Goal: Task Accomplishment & Management: Manage account settings

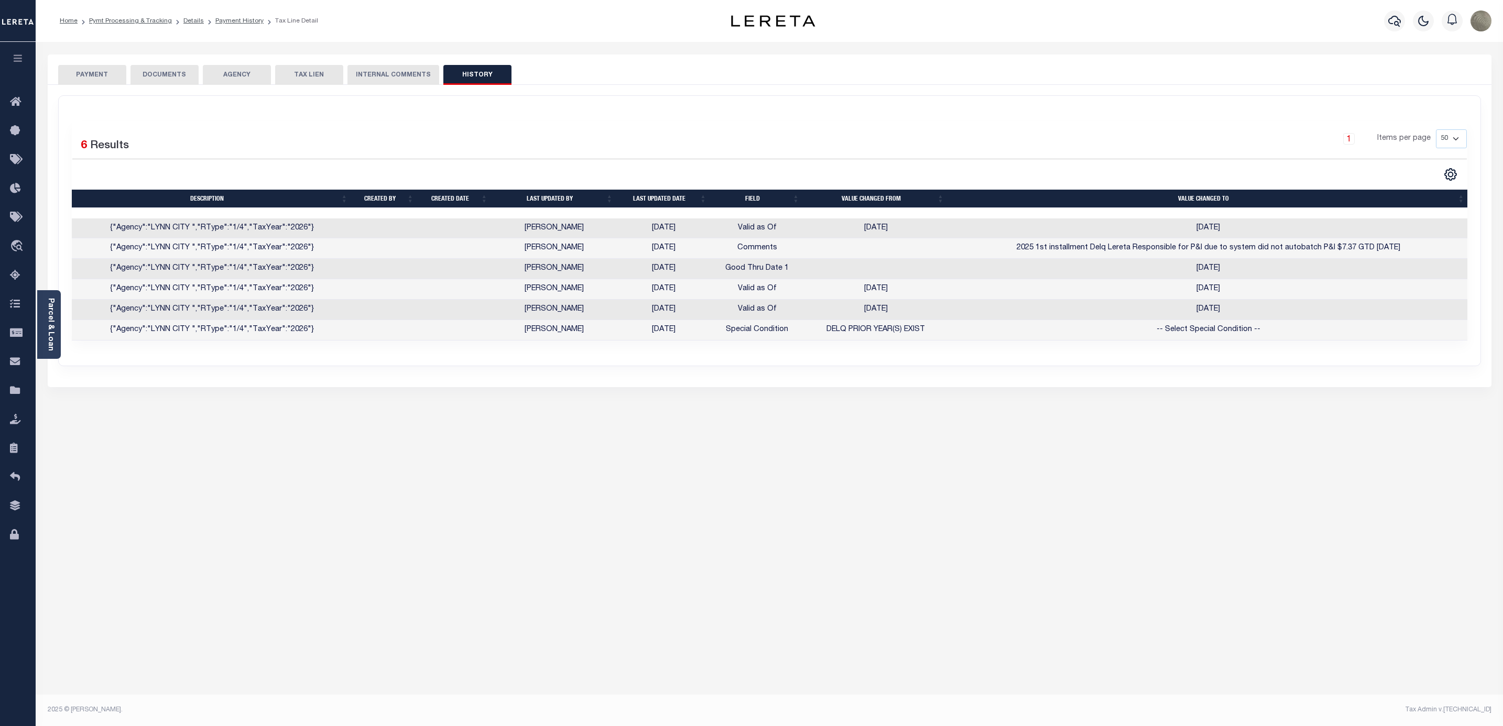
select select "DUE"
select select "50"
click at [113, 70] on button "PAYMENT" at bounding box center [92, 75] width 68 height 20
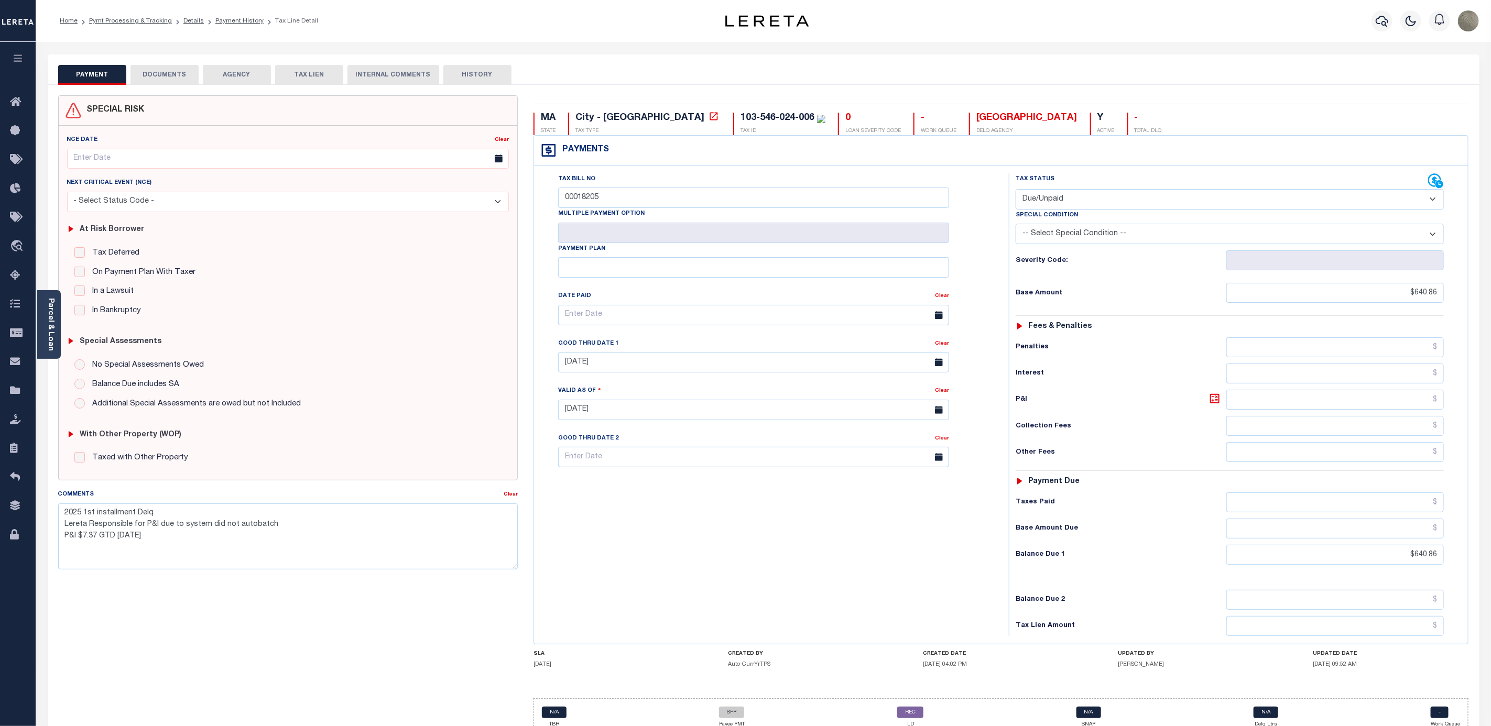
click at [603, 79] on div "PAYMENT DOCUMENTS AGENCY DELINQUENT PAYEE TAX LIEN HISTORY" at bounding box center [763, 74] width 1411 height 19
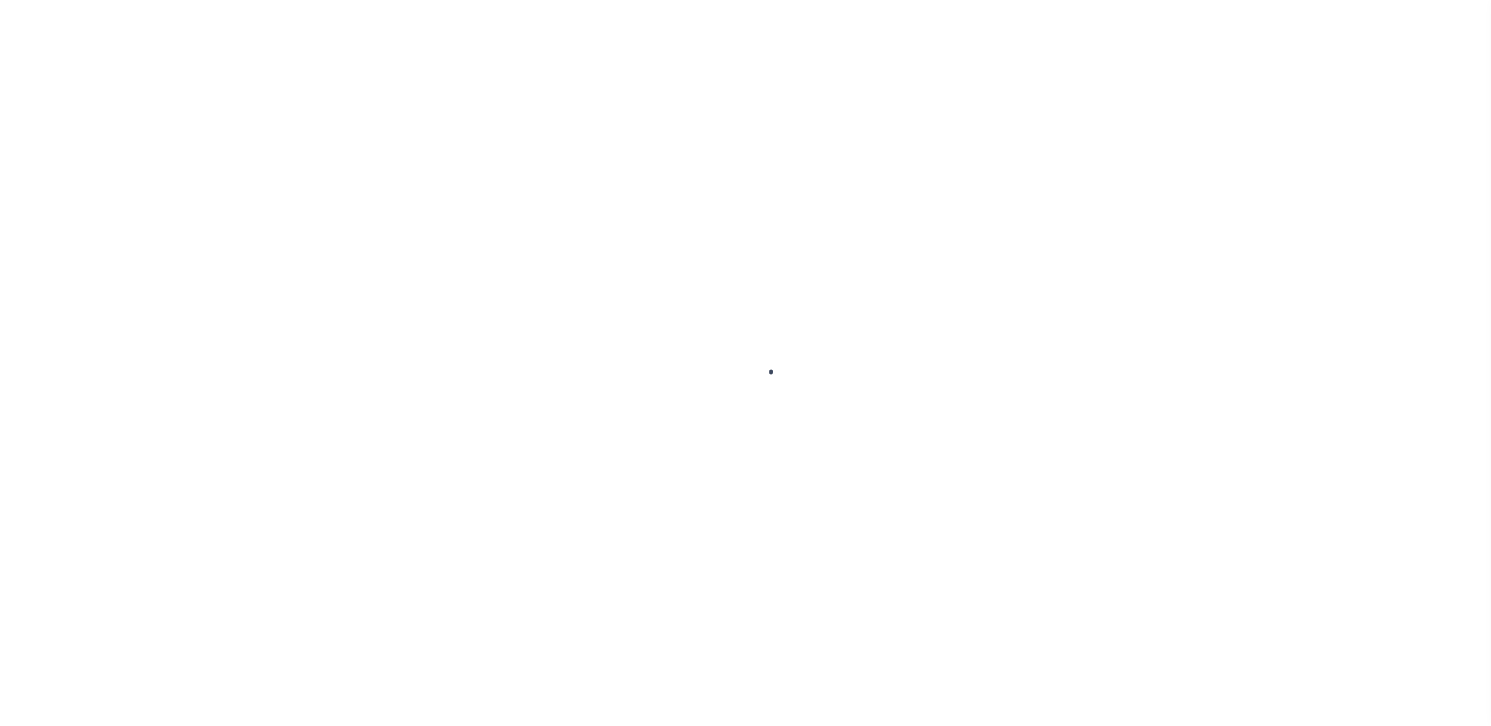
select select "SFP"
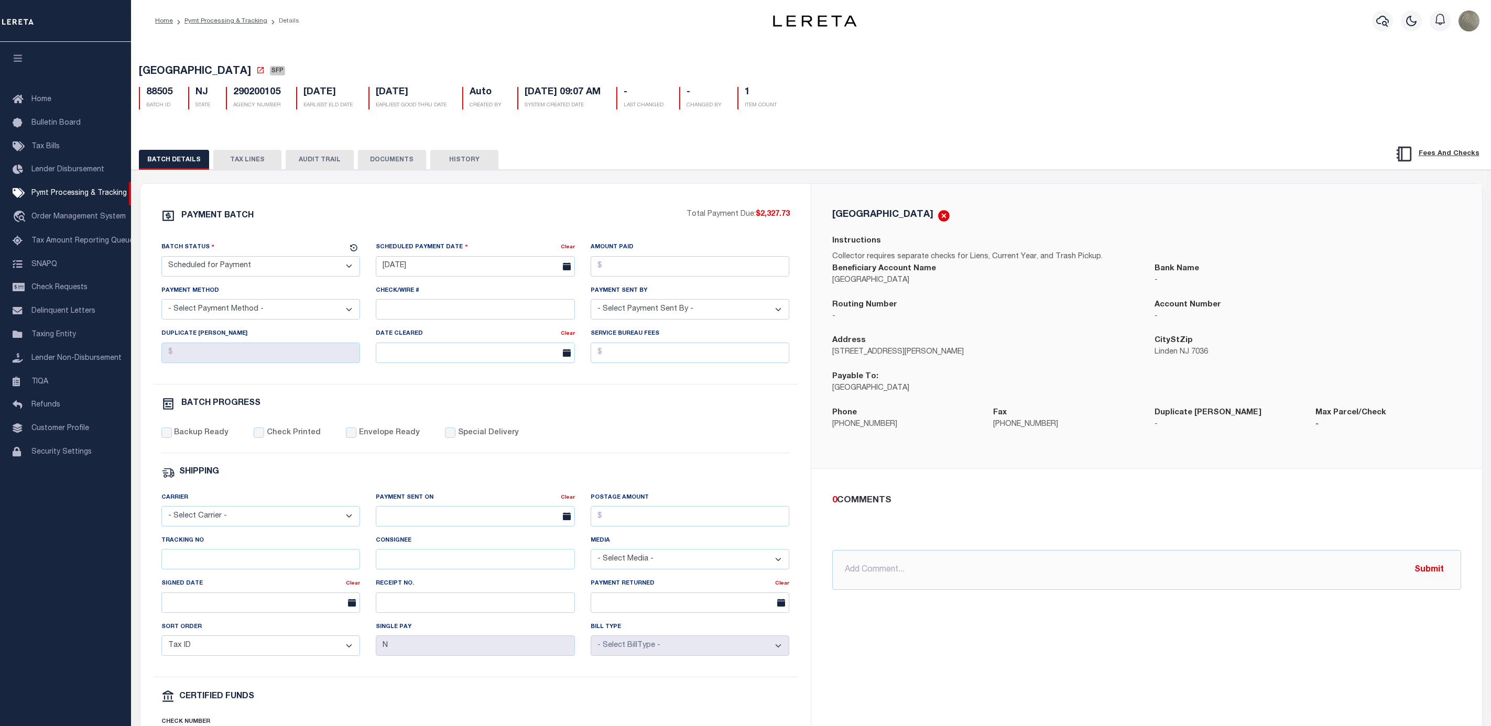
select select "SFP"
click at [525, 208] on div "PAYMENT BATCH Total Payment Due: $2,327.73 Batch Status" at bounding box center [475, 490] width 670 height 613
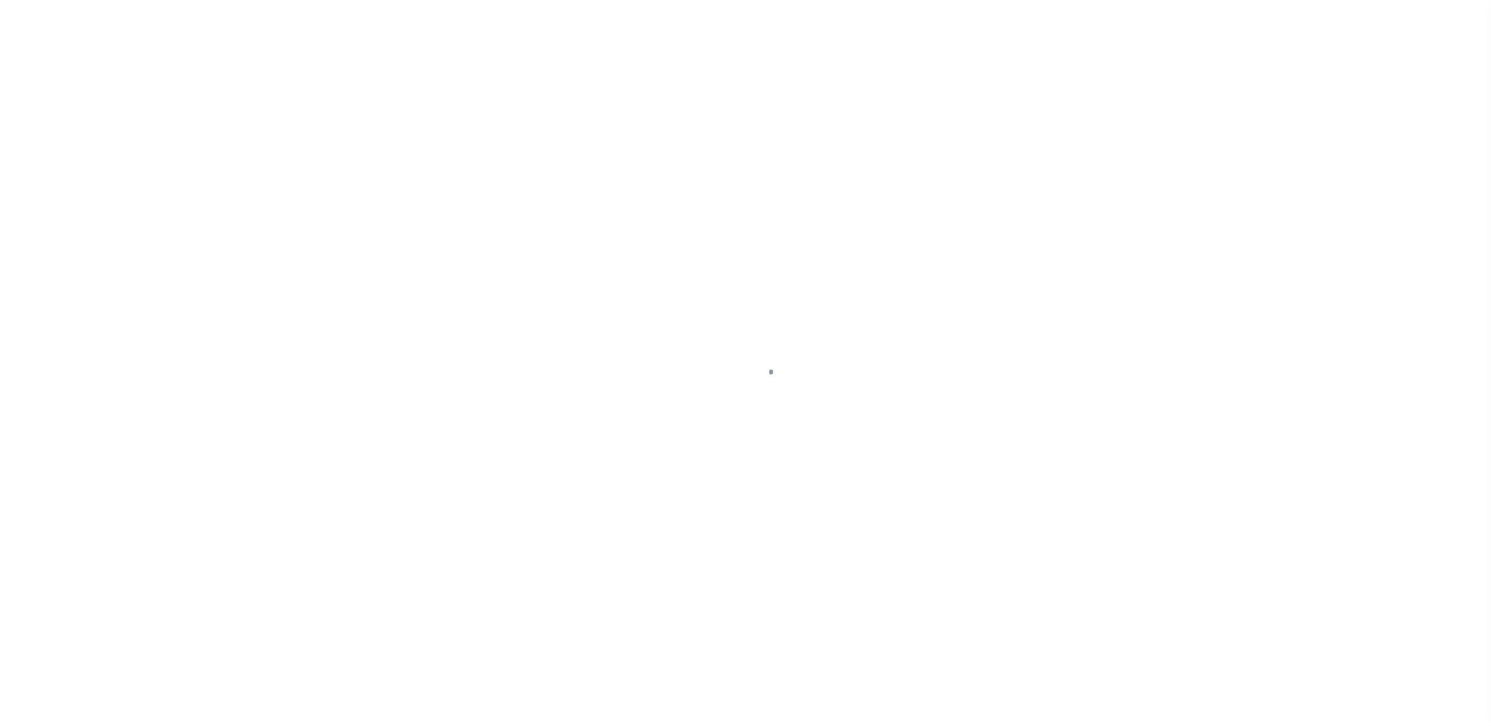
select select "SFP"
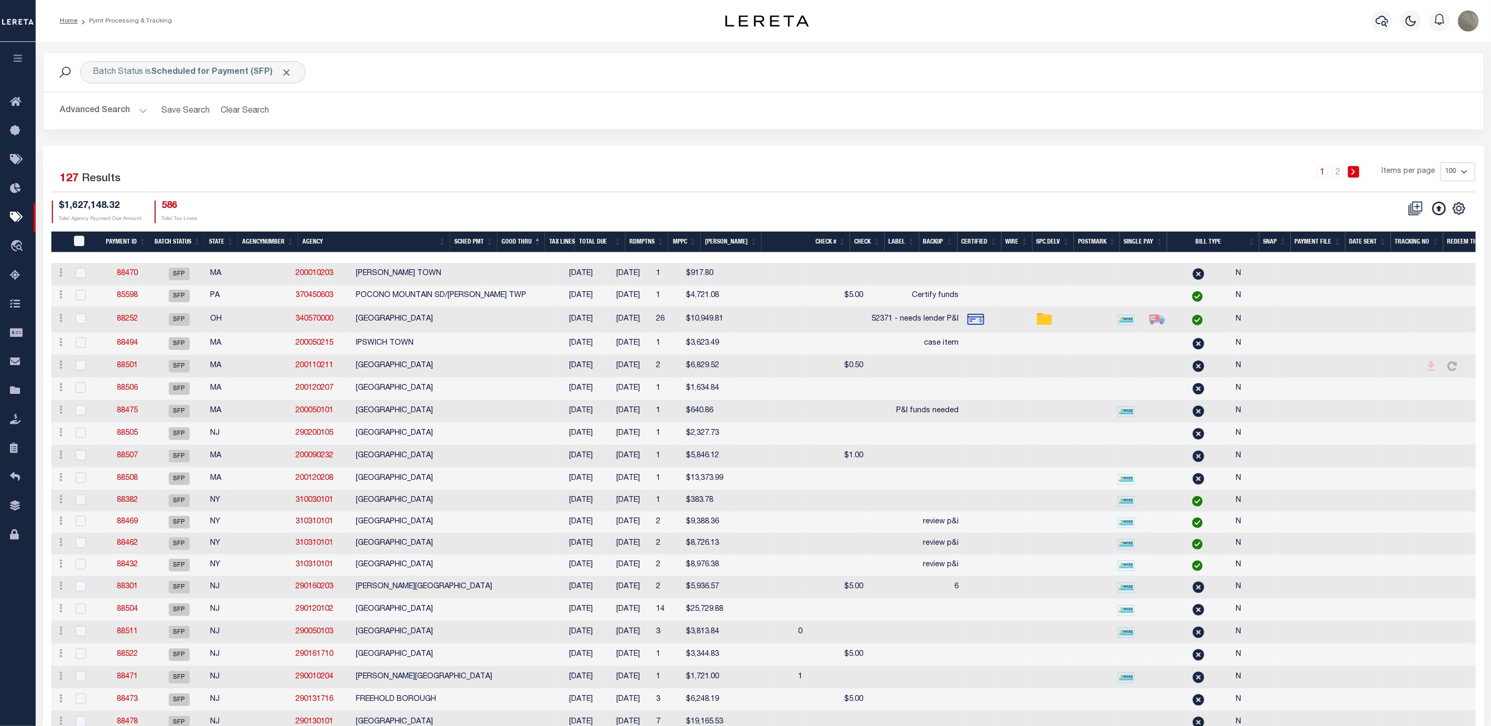
click at [624, 145] on div "Batch Status is Scheduled for Payment (SFP) Search Advanced Search Save Search …" at bounding box center [763, 98] width 1457 height 93
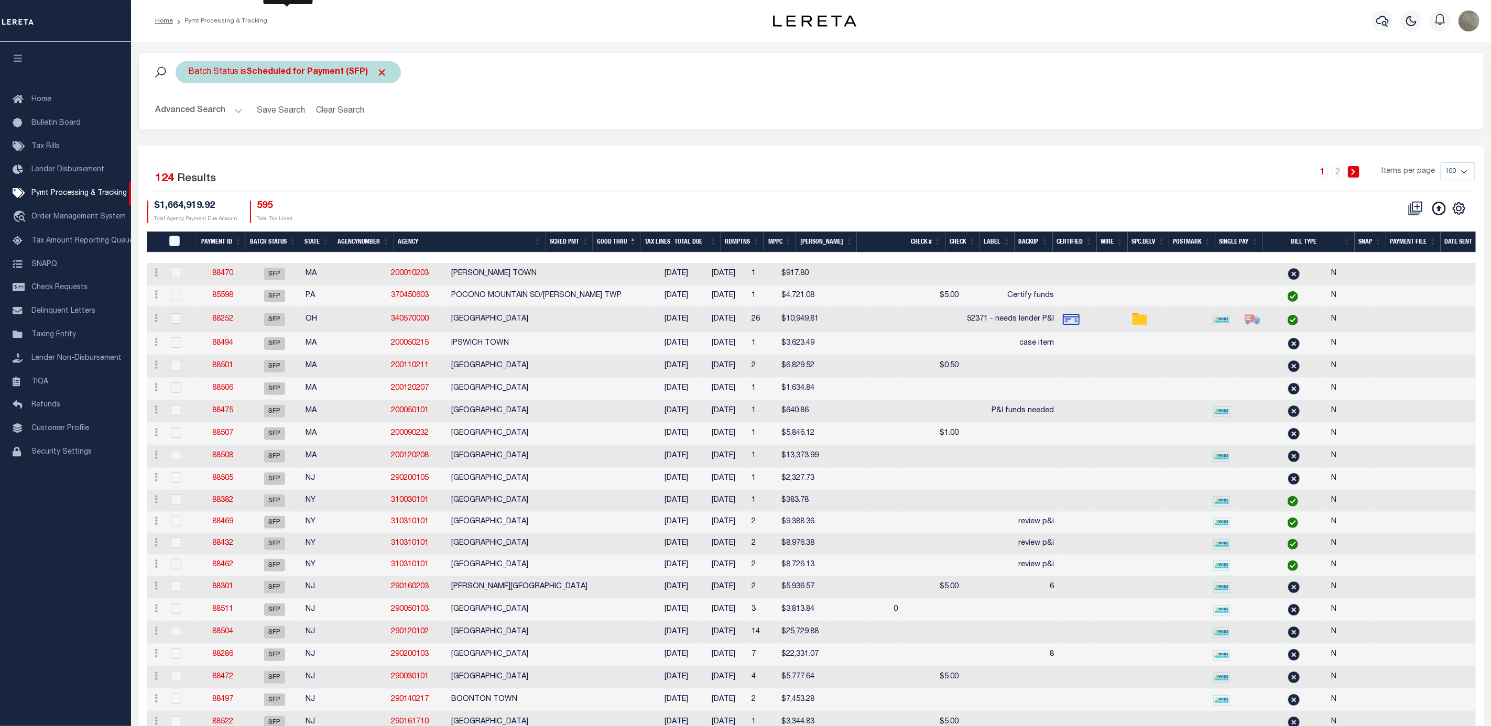
click at [277, 71] on b "Scheduled for Payment (SFP)" at bounding box center [317, 72] width 141 height 8
click at [272, 125] on select "Awaiting Funds (AWF) Cleared and Complete (CAC) New Check Needed (NCN) Payment …" at bounding box center [266, 124] width 154 height 20
select select "RFP"
click at [189, 115] on select "Awaiting Funds (AWF) Cleared and Complete (CAC) New Check Needed (NCN) Payment …" at bounding box center [266, 124] width 154 height 20
click at [330, 147] on input "Apply" at bounding box center [327, 146] width 31 height 17
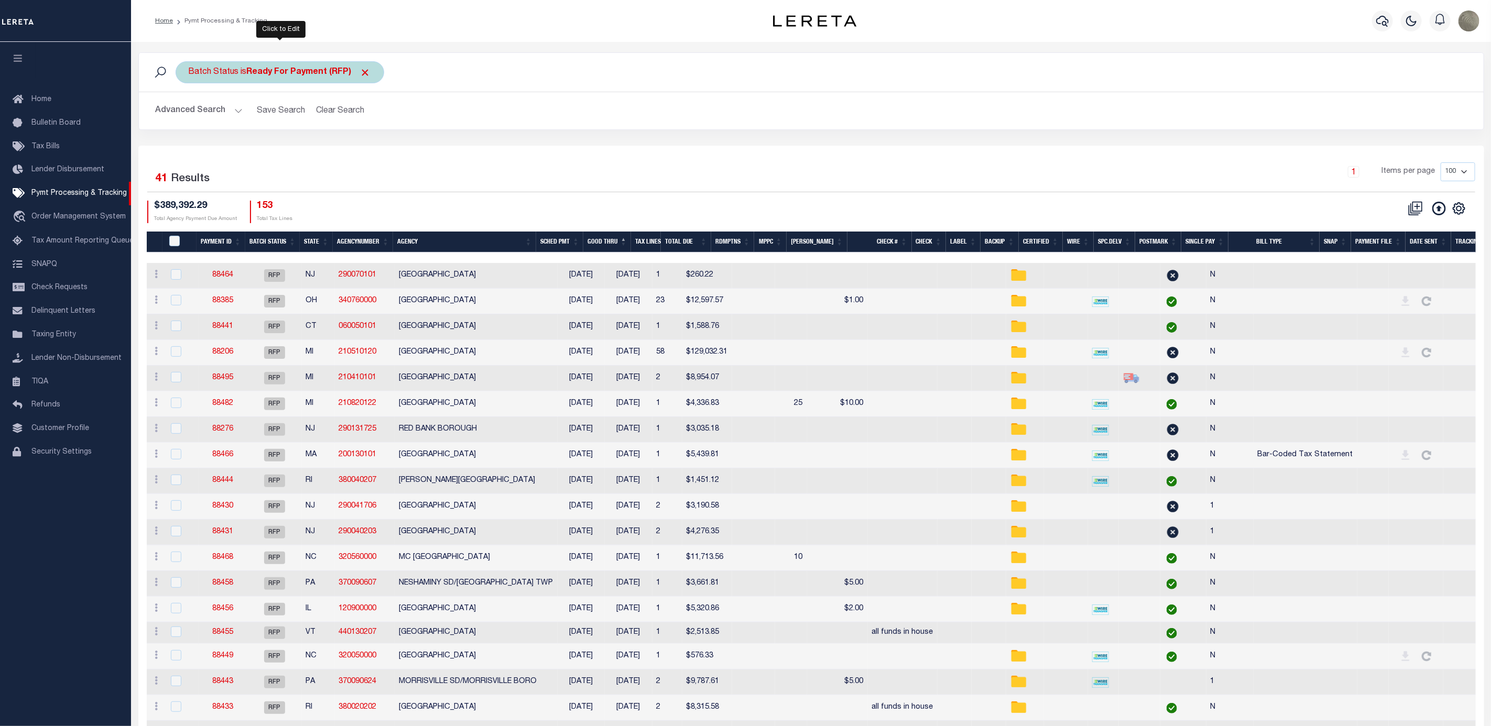
click at [230, 78] on div "Batch Status is Ready For Payment (RFP)" at bounding box center [280, 72] width 209 height 22
click at [234, 123] on select "Awaiting Funds (AWF) Cleared and Complete (CAC) New Check Needed (NCN) Payment …" at bounding box center [266, 124] width 154 height 20
select select "SFP"
click at [189, 115] on select "Awaiting Funds (AWF) Cleared and Complete (CAC) New Check Needed (NCN) Payment …" at bounding box center [266, 124] width 154 height 20
click at [327, 145] on input "Apply" at bounding box center [327, 146] width 31 height 17
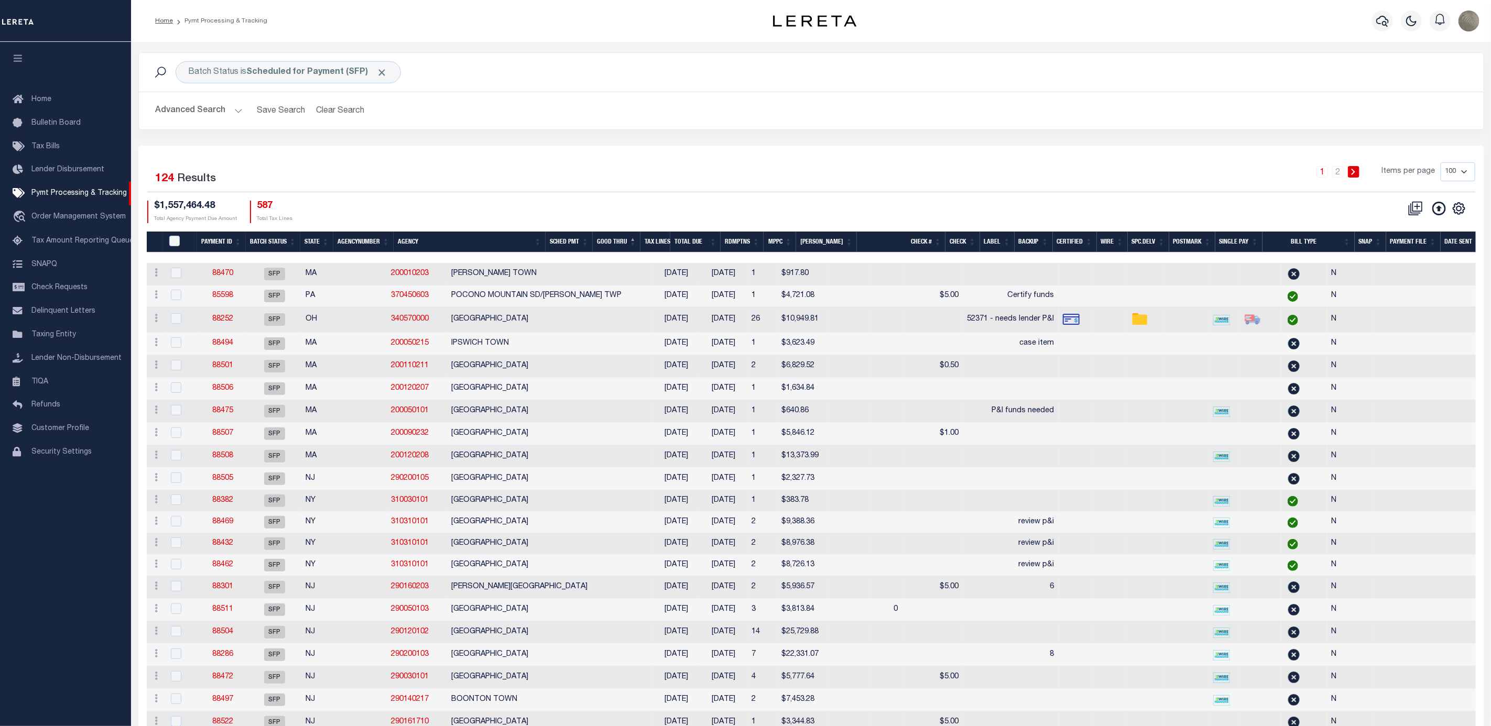
click at [549, 176] on div "1 2 Items per page 100 200 500 1000" at bounding box center [979, 175] width 992 height 27
click at [670, 184] on div "1 2 Items per page 100 200 500 1000" at bounding box center [979, 175] width 992 height 27
click at [804, 132] on div "Batch Status is Scheduled for Payment (SFP) Search Advanced Search Save Search …" at bounding box center [810, 98] width 1361 height 93
click at [886, 139] on div "Batch Status is Scheduled for Payment (SFP) Search Advanced Search Save Search …" at bounding box center [810, 98] width 1361 height 93
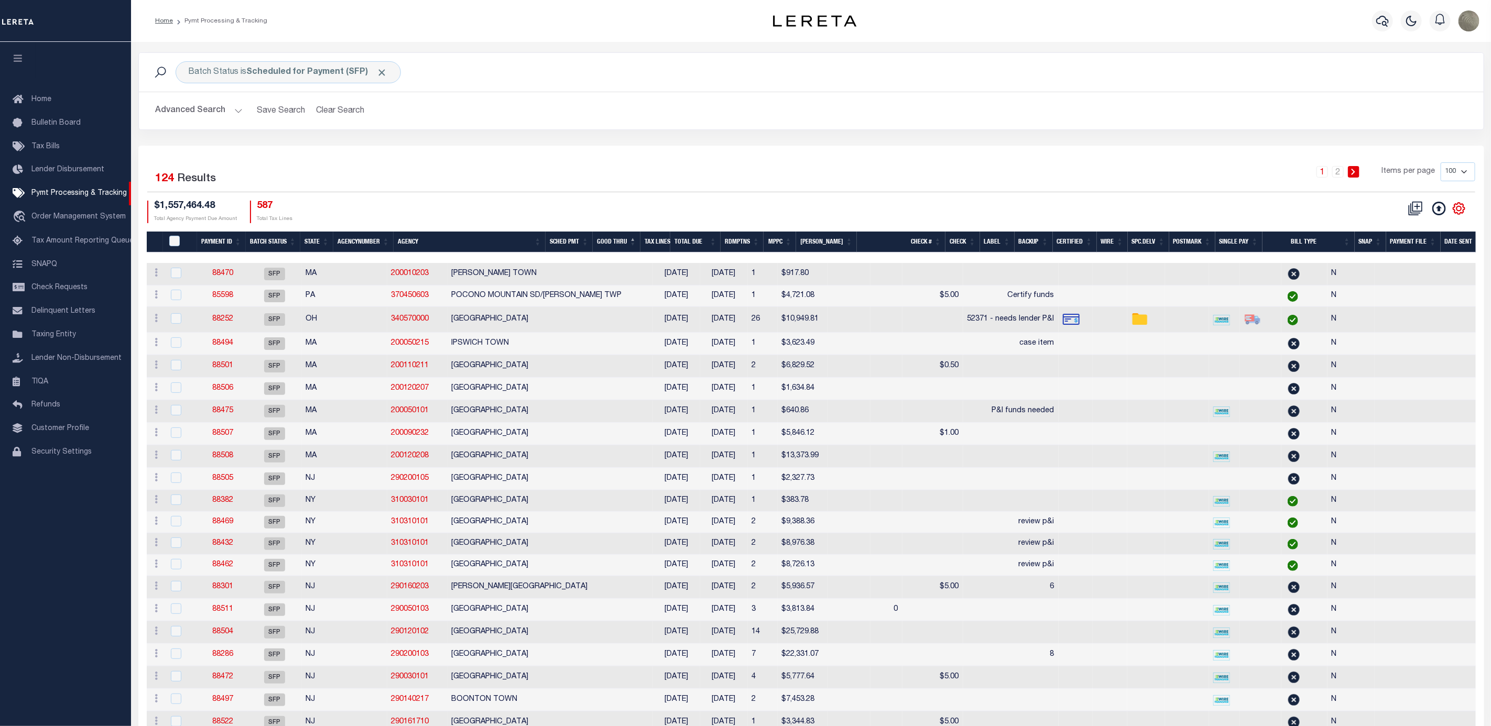
click at [1462, 208] on icon at bounding box center [1459, 209] width 14 height 14
click at [1418, 291] on link "Show Filter" at bounding box center [1416, 287] width 102 height 20
select select
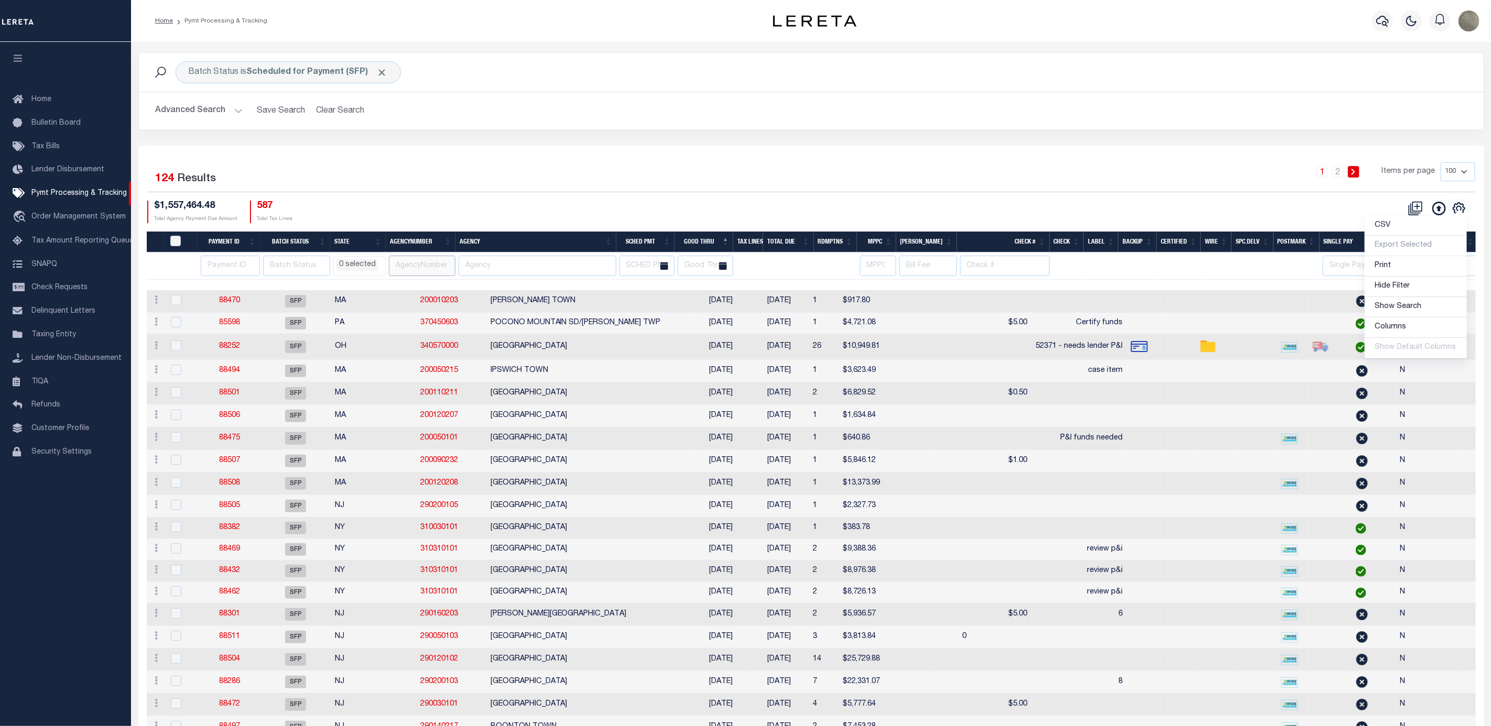
click at [423, 269] on input "text" at bounding box center [422, 266] width 67 height 20
drag, startPoint x: 539, startPoint y: 271, endPoint x: 530, endPoint y: 272, distance: 9.6
click at [538, 271] on input "text" at bounding box center [537, 266] width 157 height 20
click at [235, 270] on input "number" at bounding box center [230, 266] width 59 height 20
type input "88"
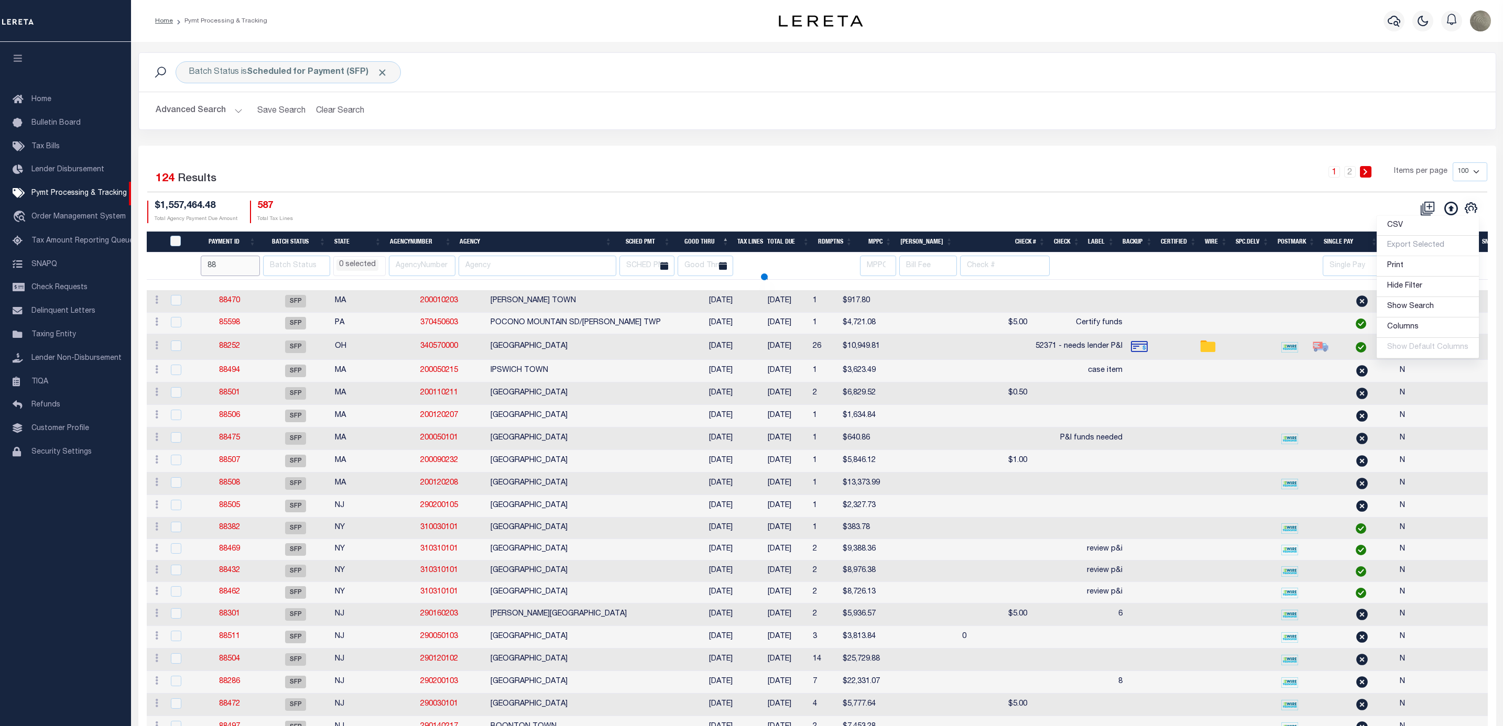
select select
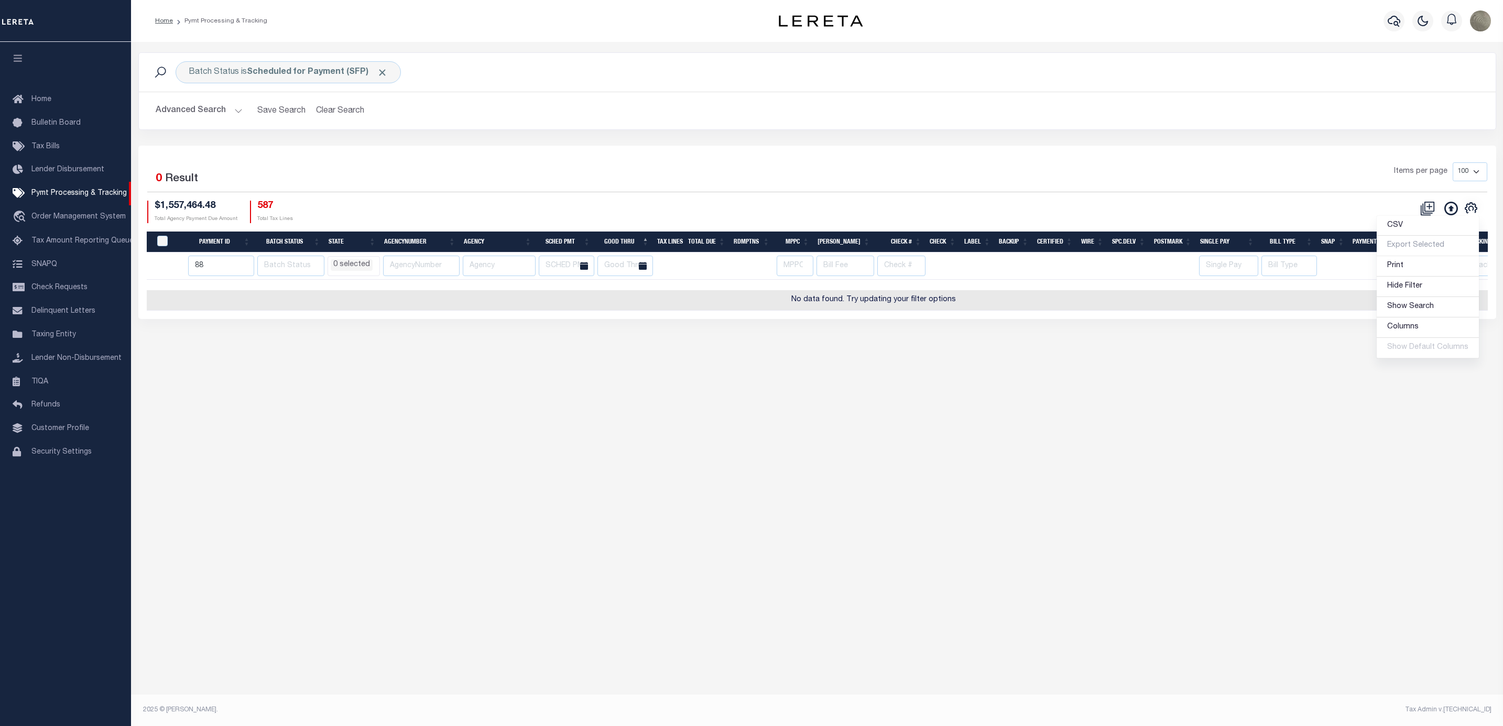
select select
type input "88443"
select select
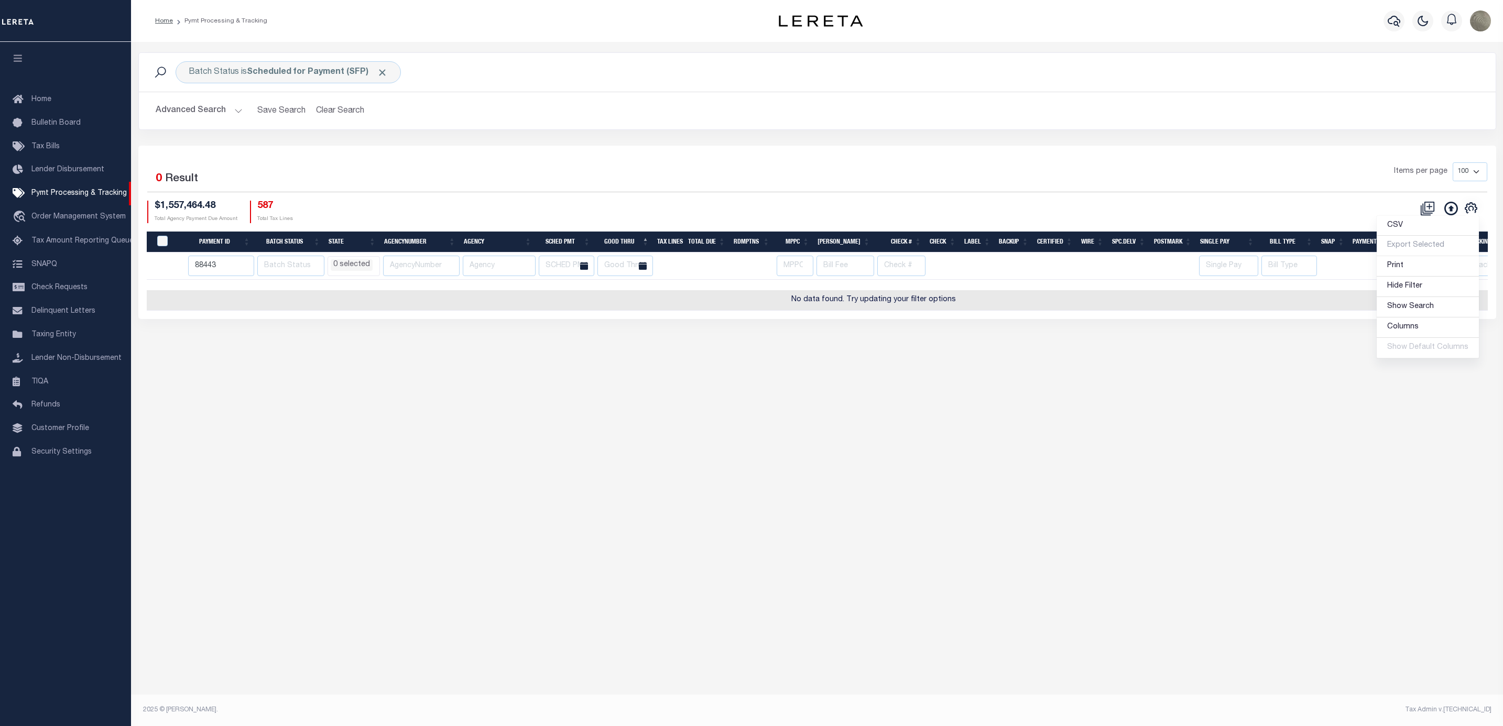
click at [567, 175] on div "Items per page 100 200 500 1000" at bounding box center [986, 175] width 1001 height 27
select select
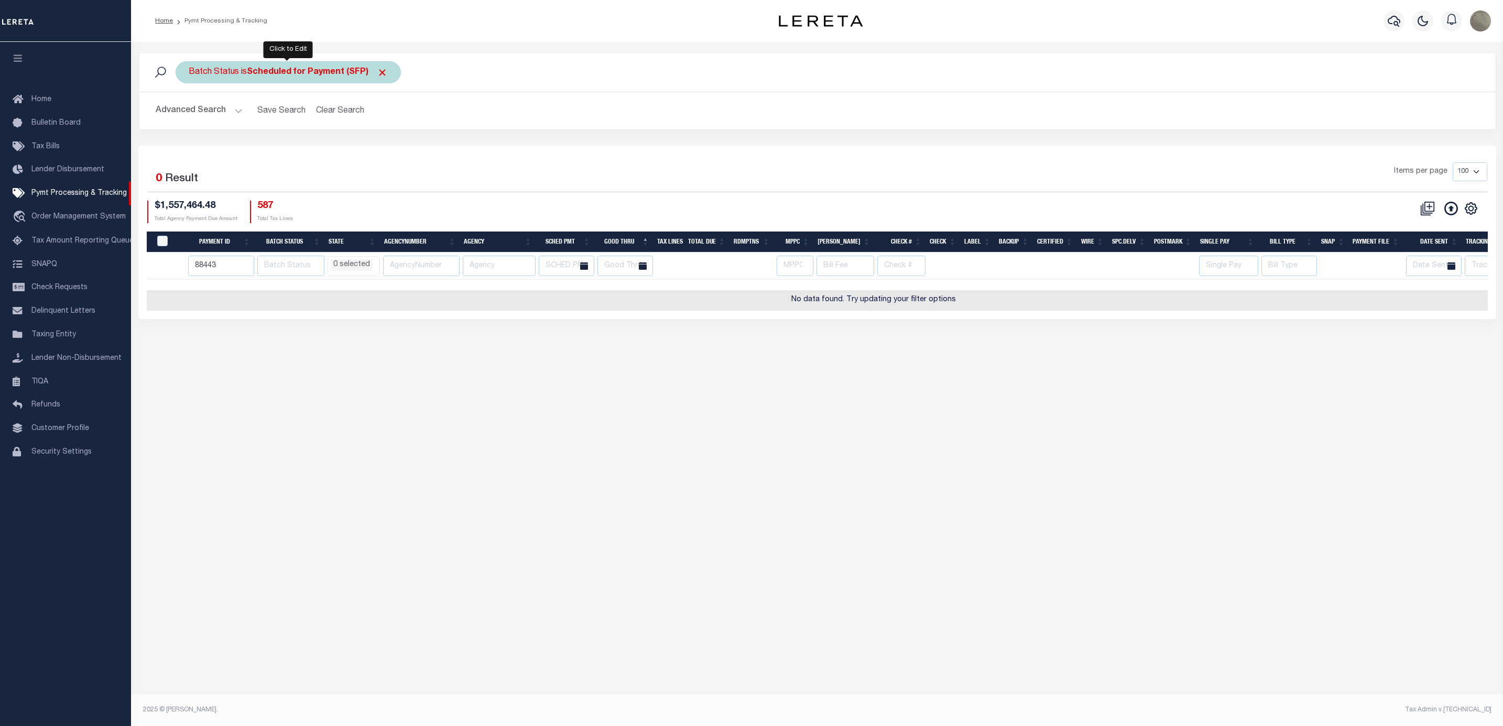
click at [331, 77] on b "Scheduled for Payment (SFP)" at bounding box center [317, 72] width 141 height 8
select select "SFP"
click at [274, 117] on select "Awaiting Funds (AWF) Cleared and Complete (CAC) New Check Needed (NCN) Payment …" at bounding box center [266, 124] width 154 height 20
click at [534, 178] on div "Items per page 100 200 500 1000" at bounding box center [986, 175] width 1001 height 27
click at [204, 274] on input "88443" at bounding box center [221, 266] width 67 height 20
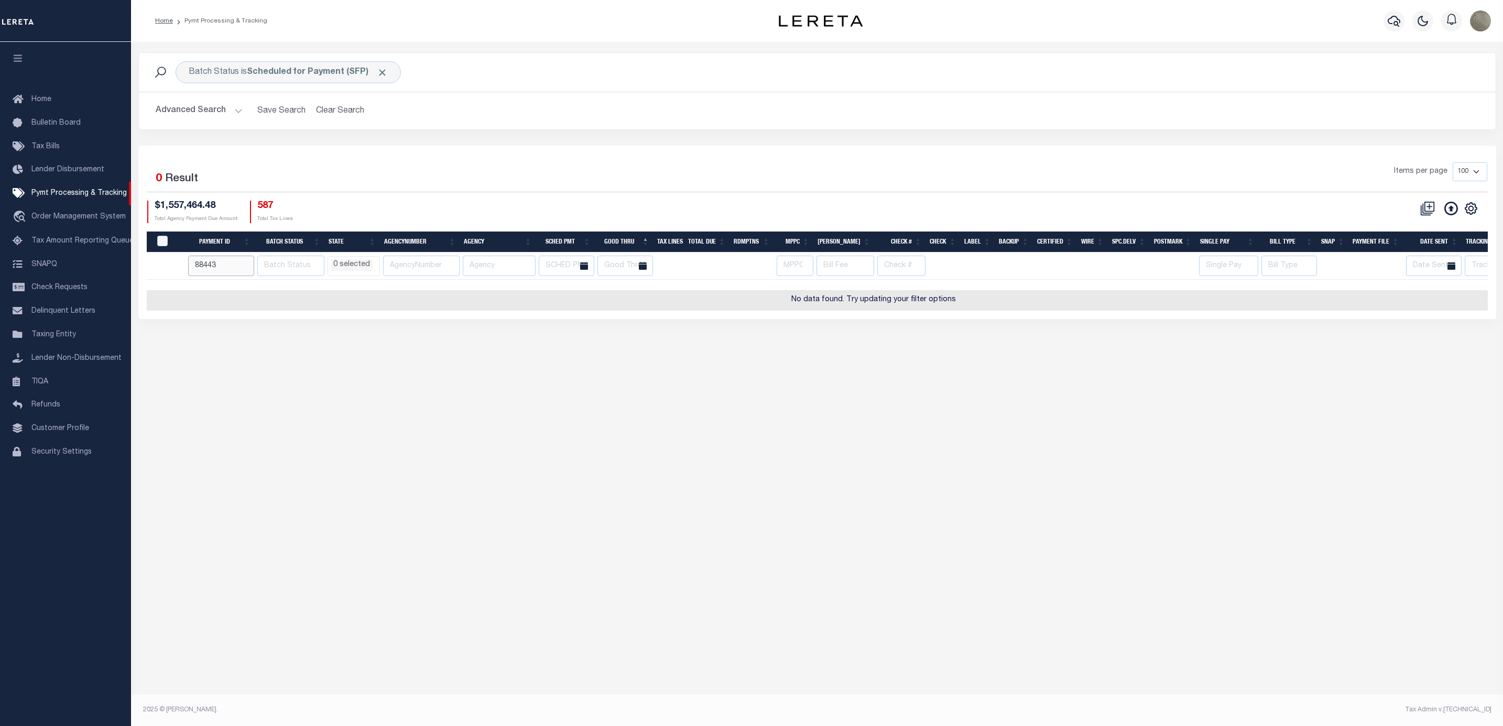
click at [204, 274] on input "88443" at bounding box center [221, 266] width 67 height 20
click at [374, 67] on div "Batch Status is Scheduled for Payment (SFP) Is Contains Awaiting Funds (AWF) Cl…" at bounding box center [288, 72] width 225 height 22
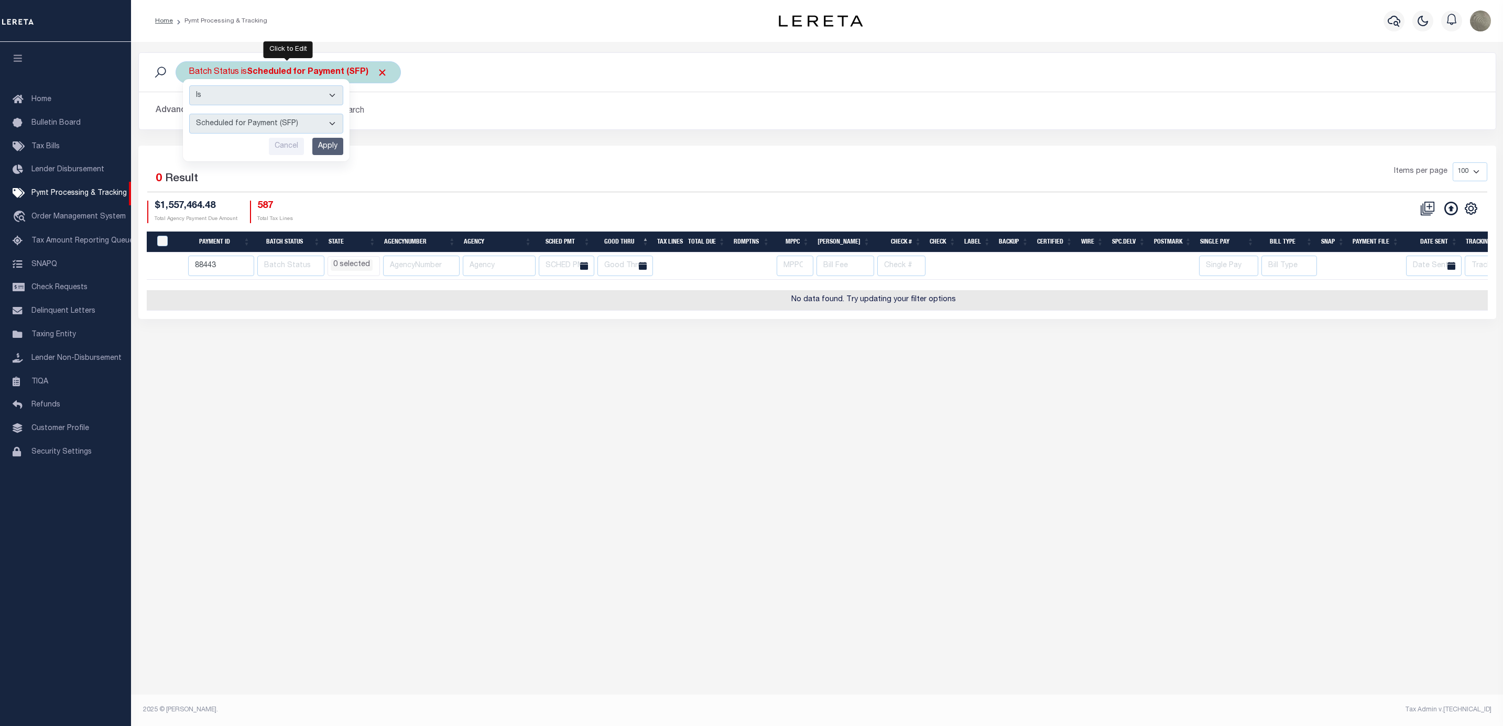
click at [261, 115] on select "Awaiting Funds (AWF) Cleared and Complete (CAC) New Check Needed (NCN) Payment …" at bounding box center [266, 124] width 154 height 20
select select "RFP"
click at [189, 115] on select "Awaiting Funds (AWF) Cleared and Complete (CAC) New Check Needed (NCN) Payment …" at bounding box center [266, 124] width 154 height 20
click at [332, 149] on input "Apply" at bounding box center [327, 146] width 31 height 17
select select
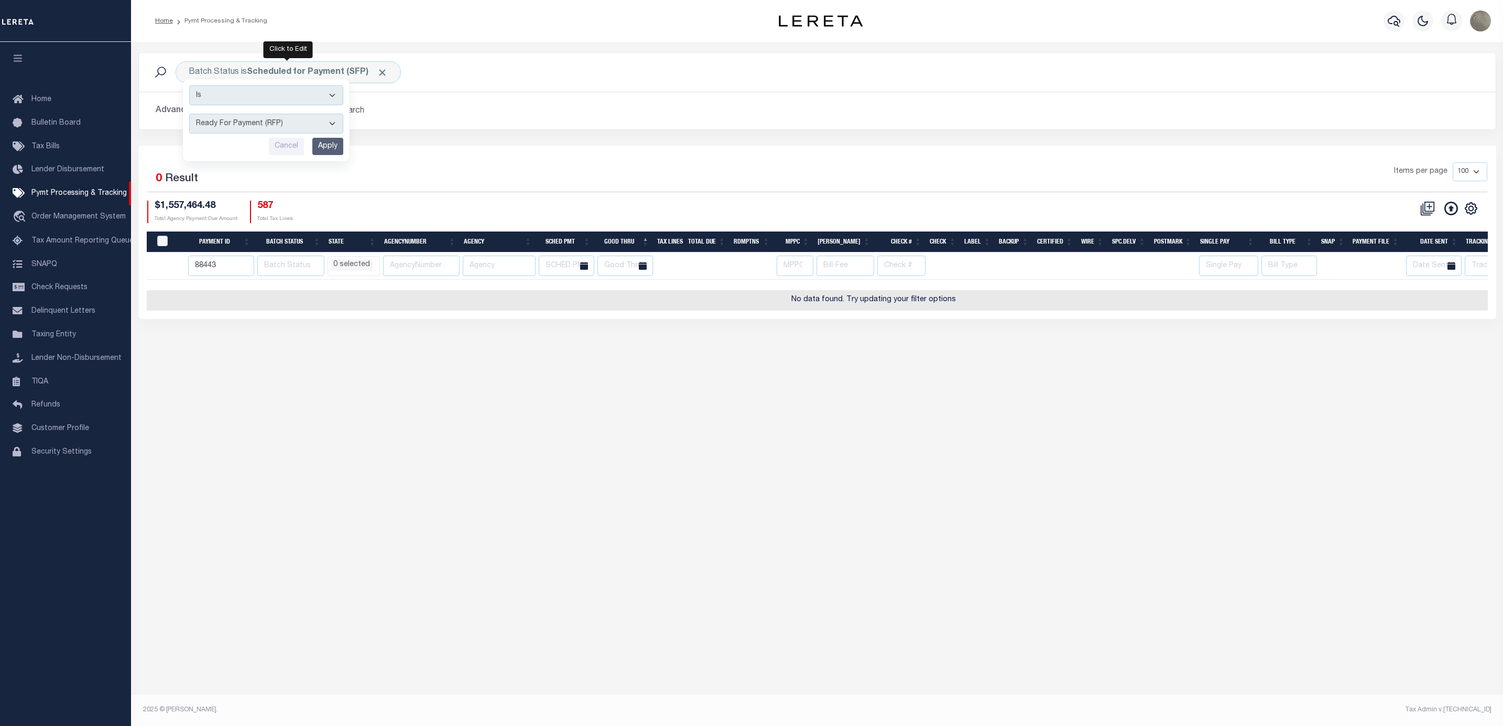
select select
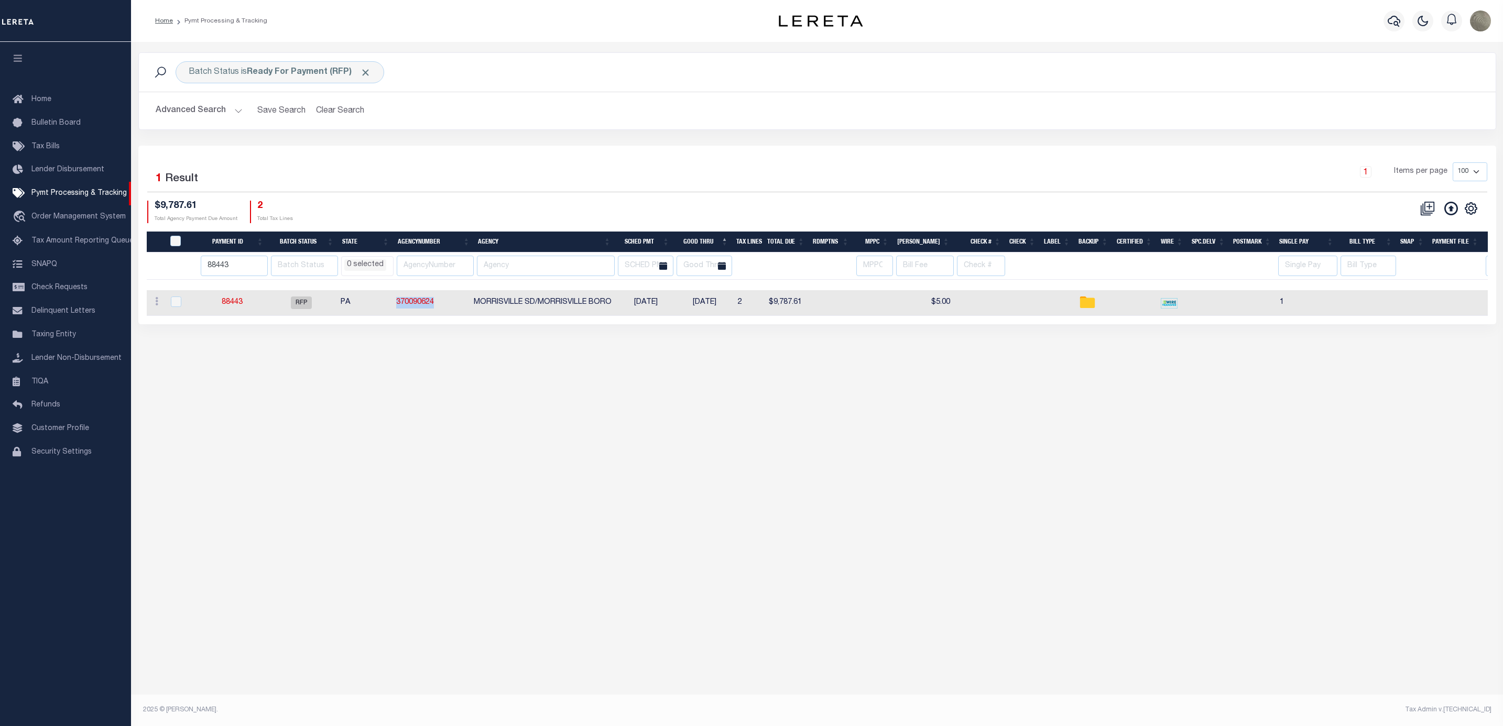
drag, startPoint x: 448, startPoint y: 308, endPoint x: 385, endPoint y: 313, distance: 63.1
click at [385, 313] on tr "ACTIONS Delete Batch 88443 RFP PA 370090624 MORRISVILLE SD/MORRISVILLE BORO 08/…" at bounding box center [914, 303] width 1534 height 26
copy tr "370090624"
drag, startPoint x: 513, startPoint y: 158, endPoint x: 495, endPoint y: 152, distance: 18.6
click at [511, 158] on div "Selected 1 Result 1 Items per page 100 200 500 1000 $9,787.61 2" at bounding box center [817, 235] width 1358 height 179
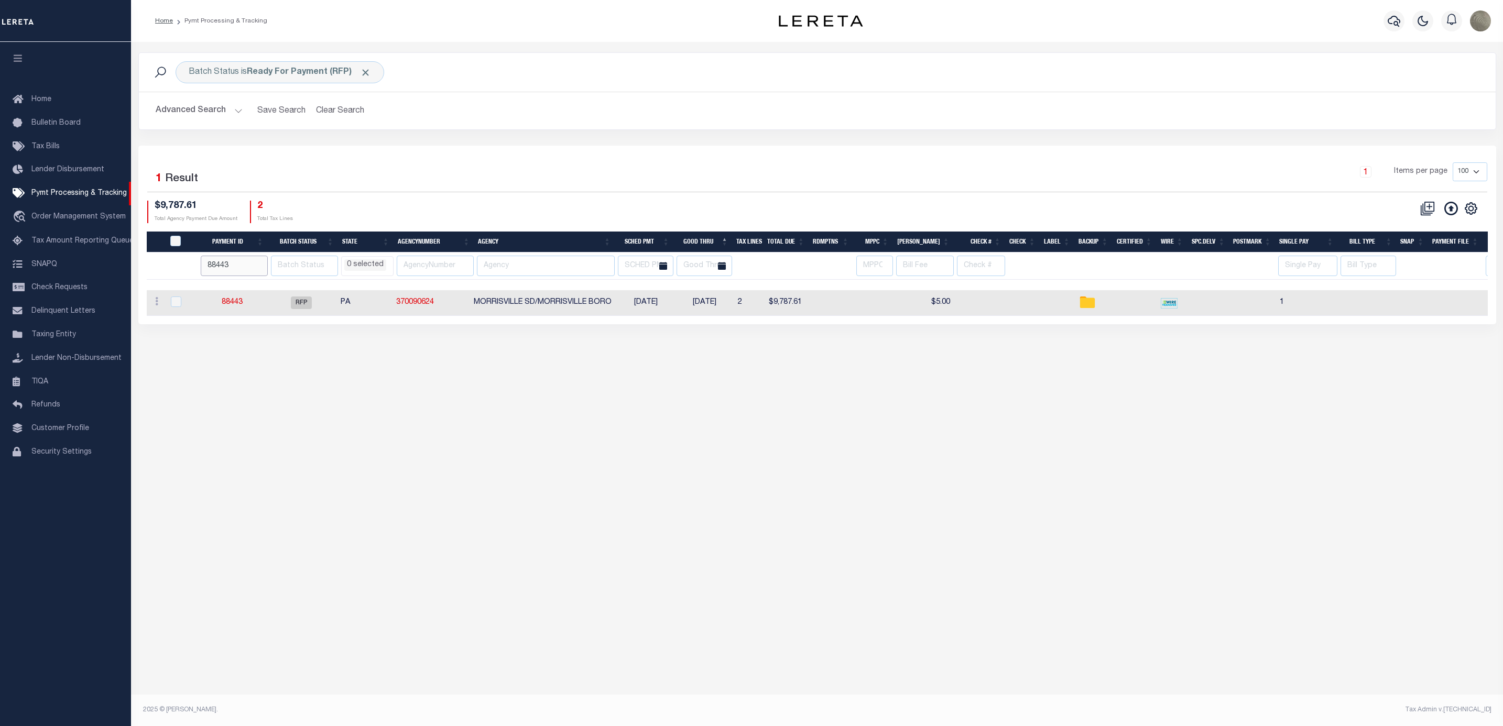
click at [236, 274] on input "88443" at bounding box center [234, 266] width 67 height 20
type input "88458"
select select
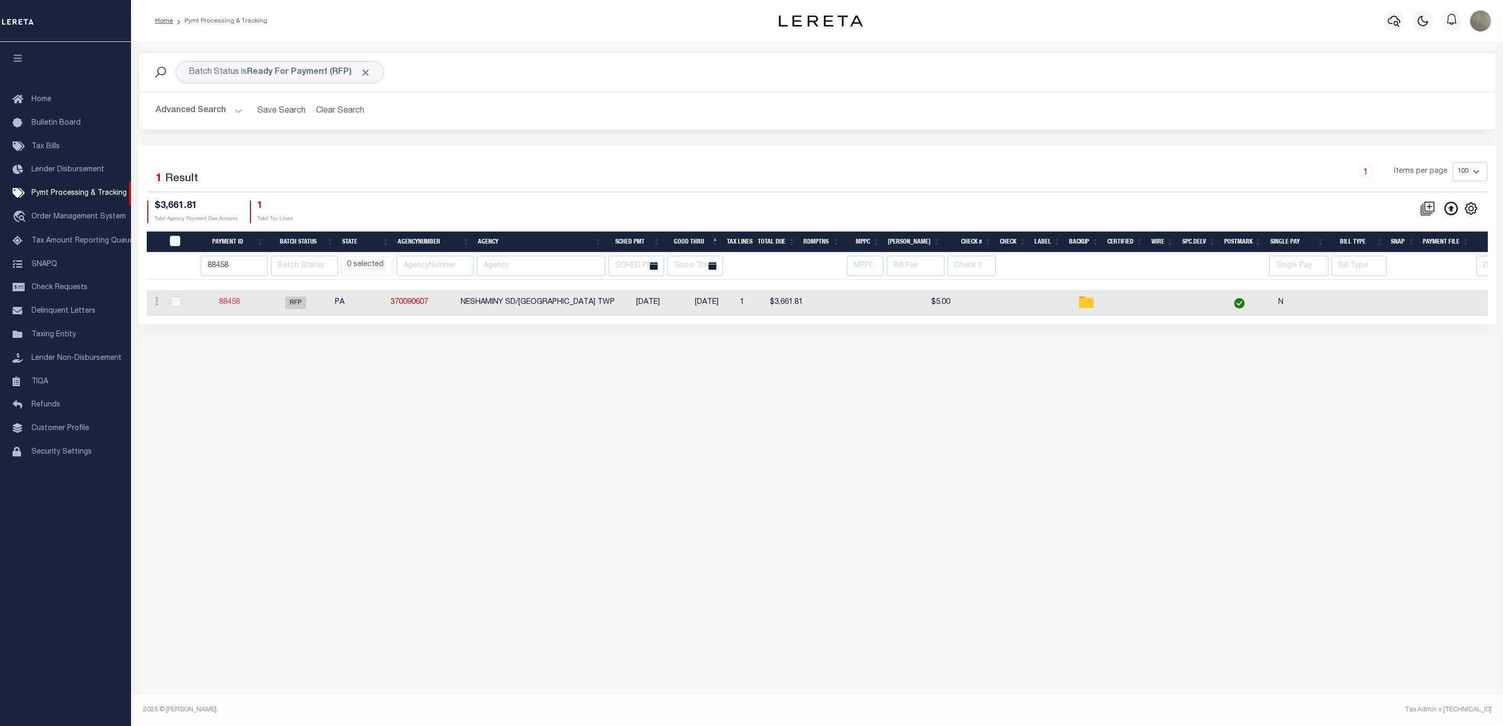
select select
drag, startPoint x: 455, startPoint y: 304, endPoint x: 401, endPoint y: 310, distance: 54.3
click at [401, 310] on td "370090607" at bounding box center [421, 303] width 70 height 26
checkbox input "true"
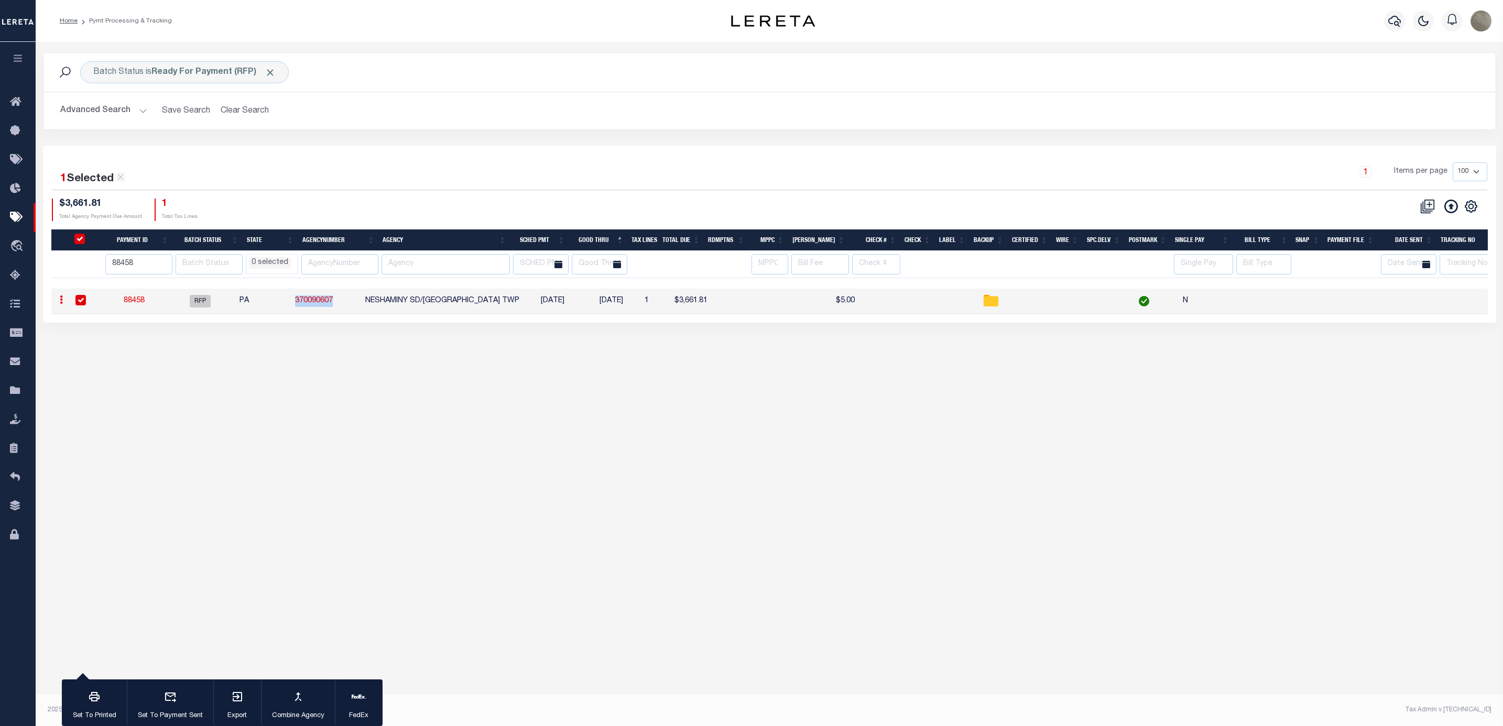
copy link "370090607"
select select "SFP"
type input "07/27/2025"
type input "P&I funds needed"
type input "Matt"
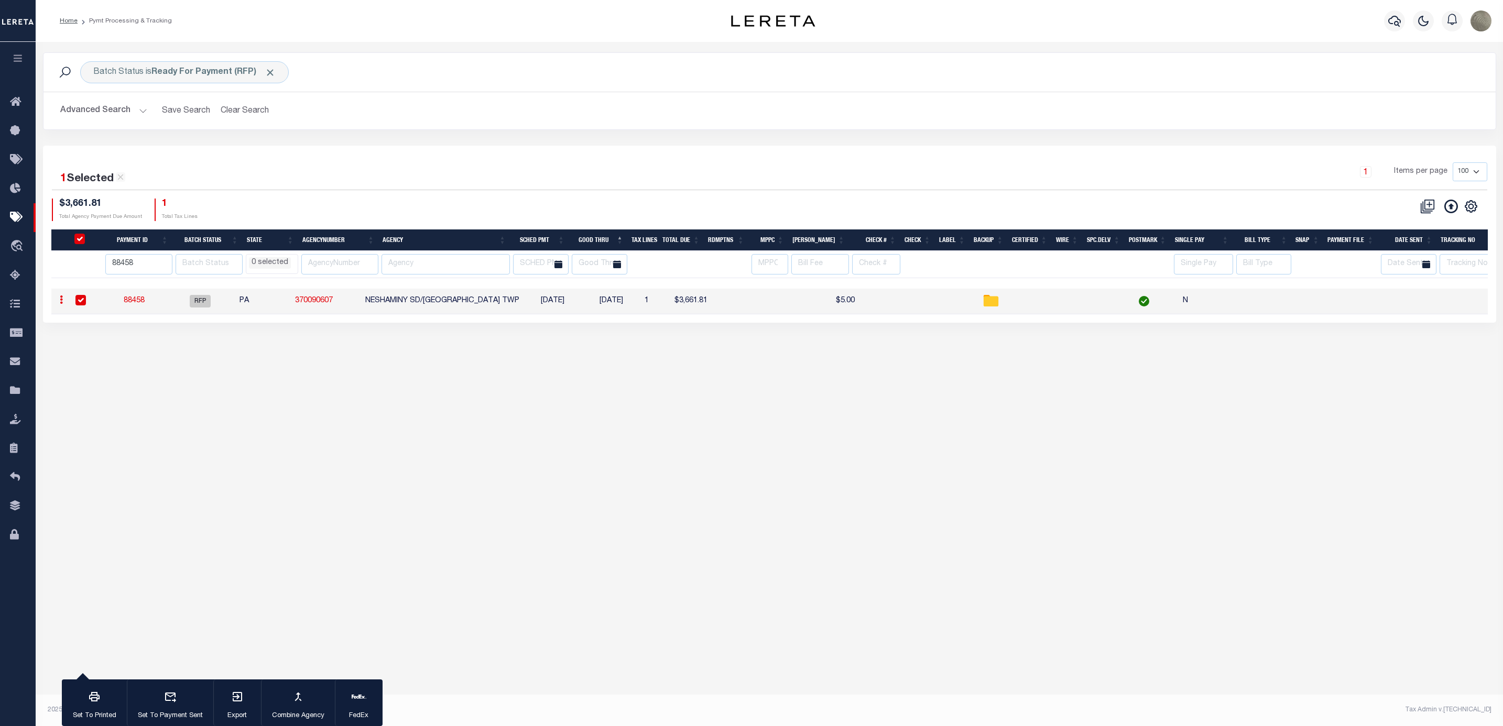
type input "N"
radio input "true"
select select
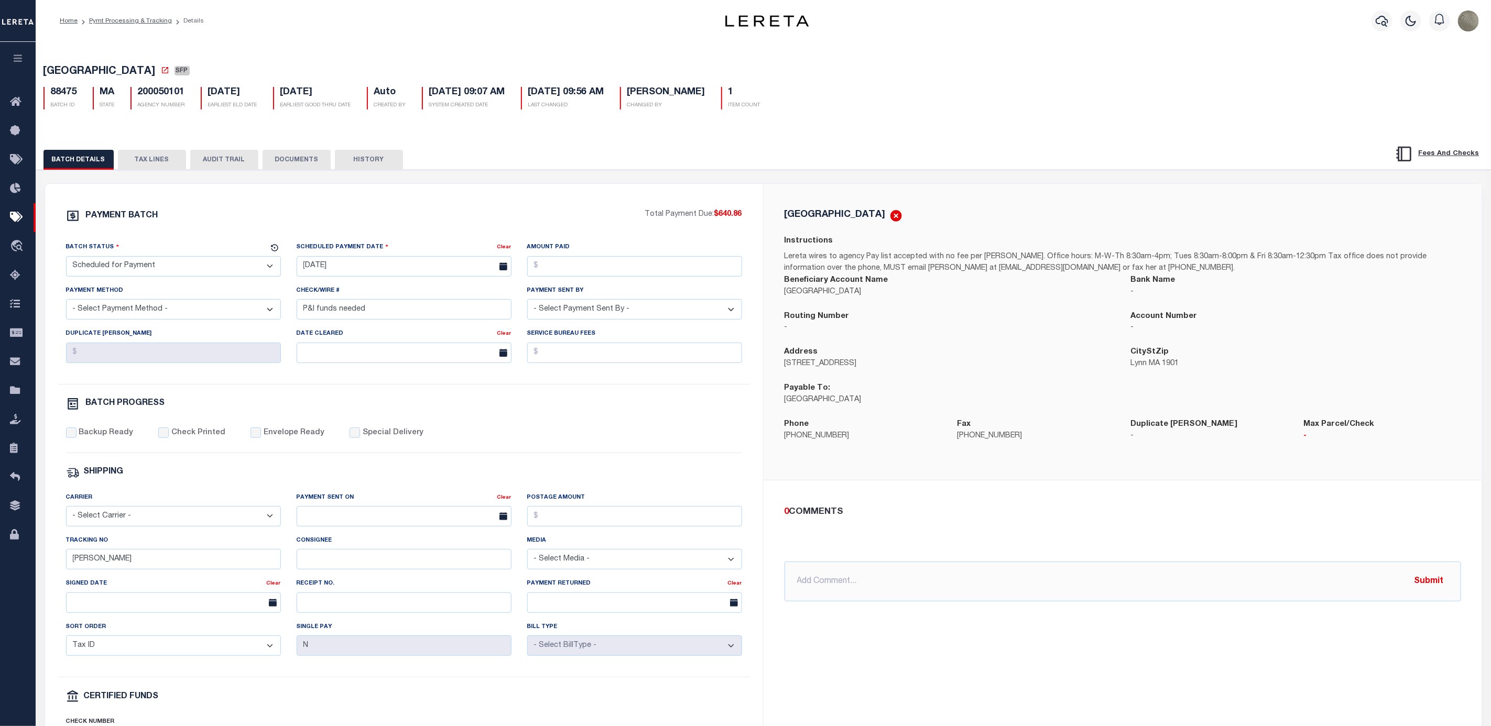
drag, startPoint x: 553, startPoint y: 137, endPoint x: 549, endPoint y: 146, distance: 9.8
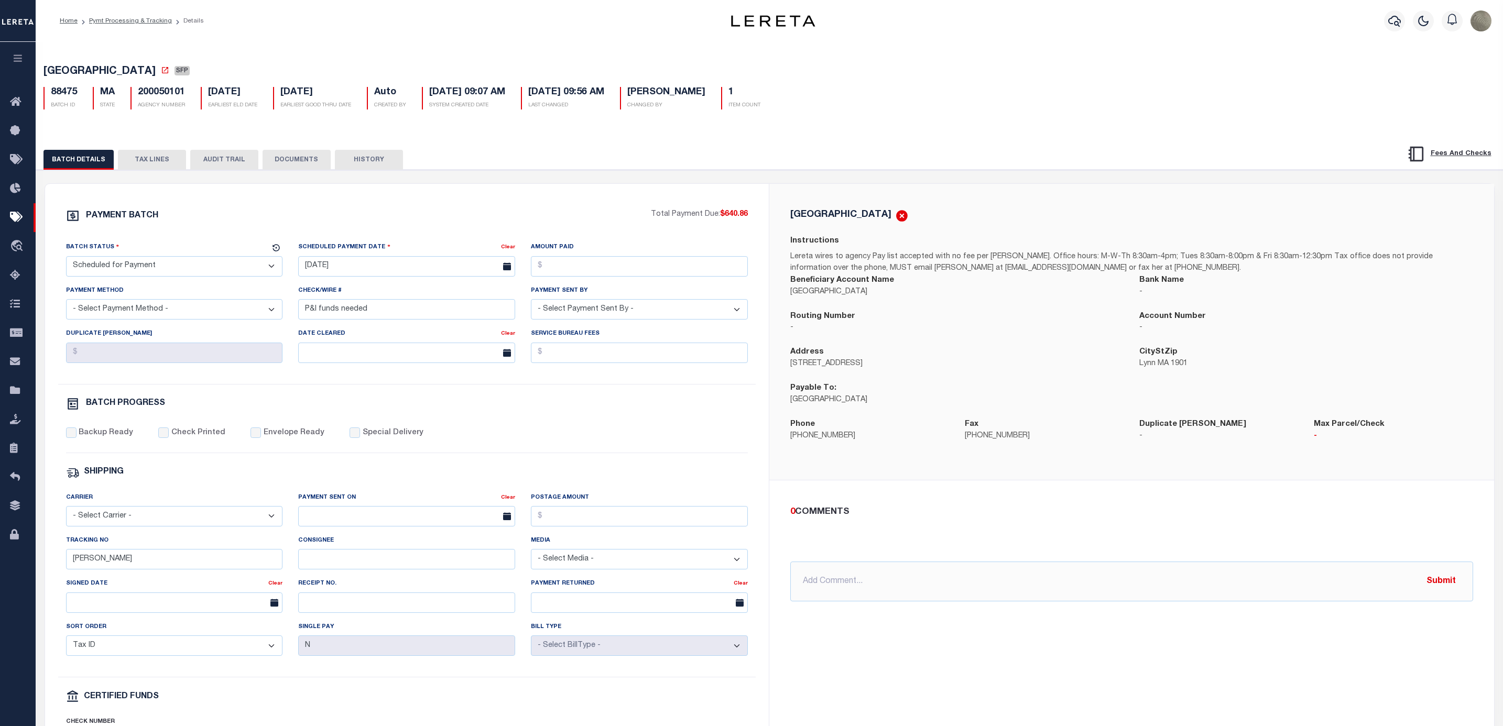
select select
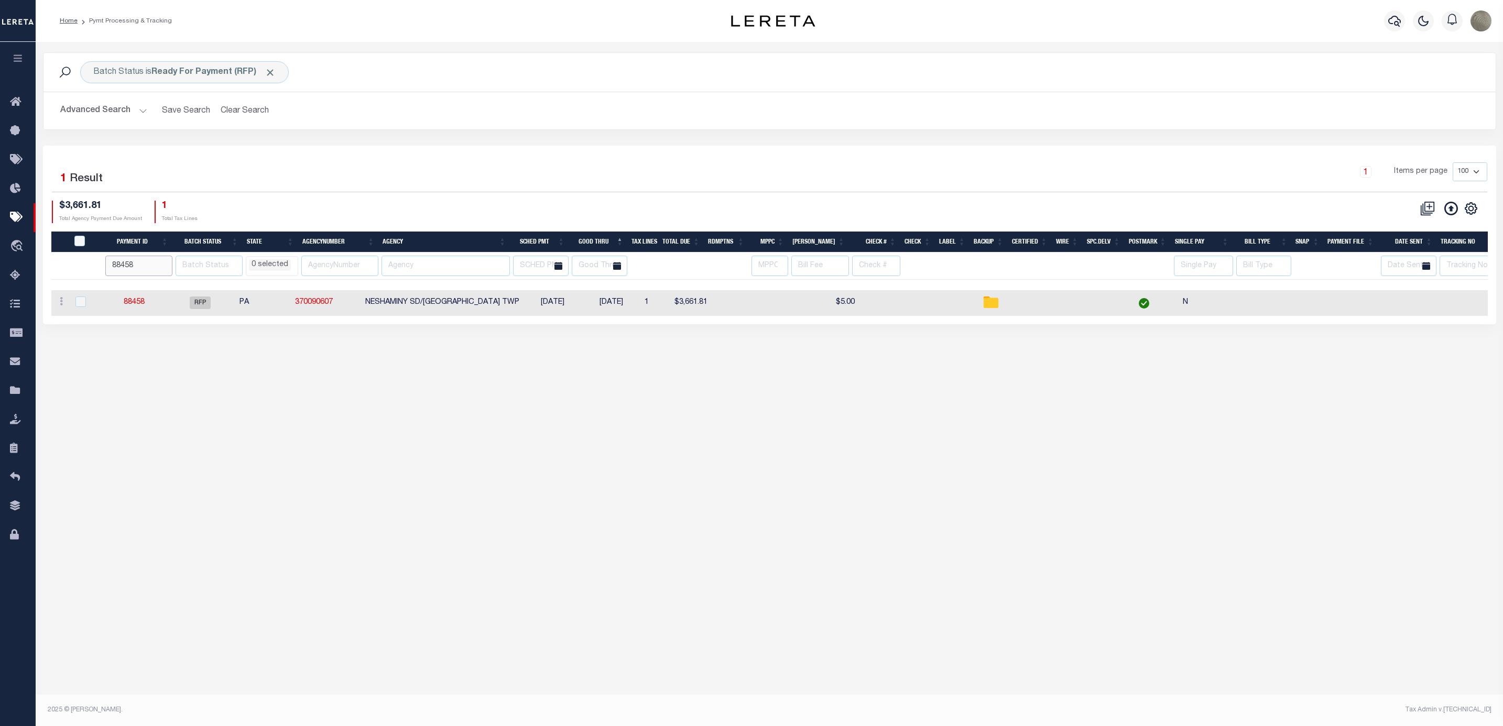
click at [143, 267] on input "88458" at bounding box center [138, 266] width 67 height 20
type input "884"
select select
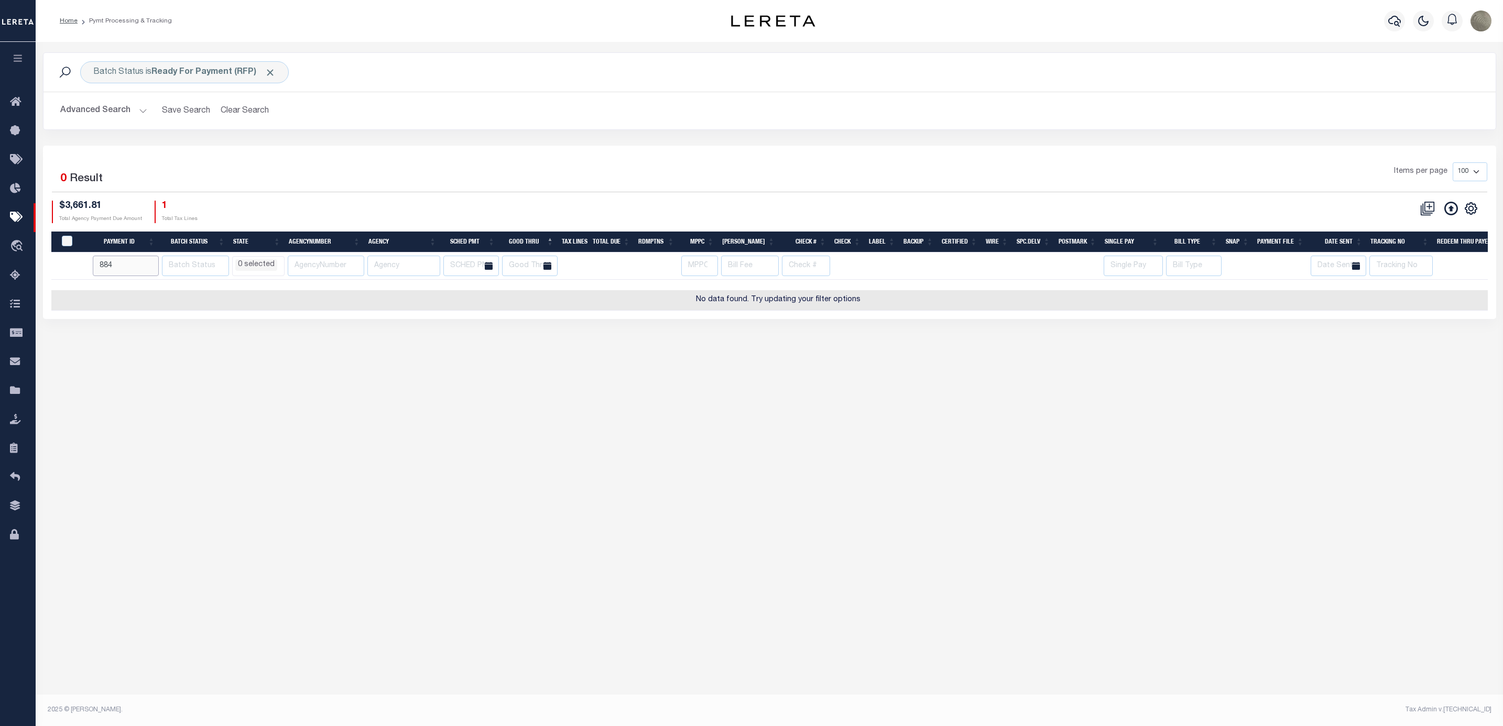
select select
type input "88443"
select select
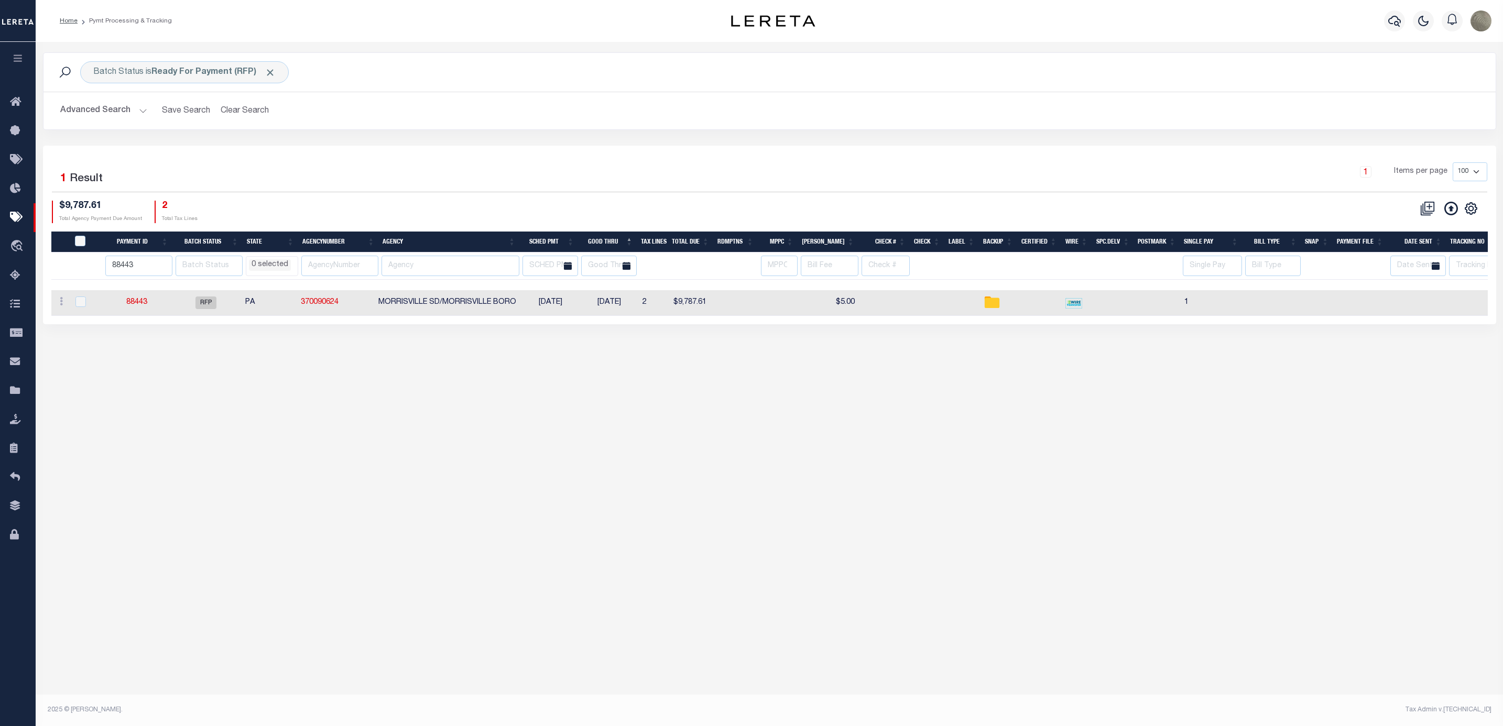
click at [467, 144] on div "Batch Status is Ready For Payment (RFP) Search Advanced Search Save Search Clea…" at bounding box center [769, 98] width 1469 height 93
click at [117, 261] on input "88443" at bounding box center [138, 266] width 67 height 20
click at [582, 189] on div "1 Items per page 100 200 500 1000" at bounding box center [950, 175] width 1073 height 27
select select
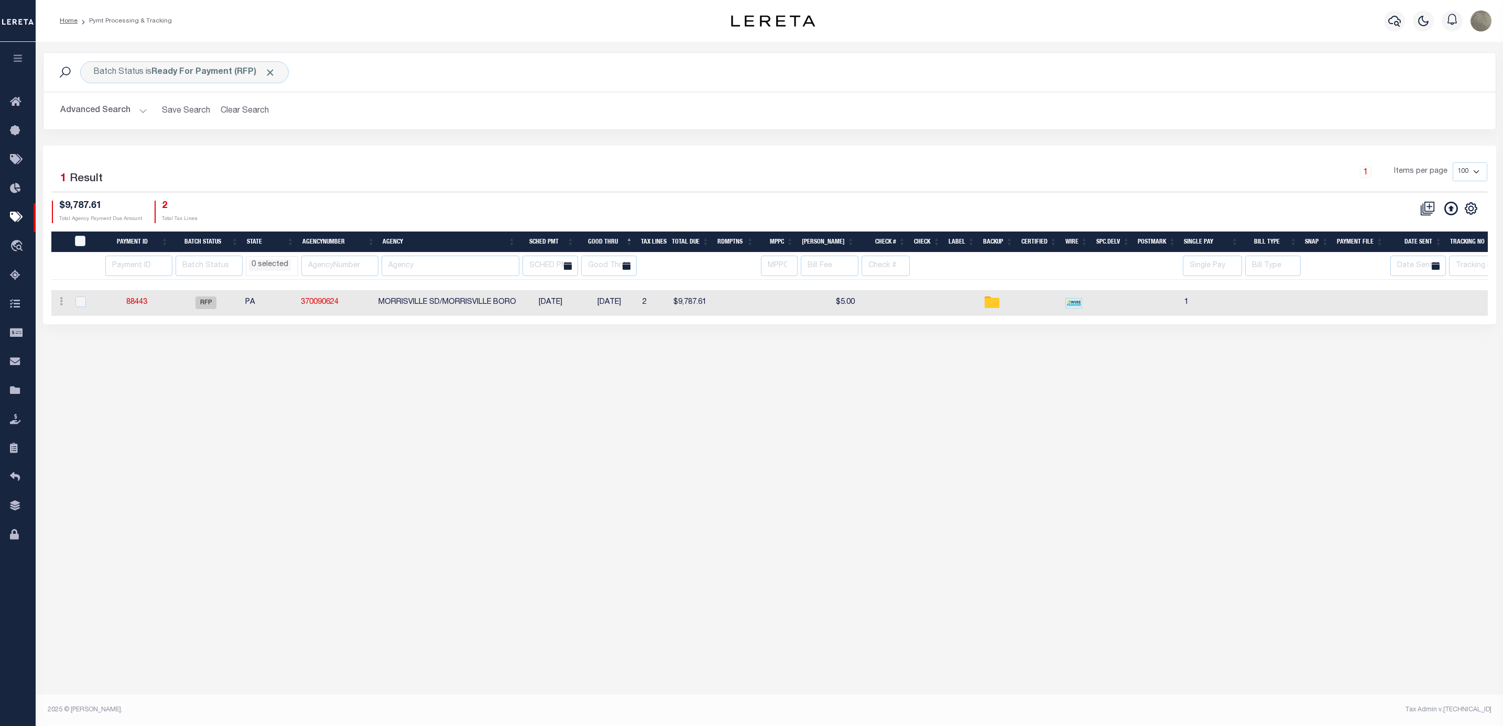
select select
click at [236, 124] on div "Advanced Search Save Search Clear Search PayeeSearchTable_dynamictable_____Defa…" at bounding box center [769, 110] width 1452 height 37
click at [252, 117] on button "Clear Search" at bounding box center [244, 111] width 57 height 20
select select
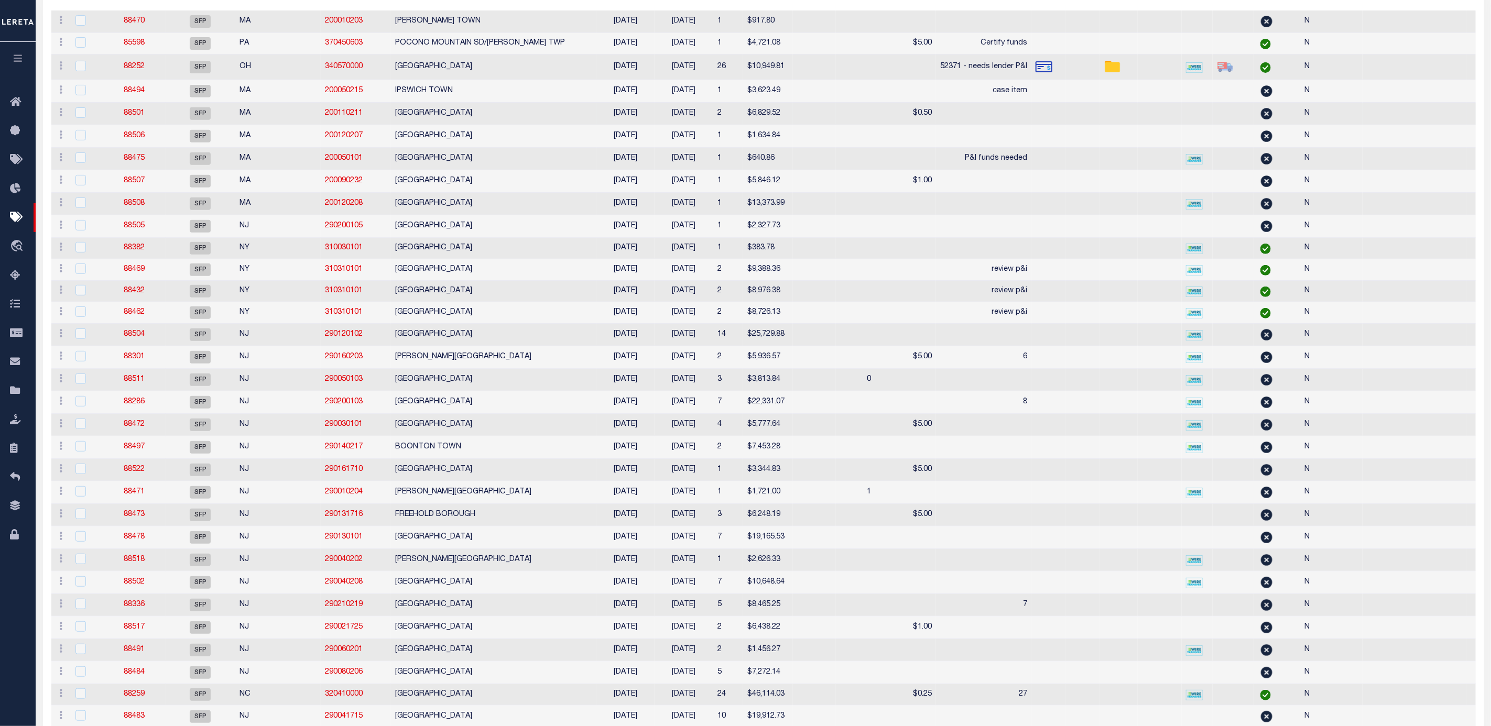
select select
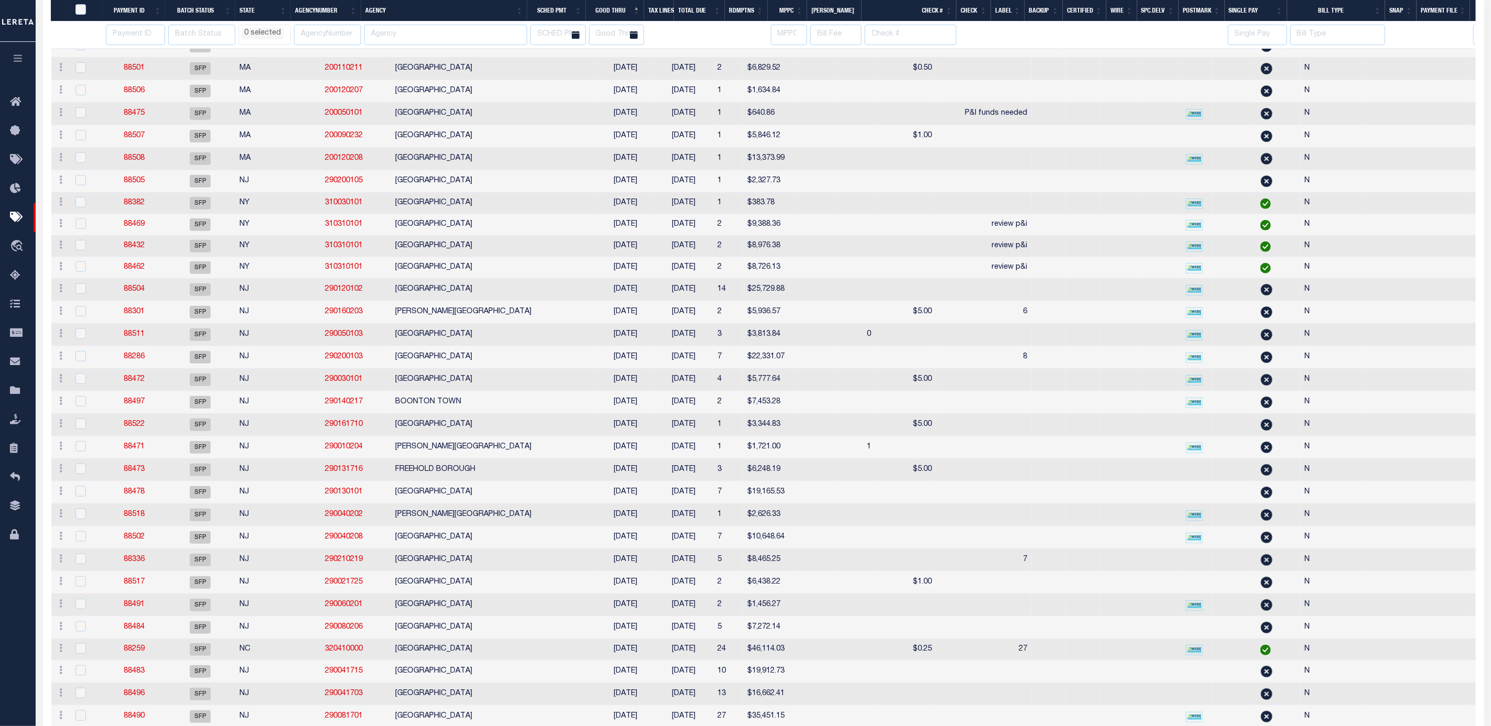
scroll to position [169, 0]
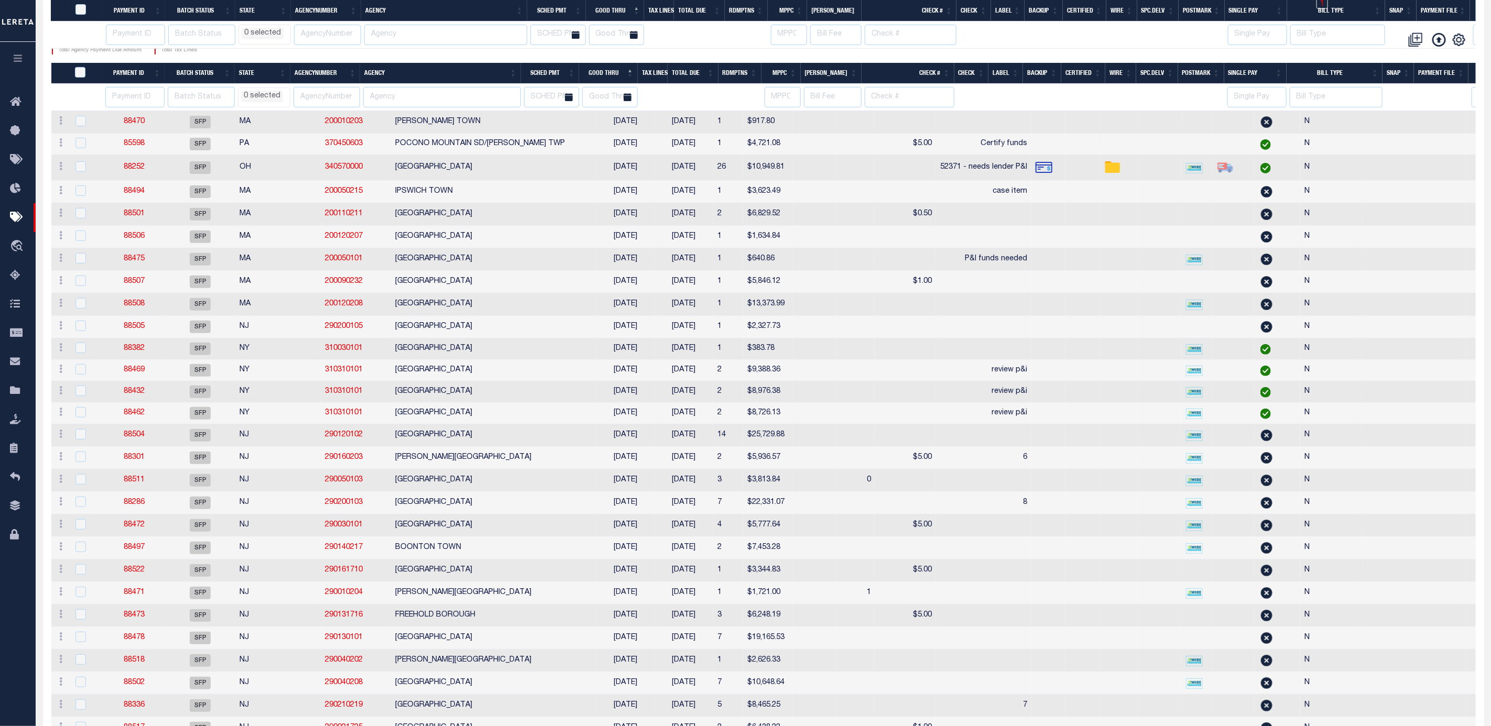
select select
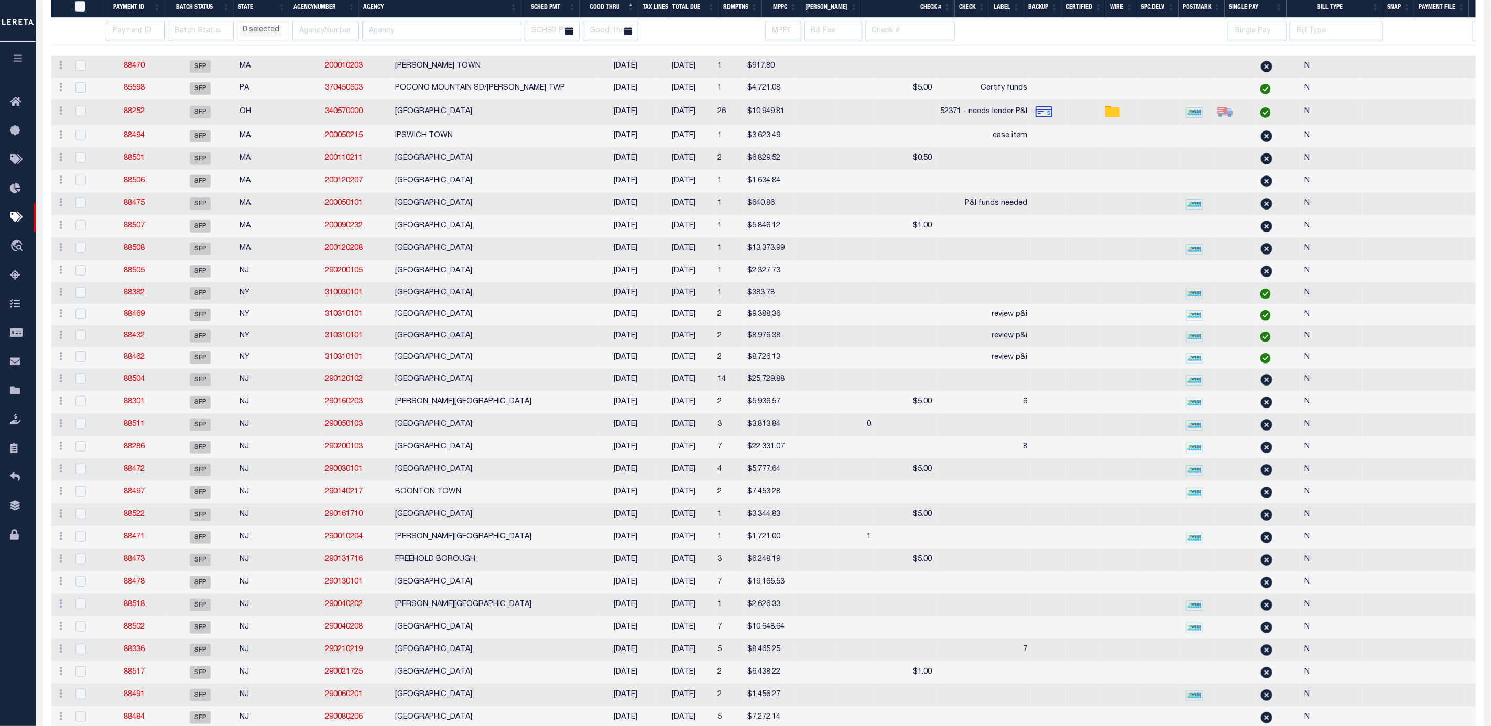
scroll to position [236, 0]
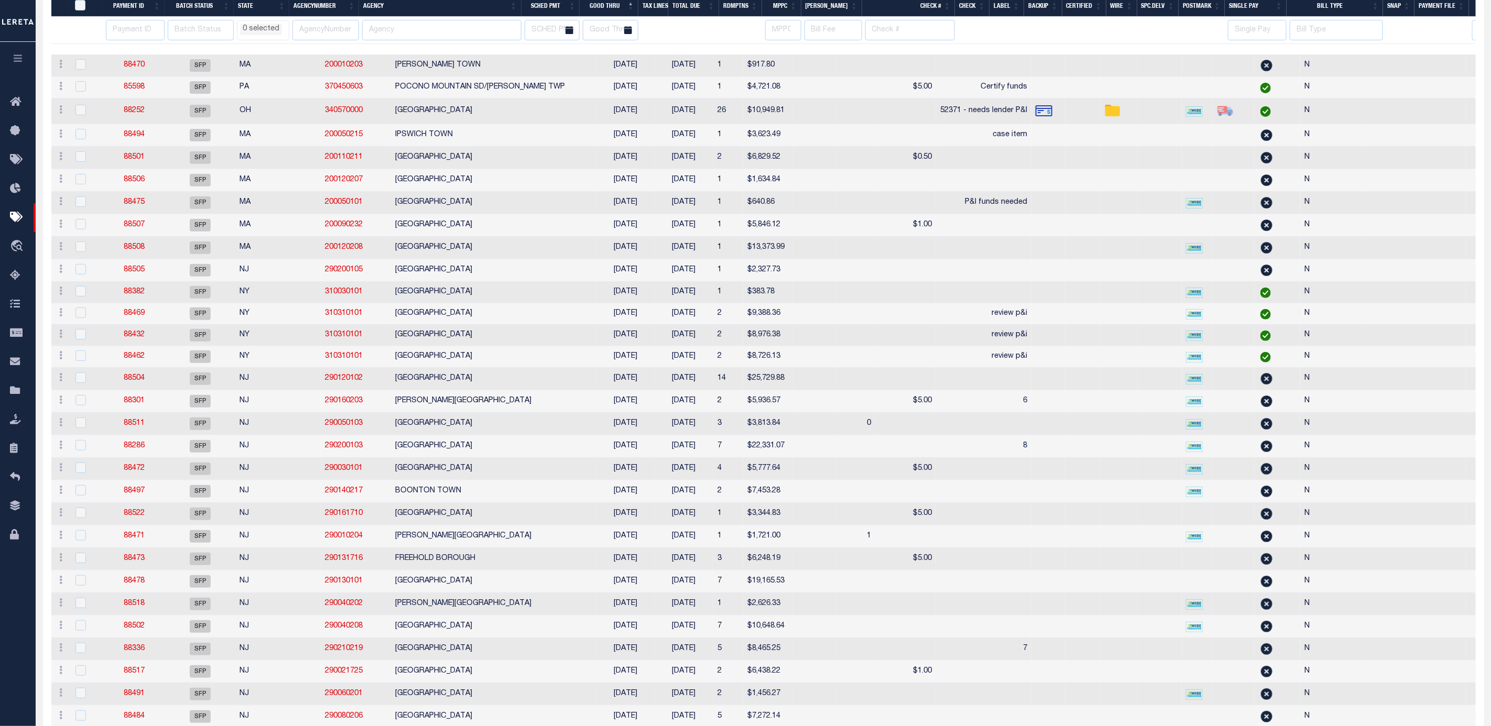
select select
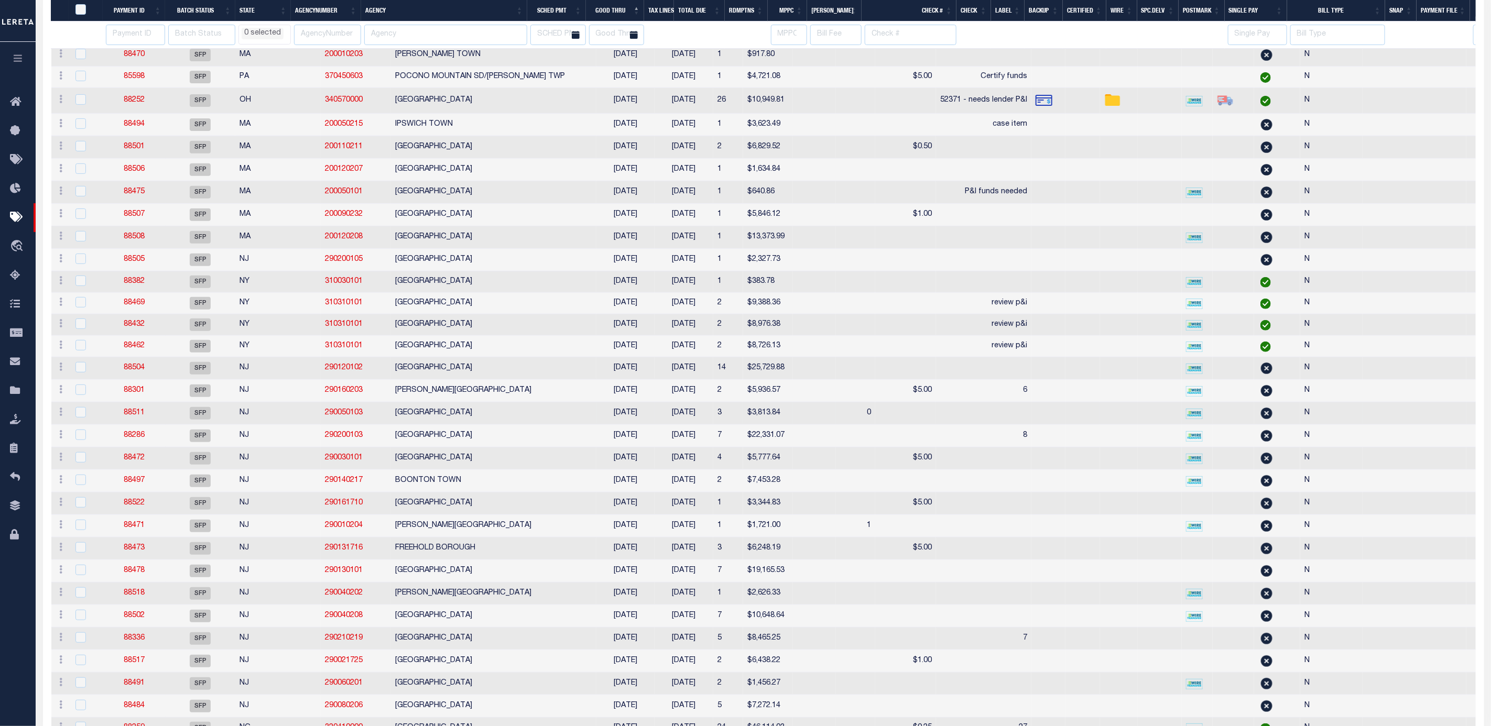
scroll to position [314, 0]
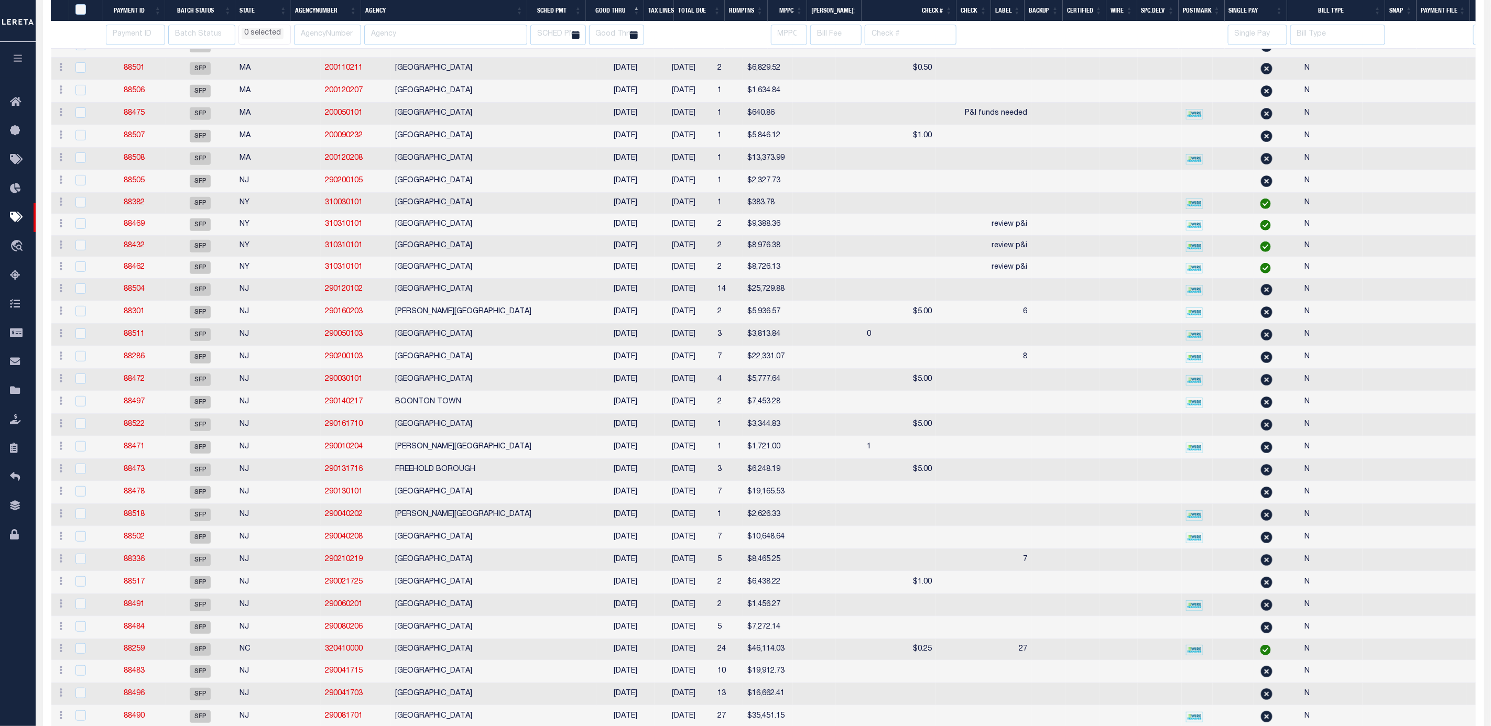
select select
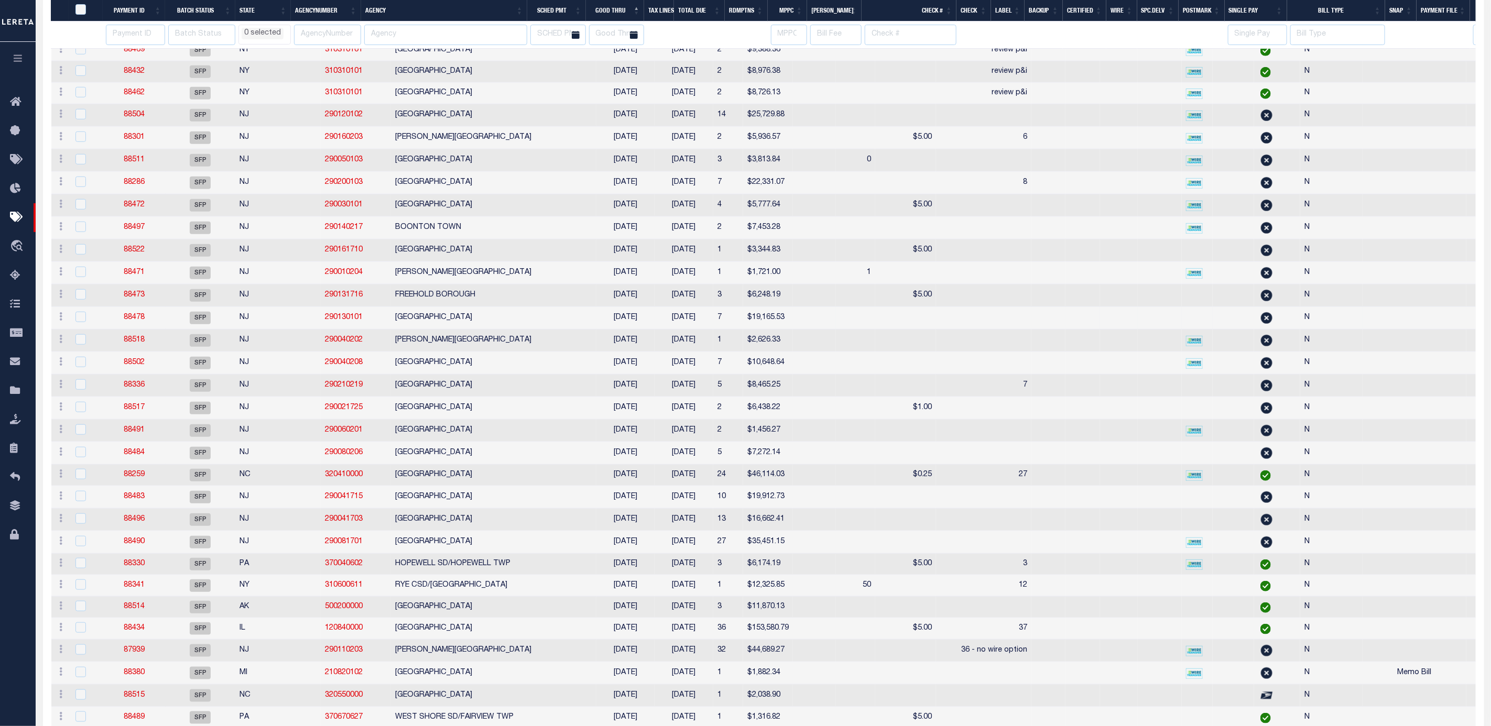
select select
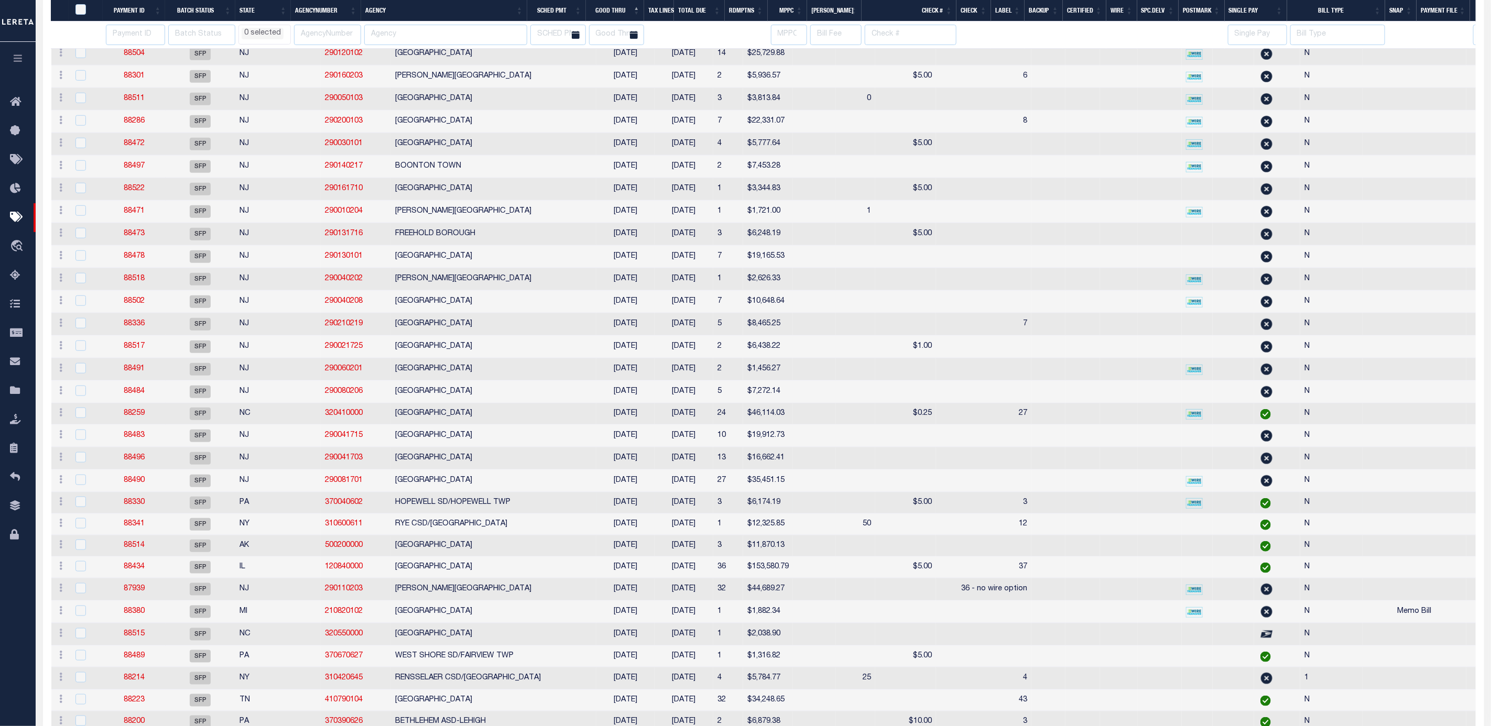
select select
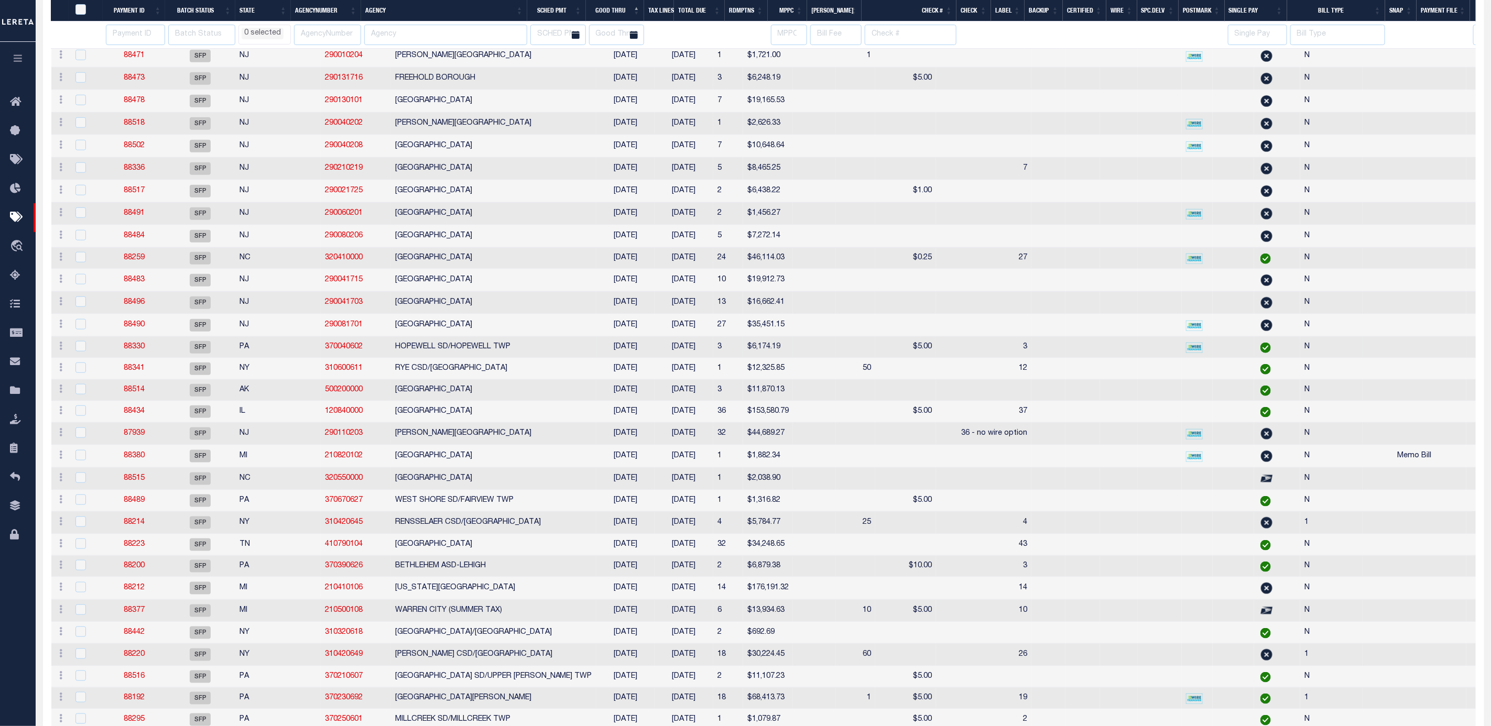
select select
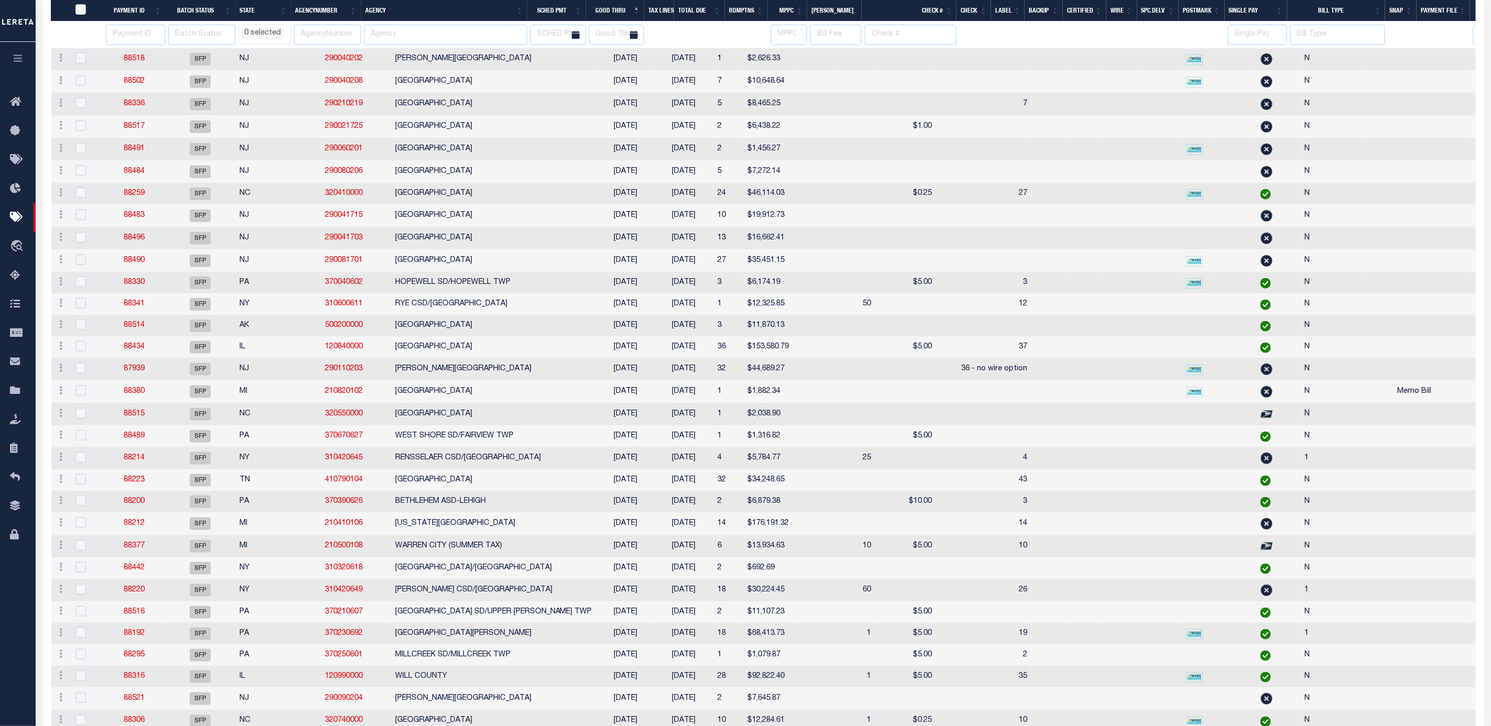
select select
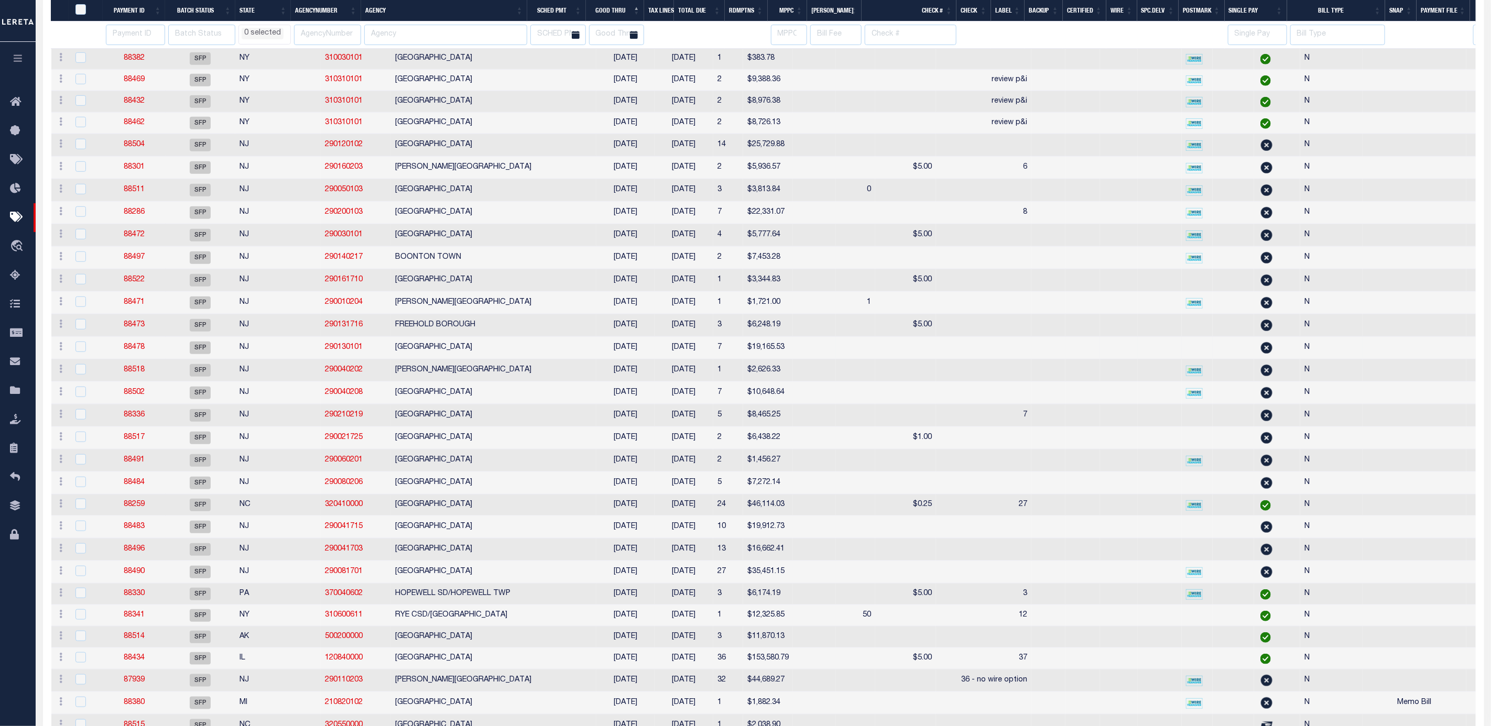
select select
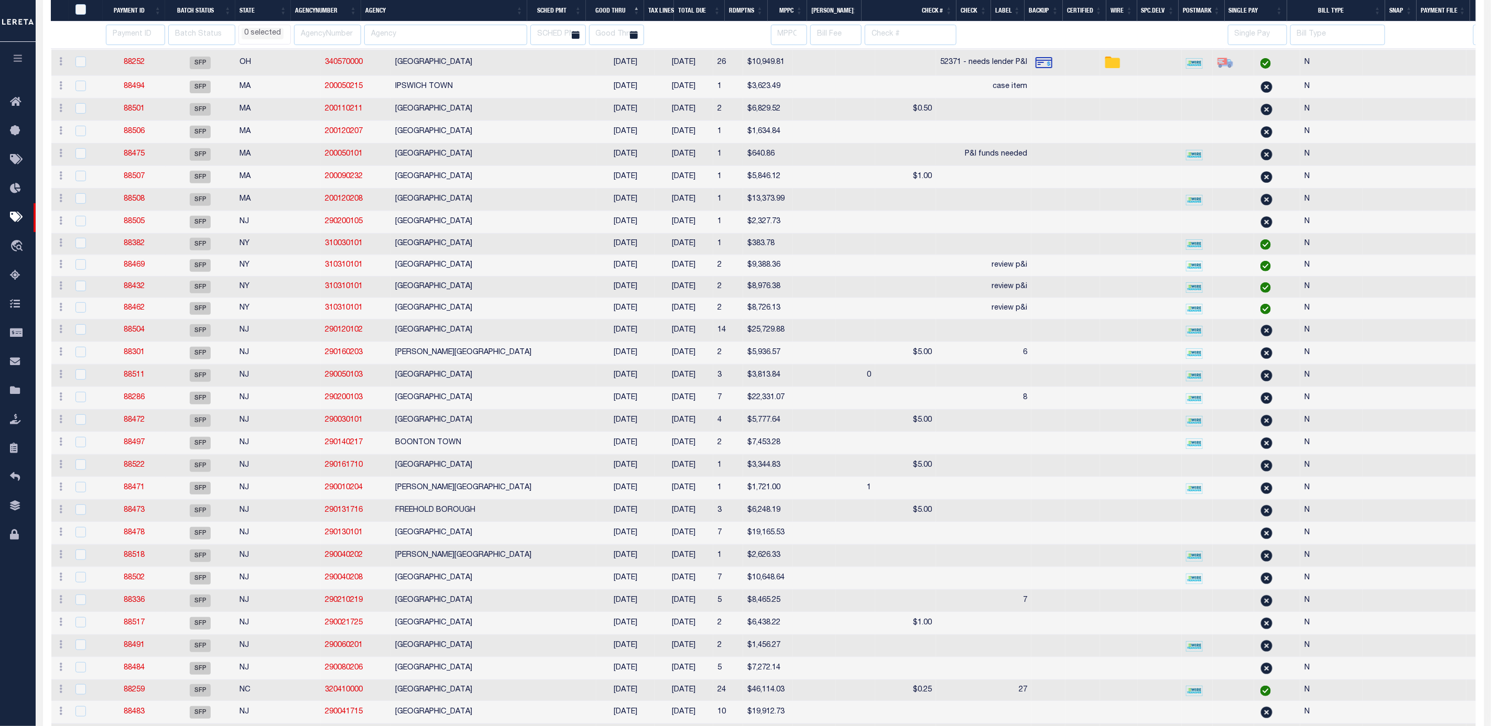
select select
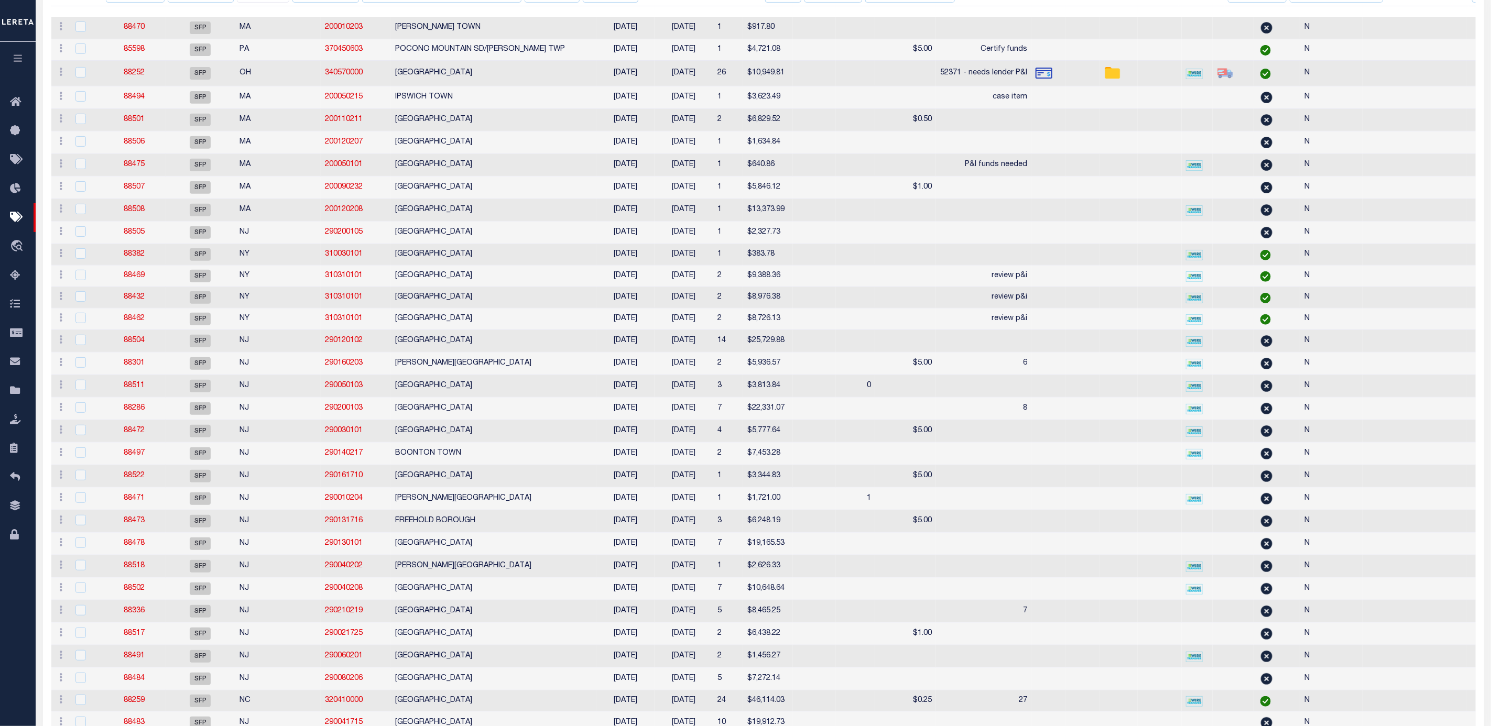
scroll to position [0, 0]
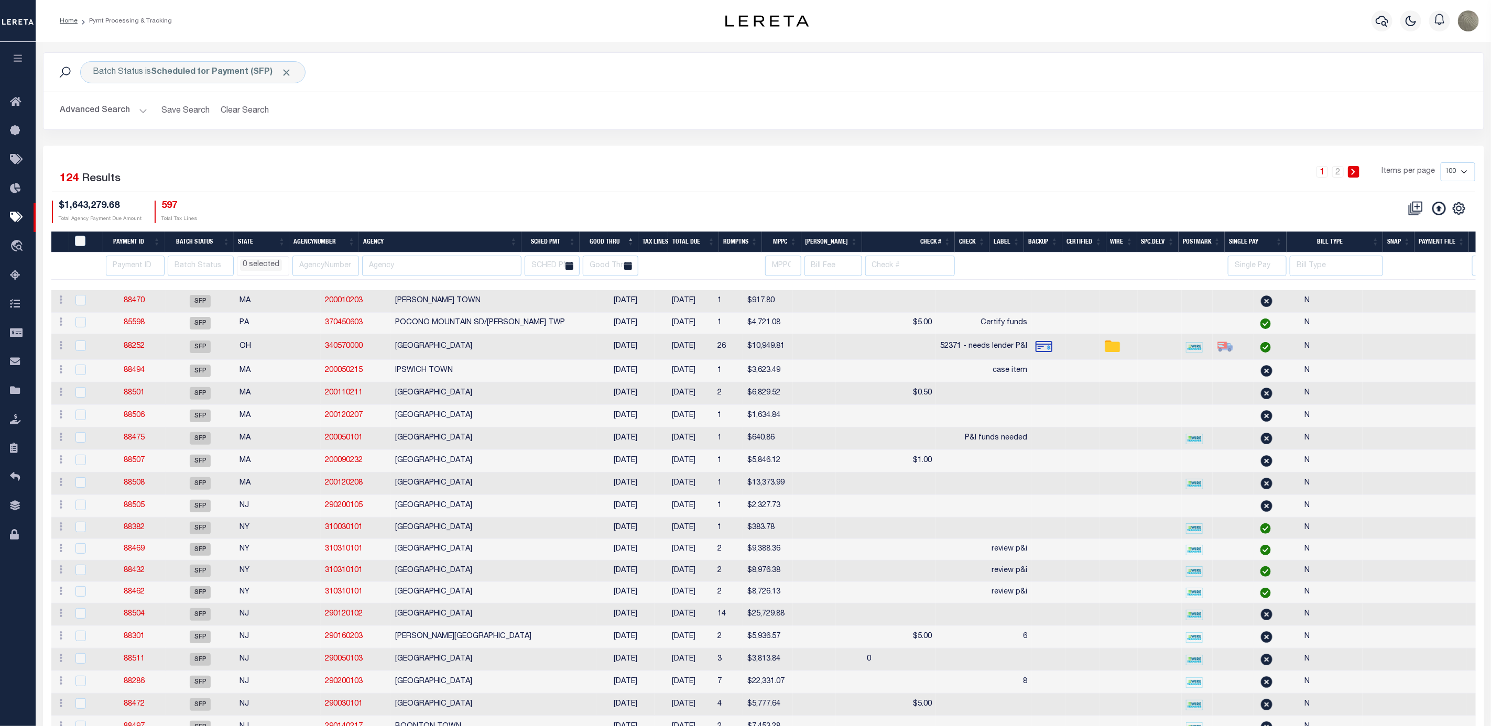
click at [792, 241] on th "MPPC" at bounding box center [781, 242] width 39 height 21
select select
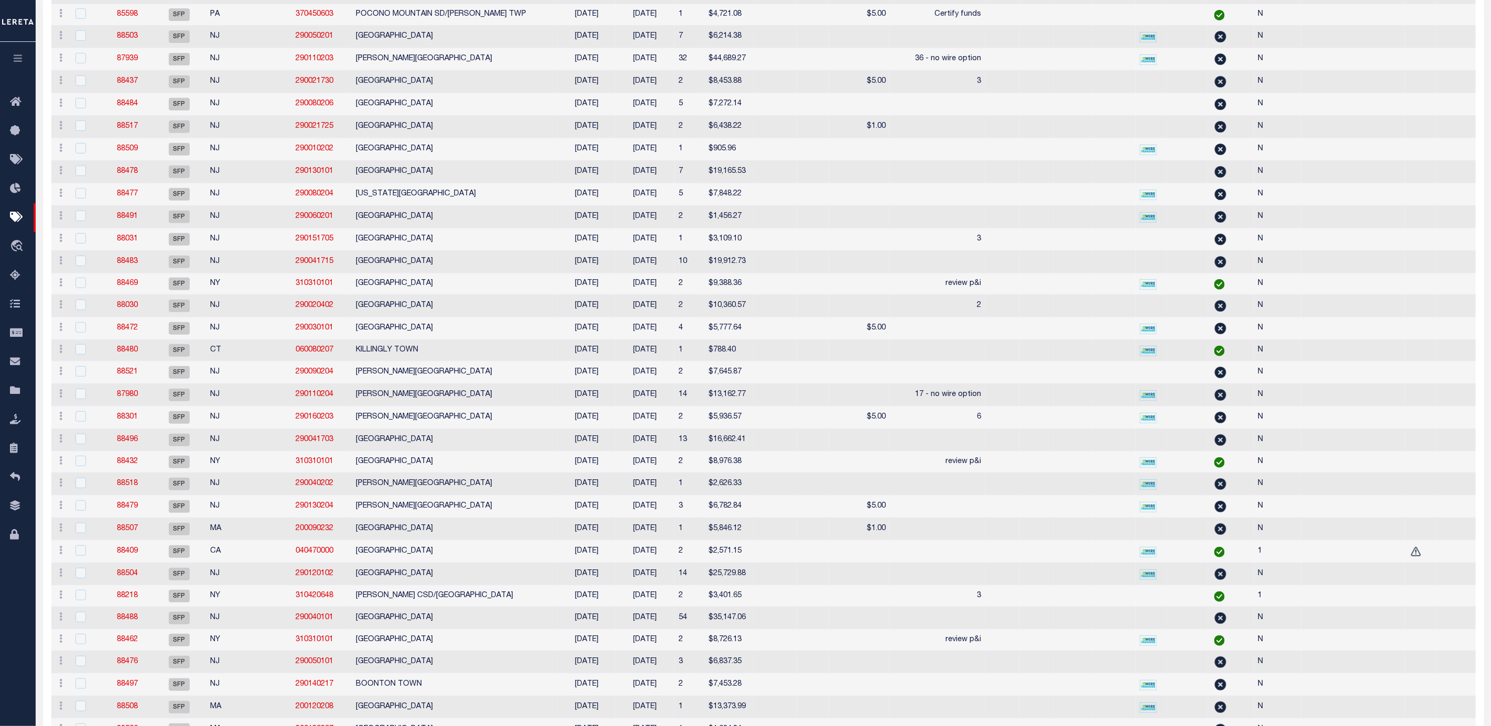
select select
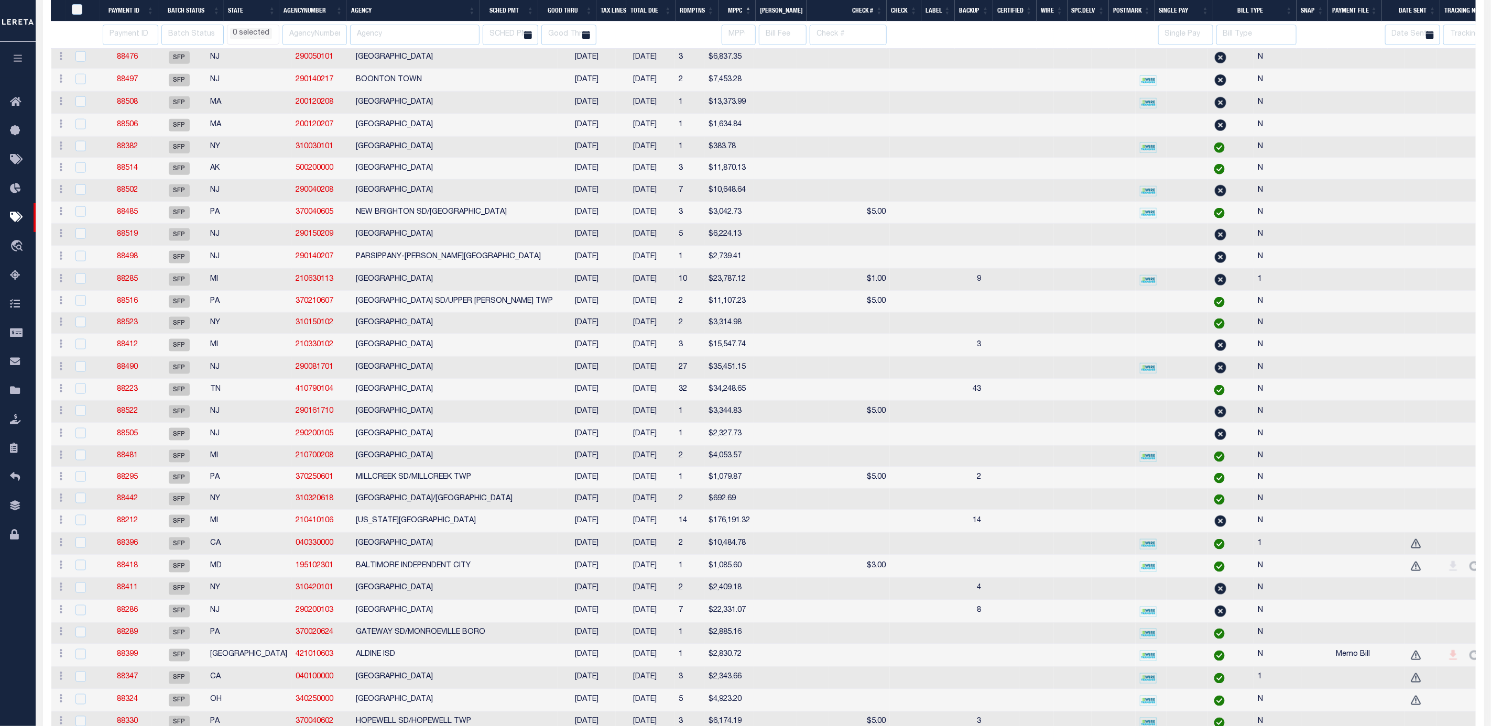
select select
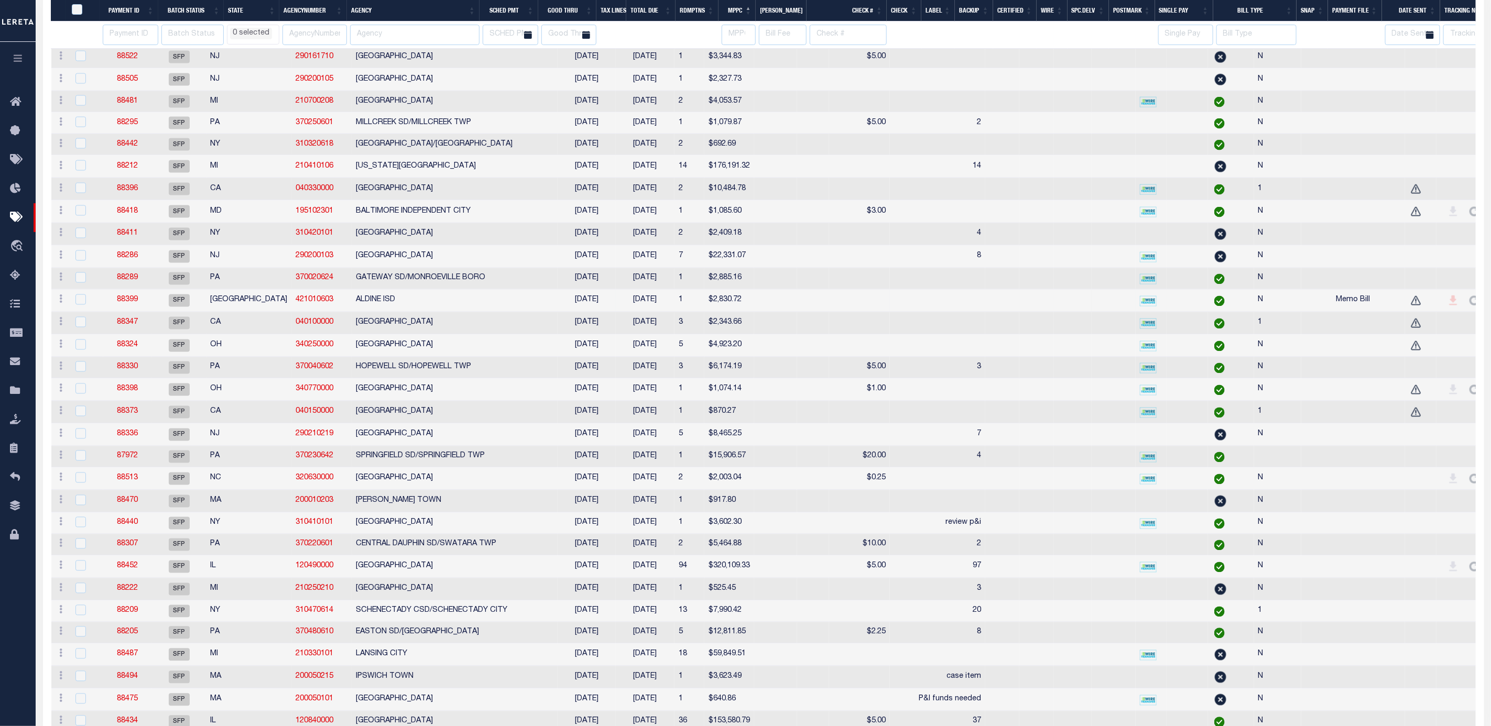
select select
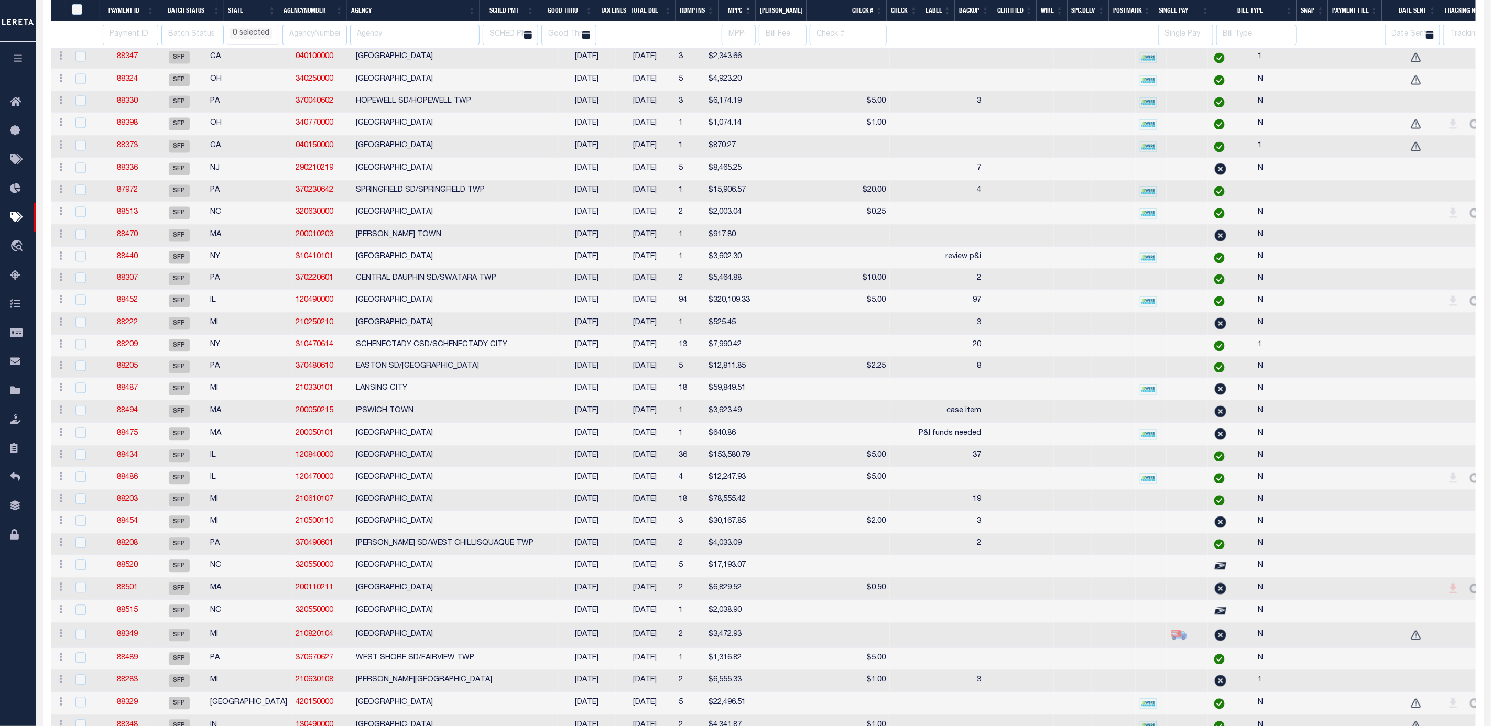
select select
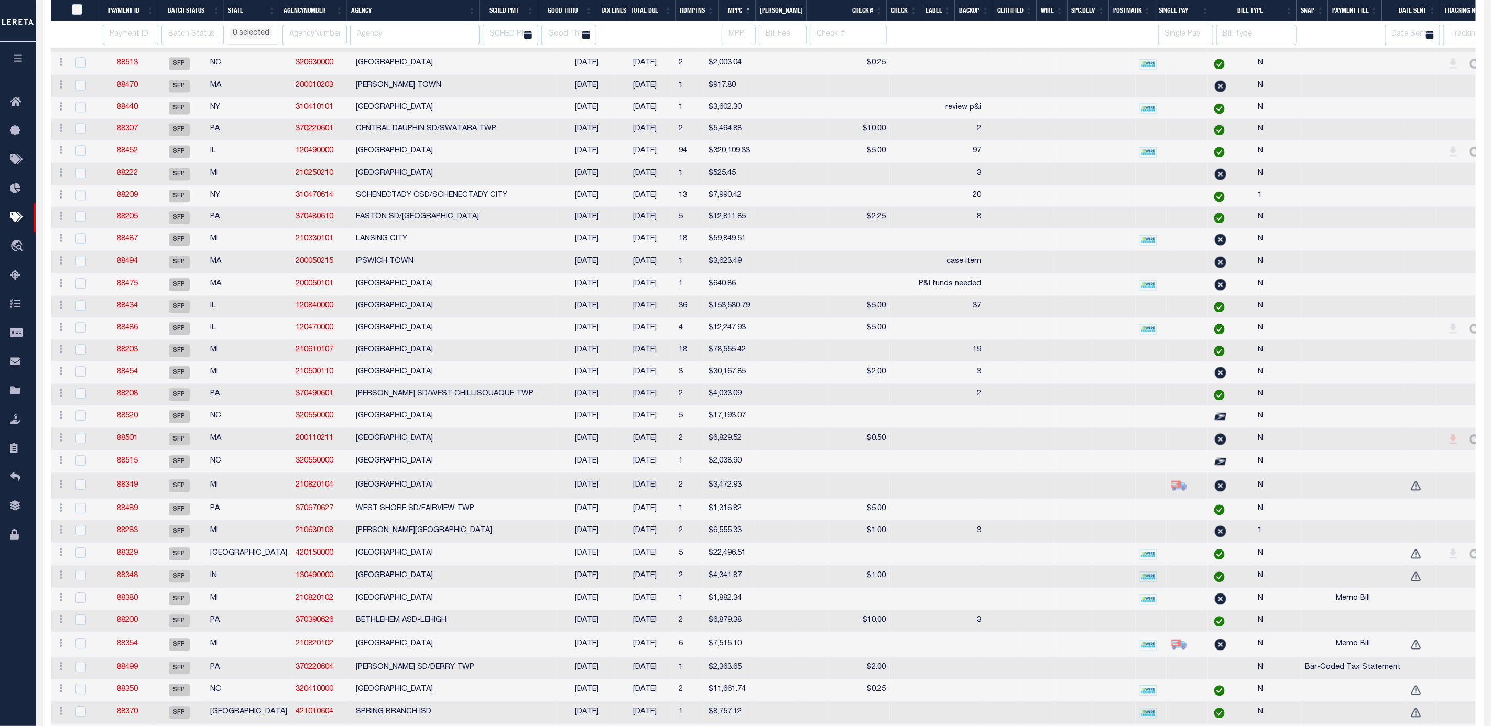
select select
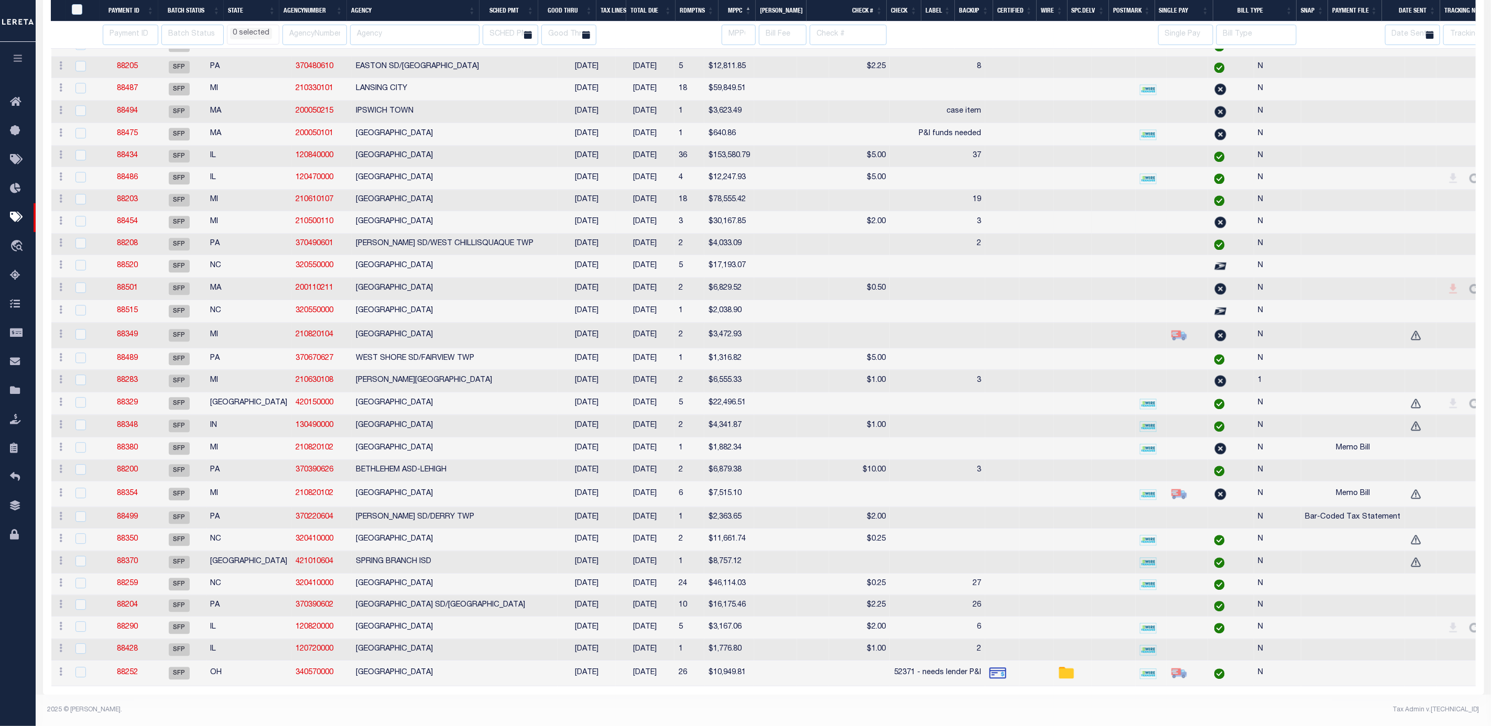
select select
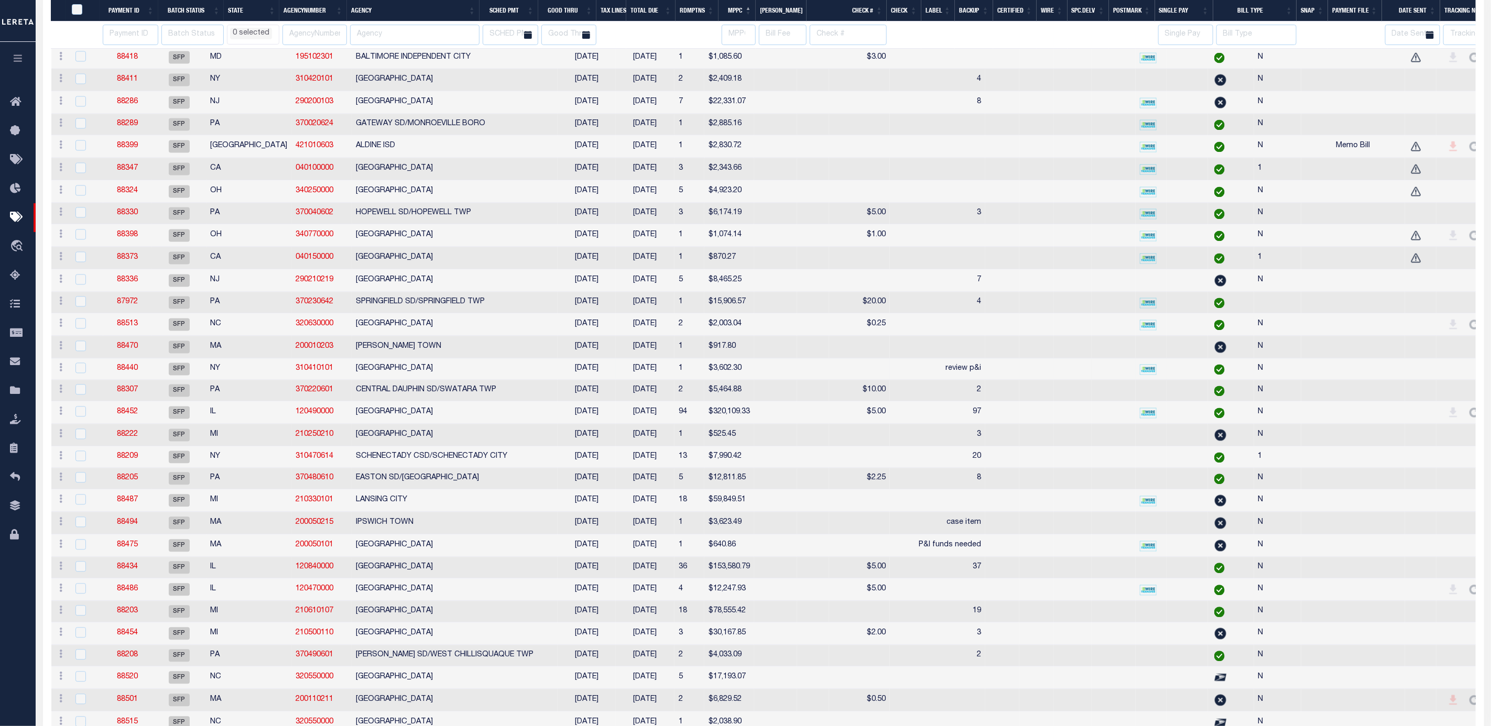
select select
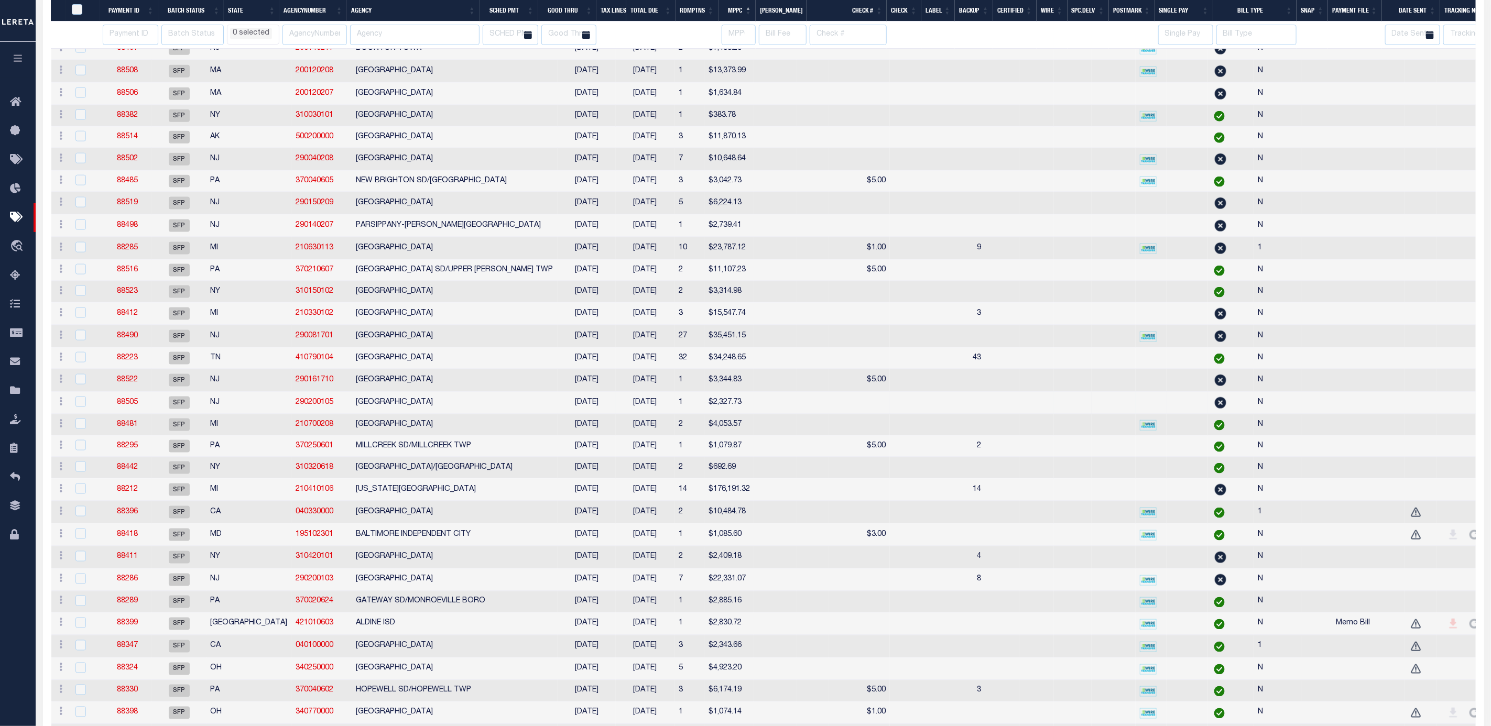
select select
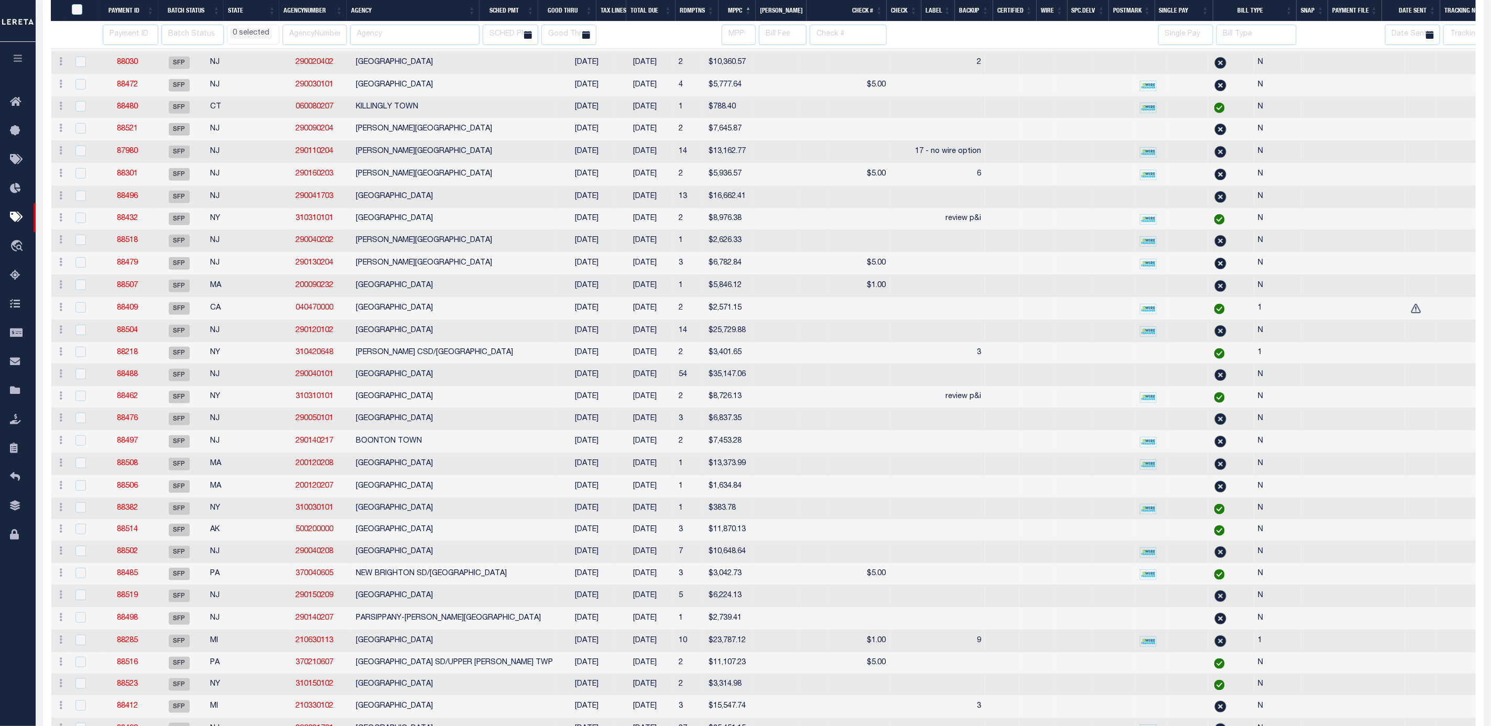
select select
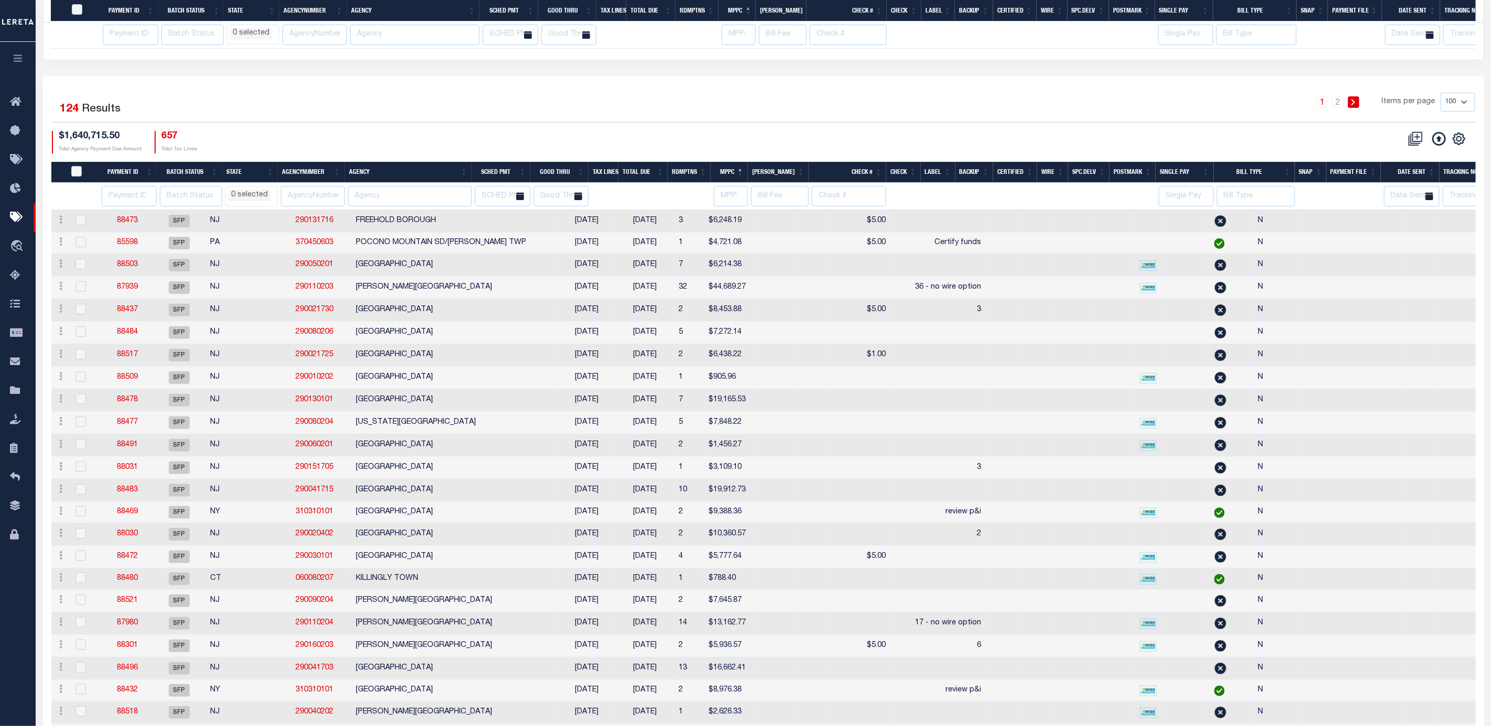
select select
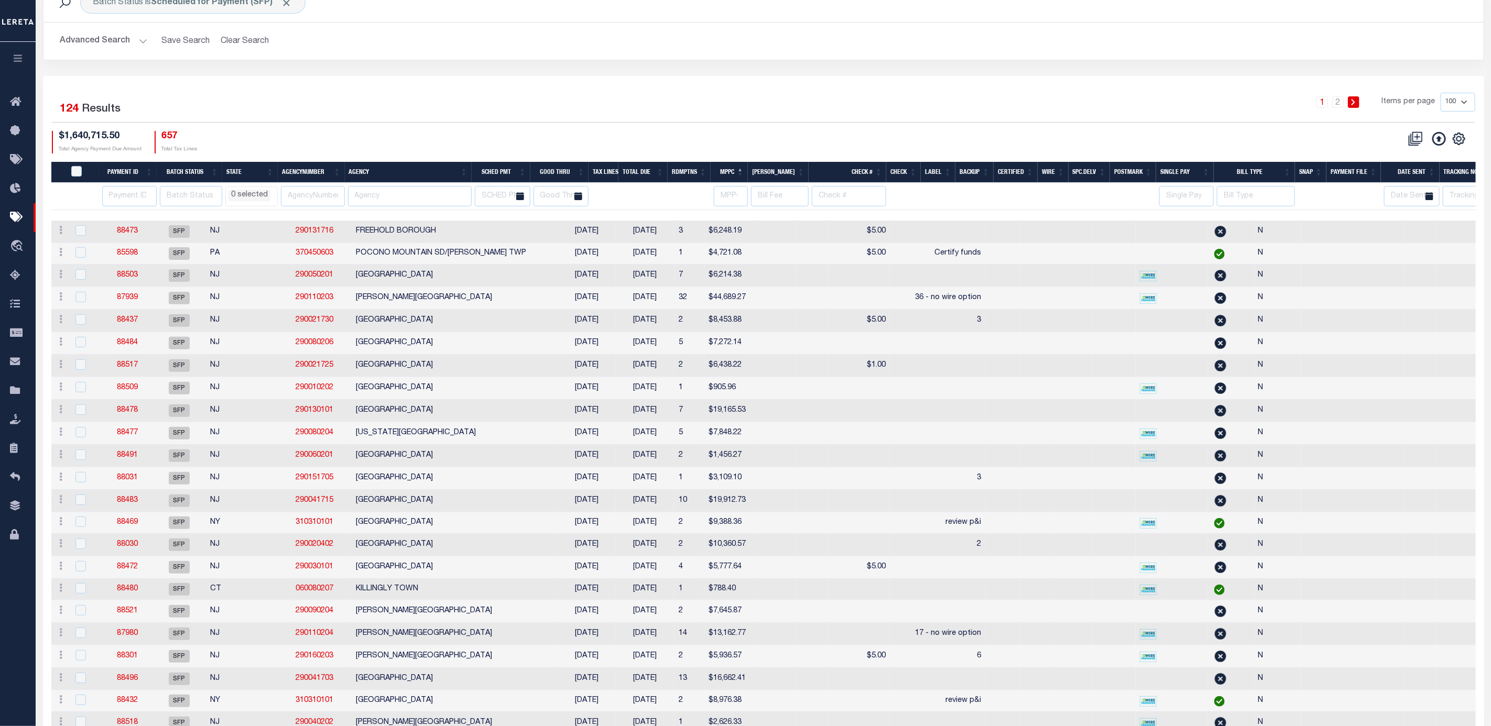
scroll to position [0, 0]
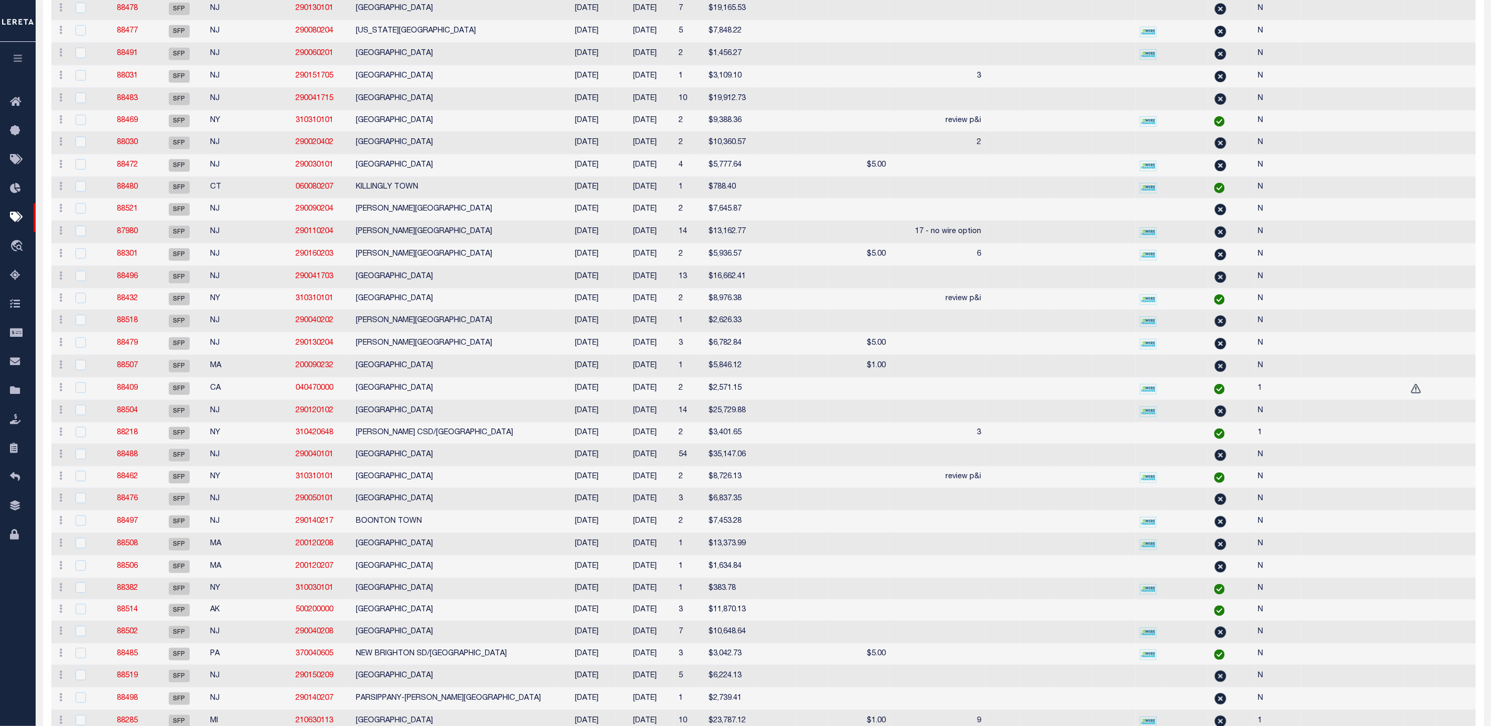
select select
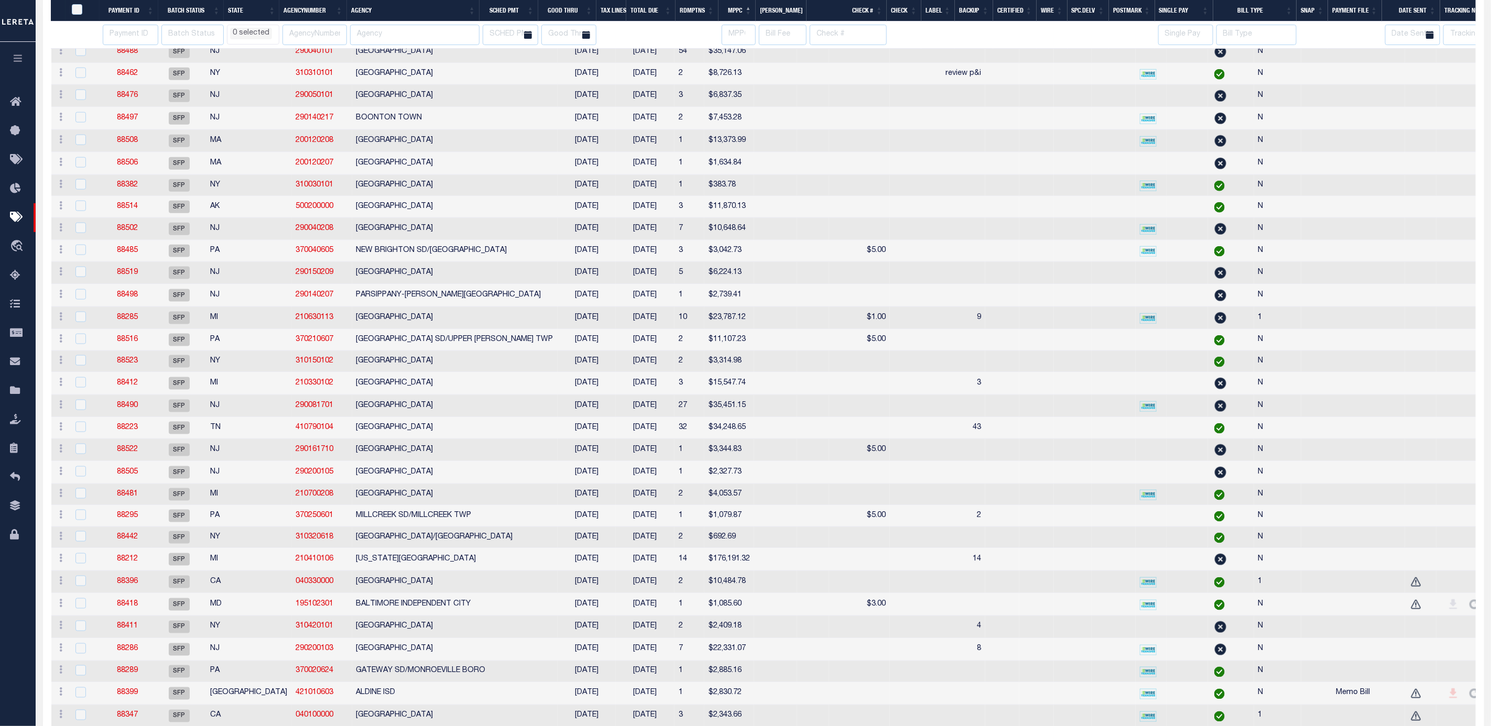
select select
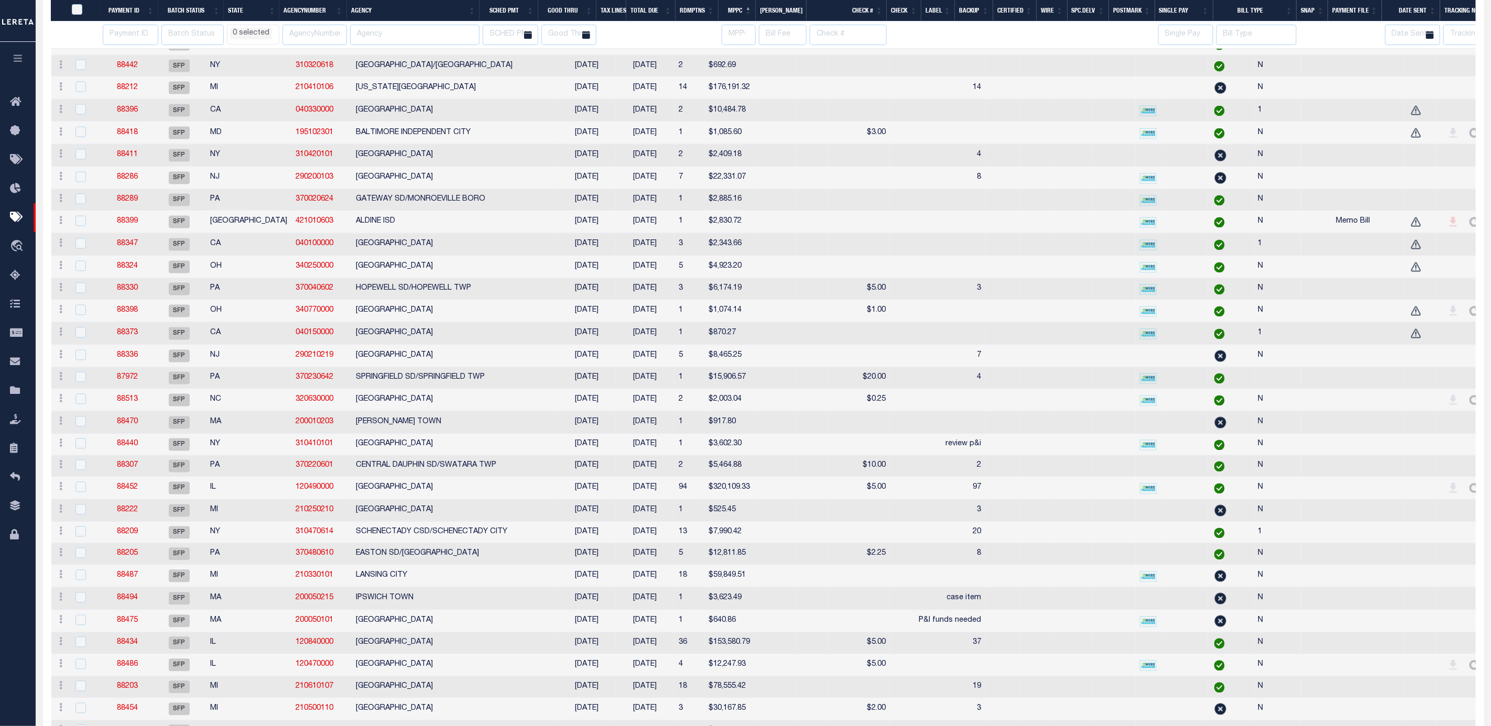
select select
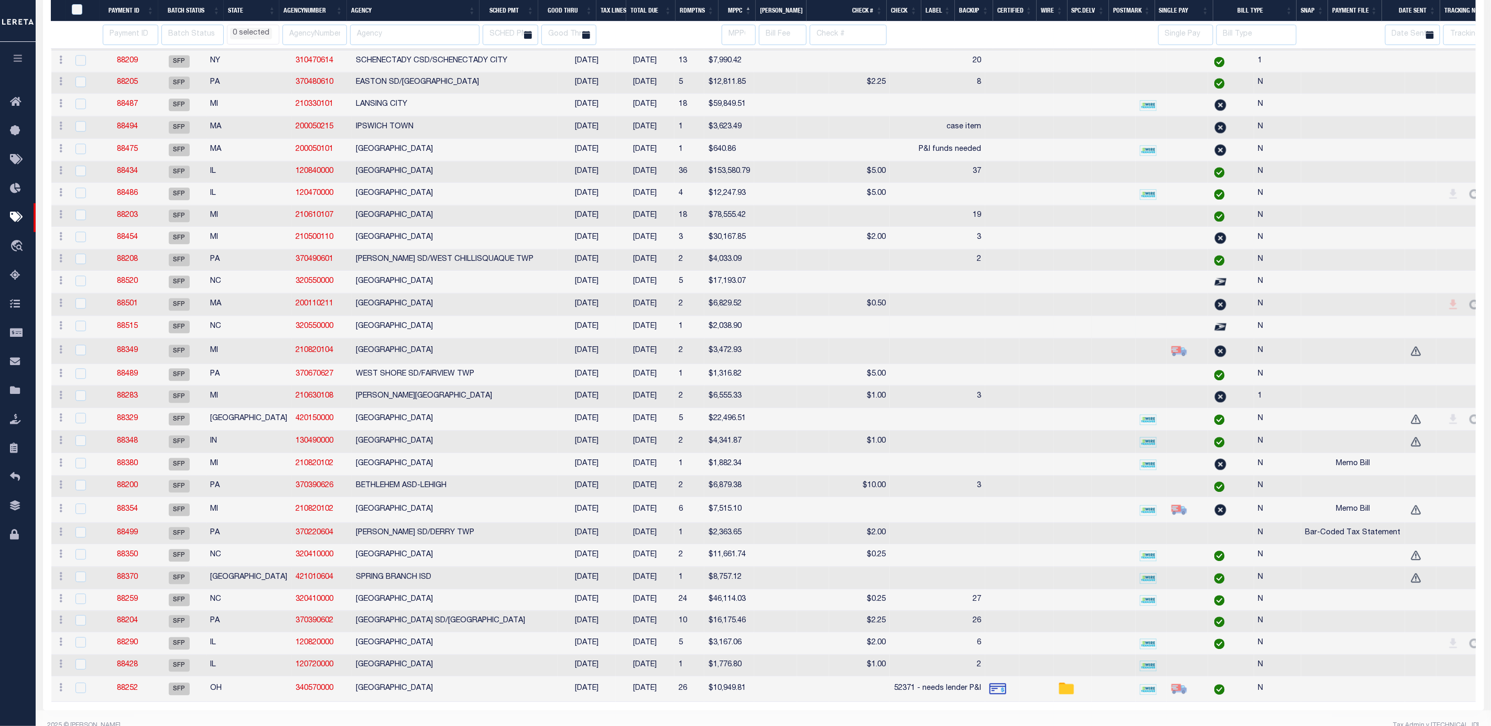
select select
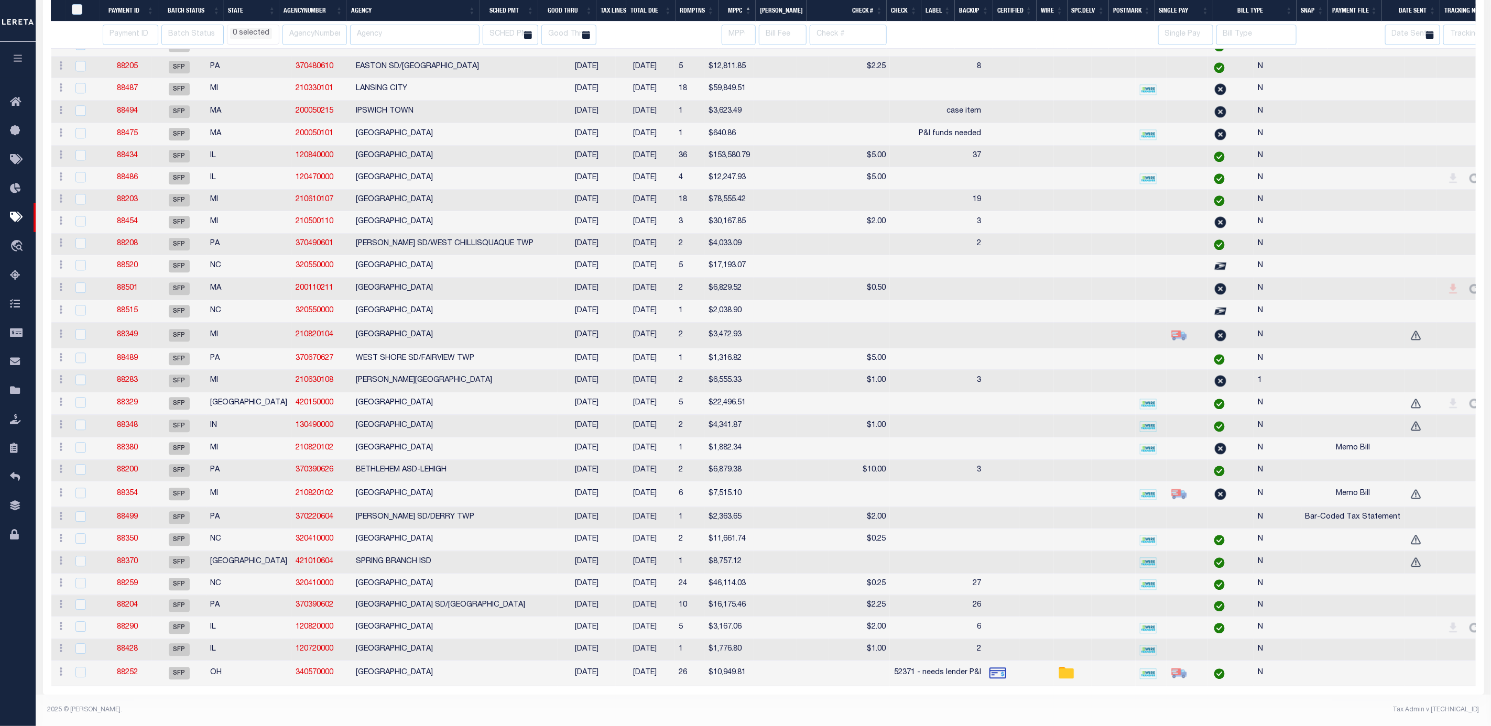
select select
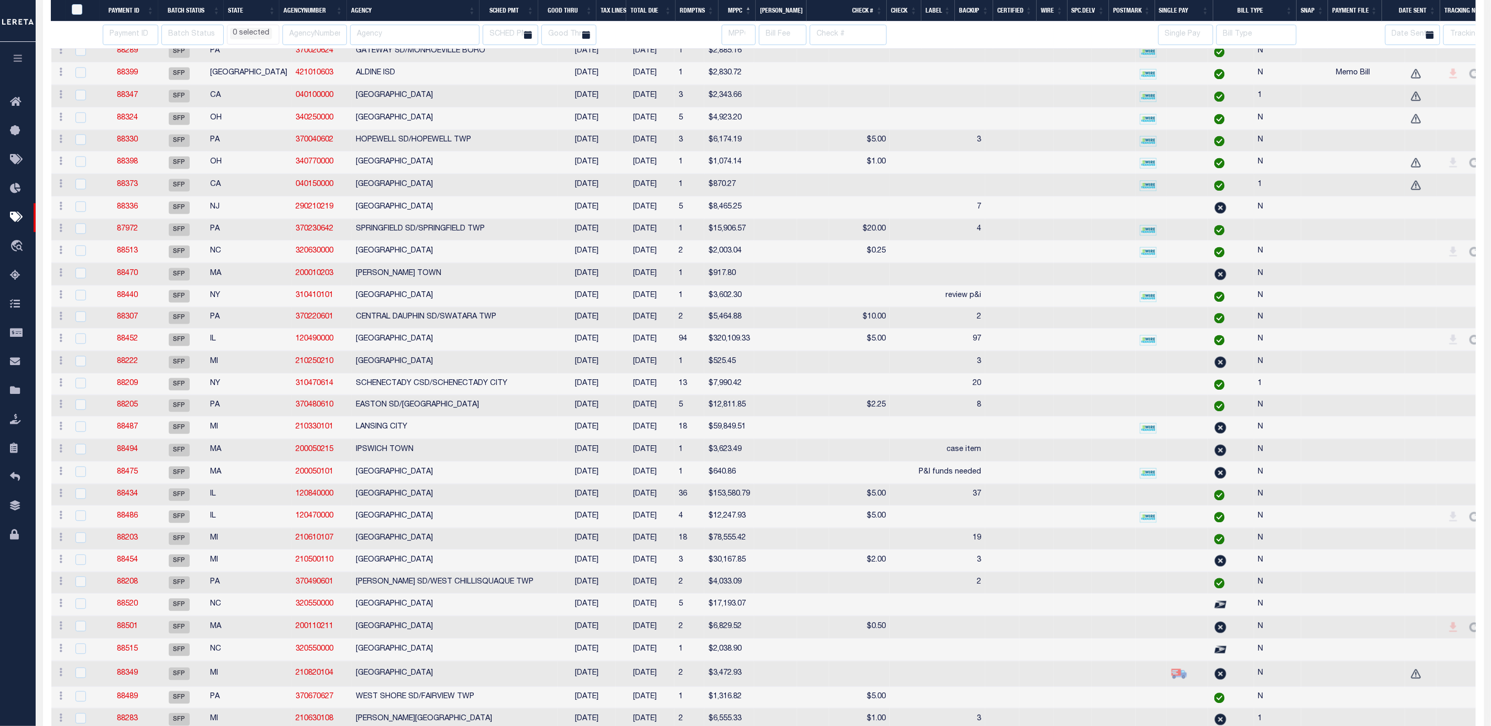
select select
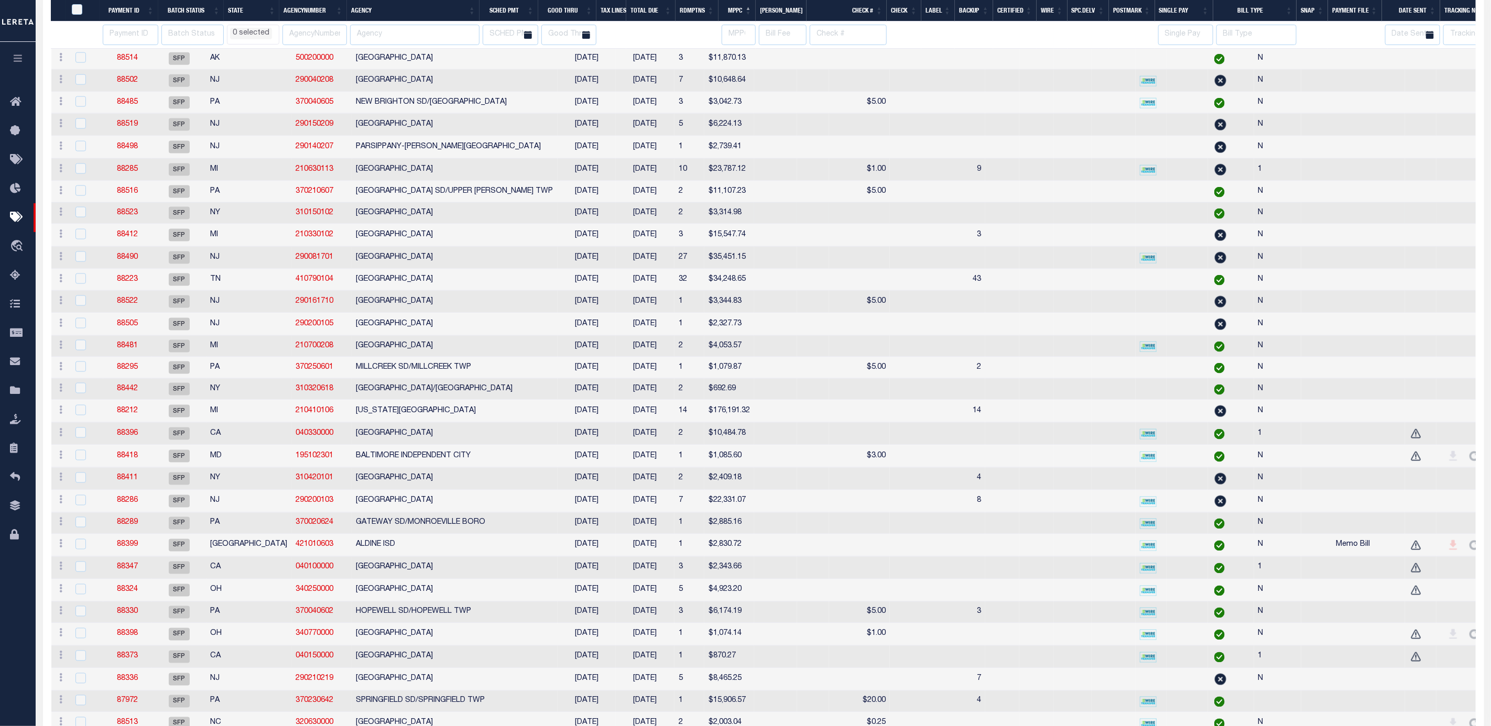
select select
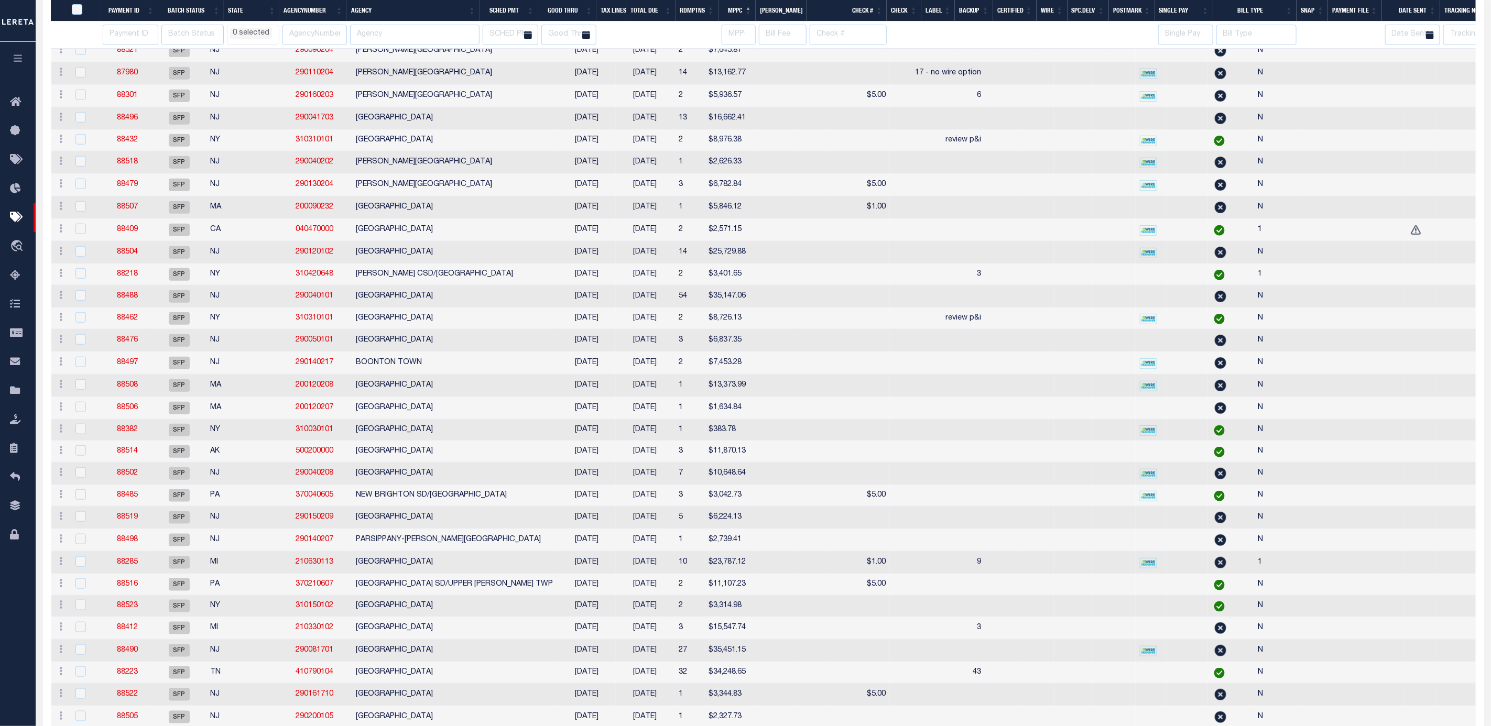
select select
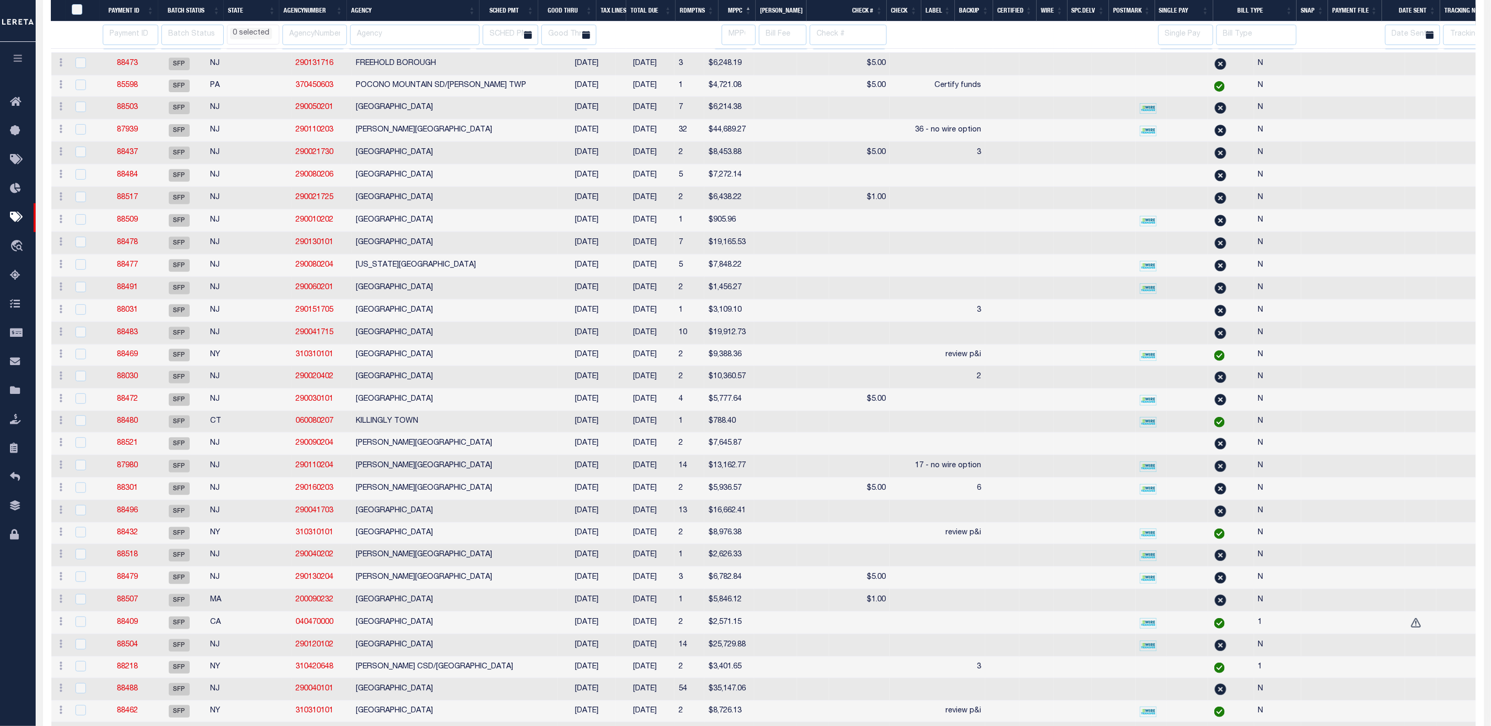
select select
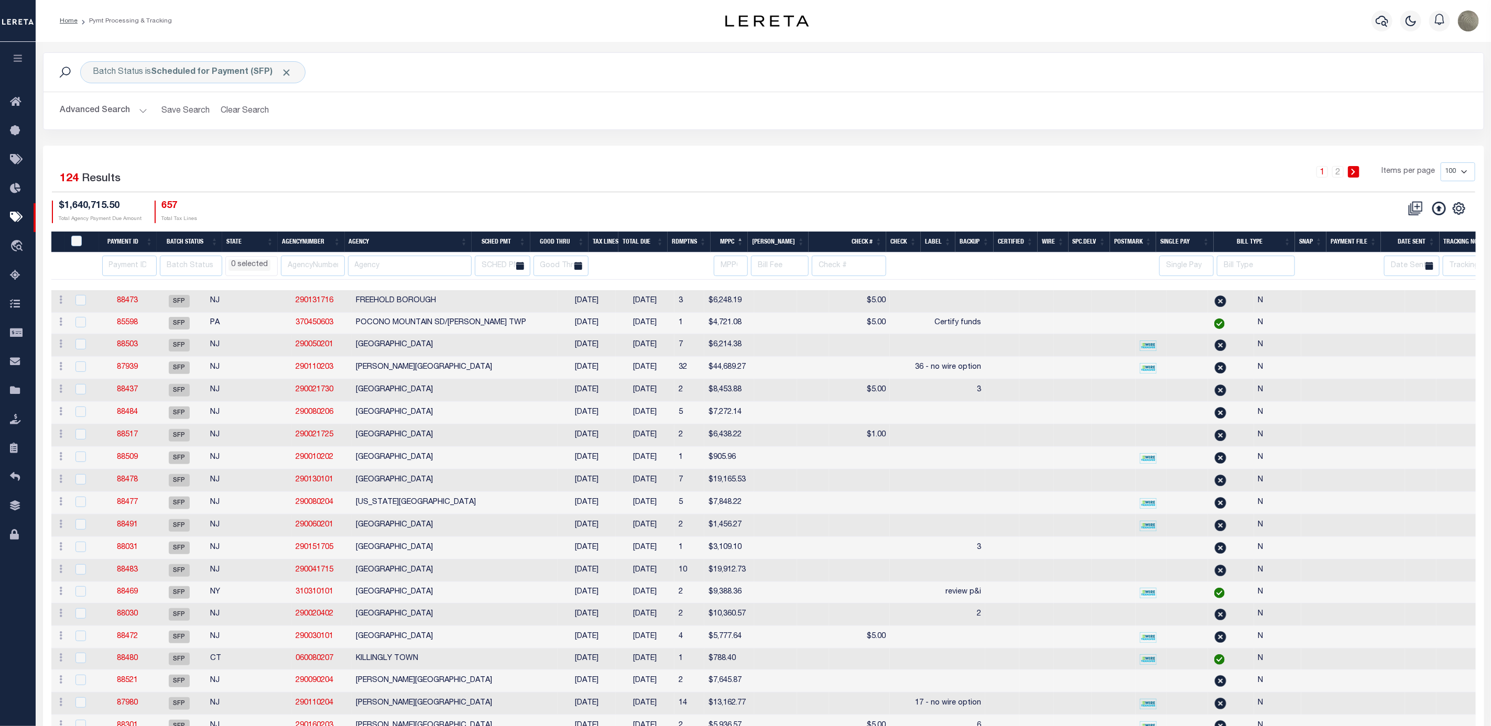
click at [137, 246] on th "Payment ID" at bounding box center [128, 242] width 58 height 21
select select
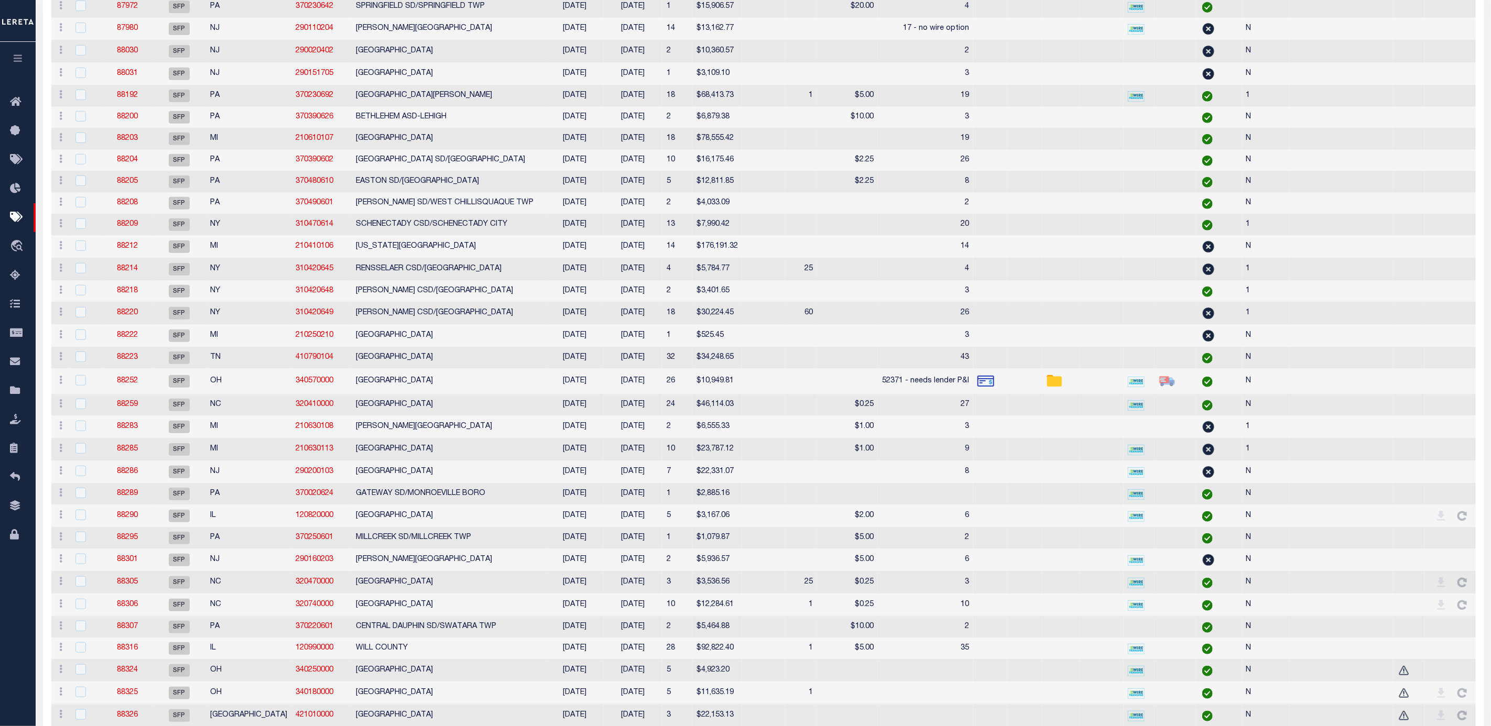
select select
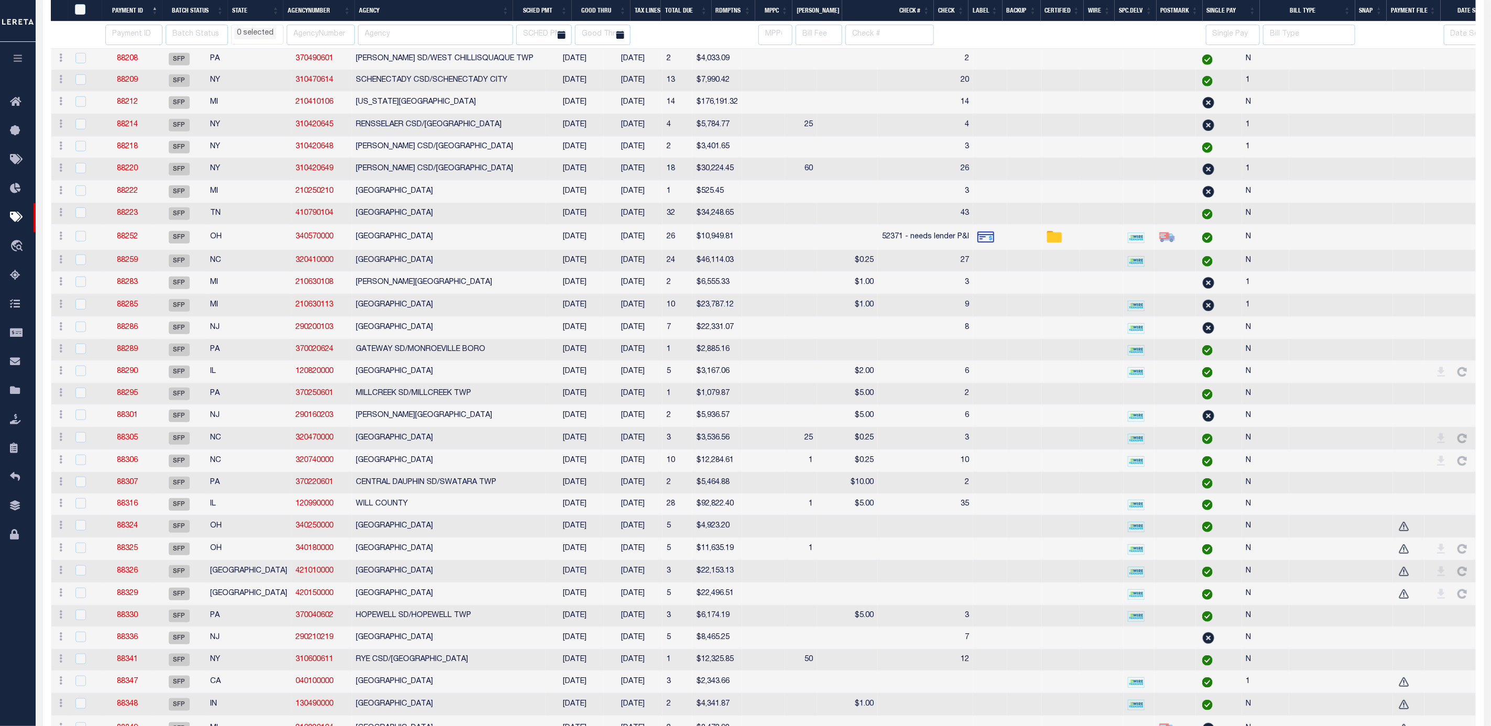
select select
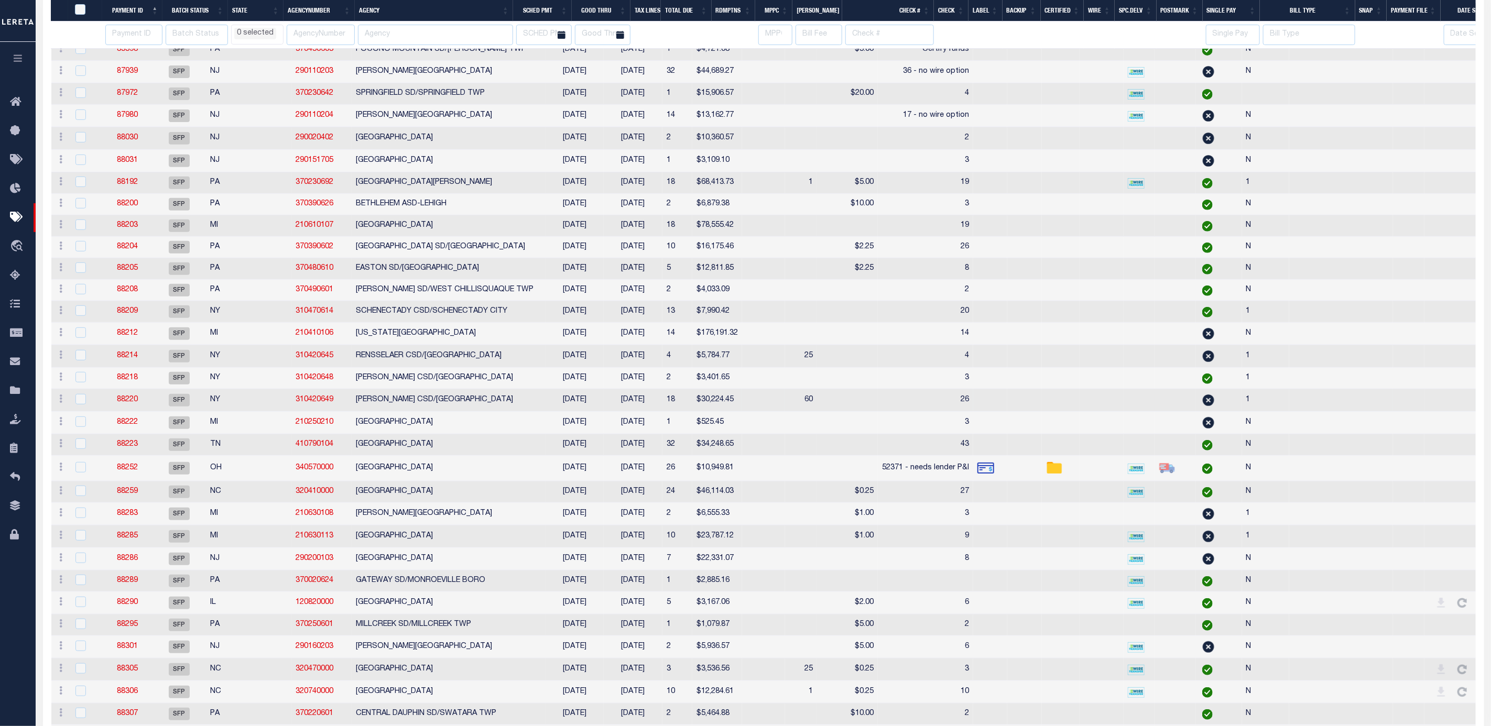
select select
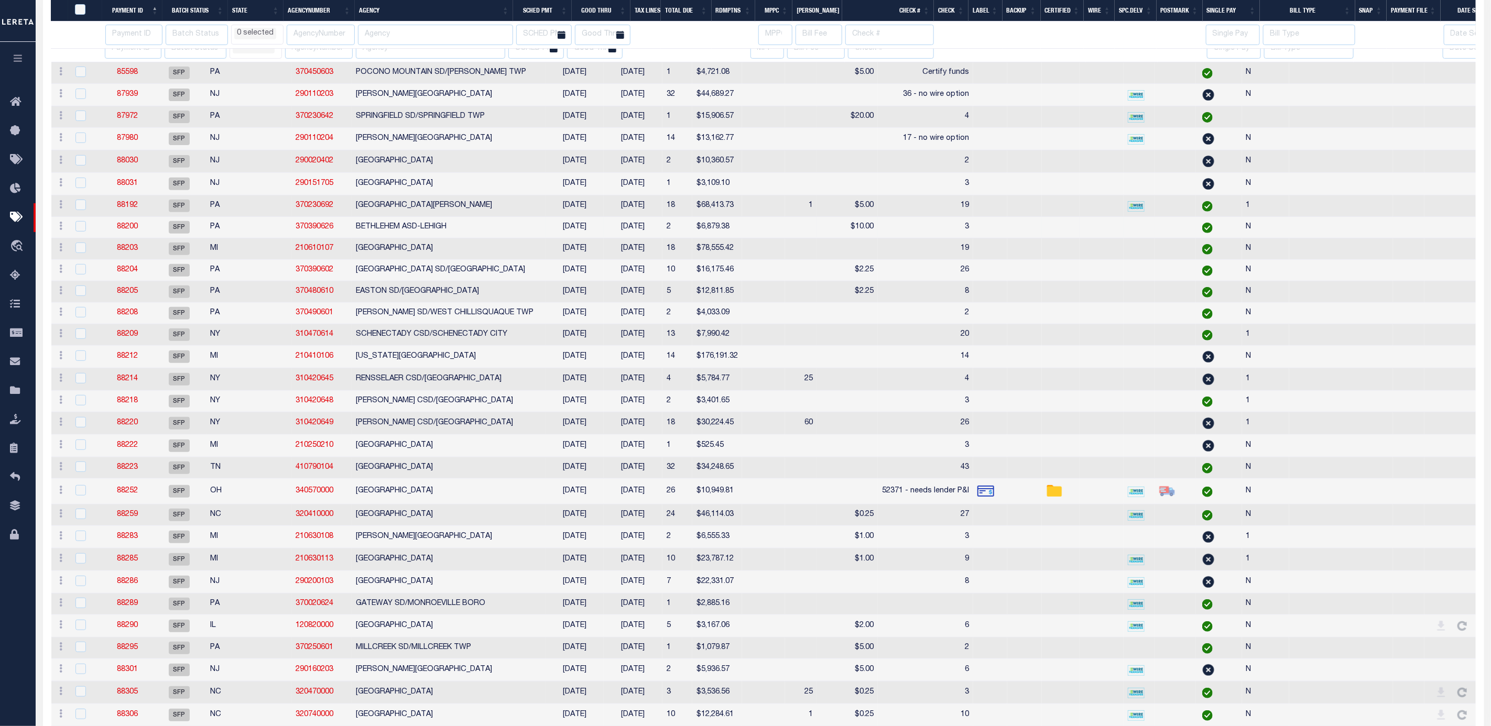
select select
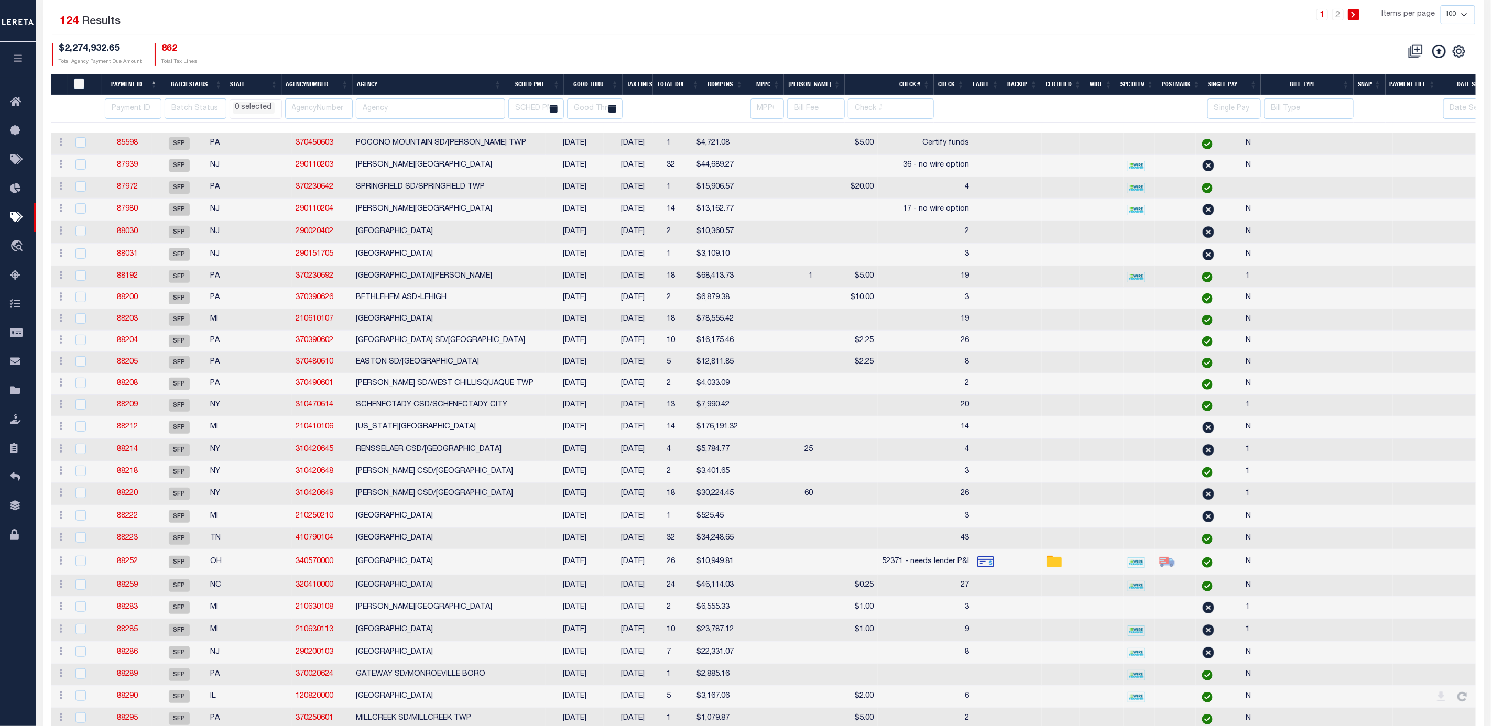
click at [771, 86] on th "MPPC" at bounding box center [765, 84] width 37 height 21
select select
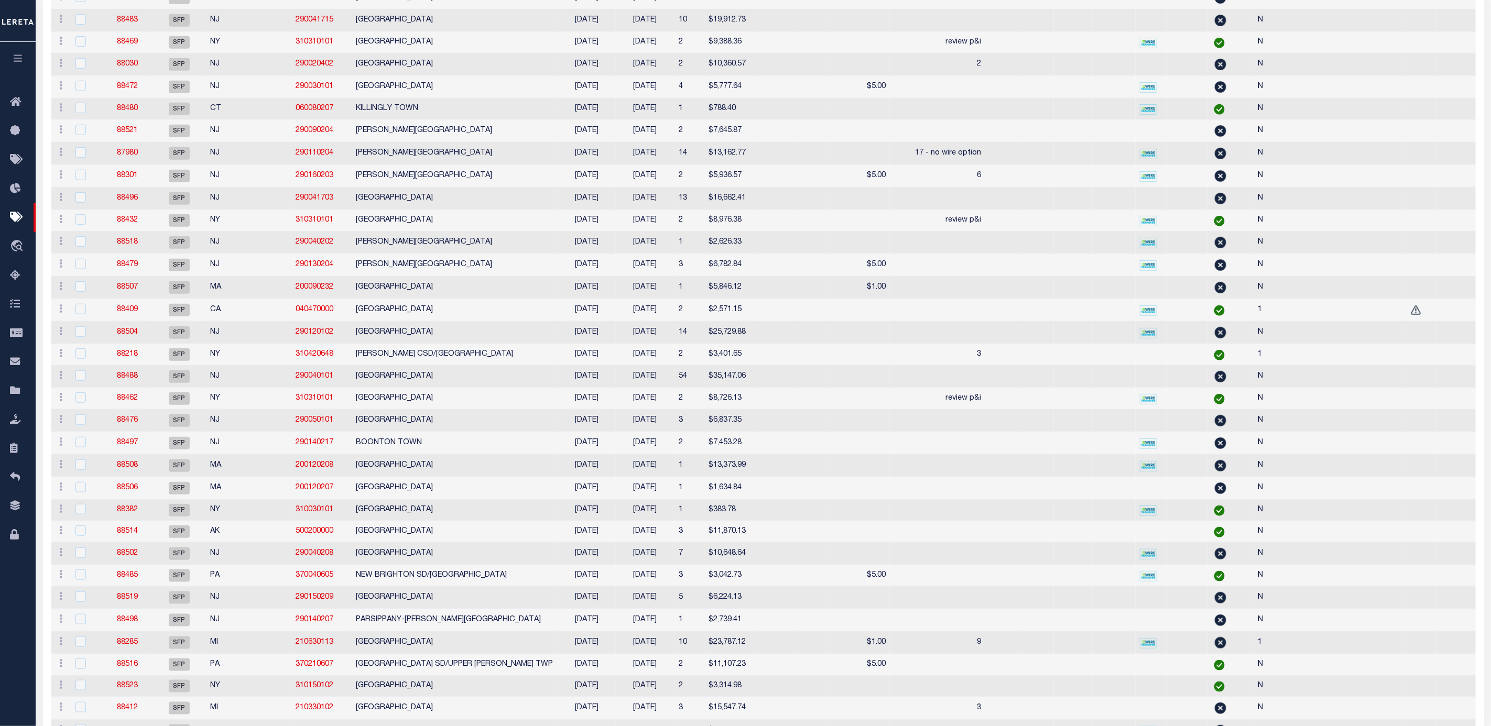
select select
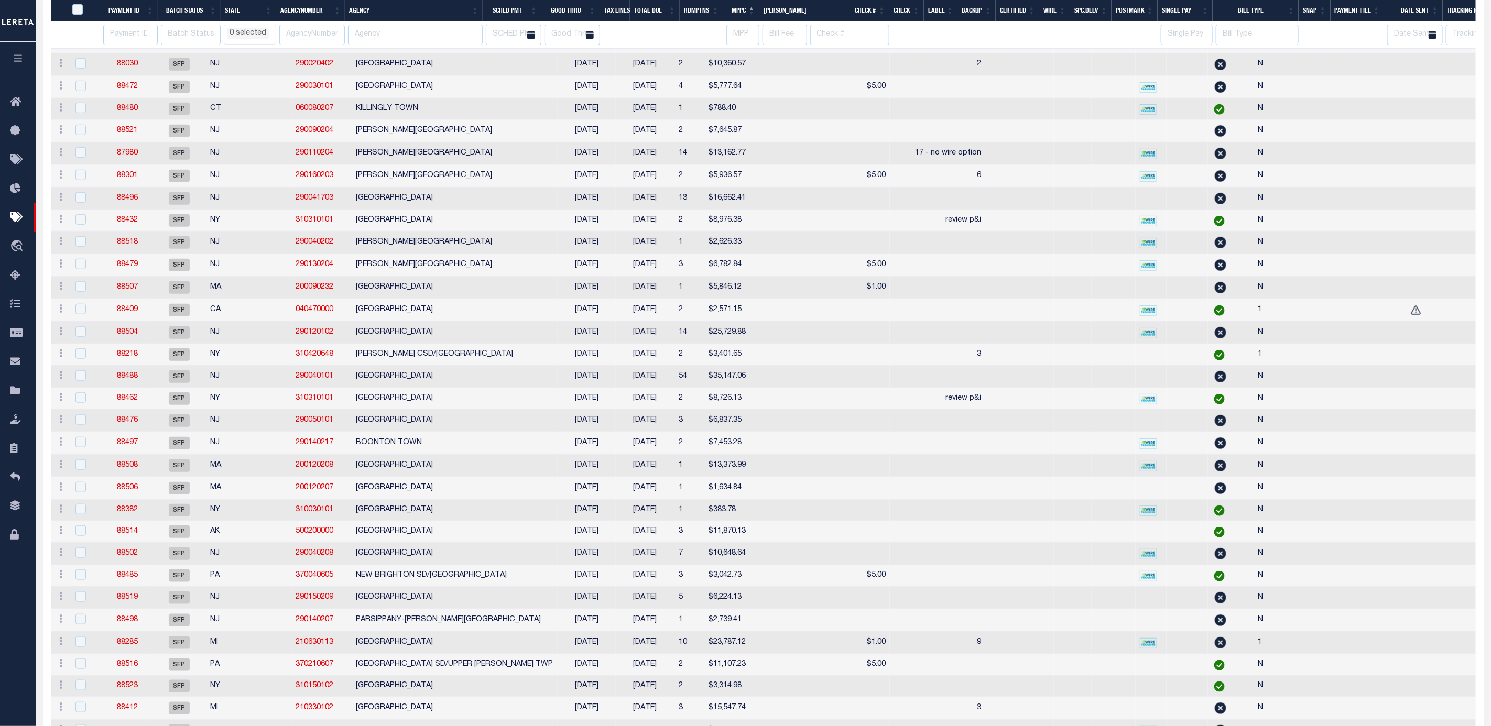
select select
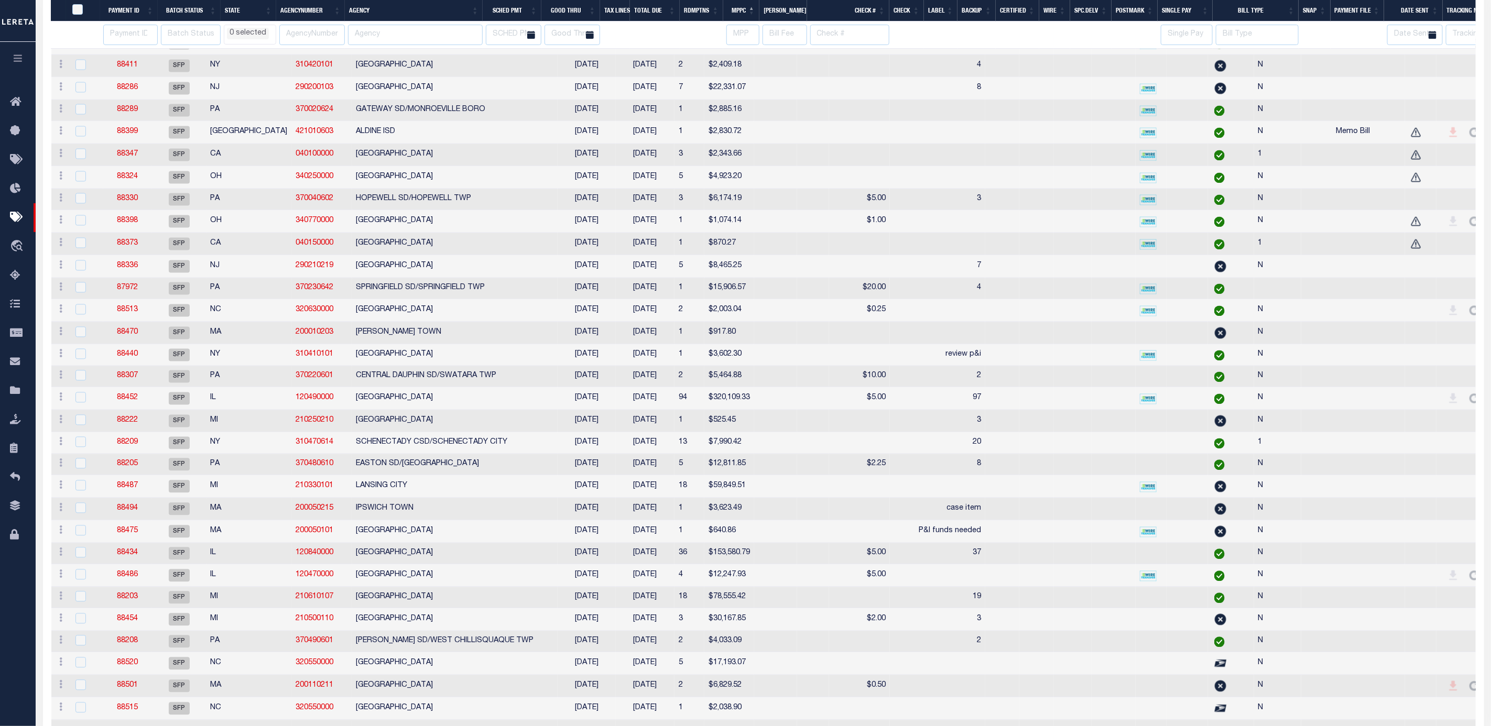
select select
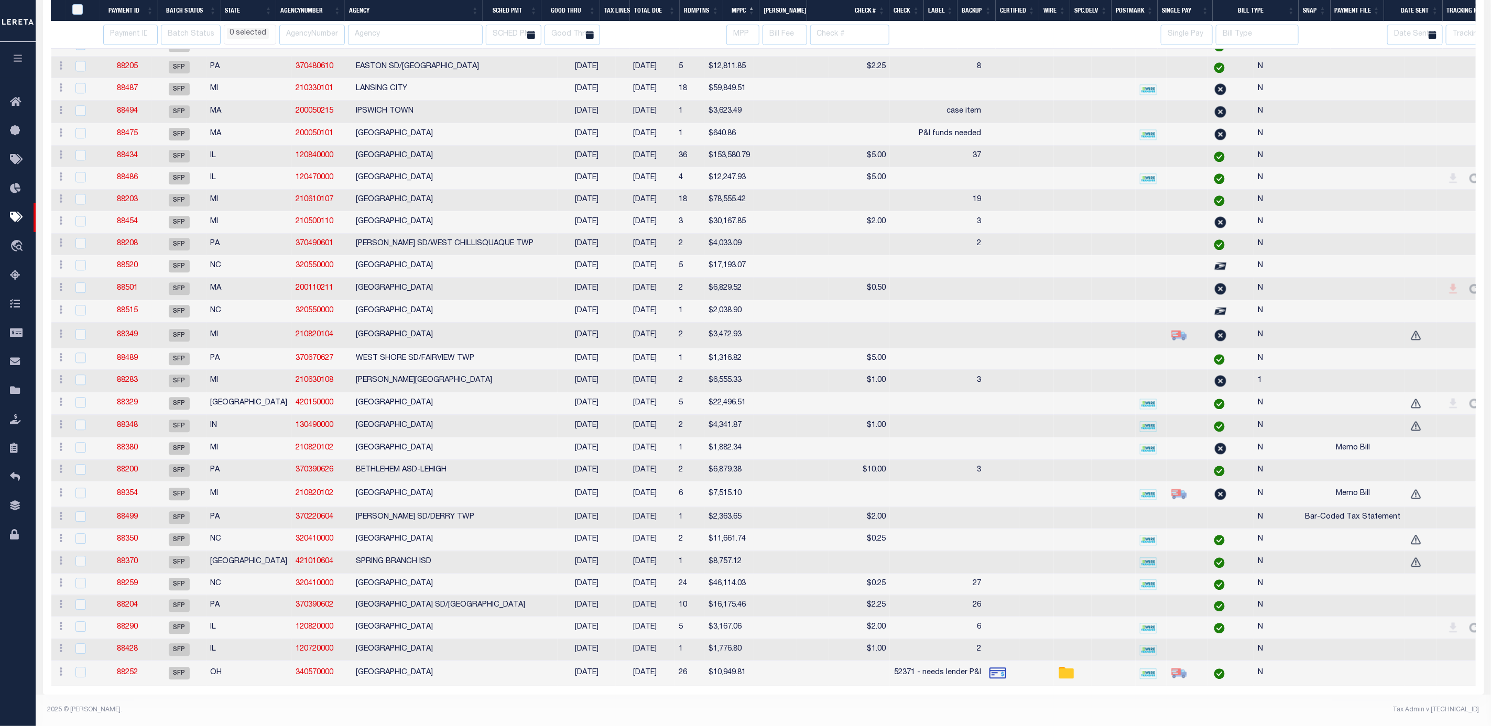
select select
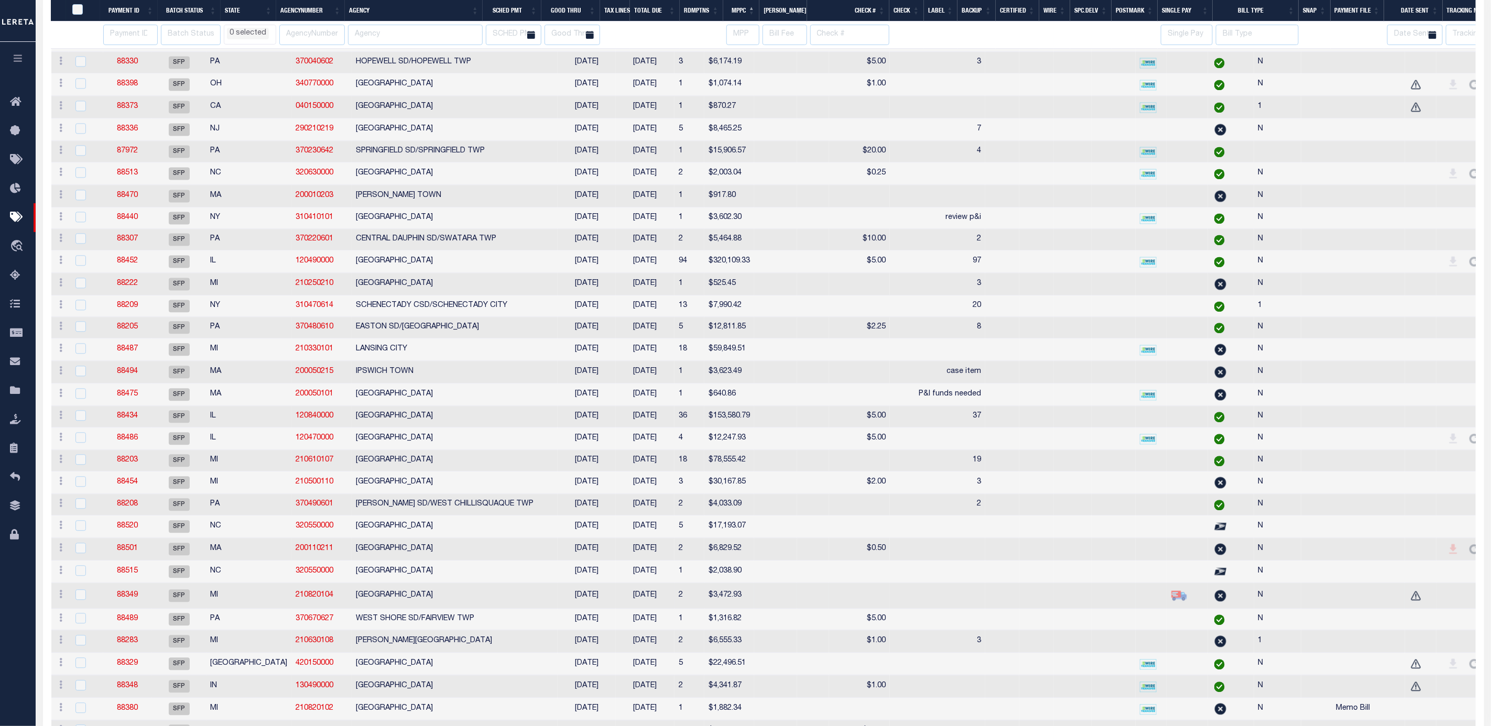
select select
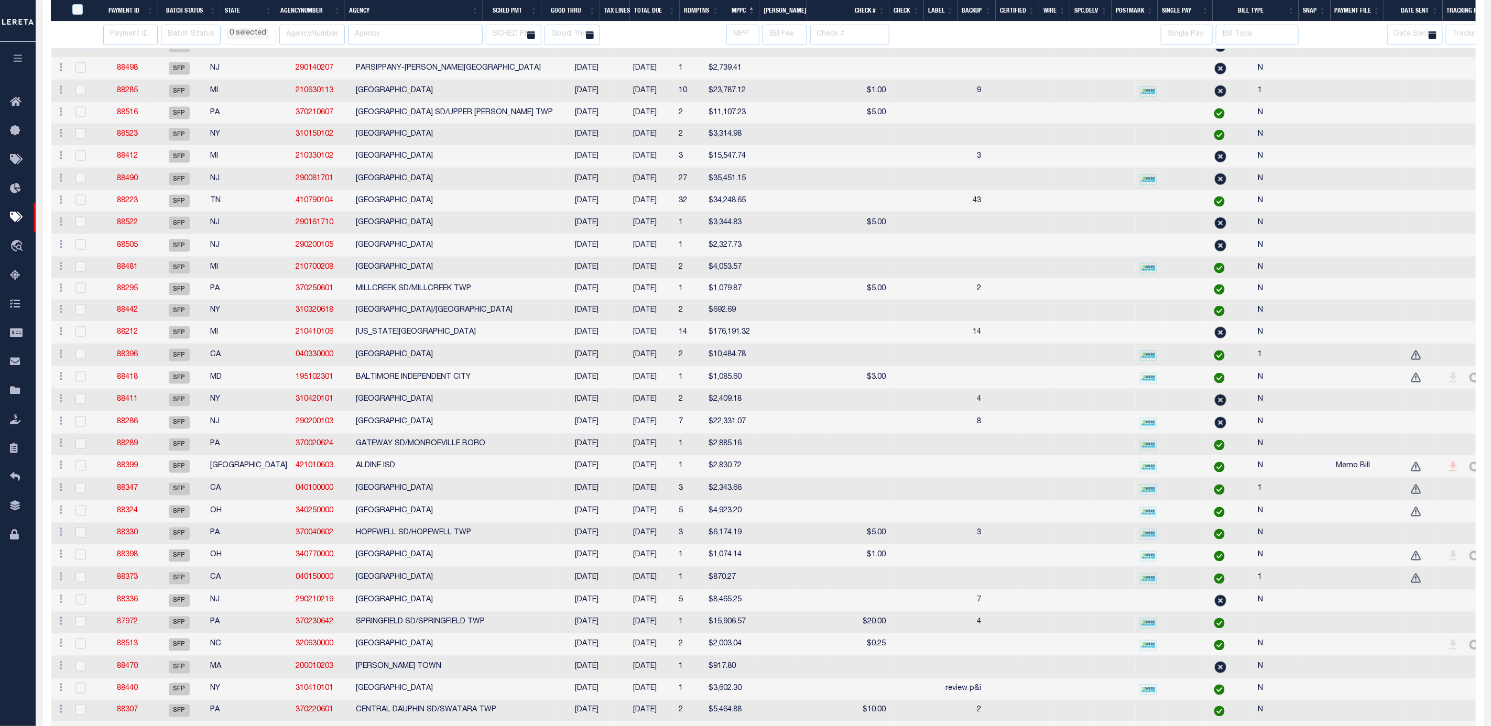
select select
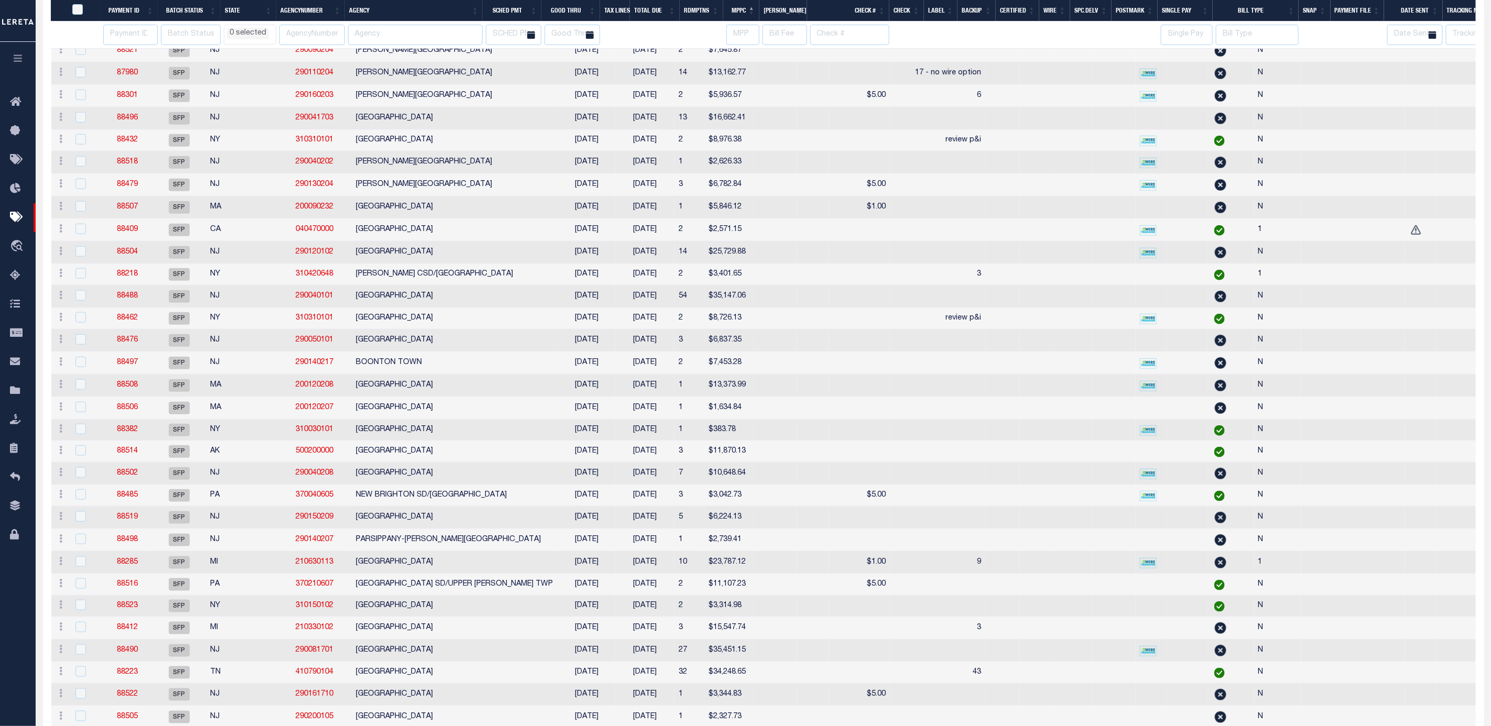
select select
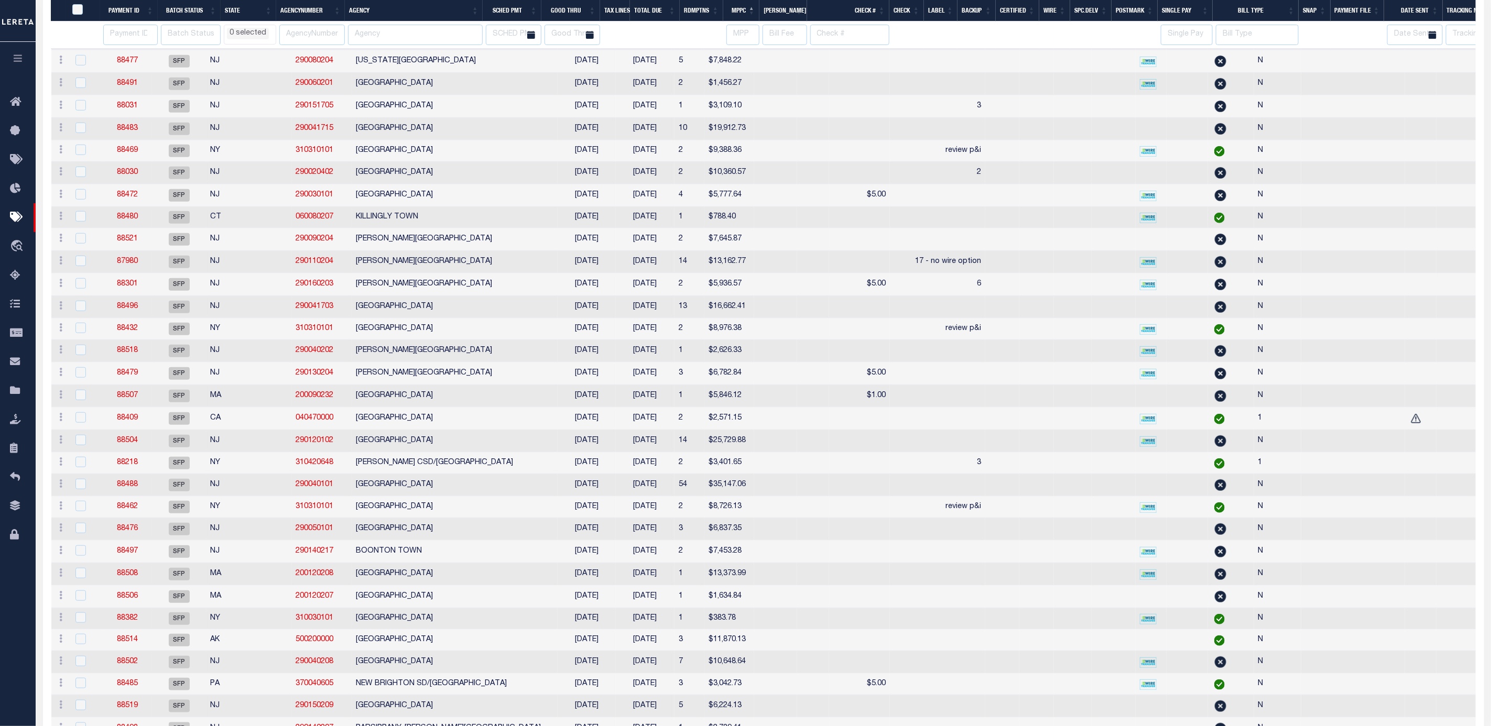
select select
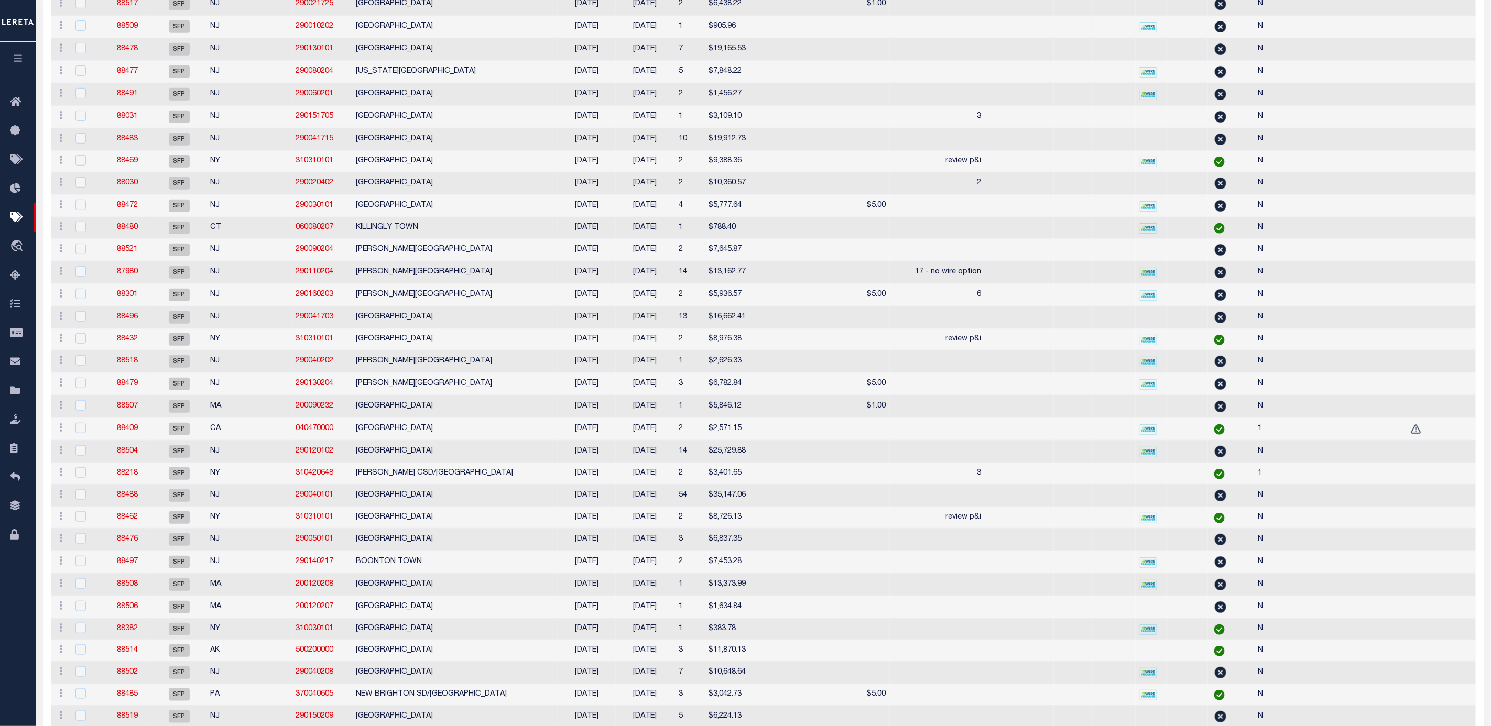
scroll to position [148, 0]
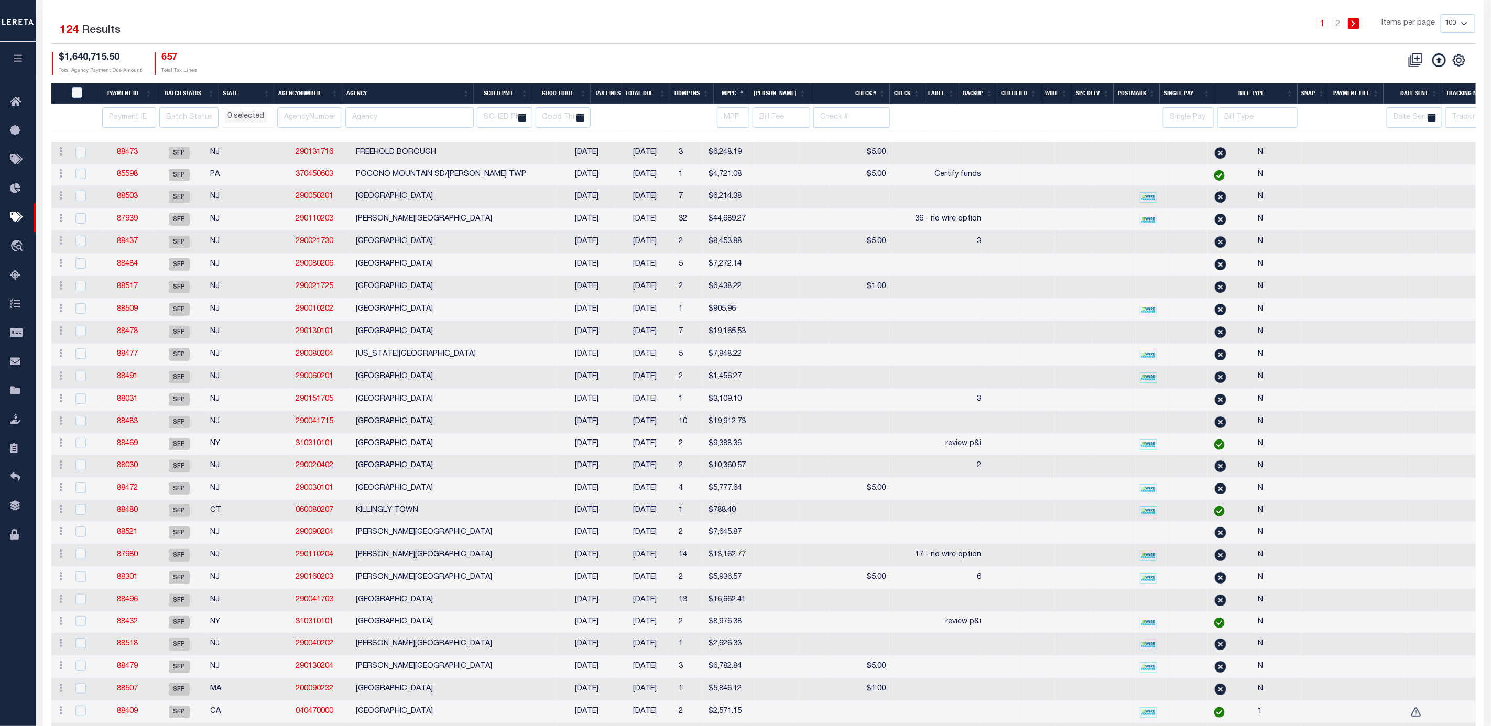
click at [131, 102] on th "Payment ID" at bounding box center [127, 93] width 57 height 21
select select
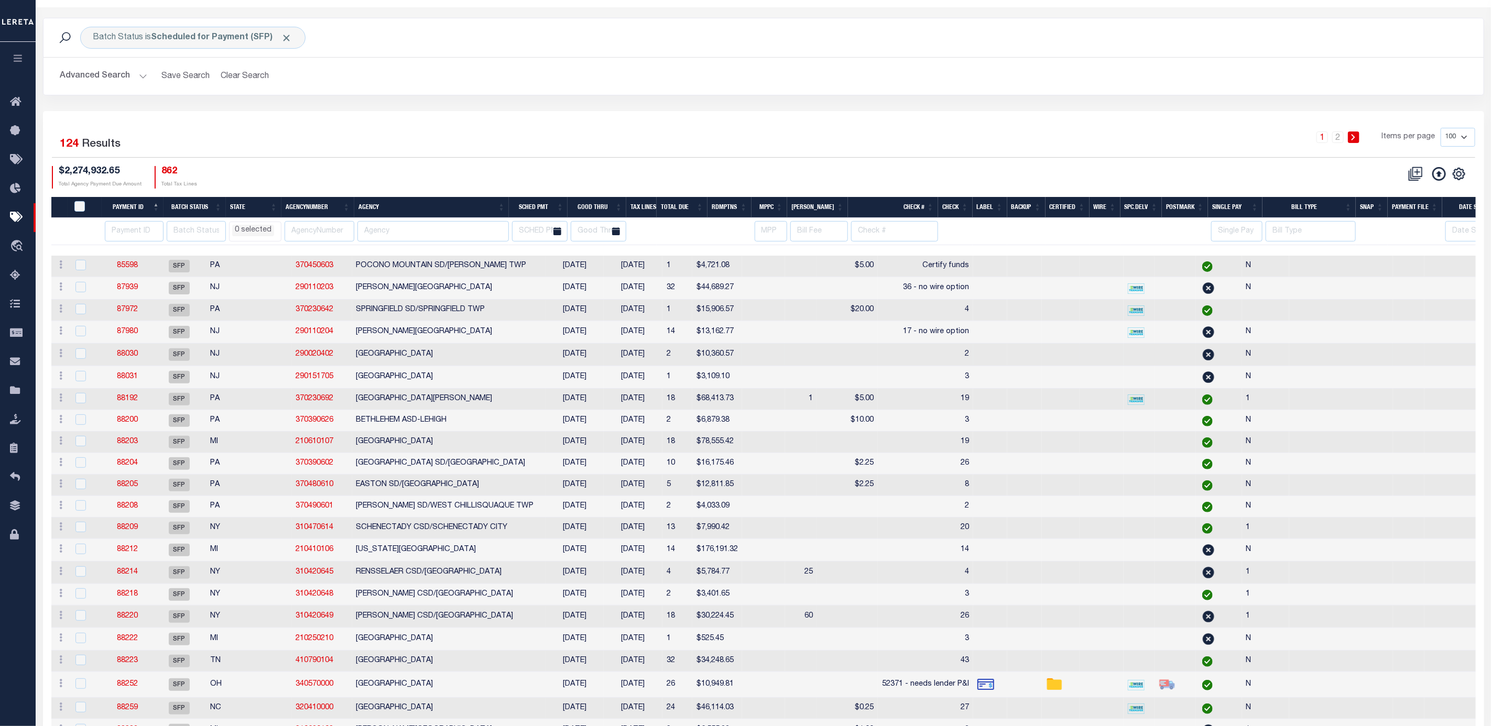
scroll to position [0, 0]
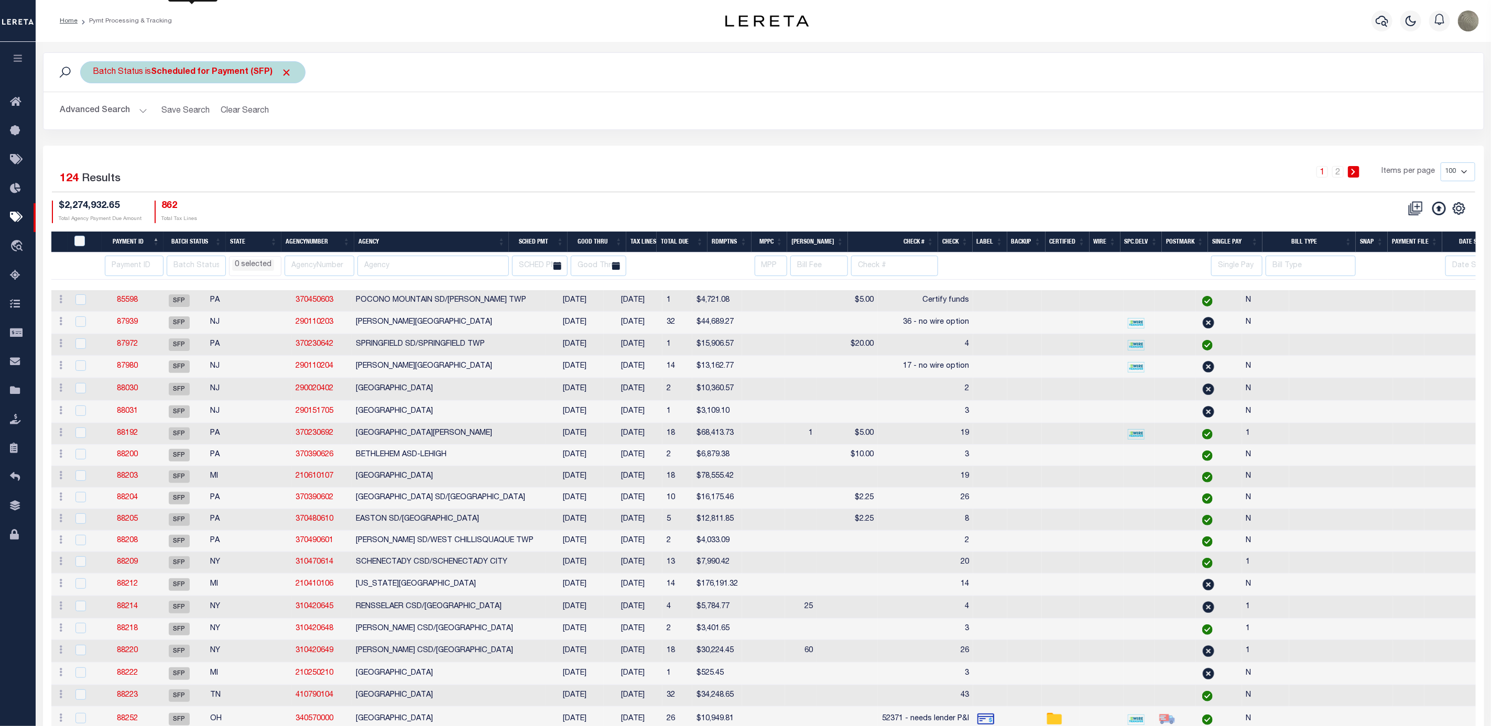
click at [219, 79] on div "Batch Status is Scheduled for Payment (SFP)" at bounding box center [192, 72] width 225 height 22
click at [151, 122] on select "Awaiting Funds (AWF) Cleared and Complete (CAC) New Check Needed (NCN) Payment …" at bounding box center [171, 124] width 154 height 20
select select "RFP"
click at [94, 115] on select "Awaiting Funds (AWF) Cleared and Complete (CAC) New Check Needed (NCN) Payment …" at bounding box center [171, 124] width 154 height 20
click at [230, 146] on input "Apply" at bounding box center [232, 146] width 31 height 17
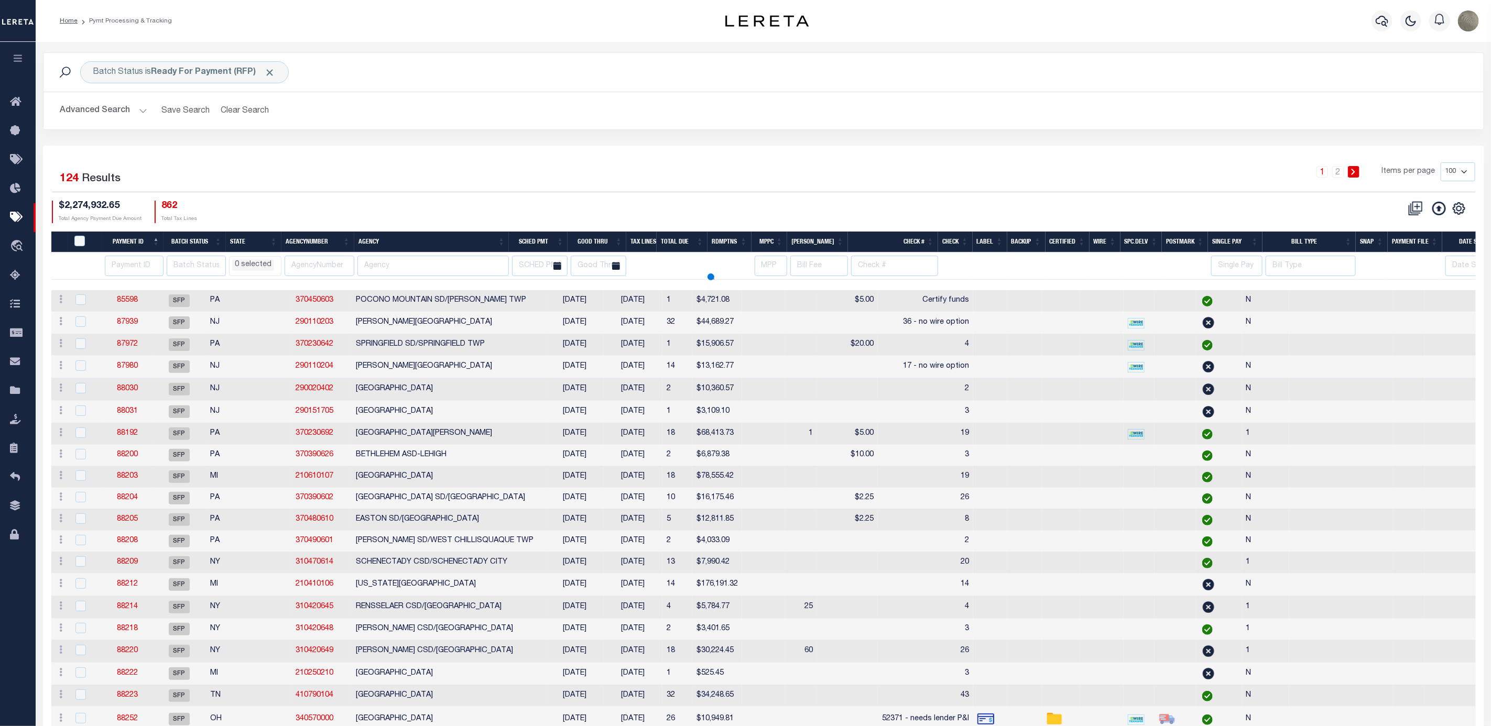
select select
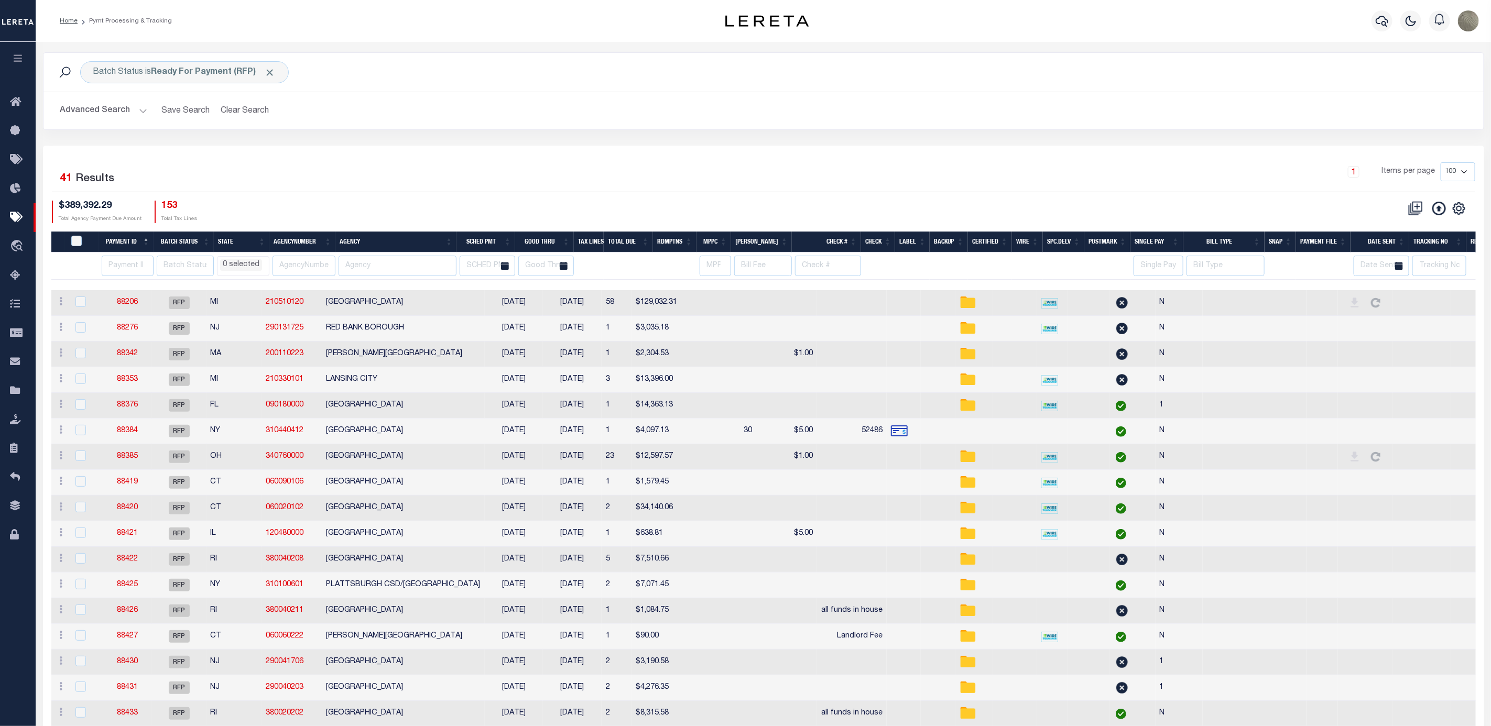
click at [717, 244] on th "MPPC" at bounding box center [713, 242] width 35 height 21
select select
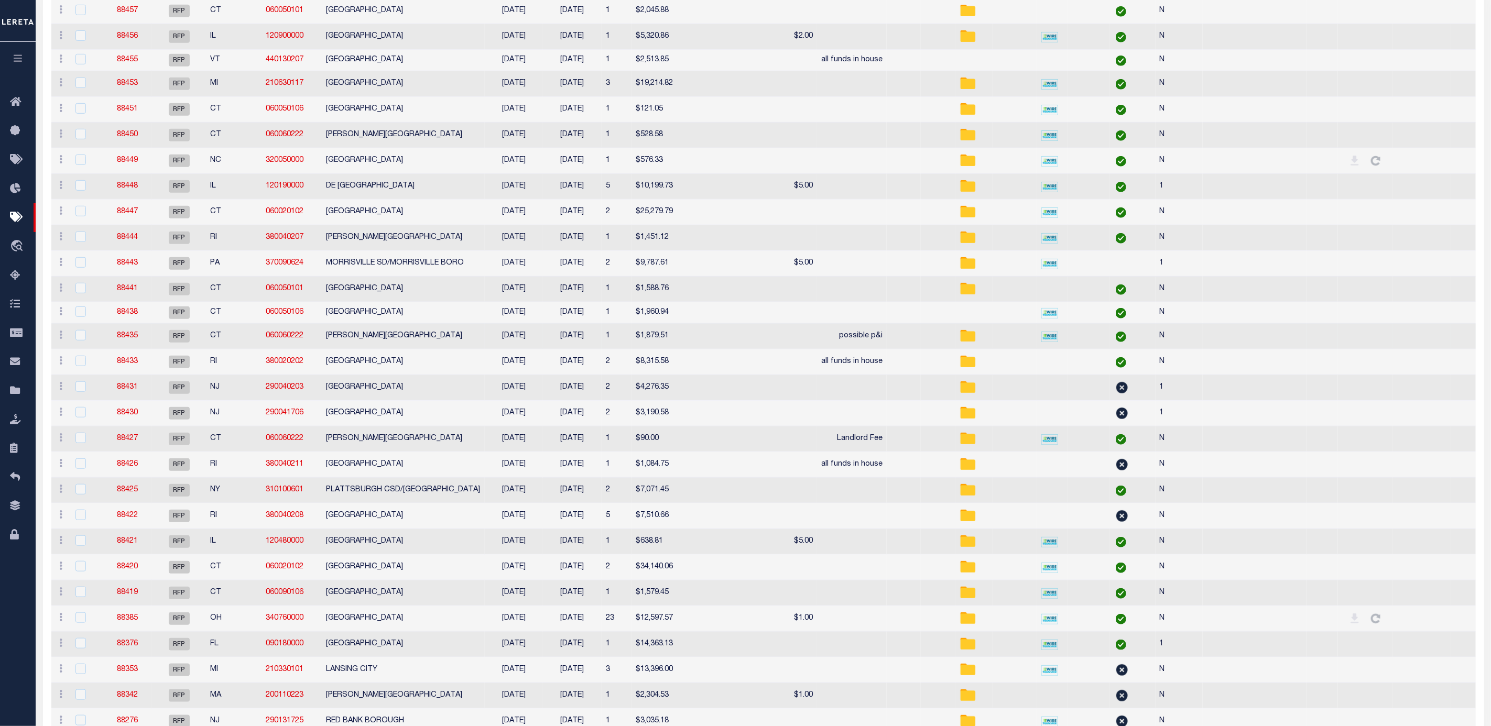
select select
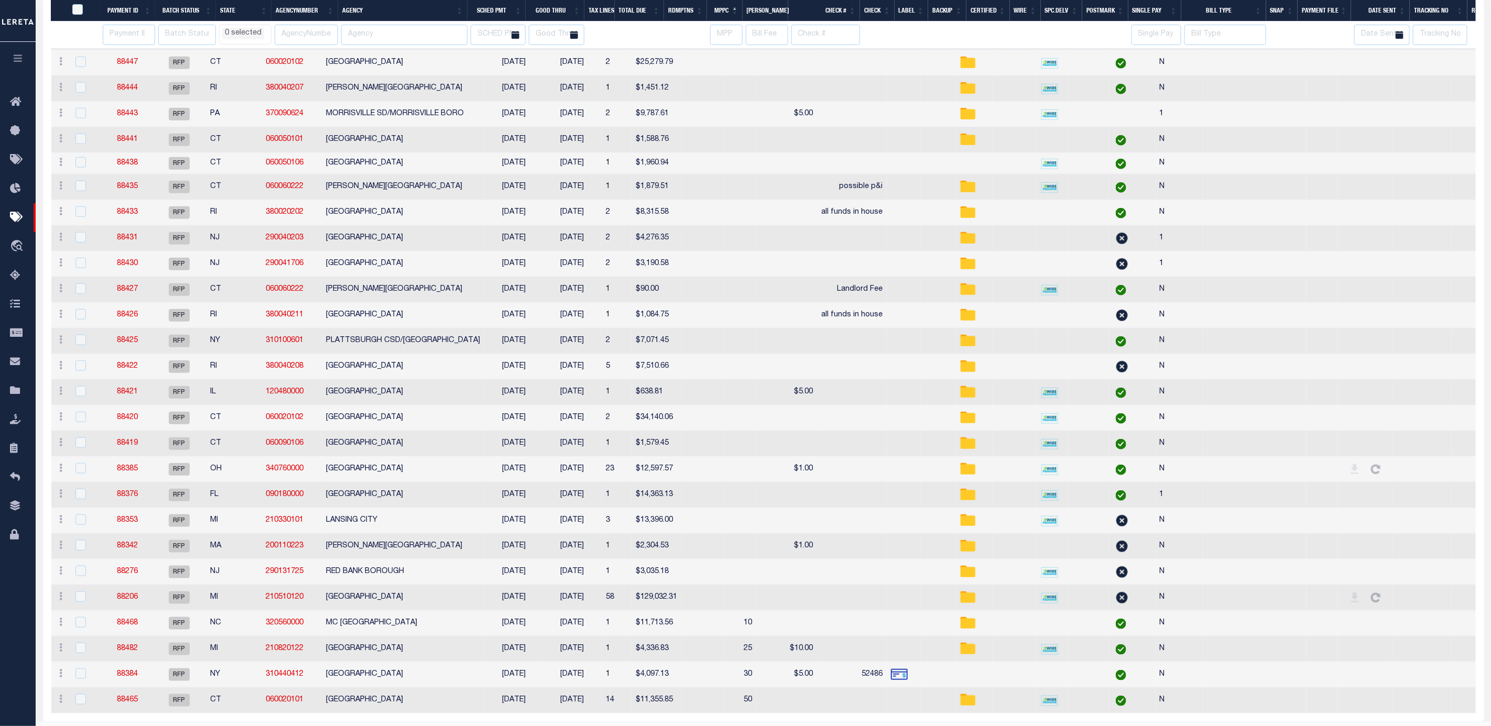
select select
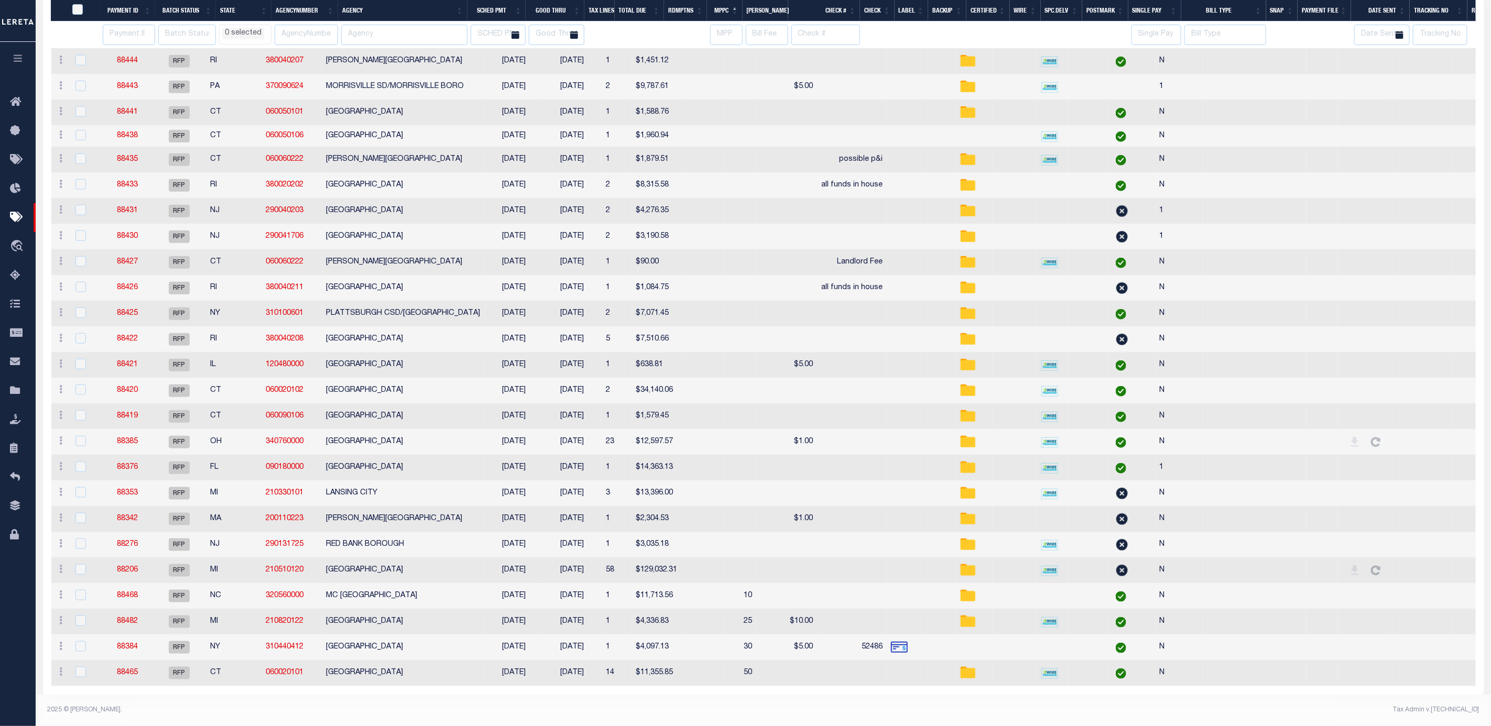
select select
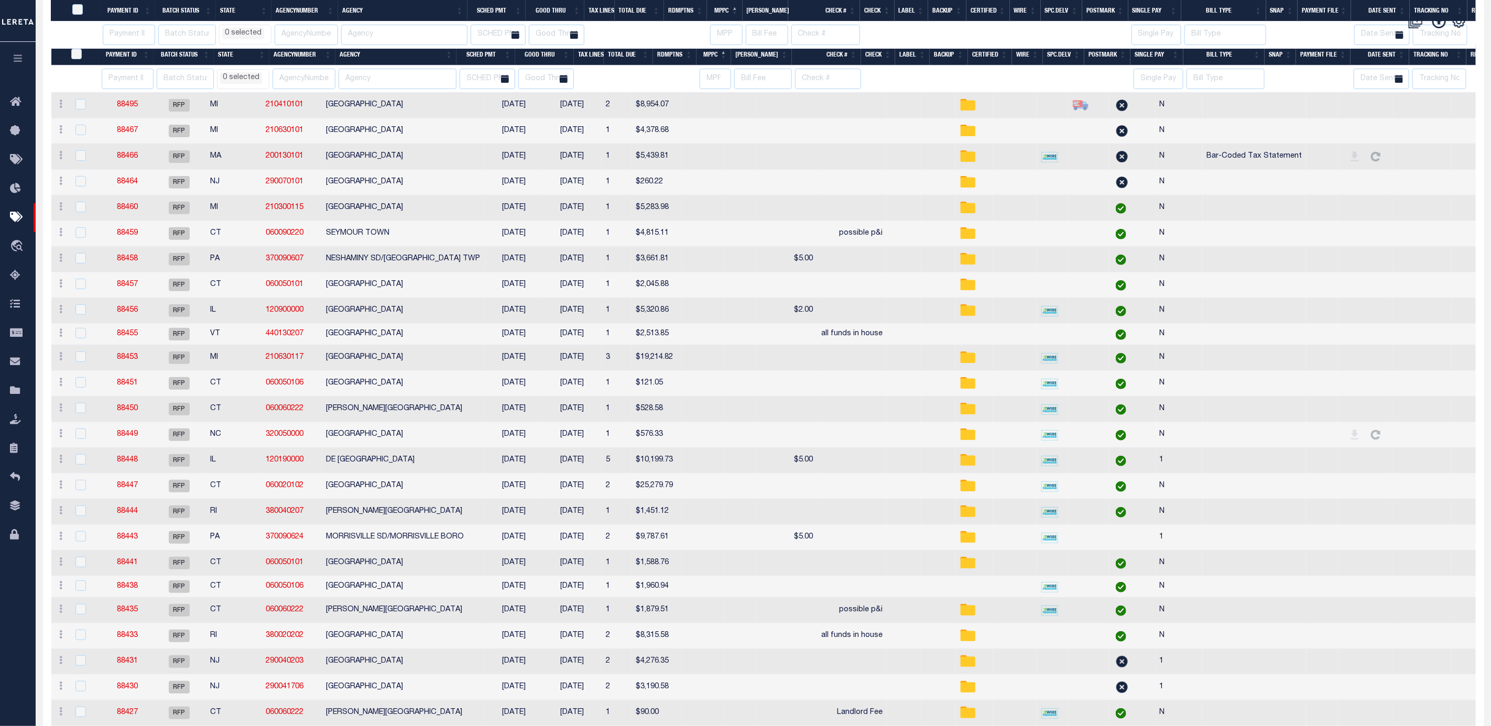
select select
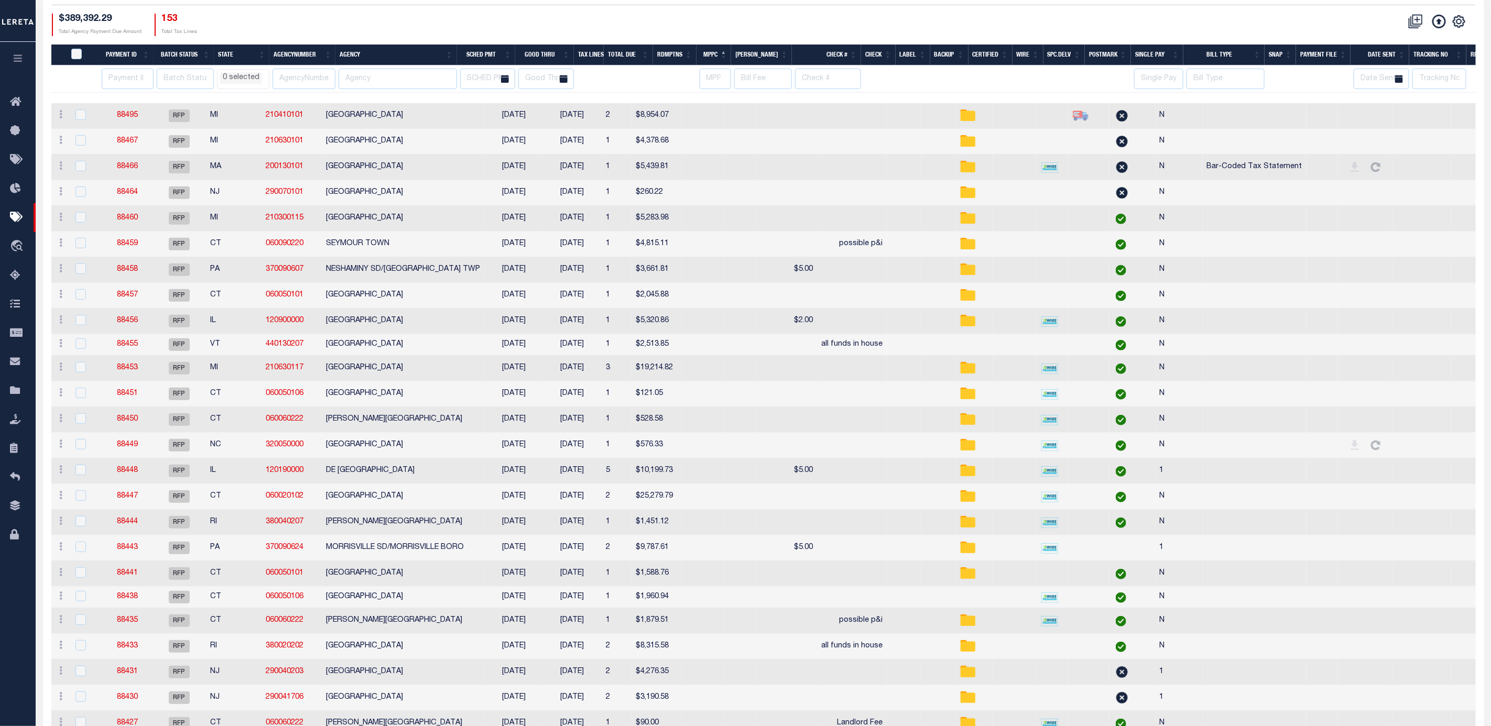
scroll to position [0, 0]
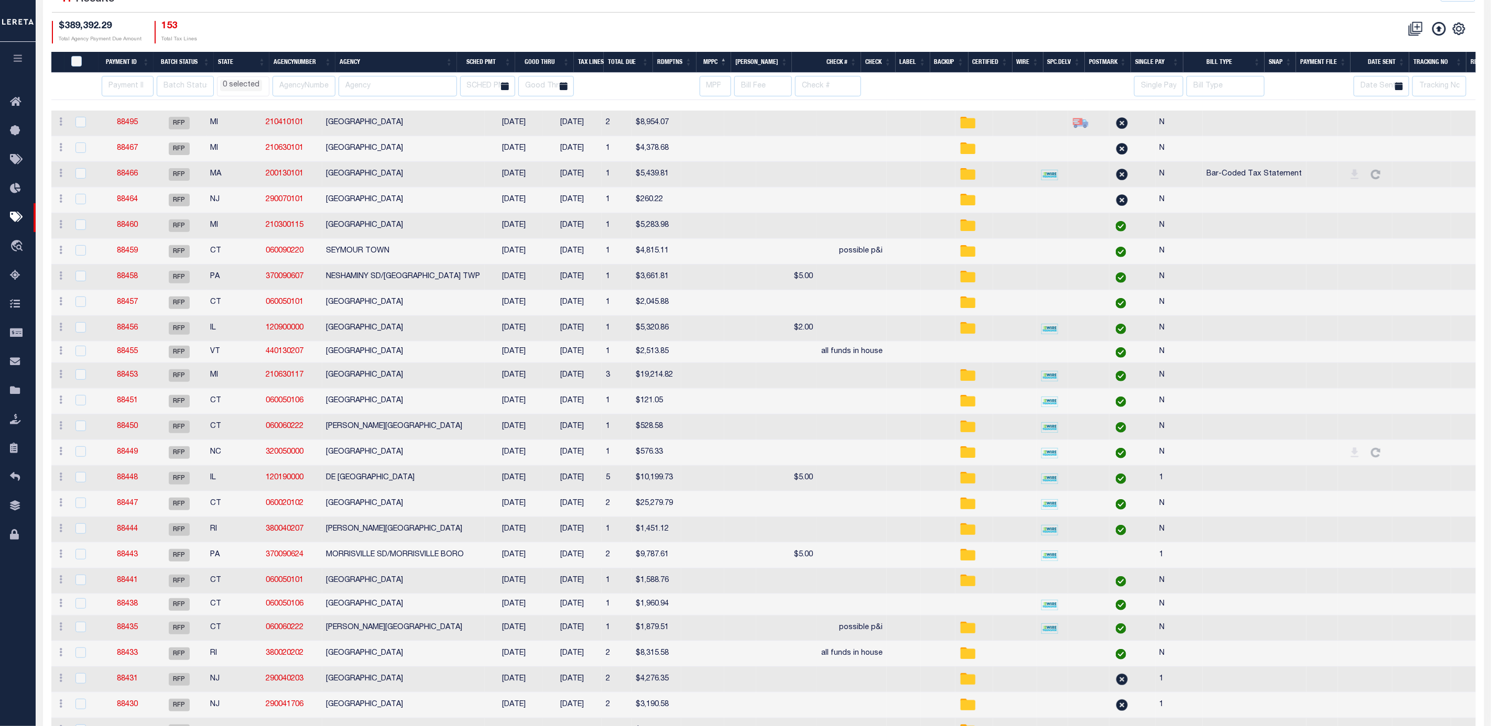
select select
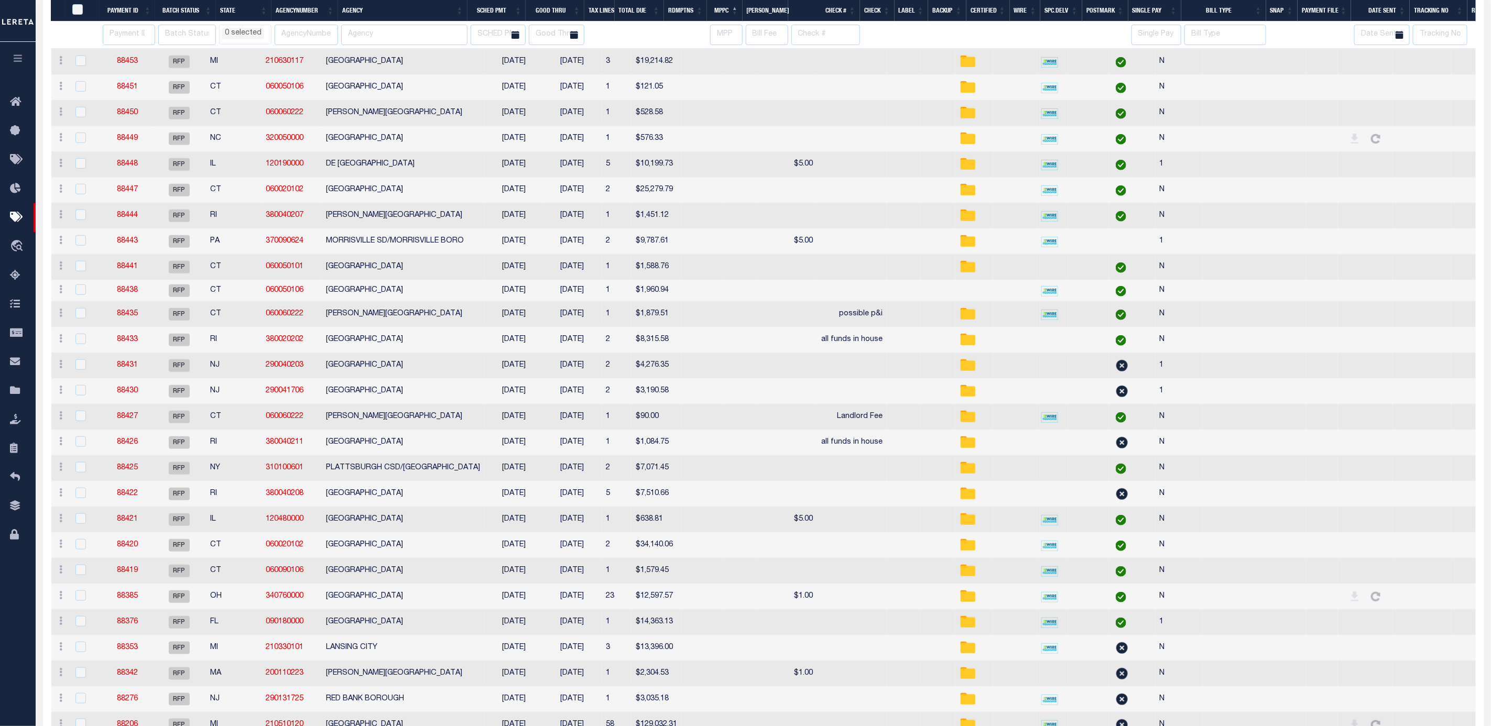
select select
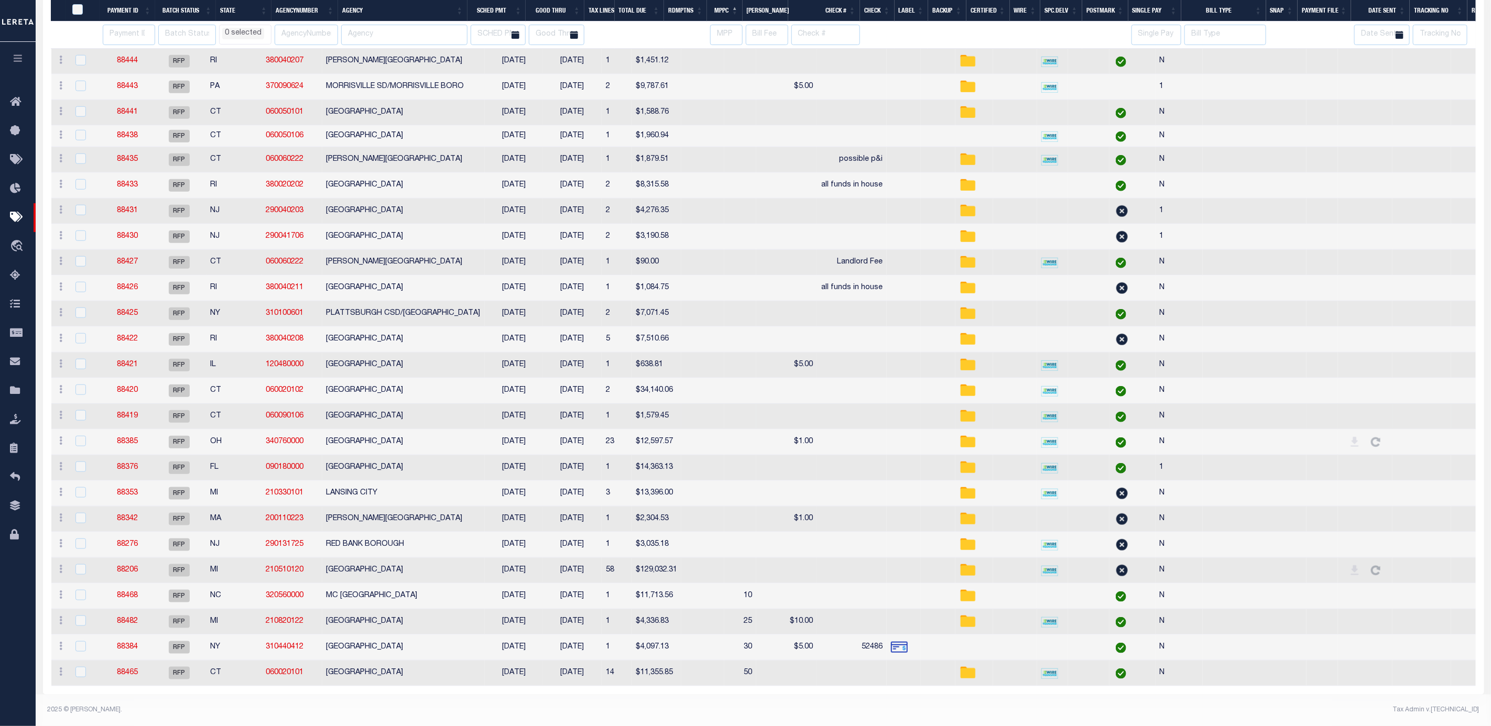
select select
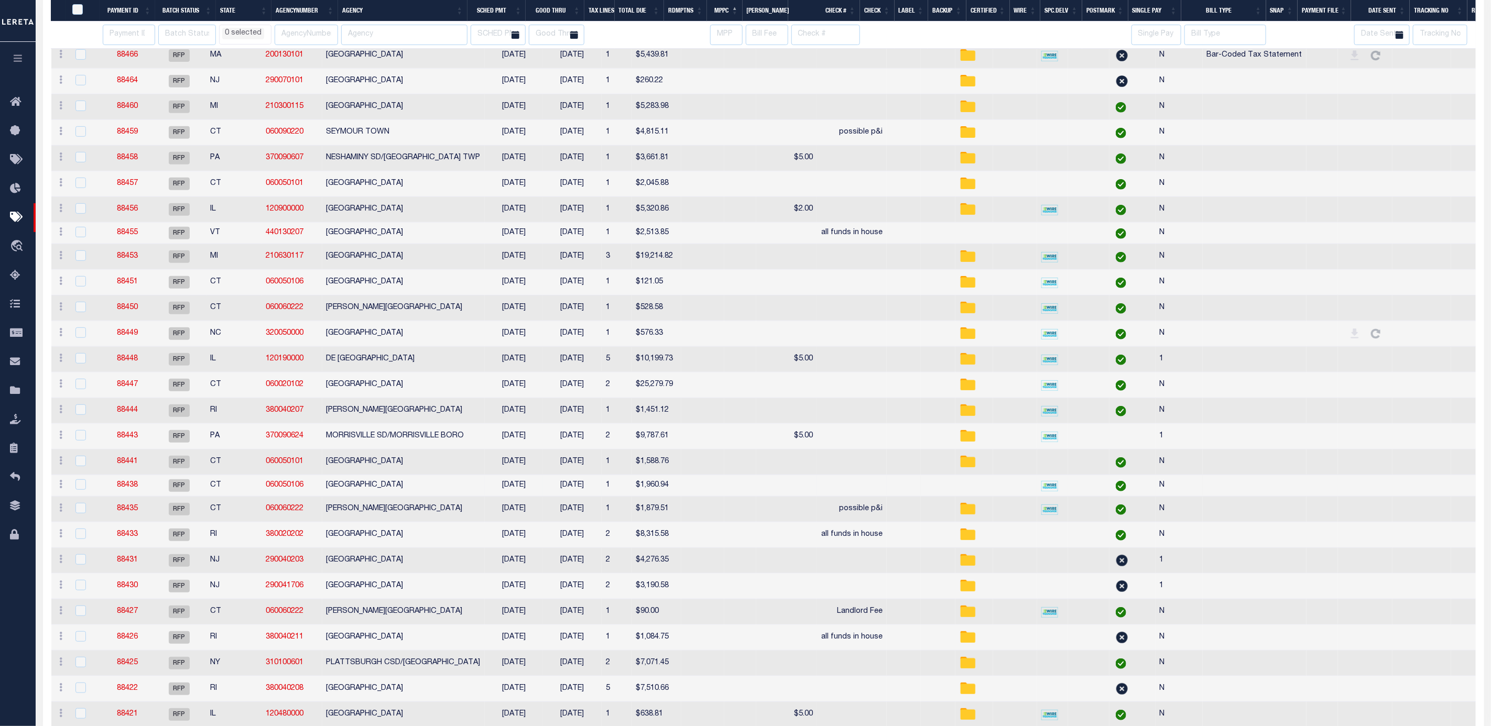
select select
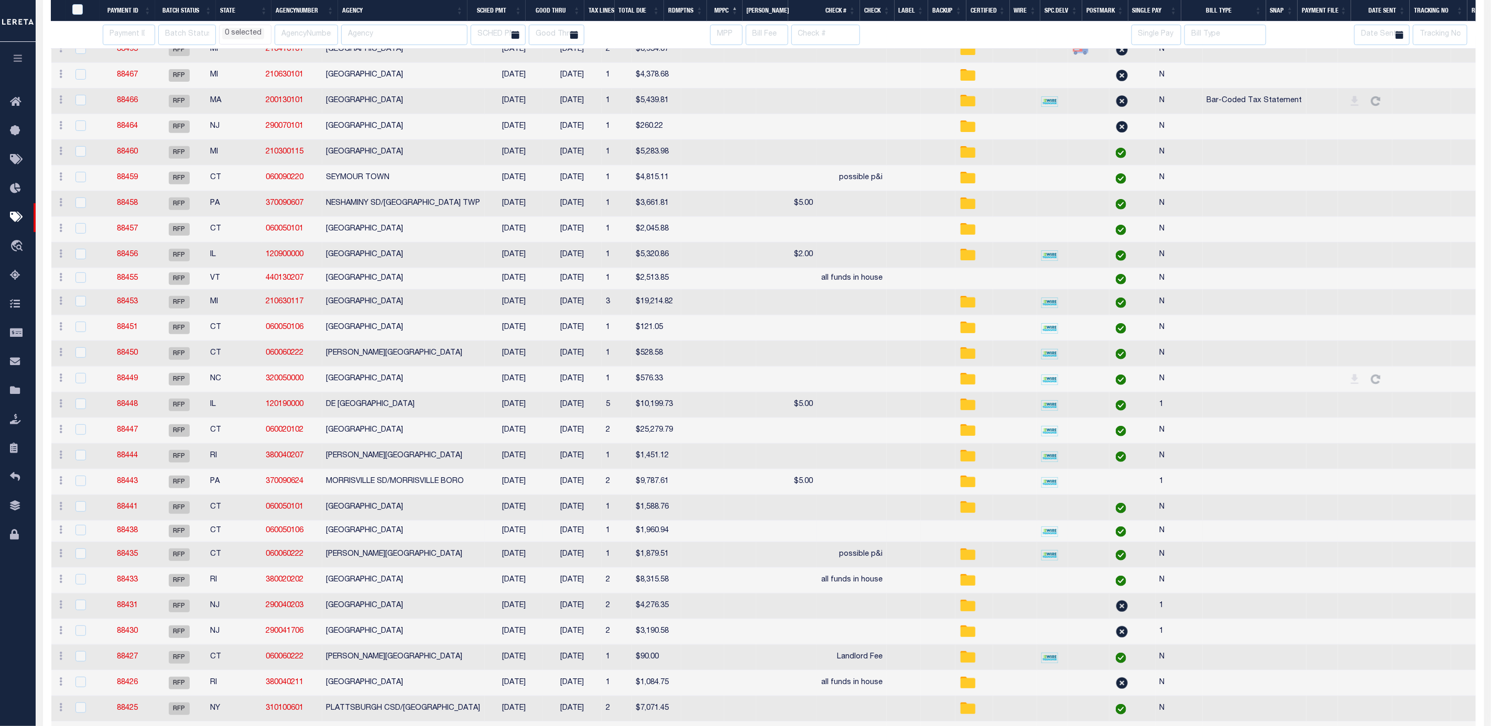
select select
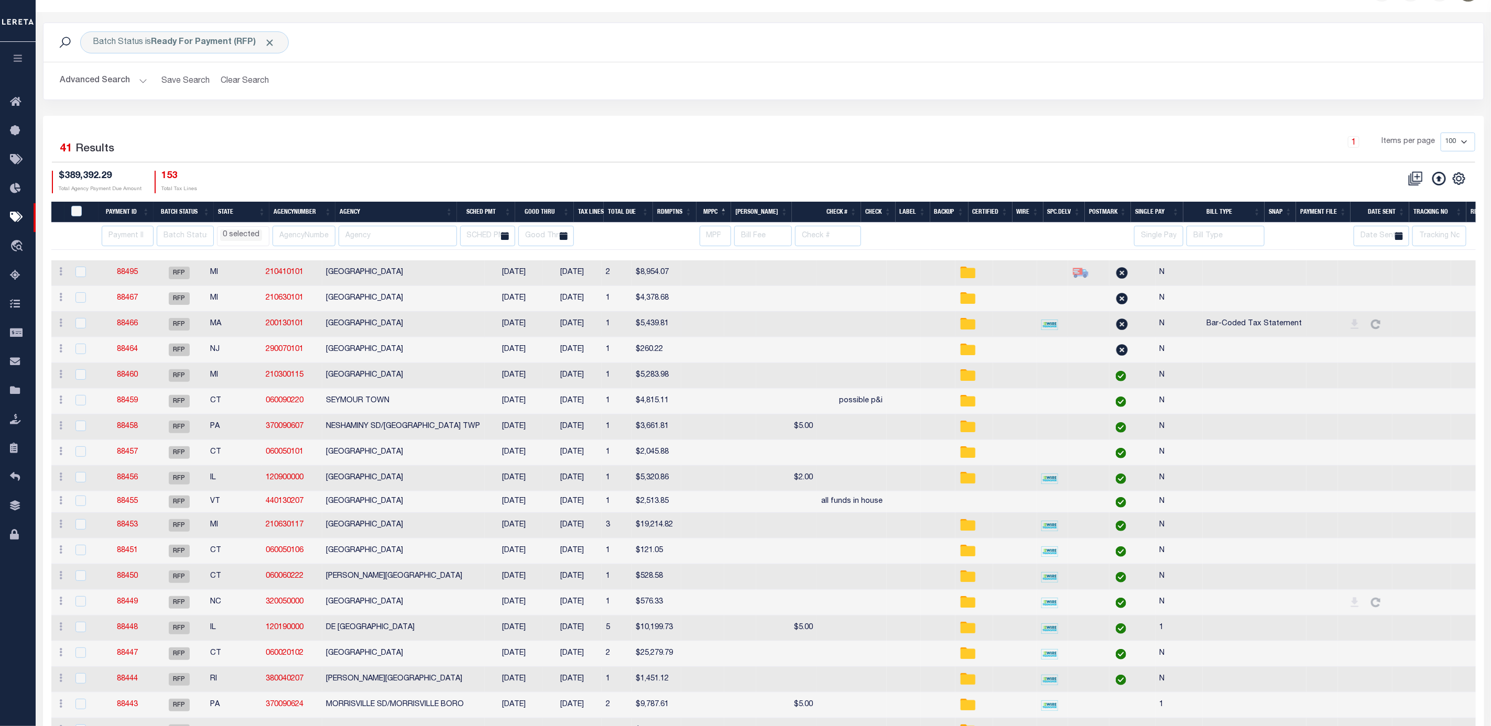
select select
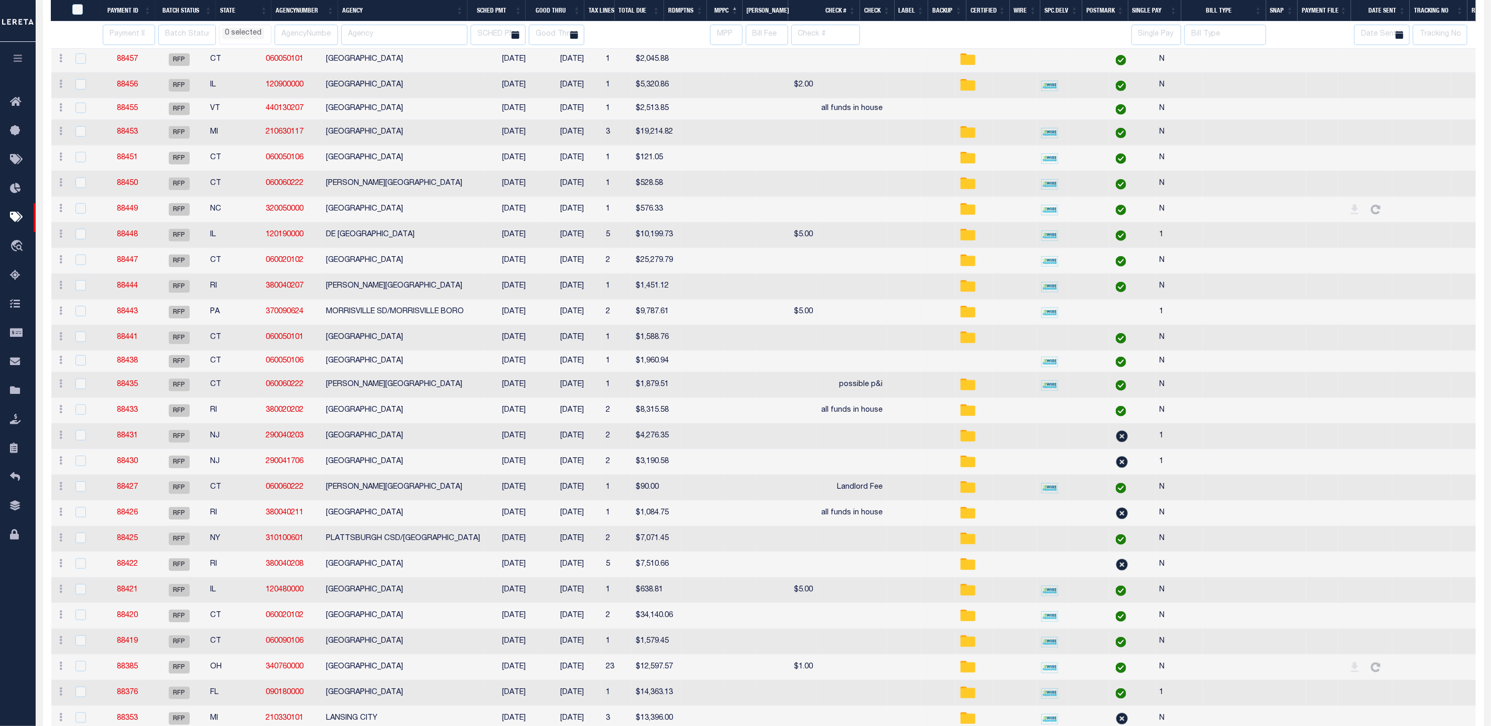
select select
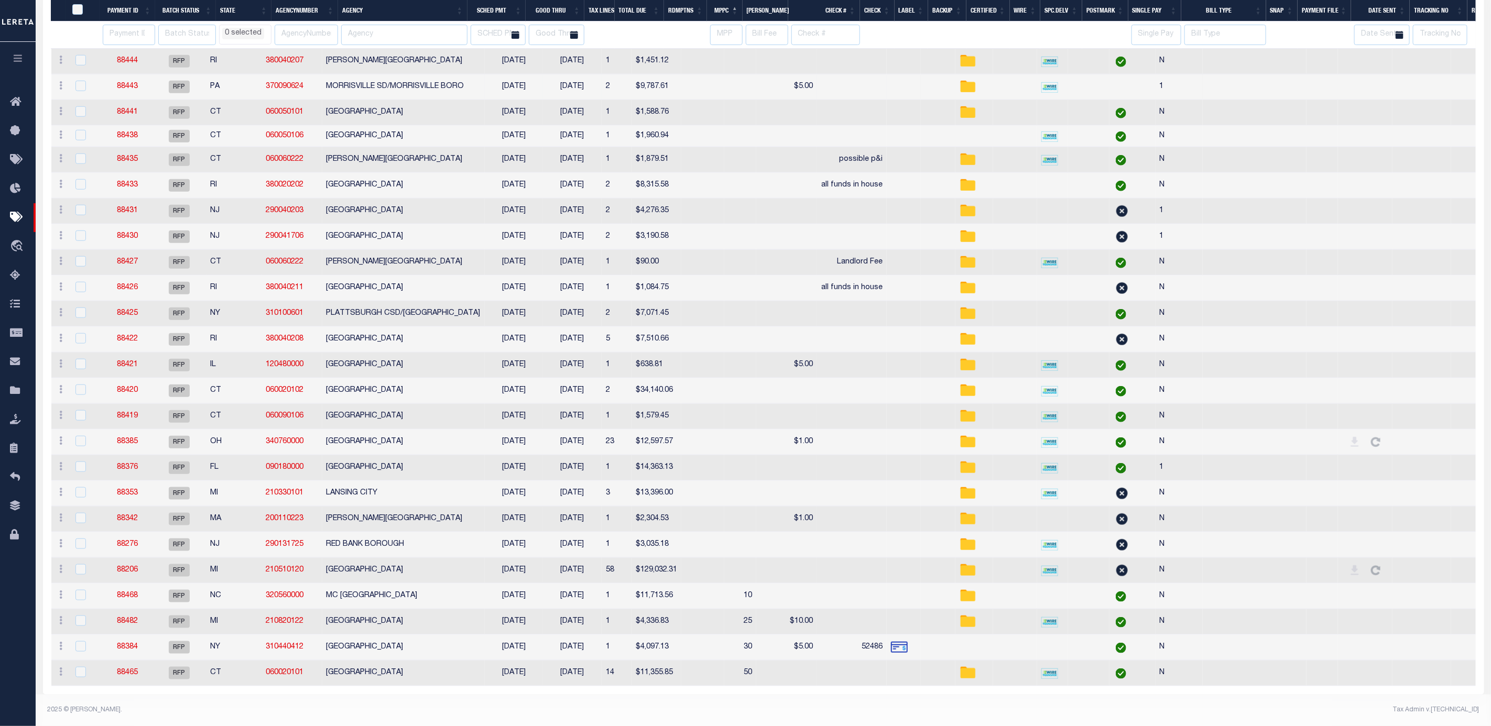
select select
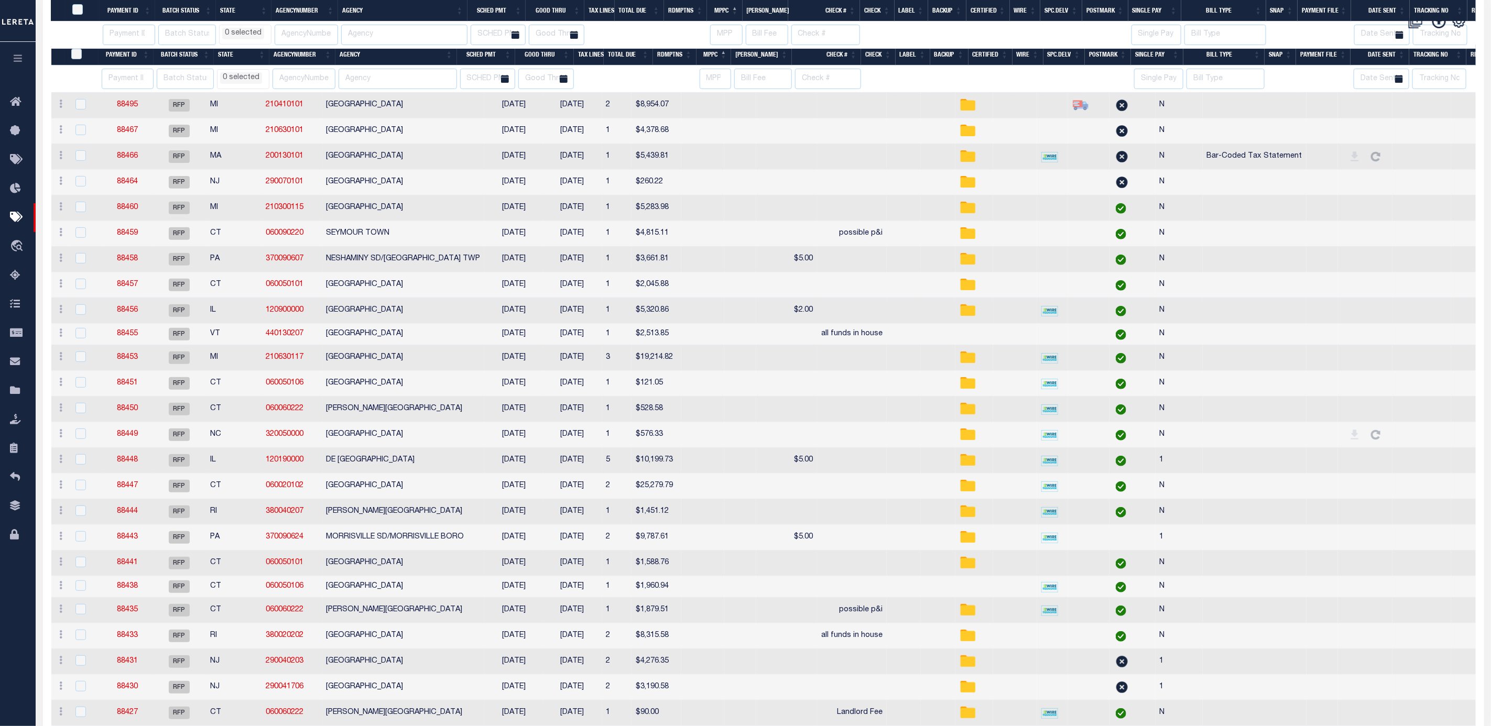
select select
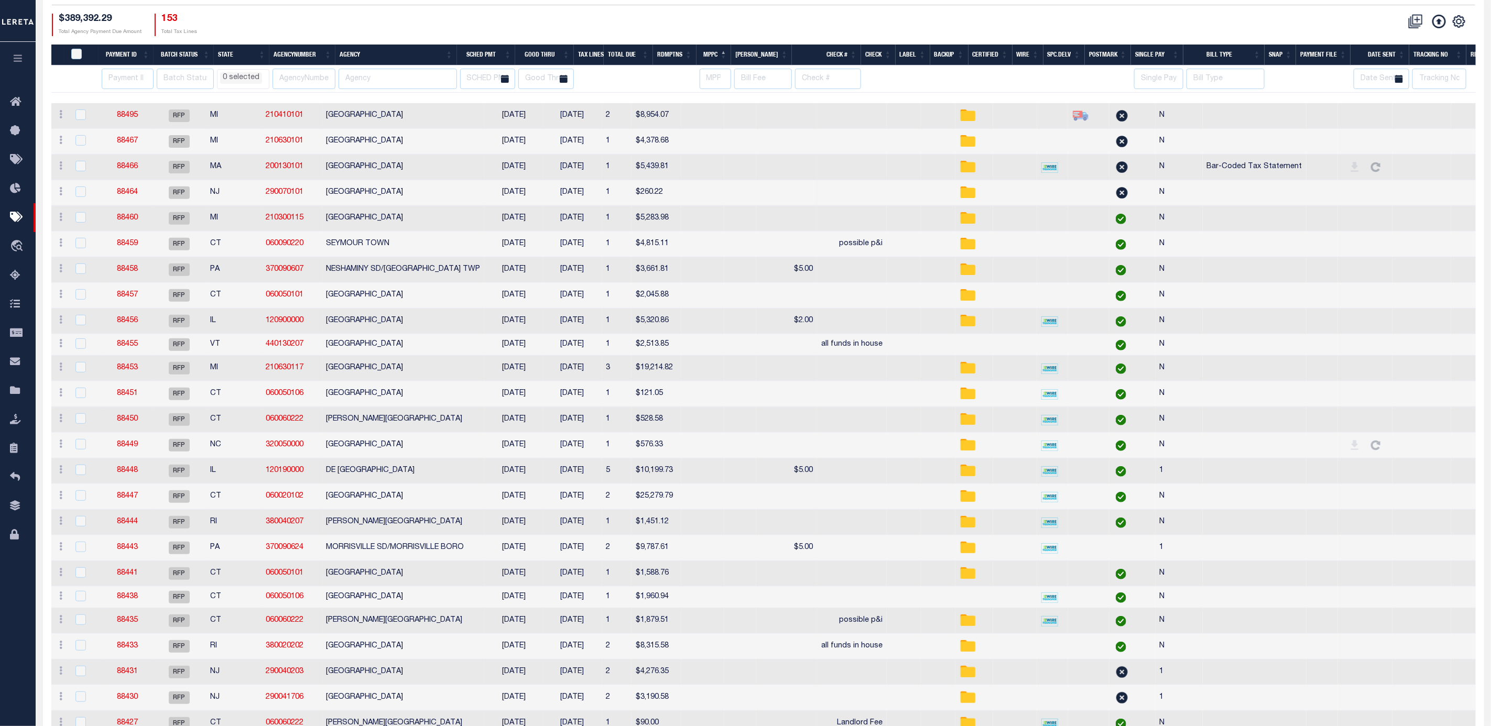
scroll to position [0, 0]
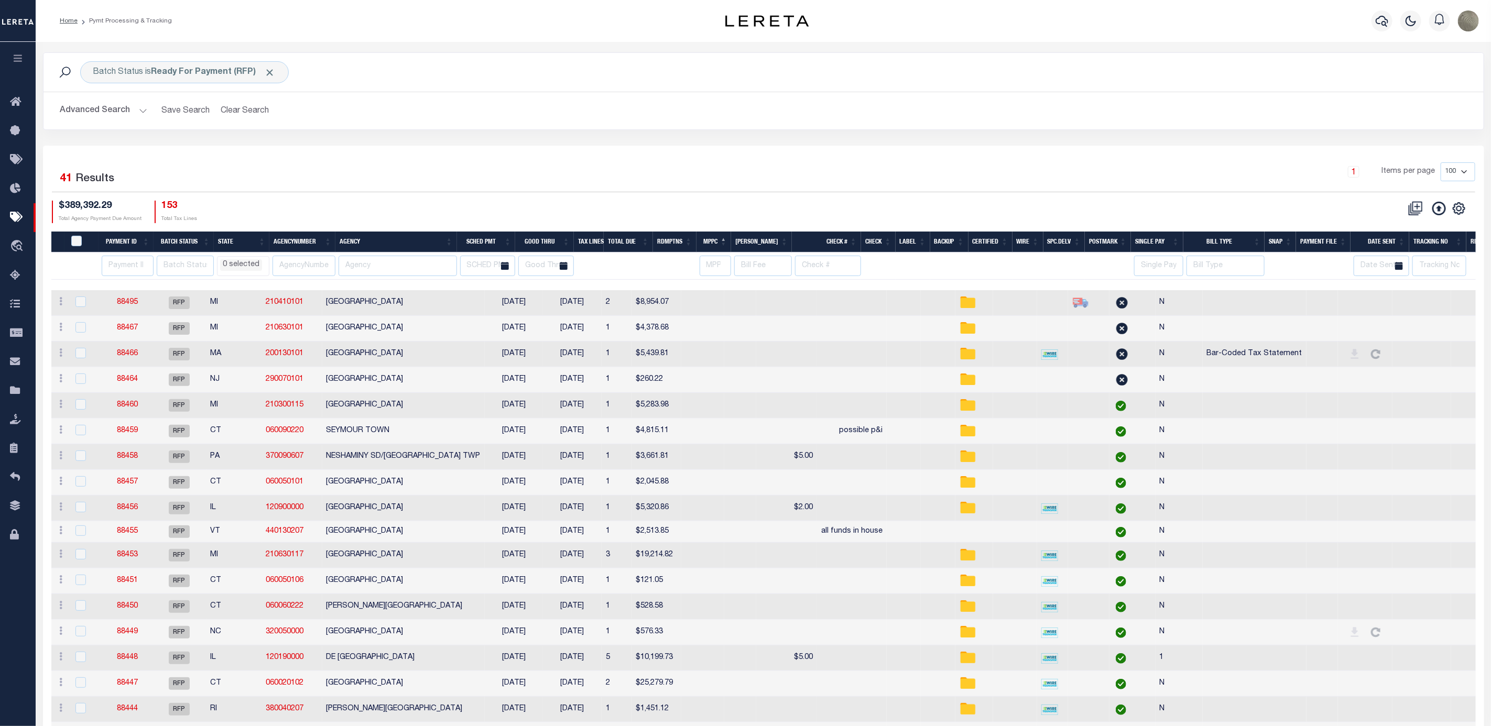
click at [131, 246] on th "Payment ID" at bounding box center [126, 242] width 55 height 21
select select
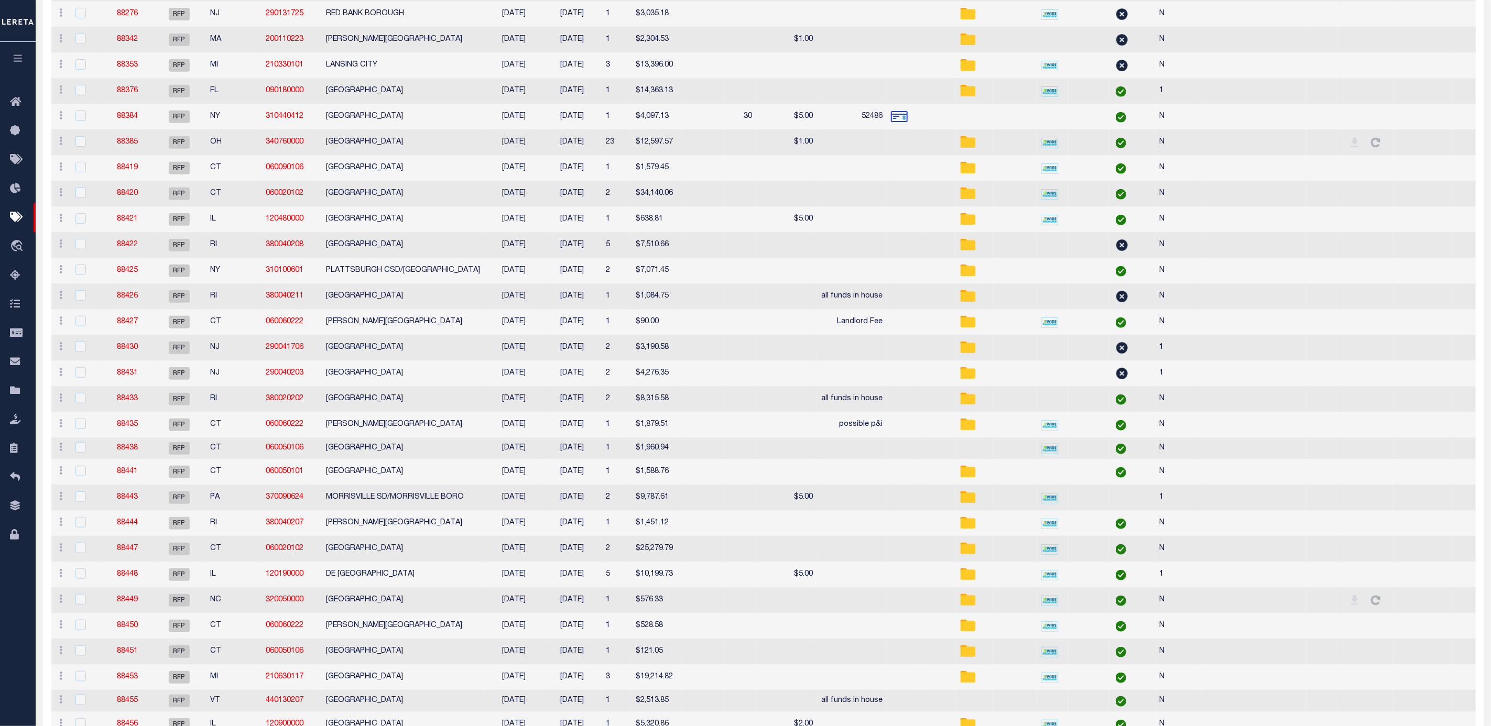
select select
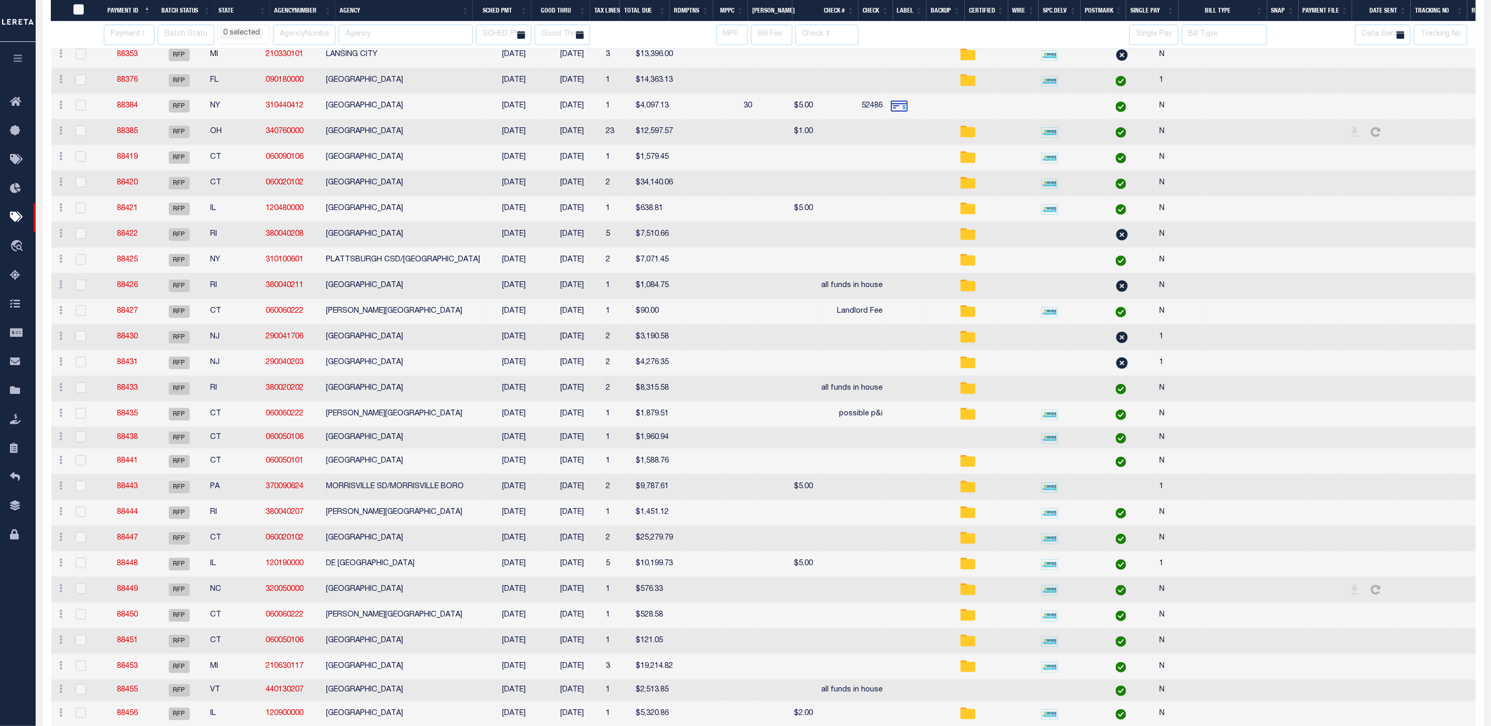
select select
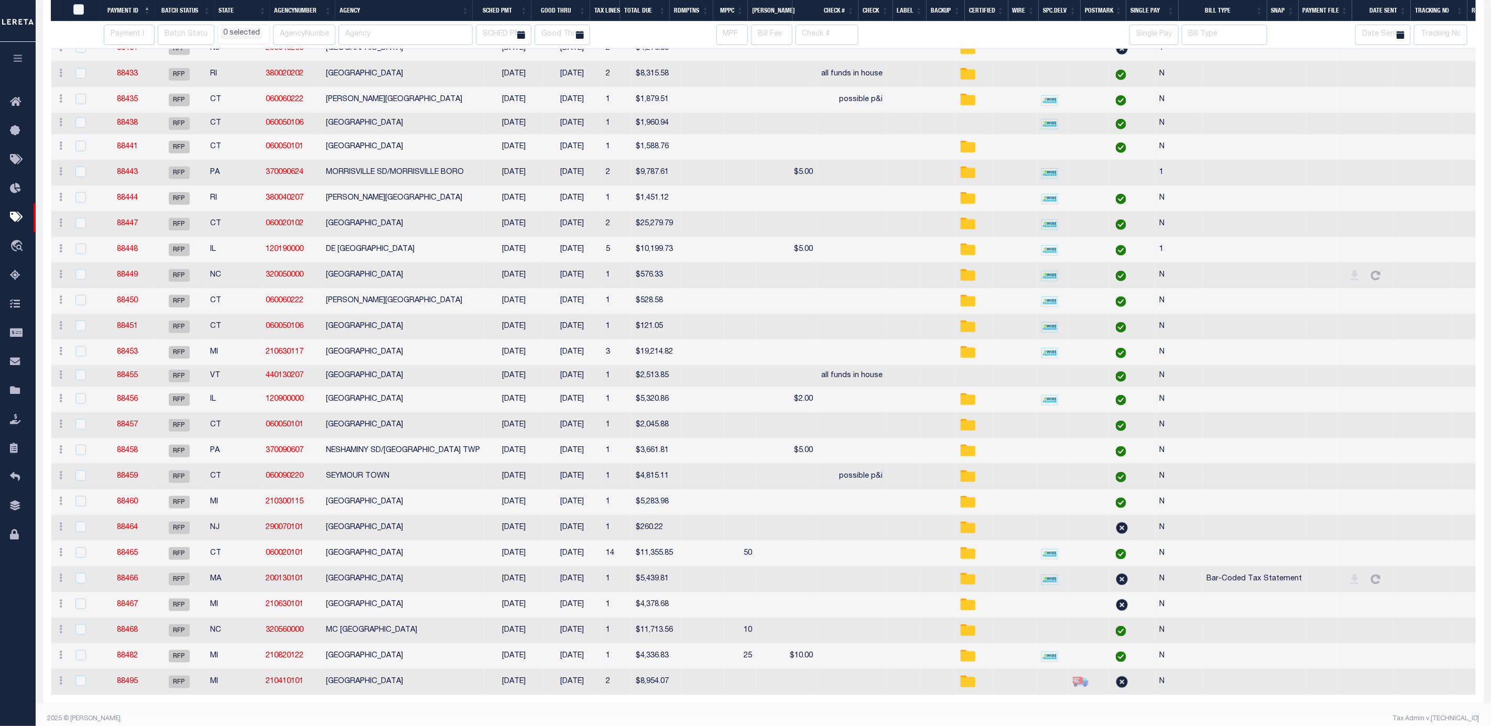
select select
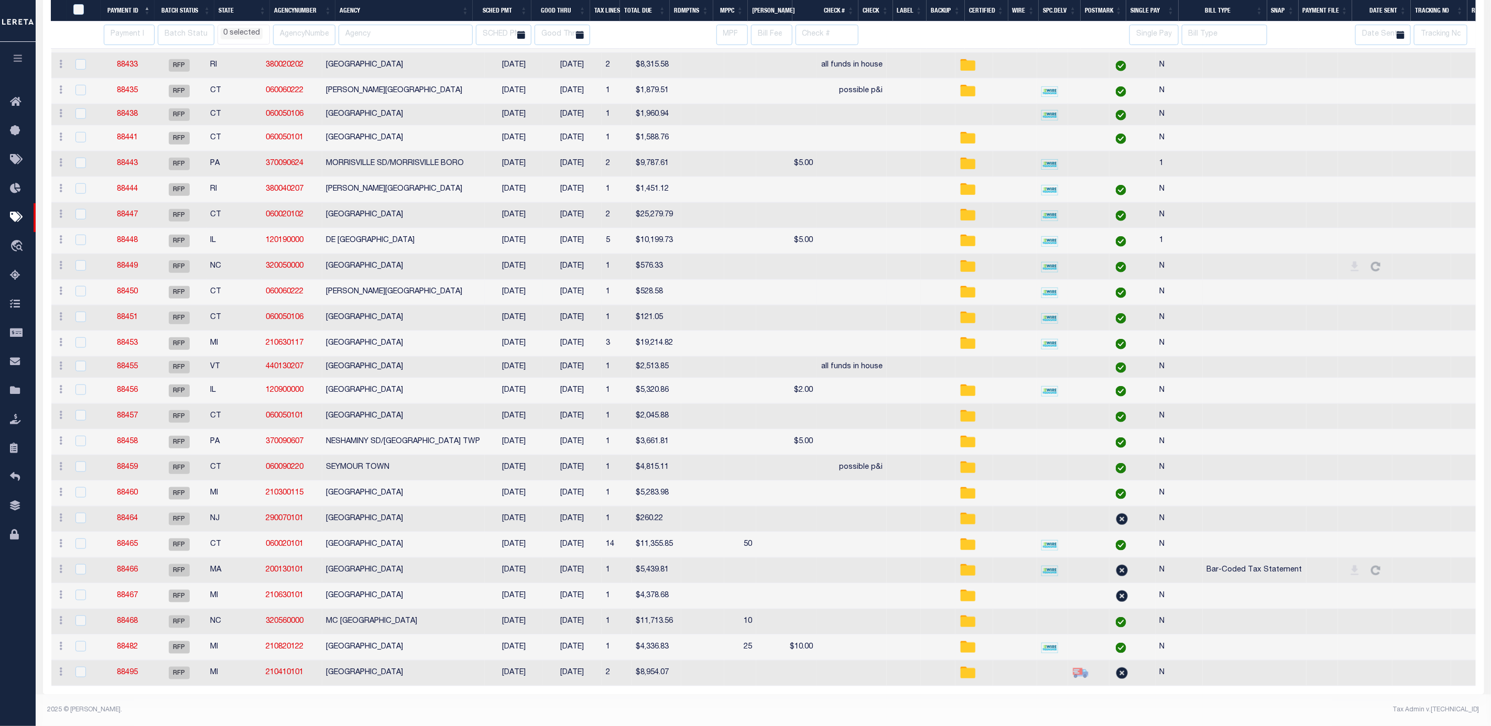
select select
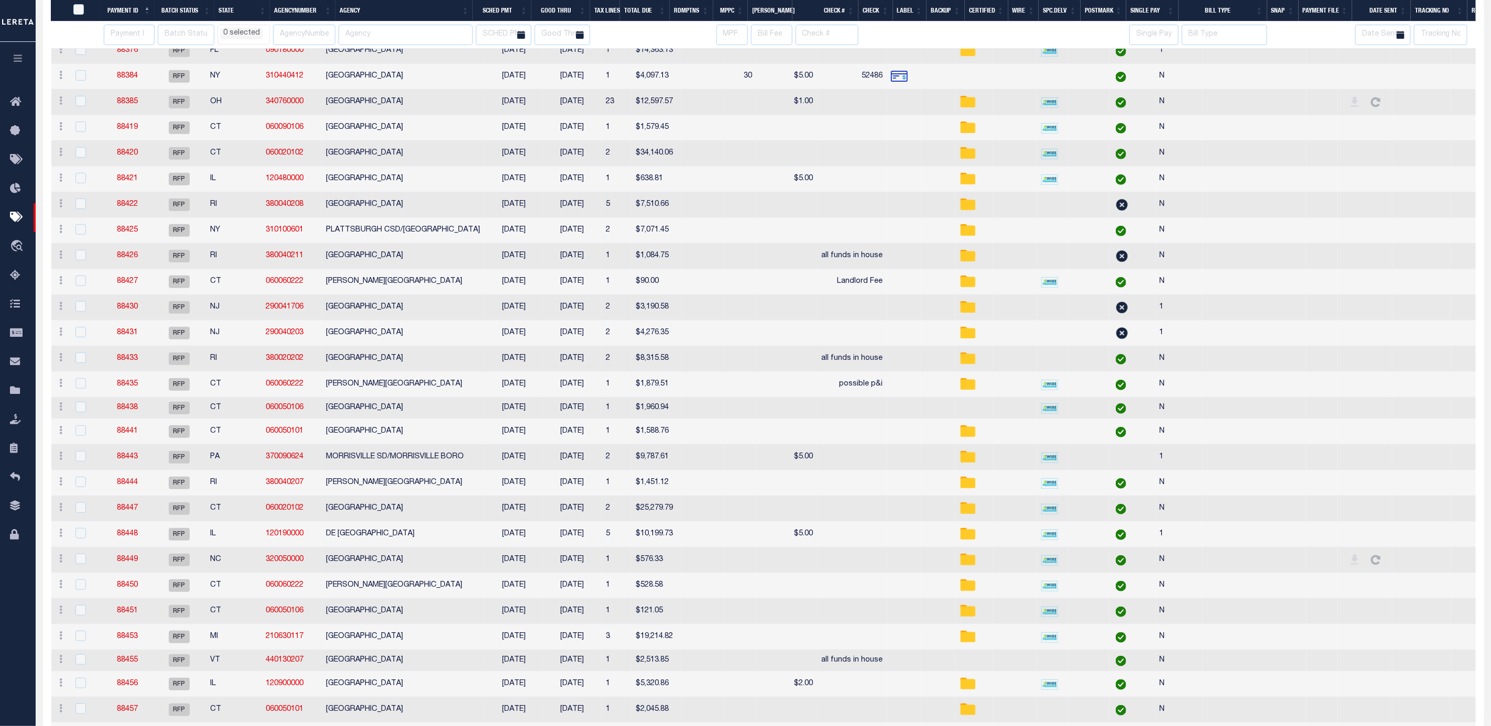
select select
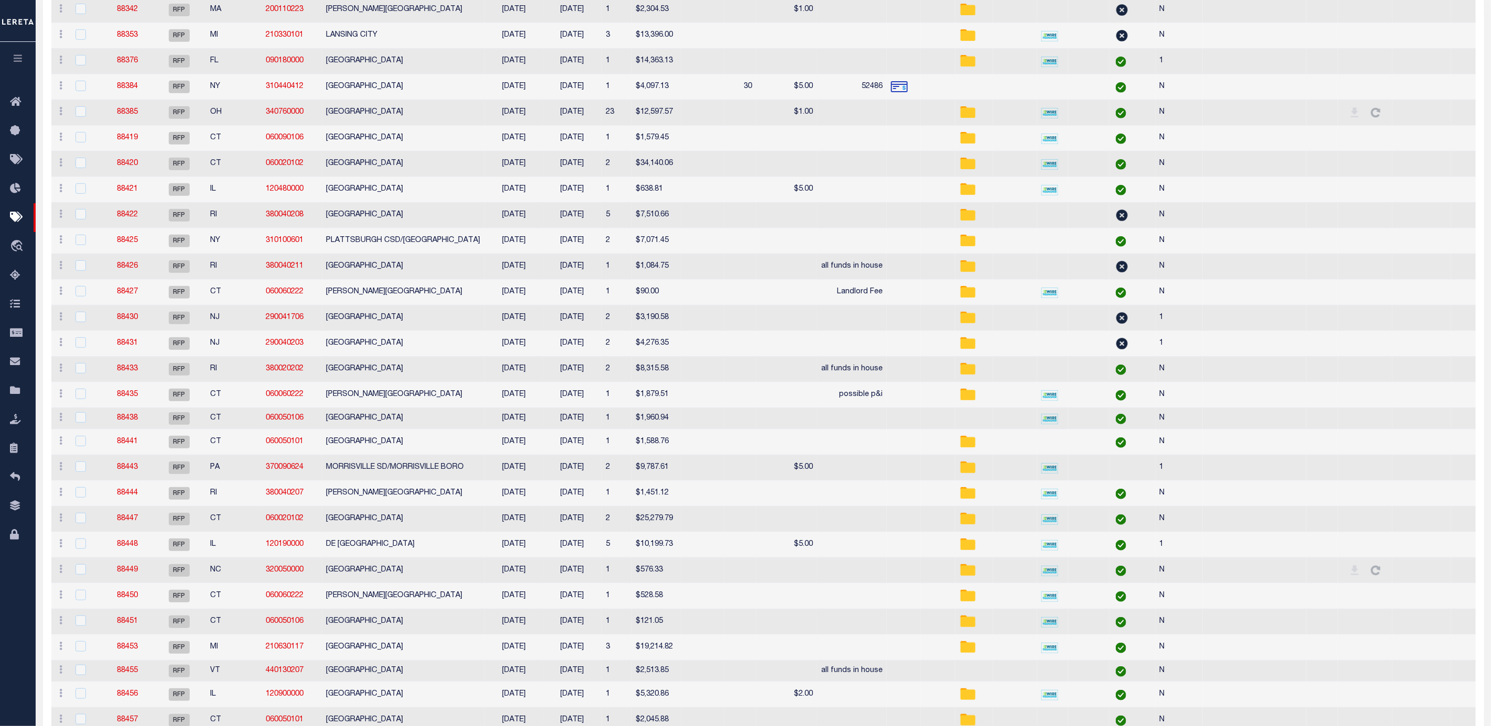
scroll to position [0, 0]
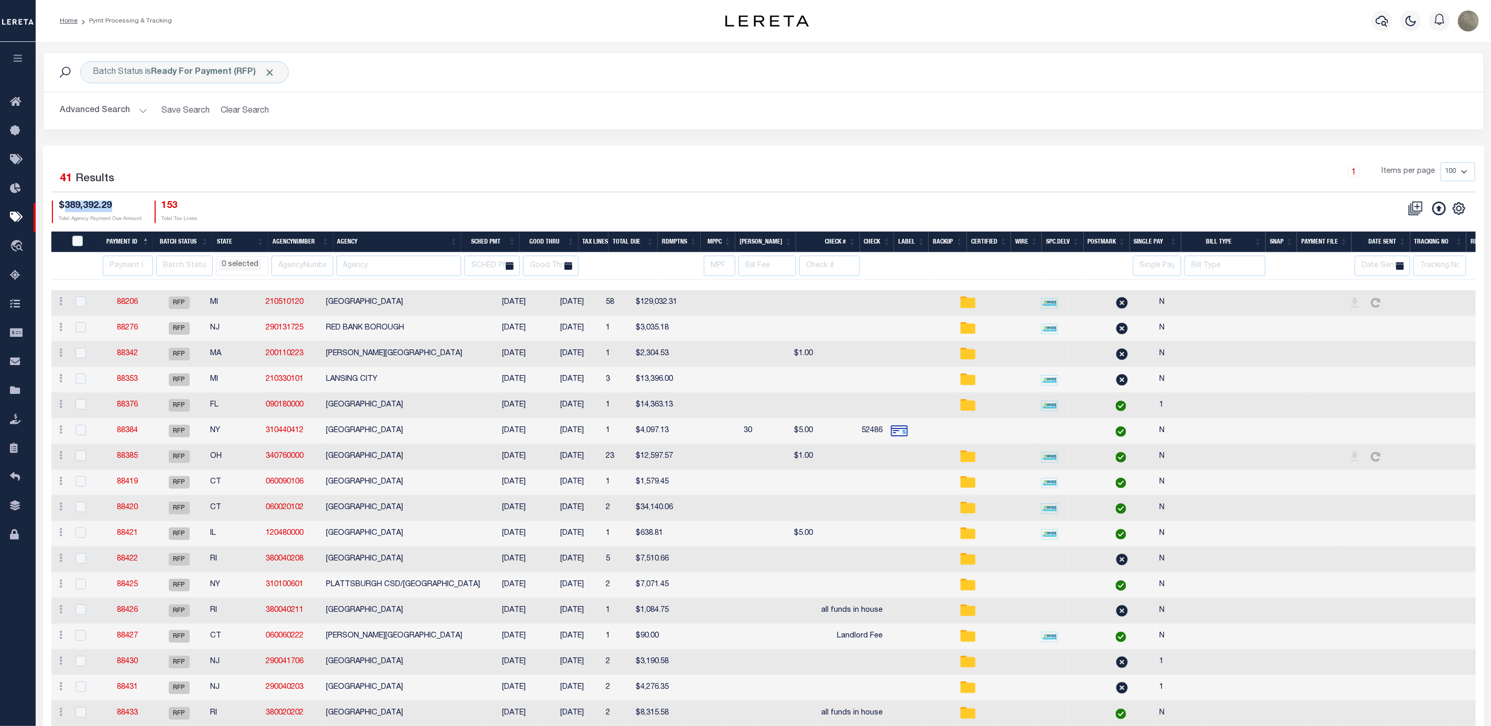
drag, startPoint x: 113, startPoint y: 208, endPoint x: 61, endPoint y: 212, distance: 52.1
click at [61, 212] on h4 "$389,392.29" at bounding box center [100, 207] width 83 height 12
copy h4 "389,392.29"
click at [366, 164] on div "1 Selected 41 Results" at bounding box center [224, 176] width 344 height 29
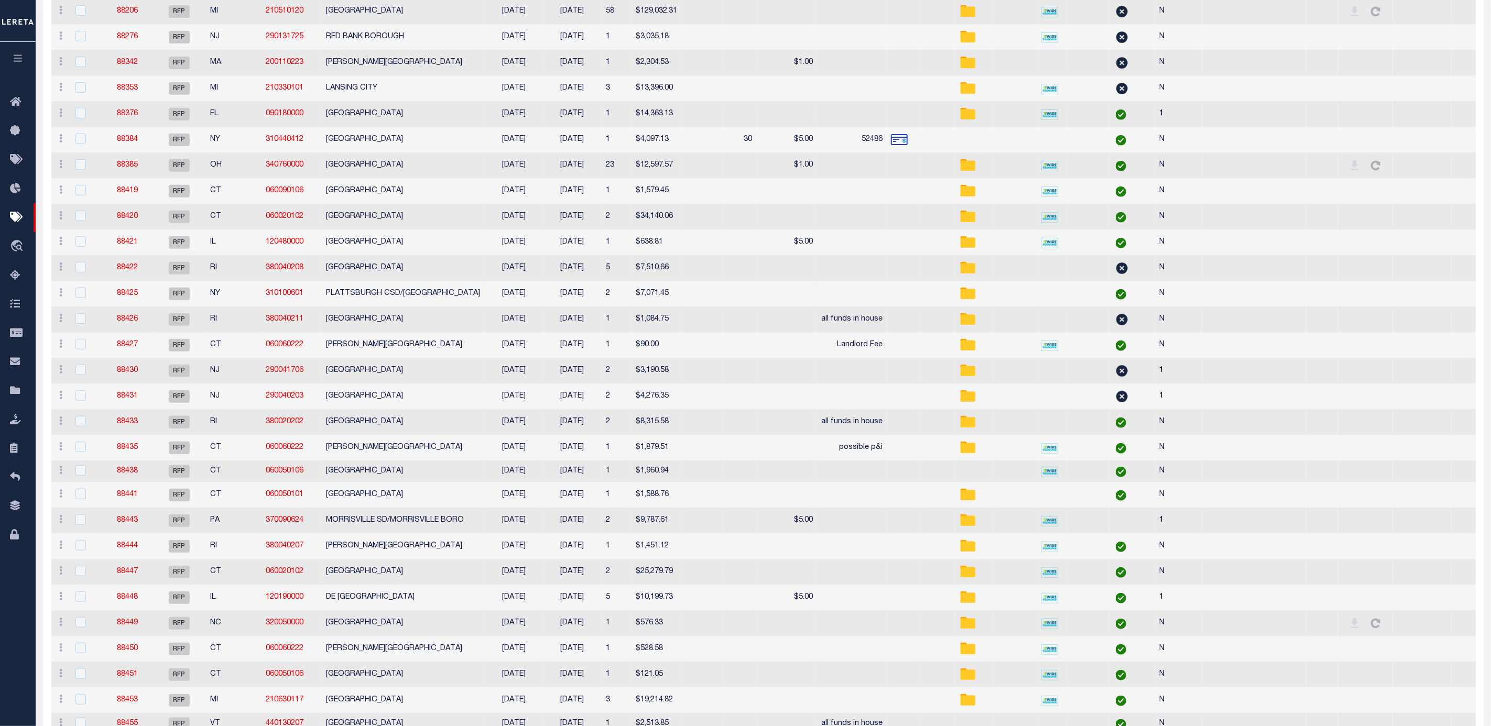
select select
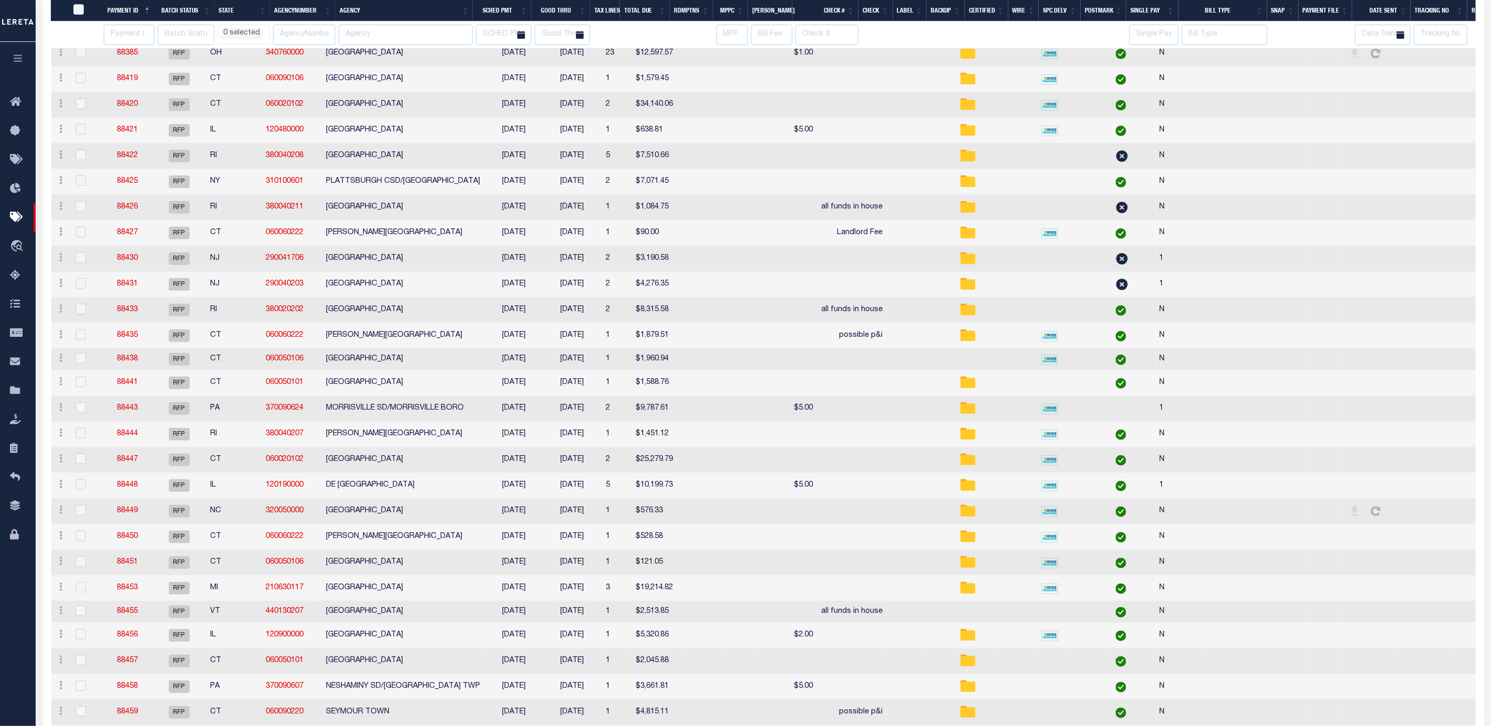
select select
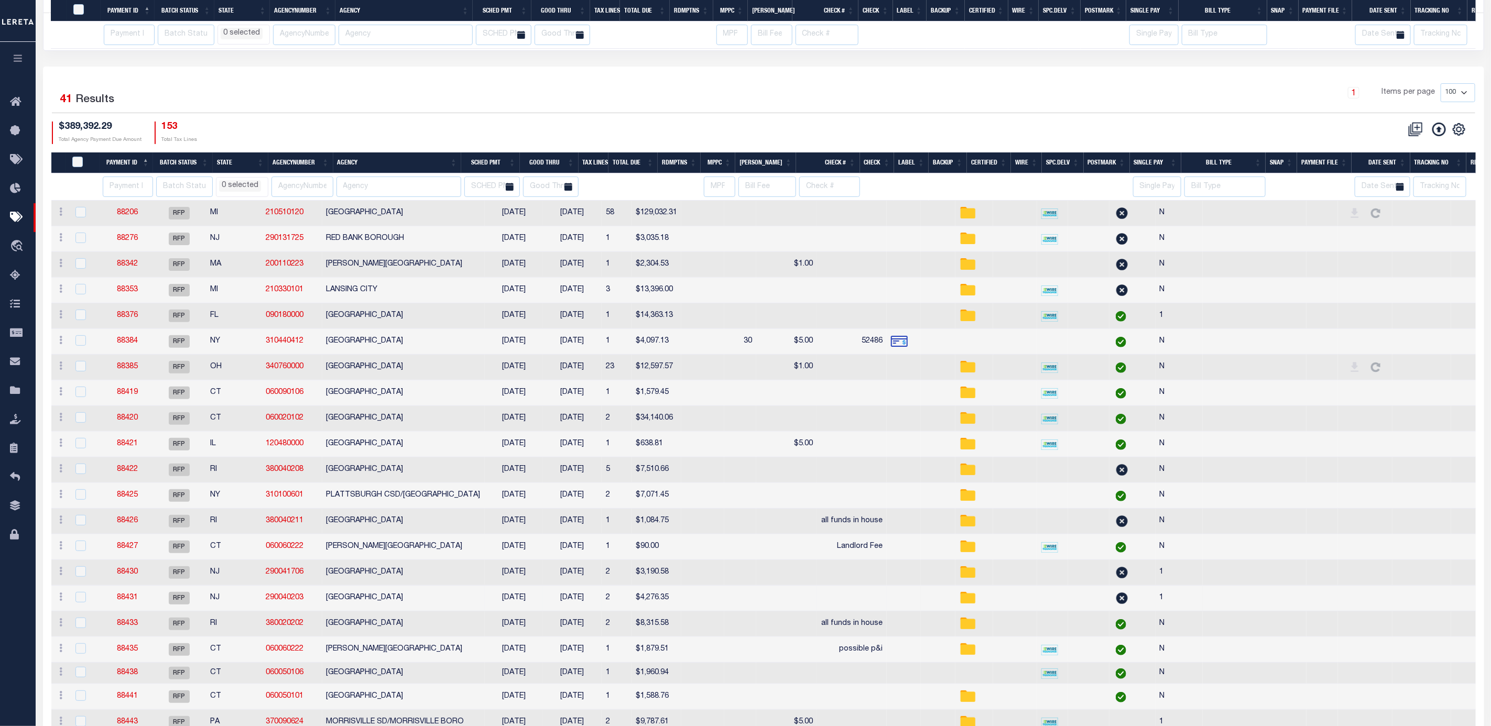
select select
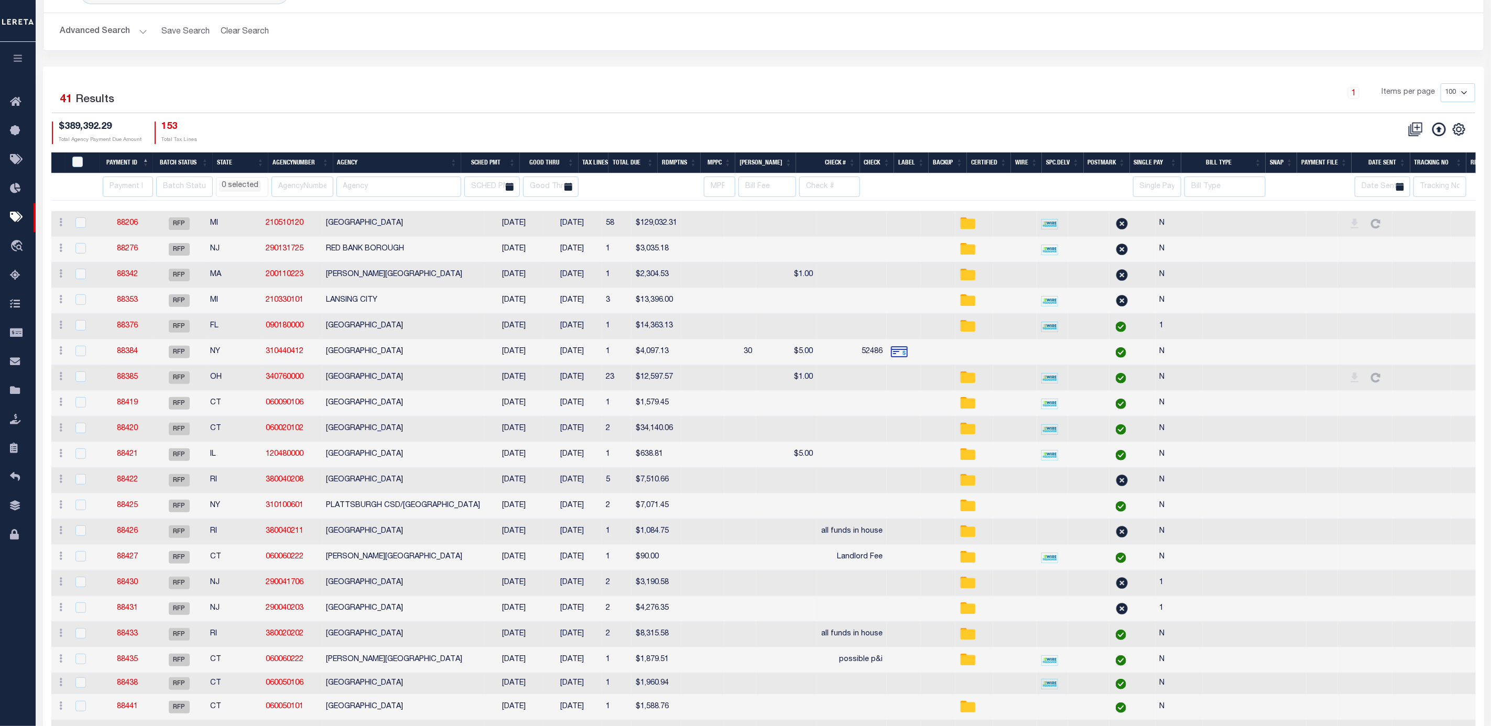
scroll to position [0, 0]
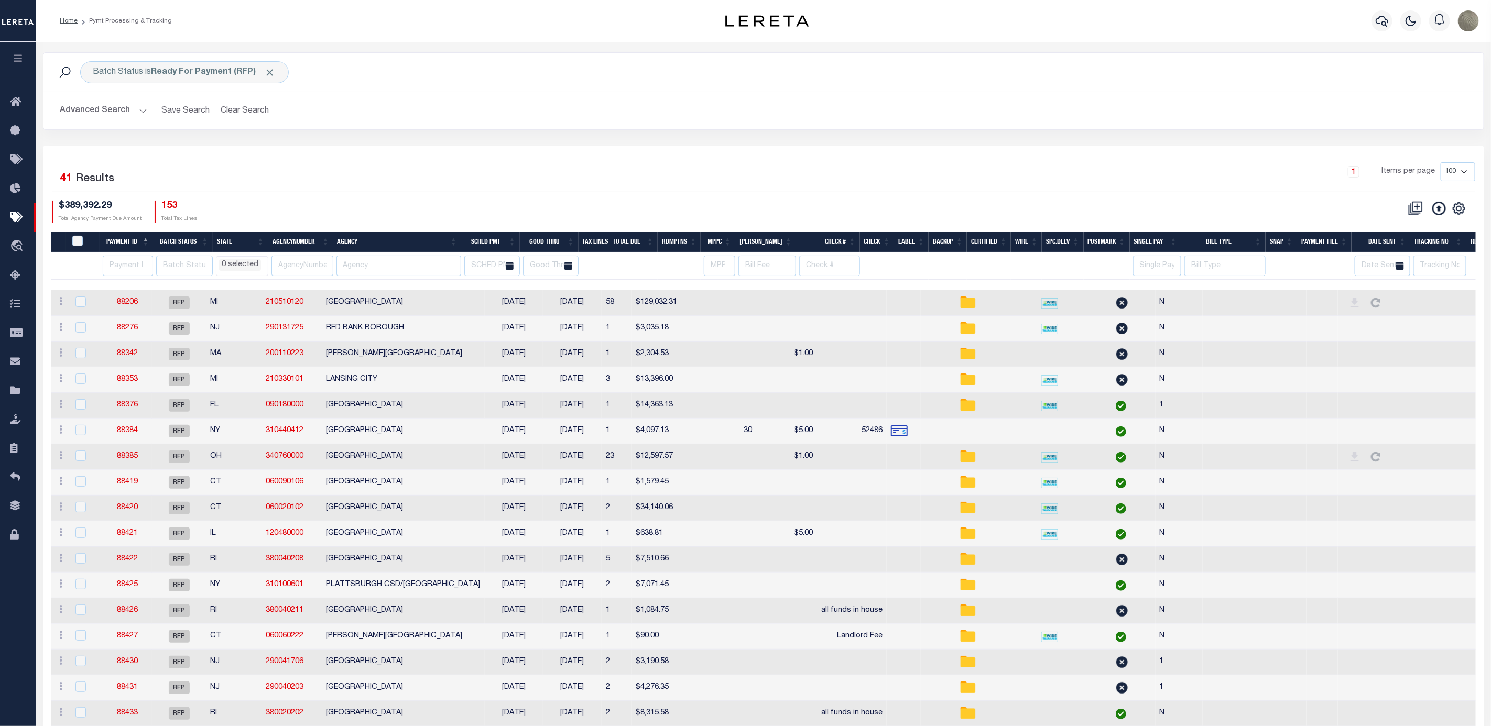
click at [375, 242] on th "Agency" at bounding box center [397, 242] width 128 height 21
select select
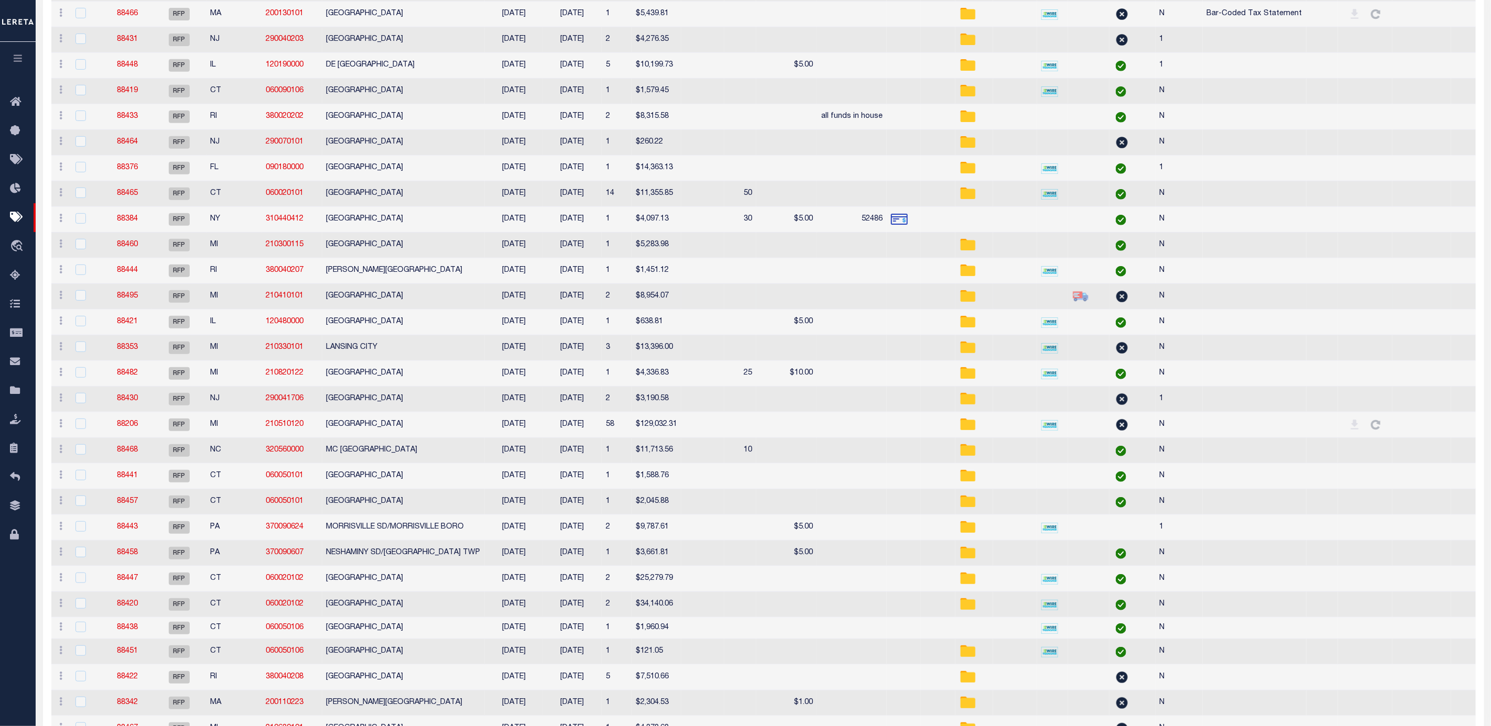
select select
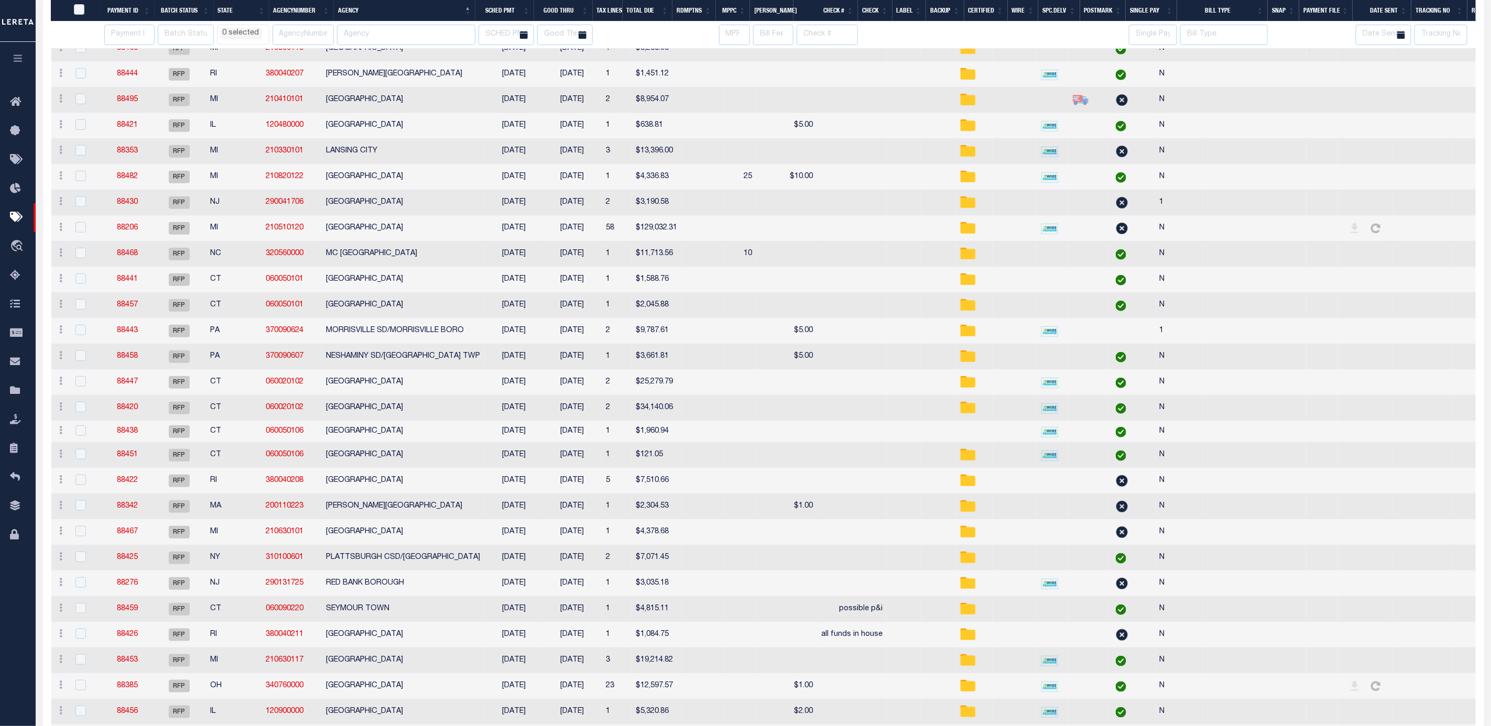
select select
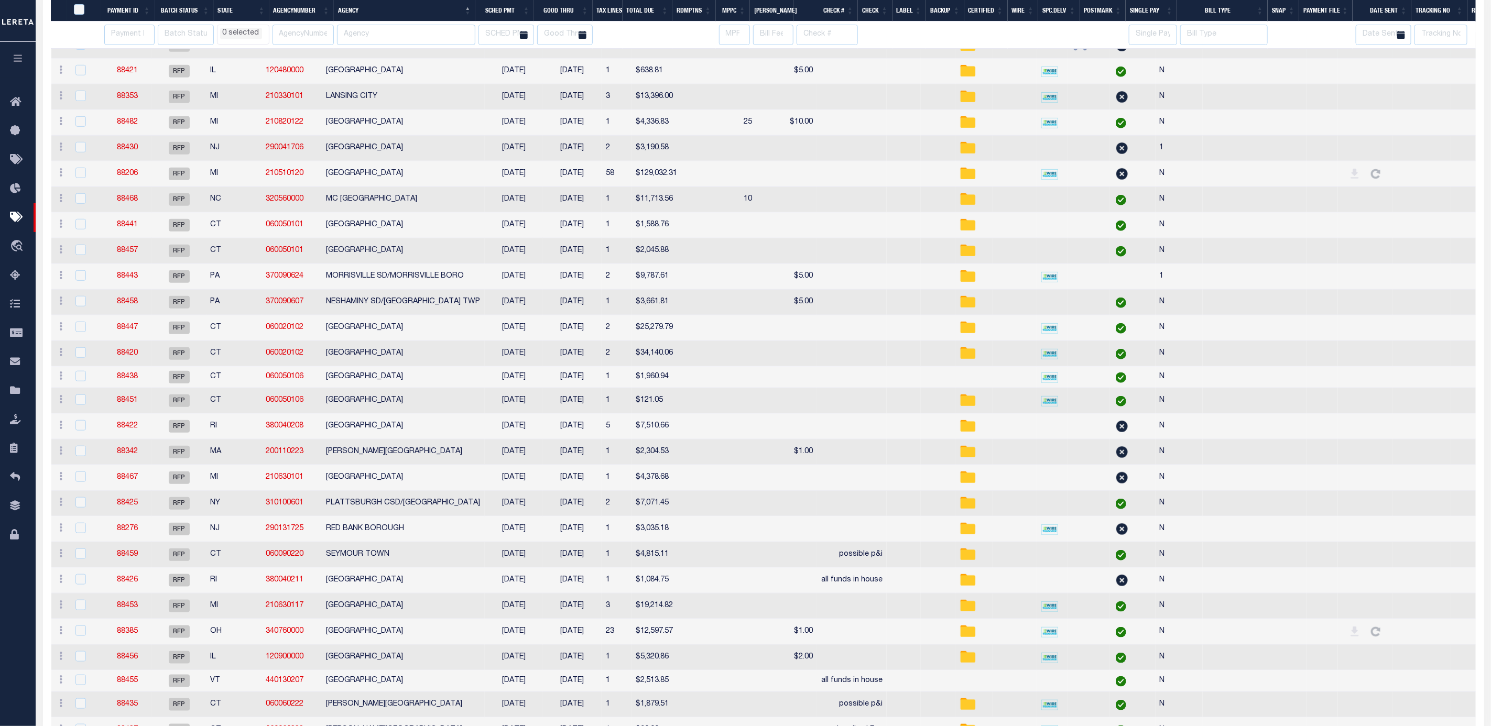
select select
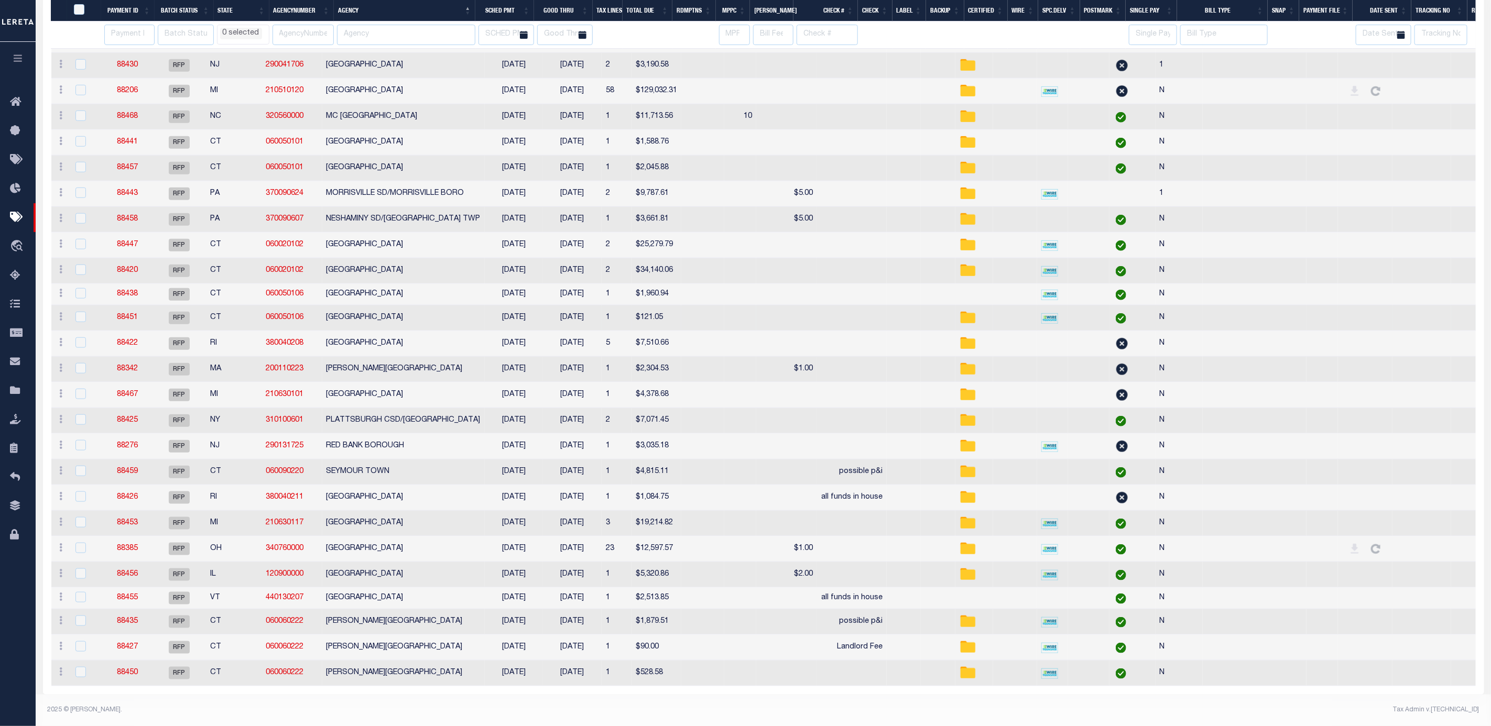
select select
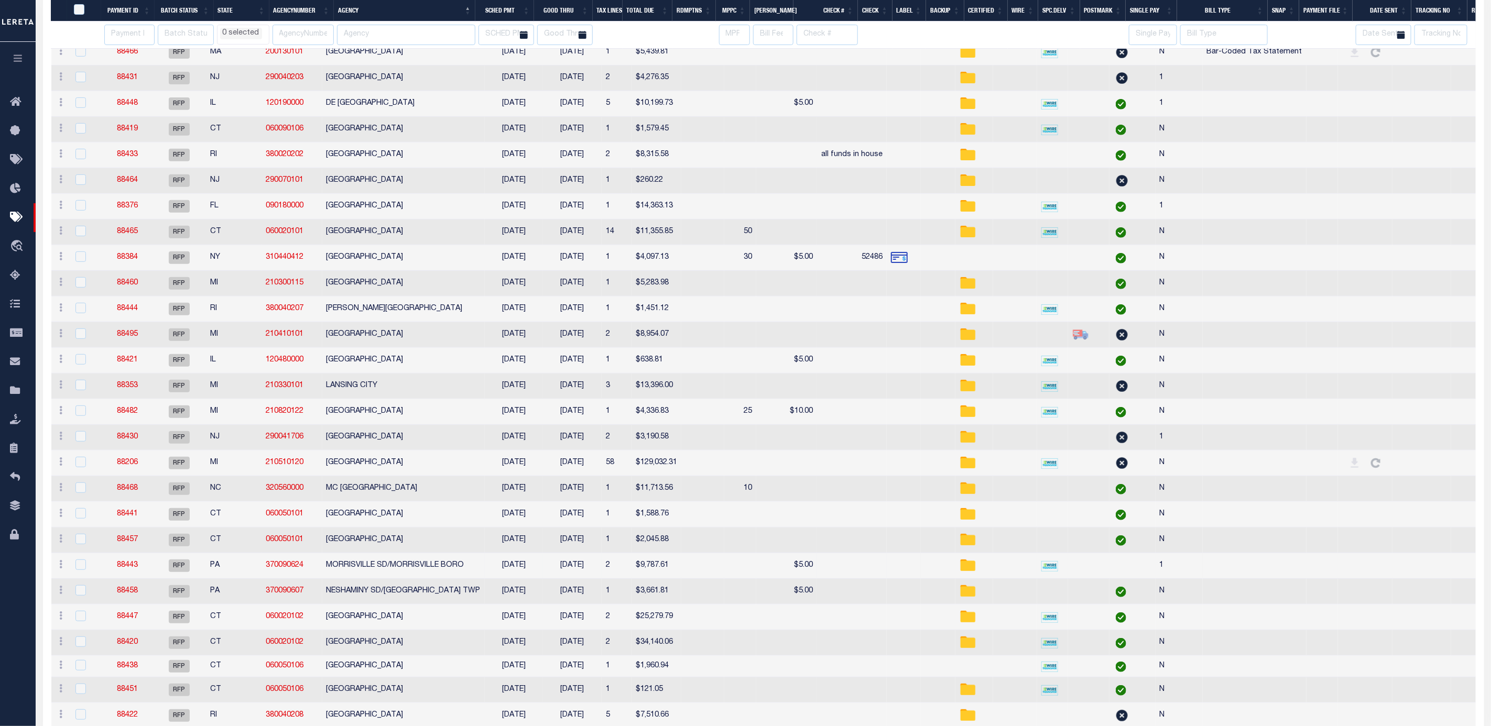
select select
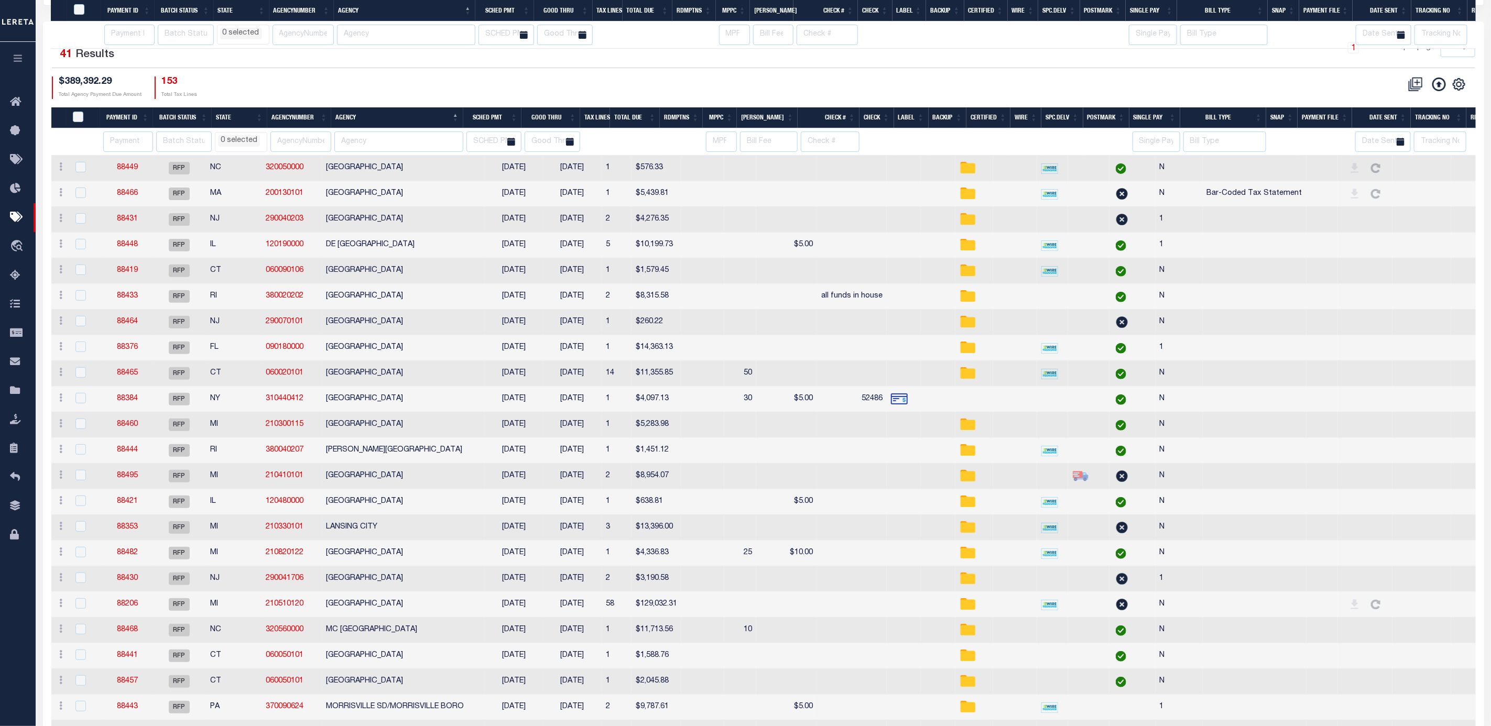
select select
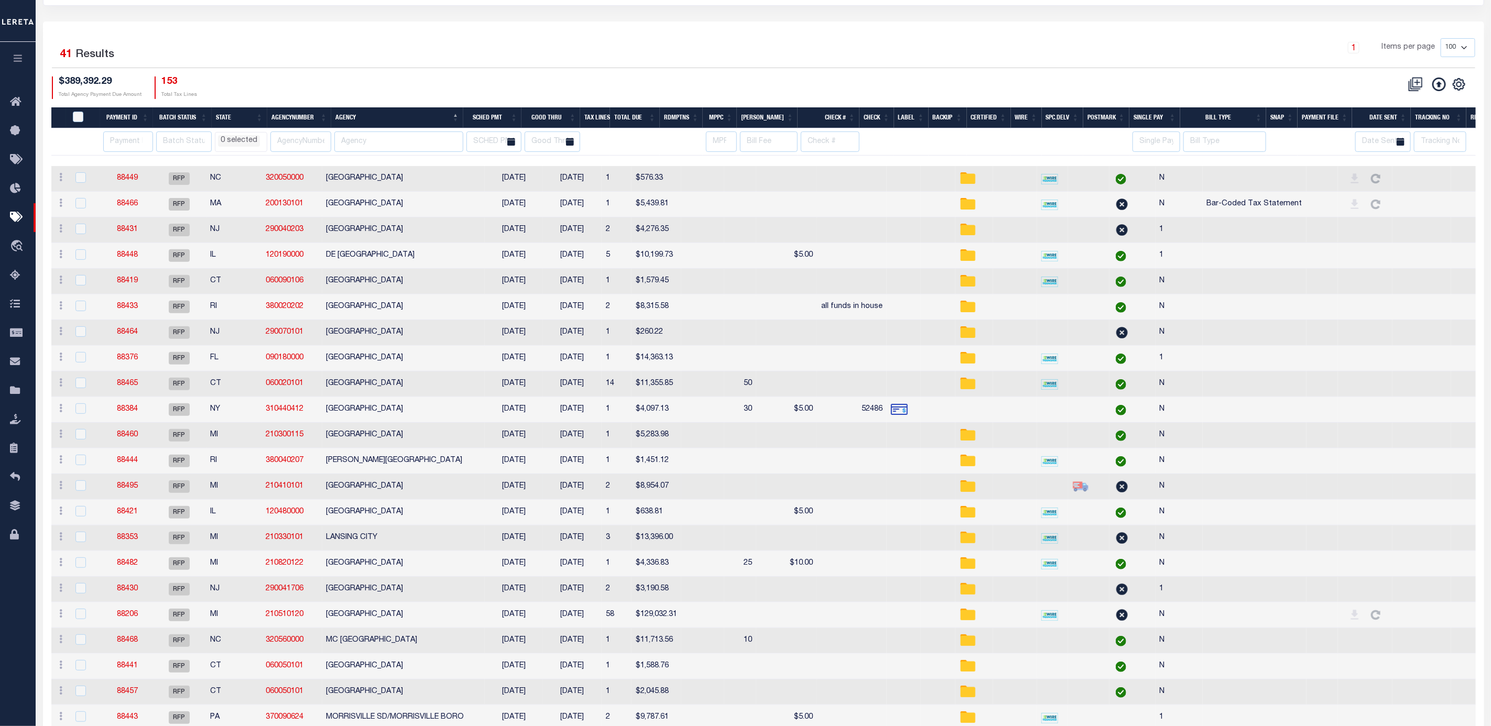
scroll to position [0, 0]
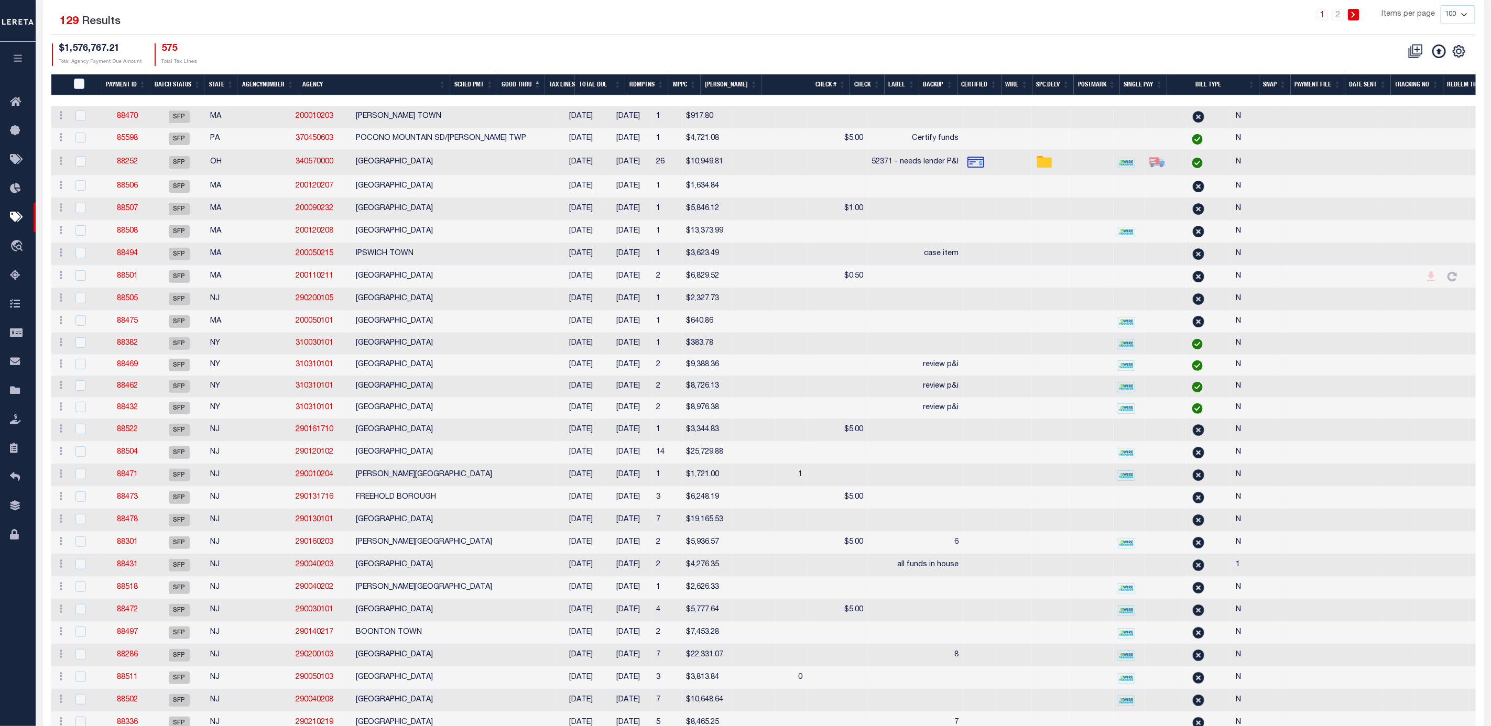
scroll to position [157, 0]
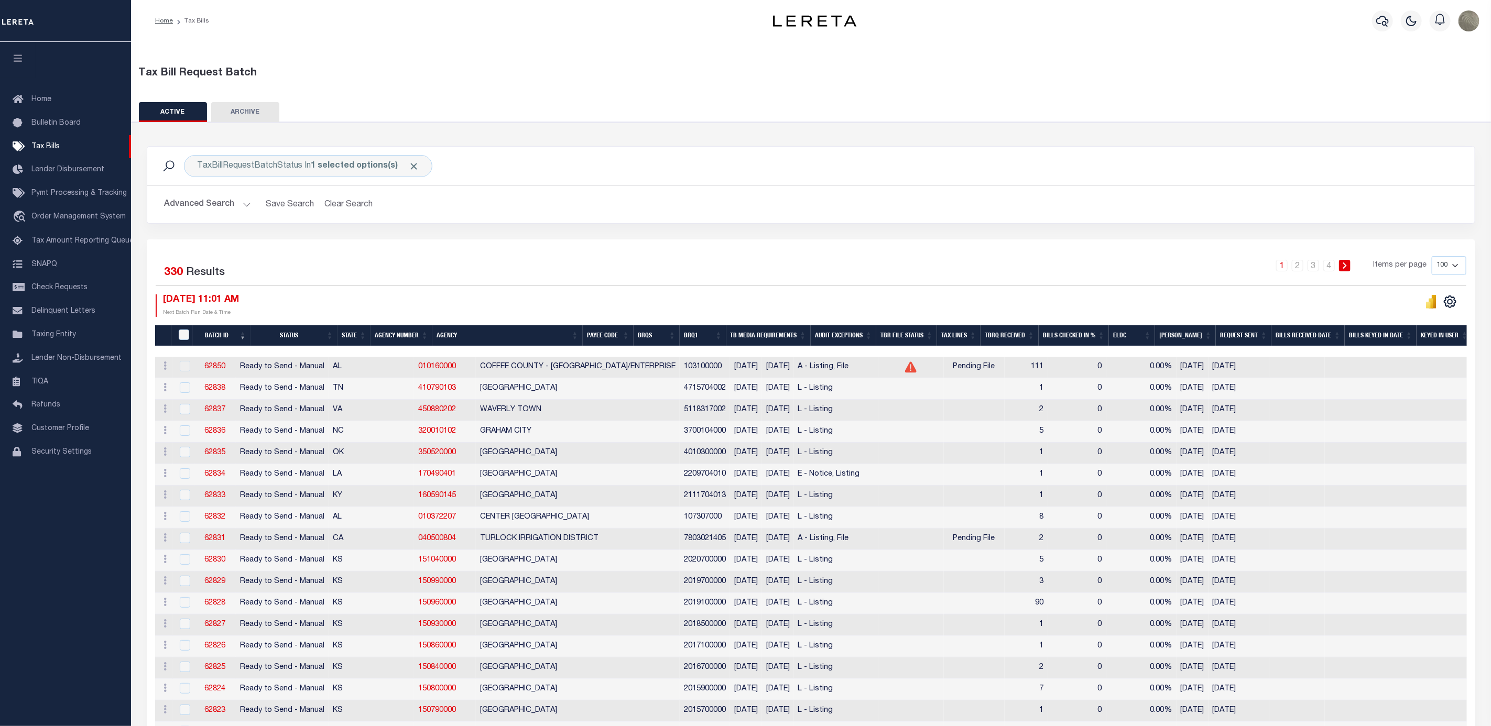
click at [192, 210] on button "Advanced Search" at bounding box center [207, 204] width 87 height 20
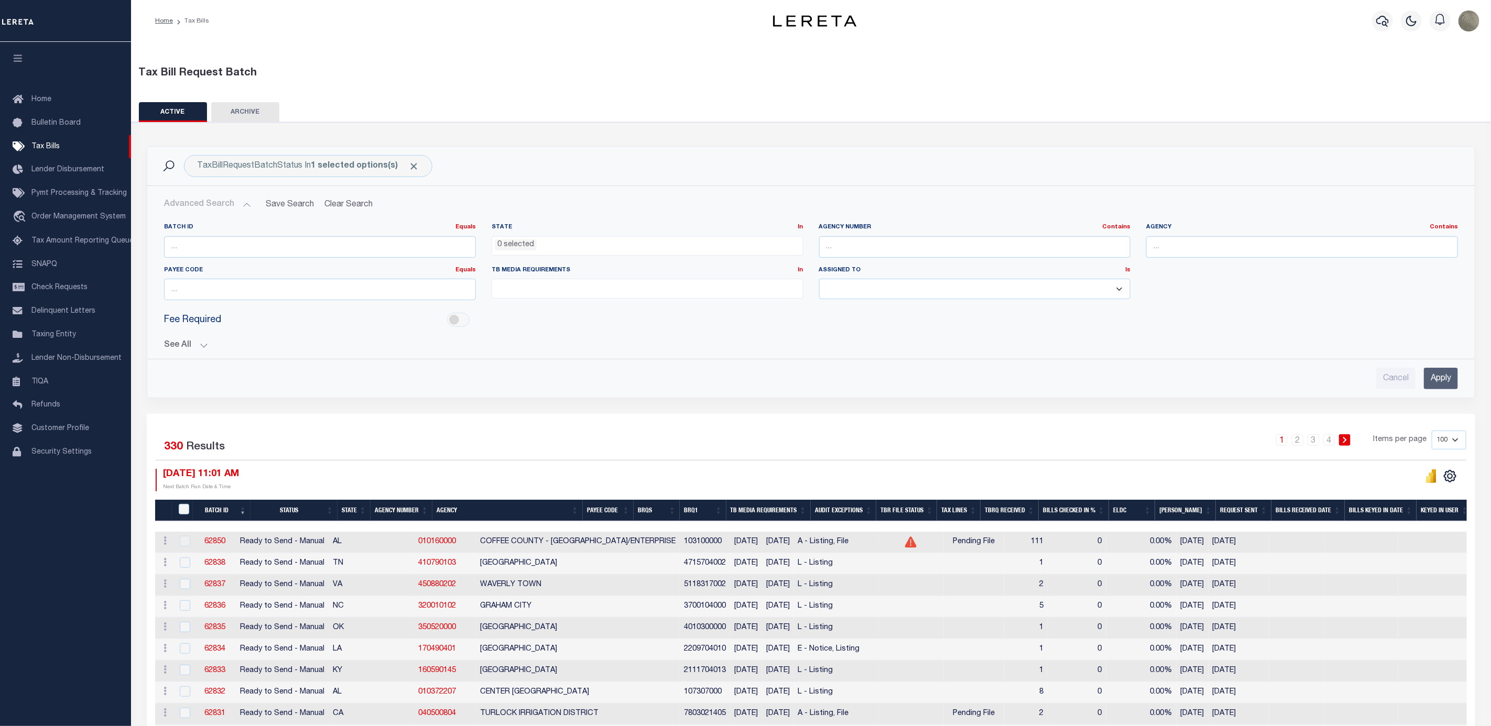
click at [200, 345] on button "See All" at bounding box center [811, 346] width 1294 height 10
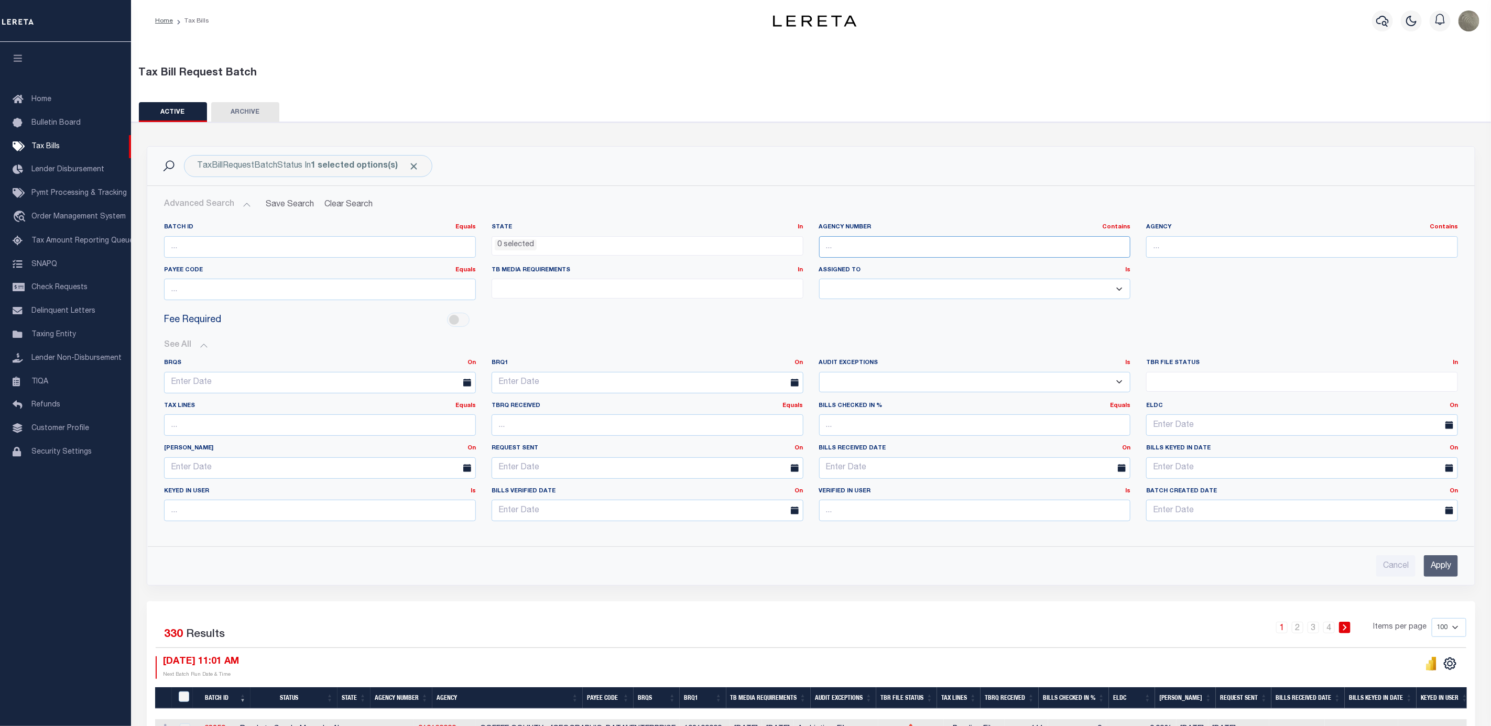
click at [936, 244] on input "text" at bounding box center [975, 246] width 312 height 21
paste input "370090624"
drag, startPoint x: 844, startPoint y: 250, endPoint x: 769, endPoint y: 250, distance: 74.9
click at [769, 250] on div "Batch ID Equals Equals Is Not Equal To Is Greater Than Is Less Than State In In…" at bounding box center [810, 265] width 1309 height 85
click at [1436, 563] on input "Apply" at bounding box center [1441, 565] width 34 height 21
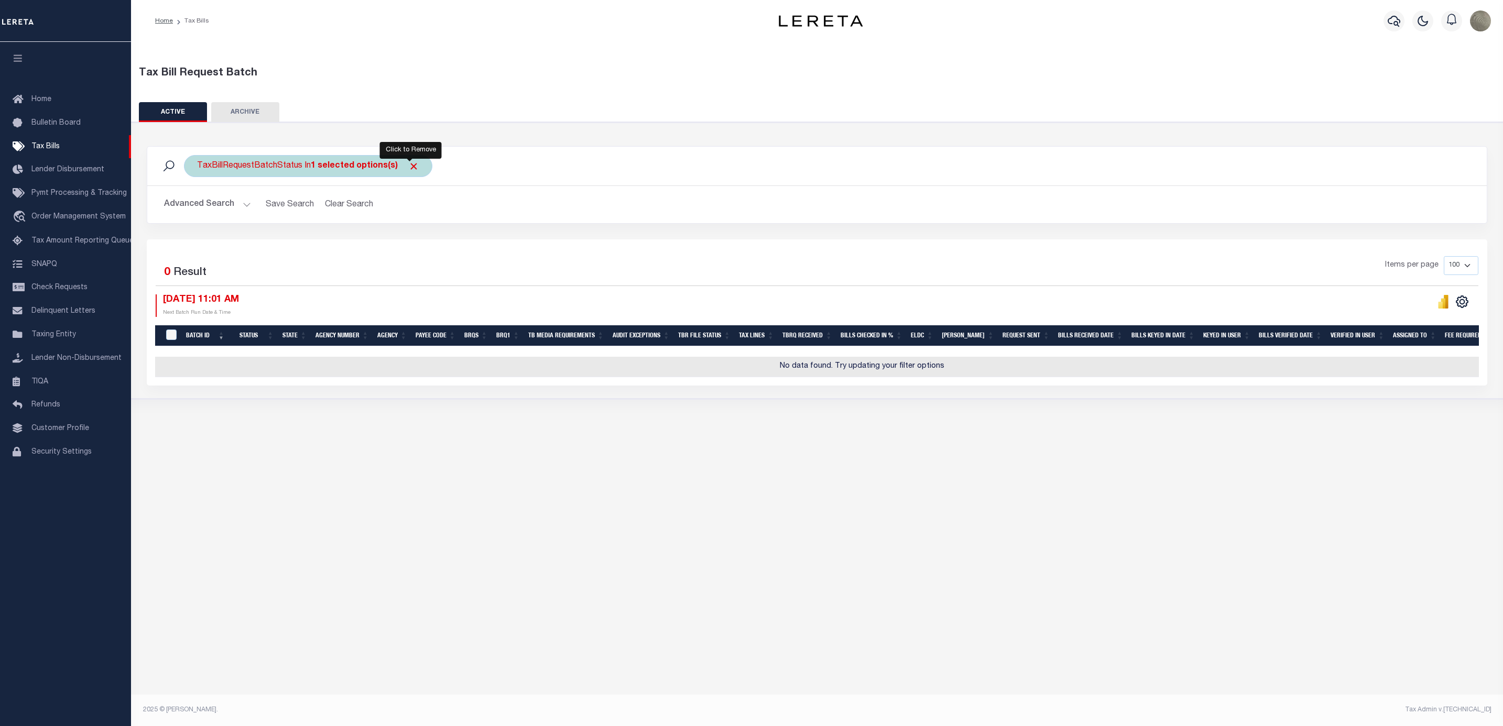
click at [412, 170] on span "Click to Remove" at bounding box center [413, 166] width 11 height 11
click at [405, 245] on div "Selected 0 Result Items per page 100 200 500 1000 08/19/2025 11:01 AM Next Batc…" at bounding box center [817, 312] width 1340 height 146
click at [200, 203] on button "Advanced Search" at bounding box center [207, 204] width 87 height 20
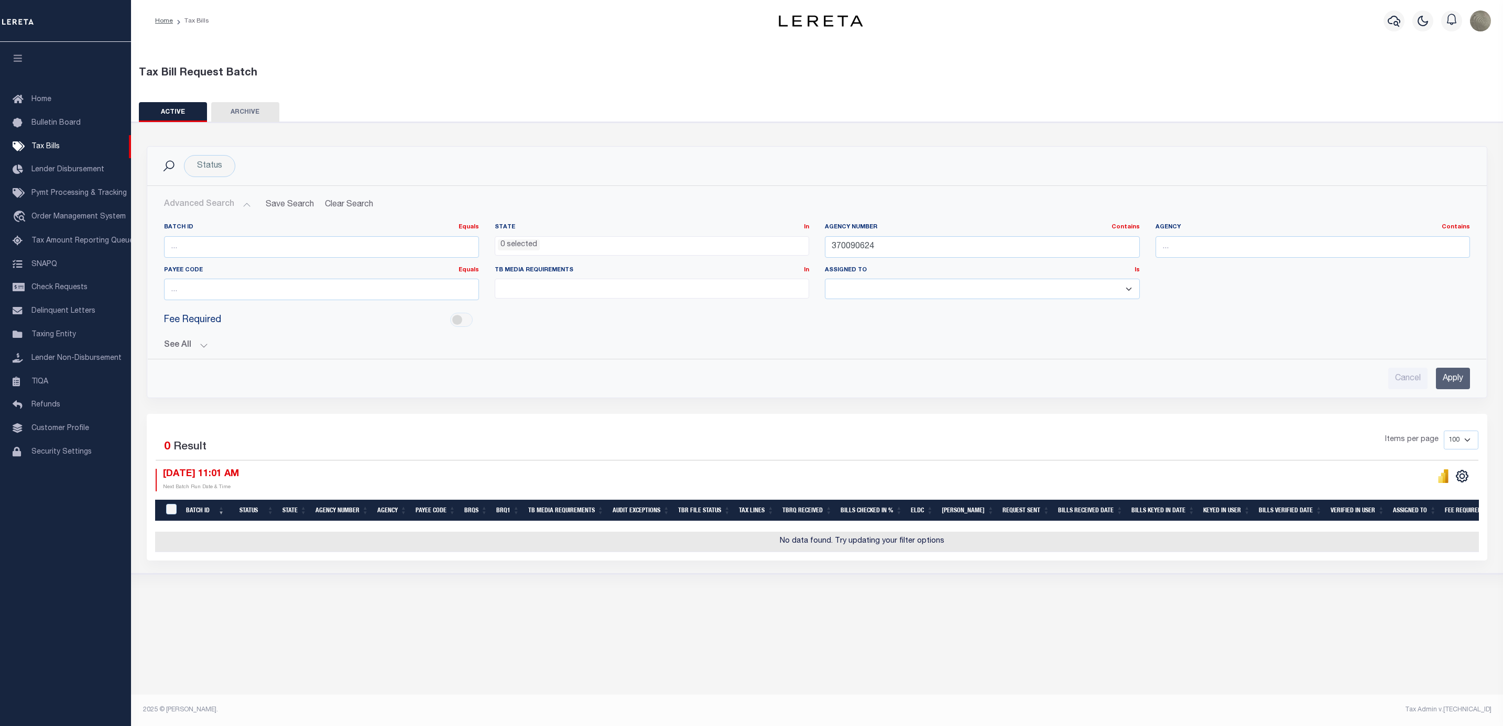
click at [186, 347] on button "See All" at bounding box center [817, 346] width 1306 height 10
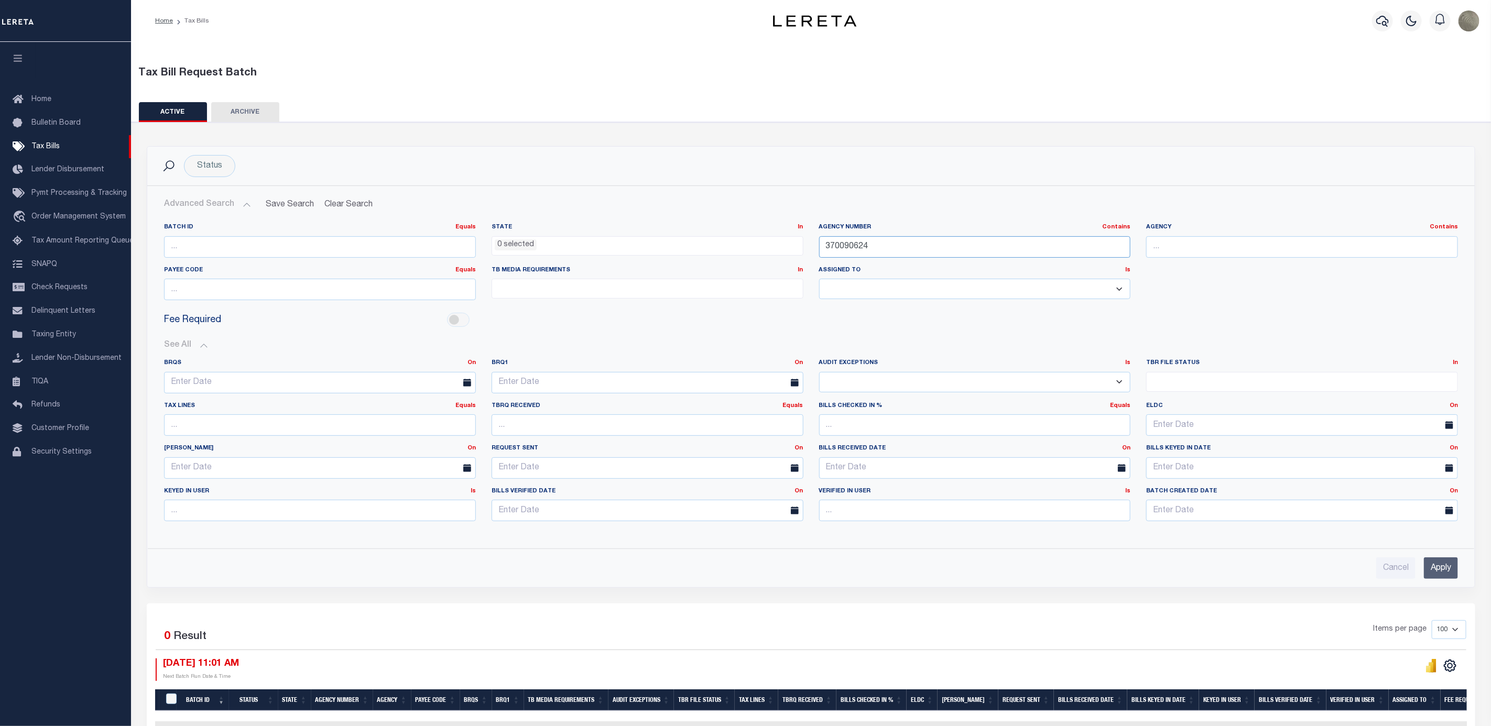
click at [857, 255] on input "370090624" at bounding box center [975, 246] width 312 height 21
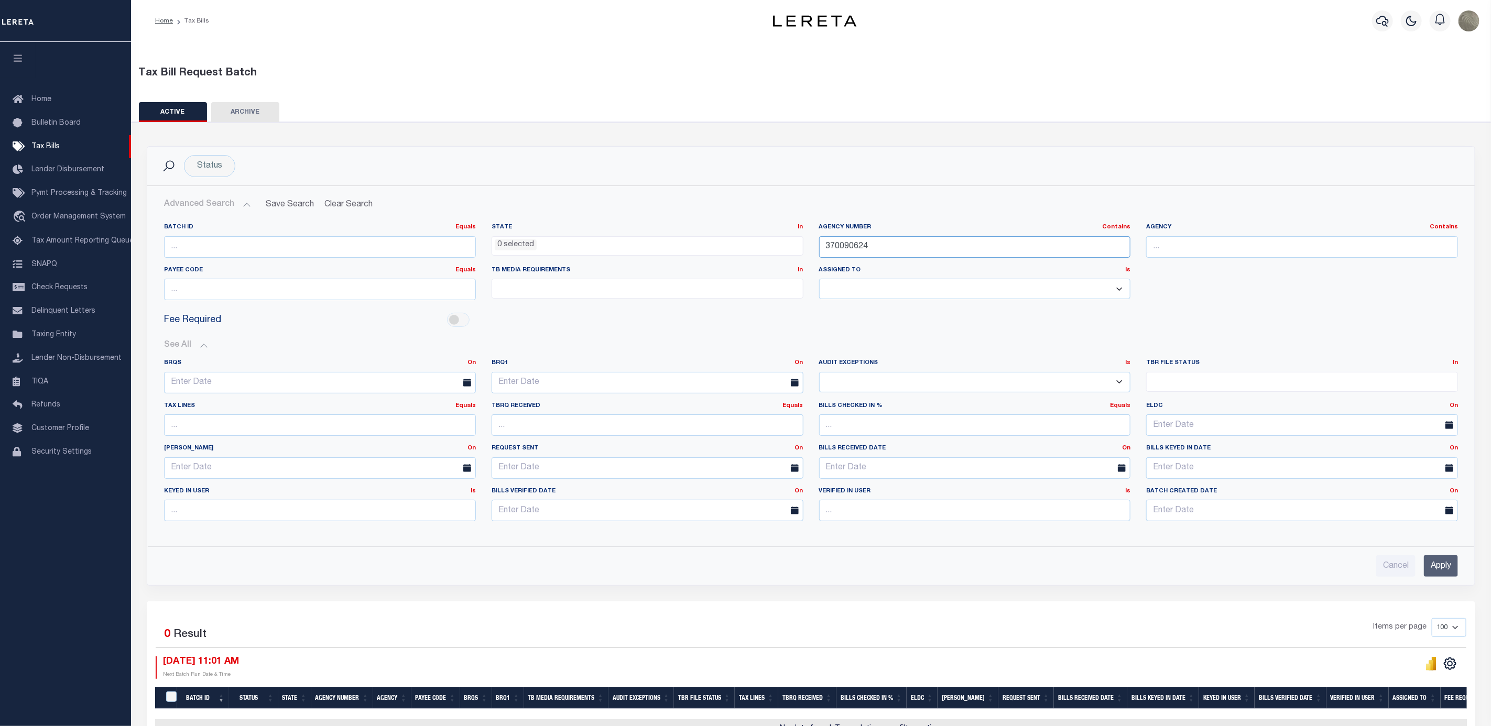
click at [893, 252] on input "370090624" at bounding box center [975, 246] width 312 height 21
click at [821, 249] on input "370090624" at bounding box center [975, 246] width 312 height 21
click at [882, 249] on input "370090624" at bounding box center [975, 246] width 312 height 21
click at [1442, 570] on input "Apply" at bounding box center [1441, 565] width 34 height 21
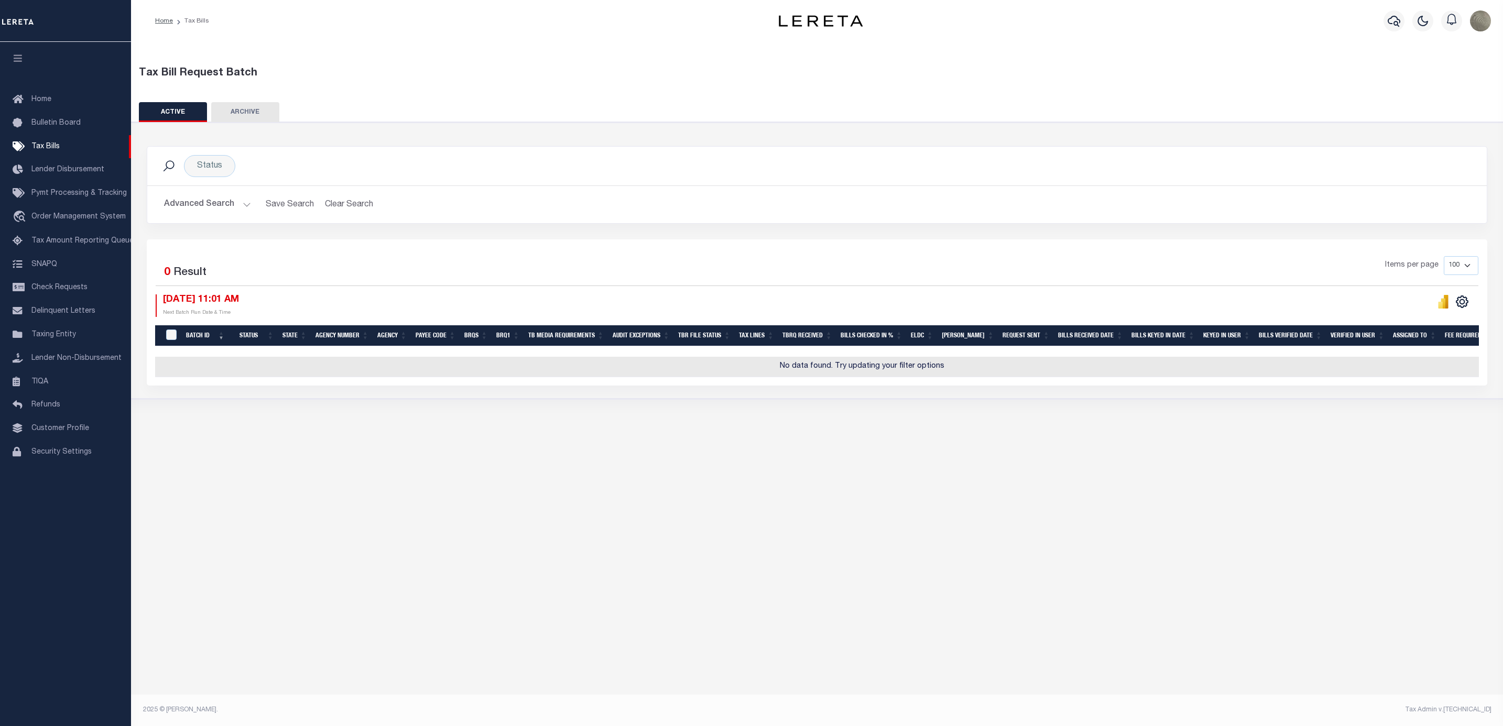
click at [182, 201] on button "Advanced Search" at bounding box center [207, 204] width 87 height 20
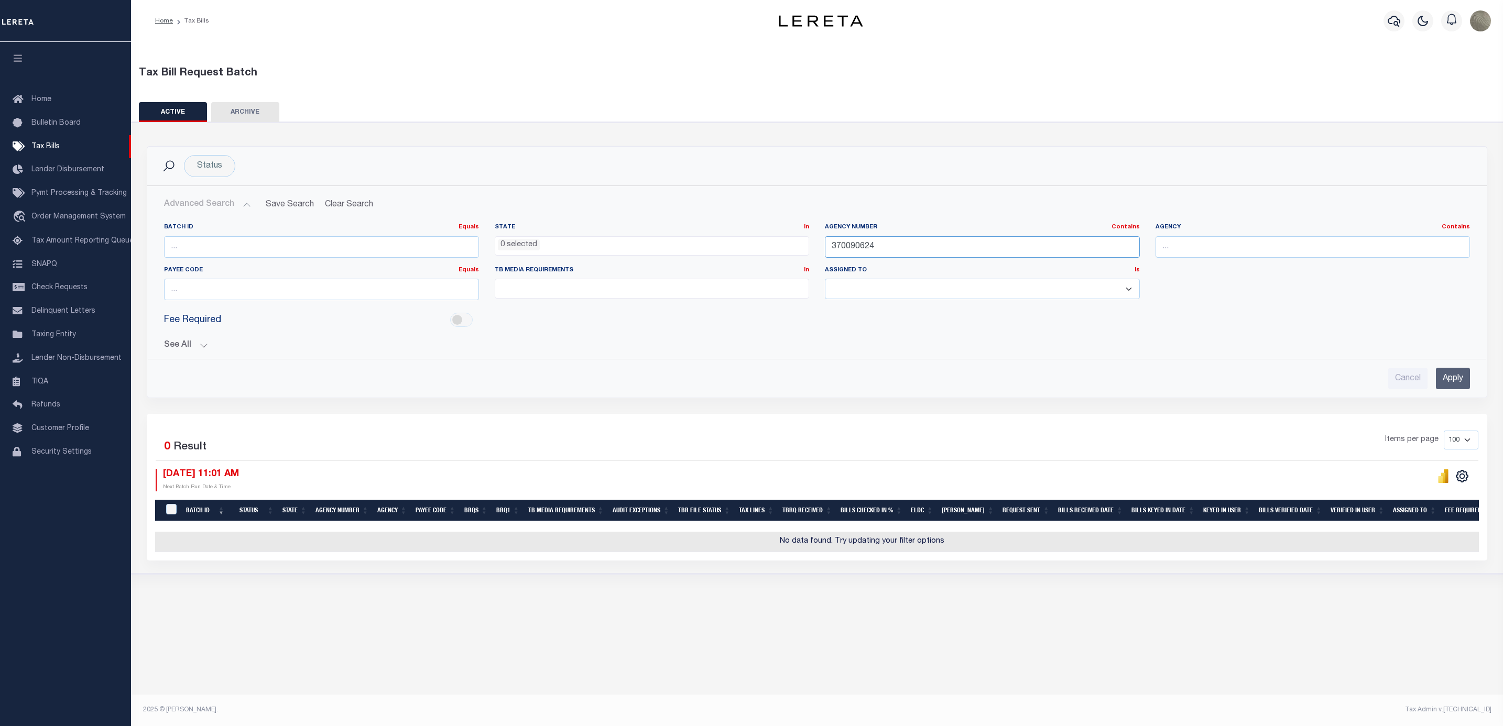
click at [837, 247] on input "370090624" at bounding box center [982, 246] width 315 height 21
paste input "07"
type input "370090607"
click at [1461, 379] on input "Apply" at bounding box center [1453, 378] width 34 height 21
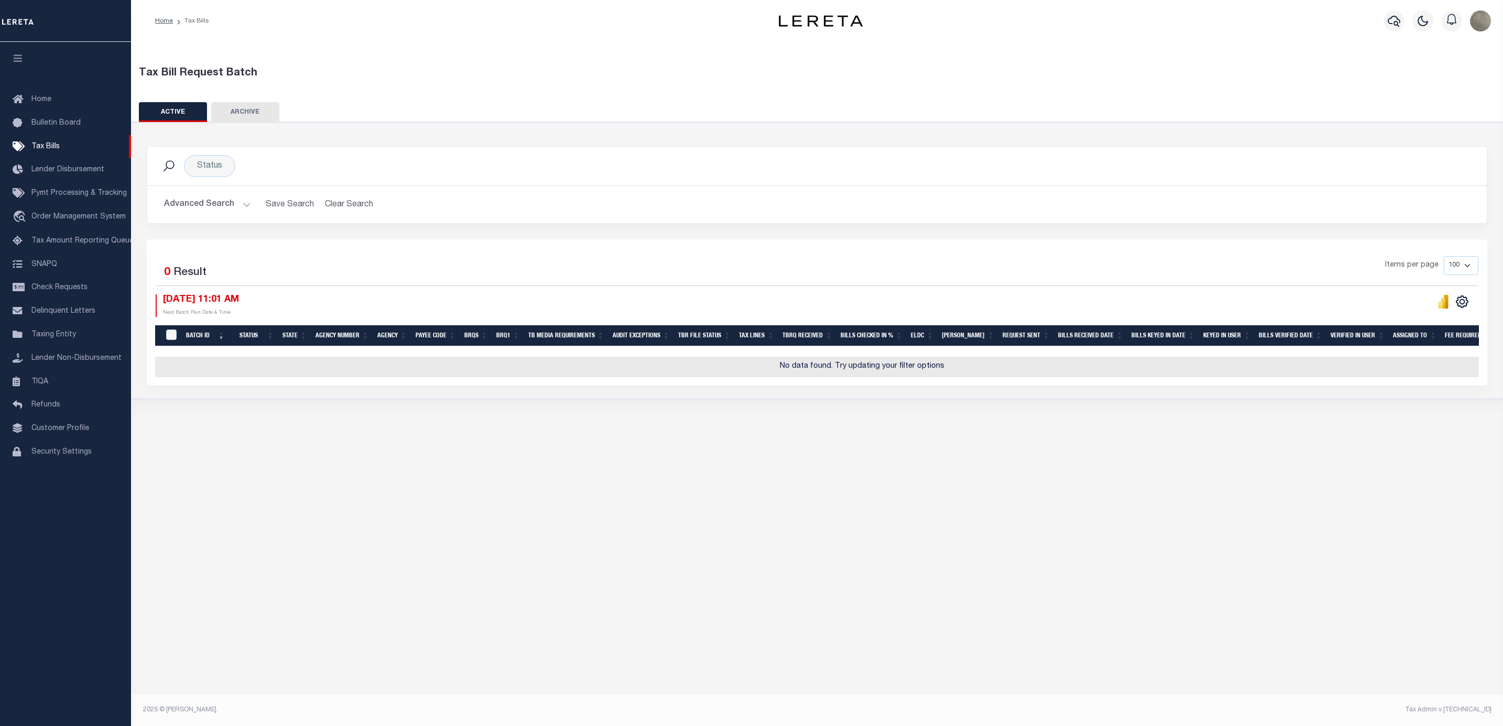
click at [195, 206] on button "Advanced Search" at bounding box center [207, 204] width 87 height 20
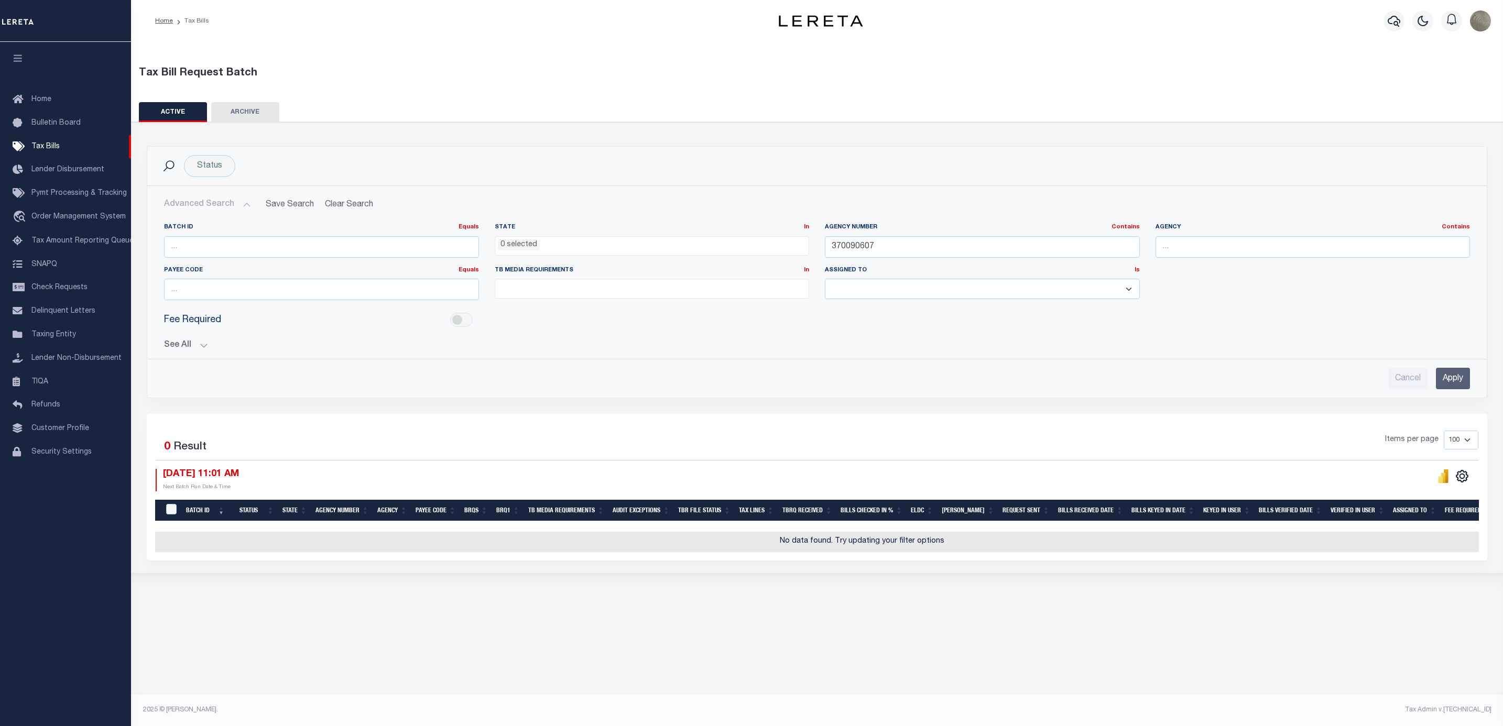
click at [190, 344] on button "See All" at bounding box center [817, 346] width 1306 height 10
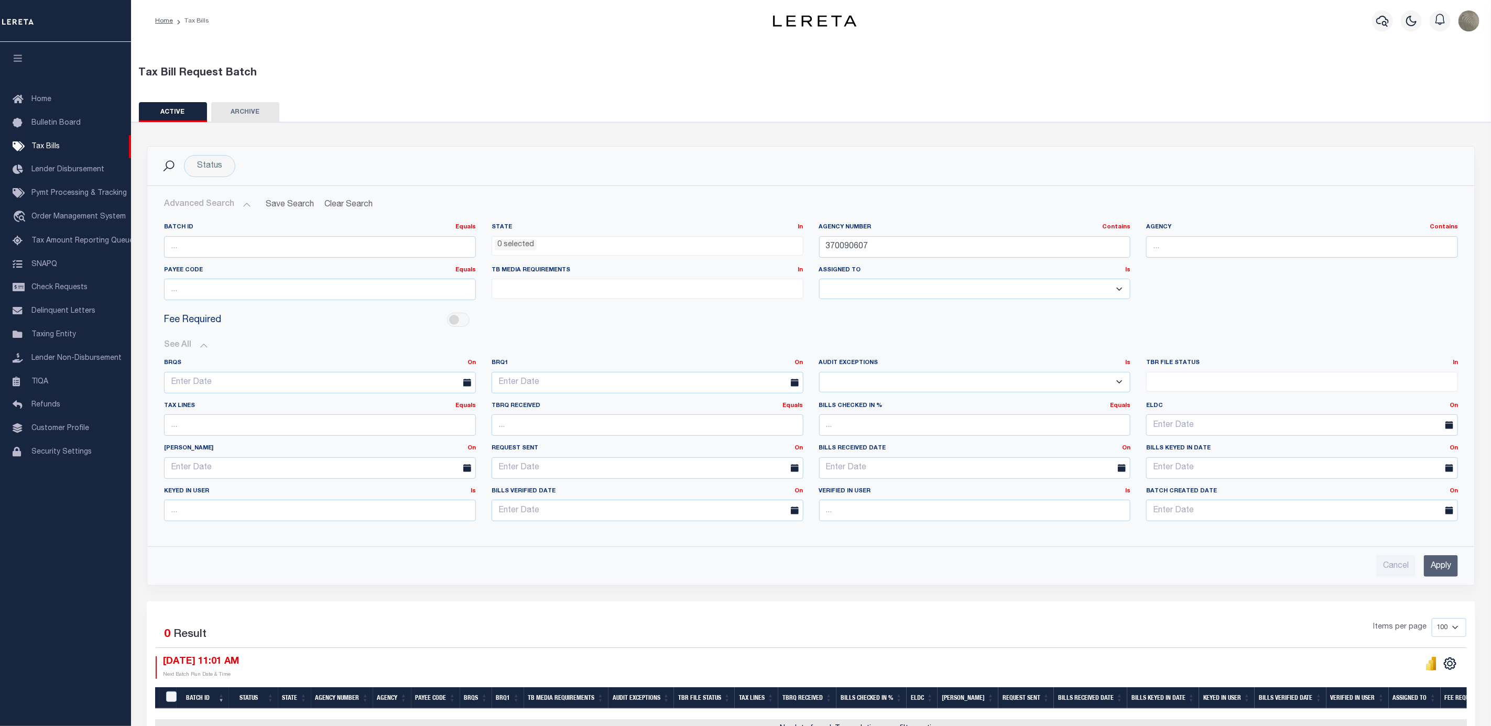
click at [1446, 571] on input "Apply" at bounding box center [1441, 565] width 34 height 21
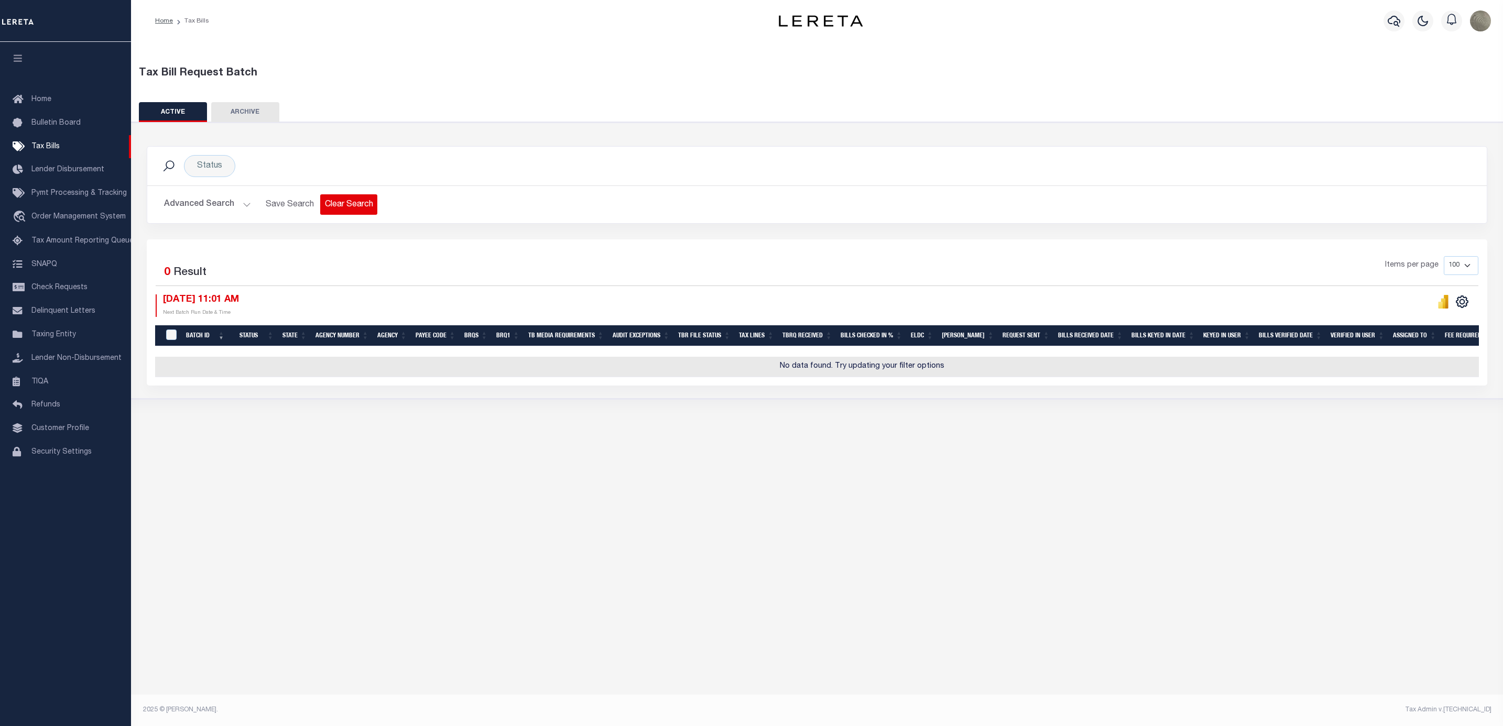
click at [328, 208] on button "Clear Search" at bounding box center [348, 204] width 57 height 20
select select
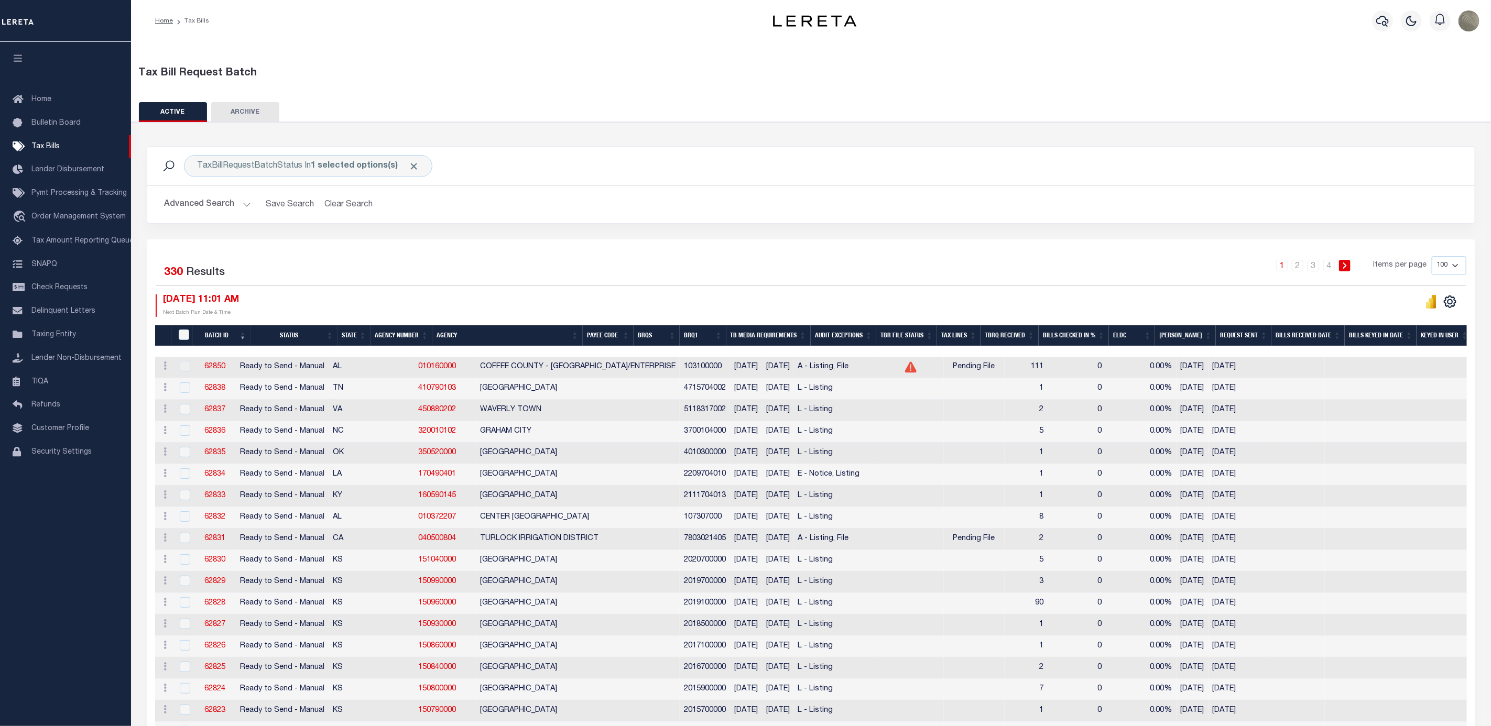
click at [215, 208] on button "Advanced Search" at bounding box center [207, 204] width 87 height 20
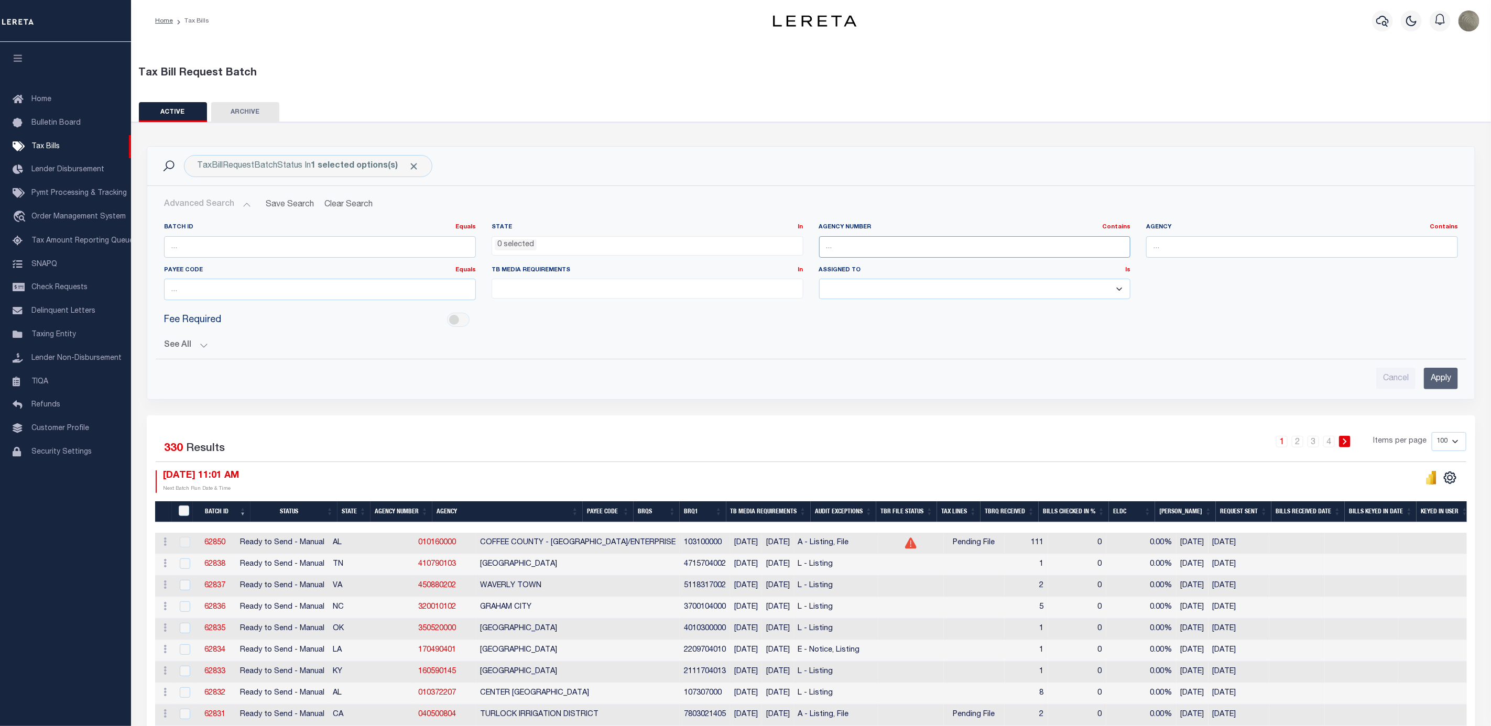
click at [877, 247] on input "text" at bounding box center [975, 246] width 312 height 21
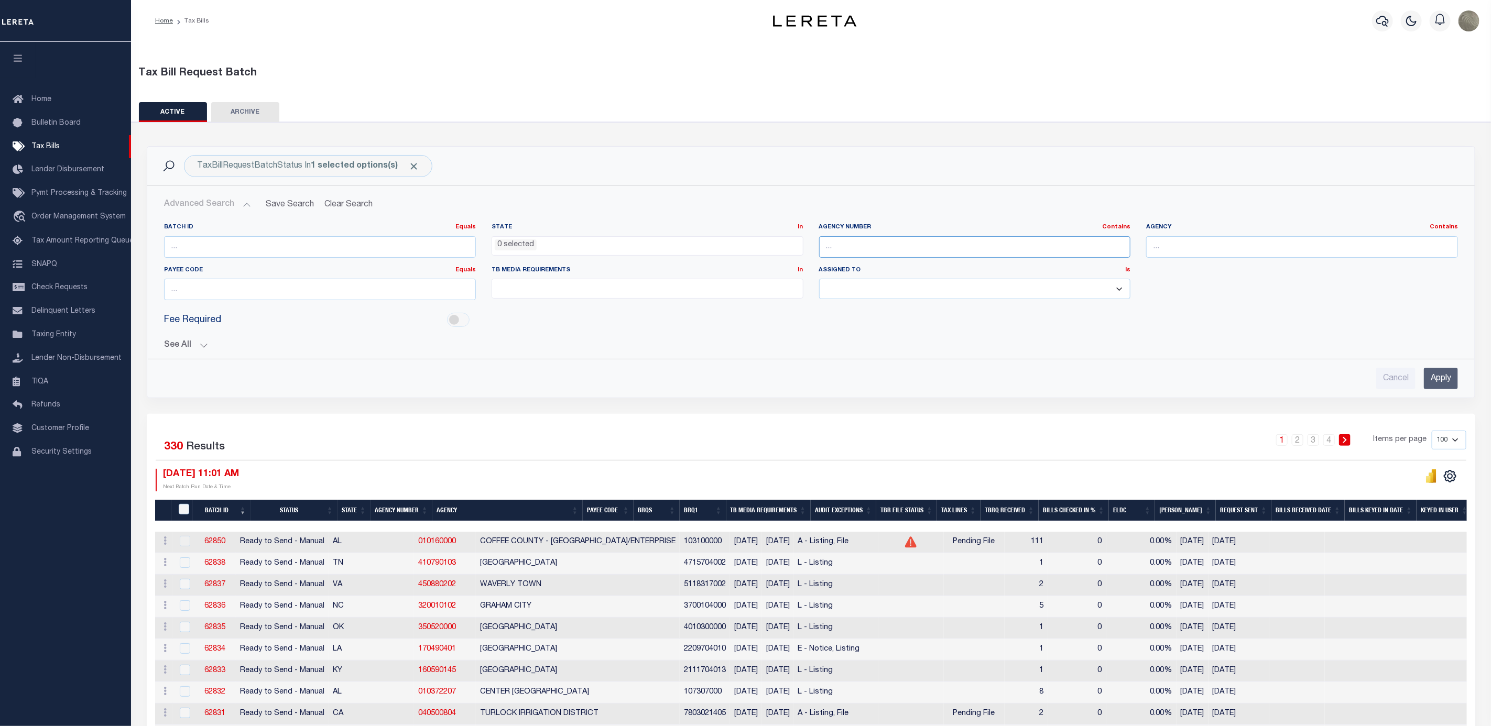
paste input "370090607"
type input "370090607"
click at [1445, 373] on input "Apply" at bounding box center [1441, 378] width 34 height 21
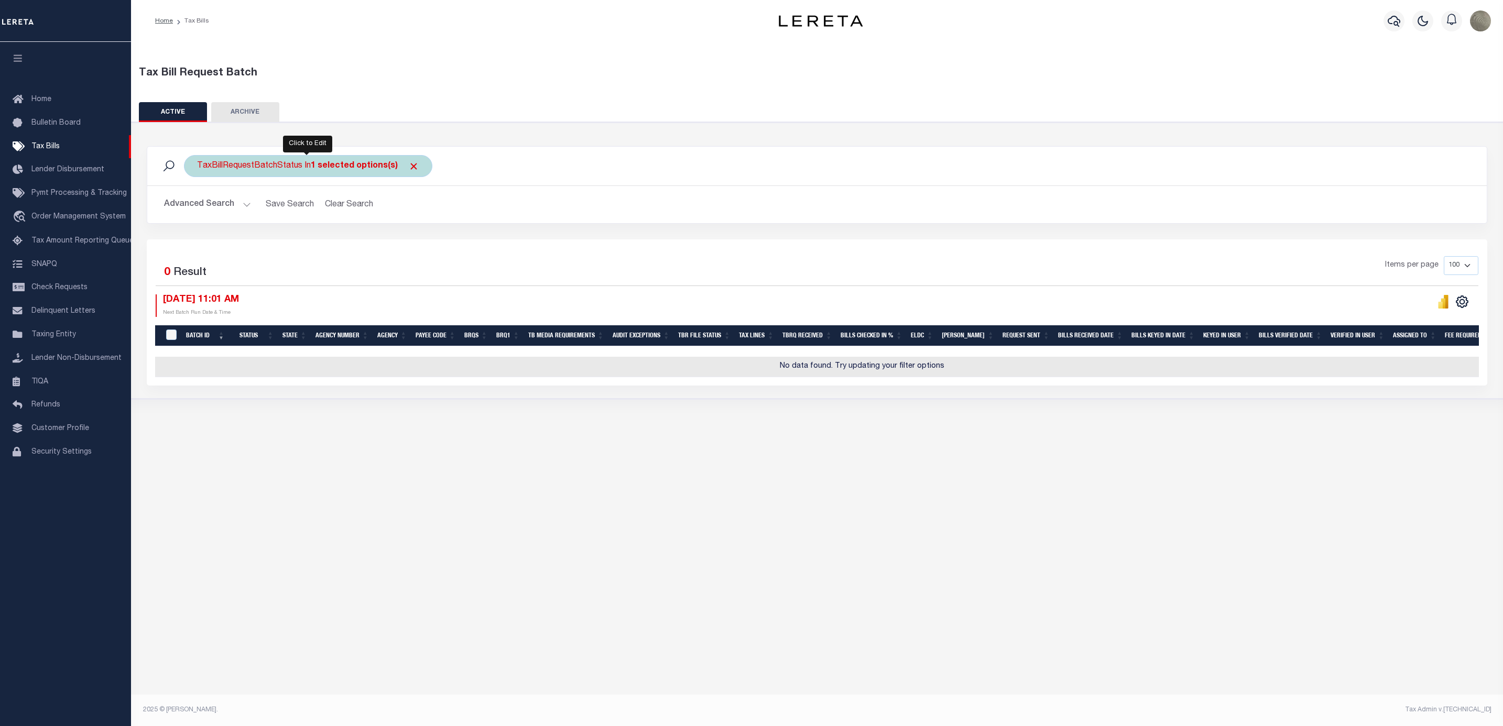
click at [416, 162] on div "TaxBillRequestBatchStatus In 1 selected options(s)" at bounding box center [308, 166] width 248 height 22
click at [414, 165] on span "Click to Remove" at bounding box center [413, 166] width 11 height 11
click at [219, 203] on button "Advanced Search" at bounding box center [207, 204] width 87 height 20
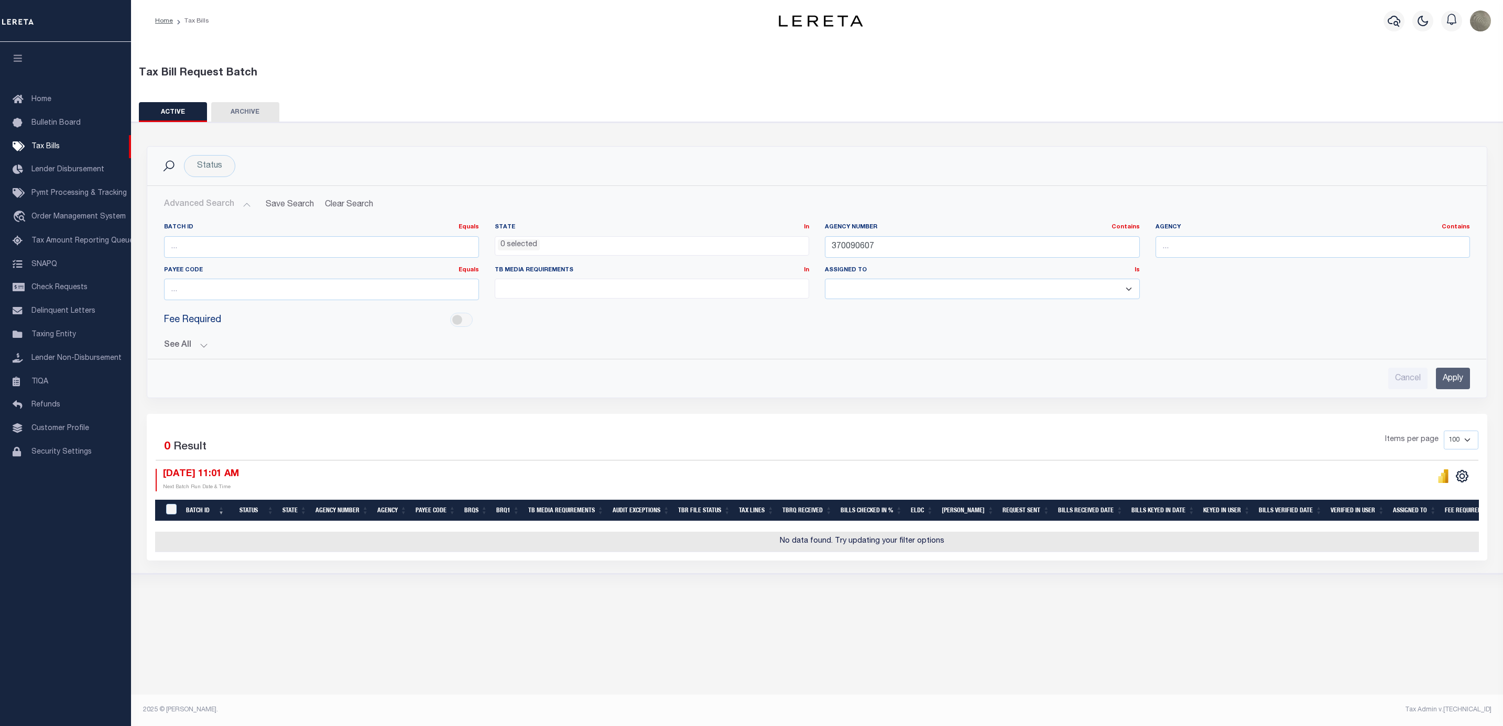
click at [1462, 376] on input "Apply" at bounding box center [1453, 378] width 34 height 21
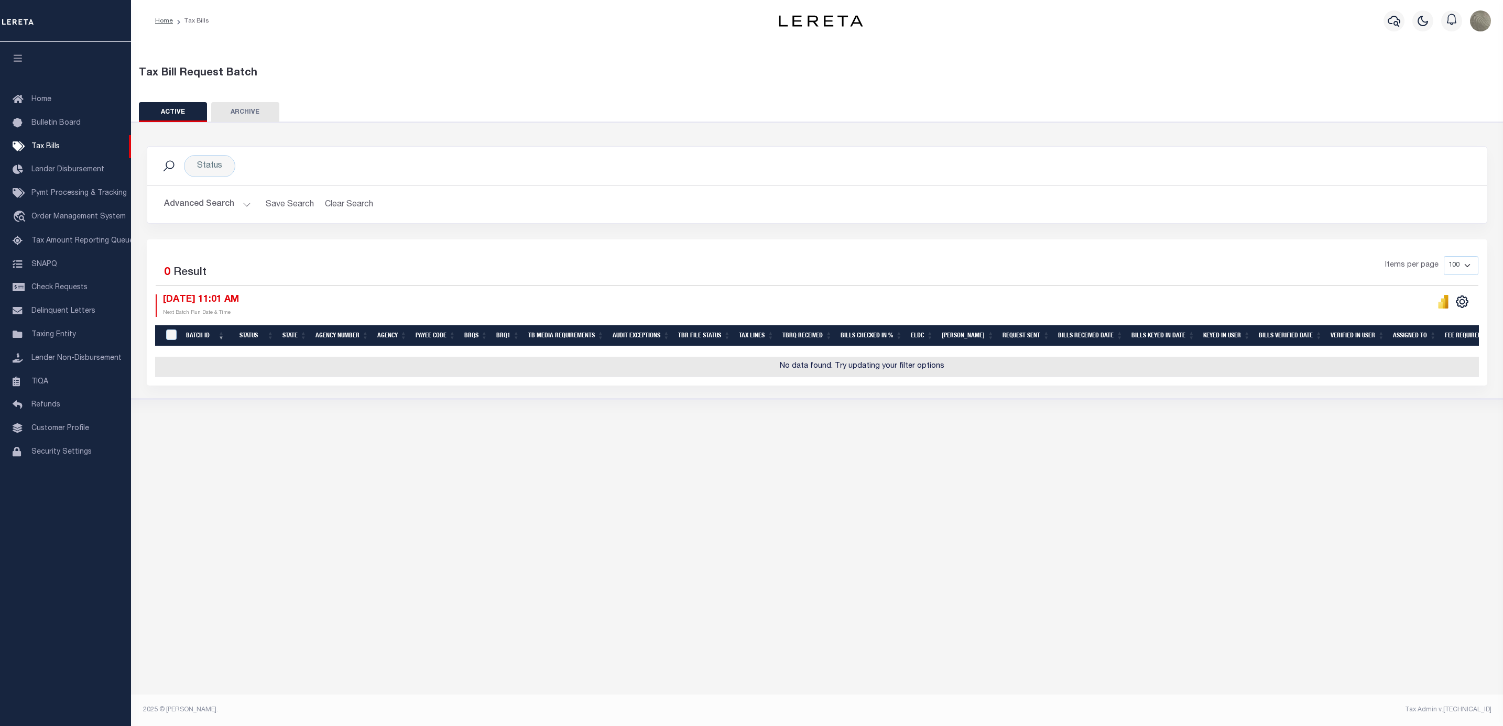
click at [813, 106] on div "ACTIVE ARCHIVE HISTORY" at bounding box center [817, 111] width 1357 height 19
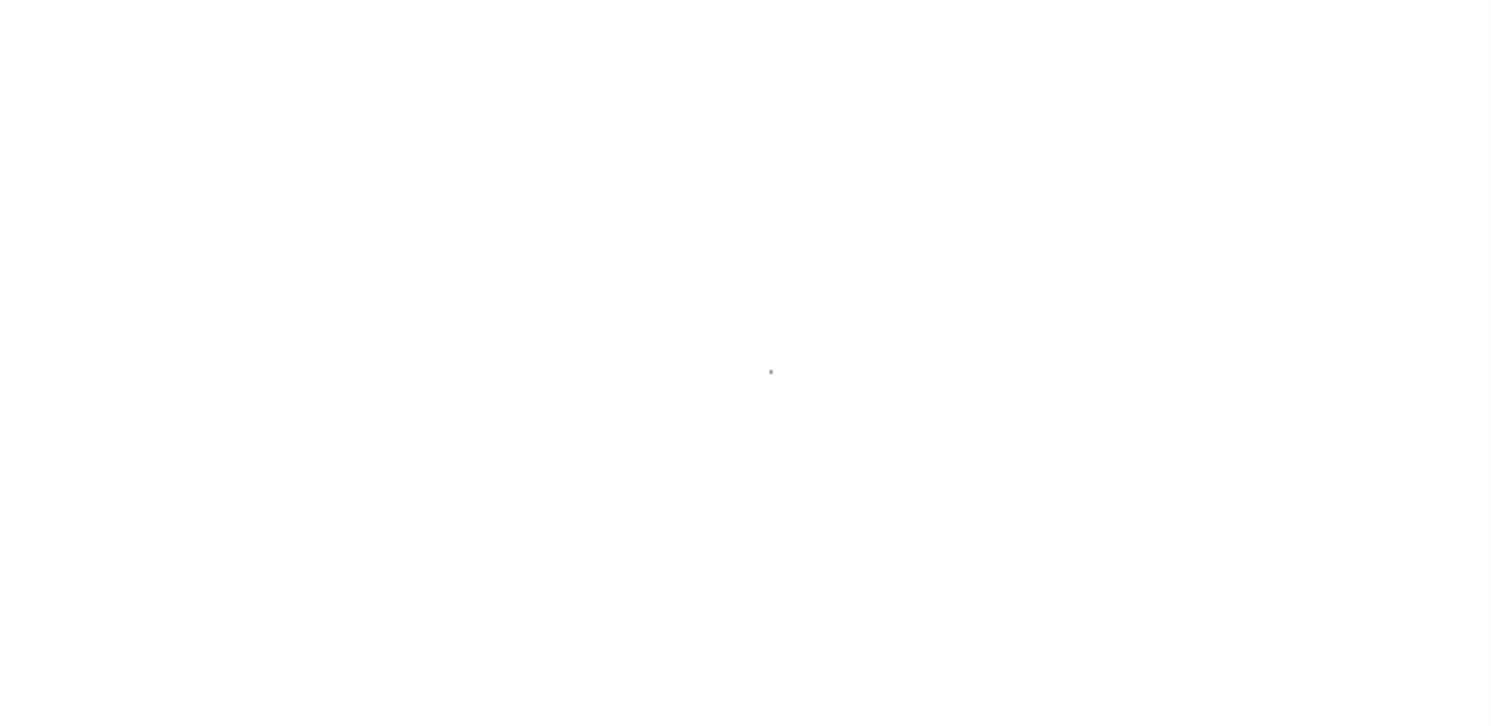
select select "RFP"
select select "CHK"
select select "[PERSON_NAME]"
select select "RFP"
select select "CHK"
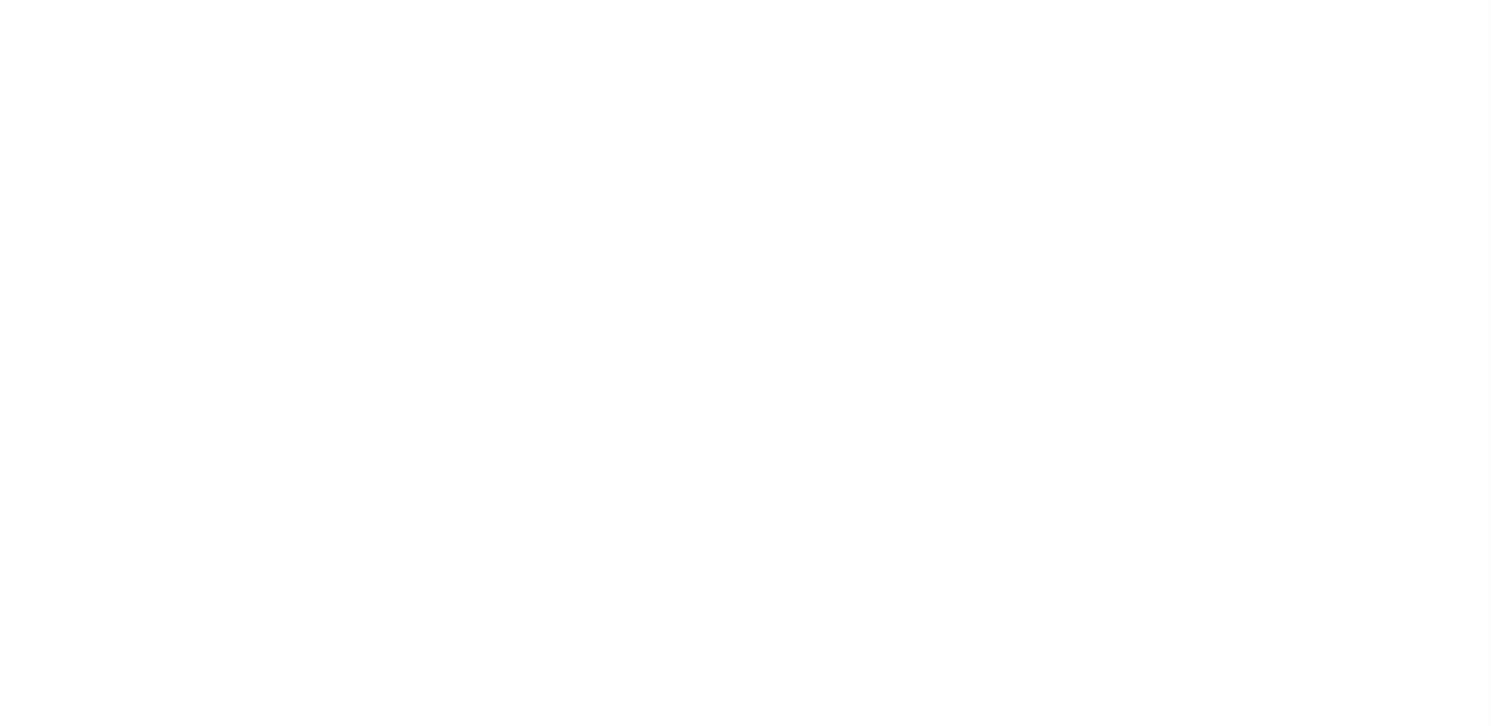
select select "[PERSON_NAME]"
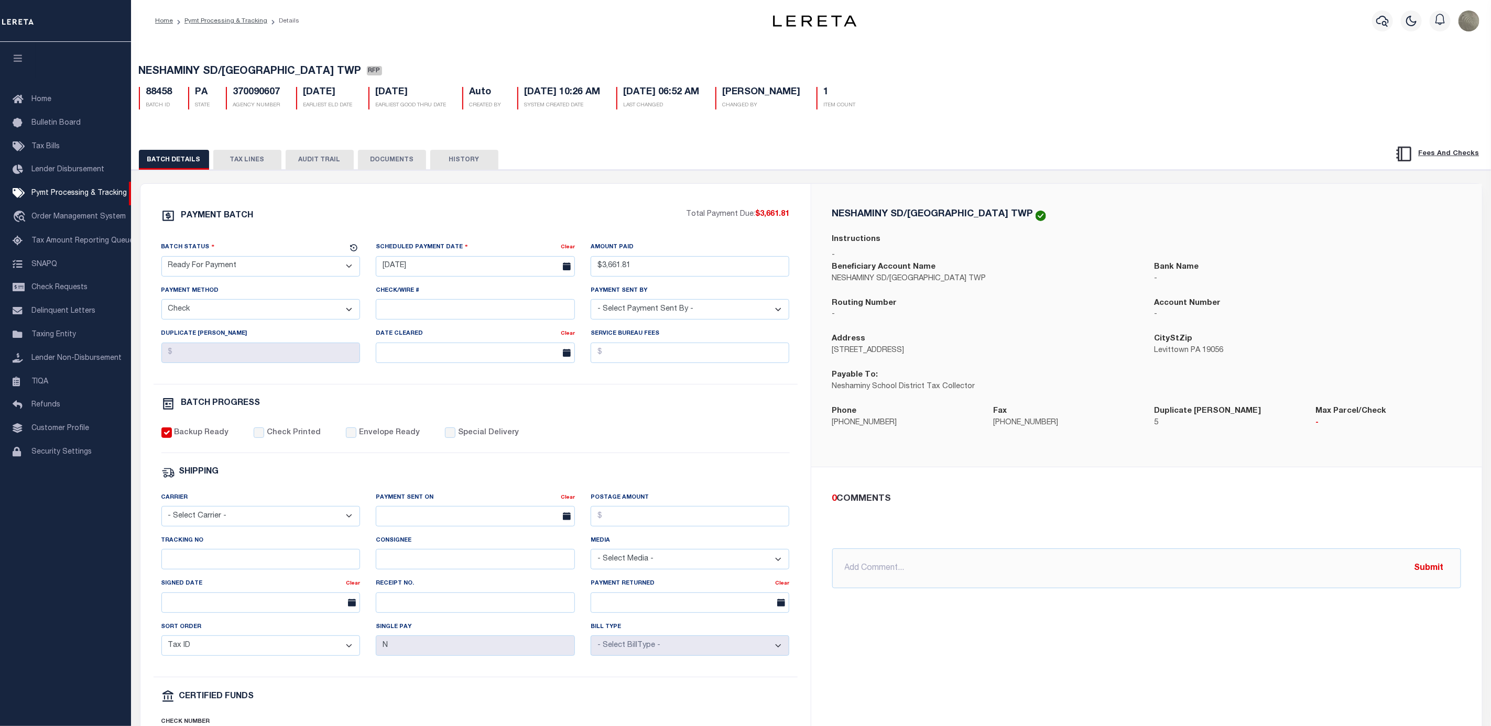
click at [237, 162] on button "TAX LINES" at bounding box center [247, 160] width 68 height 20
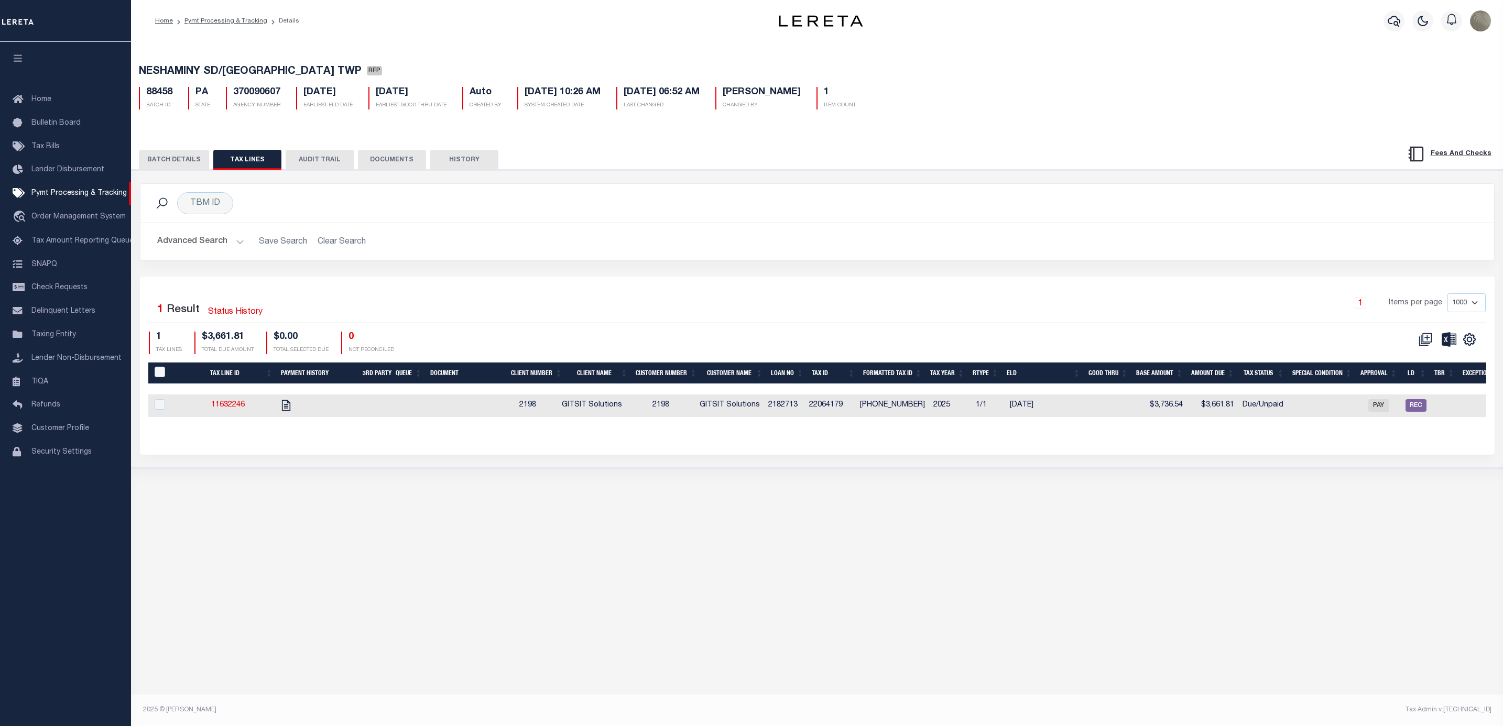
click at [197, 162] on button "BATCH DETAILS" at bounding box center [174, 160] width 70 height 20
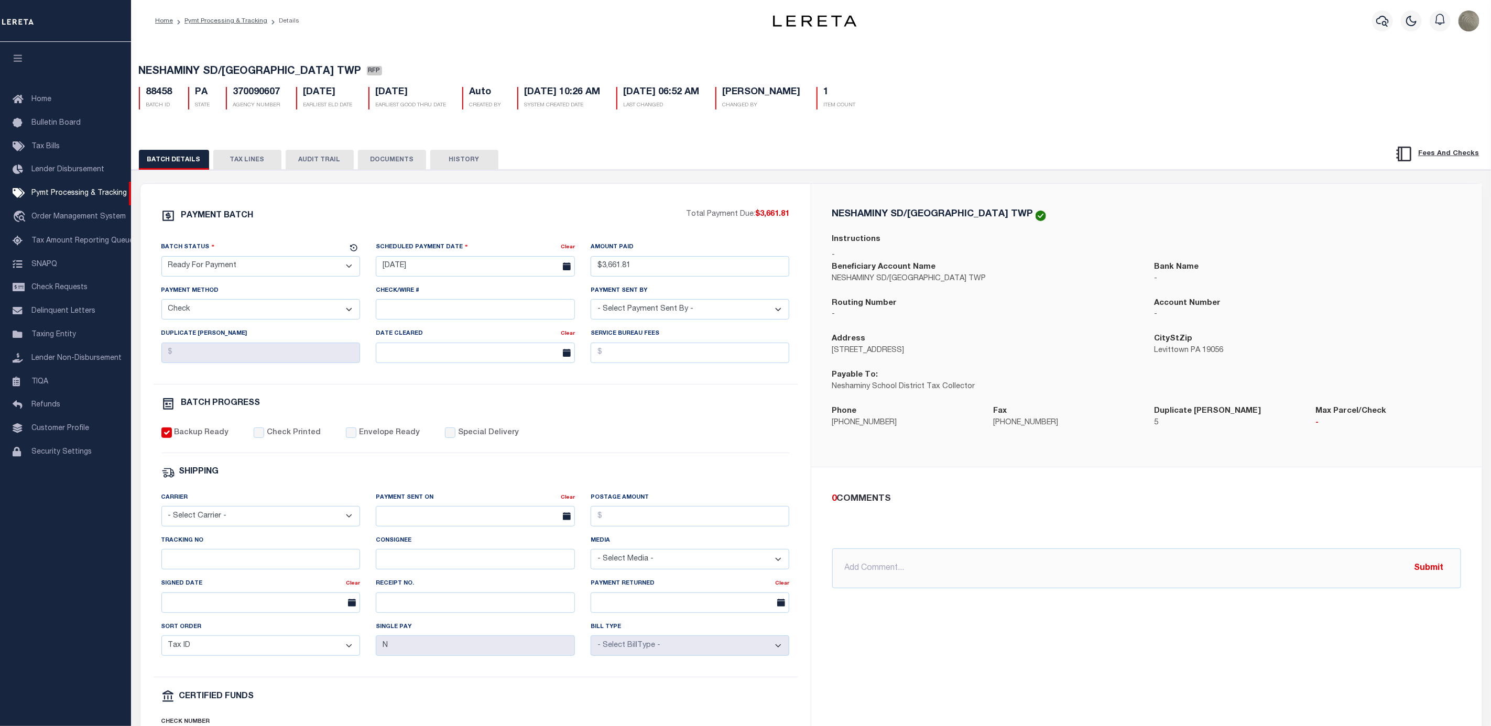
click at [237, 159] on button "TAX LINES" at bounding box center [247, 160] width 68 height 20
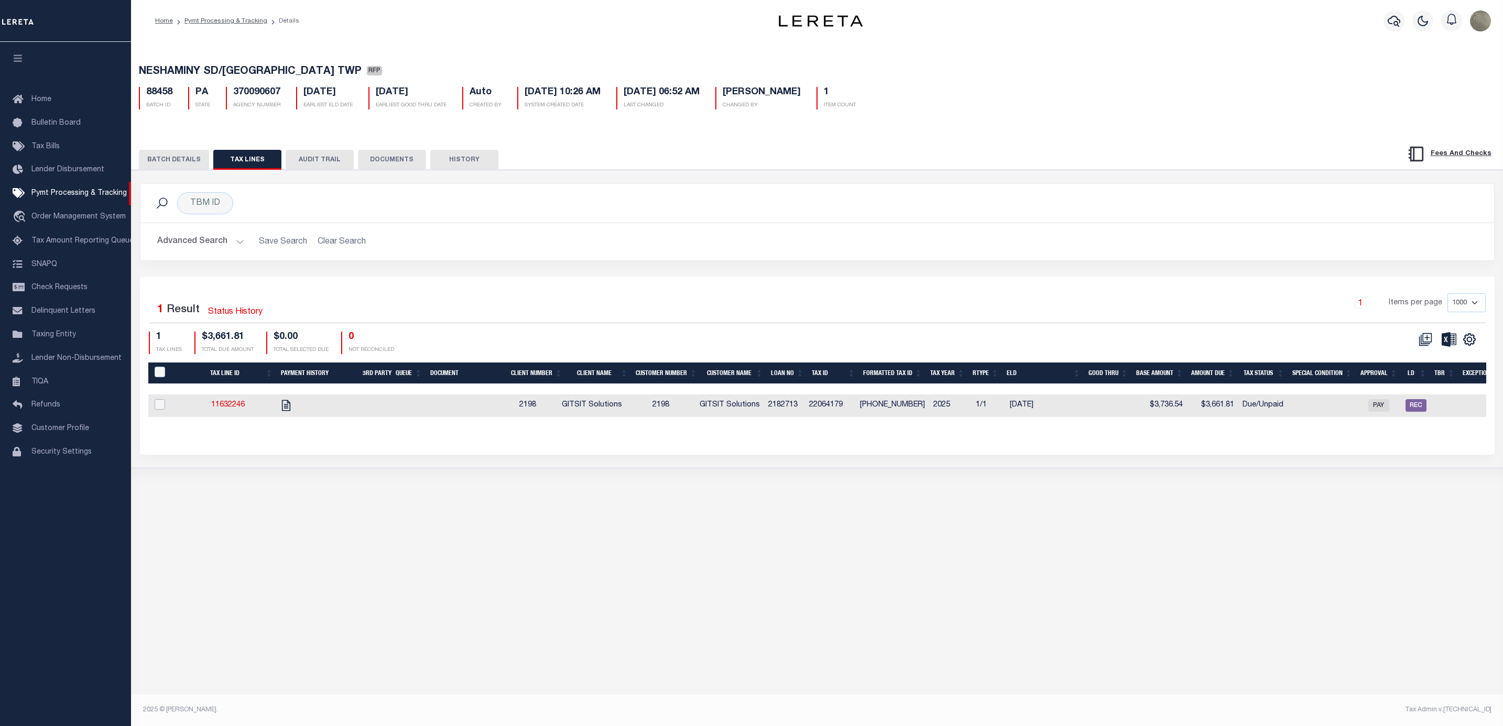
click at [158, 408] on input "checkbox" at bounding box center [160, 404] width 10 height 10
checkbox input "true"
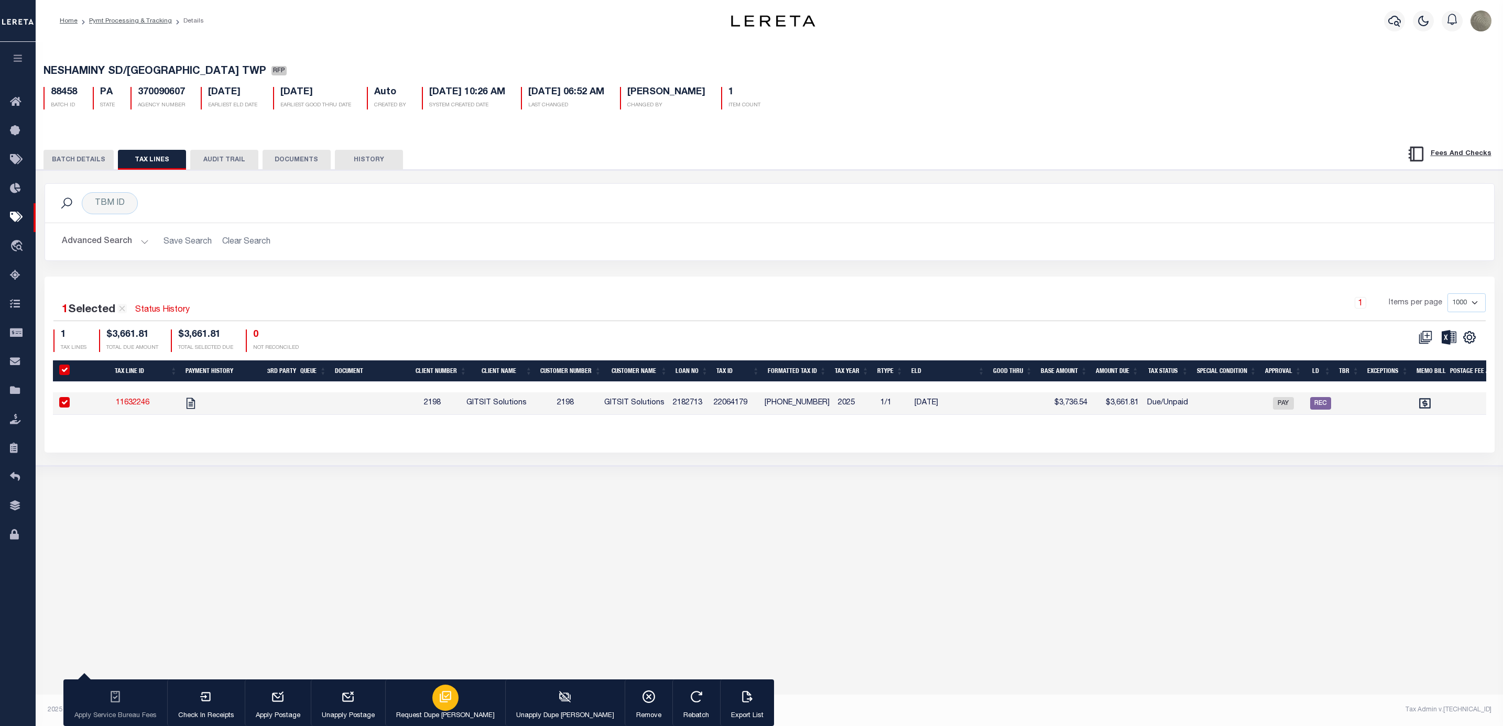
click at [432, 706] on div "button" at bounding box center [445, 698] width 26 height 26
type input "[DATE]"
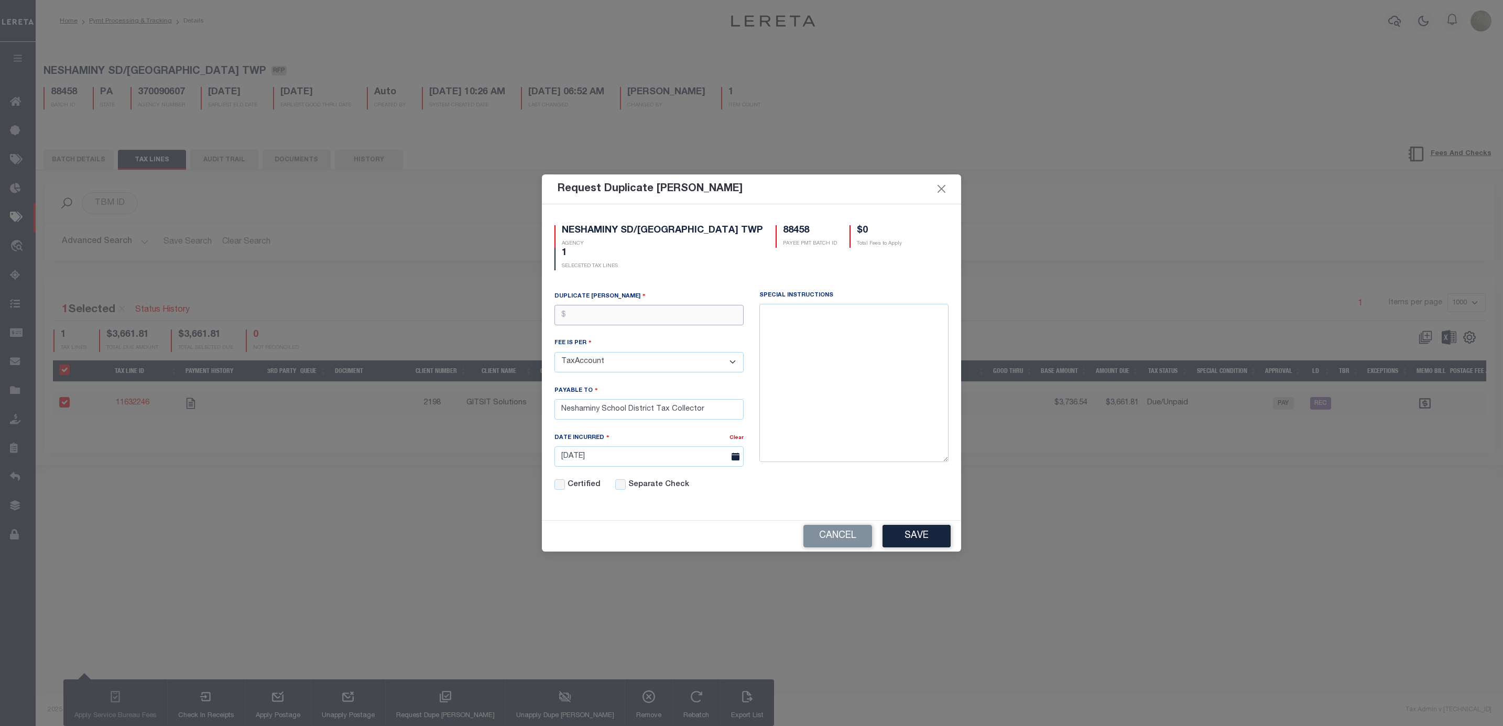
click at [593, 313] on input "text" at bounding box center [648, 315] width 189 height 20
type input "$5.00"
click at [903, 533] on button "Save" at bounding box center [916, 536] width 68 height 23
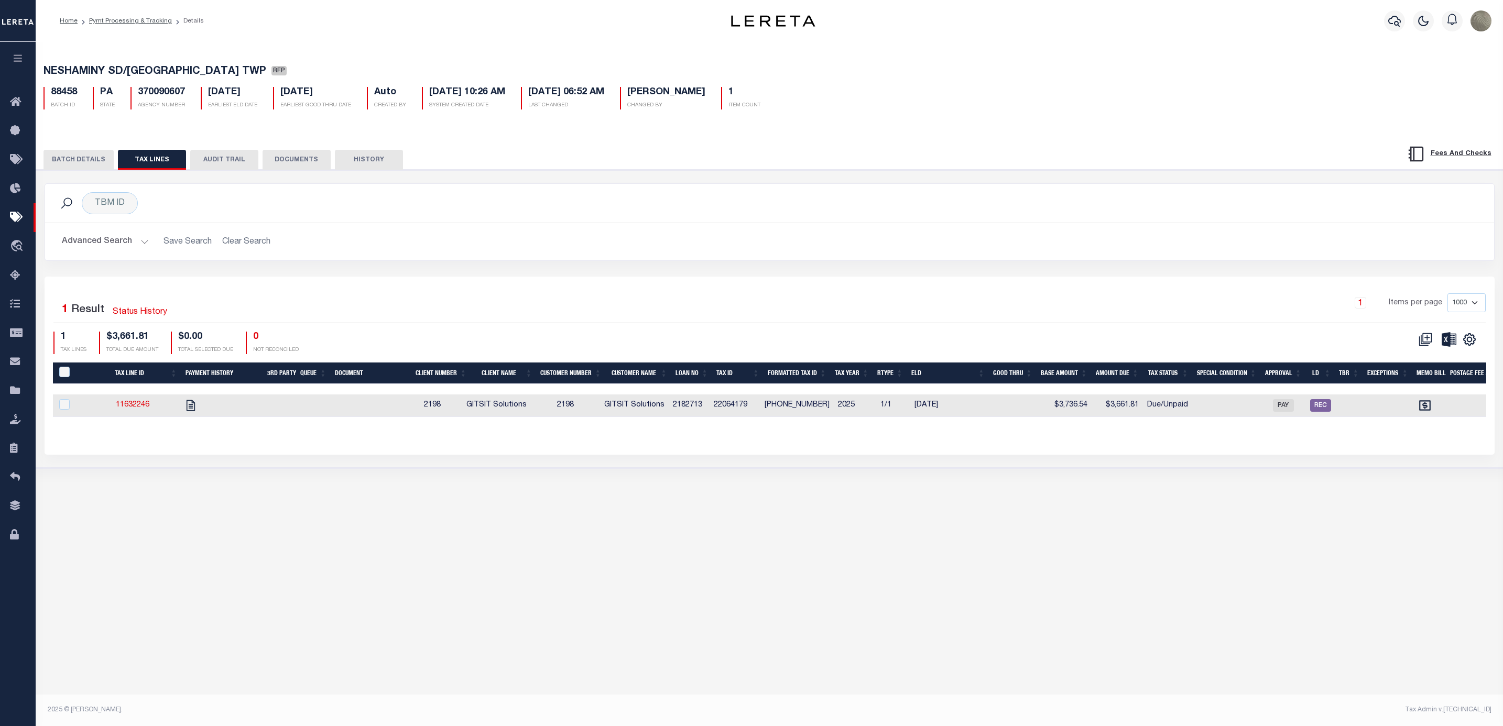
click at [531, 321] on div "1 Items per page 1000 2500 5000 10000" at bounding box center [950, 306] width 1070 height 27
click at [94, 152] on button "BATCH DETAILS" at bounding box center [78, 160] width 70 height 20
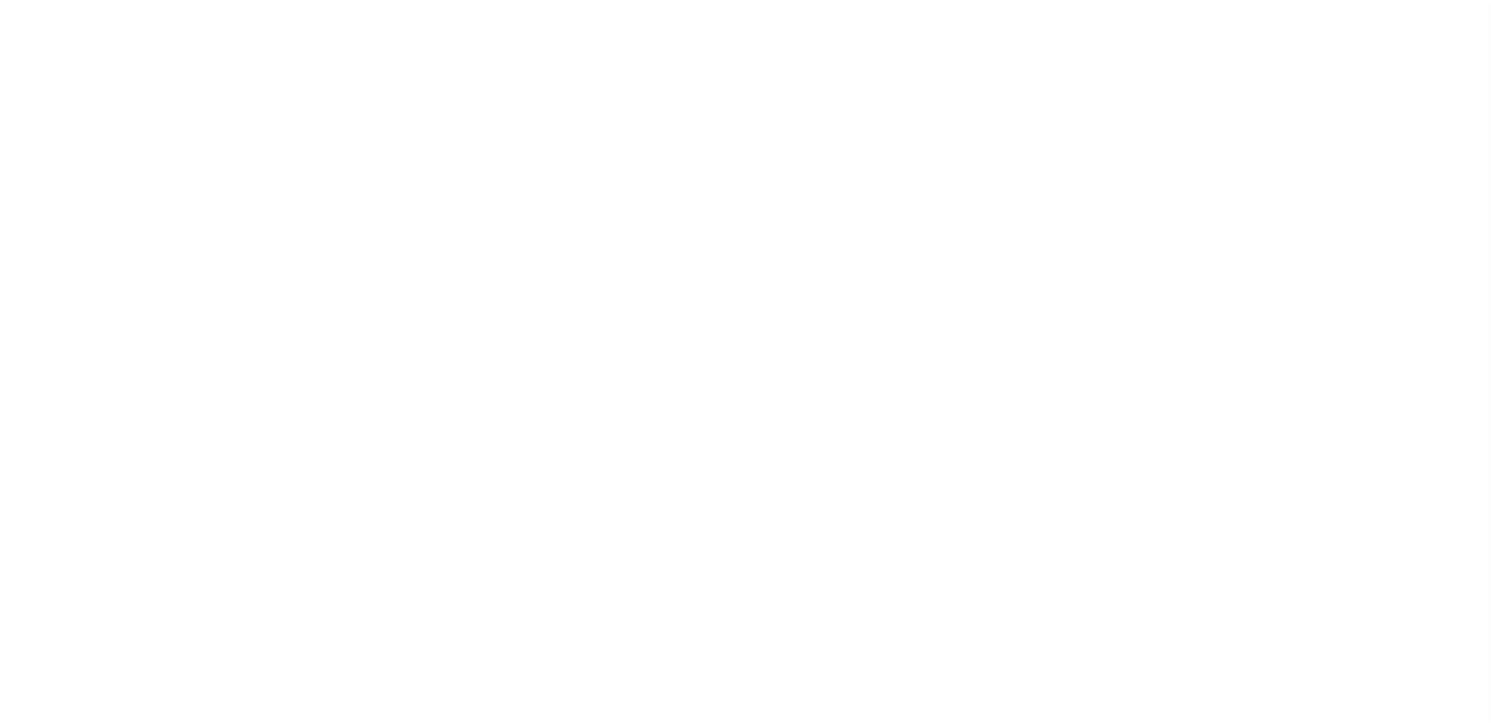
select select "RFP"
select select "CHK"
select select "[PERSON_NAME]"
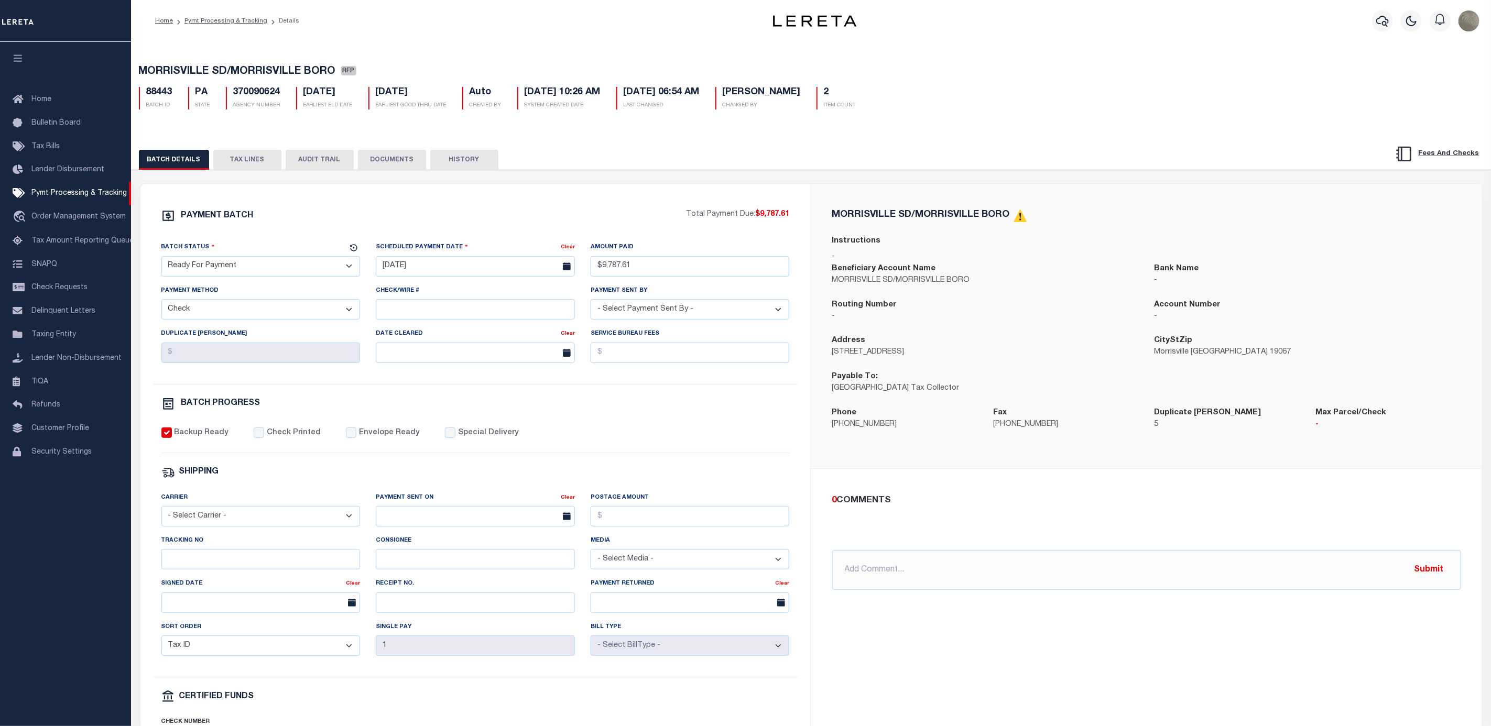
click at [498, 228] on div "PAYMENT BATCH" at bounding box center [423, 219] width 525 height 20
click at [455, 312] on input "Check/Wire #" at bounding box center [475, 309] width 199 height 20
click at [452, 228] on div "PAYMENT BATCH" at bounding box center [423, 219] width 525 height 20
click at [407, 319] on input "Check/Wire #" at bounding box center [475, 309] width 199 height 20
click at [389, 220] on div "PAYMENT BATCH" at bounding box center [423, 219] width 525 height 20
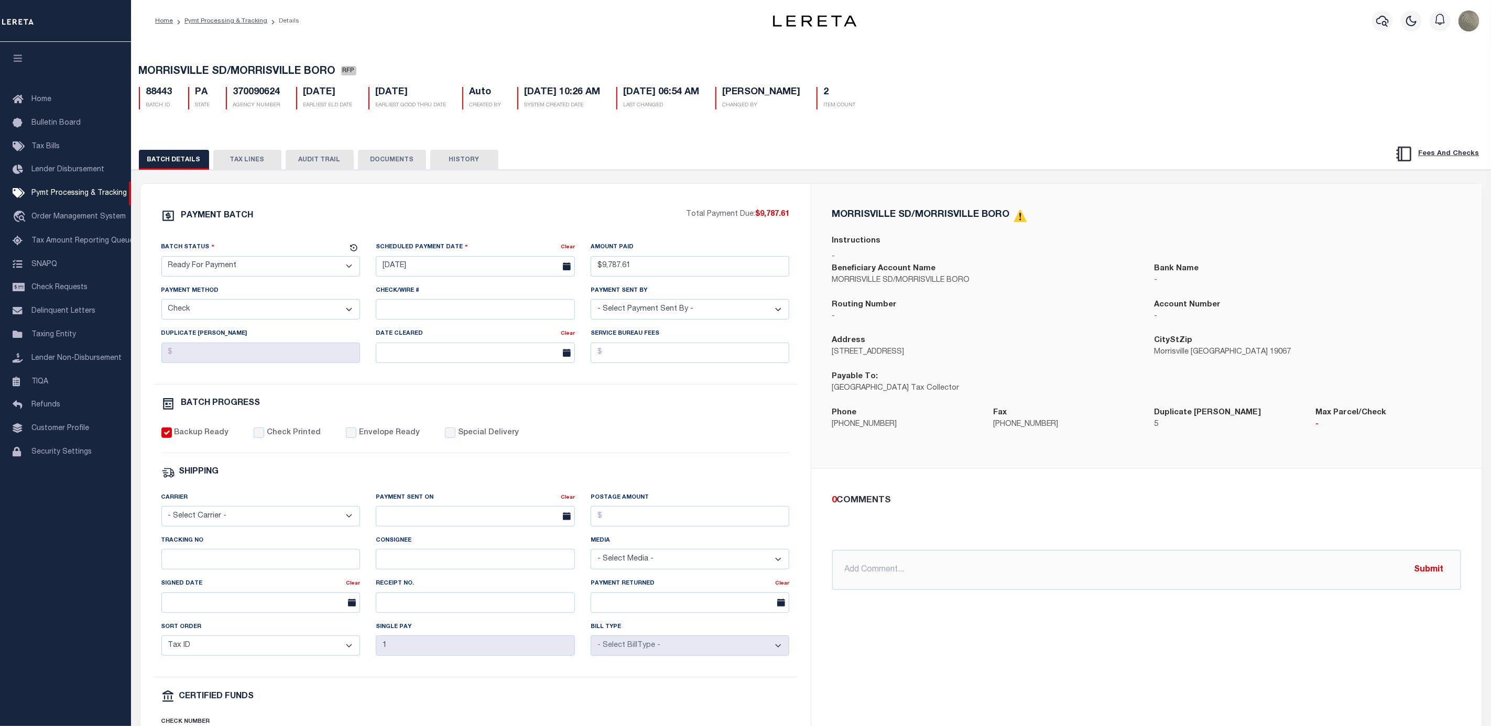
click at [487, 234] on div "PAYMENT BATCH Total Payment Due: $9,787.61 Batch Status - Select Status -" at bounding box center [475, 490] width 645 height 563
click at [241, 156] on button "TAX LINES" at bounding box center [247, 160] width 68 height 20
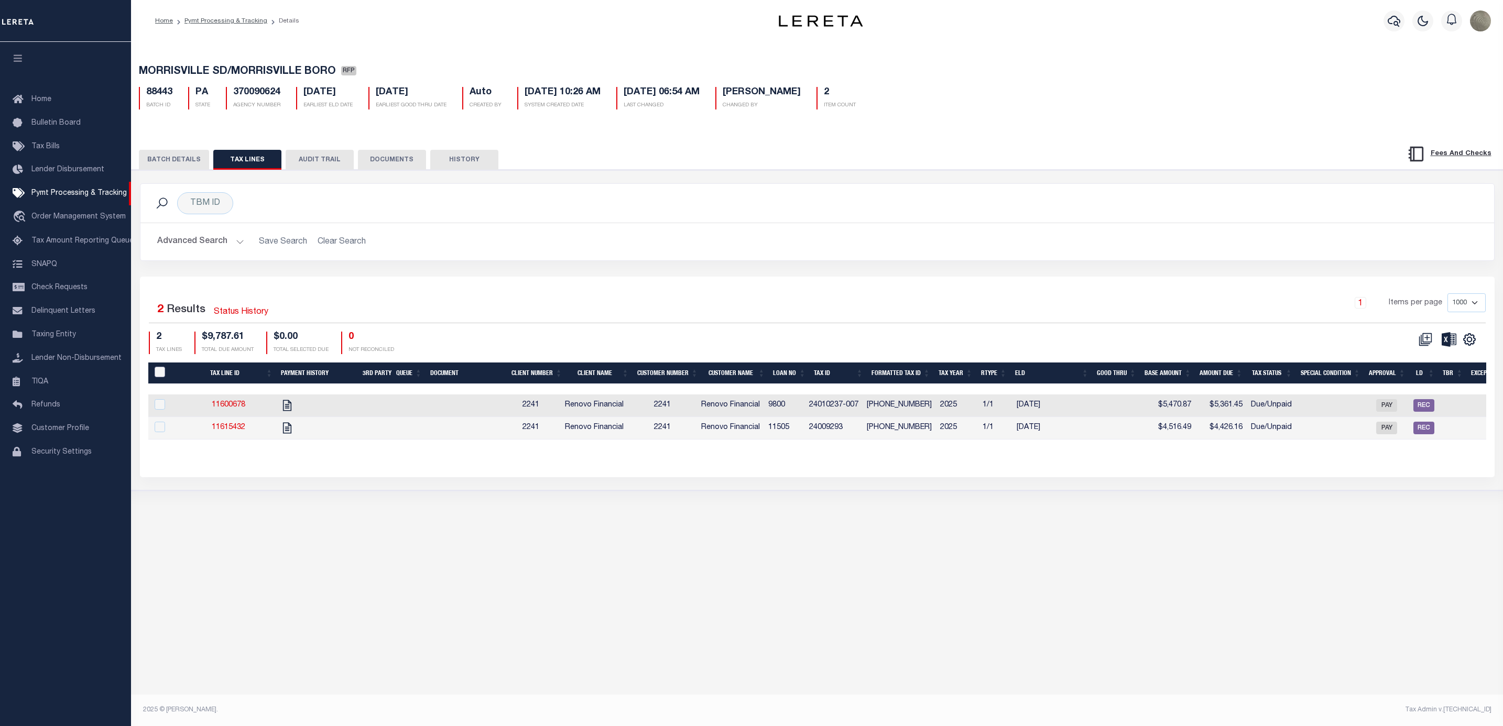
click at [162, 371] on input "PayeePaymentBatchId" at bounding box center [160, 372] width 10 height 10
checkbox input "true"
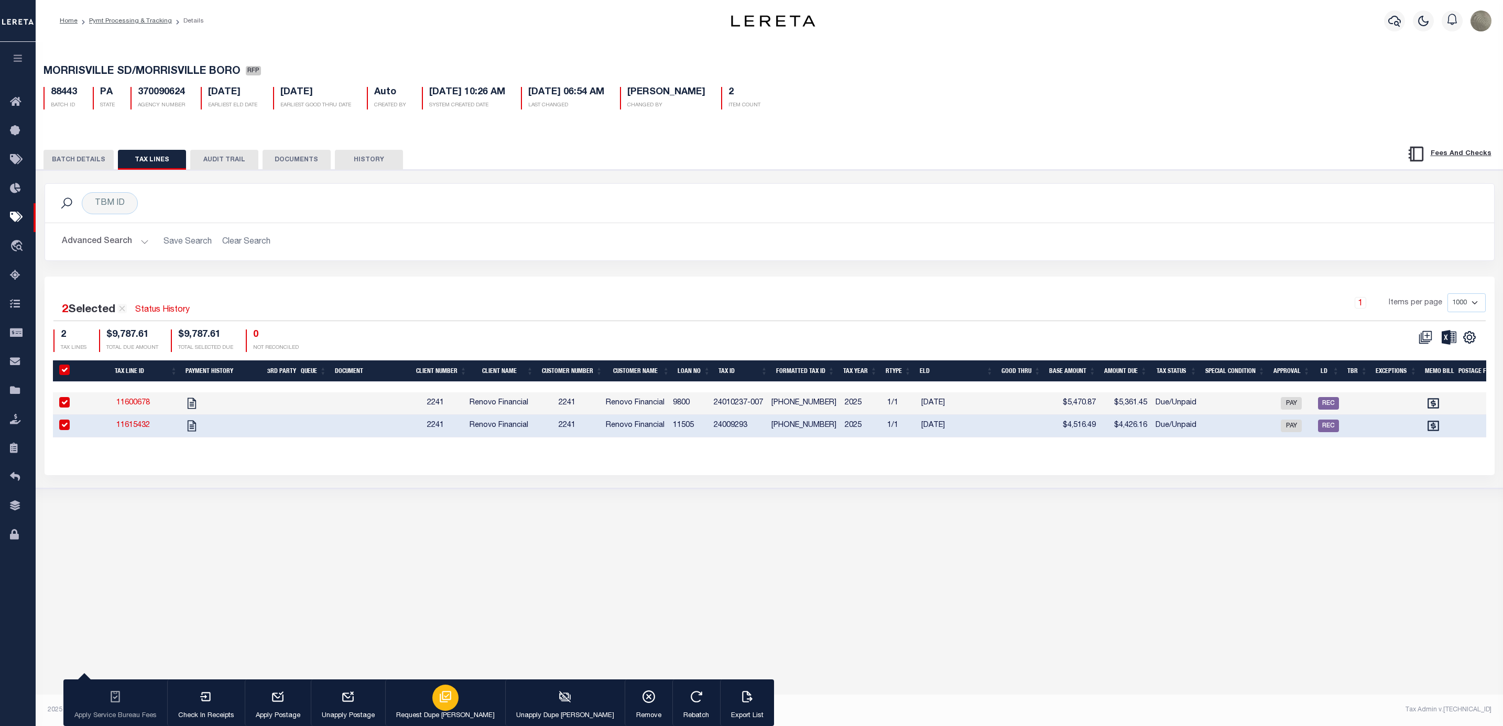
click at [439, 698] on icon "button" at bounding box center [446, 697] width 14 height 14
type input "[DATE]"
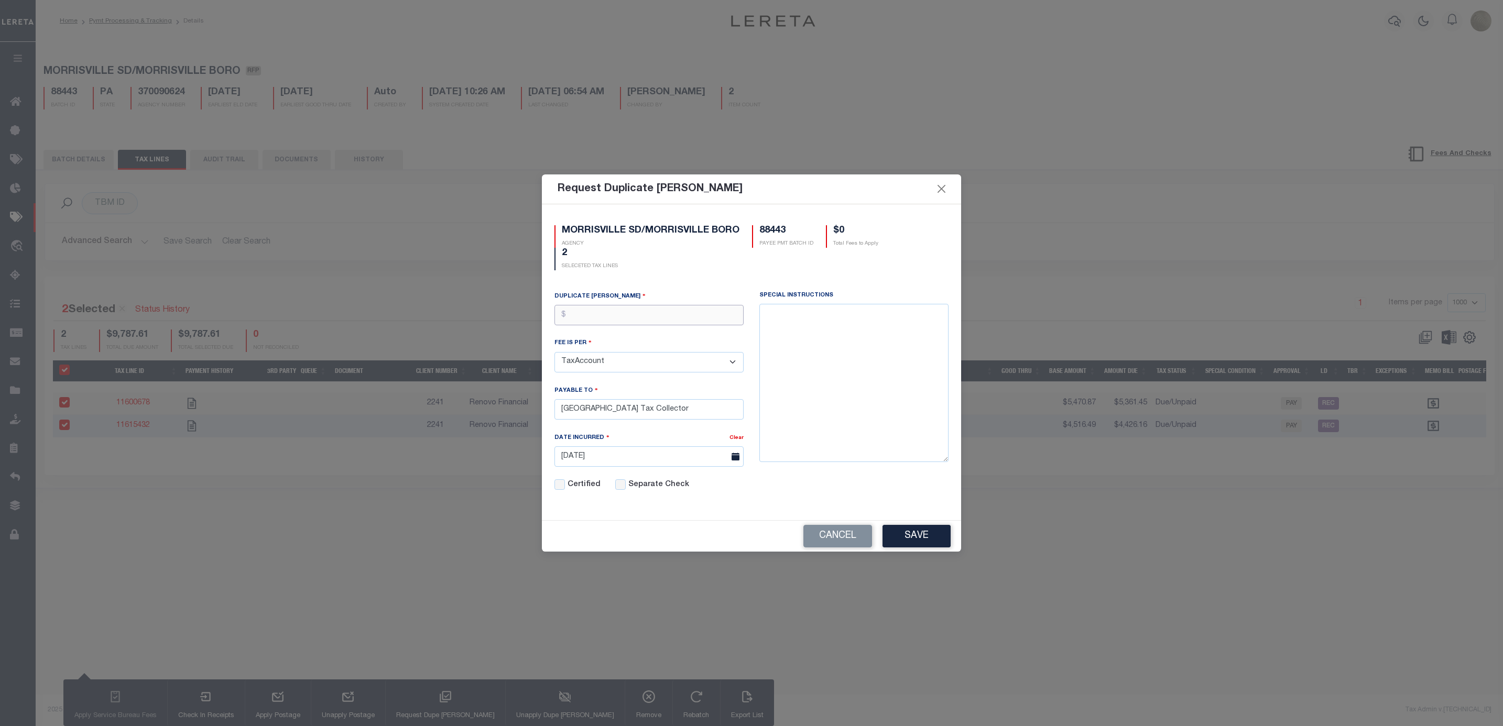
click at [610, 313] on input "text" at bounding box center [648, 315] width 189 height 20
type input "$5.00"
click at [769, 261] on div "MORRISVILLE SD/MORRISVILLE BORO AGENCY 88443 PAYEE PMT BATCH ID $10.00 Total Fe…" at bounding box center [752, 247] width 410 height 45
click at [931, 536] on button "Save" at bounding box center [916, 536] width 68 height 23
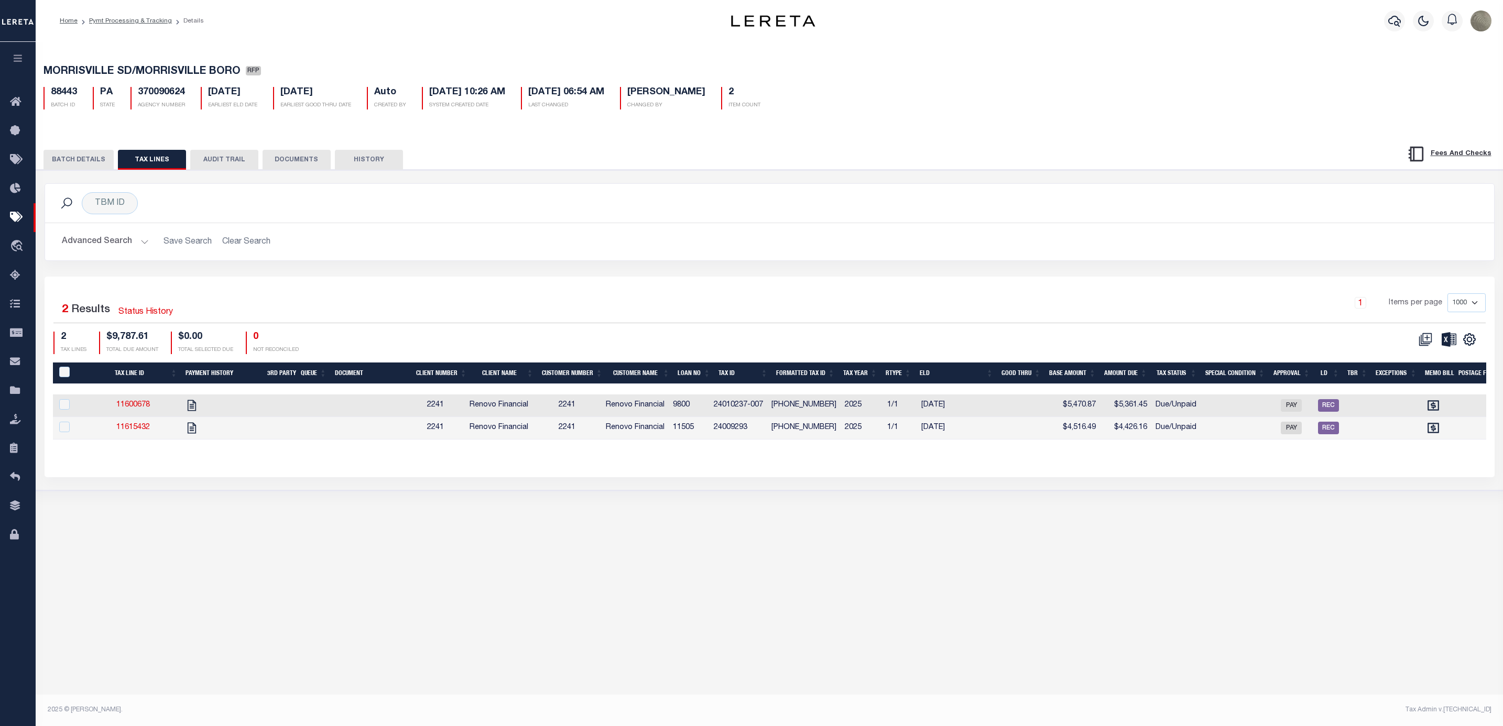
click at [87, 157] on button "BATCH DETAILS" at bounding box center [78, 160] width 70 height 20
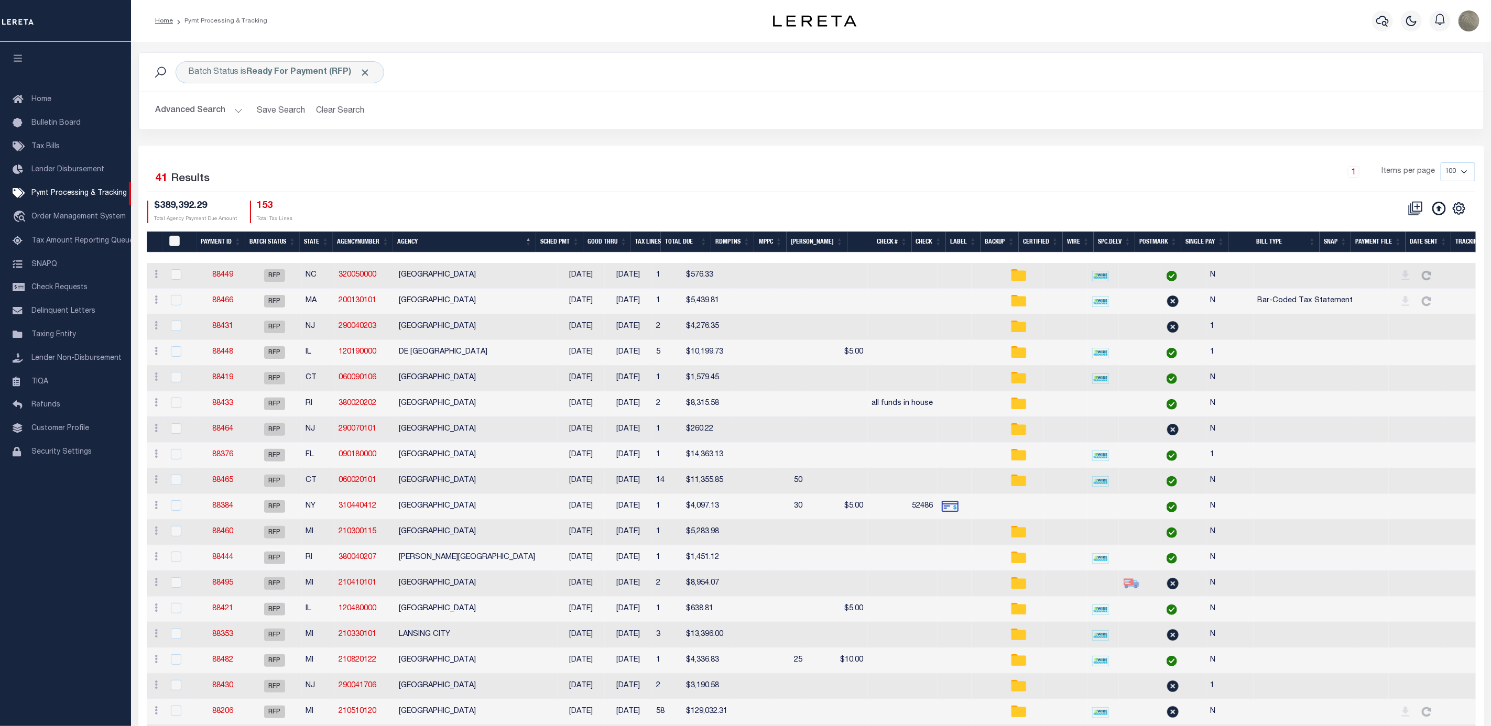
click at [386, 170] on div "Selected 41 Results" at bounding box center [307, 176] width 320 height 29
click at [605, 189] on div "1 Items per page 100 200 500 1000" at bounding box center [979, 175] width 992 height 27
click at [748, 184] on div "1 Items per page 100 200 500 1000" at bounding box center [979, 175] width 992 height 27
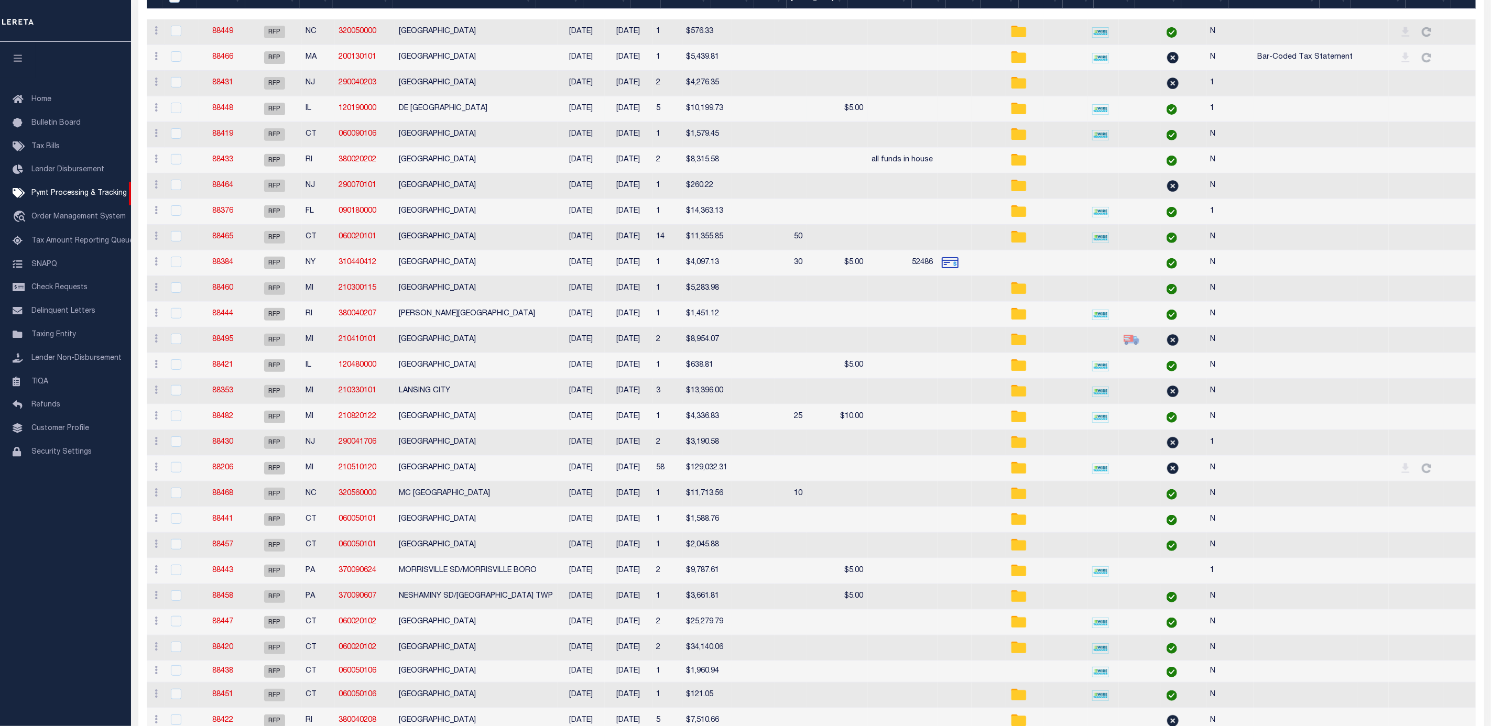
scroll to position [314, 0]
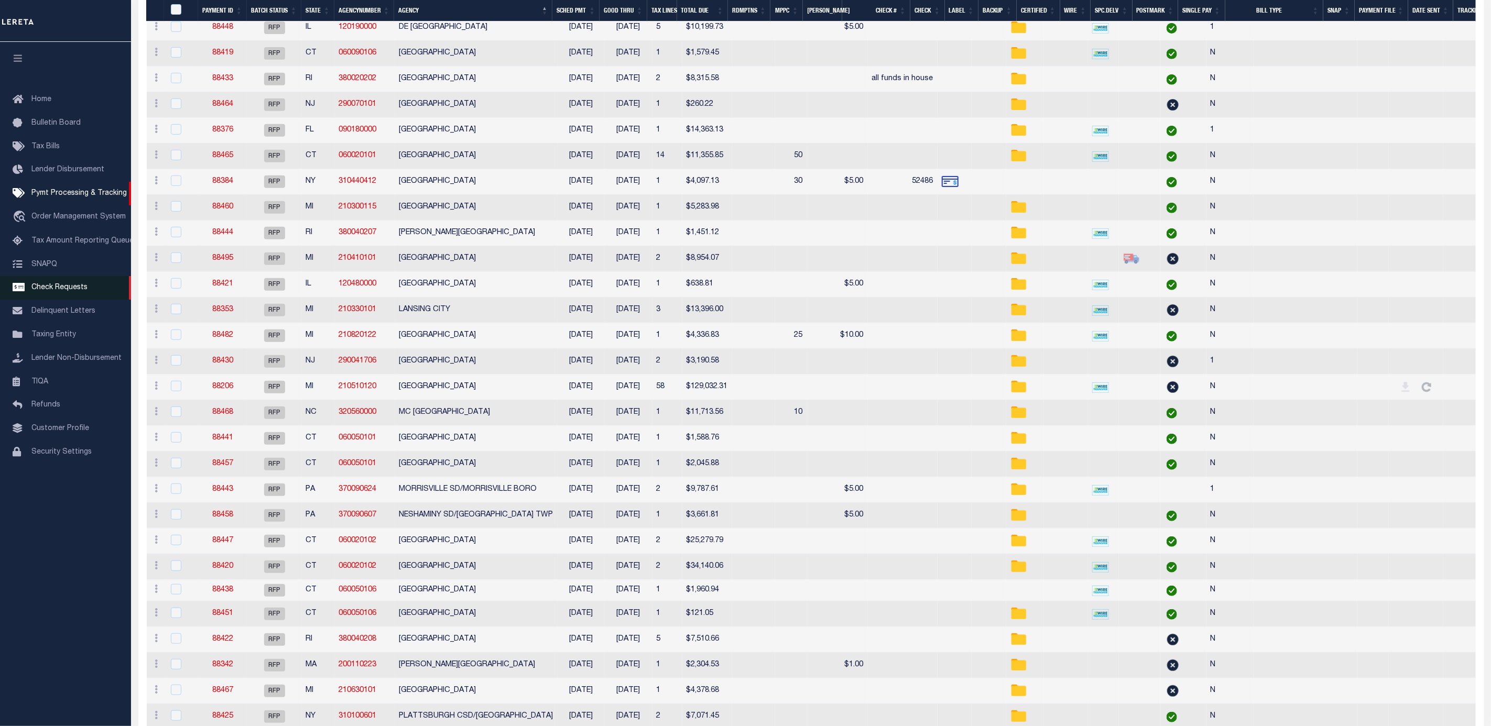
click at [65, 290] on span "Check Requests" at bounding box center [59, 287] width 56 height 7
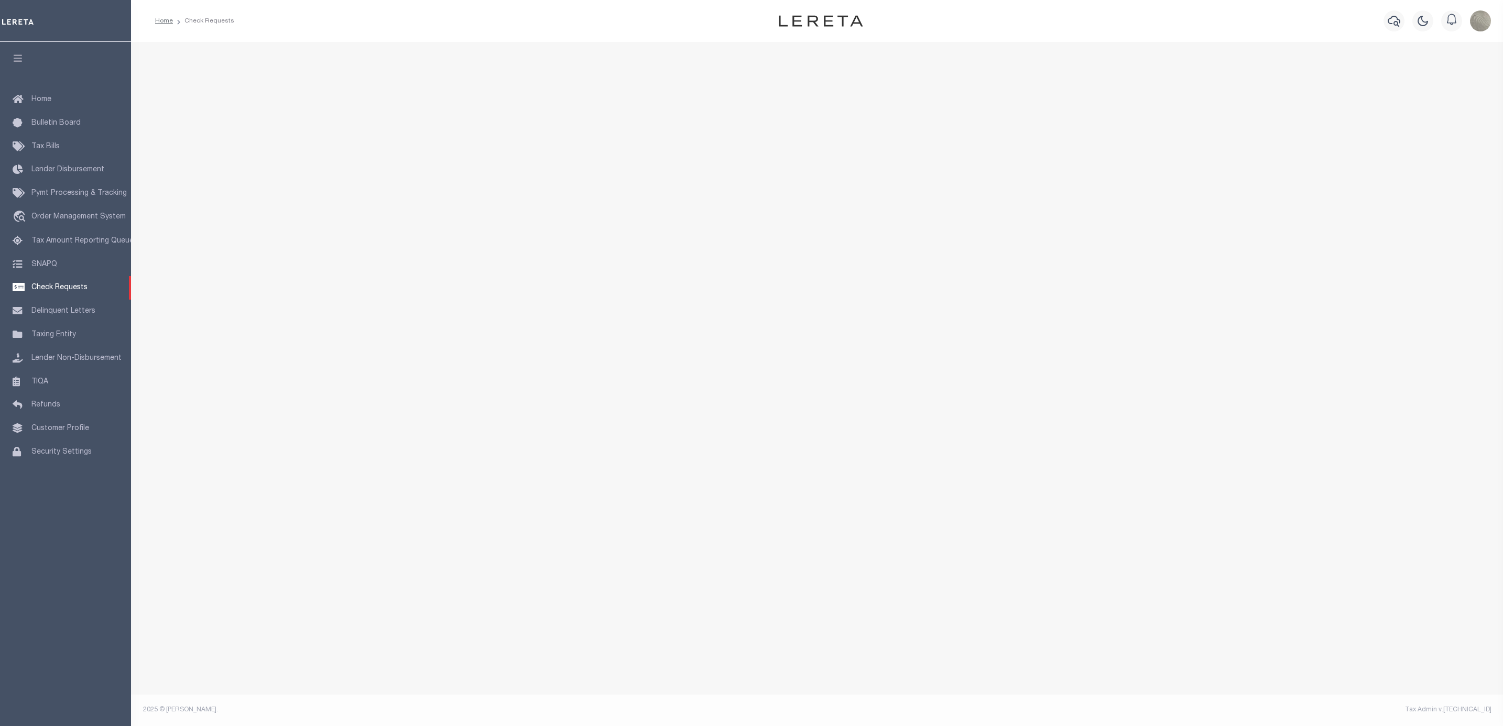
select select "50"
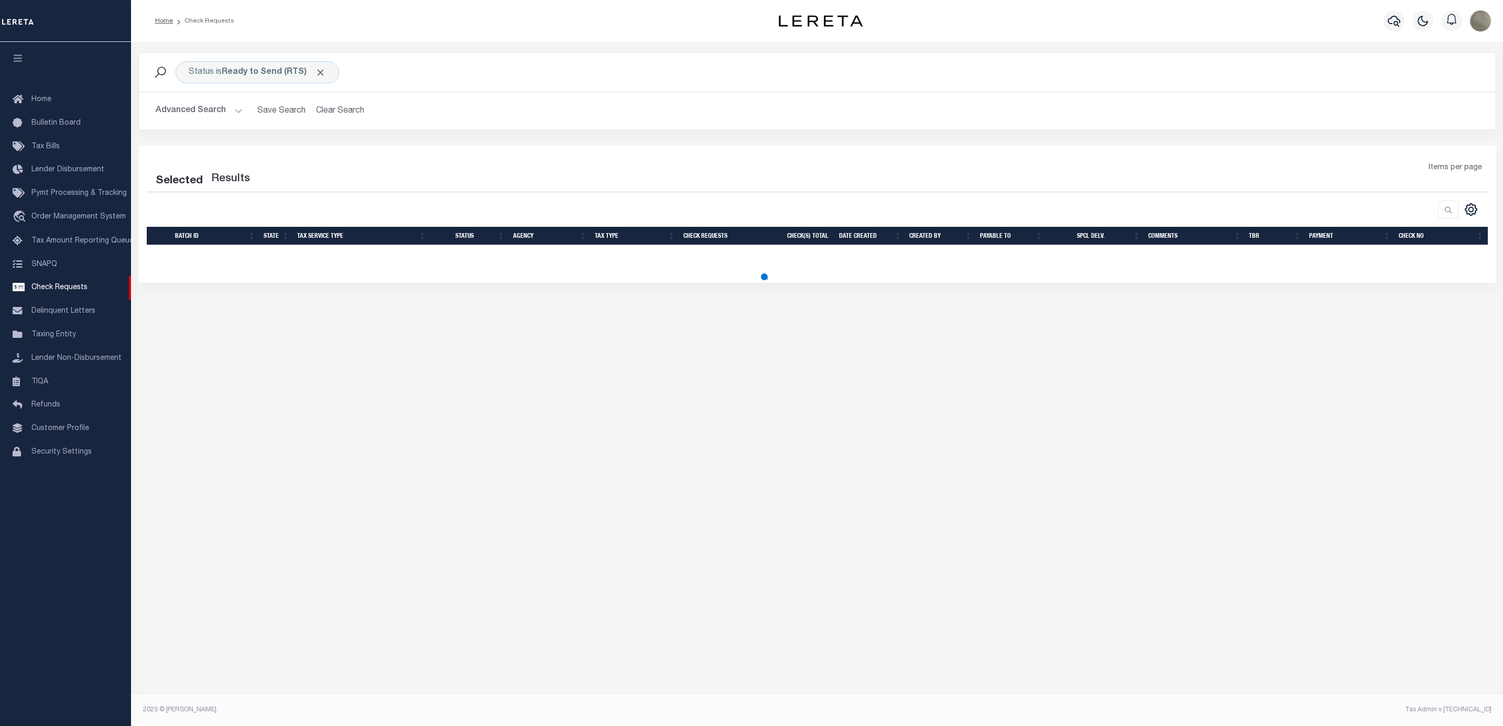
select select "50"
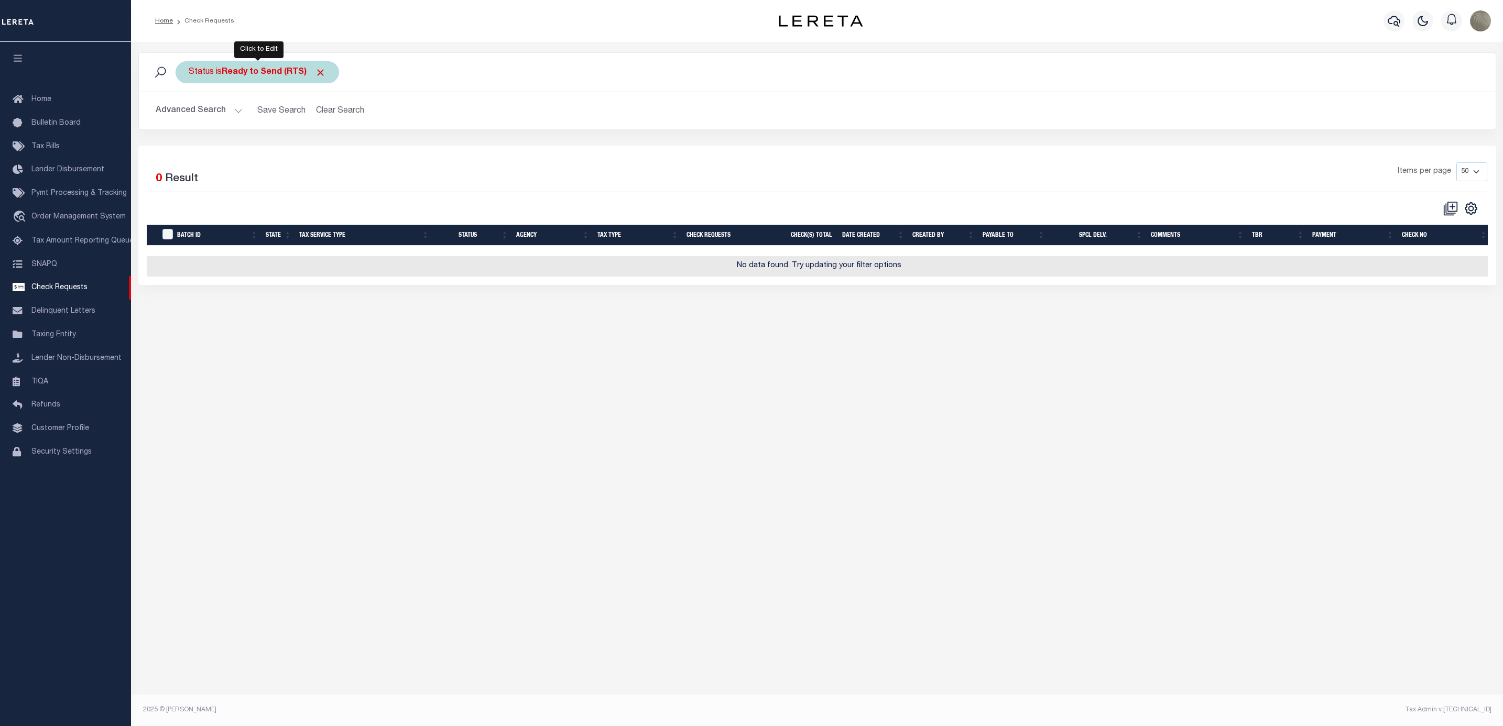
click at [239, 73] on b "Ready to Send (RTS)" at bounding box center [274, 72] width 104 height 8
click at [239, 121] on select "Approval Needed (APN) Batching In Progress (BIP) Check Returned (CKR) Cleared a…" at bounding box center [266, 124] width 154 height 20
select select "BIP"
click at [189, 115] on select "Approval Needed (APN) Batching In Progress (BIP) Check Returned (CKR) Cleared a…" at bounding box center [266, 124] width 154 height 20
click at [321, 142] on input "Apply" at bounding box center [327, 146] width 31 height 17
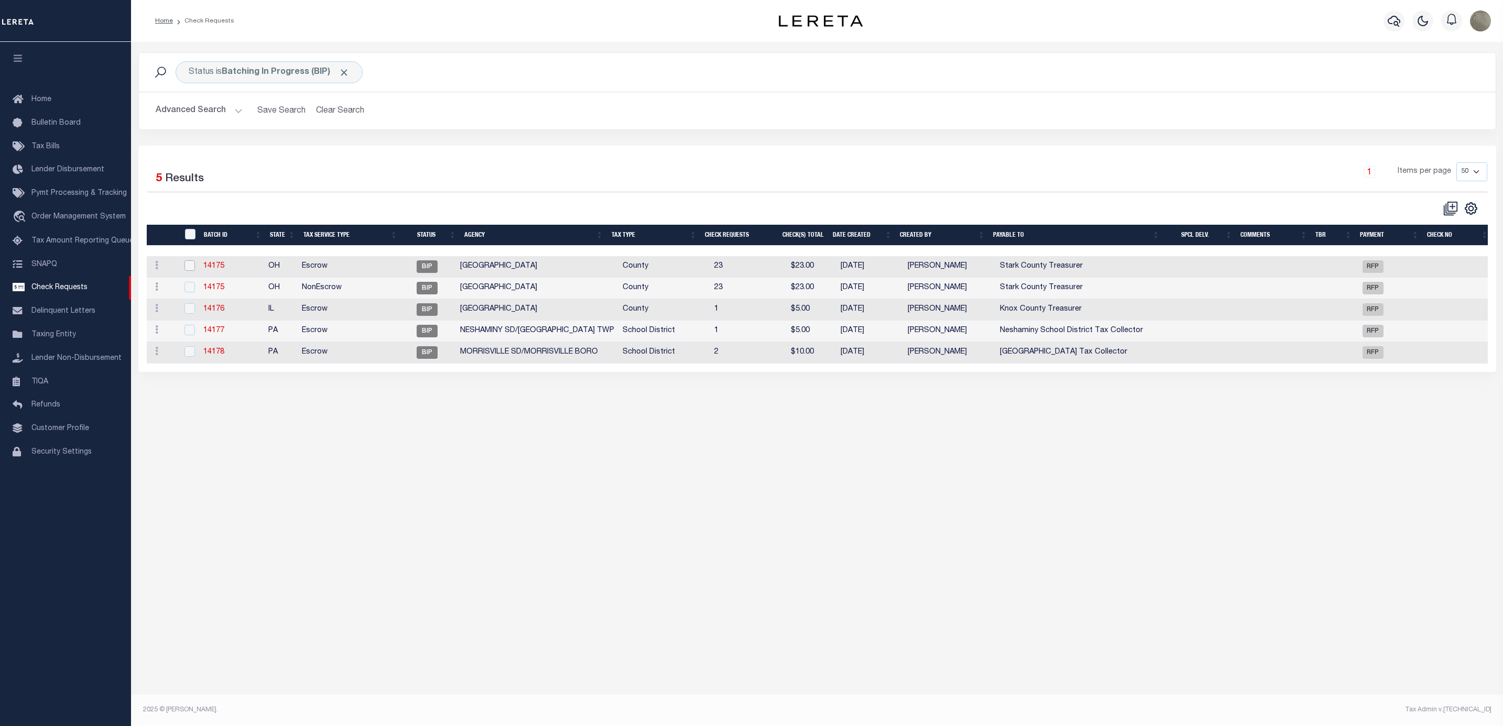
click at [189, 270] on input "checkbox" at bounding box center [189, 265] width 10 height 10
checkbox input "true"
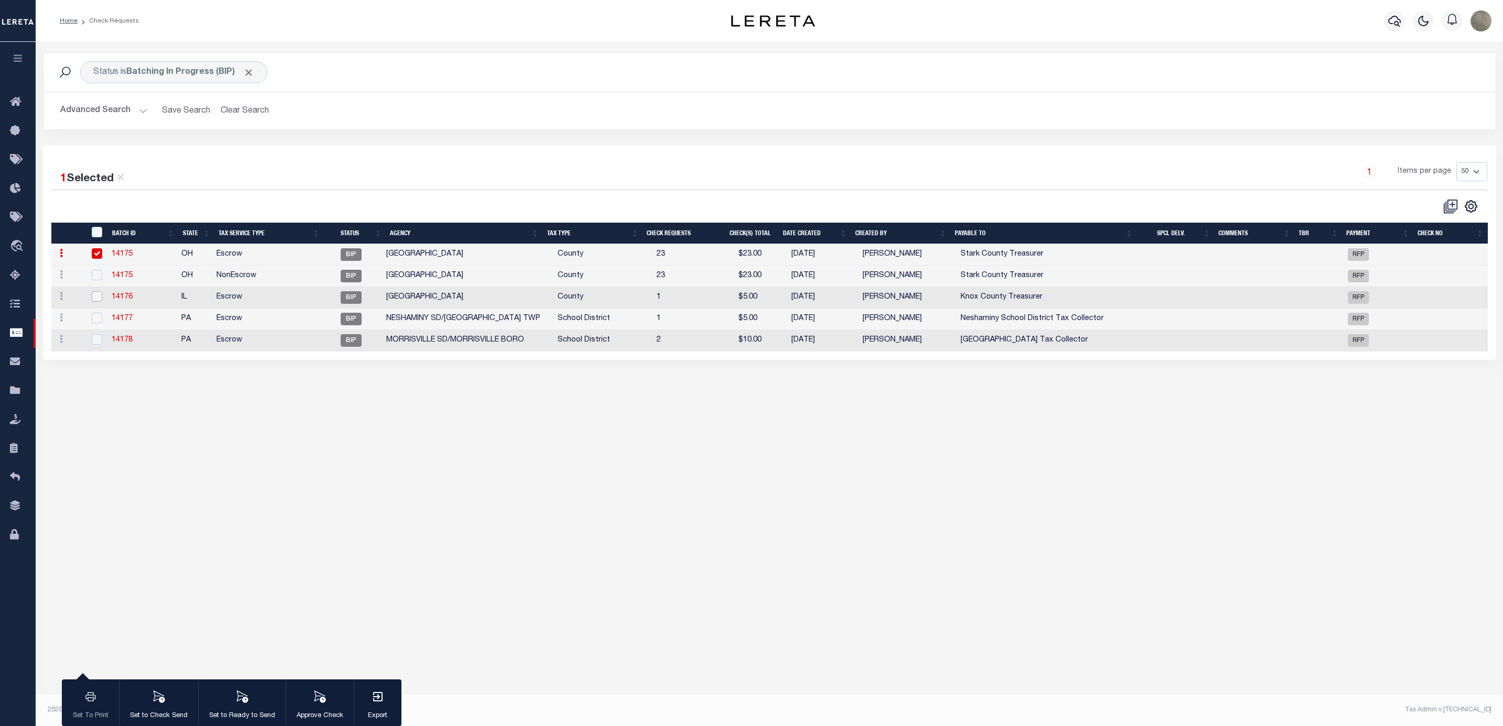
click at [92, 300] on input "checkbox" at bounding box center [97, 296] width 10 height 10
checkbox input "true"
click at [103, 323] on div at bounding box center [96, 319] width 14 height 12
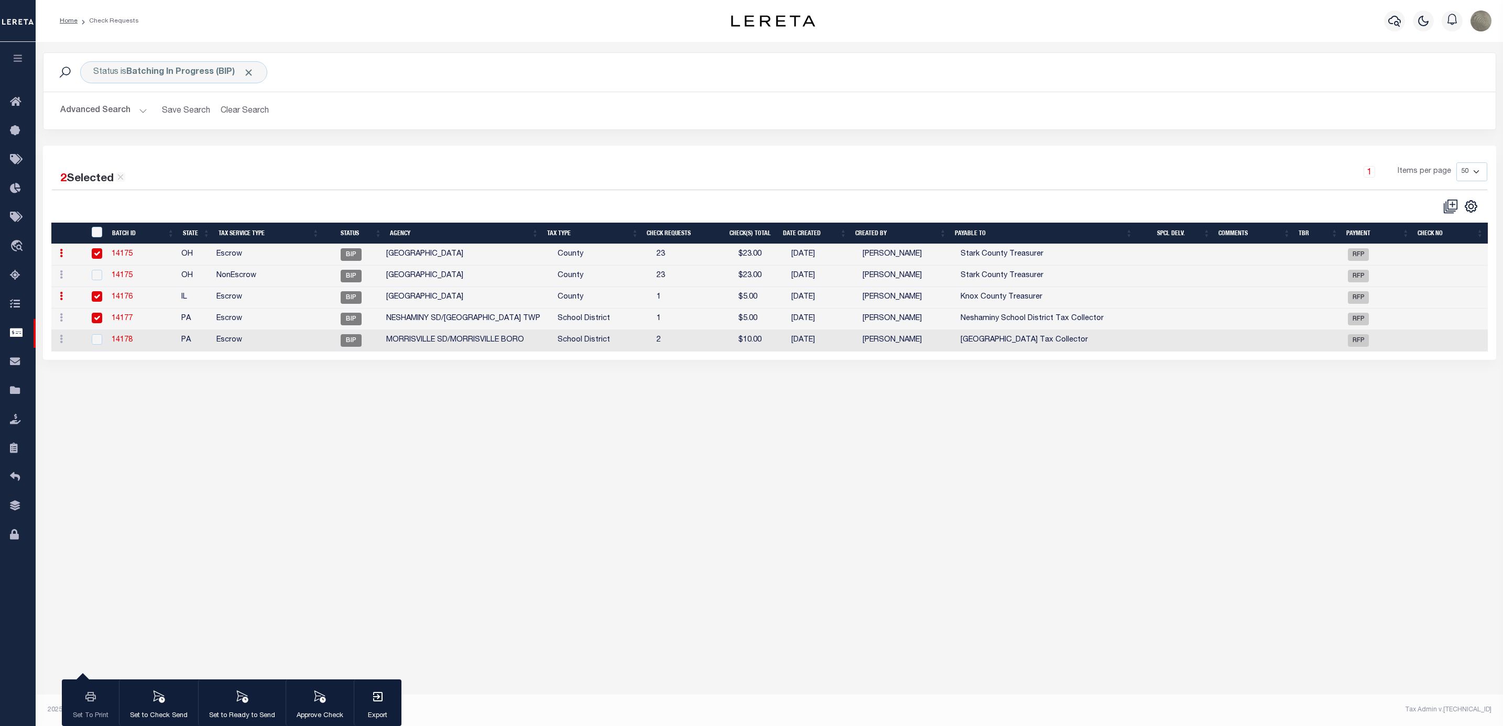
checkbox input "true"
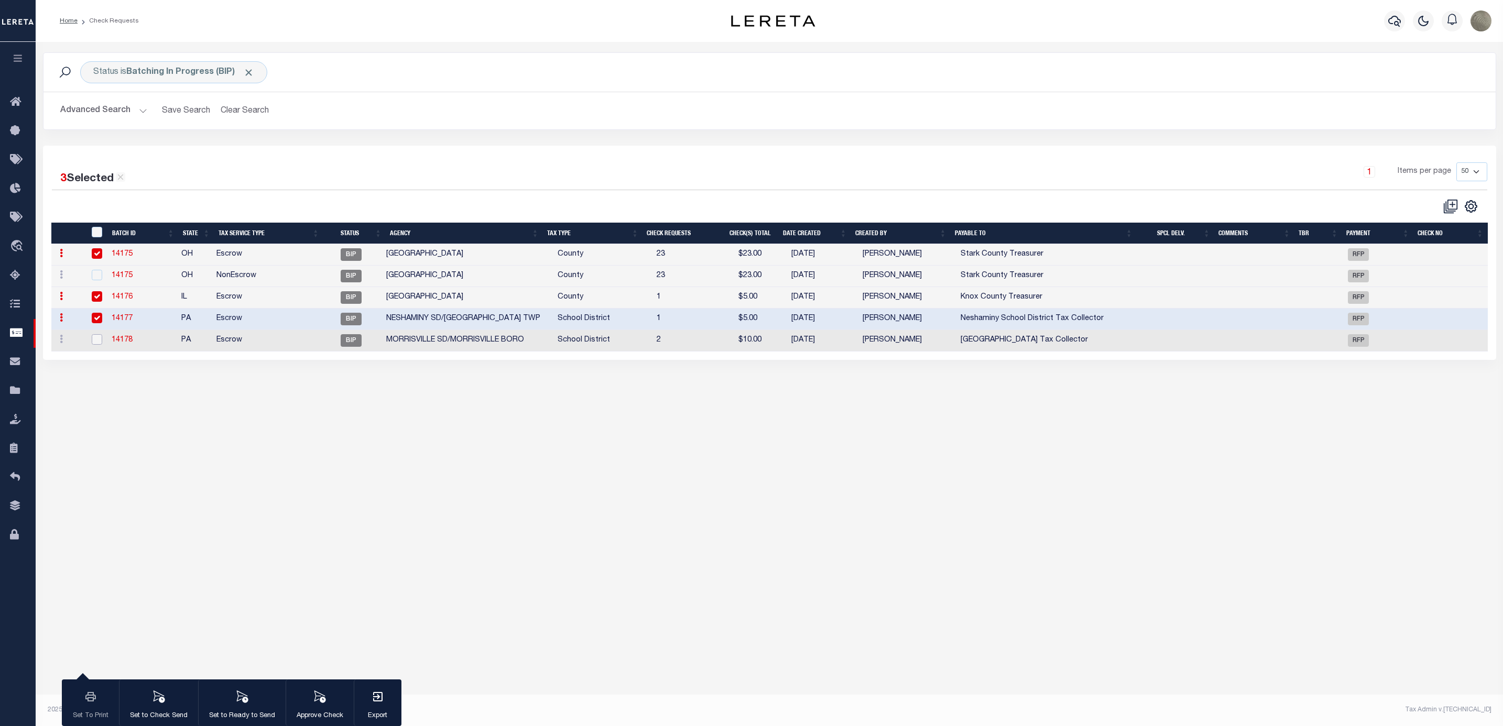
click at [101, 345] on input "checkbox" at bounding box center [97, 339] width 10 height 10
checkbox input "true"
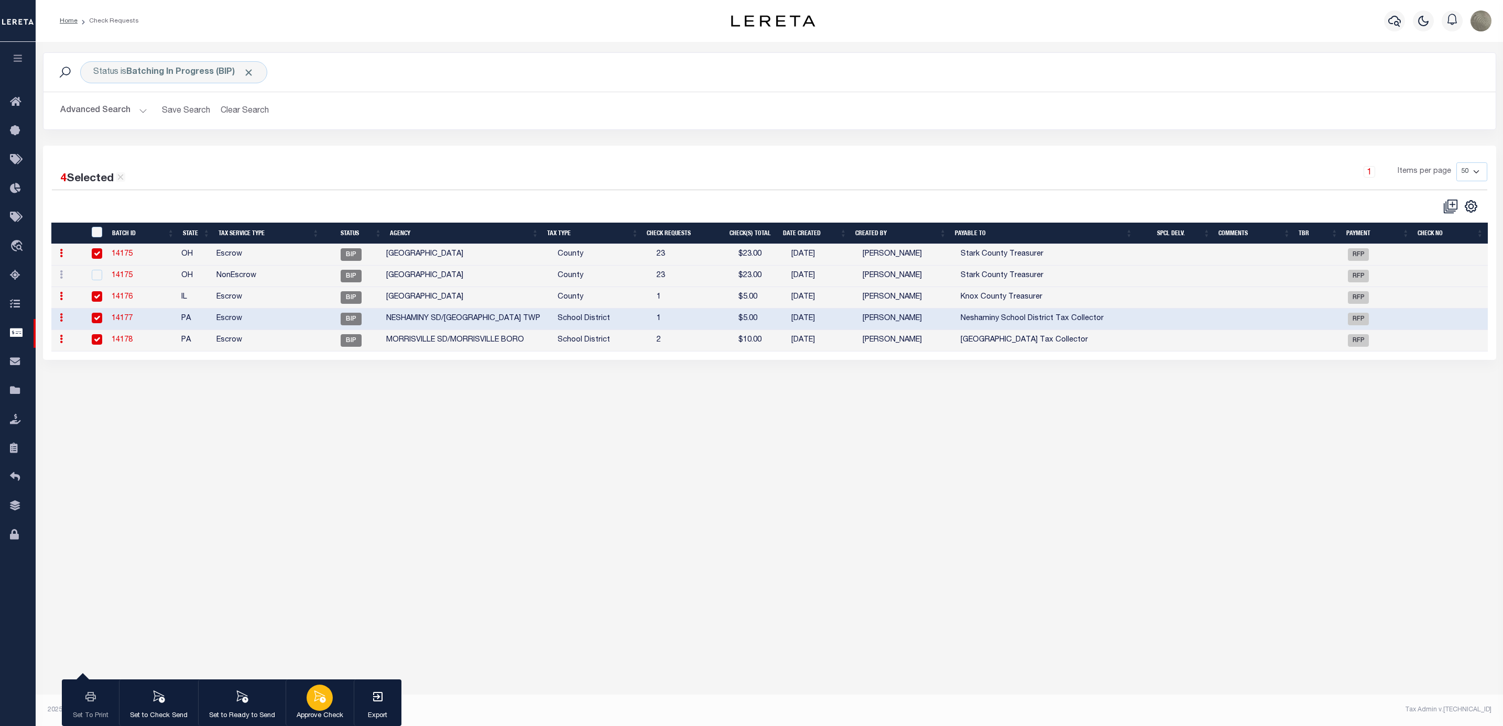
click at [318, 711] on p "Approve Check" at bounding box center [320, 716] width 47 height 10
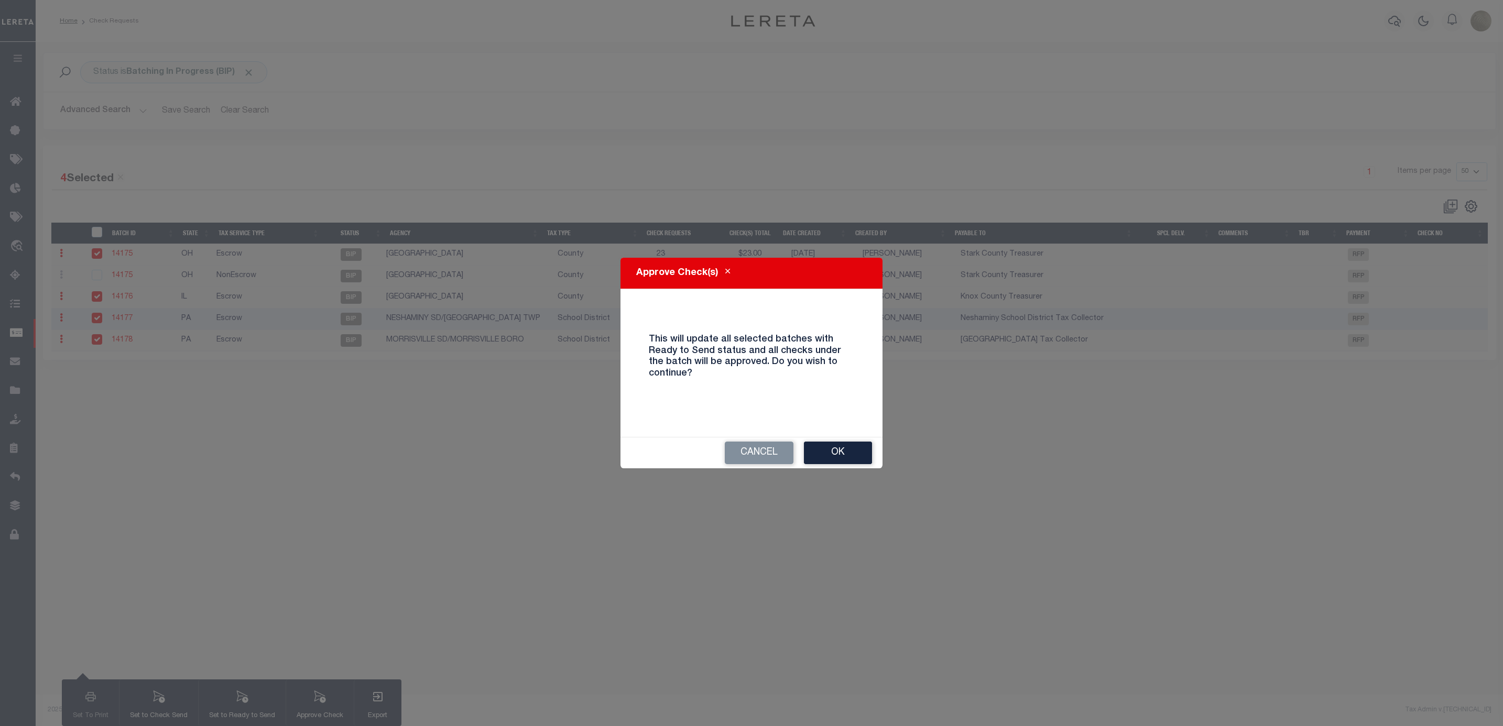
drag, startPoint x: 861, startPoint y: 460, endPoint x: 775, endPoint y: 308, distance: 174.4
click at [775, 308] on div "Approve Check(s) This will update all selected batches with Ready to Send statu…" at bounding box center [751, 363] width 262 height 211
click at [727, 272] on icon "Close" at bounding box center [727, 272] width 5 height 8
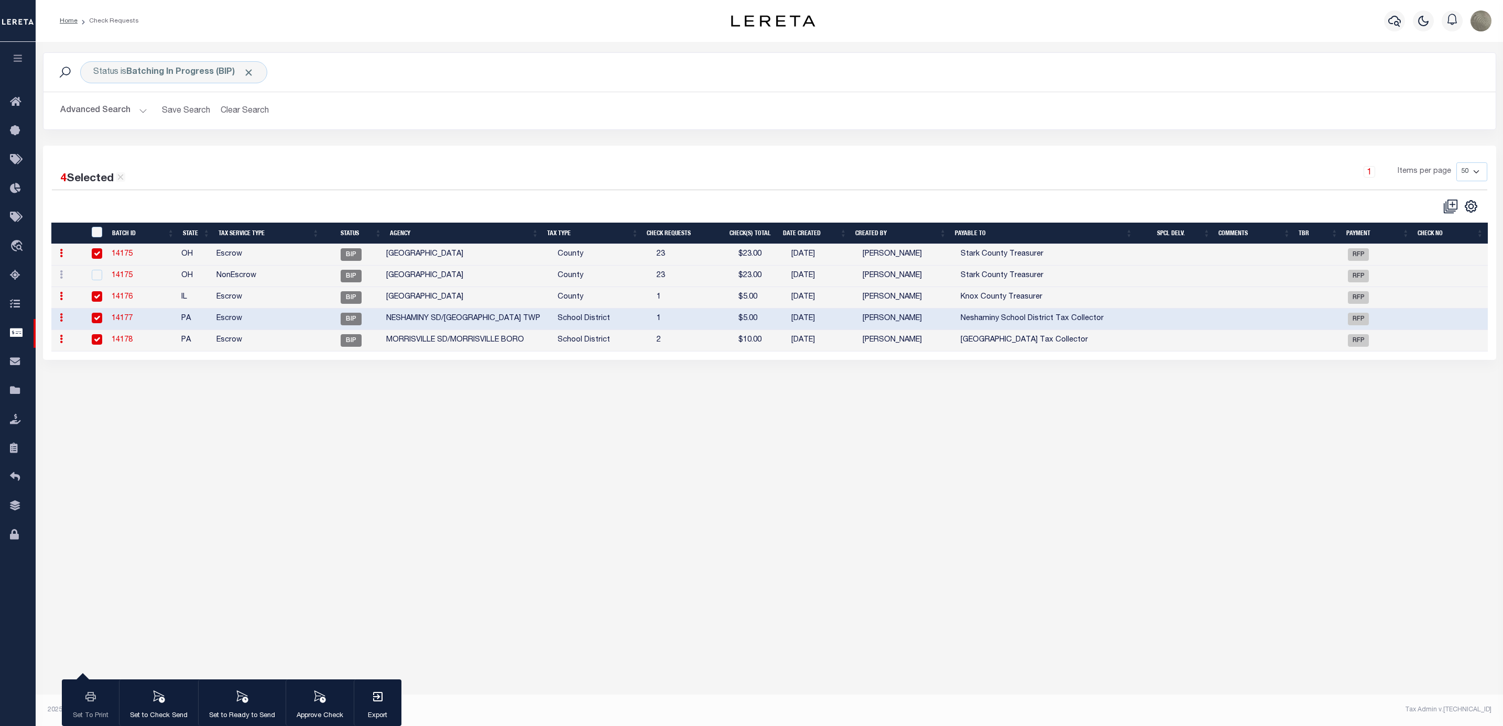
drag, startPoint x: 217, startPoint y: 696, endPoint x: 234, endPoint y: 567, distance: 130.0
click at [234, 567] on div "Status is Batching In Progress (BIP) Search Advanced Search Save Search Clear S…" at bounding box center [769, 368] width 1467 height 653
click at [307, 700] on button "Approve Check" at bounding box center [320, 703] width 68 height 47
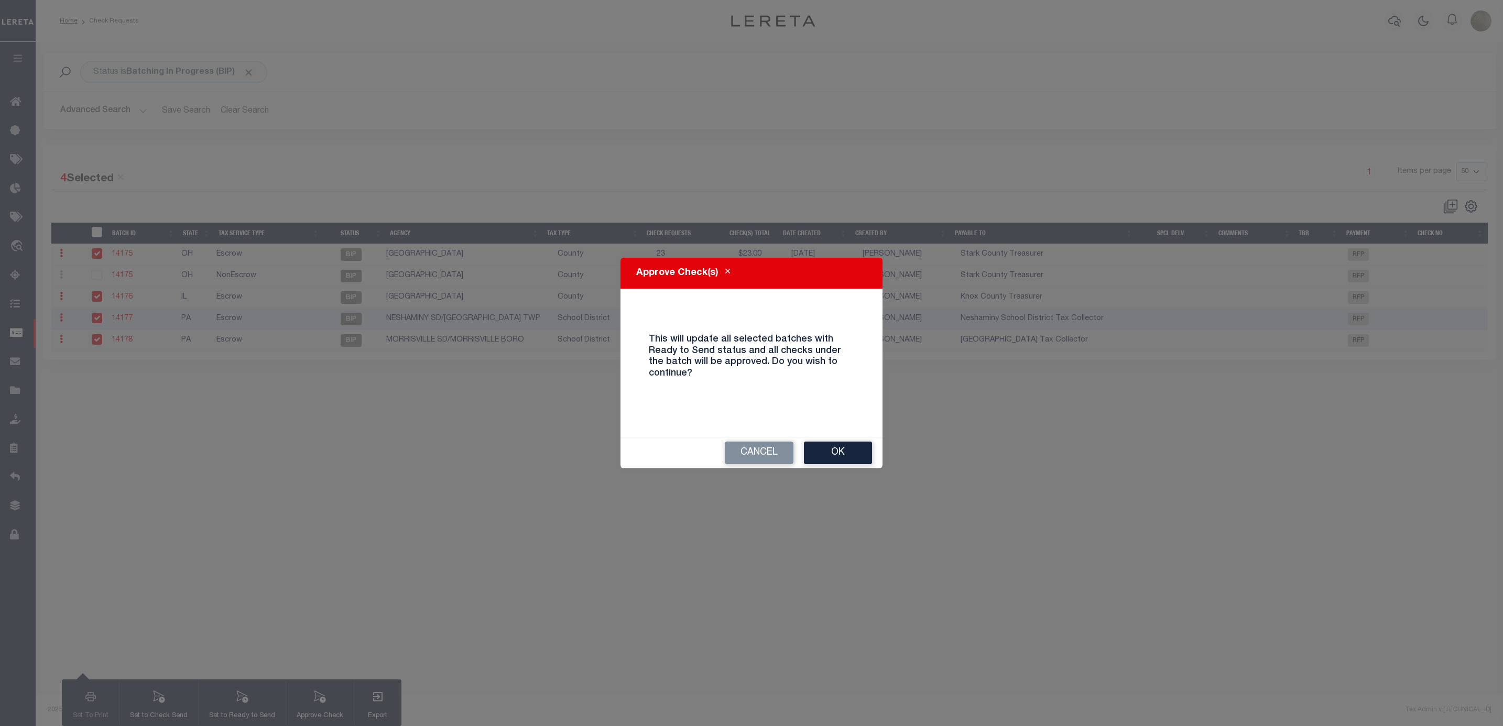
click at [852, 453] on button "Ok" at bounding box center [838, 453] width 68 height 23
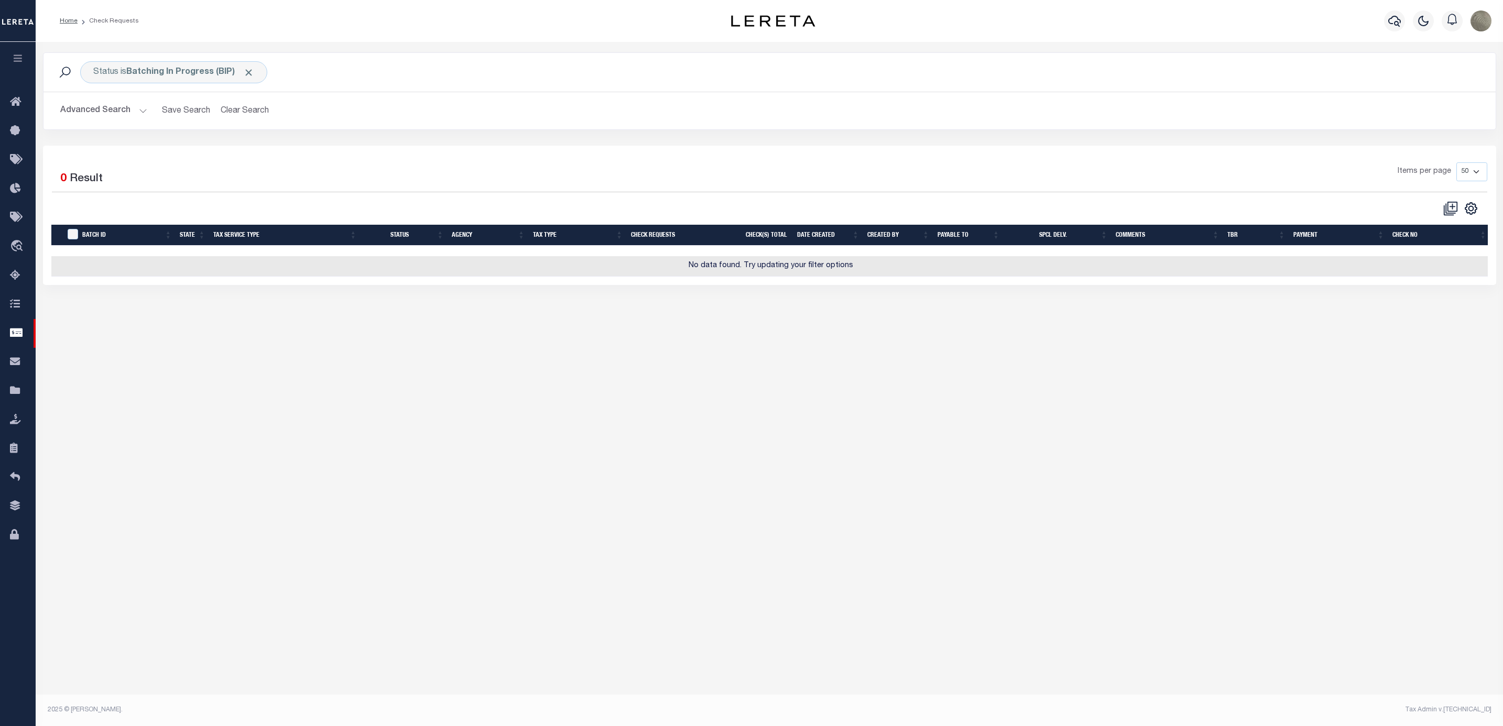
click at [343, 163] on div "4 Selected 0 Result" at bounding box center [225, 176] width 347 height 29
click at [203, 82] on div "Status is Batching In Progress (BIP)" at bounding box center [173, 72] width 187 height 22
click at [180, 125] on select "Approval Needed (APN) Batching In Progress (BIP) Check Returned (CKR) Cleared a…" at bounding box center [171, 124] width 154 height 20
select select "RTS"
click at [94, 115] on select "Approval Needed (APN) Batching In Progress (BIP) Check Returned (CKR) Cleared a…" at bounding box center [171, 124] width 154 height 20
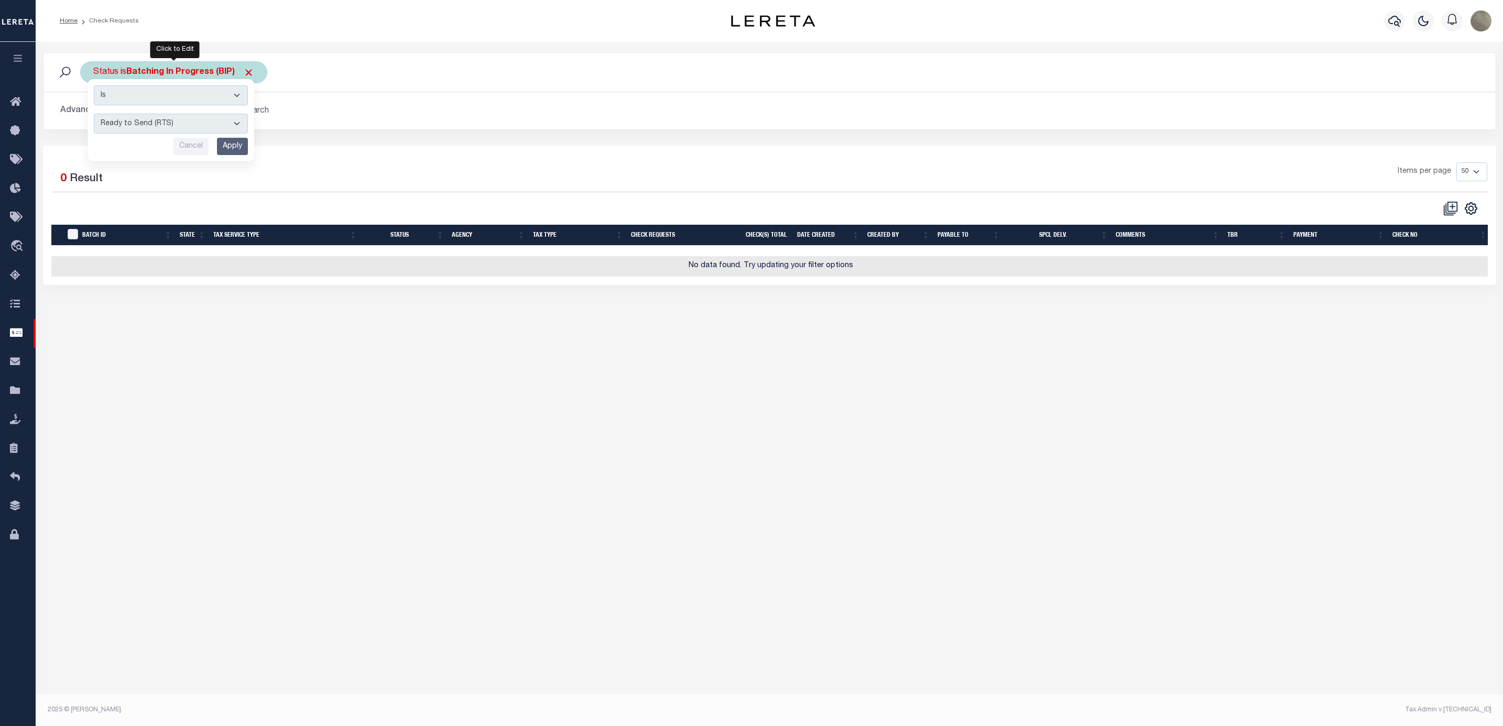
click at [230, 143] on input "Apply" at bounding box center [232, 146] width 31 height 17
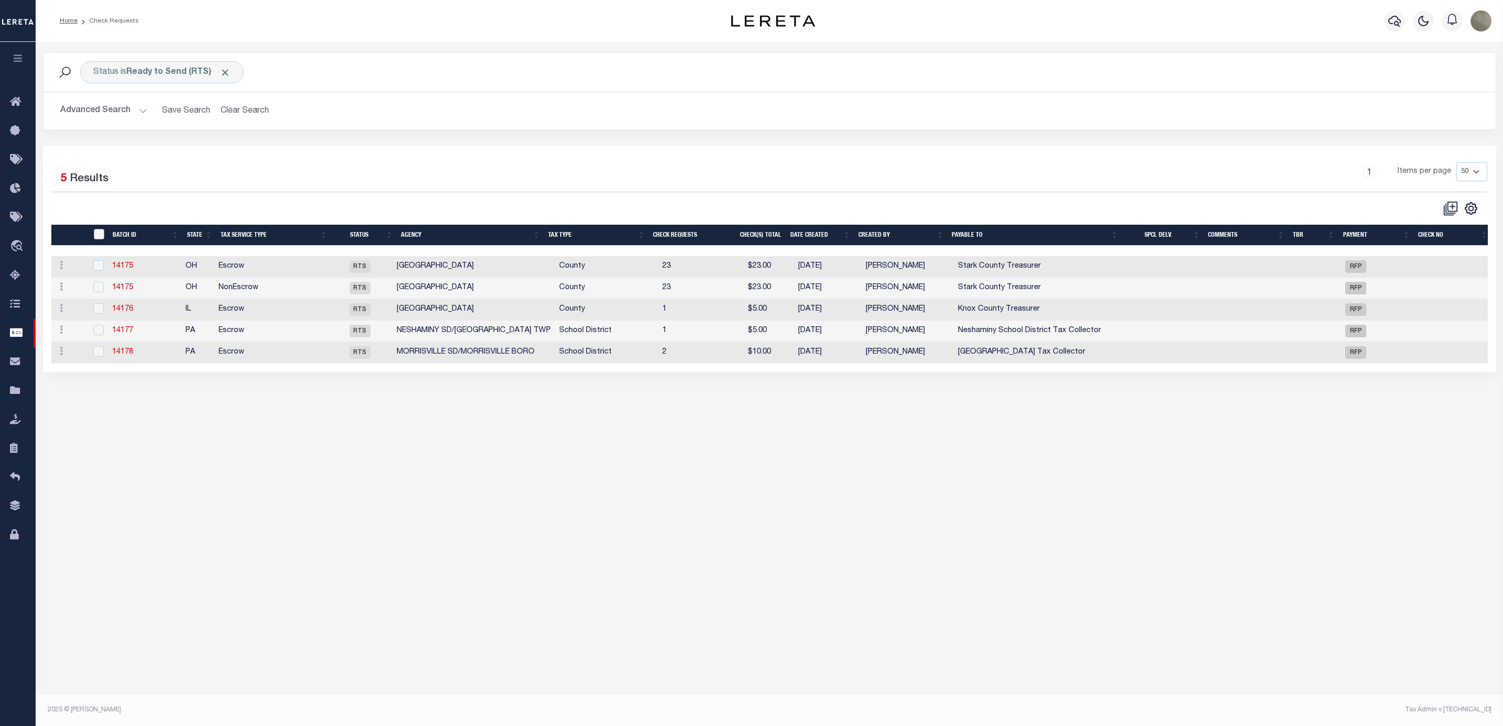
click at [94, 234] on input "" at bounding box center [99, 234] width 10 height 10
checkbox input "true"
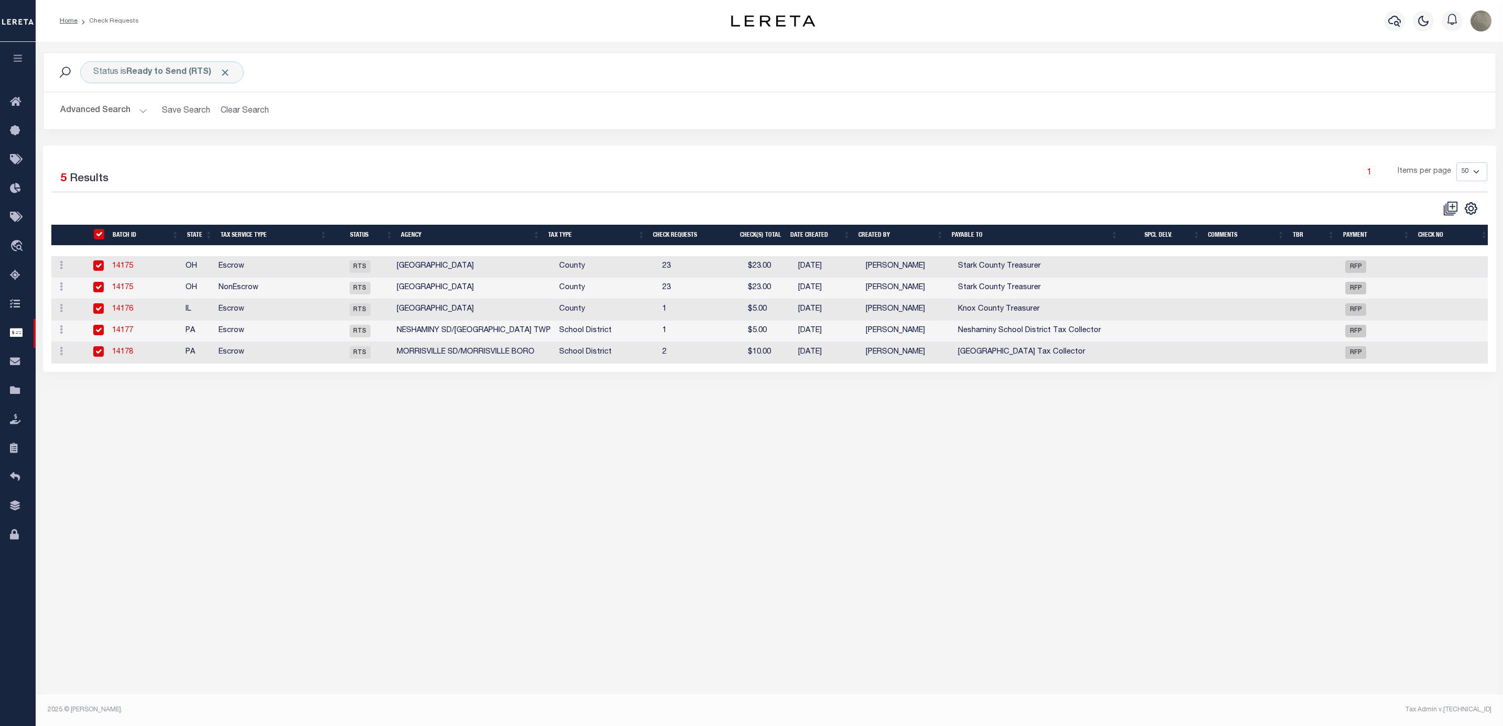
checkbox input "true"
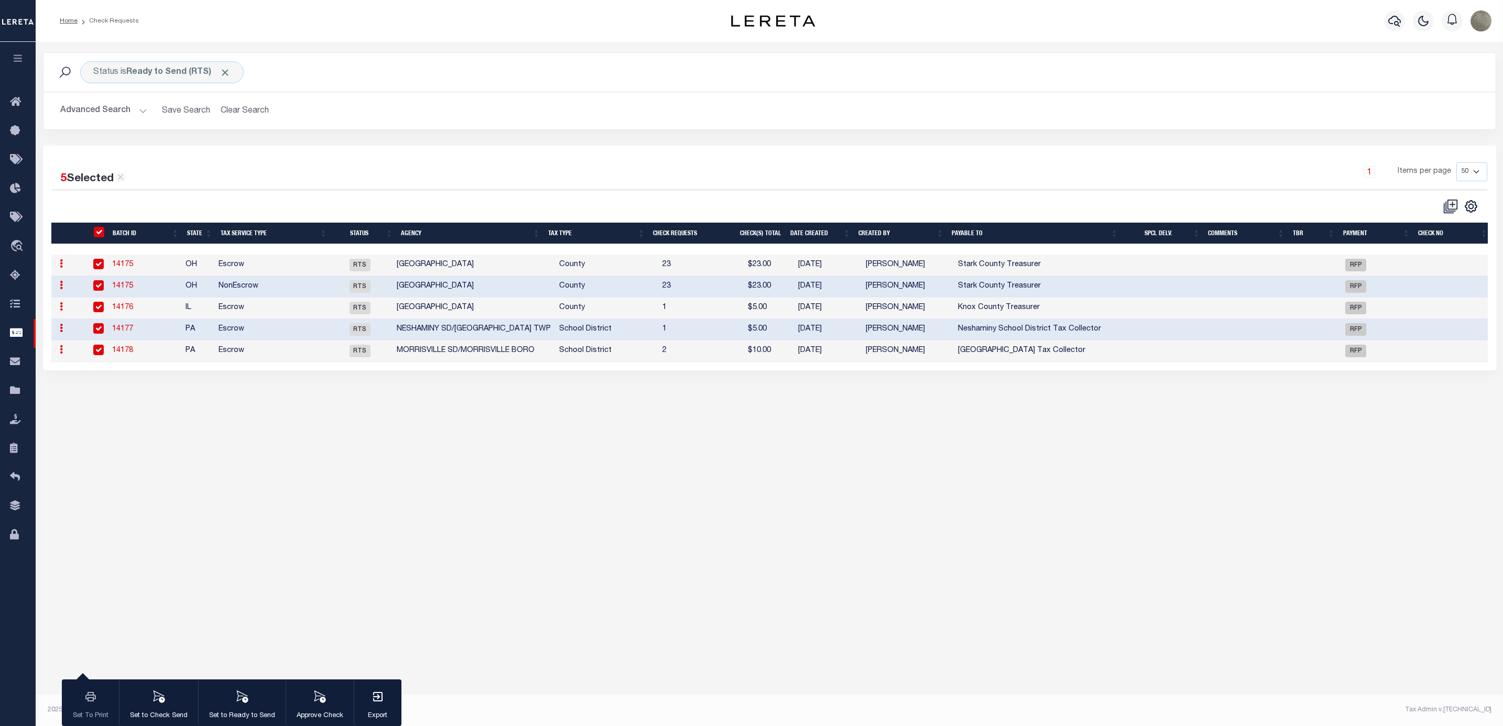
click at [104, 236] on input "" at bounding box center [99, 232] width 10 height 10
checkbox input "false"
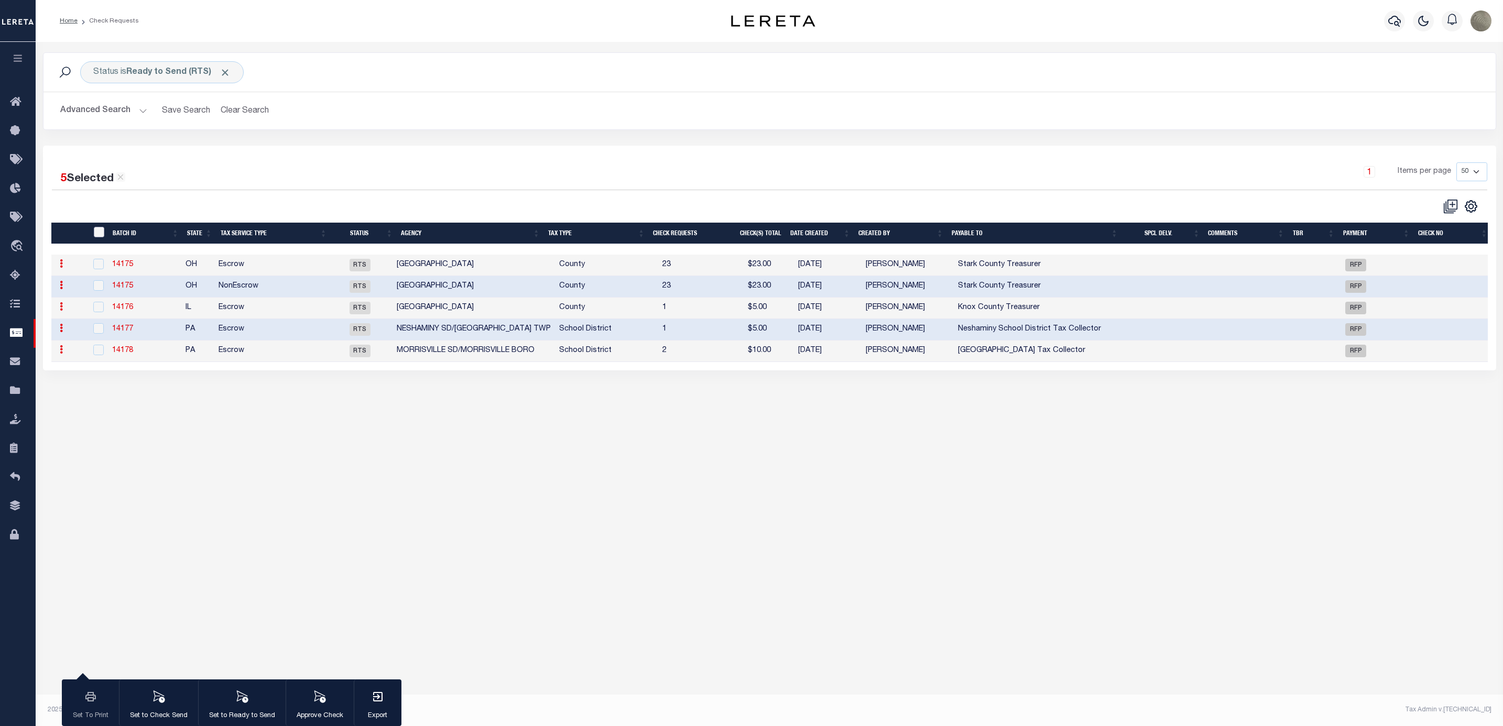
checkbox input "false"
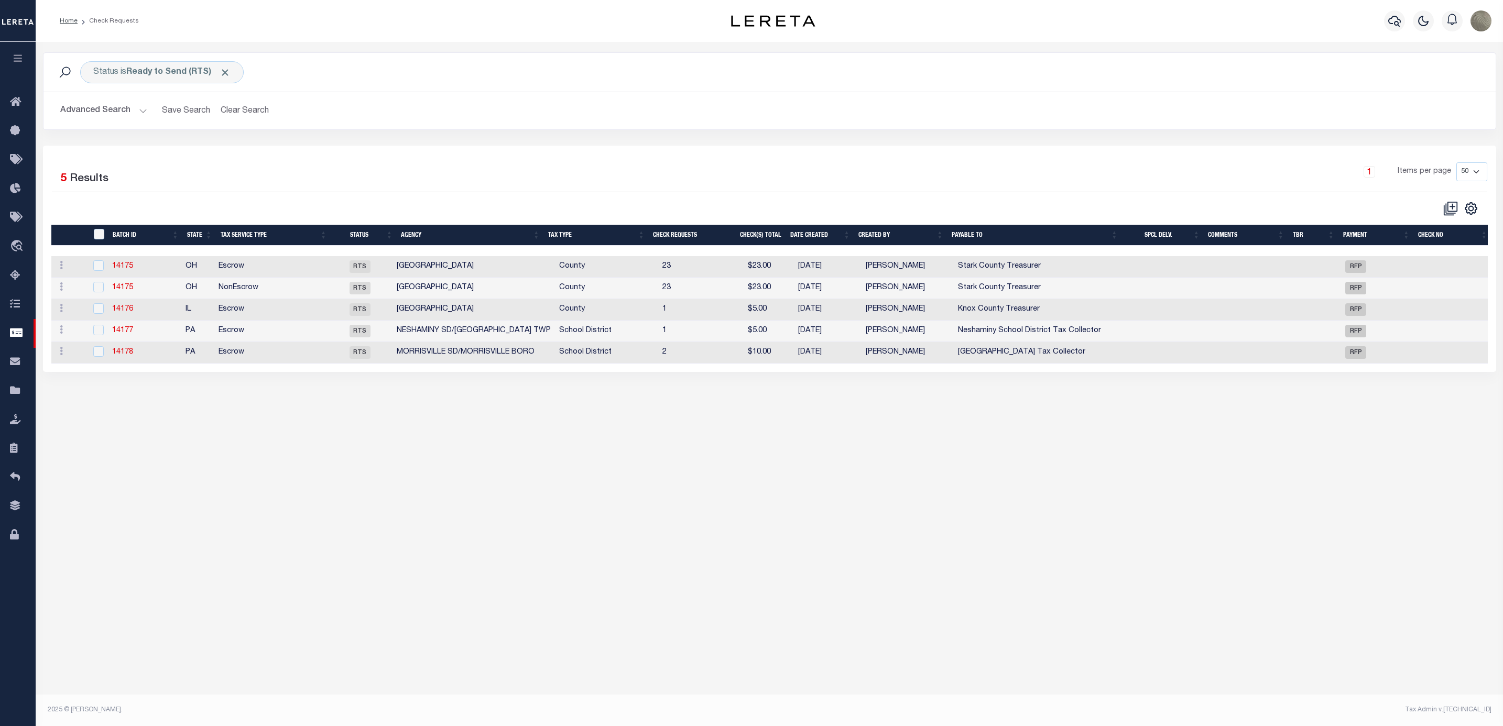
click at [373, 162] on div "5 Selected 5 Results 1 Items per page 10 25 50 100" at bounding box center [769, 259] width 1453 height 226
click at [379, 169] on div "5 Selected 5 Results" at bounding box center [225, 176] width 347 height 29
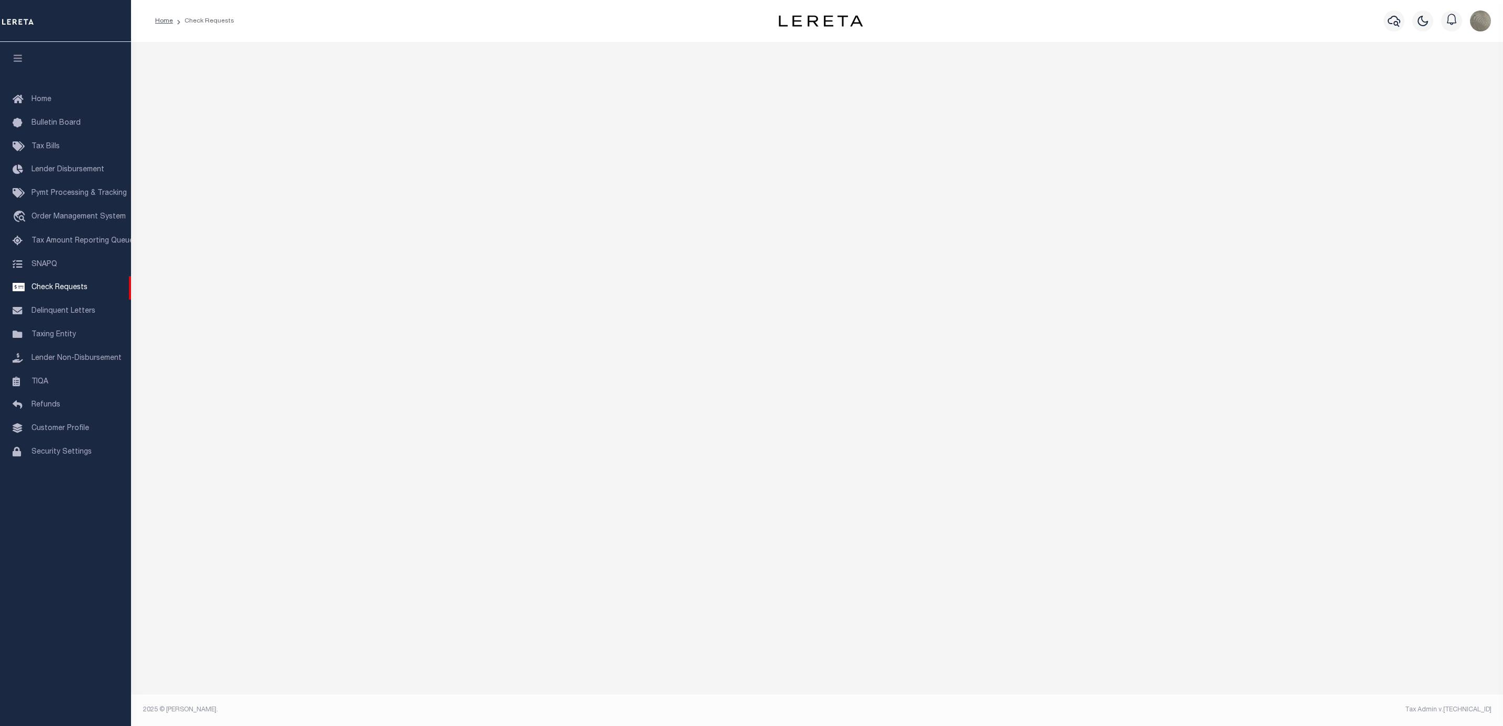
select select "50"
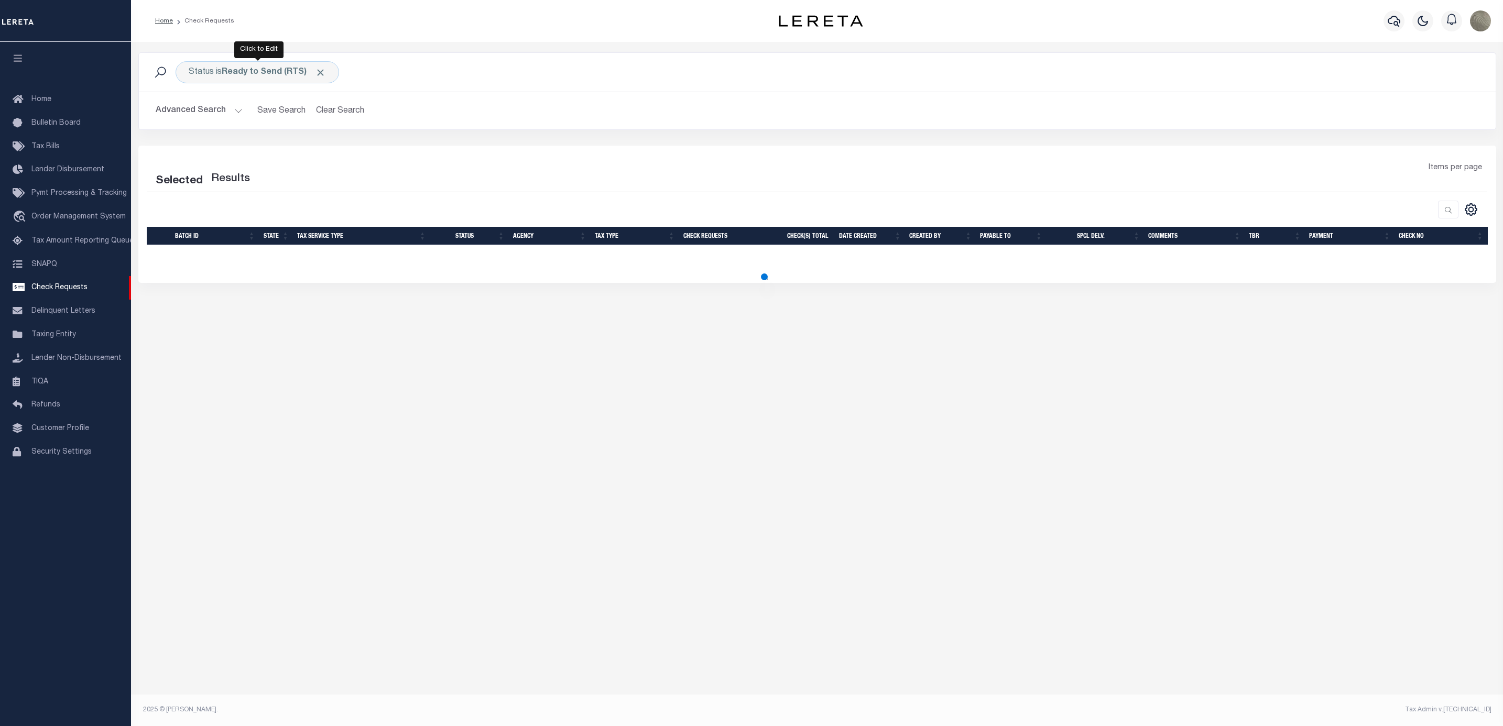
select select "50"
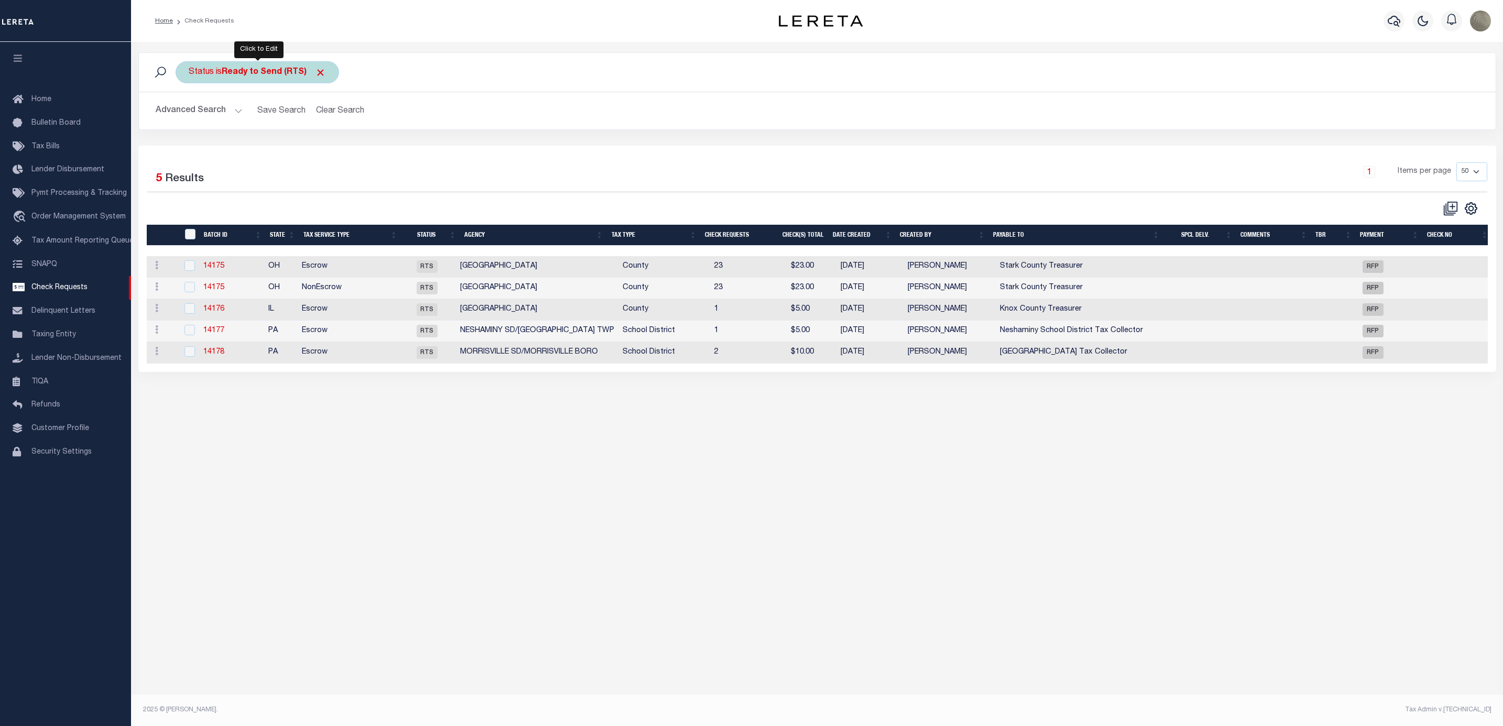
click at [255, 73] on b "Ready to Send (RTS)" at bounding box center [274, 72] width 104 height 8
click at [245, 123] on select "Approval Needed (APN) Batching In Progress (BIP) Check Returned (CKR) Cleared a…" at bounding box center [266, 124] width 154 height 20
click at [189, 115] on select "Approval Needed (APN) Batching In Progress (BIP) Check Returned (CKR) Cleared a…" at bounding box center [266, 124] width 154 height 20
click at [255, 129] on select "Approval Needed (APN) Batching In Progress (BIP) Check Returned (CKR) Cleared a…" at bounding box center [266, 124] width 154 height 20
select select "BIP"
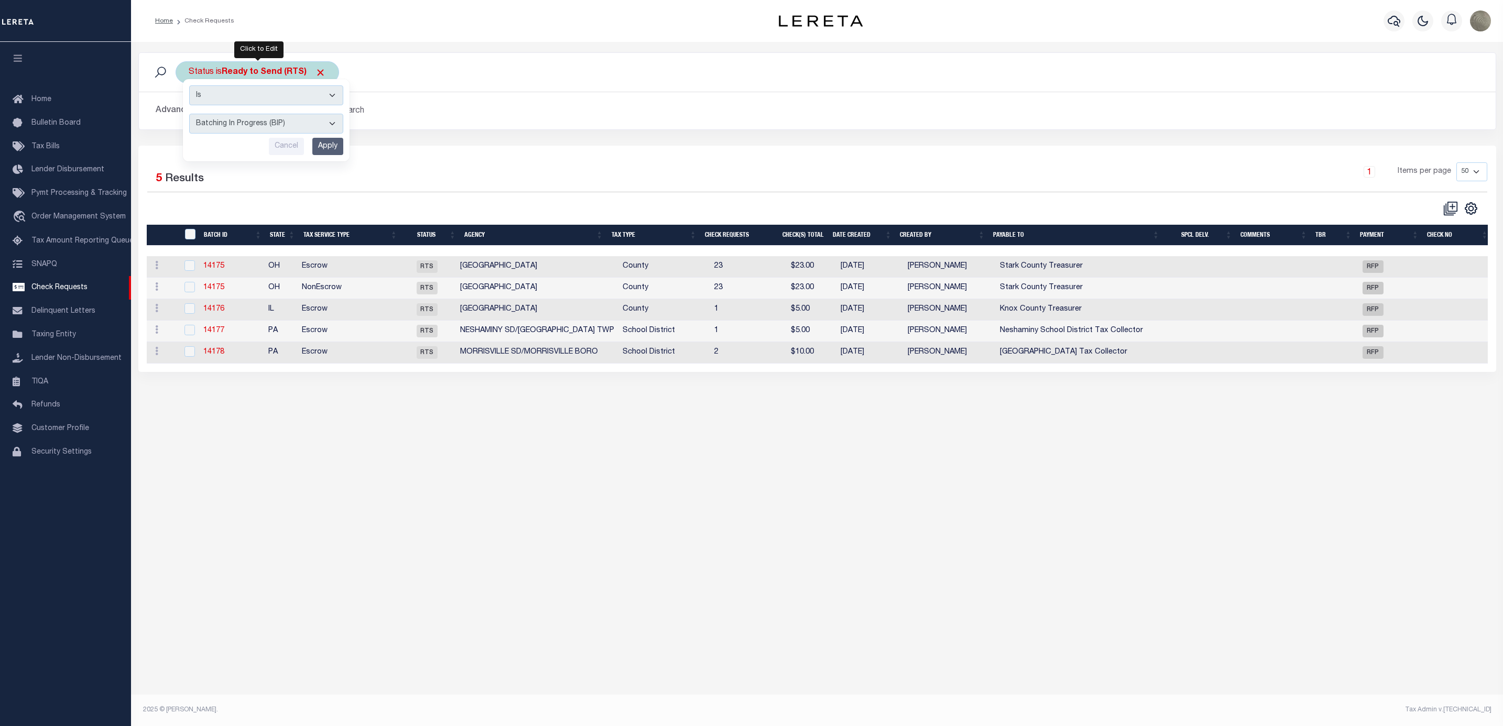
click at [189, 115] on select "Approval Needed (APN) Batching In Progress (BIP) Check Returned (CKR) Cleared a…" at bounding box center [266, 124] width 154 height 20
click at [318, 143] on input "Apply" at bounding box center [327, 146] width 31 height 17
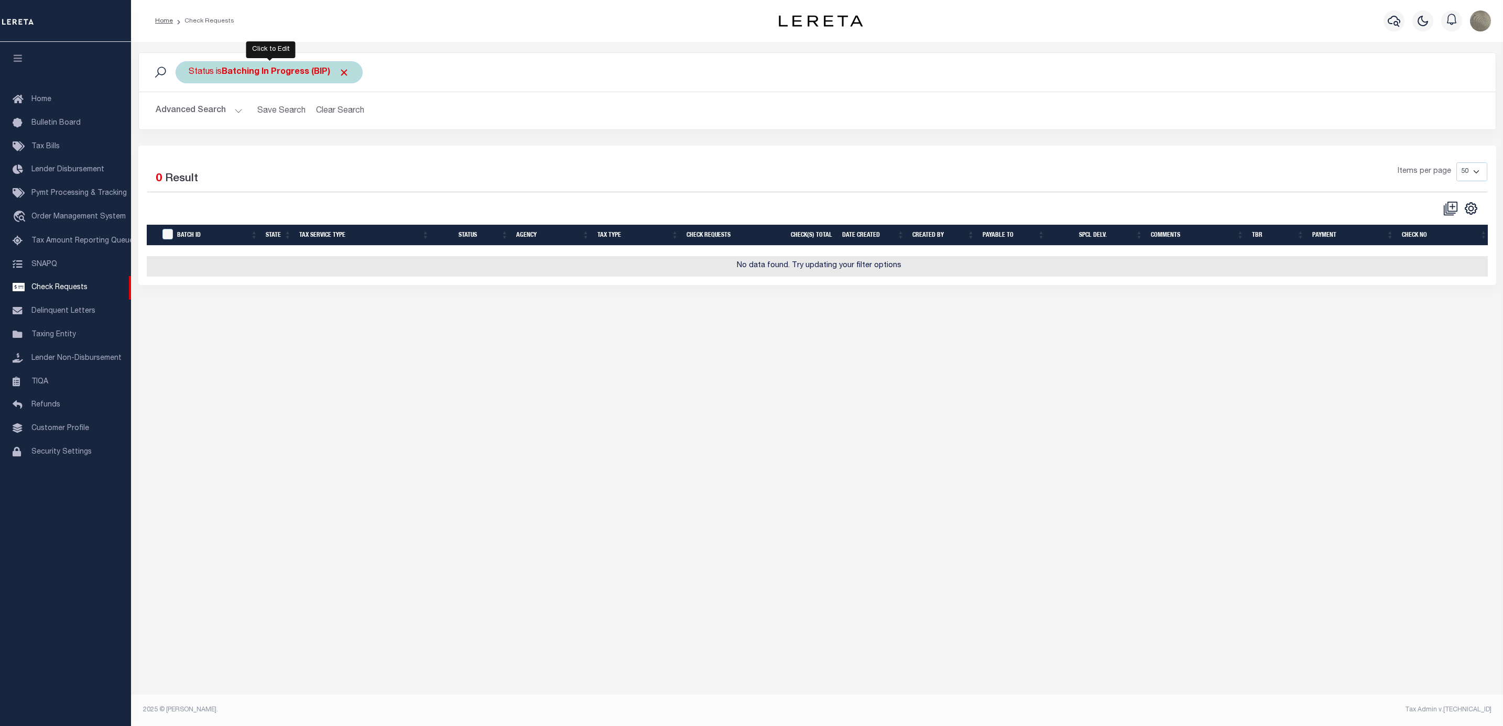
click at [263, 80] on div "Status is Batching In Progress (BIP)" at bounding box center [269, 72] width 187 height 22
drag, startPoint x: 245, startPoint y: 127, endPoint x: 241, endPoint y: 133, distance: 7.0
click at [245, 127] on select "Approval Needed (APN) Batching In Progress (BIP) Check Returned (CKR) Cleared a…" at bounding box center [266, 124] width 154 height 20
select select "APN"
click at [189, 115] on select "Approval Needed (APN) Batching In Progress (BIP) Check Returned (CKR) Cleared a…" at bounding box center [266, 124] width 154 height 20
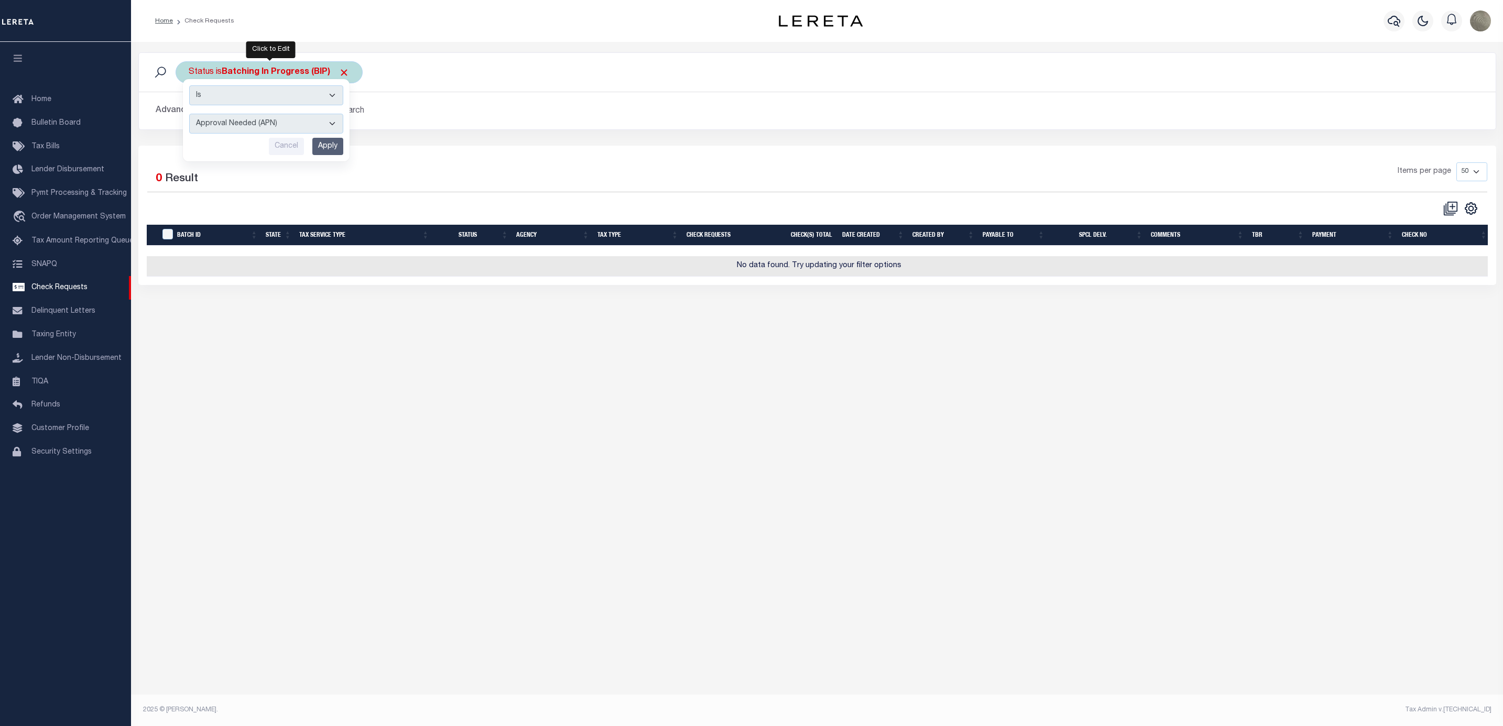
click at [318, 151] on input "Apply" at bounding box center [327, 146] width 31 height 17
click at [241, 74] on b "Approval Needed (APN)" at bounding box center [279, 72] width 115 height 8
drag, startPoint x: 236, startPoint y: 117, endPoint x: 226, endPoint y: 128, distance: 14.5
click at [236, 117] on select "Approval Needed (APN) Batching In Progress (BIP) Check Returned (CKR) Cleared a…" at bounding box center [266, 124] width 154 height 20
select select "RTS"
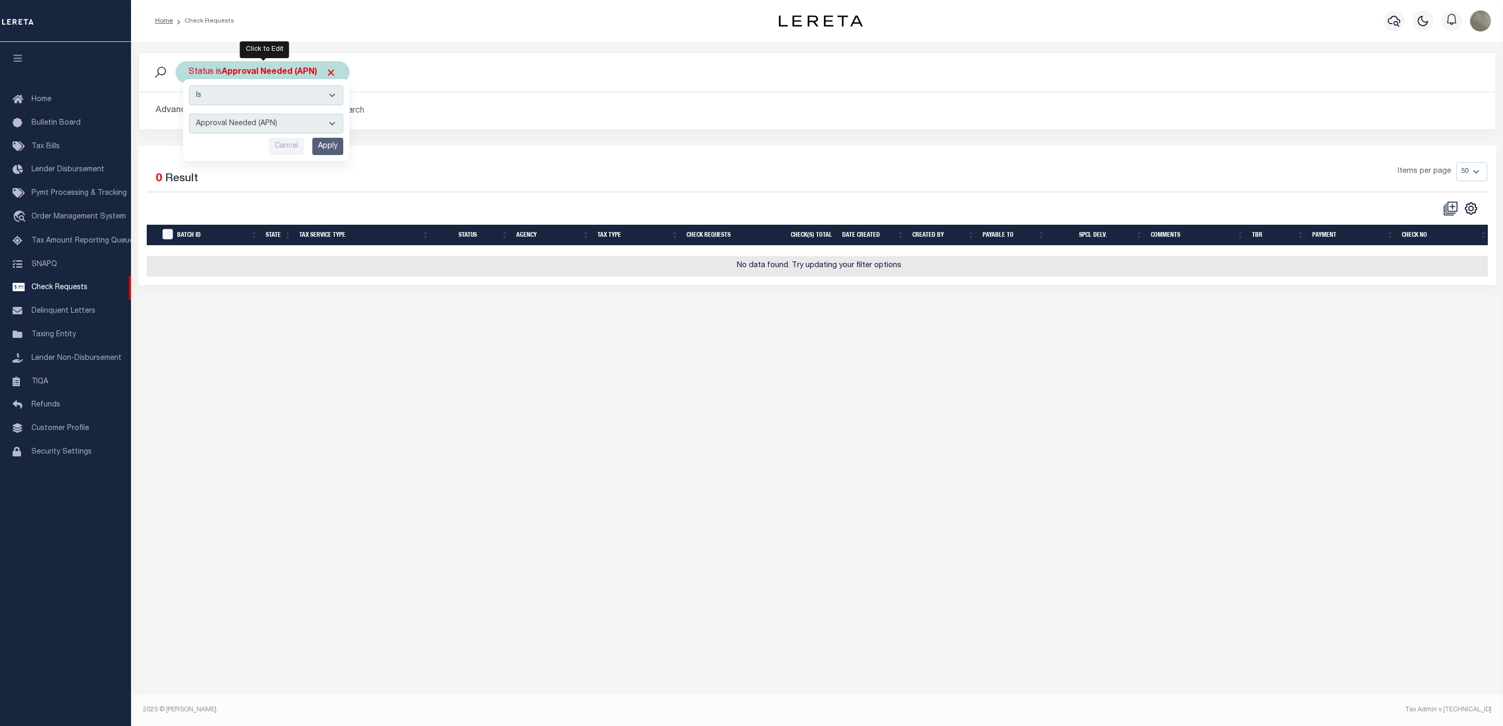
click at [189, 115] on select "Approval Needed (APN) Batching In Progress (BIP) Check Returned (CKR) Cleared a…" at bounding box center [266, 124] width 154 height 20
click at [329, 141] on input "Apply" at bounding box center [327, 146] width 31 height 17
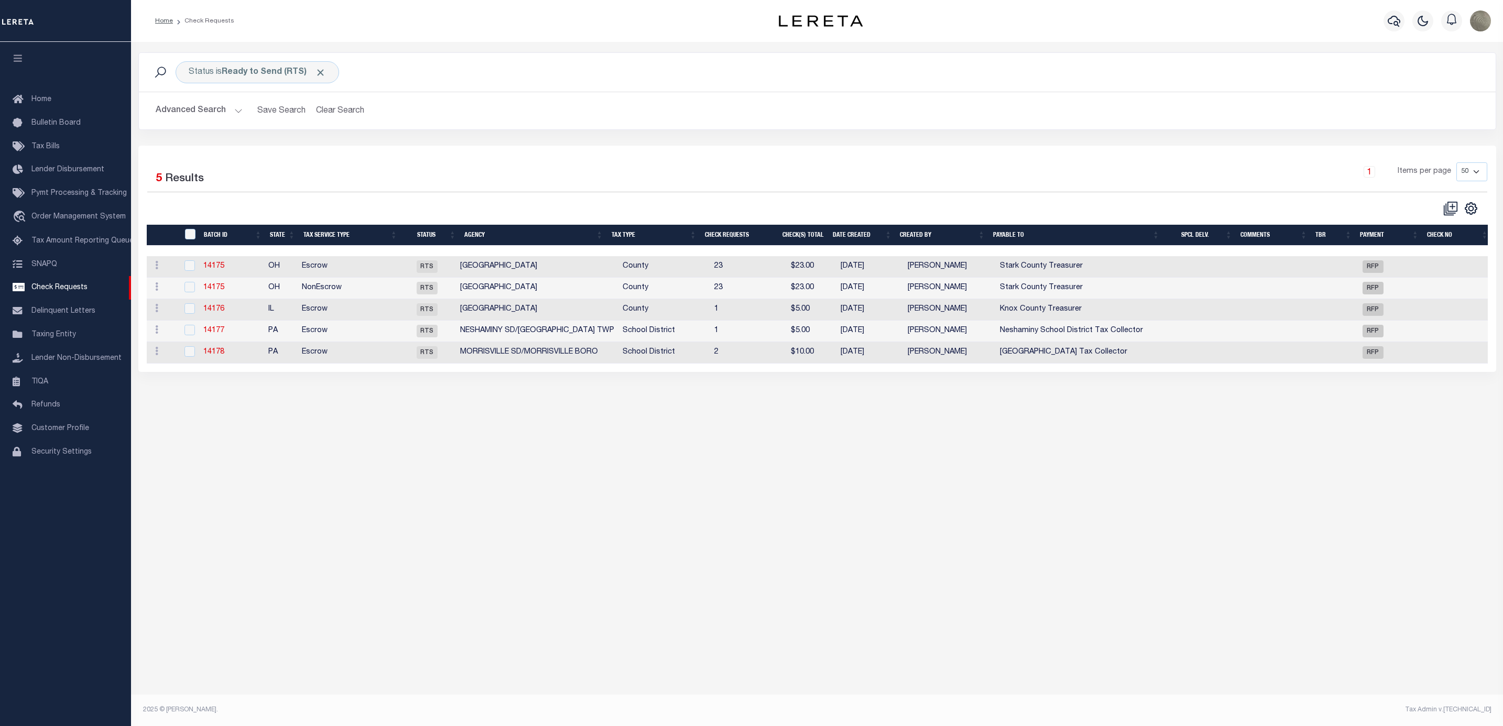
click at [563, 159] on div "Selected 5 Results 1 Items per page 10 25 50 100" at bounding box center [817, 259] width 1358 height 226
click at [307, 160] on div "Selected 5 Results 1 Items per page 10 25 50 100" at bounding box center [817, 259] width 1358 height 226
click at [1472, 202] on div "CSV Export Selected Print Show Filter Show Search Columns 0: 1: 2: Batch Id 3: …" at bounding box center [1458, 209] width 41 height 16
click at [1472, 205] on icon "" at bounding box center [1471, 209] width 14 height 14
click at [1418, 290] on span "Show Filter" at bounding box center [1406, 285] width 39 height 7
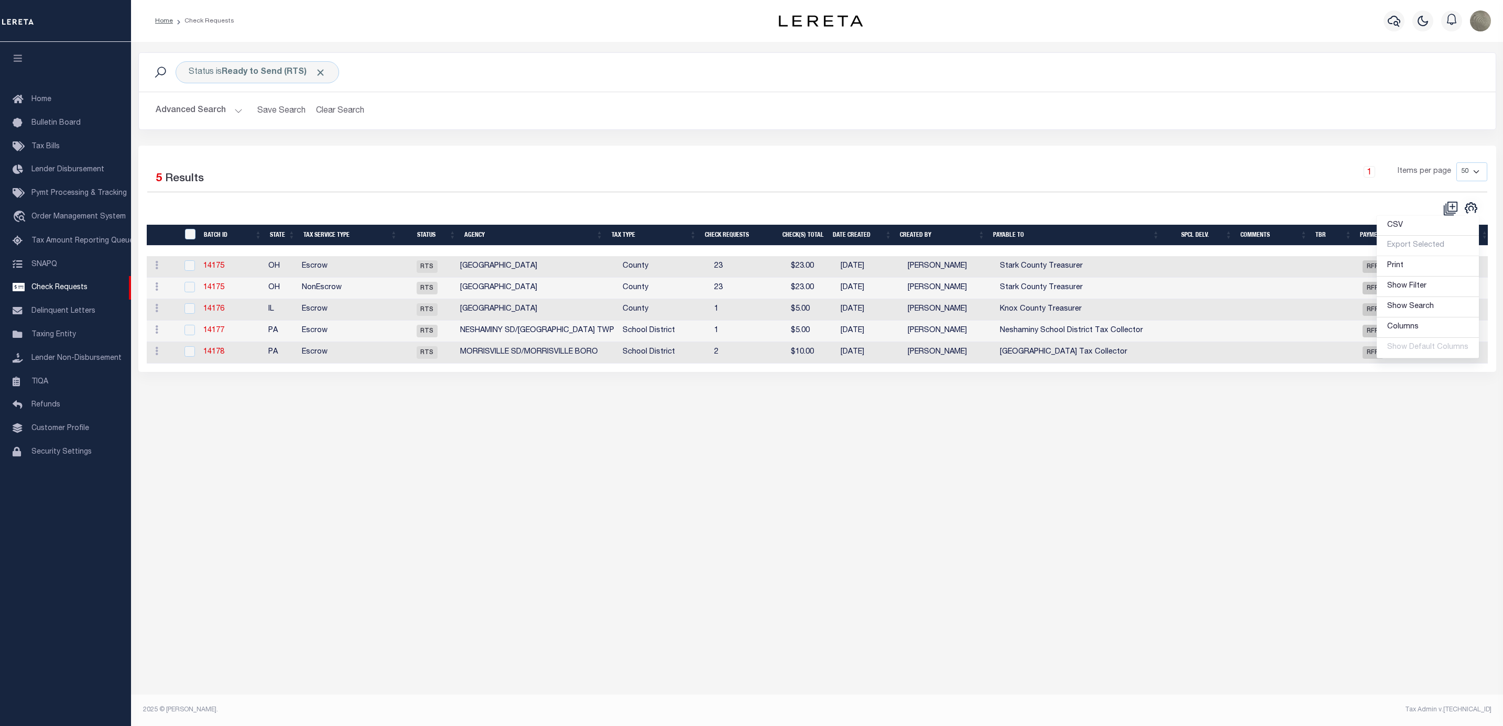
select select
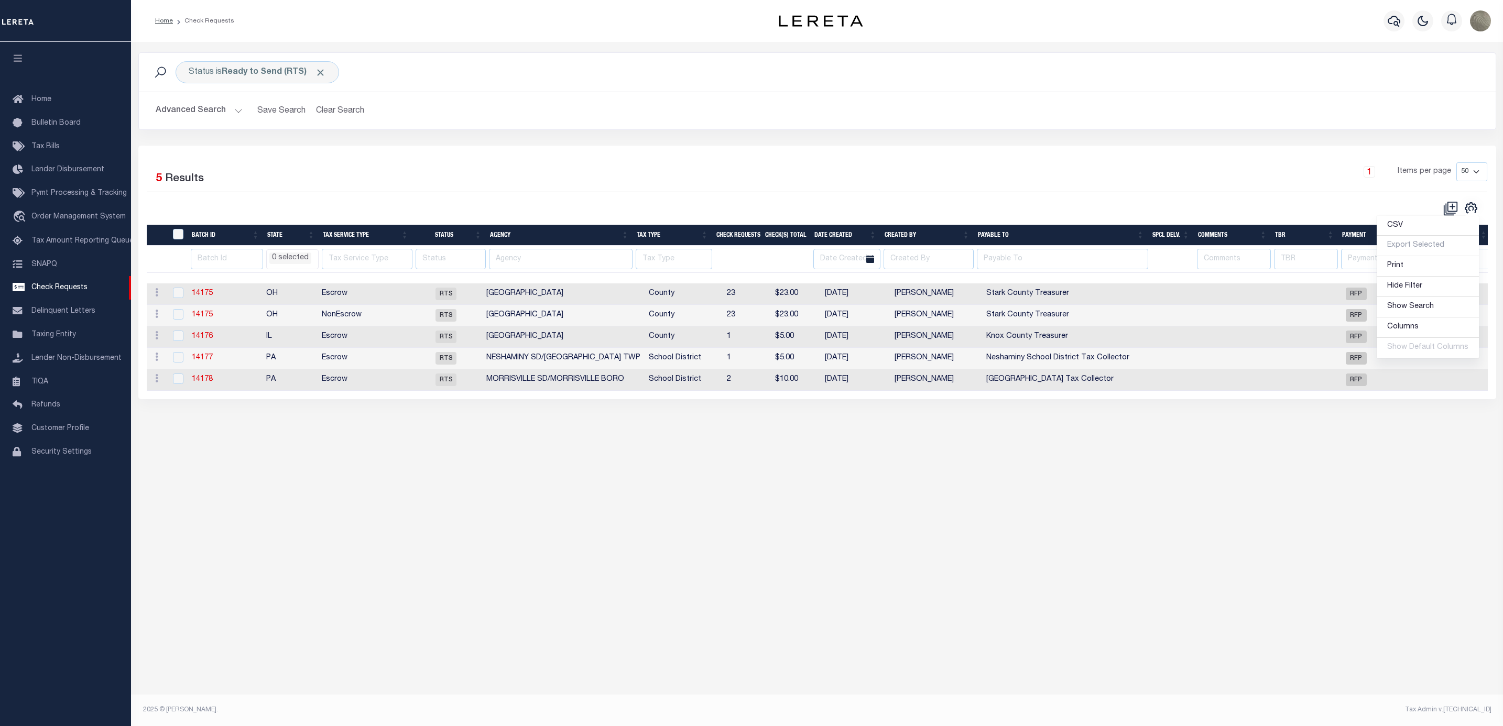
click at [510, 134] on div "Status is Ready to Send (RTS) Search Advanced Search Save Search Clear Search C…" at bounding box center [816, 98] width 1373 height 93
click at [217, 266] on input "number" at bounding box center [227, 259] width 72 height 20
type input "14"
select select
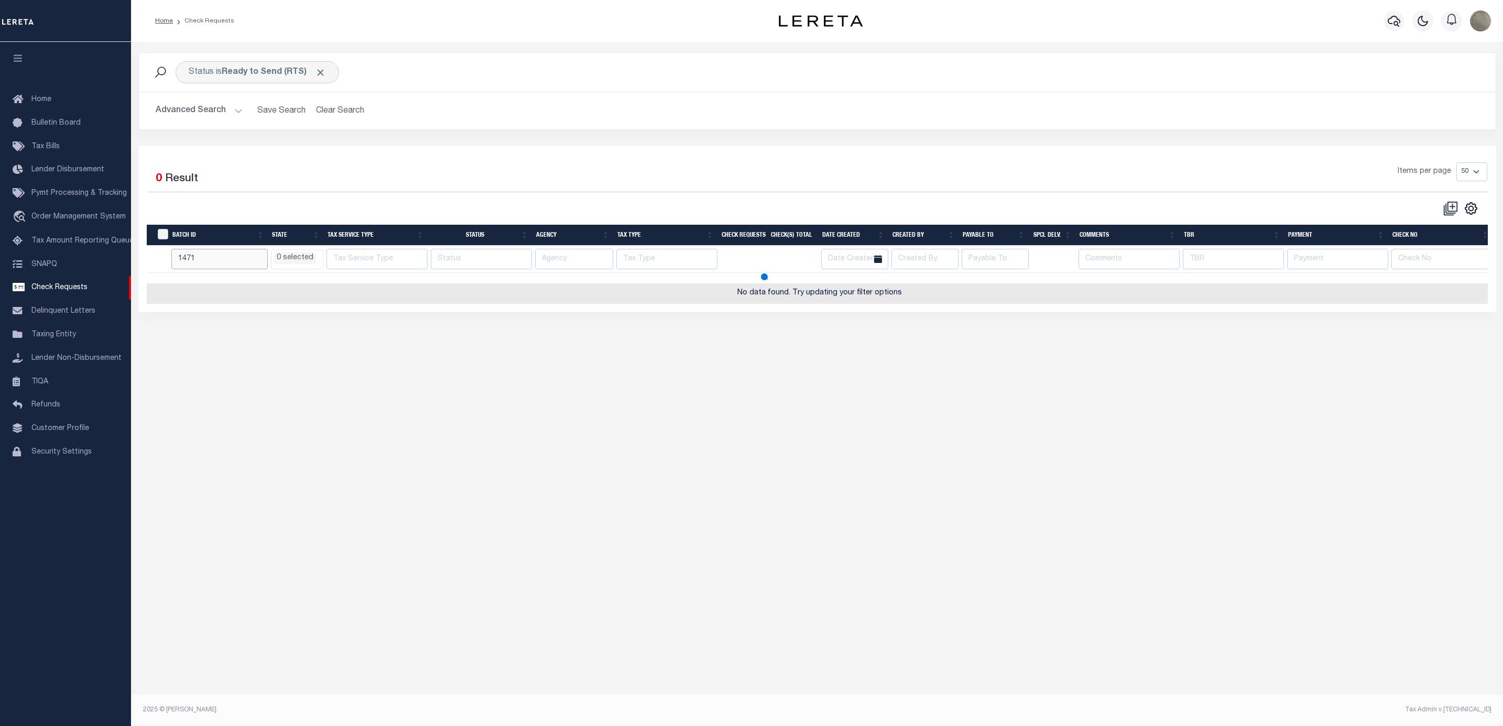
type input "1471"
select select
type input "14171"
select select
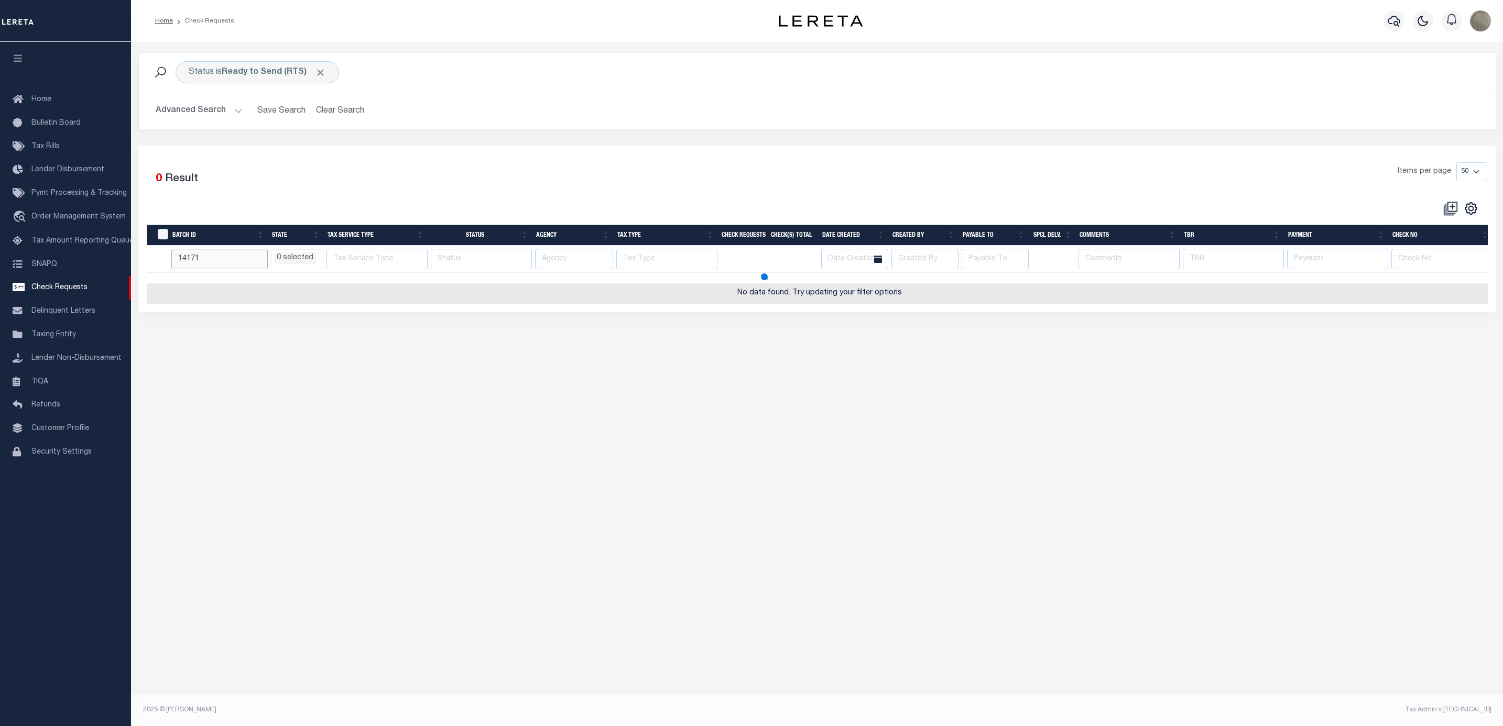
select select
click at [325, 73] on span at bounding box center [320, 72] width 11 height 11
select select
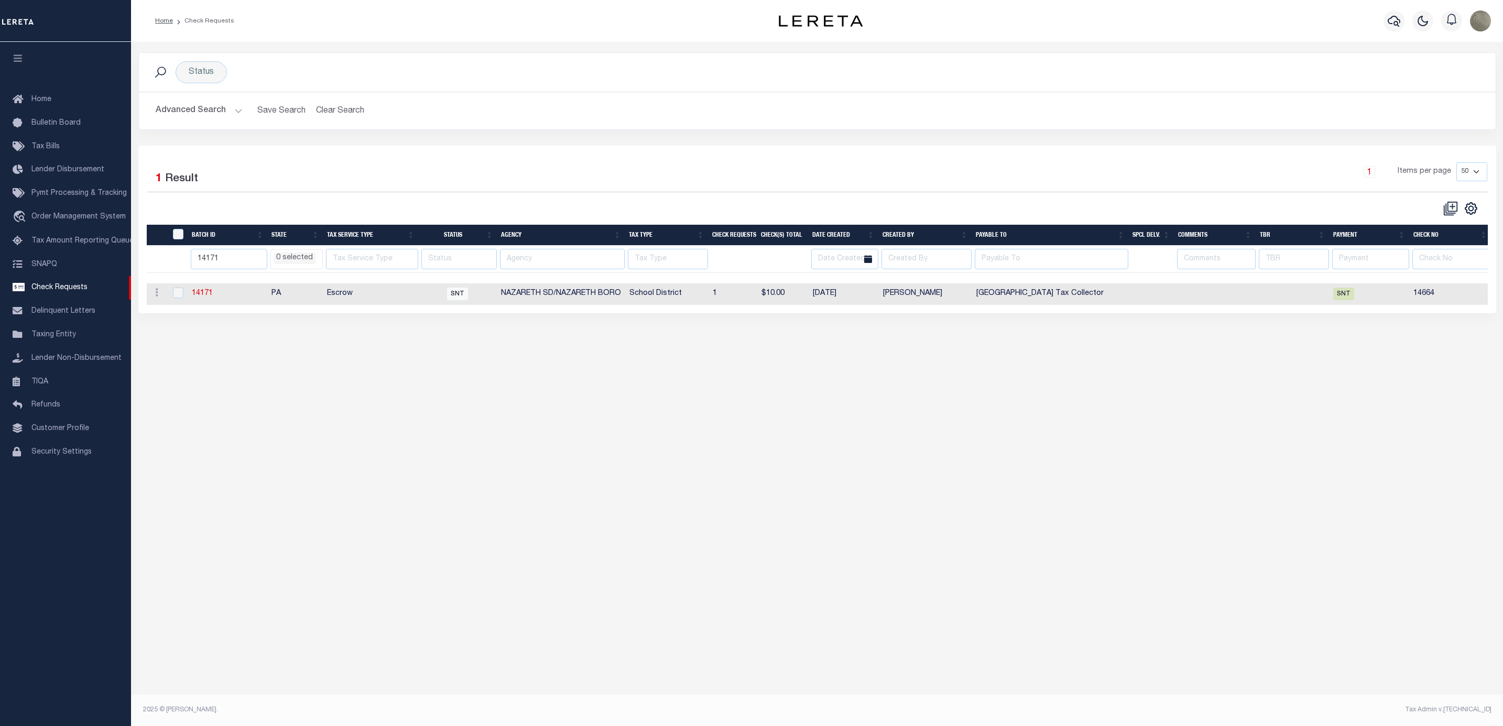
click at [365, 173] on div "Selected 1 Result" at bounding box center [308, 176] width 323 height 29
click at [225, 267] on input "14171" at bounding box center [229, 259] width 77 height 20
type input "14172"
select select
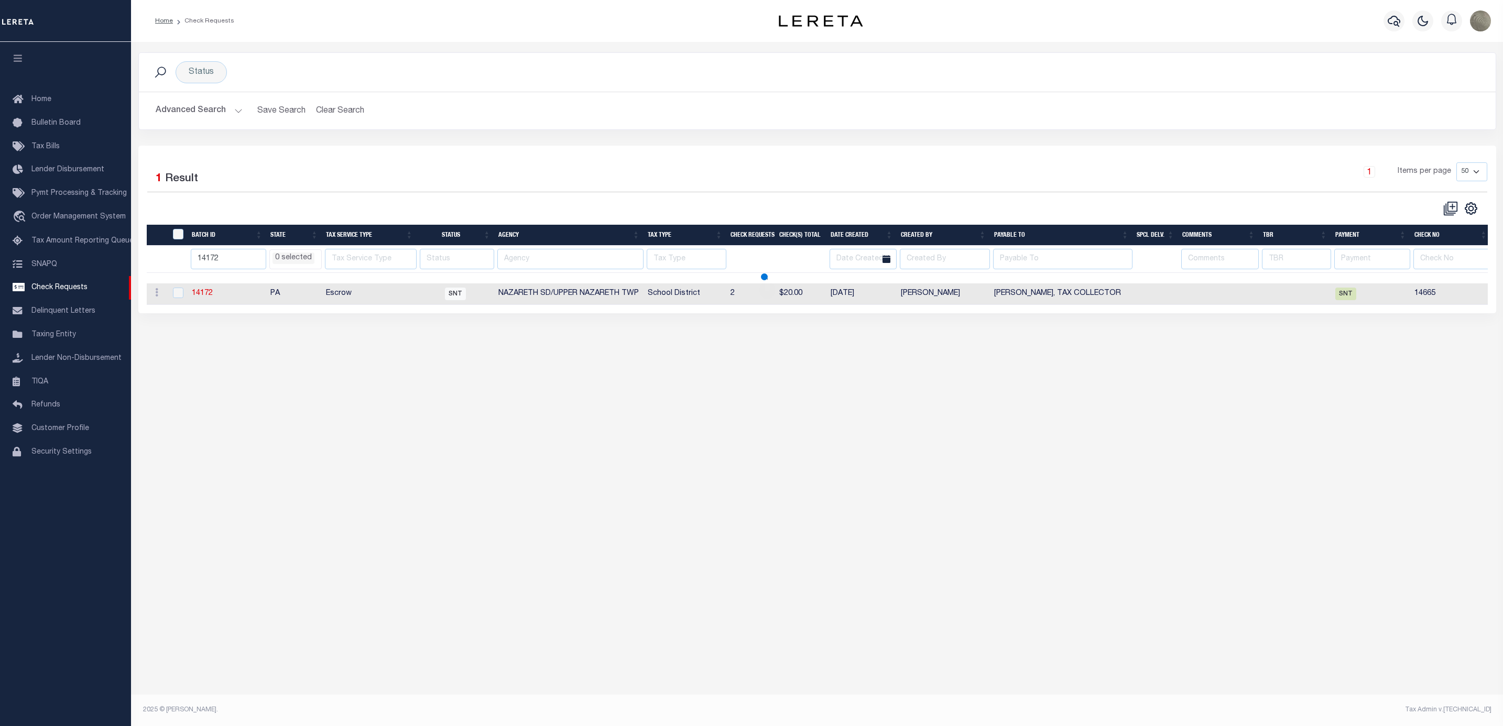
select select
click at [241, 268] on input "14172" at bounding box center [228, 259] width 75 height 20
type input "14173"
select select
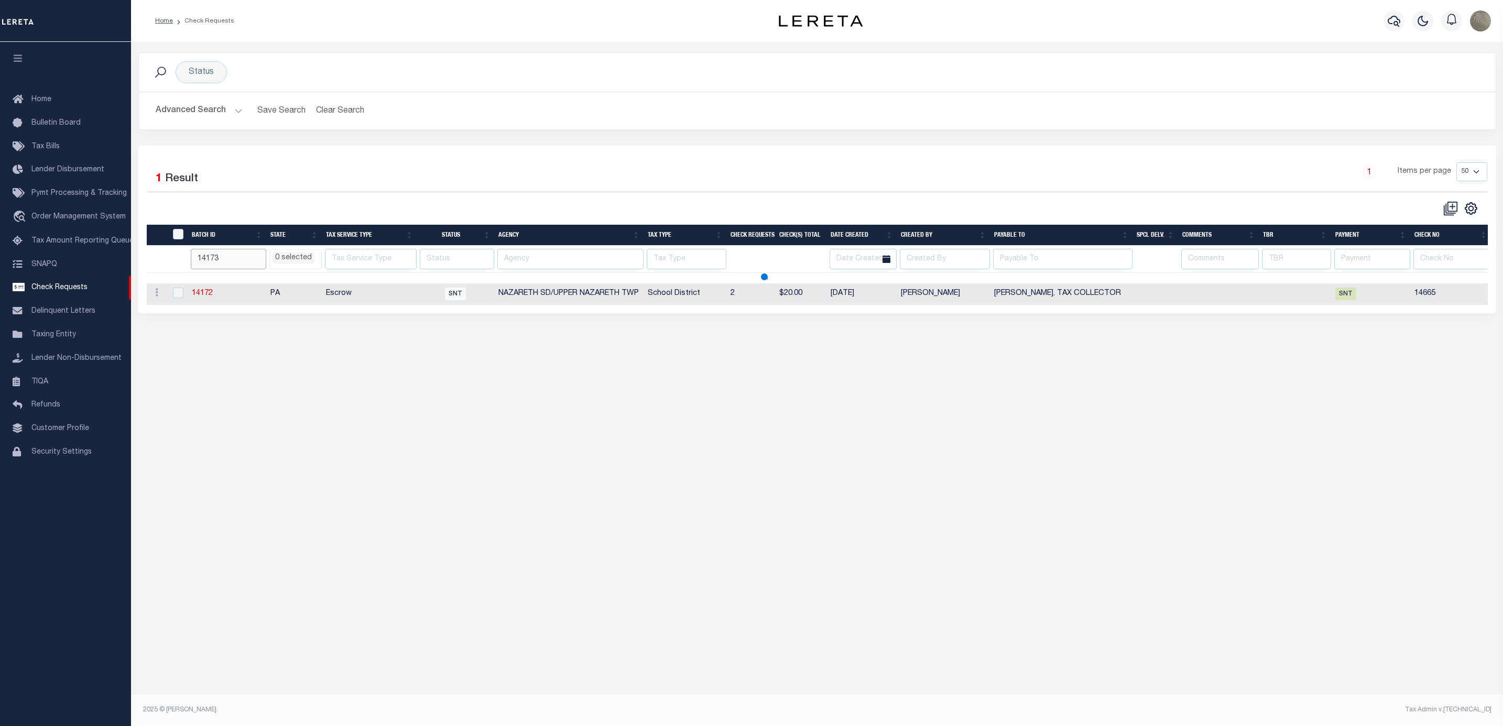
select select
click at [208, 305] on td "14173" at bounding box center [230, 293] width 85 height 21
checkbox input "true"
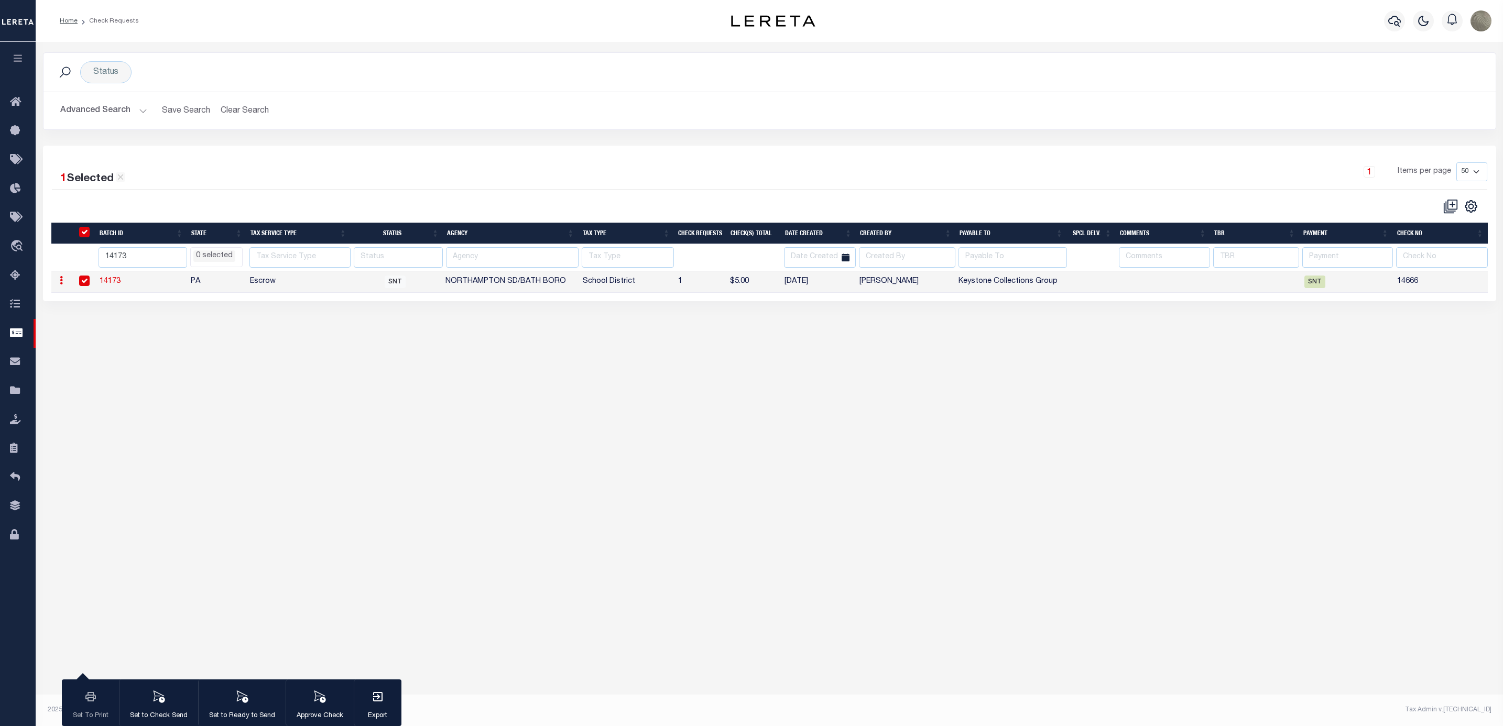
click at [105, 280] on link "14173" at bounding box center [110, 281] width 21 height 7
select select "SNT"
type input "No"
type input "14666"
type input "$5.00"
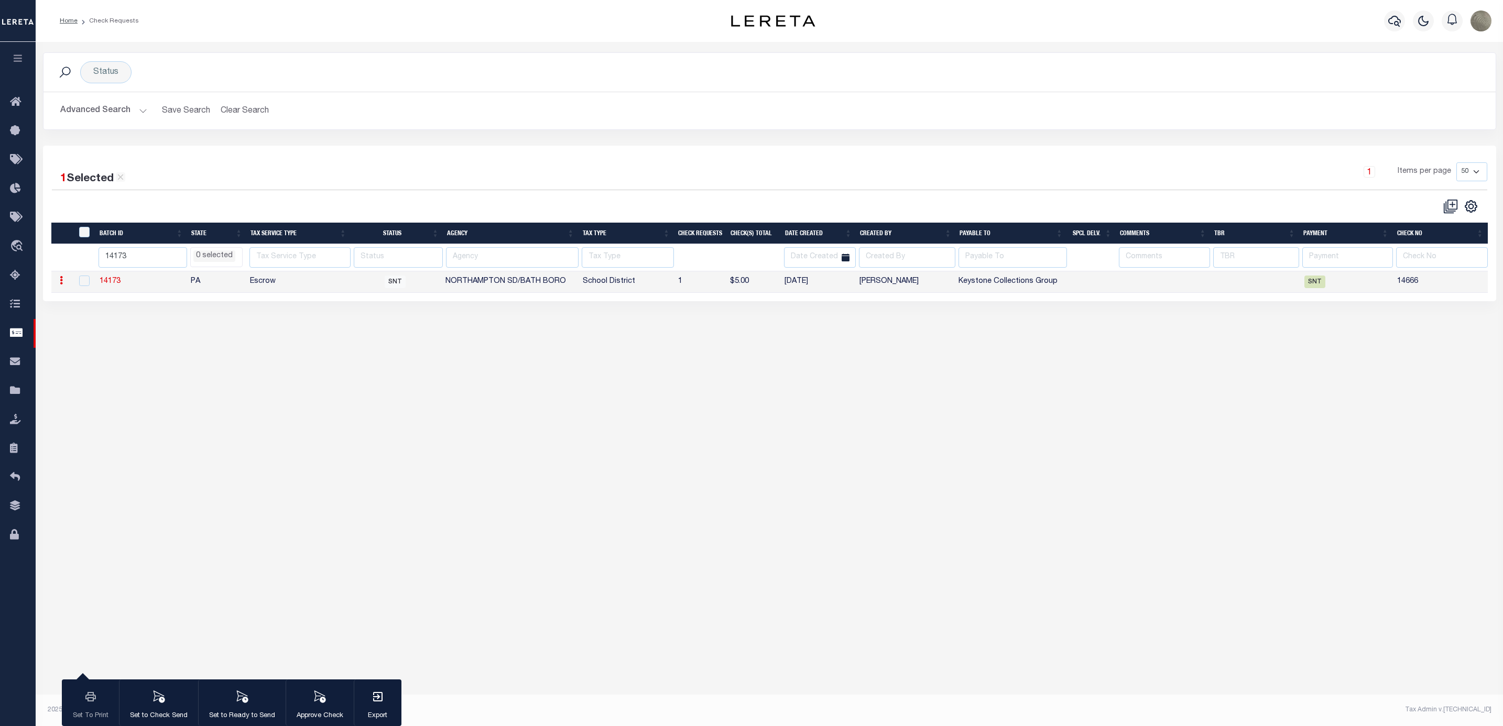
type input "Keystone Collections Group"
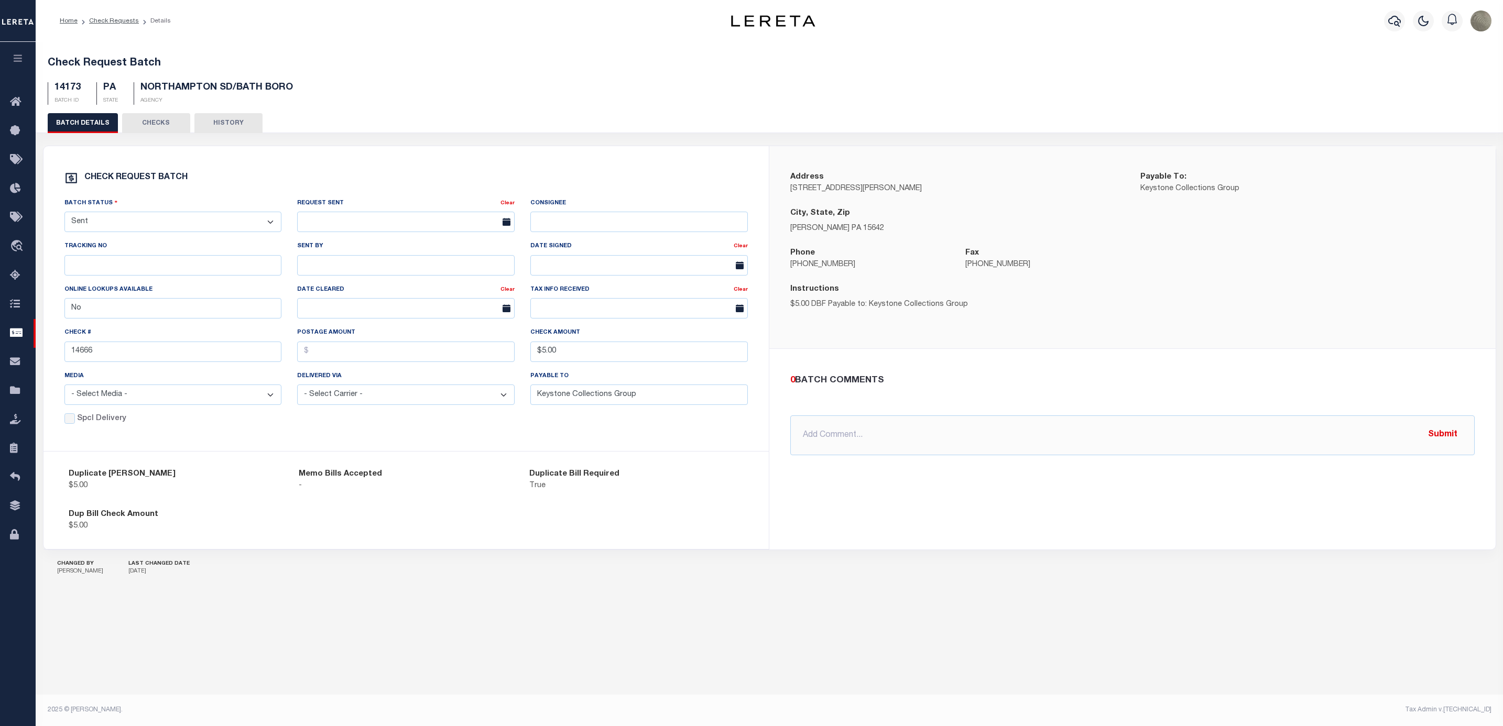
click at [157, 123] on button "CHECKS" at bounding box center [156, 123] width 68 height 20
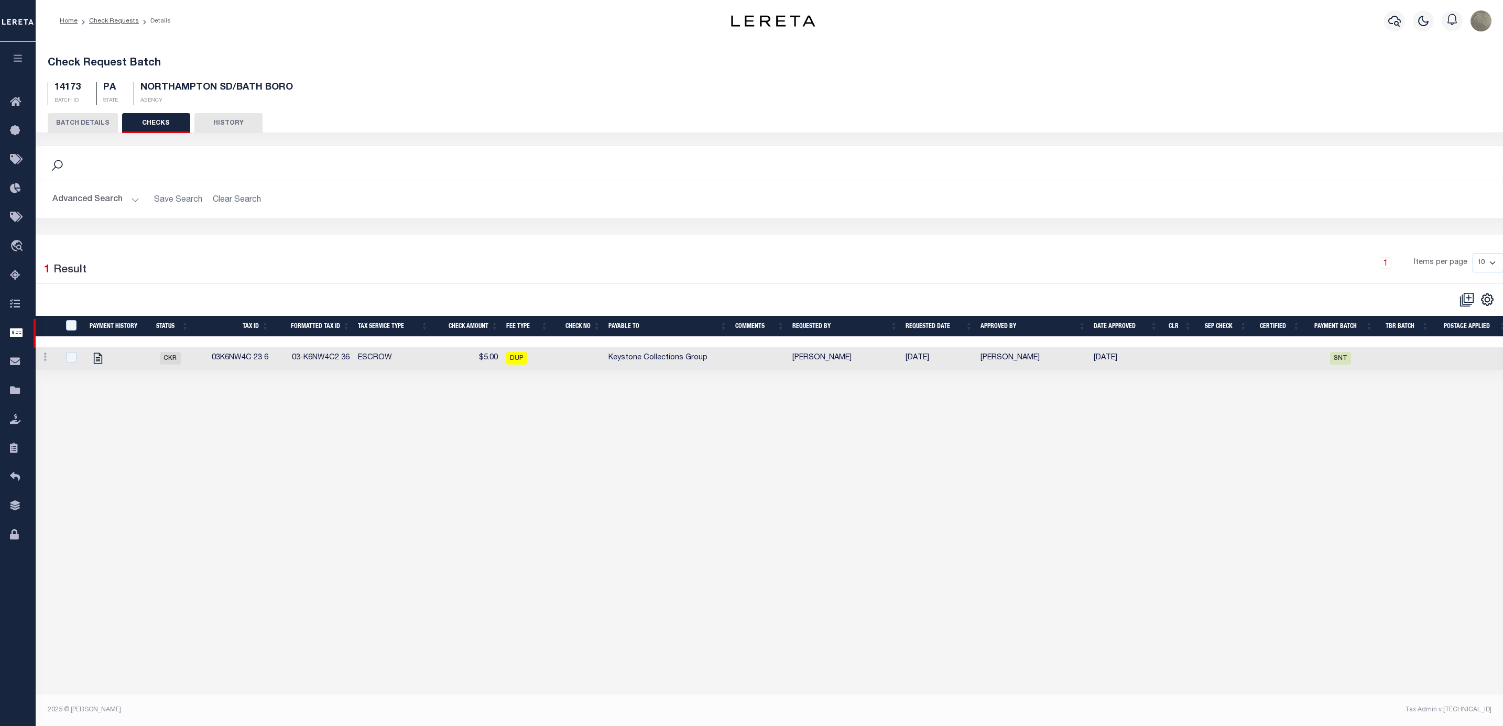
drag, startPoint x: 334, startPoint y: 263, endPoint x: 343, endPoint y: 266, distance: 9.9
select select
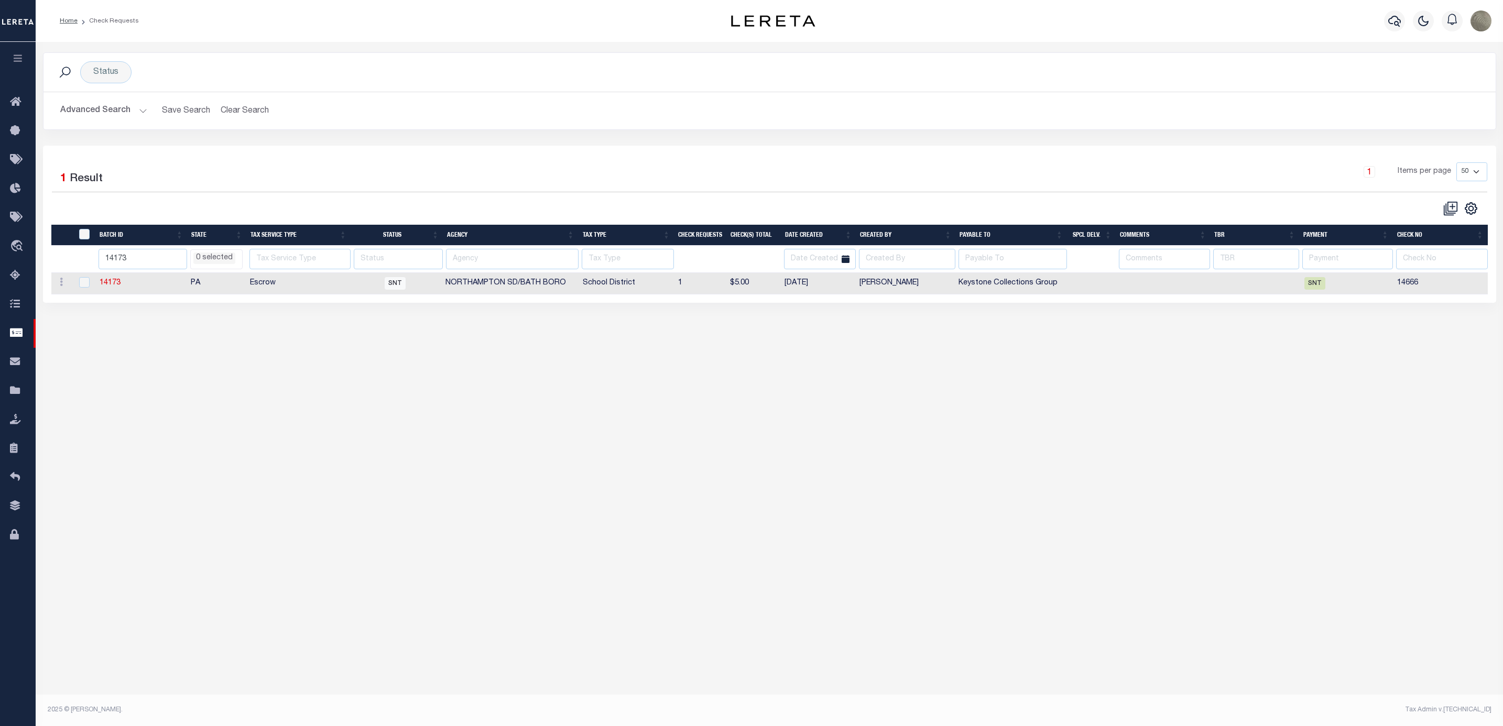
select select
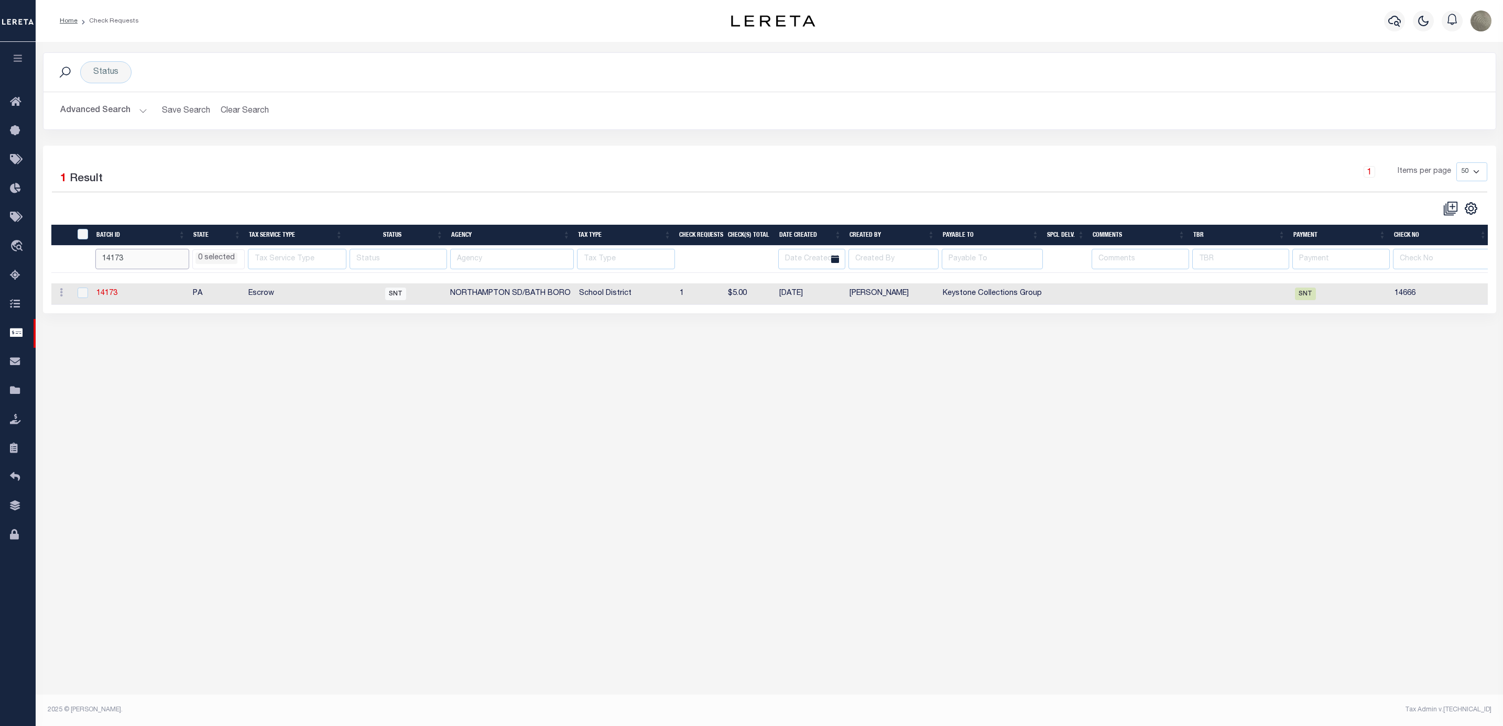
click at [162, 263] on input "14173" at bounding box center [142, 259] width 94 height 20
click at [24, 219] on icon at bounding box center [18, 217] width 17 height 13
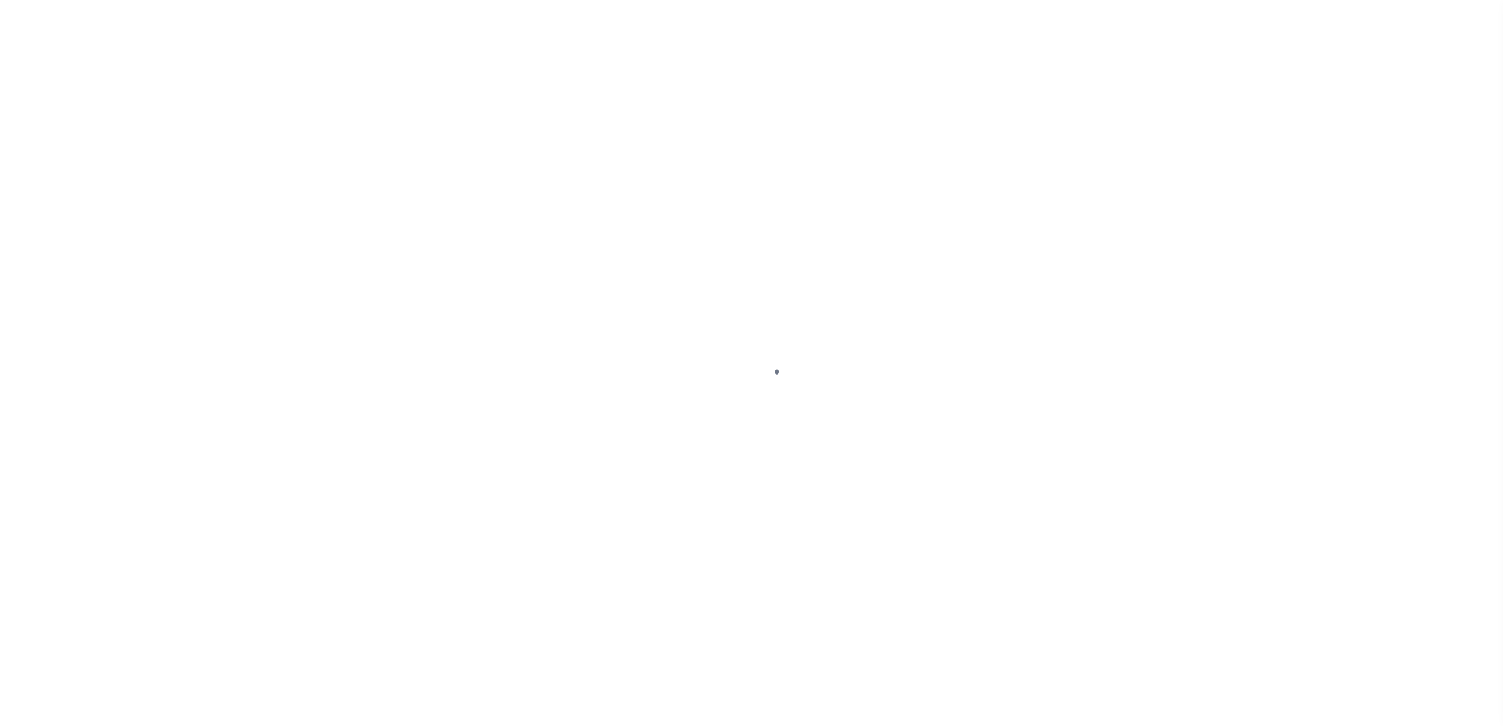
select select "SNT"
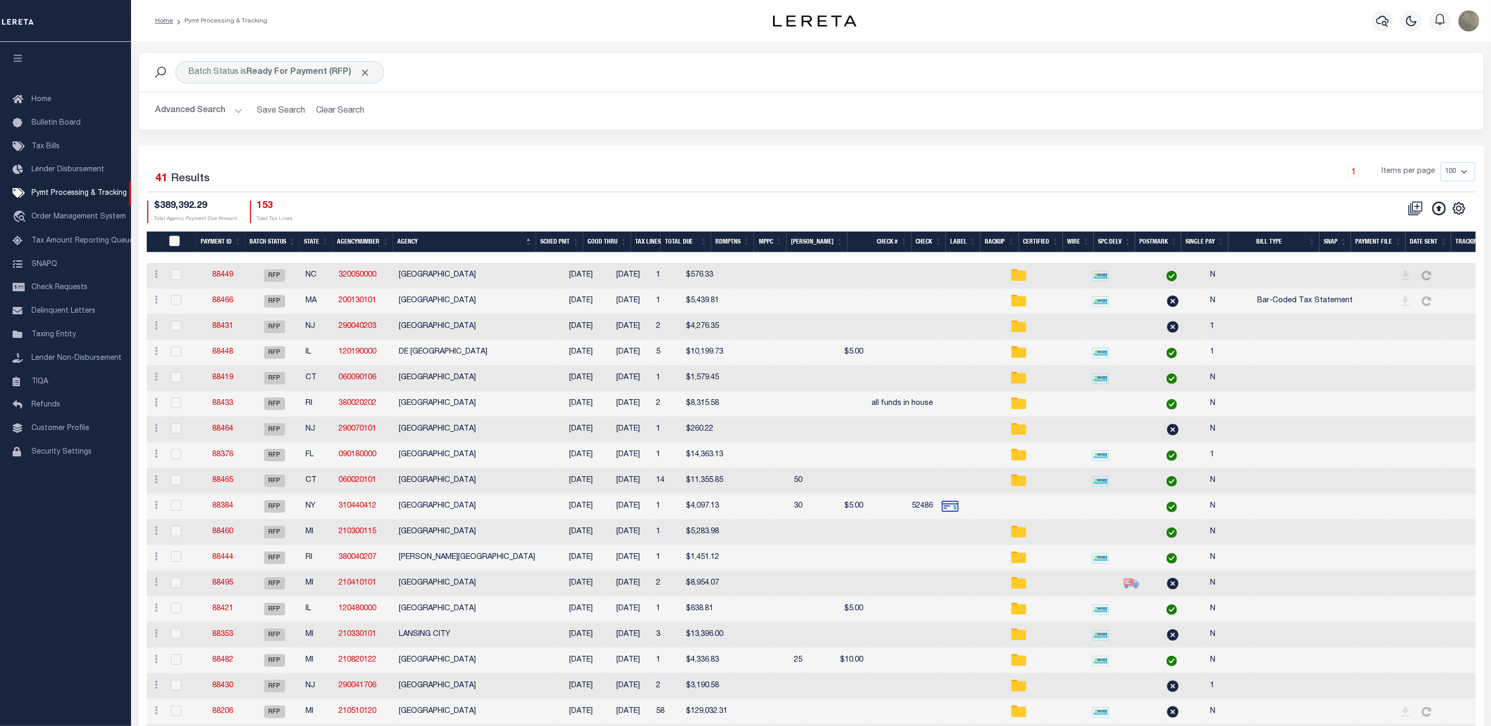
click at [530, 169] on div "1 Items per page 100 200 500 1000" at bounding box center [979, 175] width 992 height 27
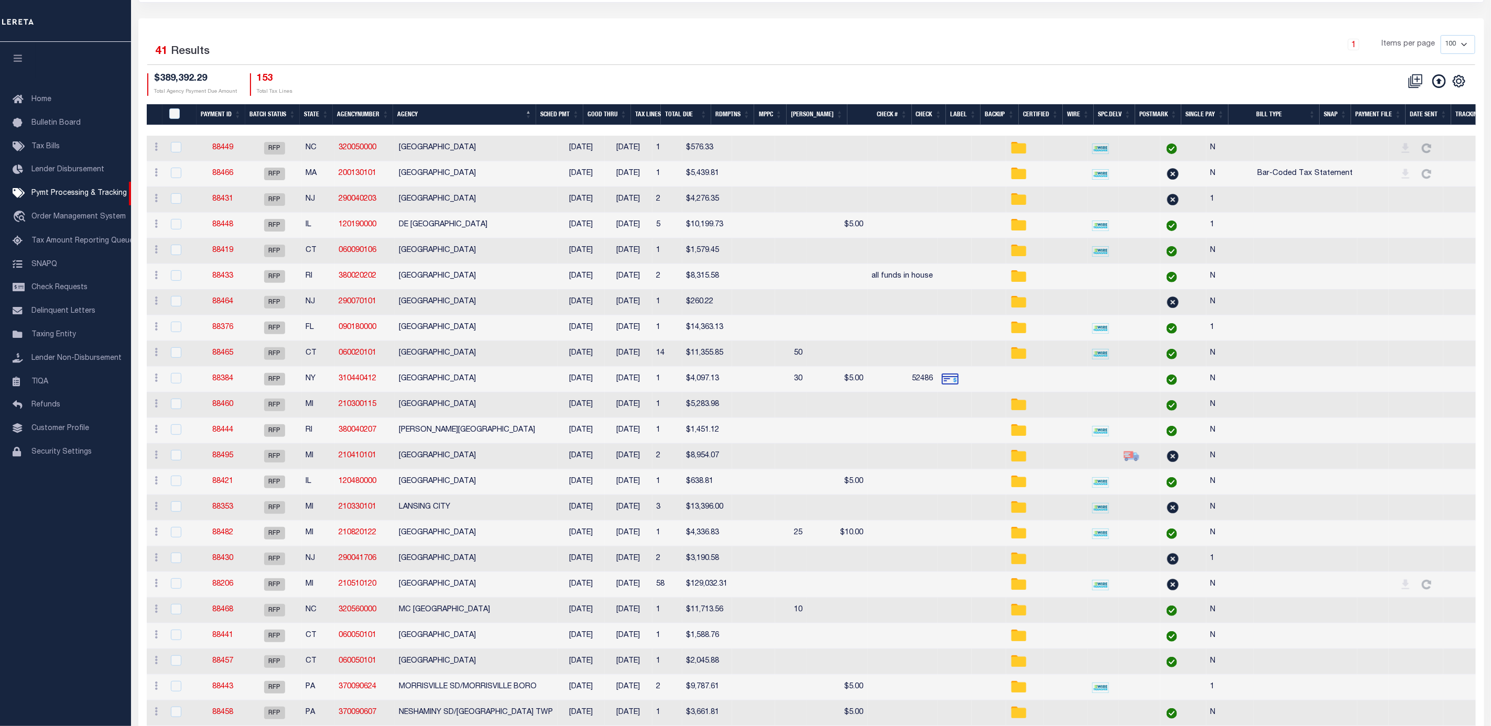
scroll to position [79, 0]
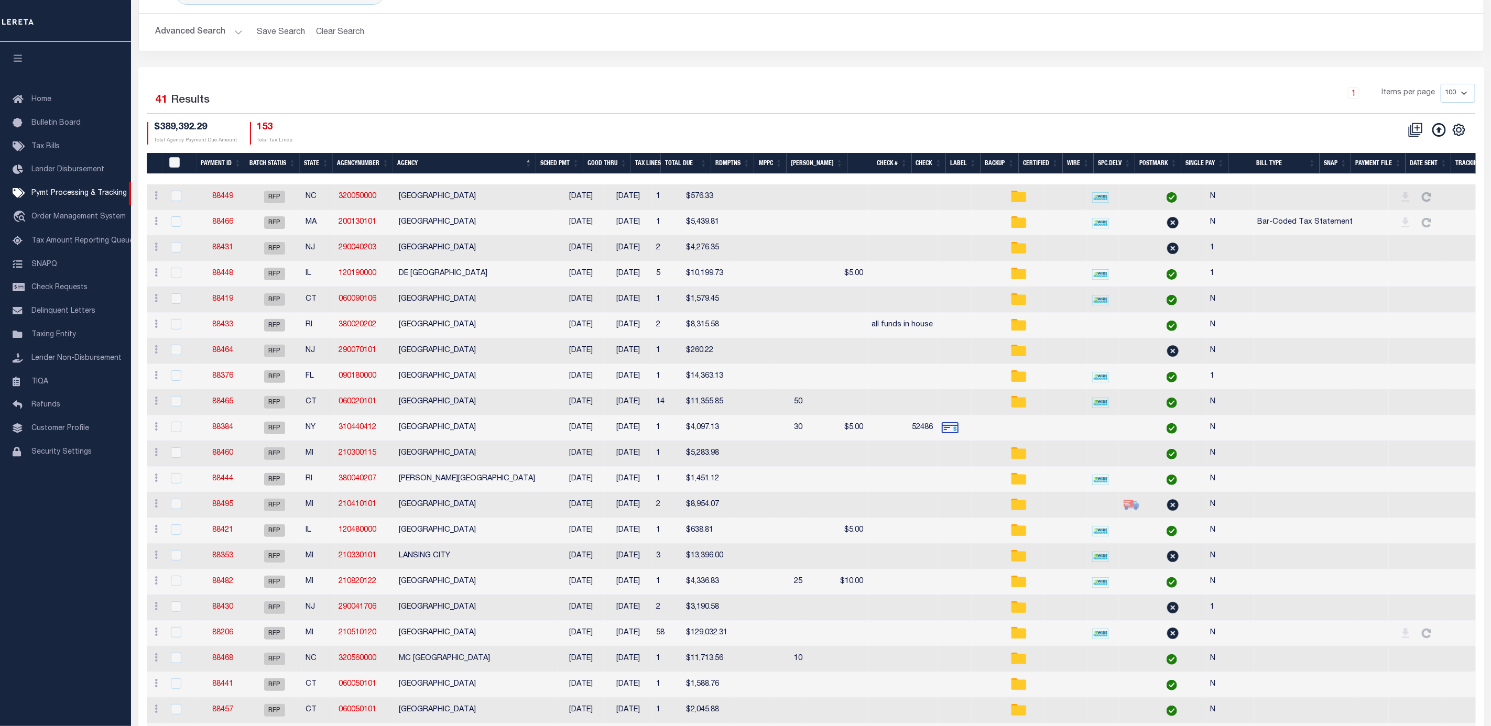
click at [173, 169] on div "PayeePmtBatchStatus" at bounding box center [182, 163] width 30 height 12
click at [176, 161] on input "PayeePmtBatchStatus" at bounding box center [174, 162] width 10 height 10
checkbox input "true"
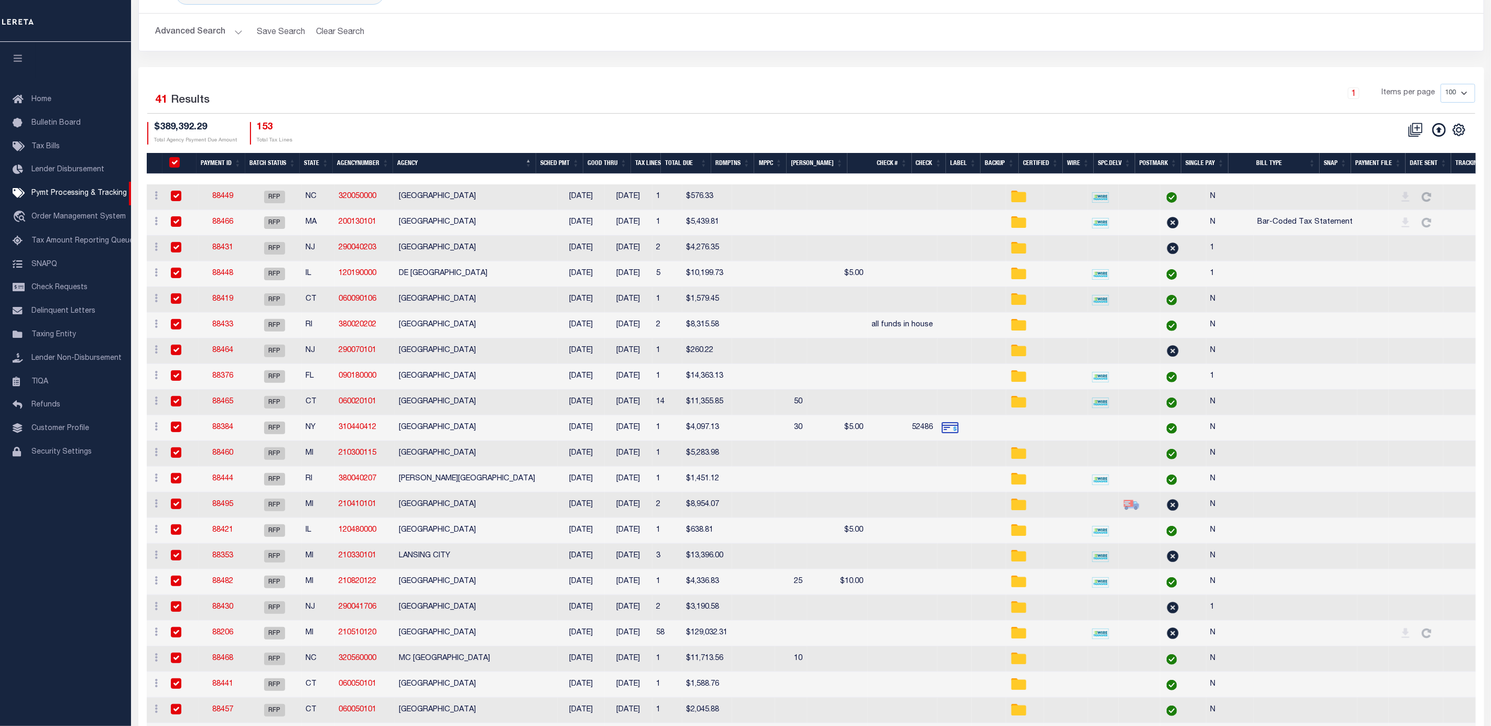
checkbox input "true"
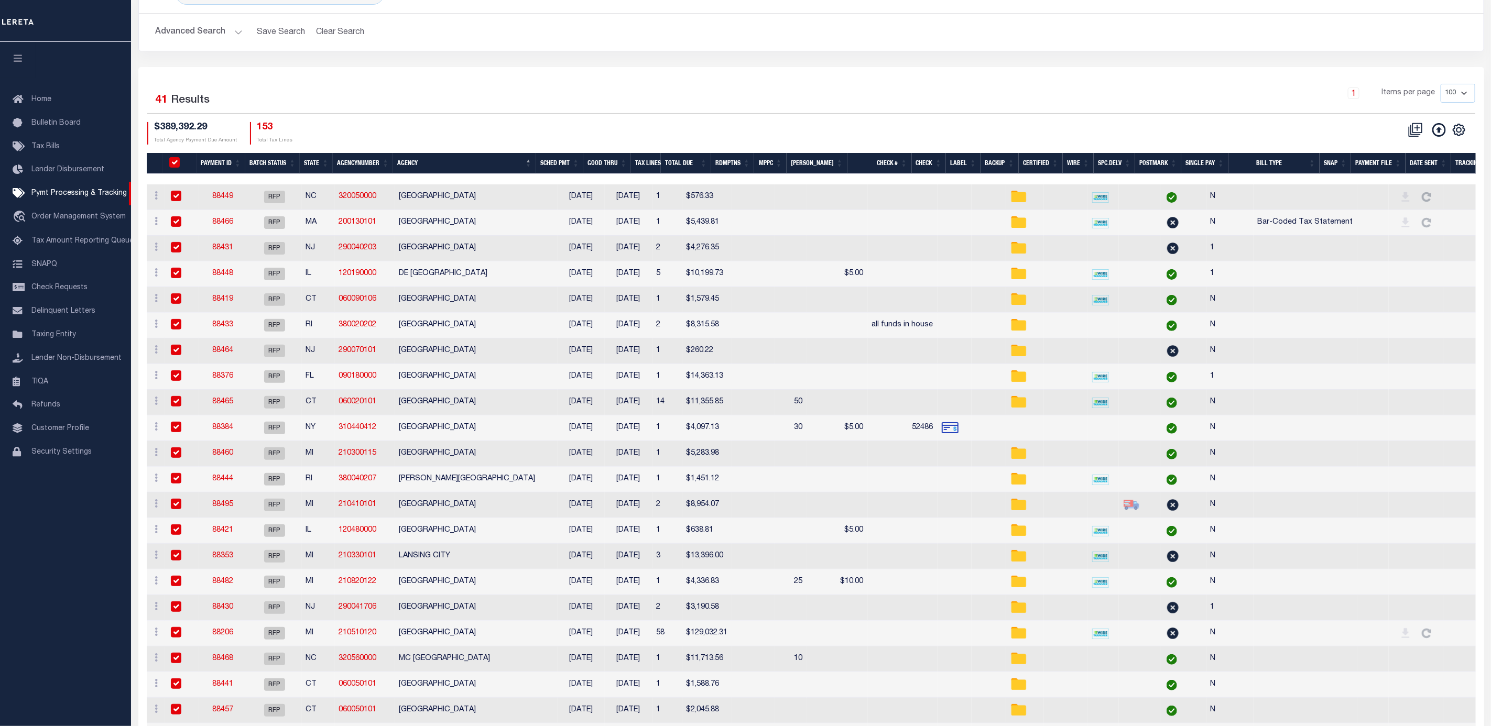
checkbox input "true"
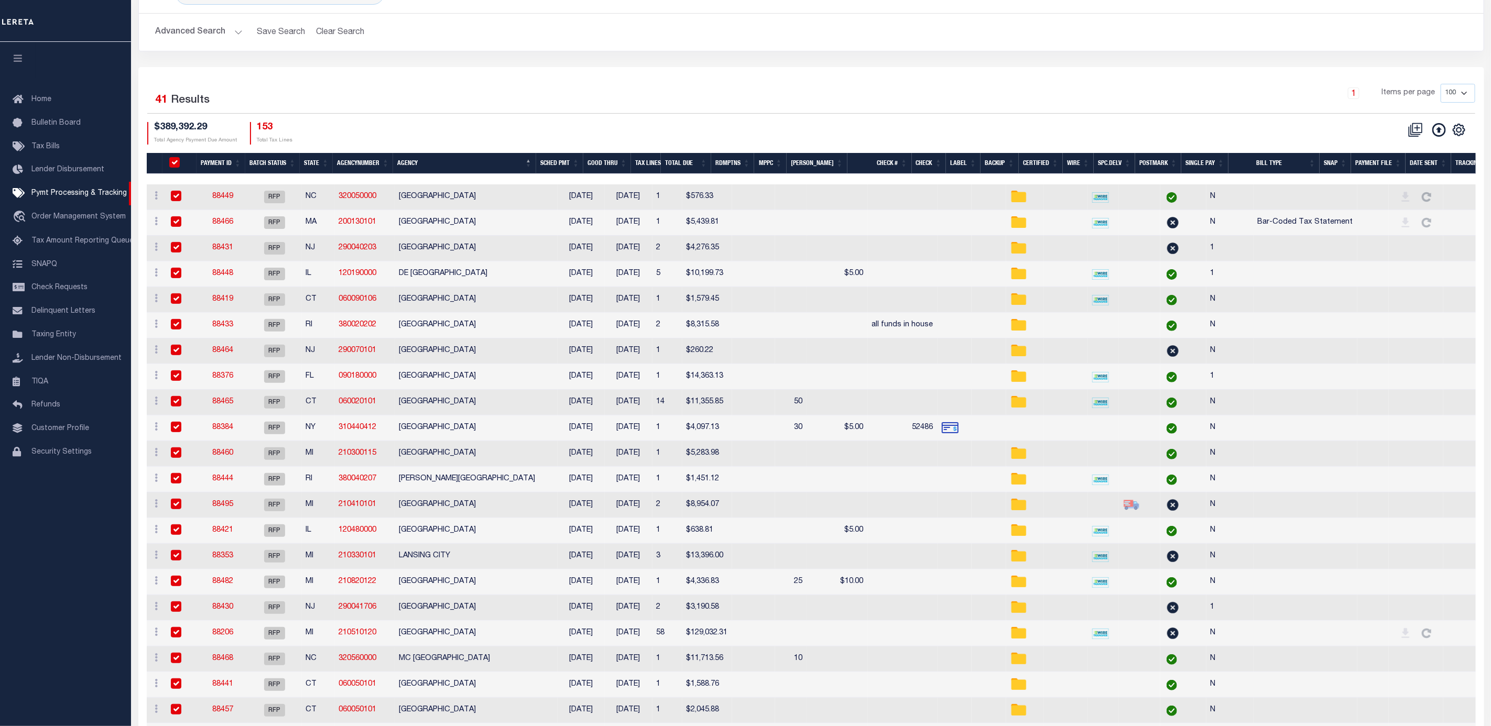
checkbox input "true"
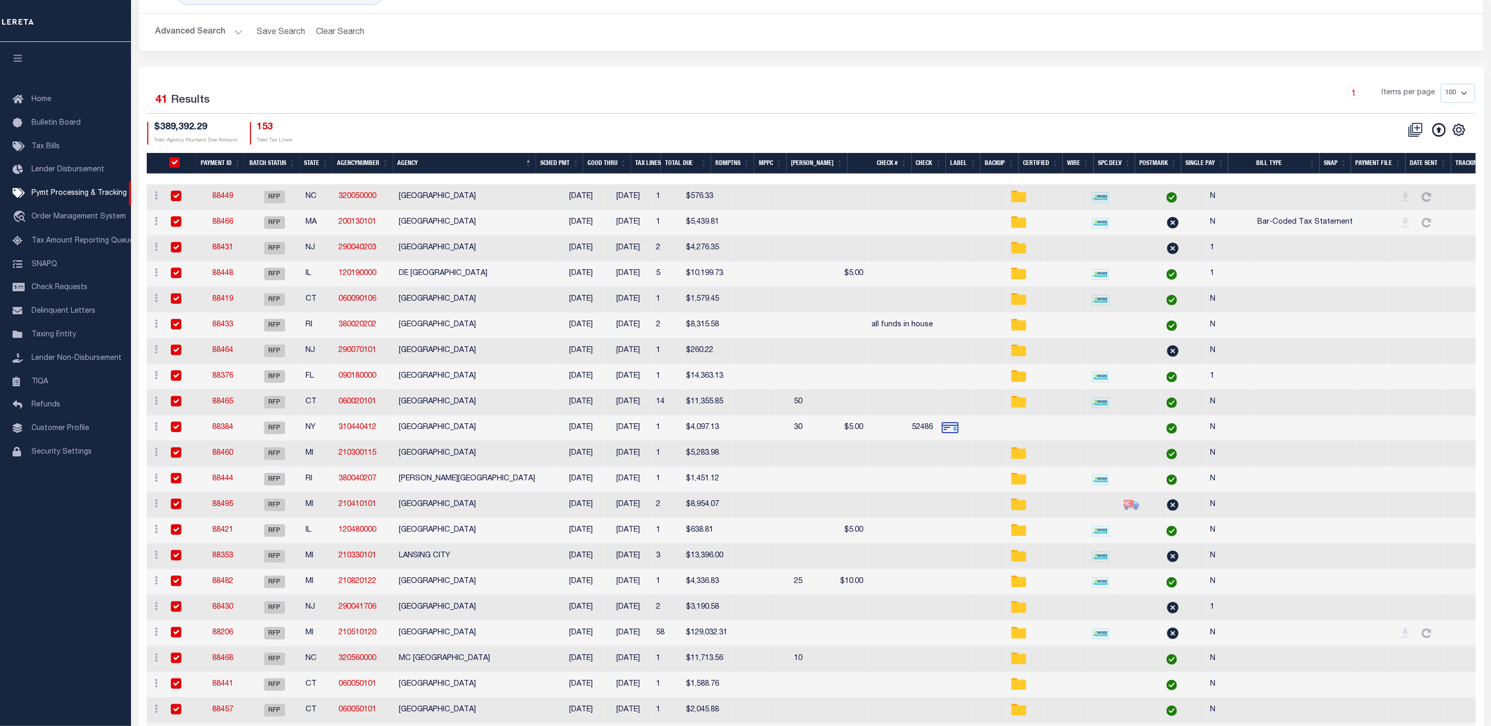
checkbox input "true"
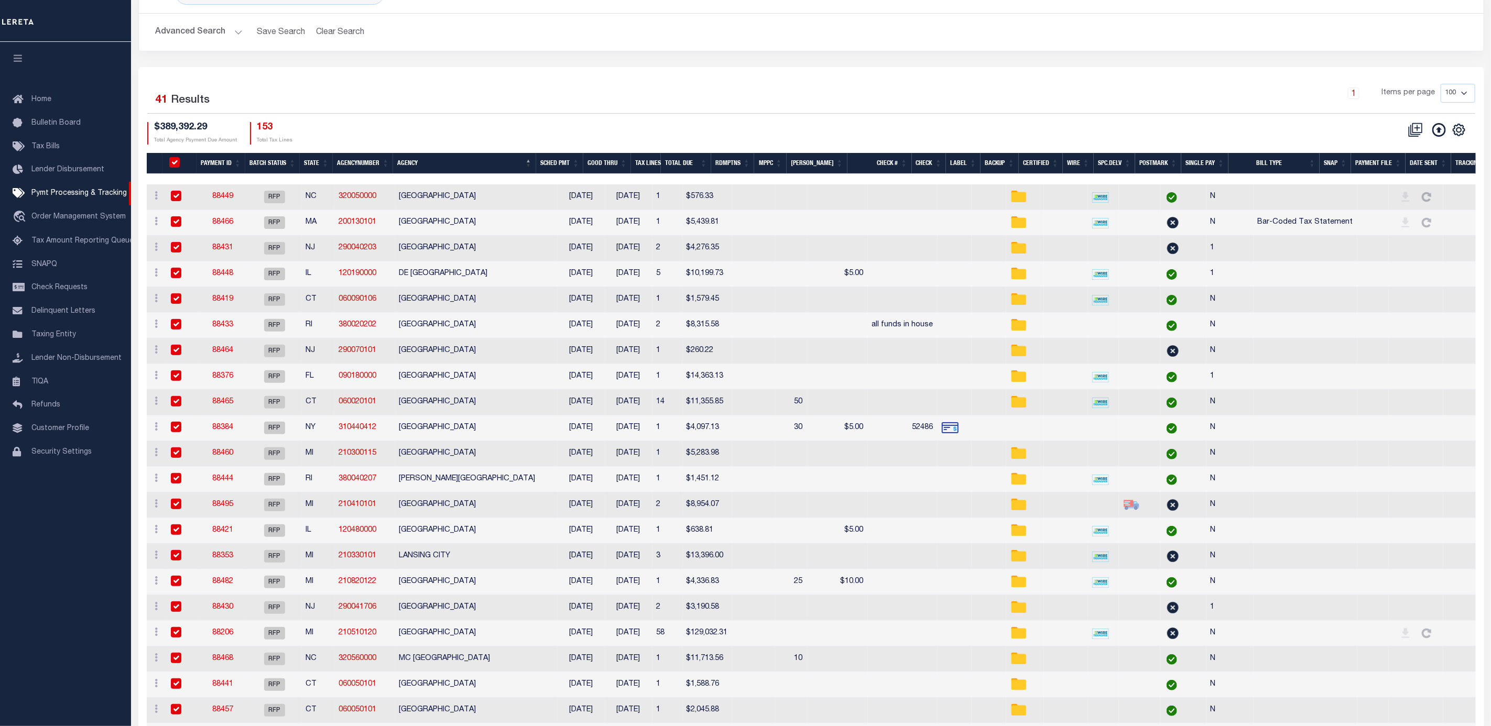
checkbox input "true"
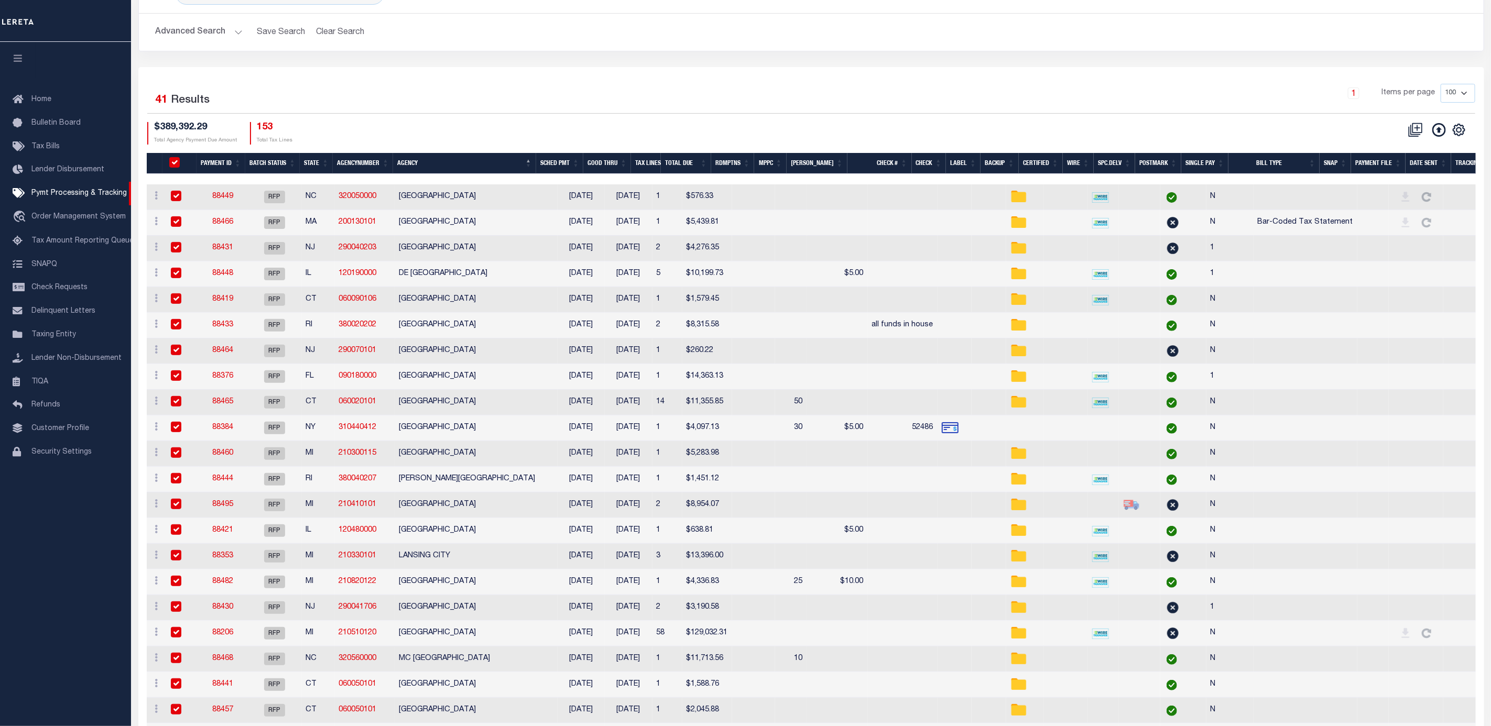
checkbox input "true"
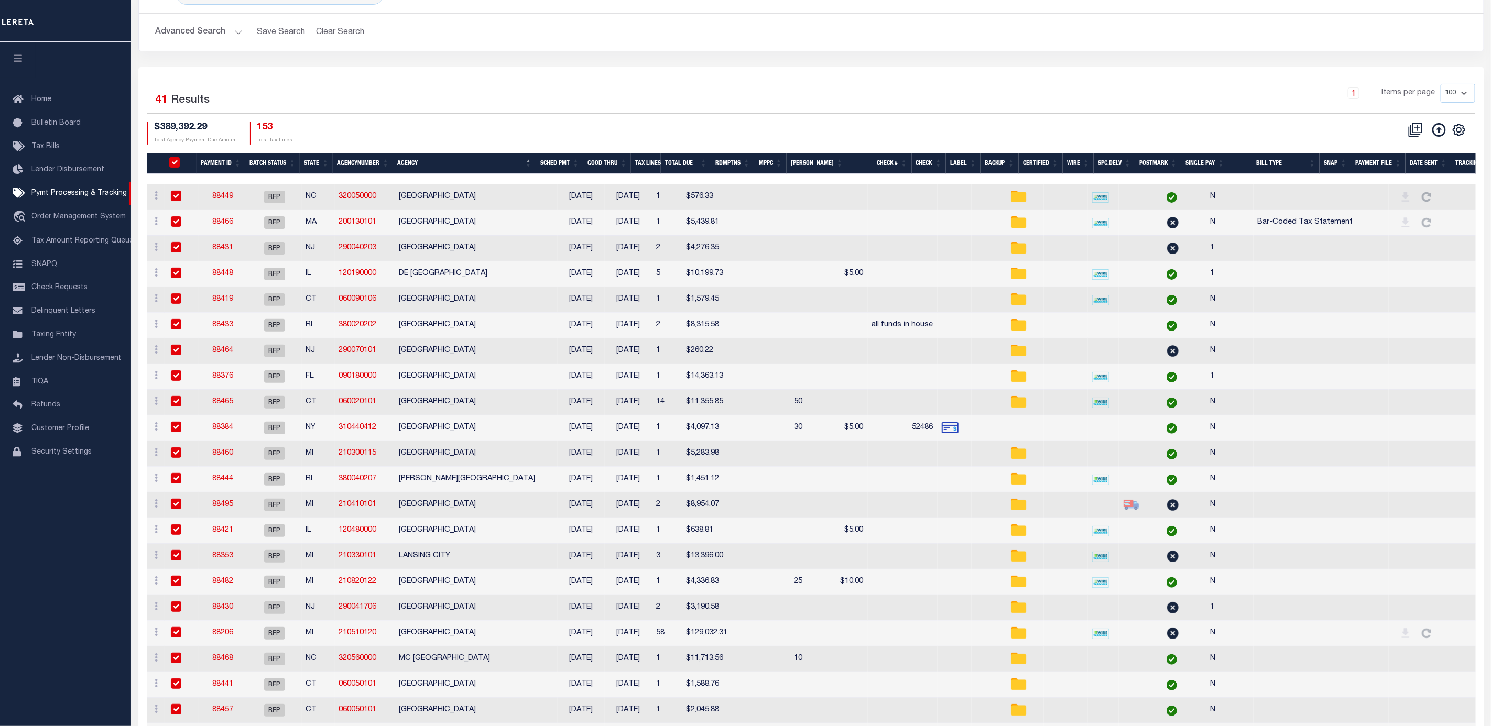
checkbox input "true"
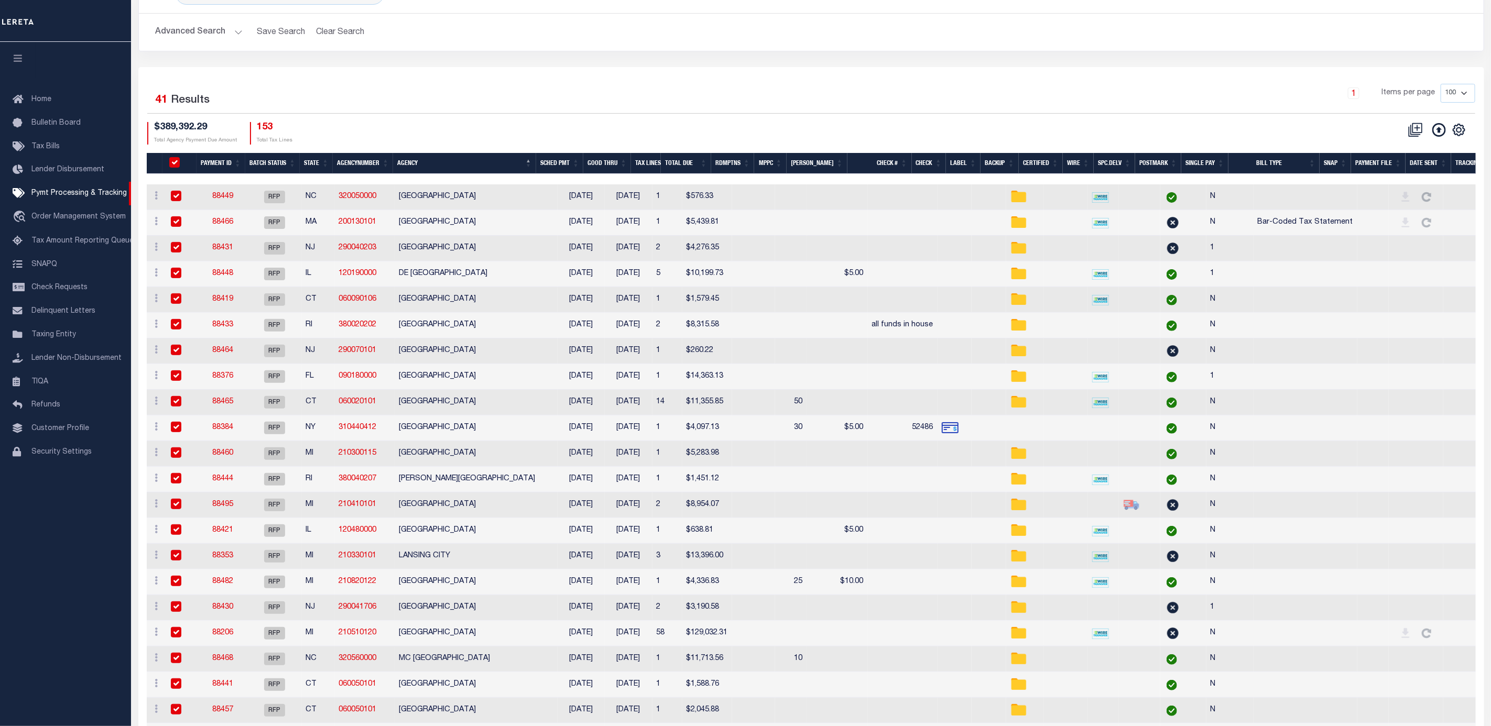
checkbox input "true"
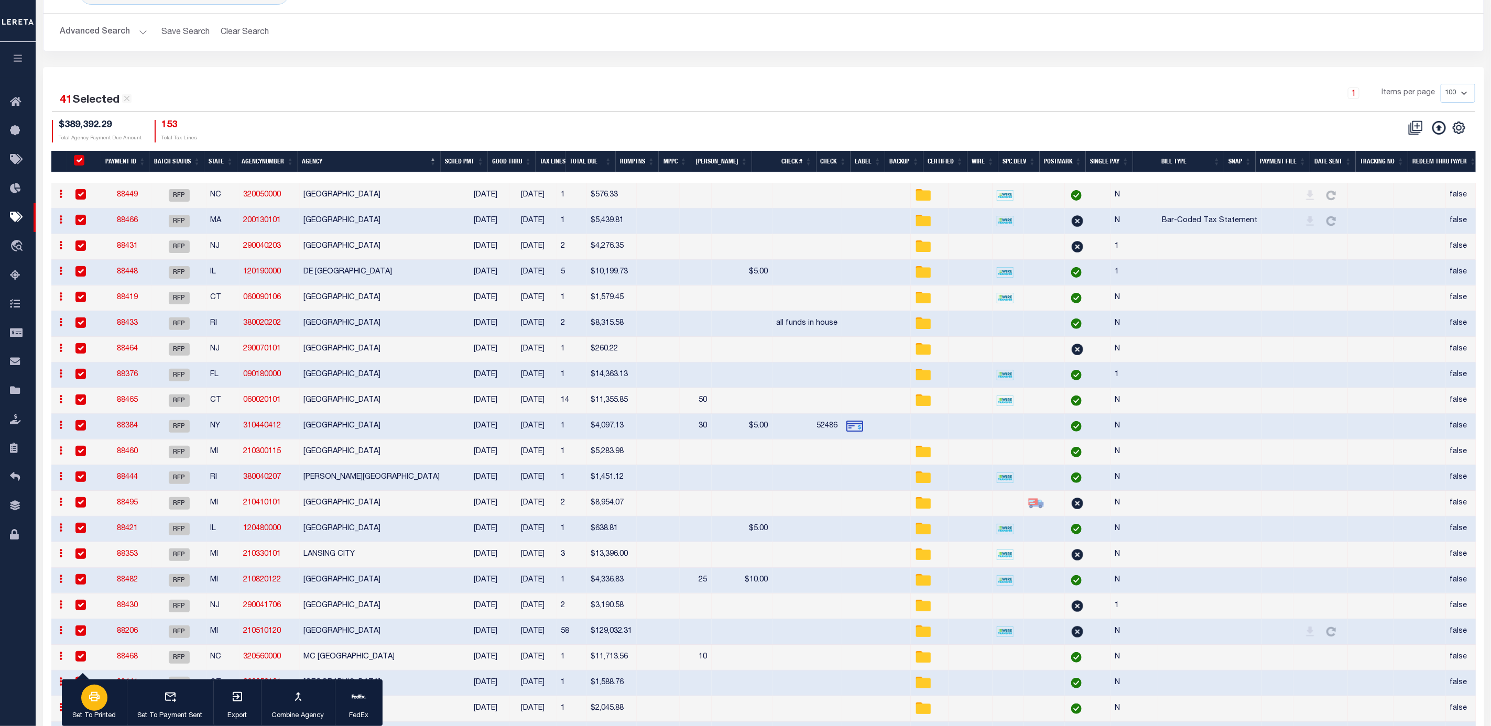
click at [90, 706] on div "button" at bounding box center [94, 698] width 26 height 26
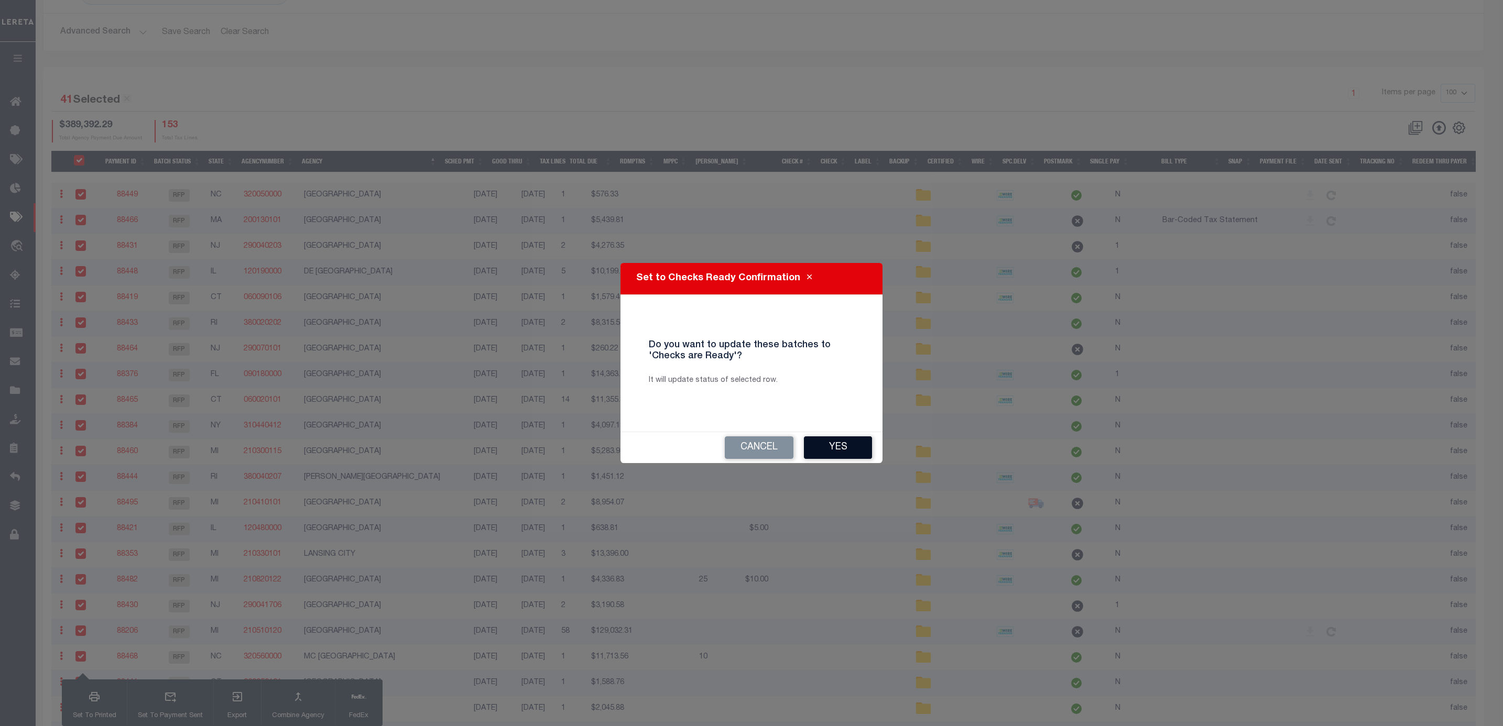
click at [822, 450] on button "Yes" at bounding box center [838, 447] width 68 height 23
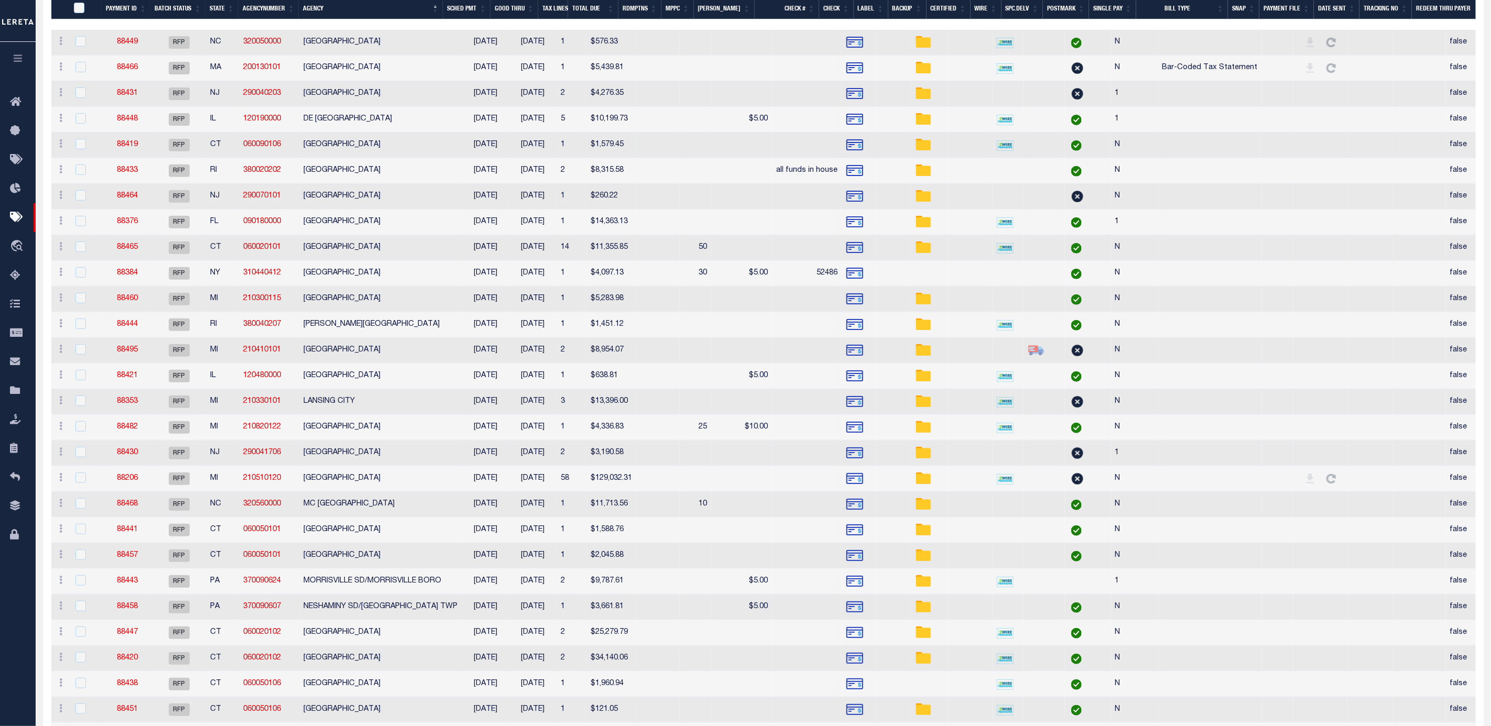
scroll to position [0, 0]
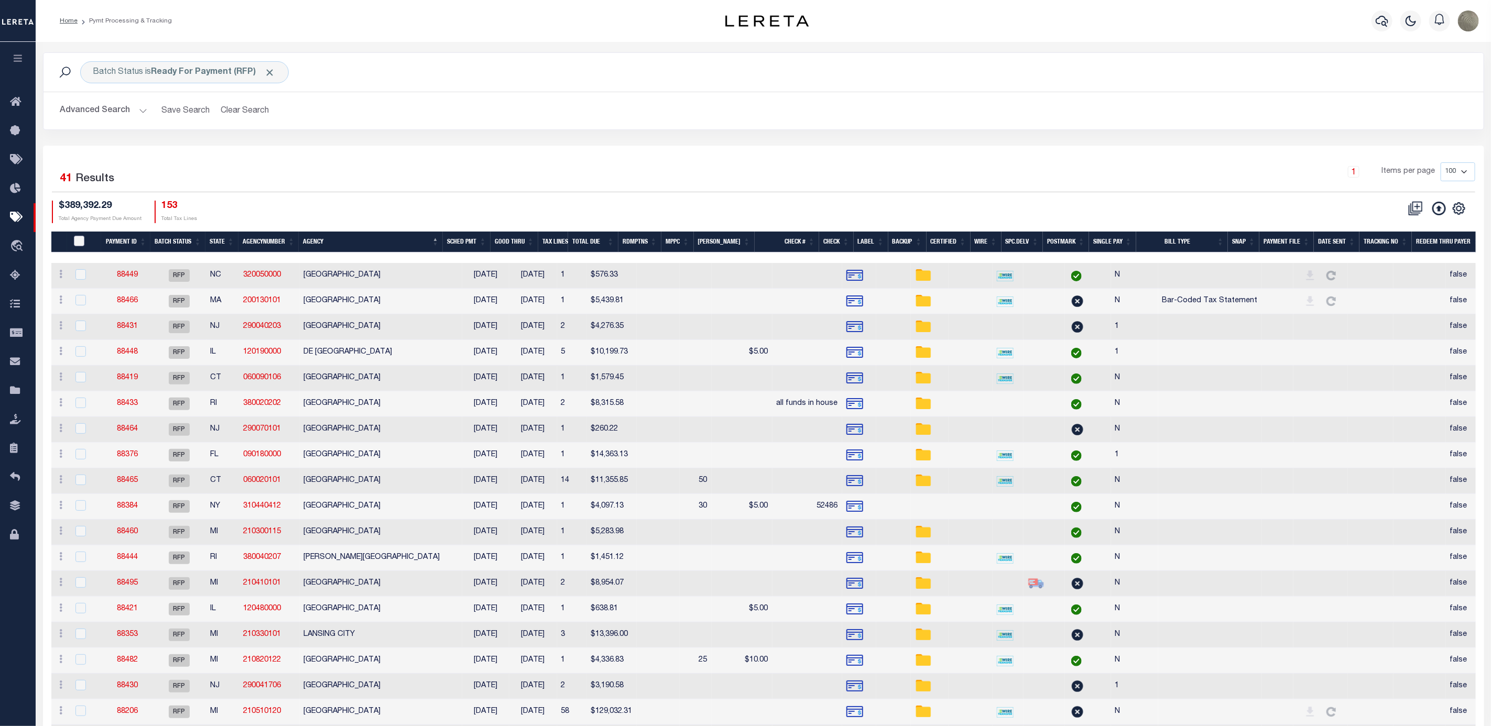
drag, startPoint x: 80, startPoint y: 239, endPoint x: 98, endPoint y: 249, distance: 20.4
click at [80, 239] on input "PayeePmtBatchStatus" at bounding box center [79, 241] width 10 height 10
checkbox input "true"
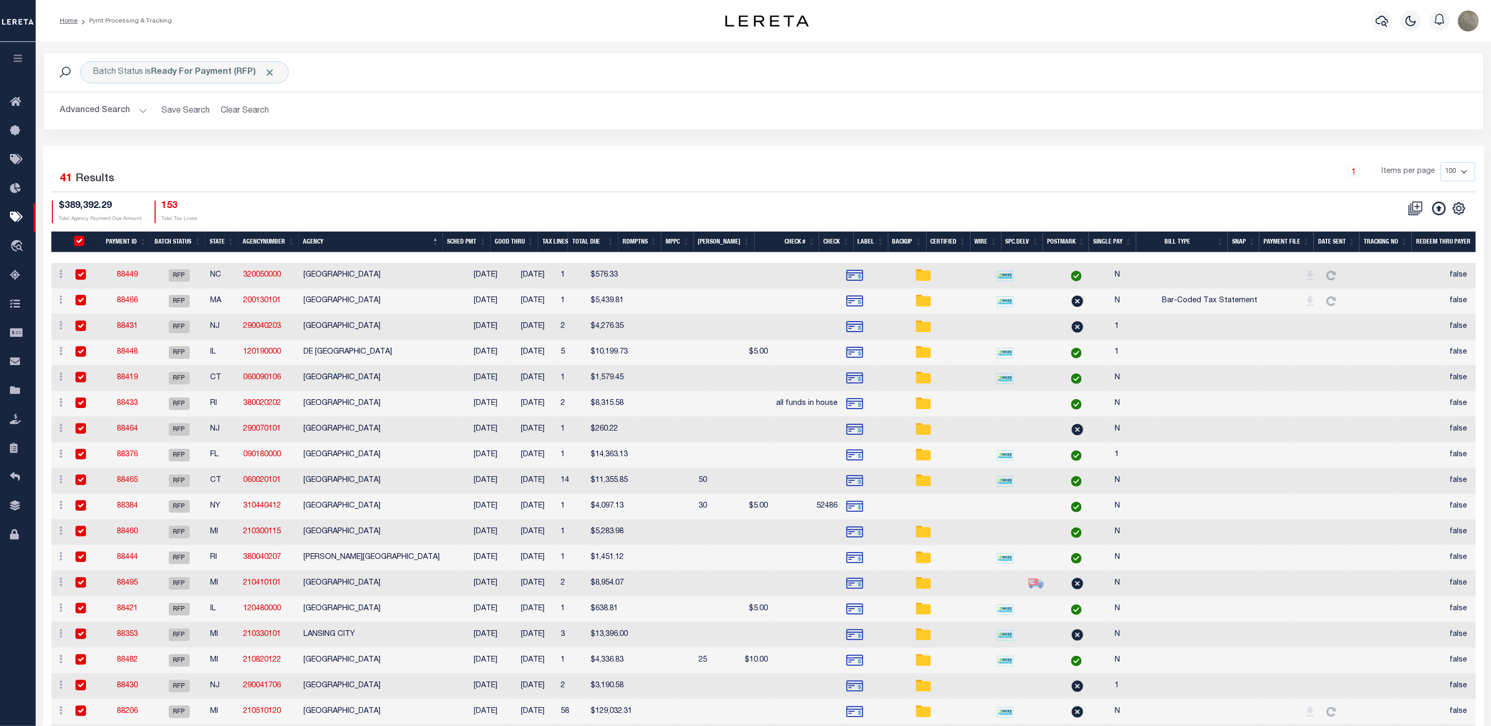
checkbox input "true"
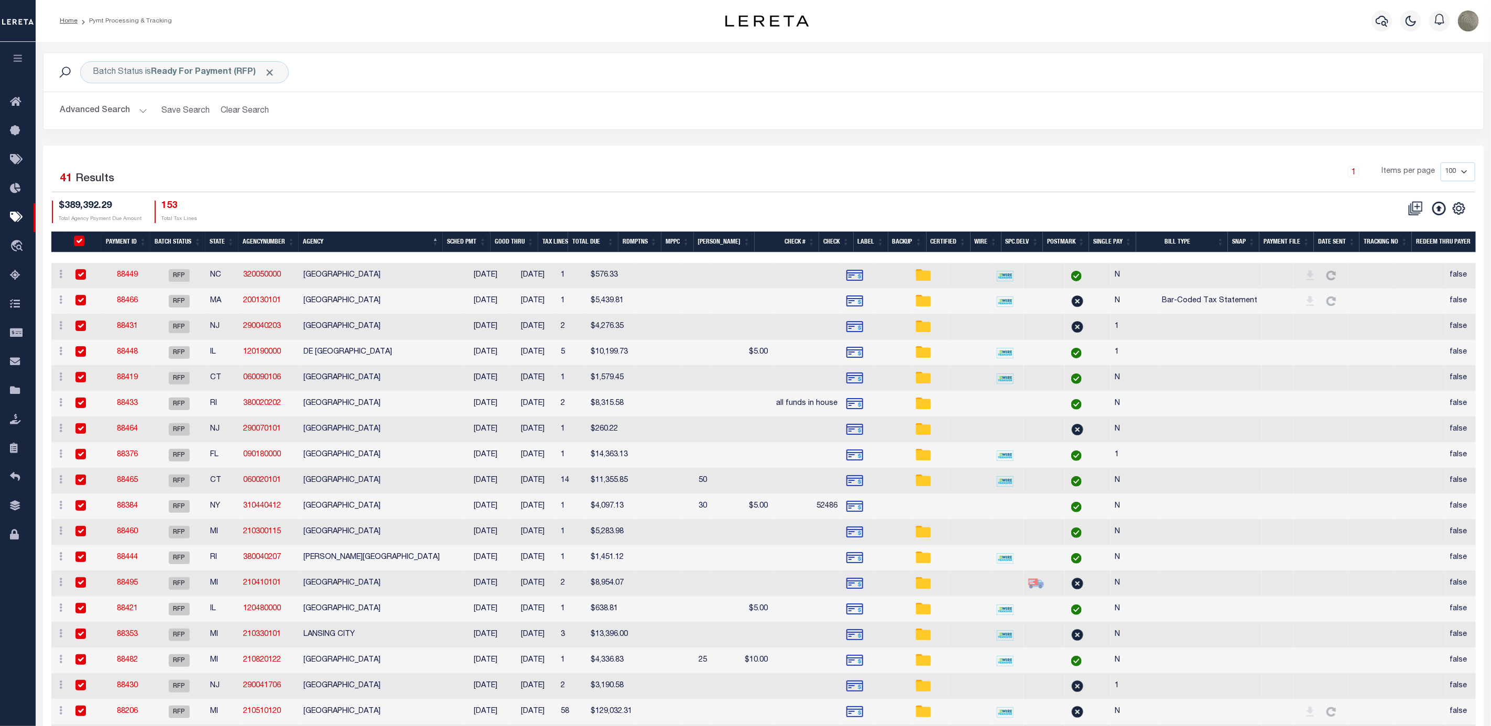
checkbox input "true"
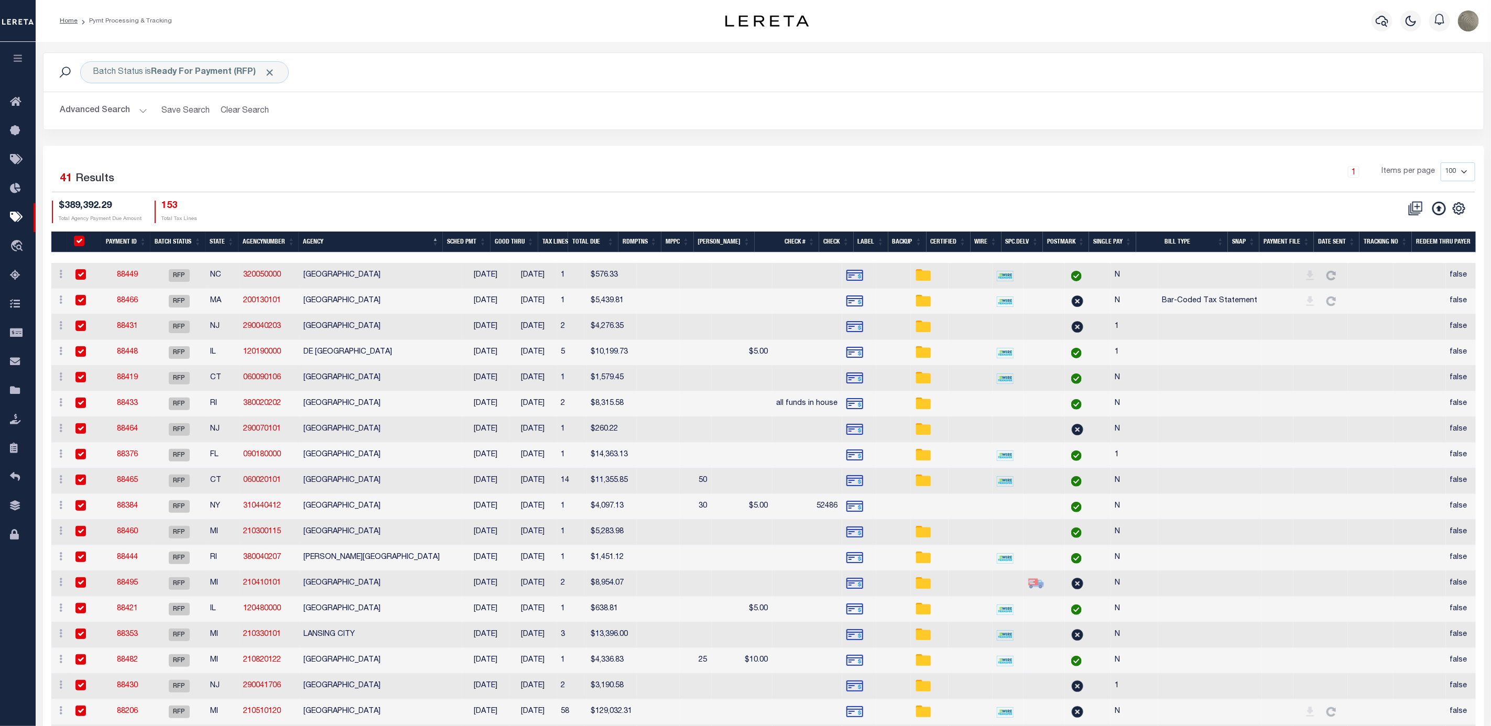
checkbox input "true"
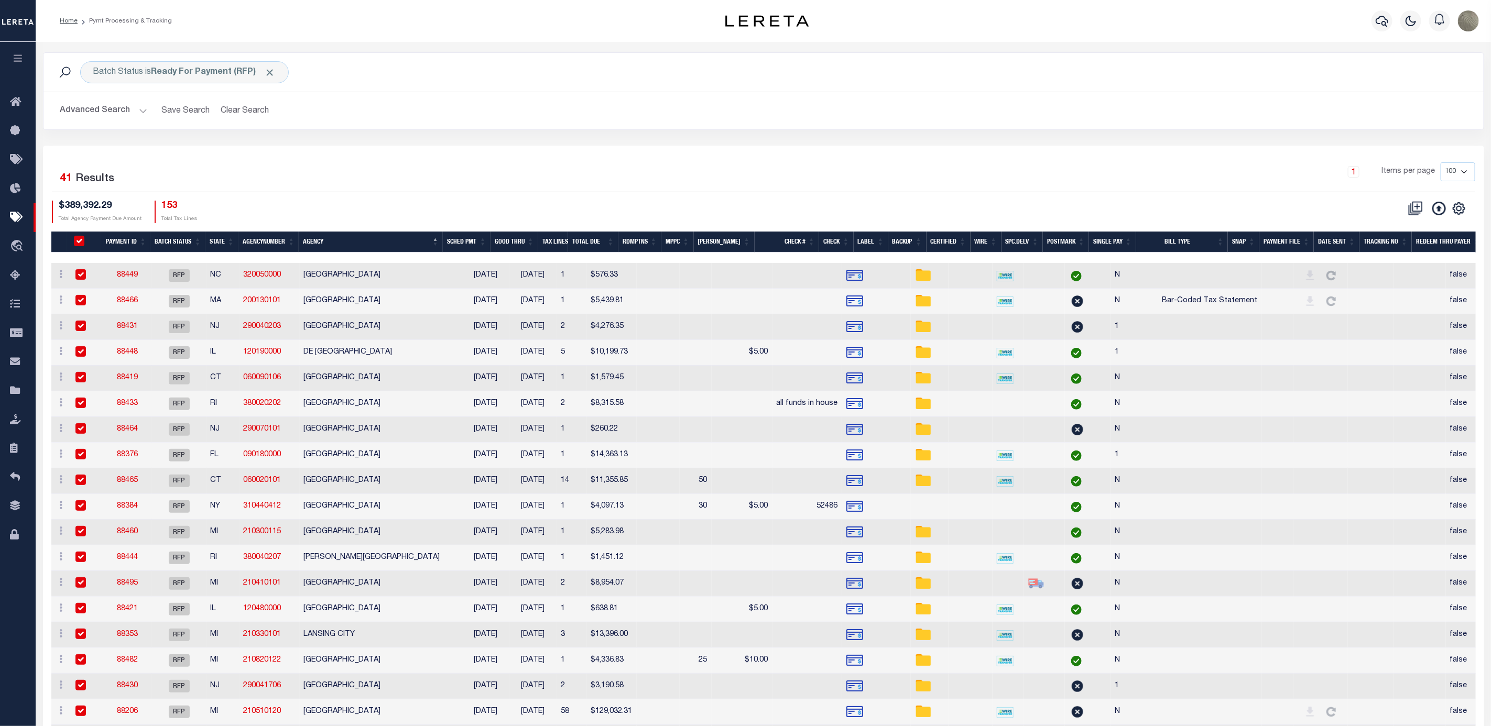
checkbox input "true"
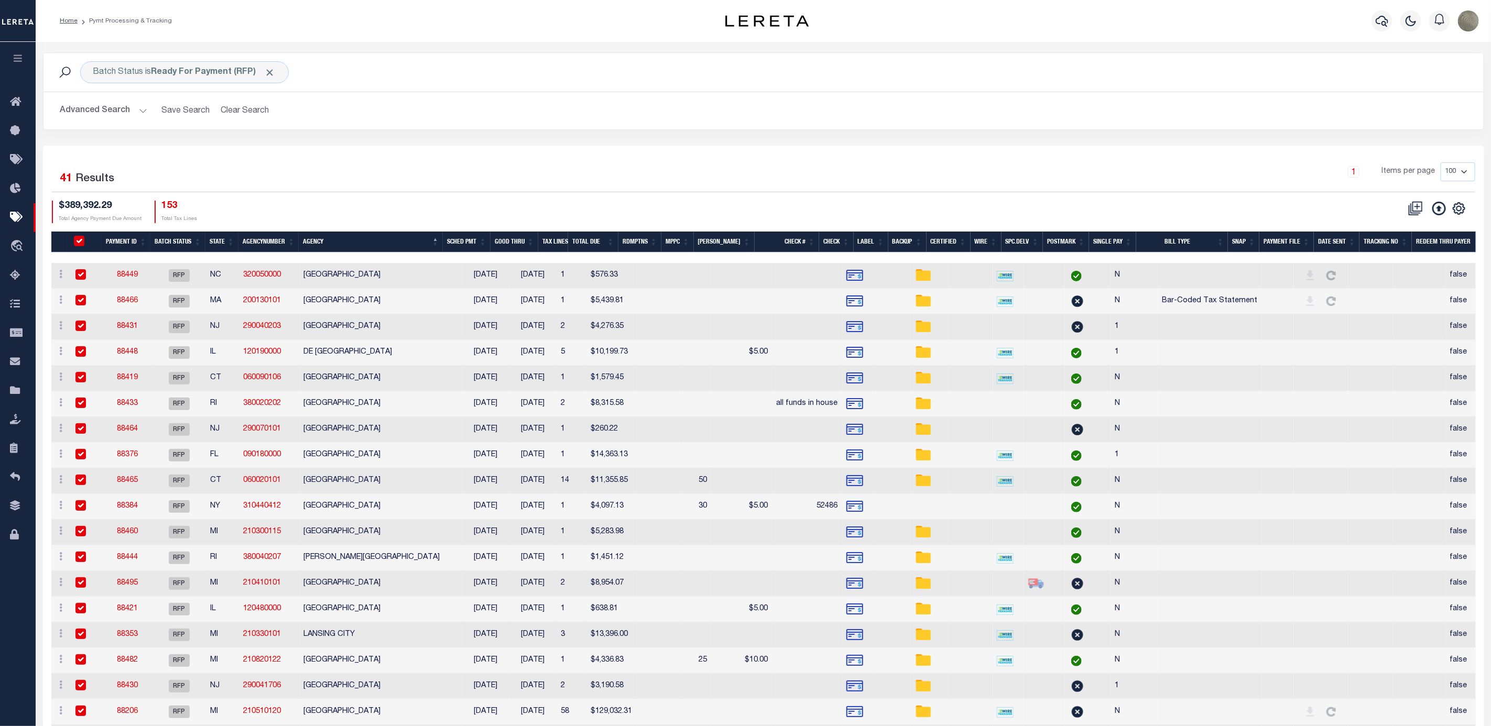
checkbox input "true"
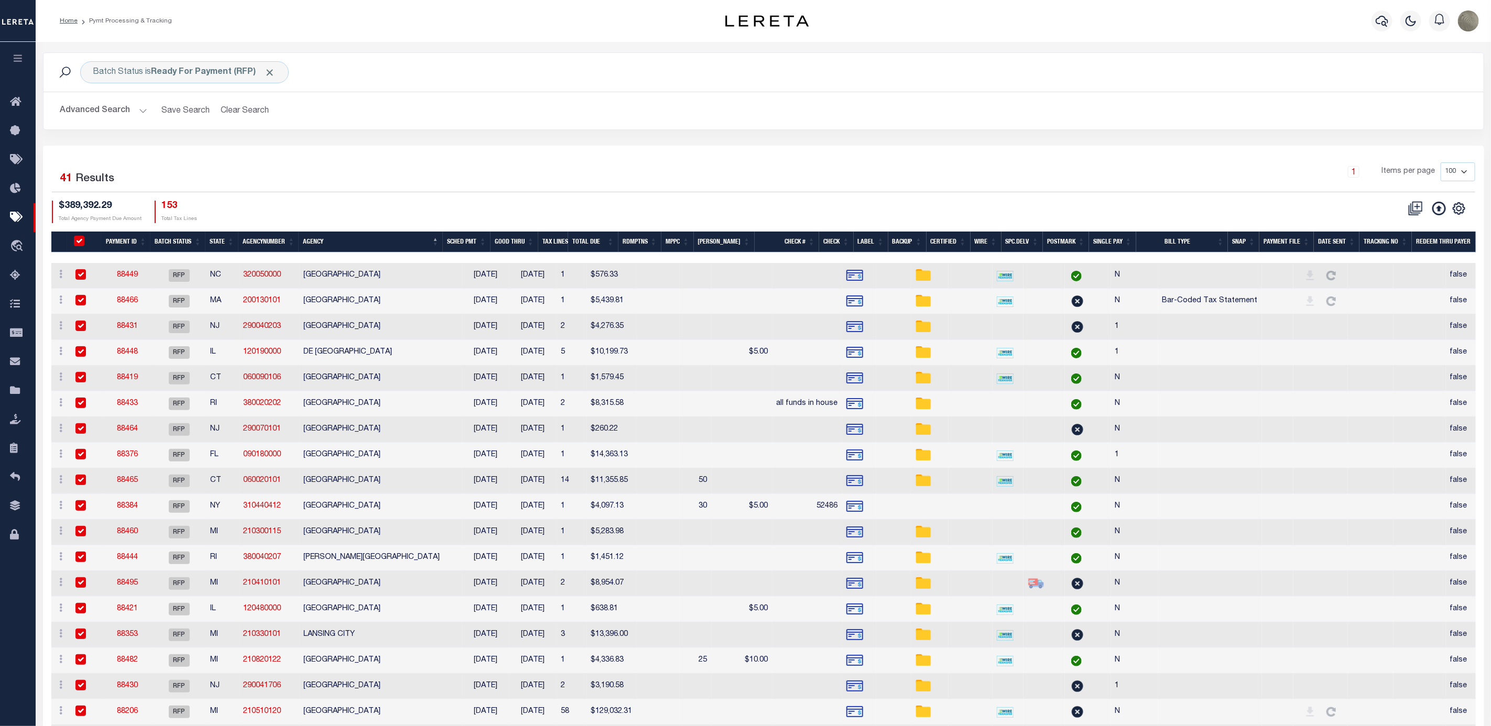
checkbox input "true"
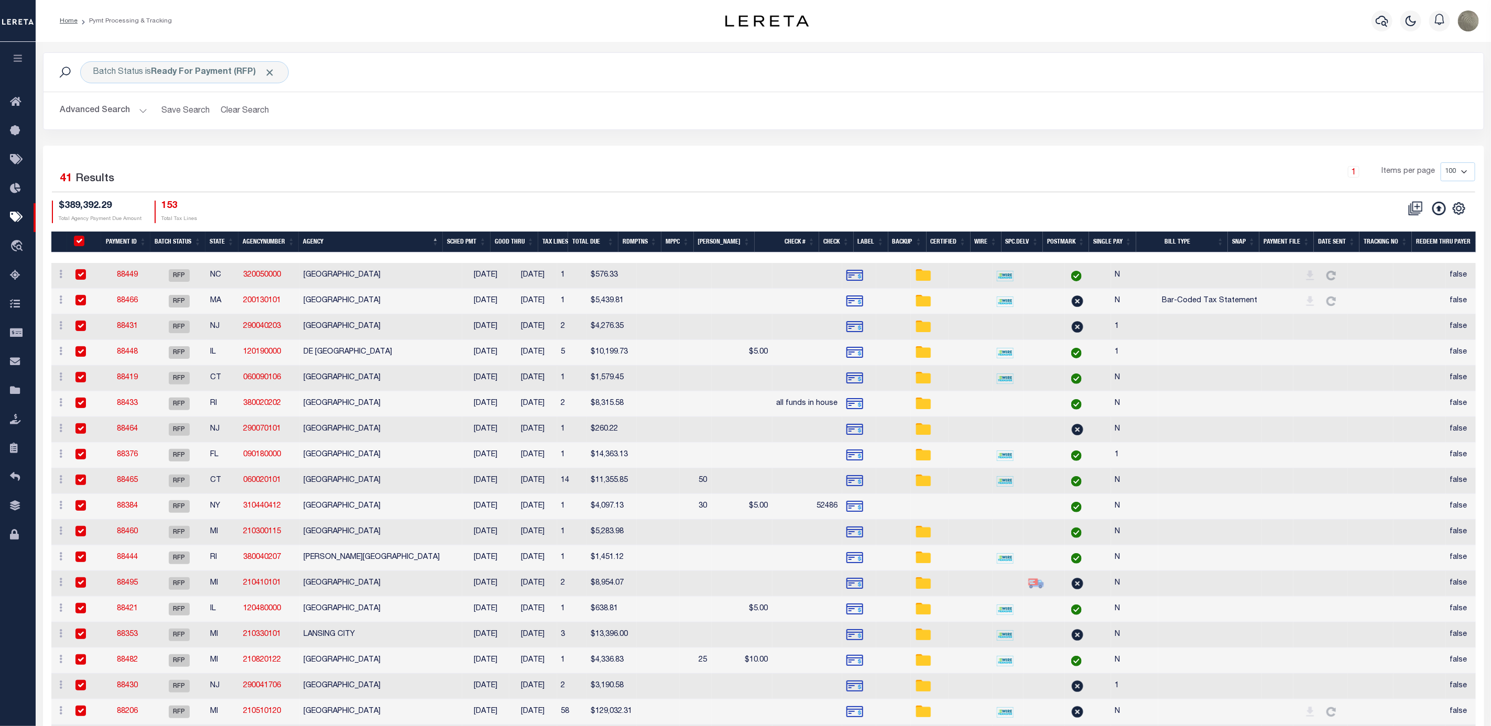
checkbox input "true"
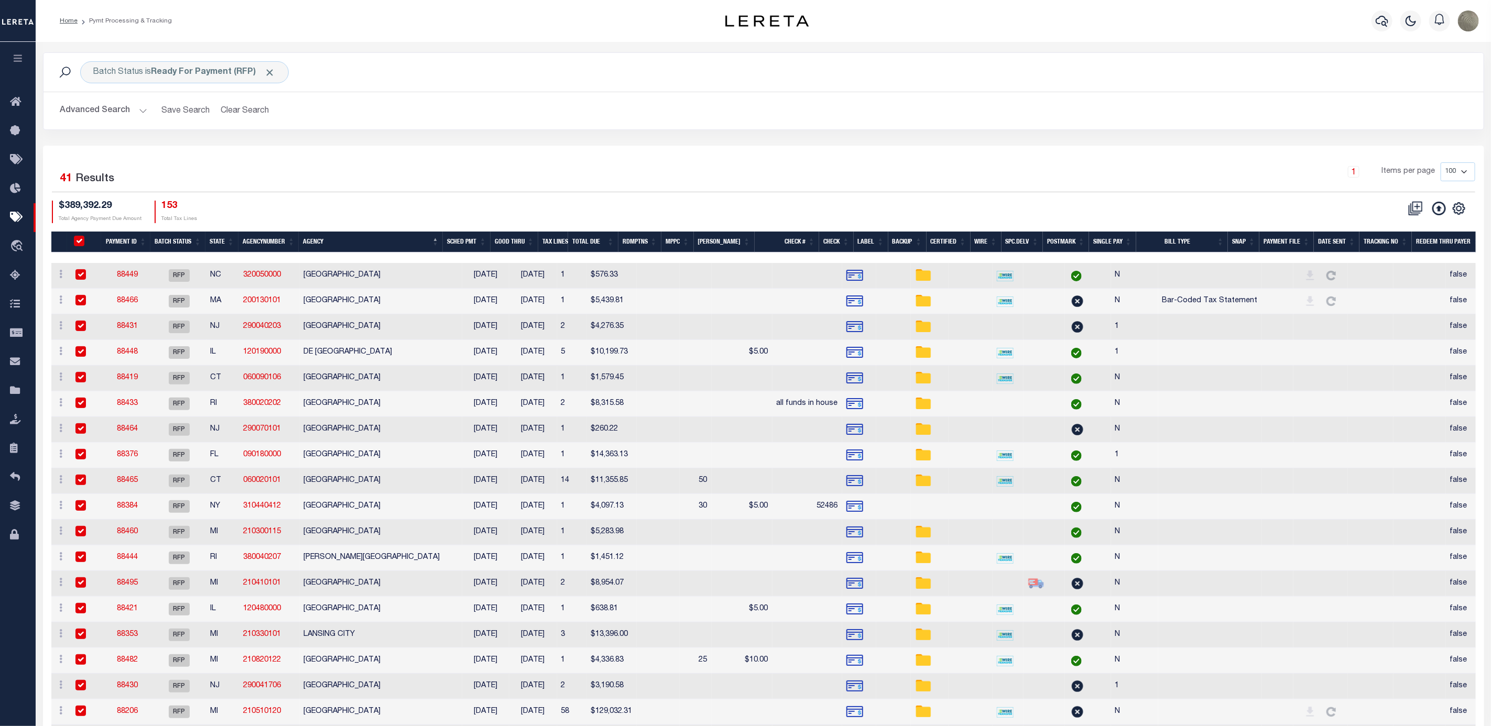
checkbox input "true"
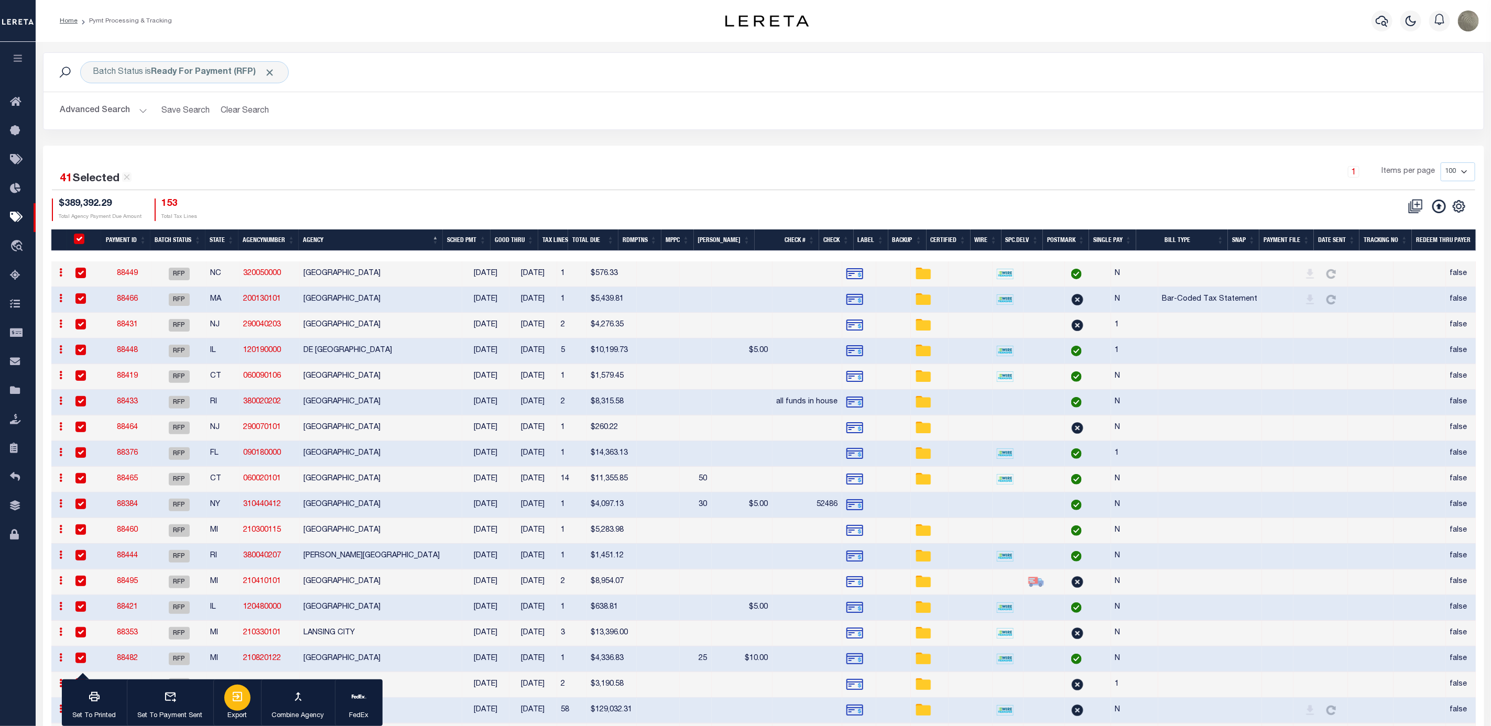
click at [247, 701] on div "button" at bounding box center [237, 698] width 26 height 26
click at [643, 140] on div "Batch Status is Ready For Payment (RFP) Search Advanced Search Save Search Clea…" at bounding box center [763, 98] width 1457 height 93
click at [81, 239] on input "PayeePmtBatchStatus" at bounding box center [79, 239] width 10 height 10
checkbox input "false"
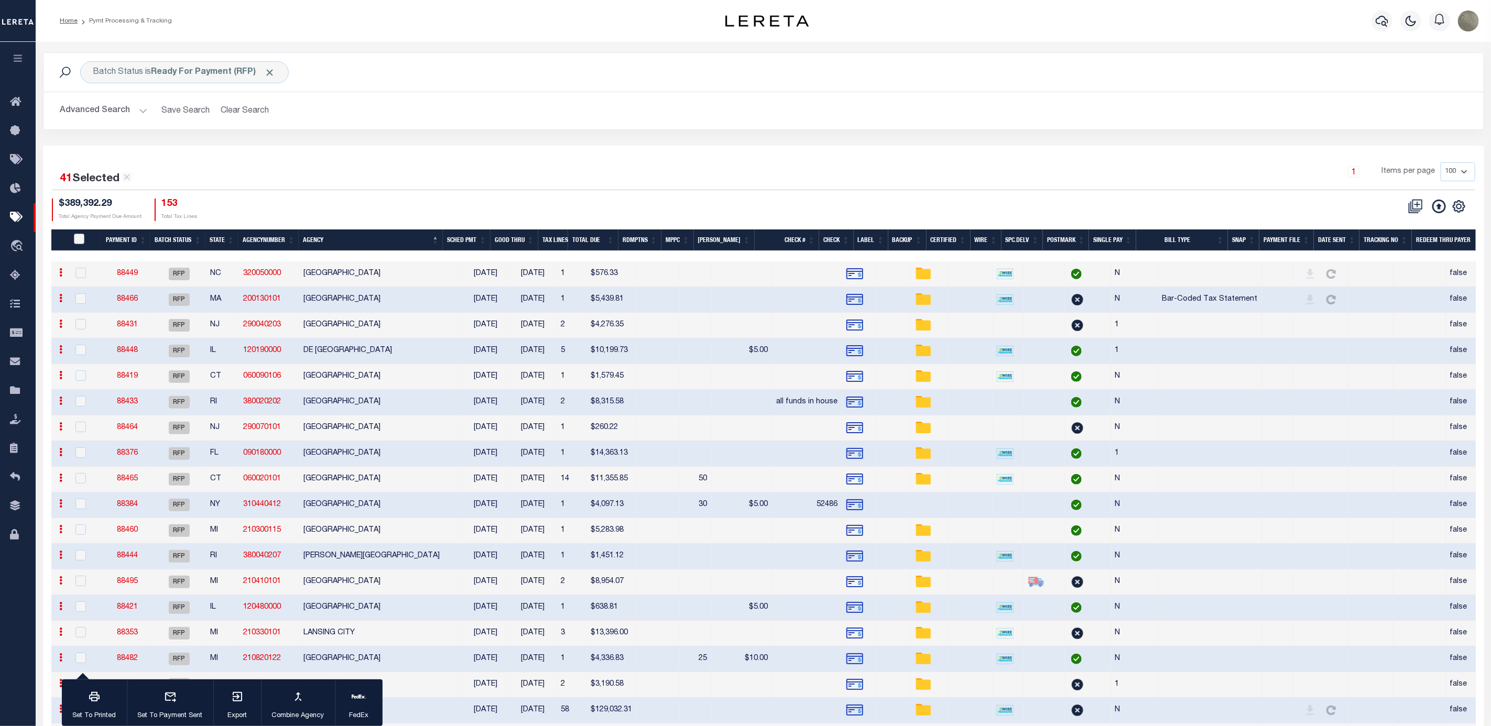
checkbox input "false"
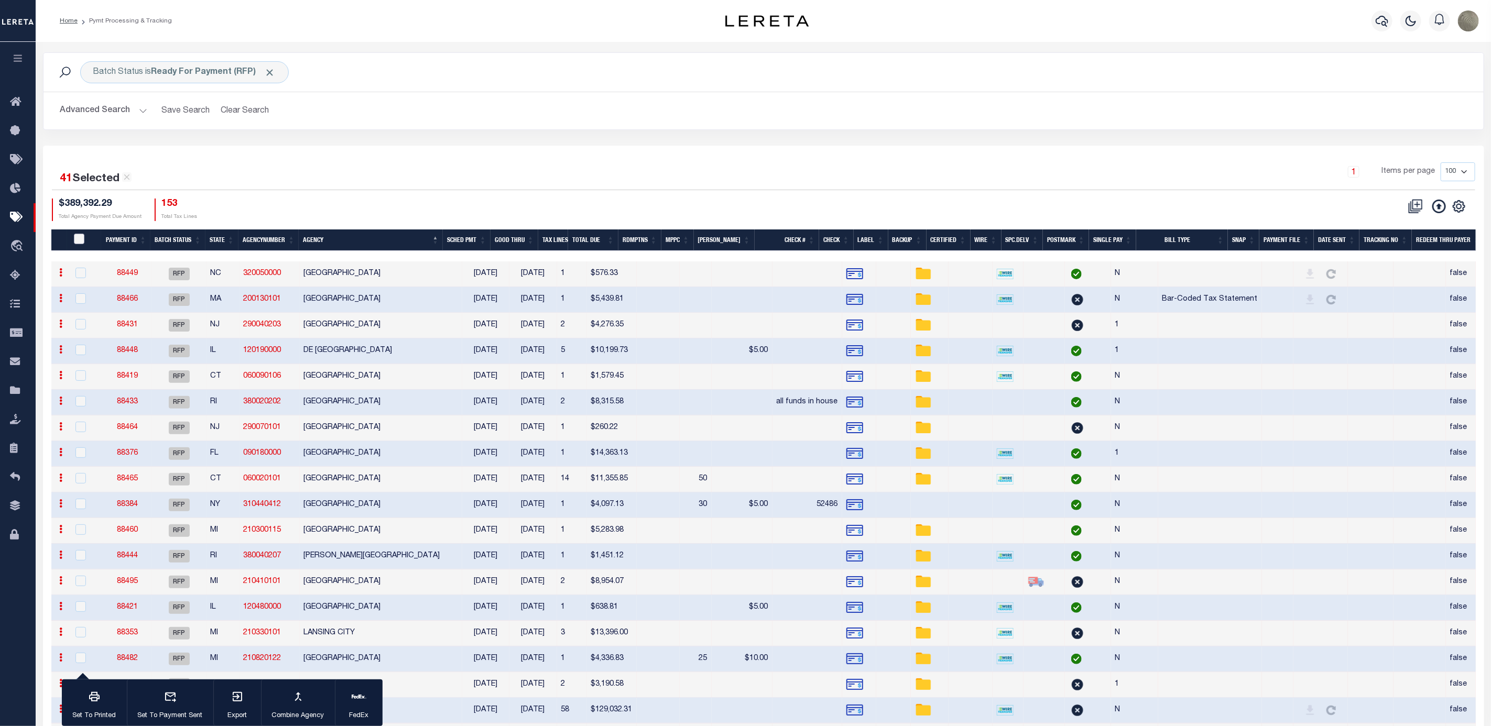
checkbox input "false"
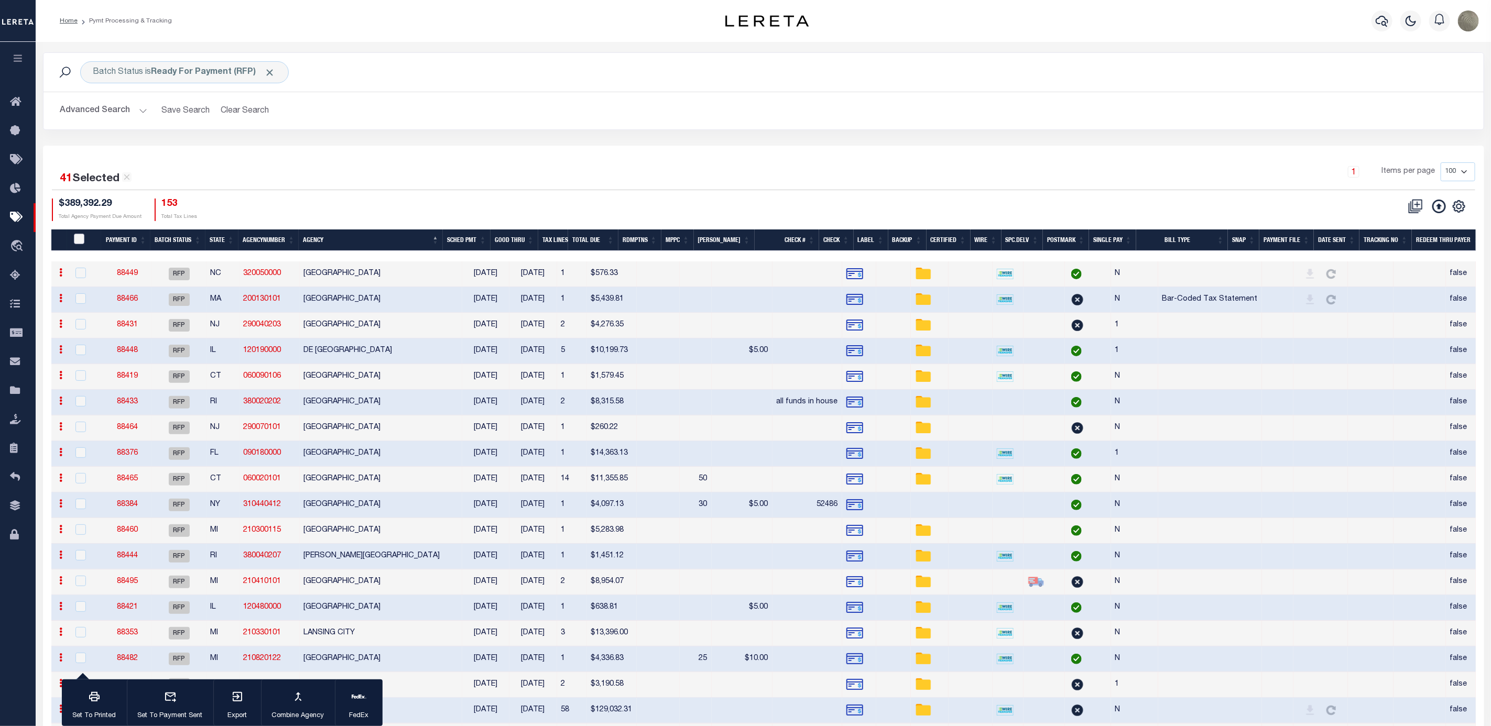
checkbox input "false"
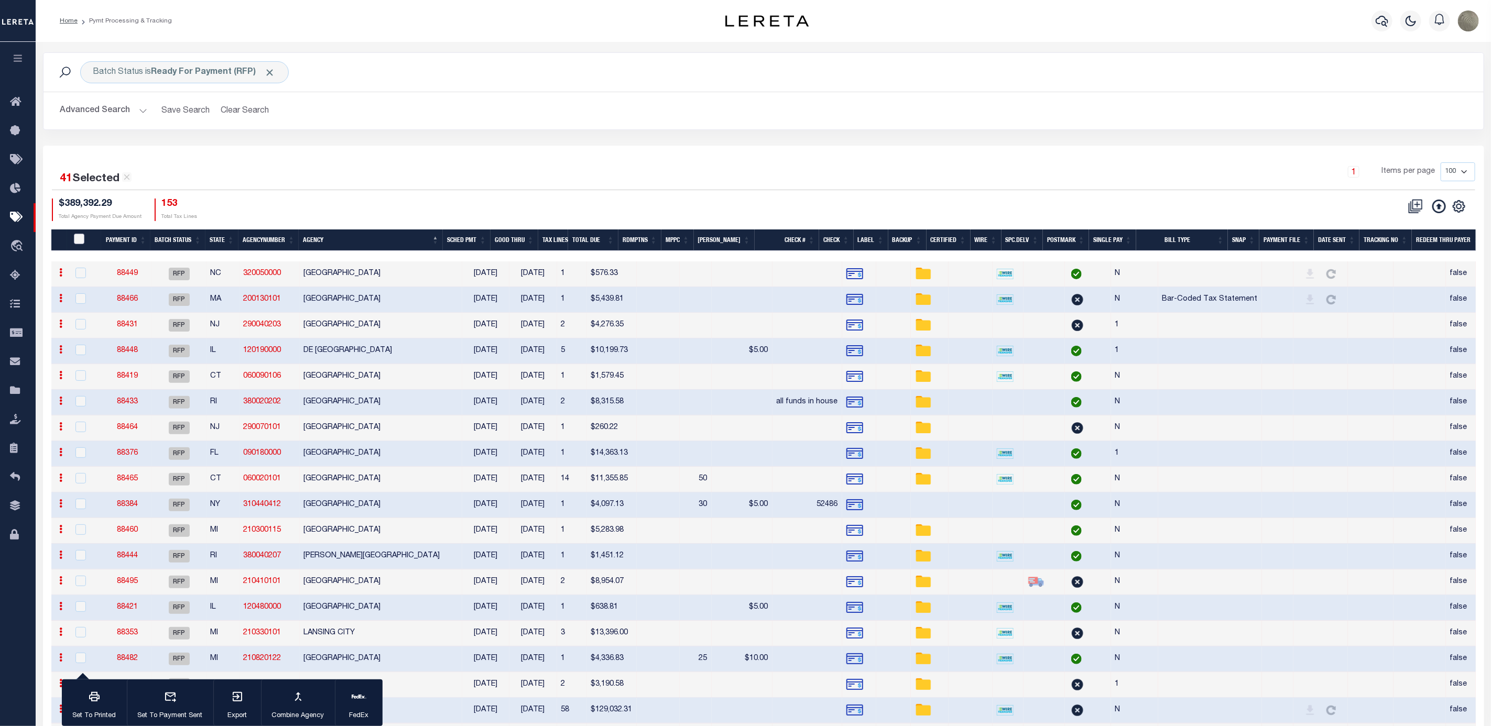
checkbox input "false"
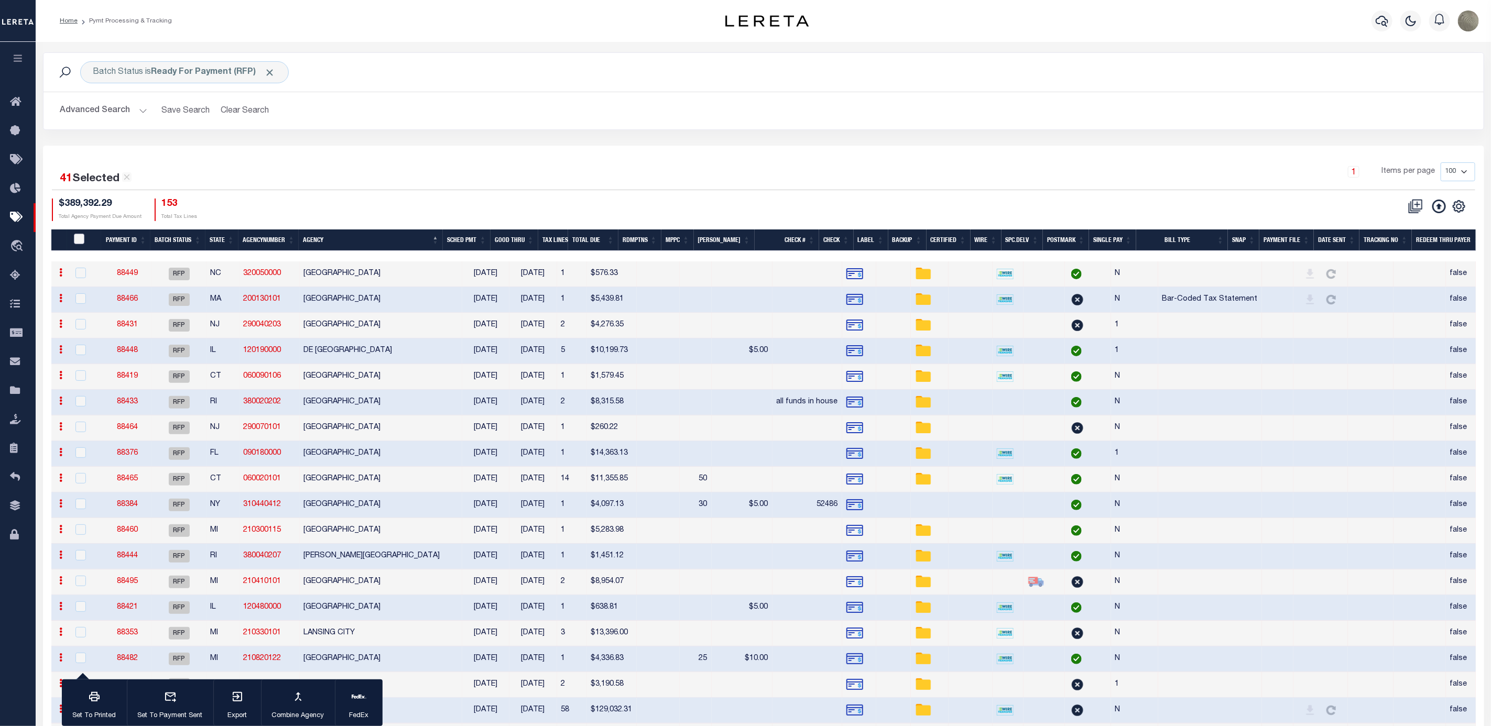
checkbox input "false"
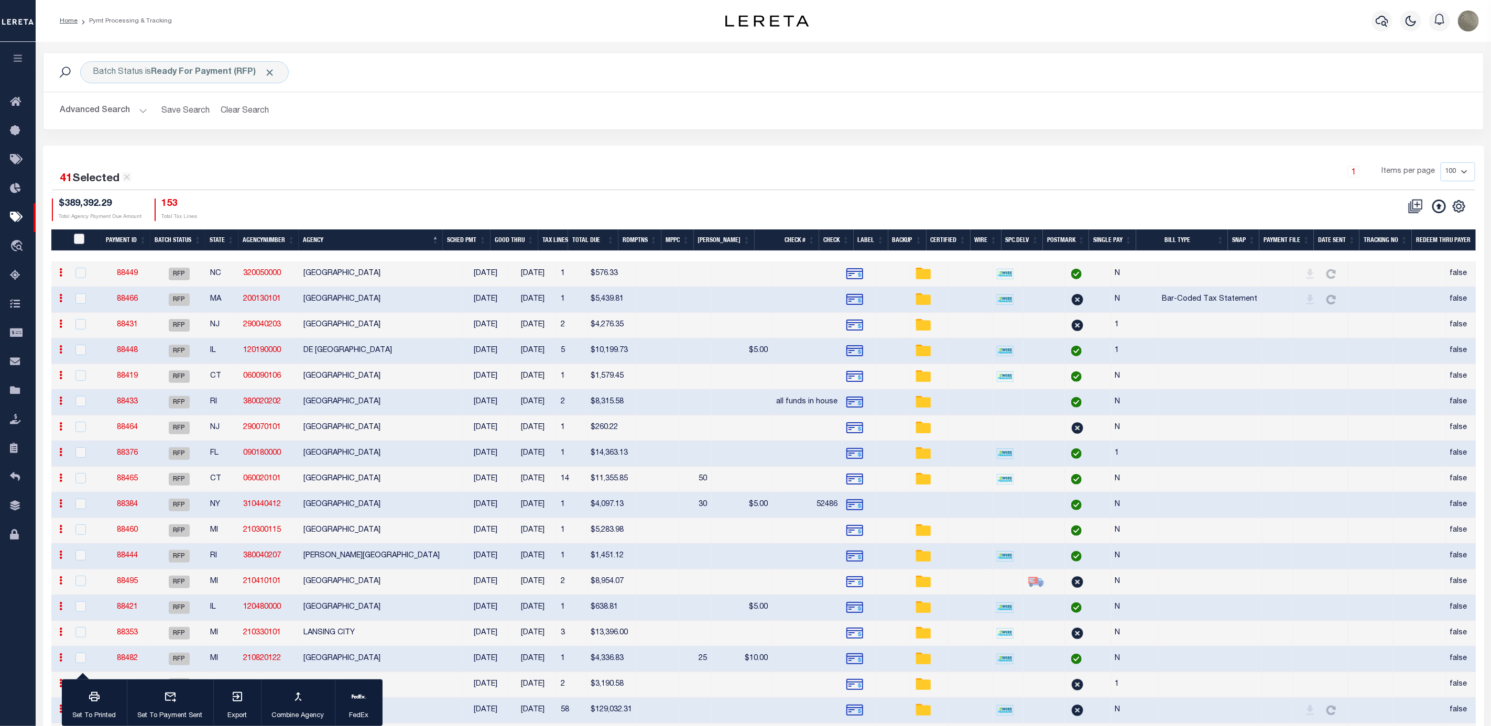
checkbox input "false"
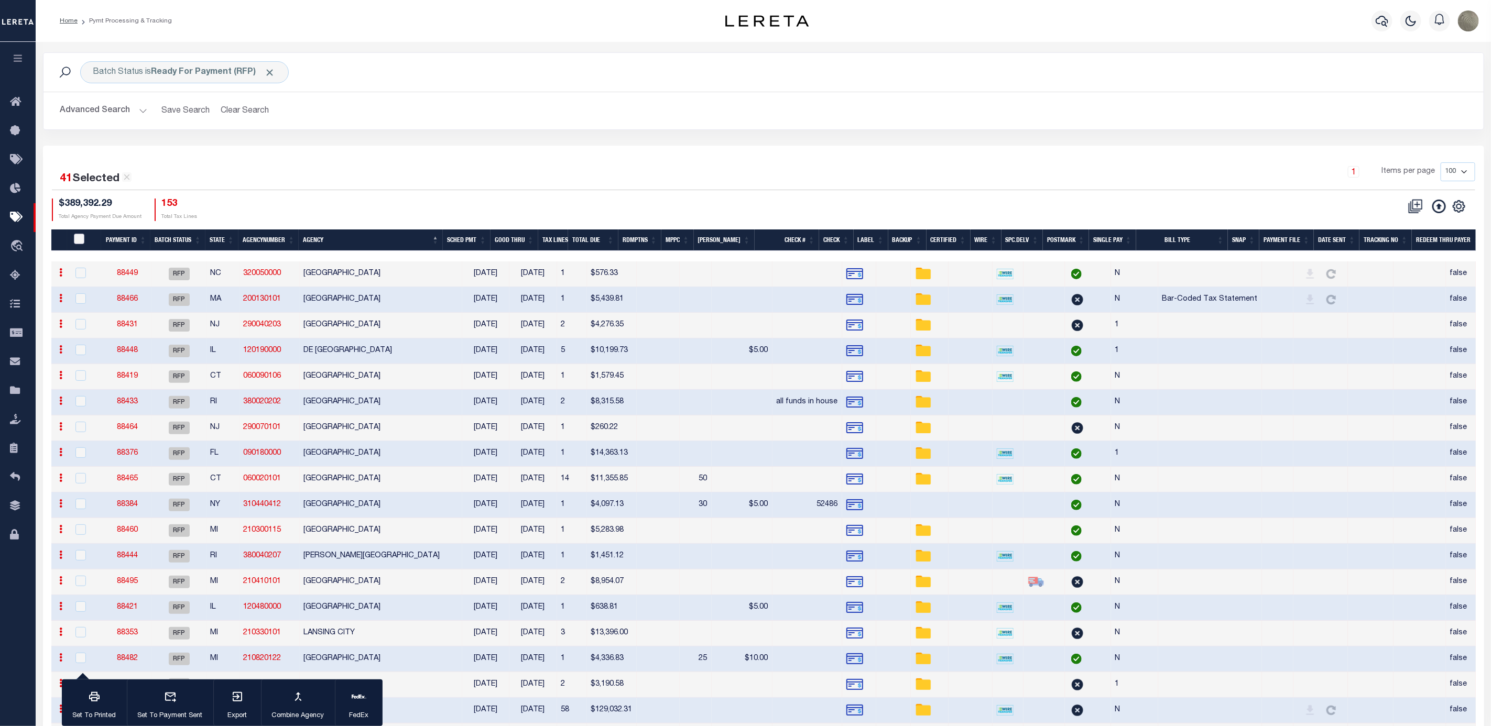
checkbox input "false"
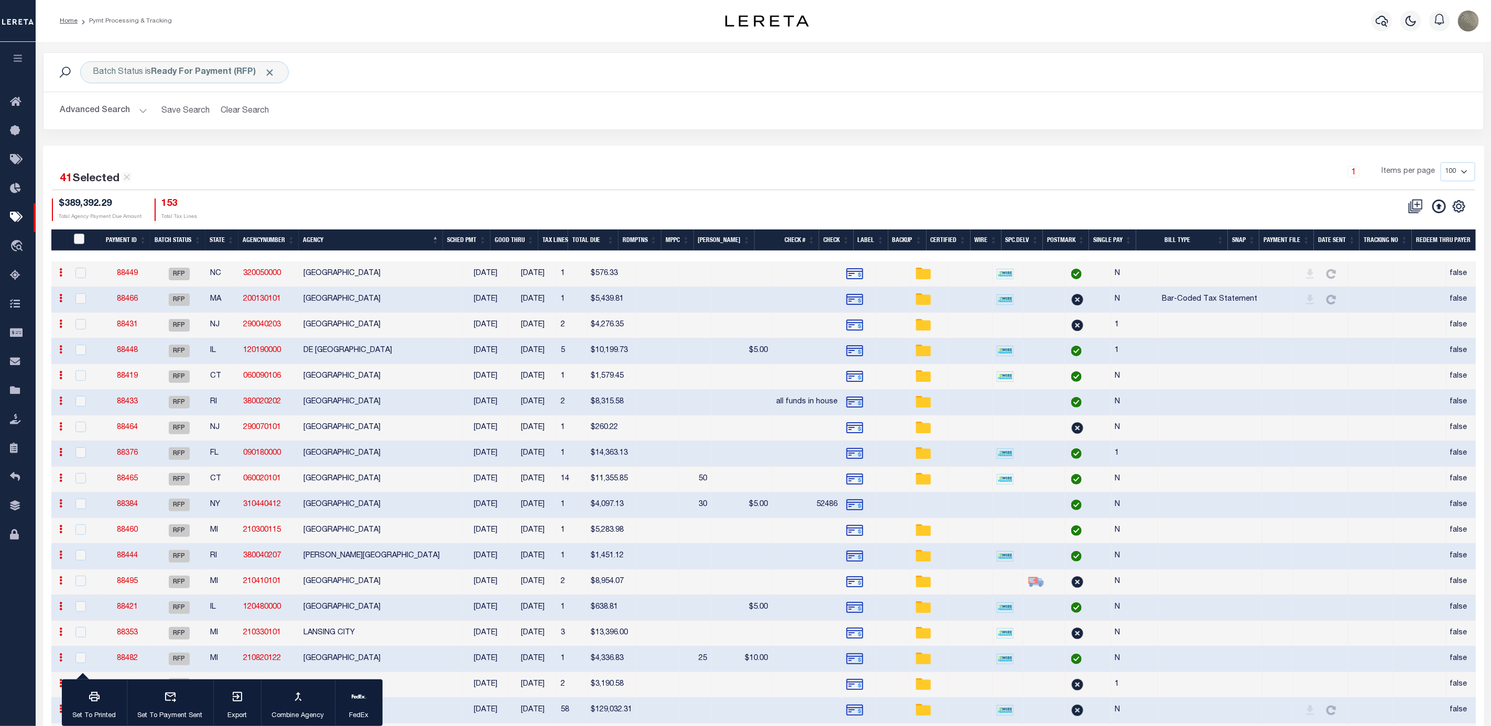
checkbox input "false"
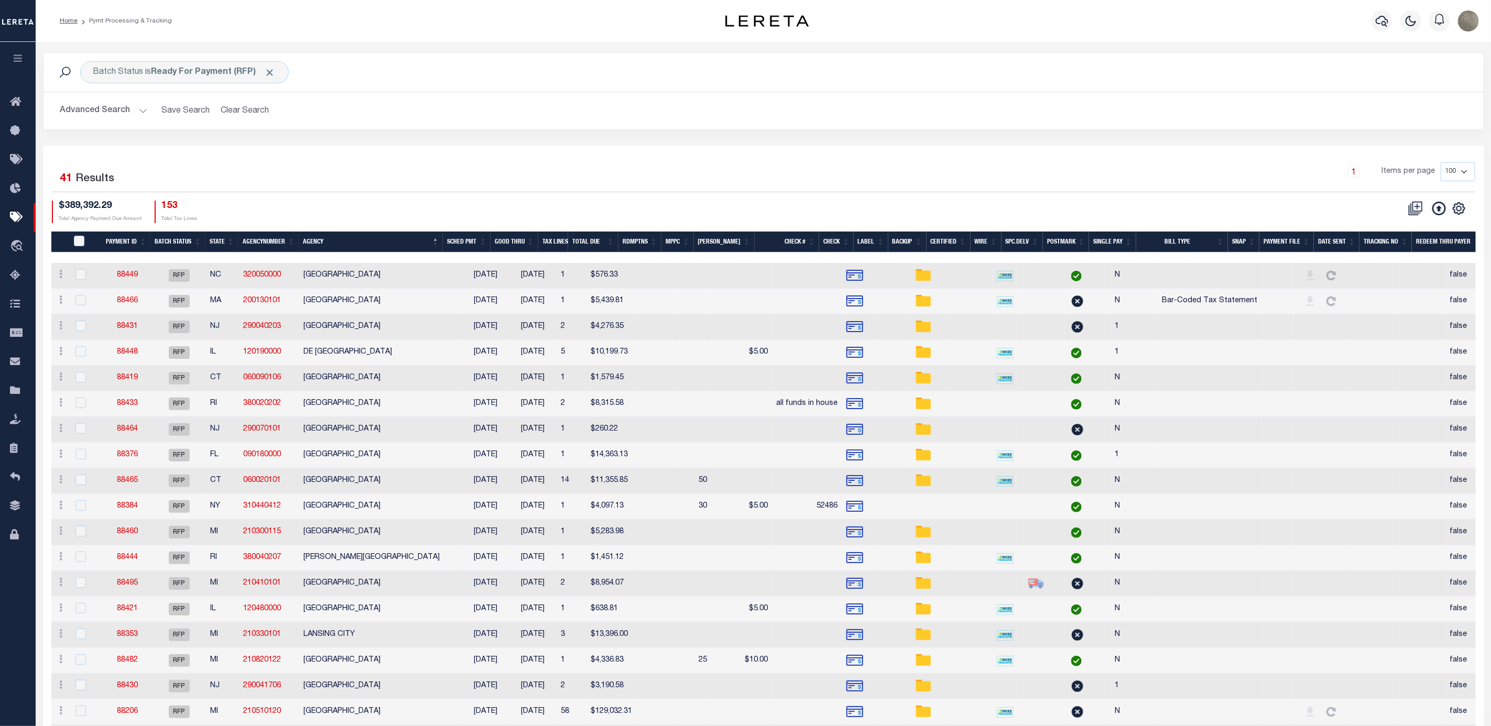
click at [408, 192] on div "41 Selected 41 Results 1 Items per page 100 200 500 1000" at bounding box center [763, 177] width 1423 height 30
click at [412, 175] on div "1 Items per page 100 200 500 1000" at bounding box center [943, 175] width 1064 height 27
click at [497, 179] on div "1 Items per page 100 200 500 1000" at bounding box center [943, 175] width 1064 height 27
click at [530, 242] on th "Good Thru" at bounding box center [514, 242] width 48 height 21
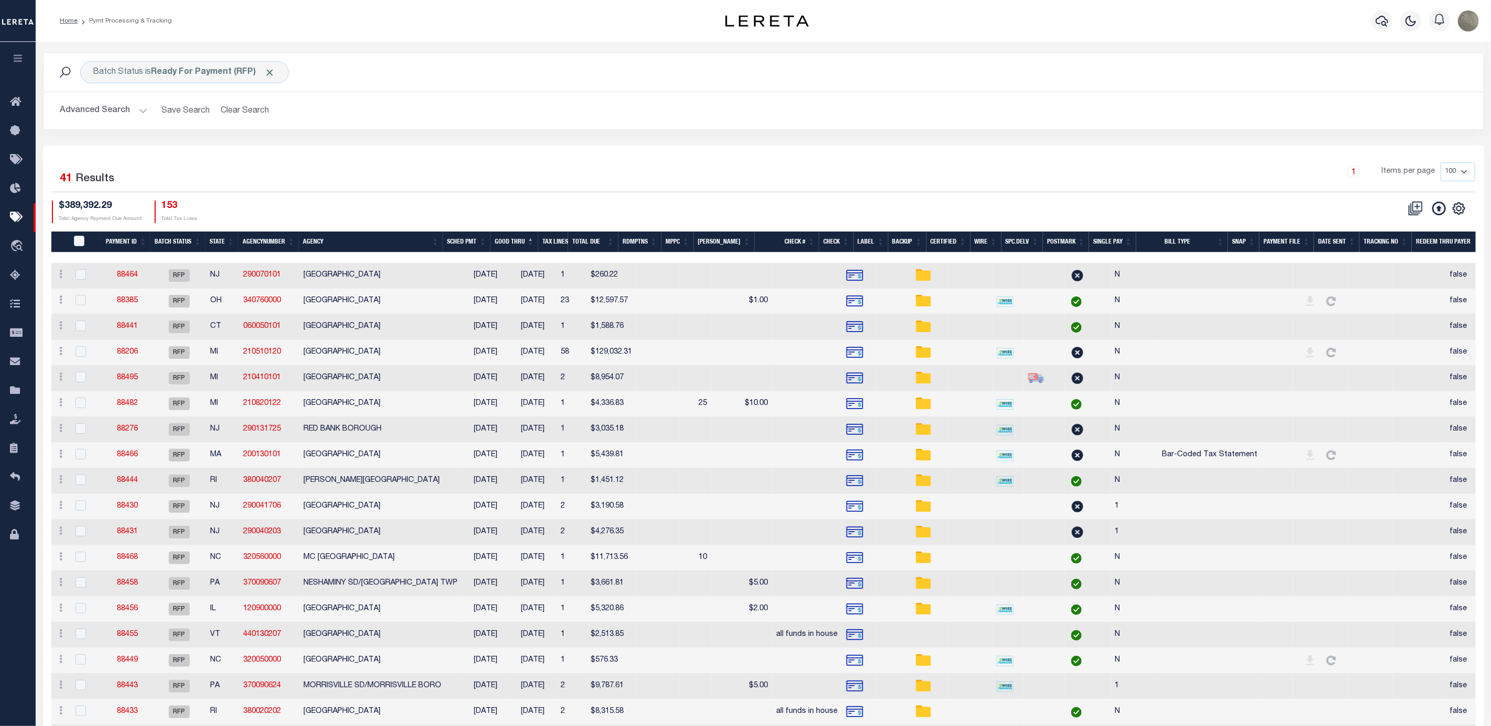
click at [753, 202] on div "$389,392.29 Total Agency Payment Due Amount 153 Total Tax Lines" at bounding box center [408, 212] width 712 height 23
click at [381, 164] on div "41 Selected 41 Results" at bounding box center [224, 176] width 344 height 29
drag, startPoint x: 673, startPoint y: 166, endPoint x: 670, endPoint y: 176, distance: 10.9
click at [673, 166] on div "1 Items per page 100 200 500 1000" at bounding box center [943, 175] width 1064 height 27
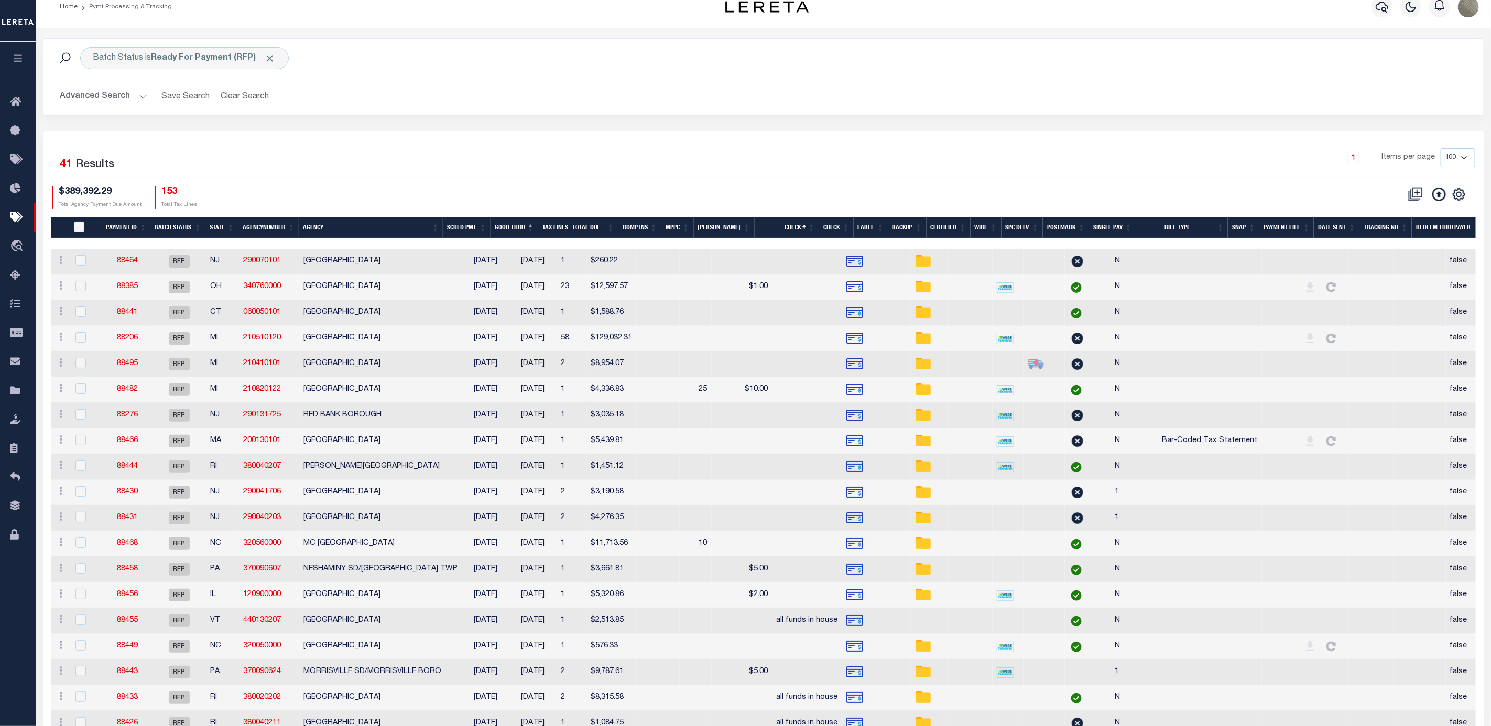
scroll to position [157, 0]
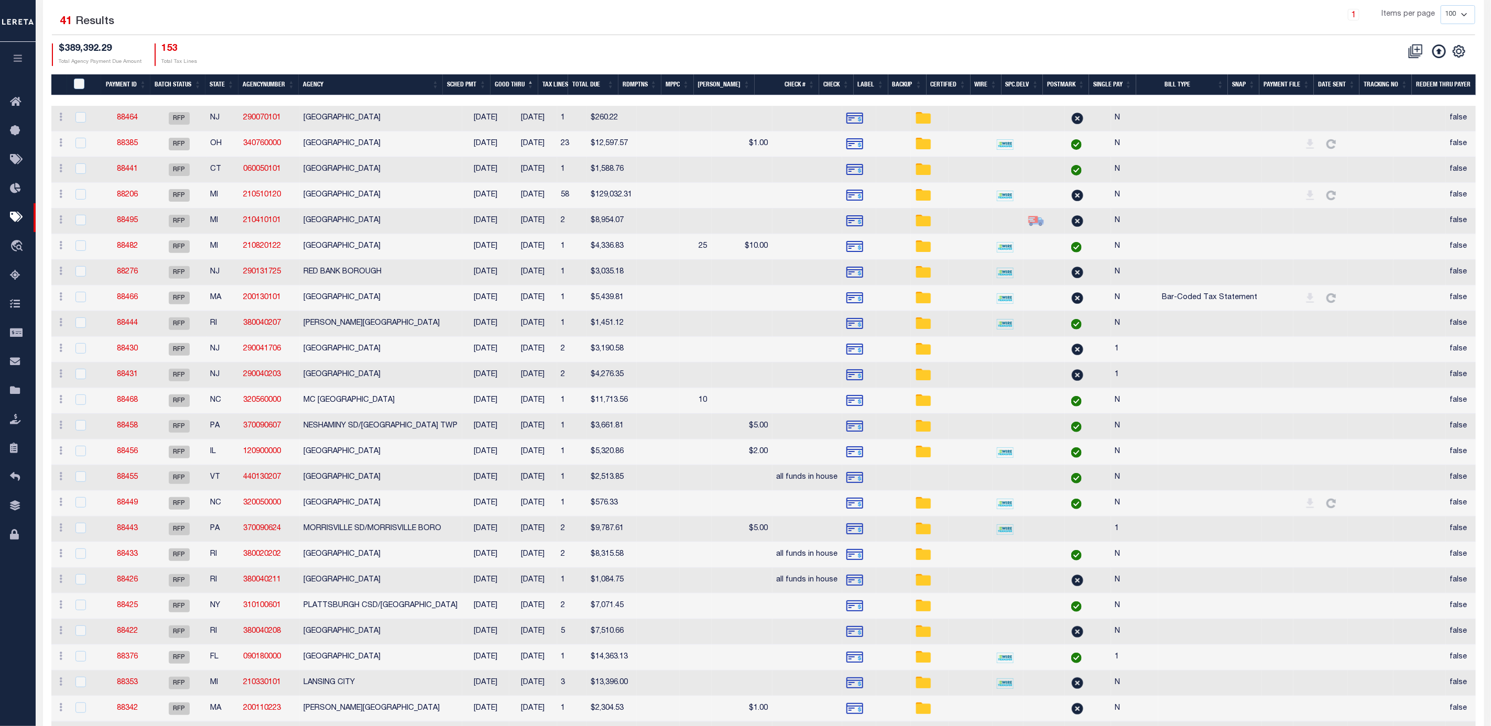
click at [346, 87] on th "Agency" at bounding box center [371, 84] width 144 height 21
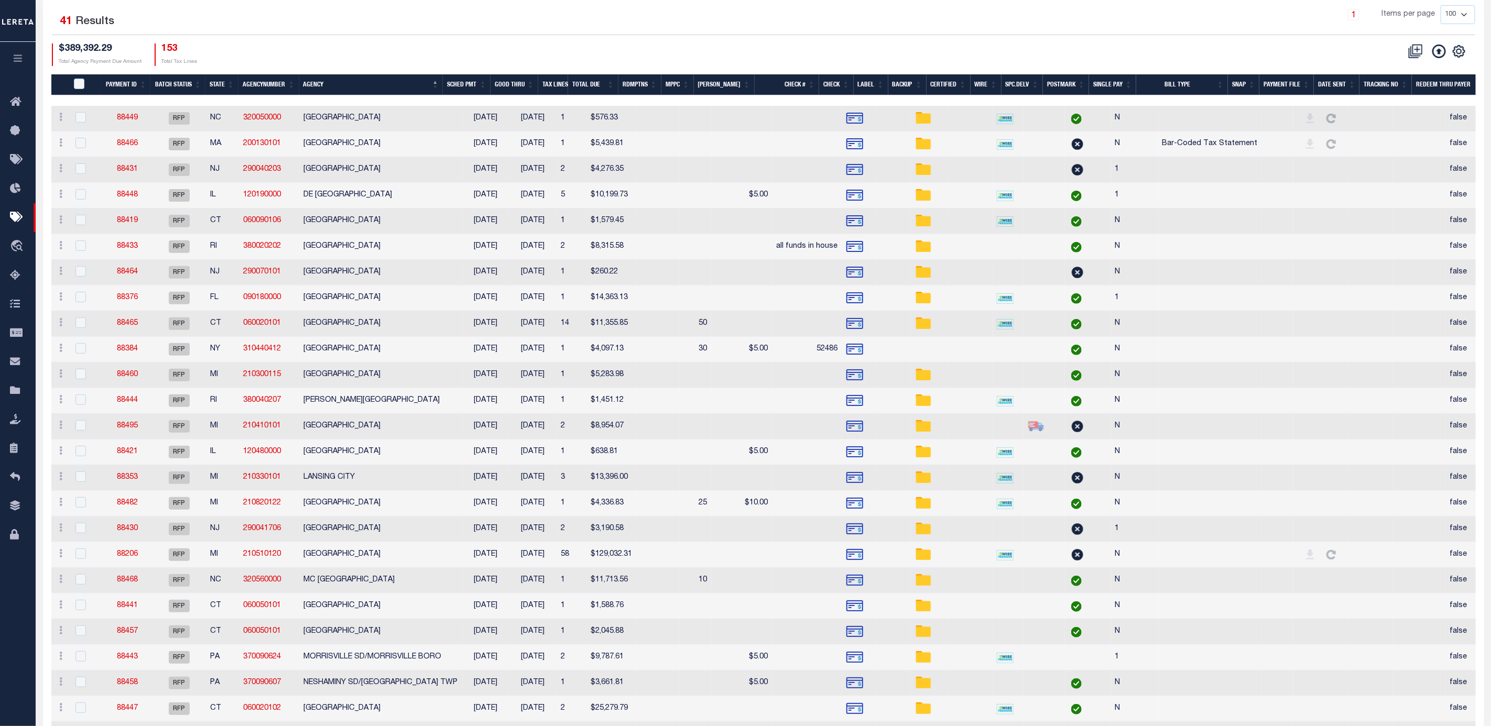
click at [635, 55] on div "$389,392.29 Total Agency Payment Due Amount 153 Total Tax Lines" at bounding box center [408, 54] width 712 height 23
click at [131, 122] on link "88449" at bounding box center [127, 117] width 21 height 7
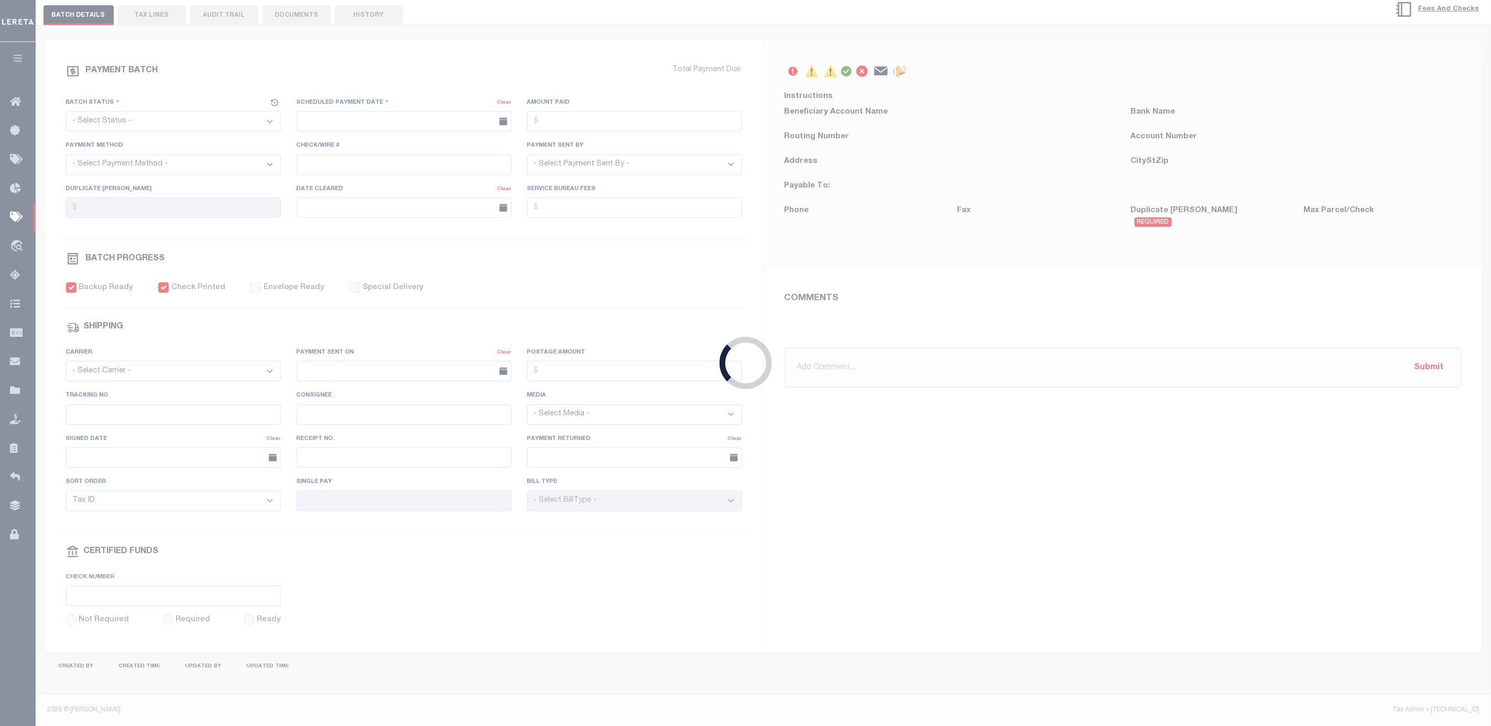
select select "RFP"
type input "[DATE]"
type input "$576.33"
select select "CHK"
select select "Starek, Barbara"
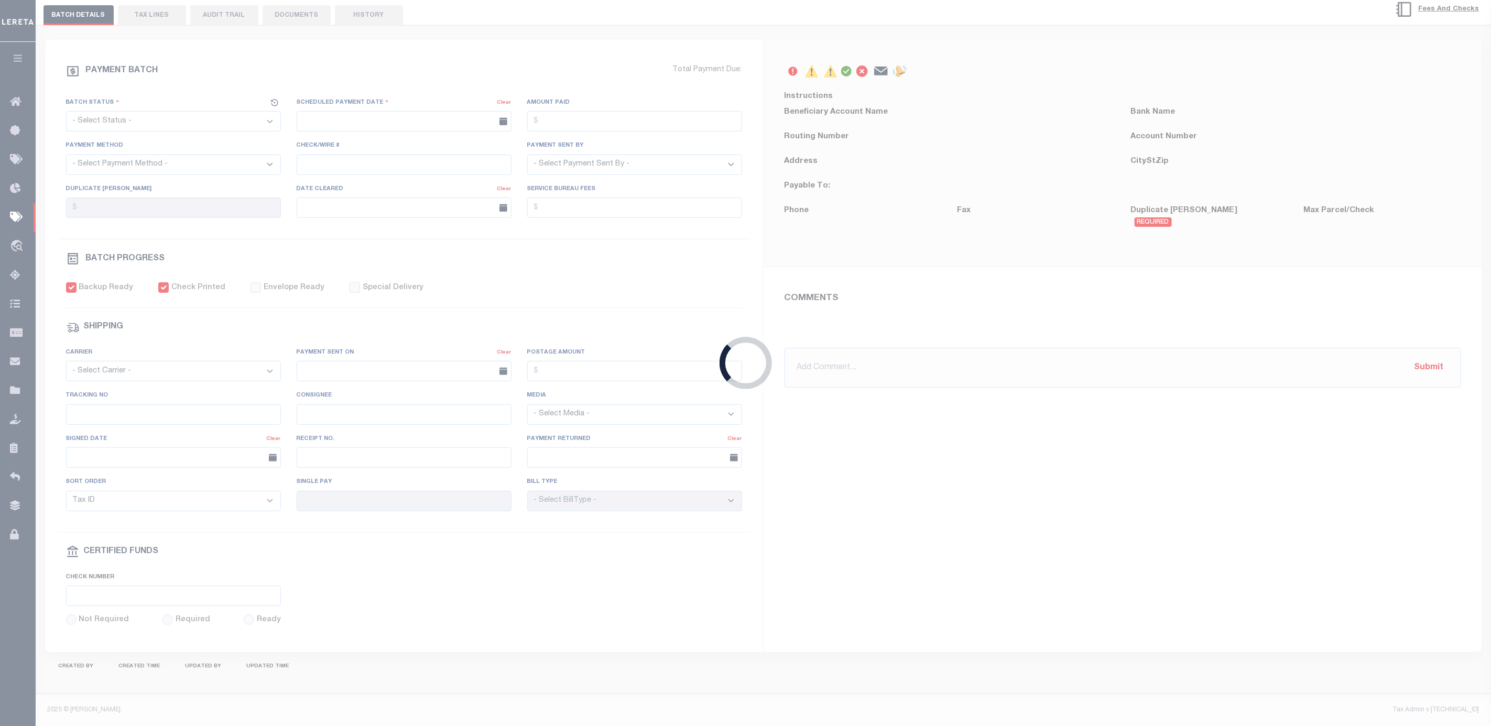
checkbox input "true"
type input "N"
radio input "true"
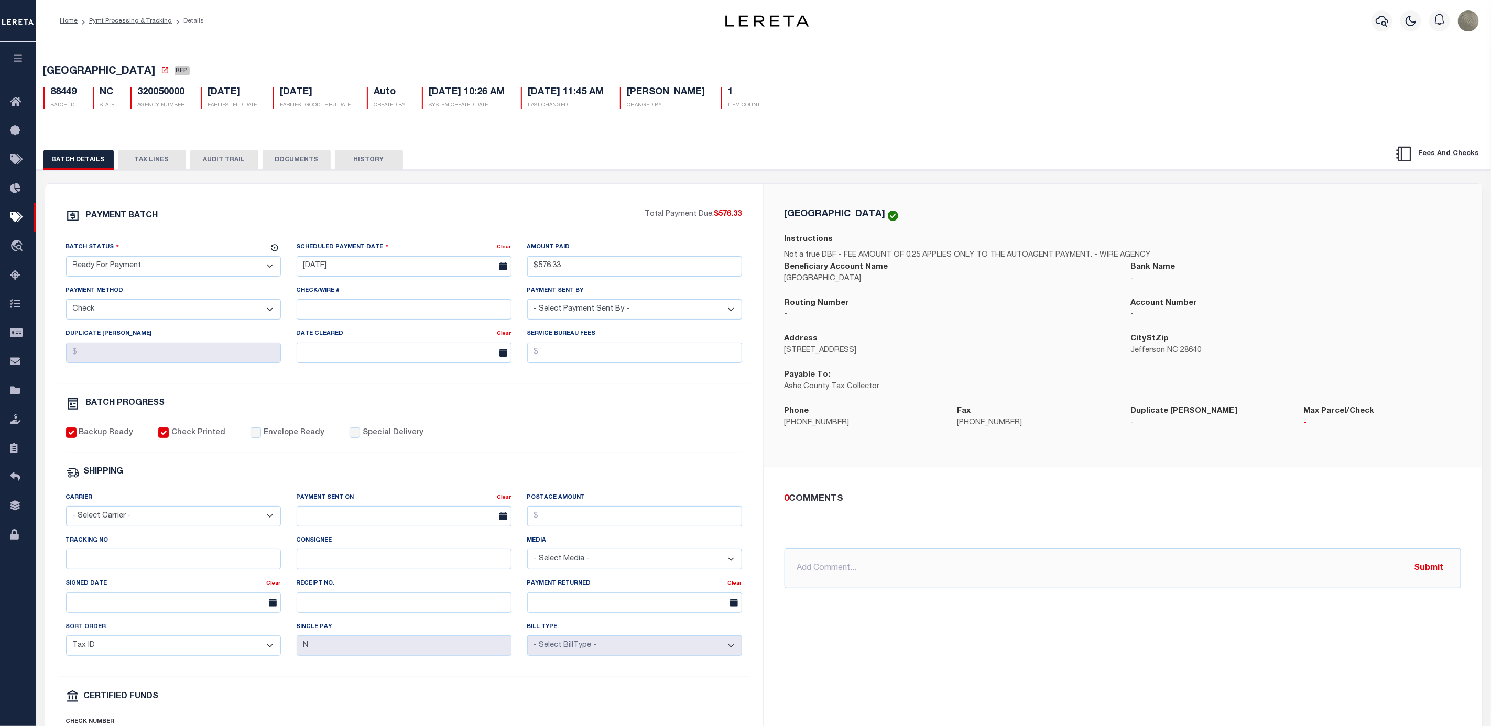
click at [129, 527] on select "- Select Carrier - E-mail Fax Fedex FTP Other UPS USPS" at bounding box center [173, 516] width 215 height 20
select select "FDX"
click at [66, 514] on select "- Select Carrier - E-mail Fax Fedex FTP Other UPS USPS" at bounding box center [173, 516] width 215 height 20
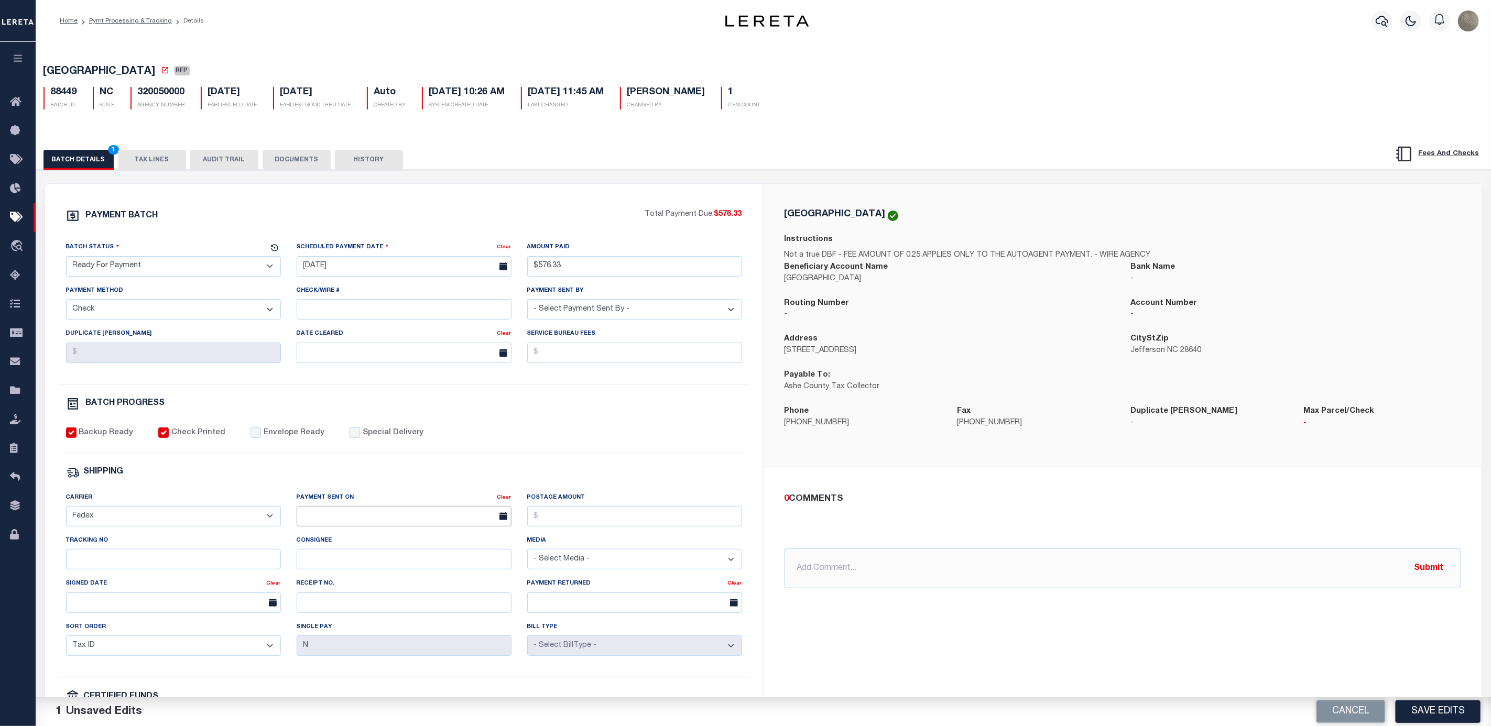
click at [361, 523] on input "text" at bounding box center [404, 516] width 215 height 20
click at [353, 646] on span "19" at bounding box center [354, 644] width 20 height 20
type input "[DATE]"
click at [254, 438] on input "Envelope Ready" at bounding box center [255, 433] width 10 height 10
checkbox input "true"
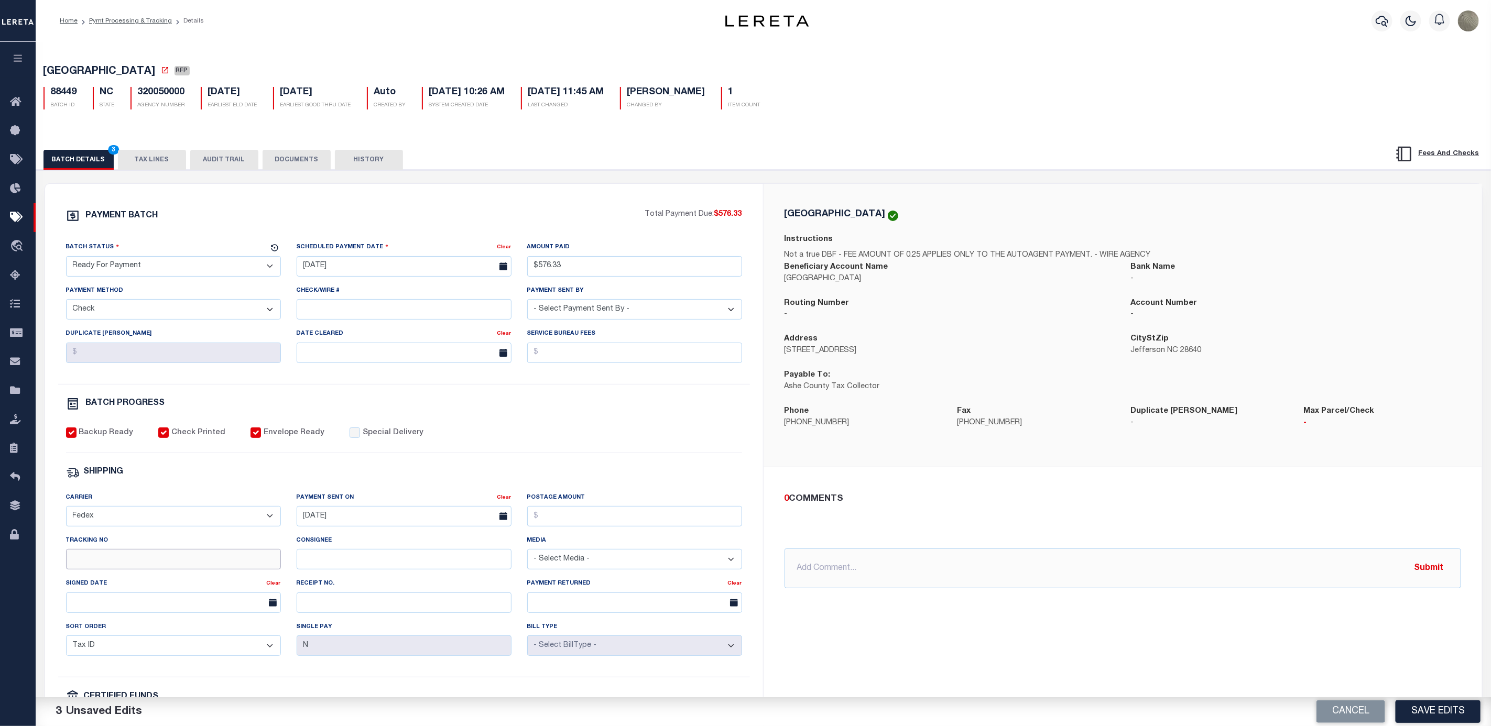
click at [127, 570] on input "Tracking No" at bounding box center [173, 559] width 215 height 20
type input "883696881382"
click at [593, 527] on input "Postage Amount" at bounding box center [634, 516] width 215 height 20
type input "$9.65"
click at [1445, 707] on button "Save Edits" at bounding box center [1437, 712] width 85 height 23
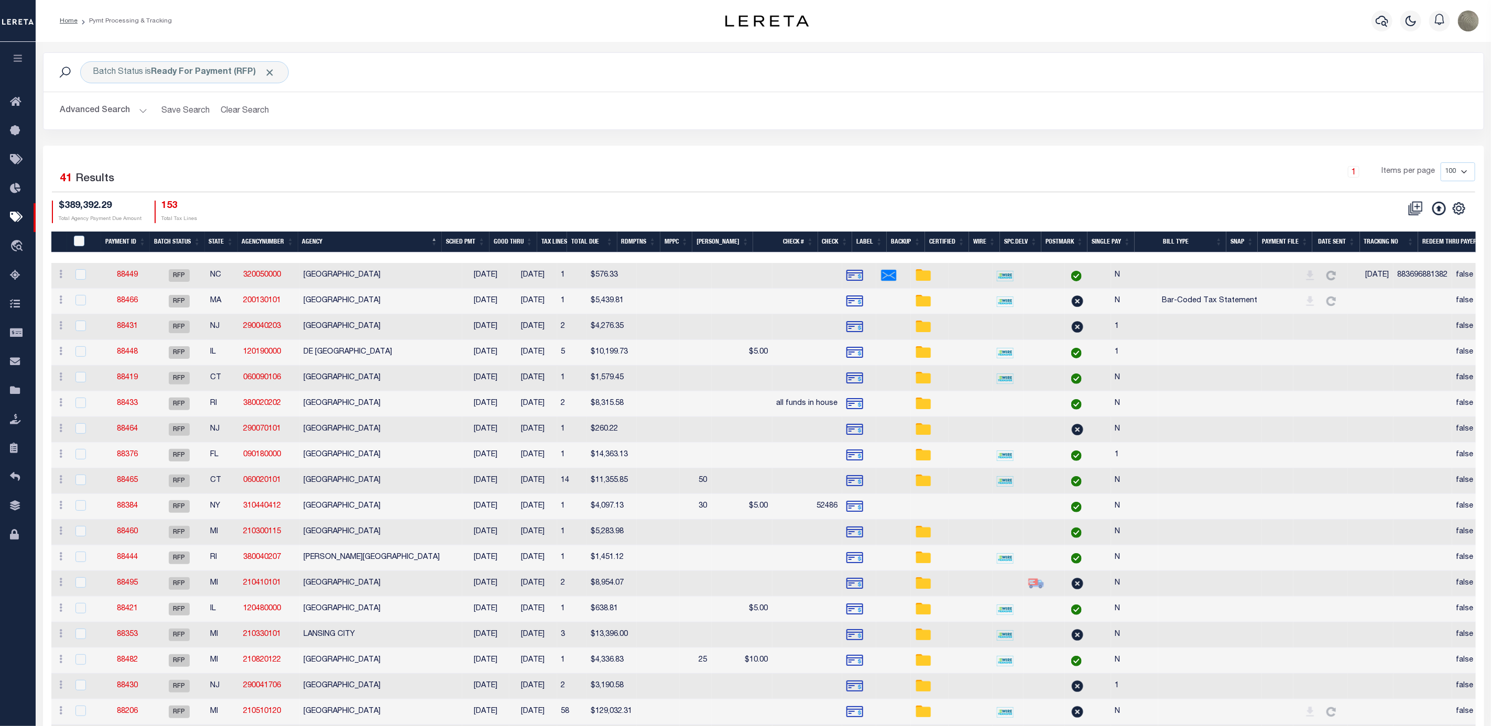
click at [395, 184] on div "1 Selected 41 Results" at bounding box center [224, 176] width 344 height 29
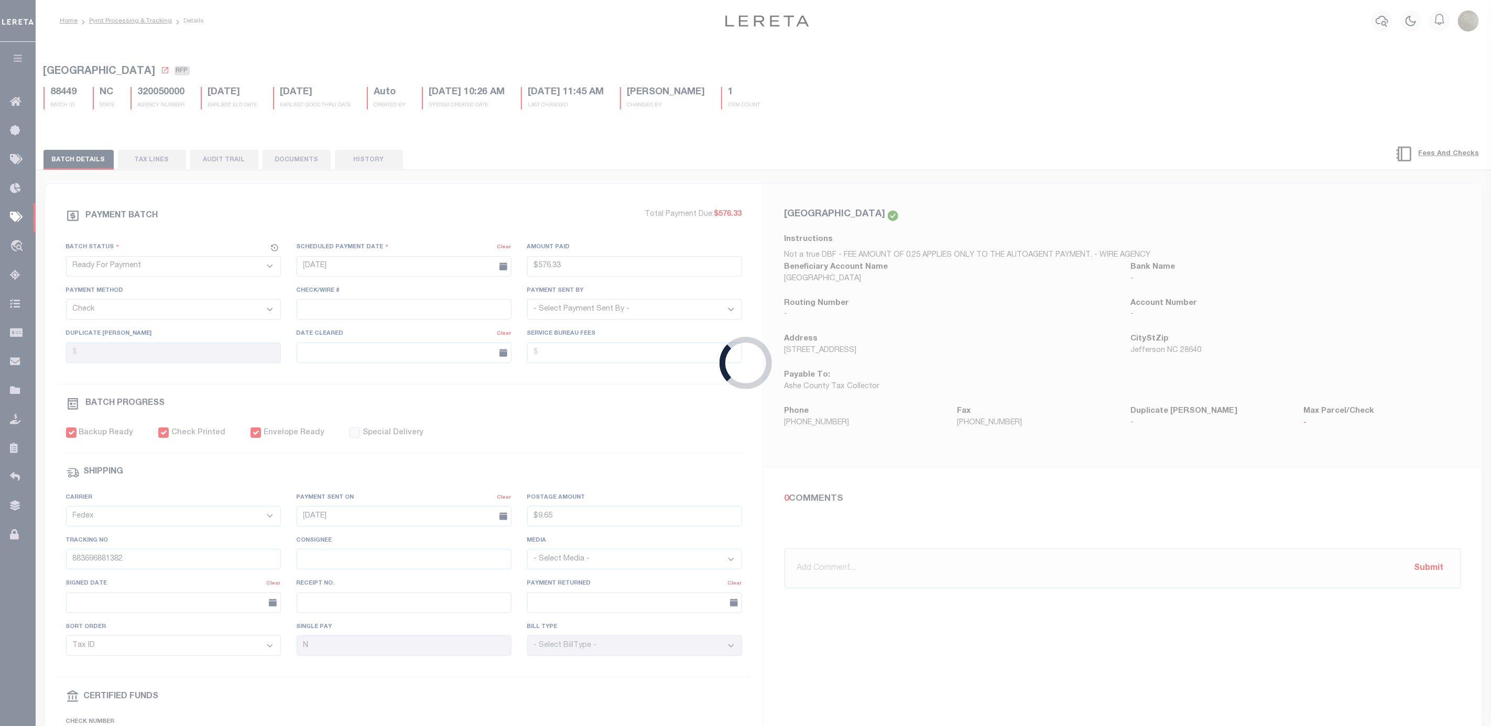
type input "$576.33"
type input "$9.65"
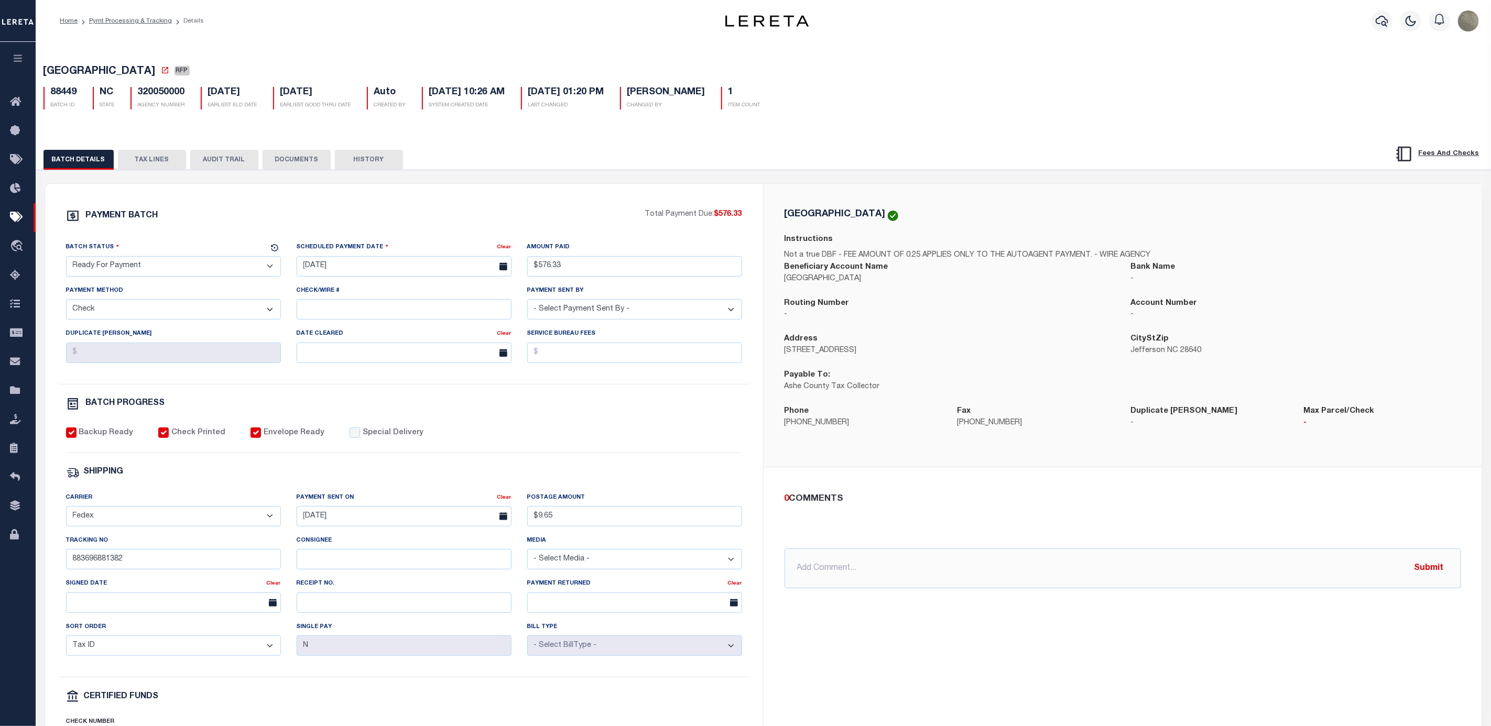
click at [177, 266] on select "- Select Status - Scheduled for Payment Ready For Payment Payment Sent Cleared …" at bounding box center [173, 266] width 215 height 20
click at [66, 259] on select "- Select Status - Scheduled for Payment Ready For Payment Payment Sent Cleared …" at bounding box center [173, 266] width 215 height 20
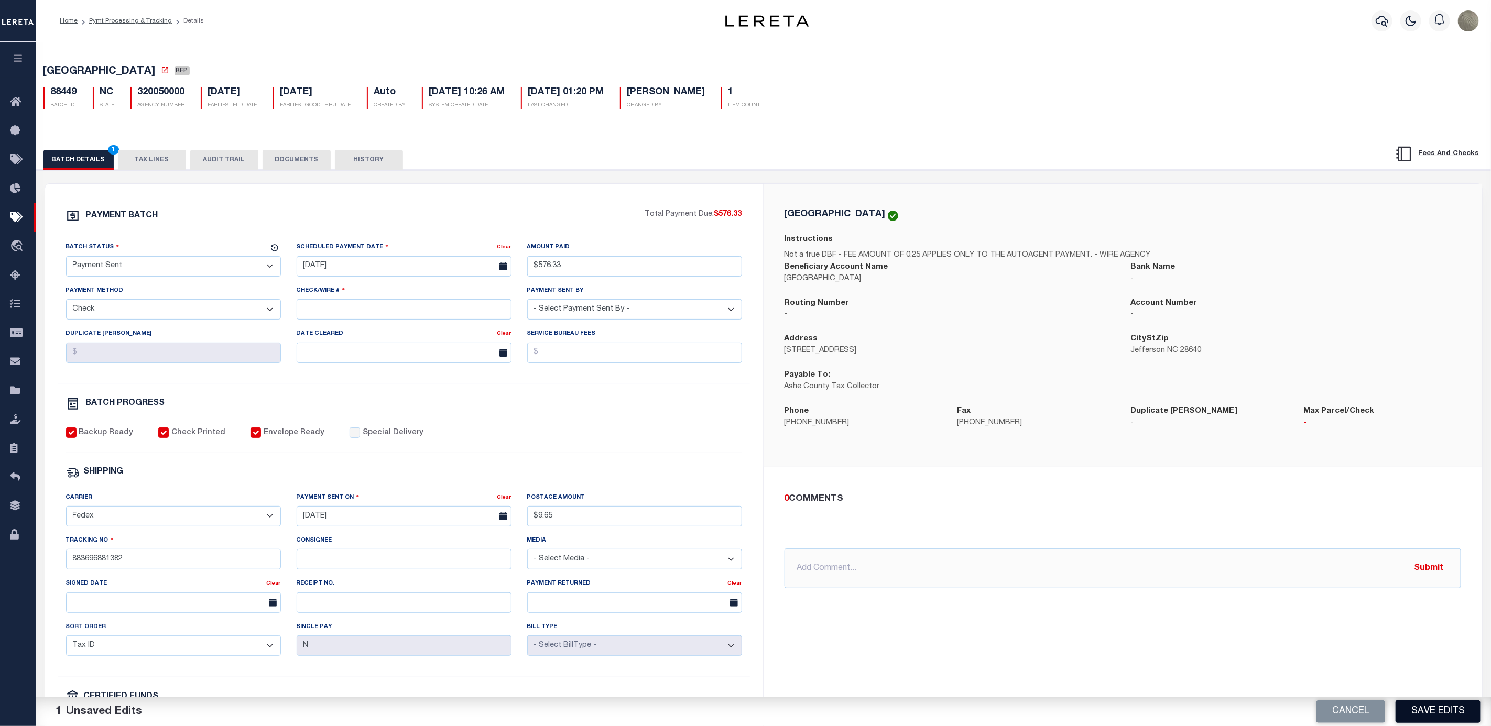
click at [1420, 713] on button "Save Edits" at bounding box center [1437, 712] width 85 height 23
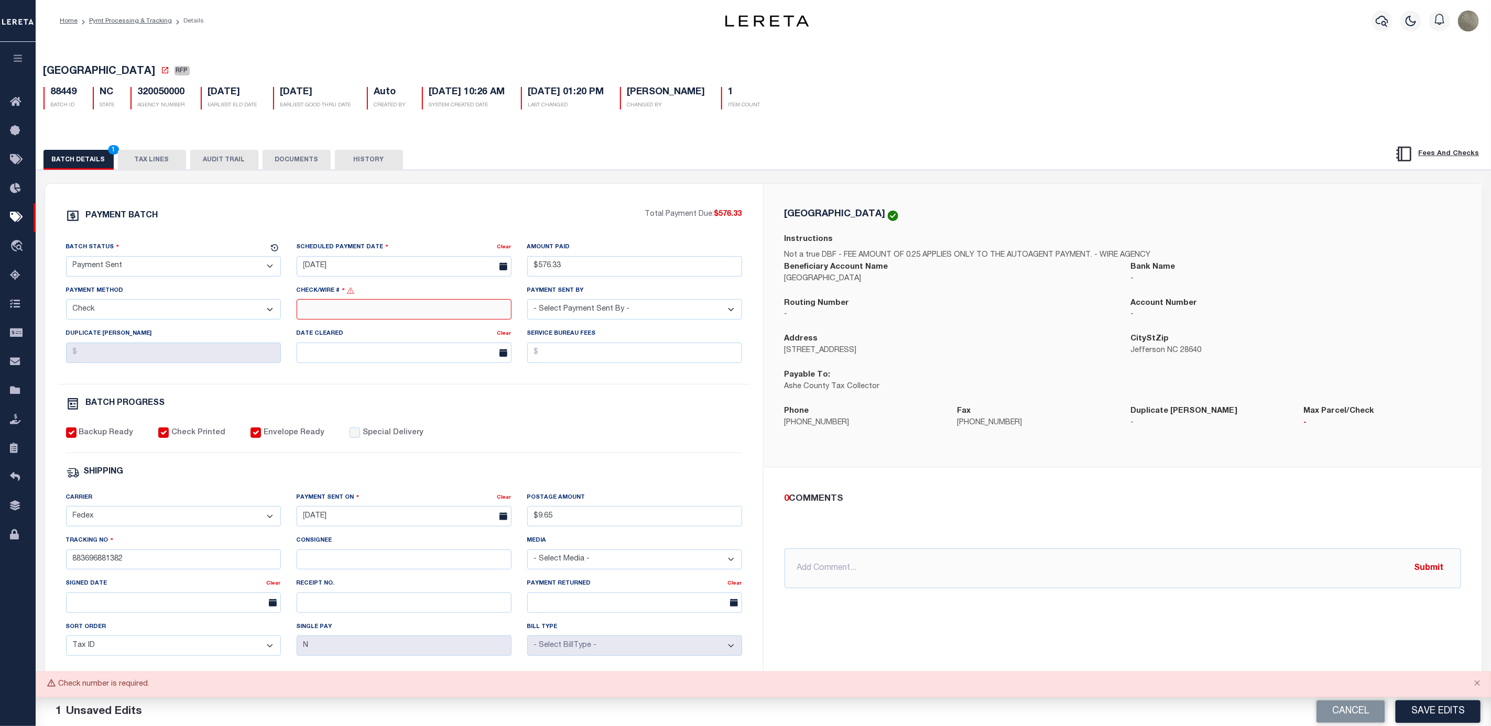
click at [334, 307] on input "Check/Wire #" at bounding box center [404, 309] width 215 height 20
click at [321, 232] on div "PAYMENT BATCH Total Payment Due: $576.33 Batch Status - Select Status -" at bounding box center [404, 490] width 693 height 563
click at [1335, 710] on button "Cancel" at bounding box center [1350, 712] width 69 height 23
select select "RFP"
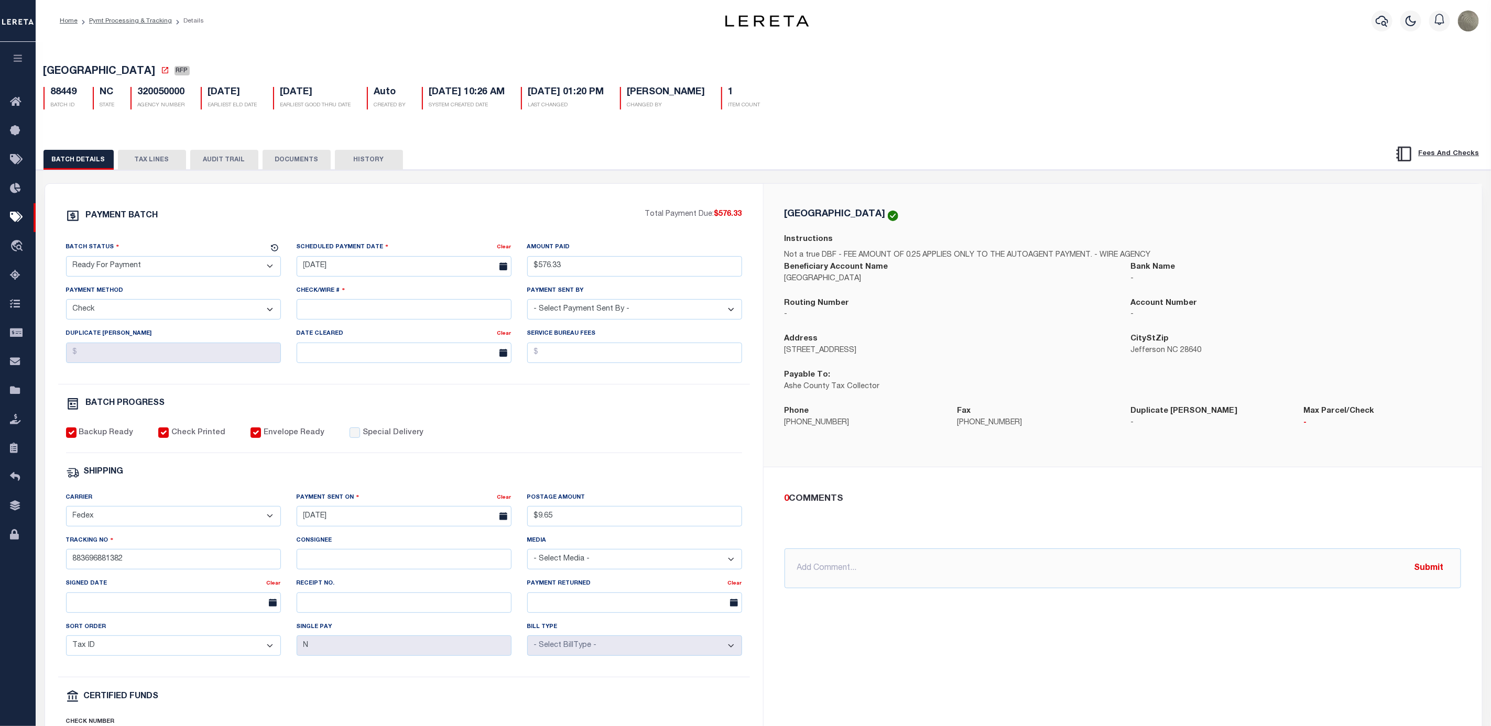
click at [285, 228] on div "PAYMENT BATCH" at bounding box center [355, 219] width 579 height 20
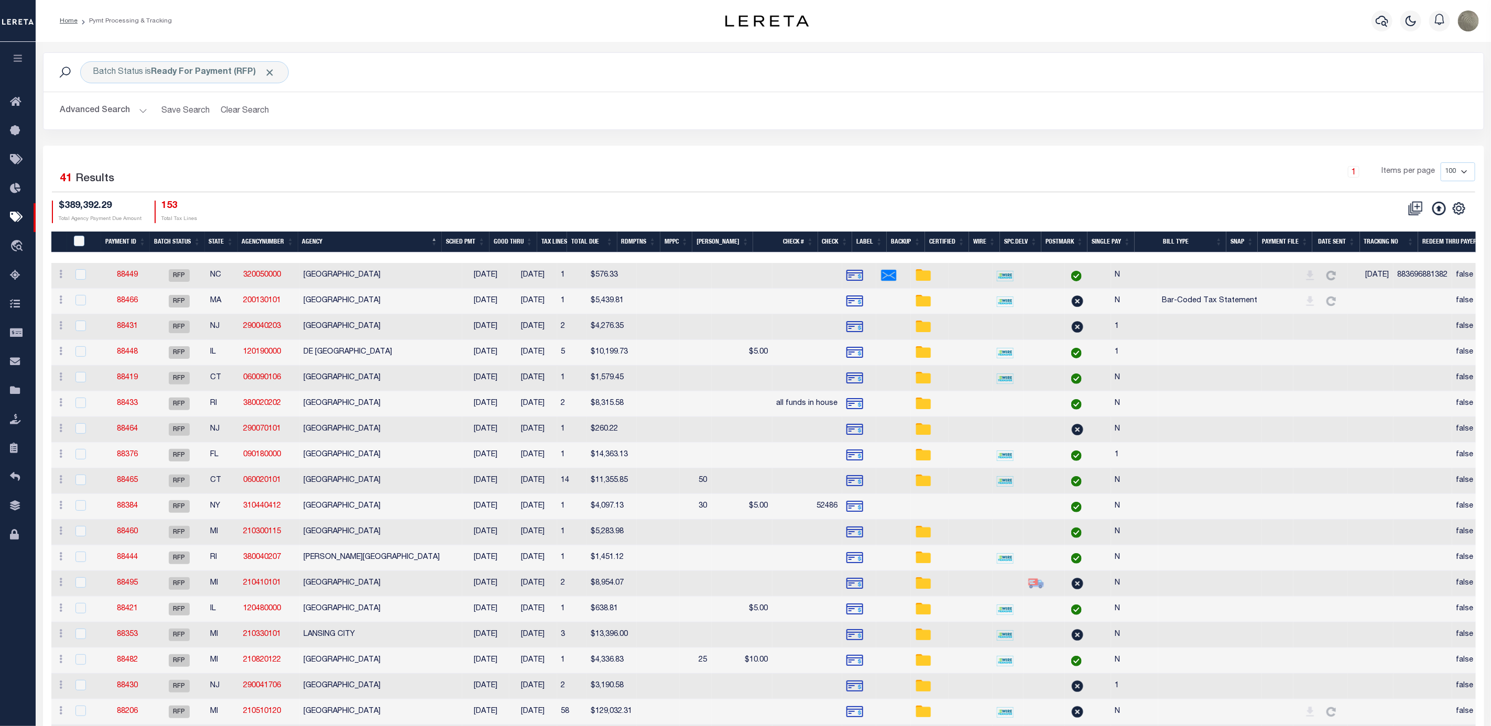
click at [443, 190] on div "1 Items per page 100 200 500 1000" at bounding box center [943, 175] width 1064 height 27
click at [649, 171] on div "1 Items per page 100 200 500 1000" at bounding box center [943, 175] width 1064 height 27
click at [134, 277] on link "88449" at bounding box center [127, 274] width 21 height 7
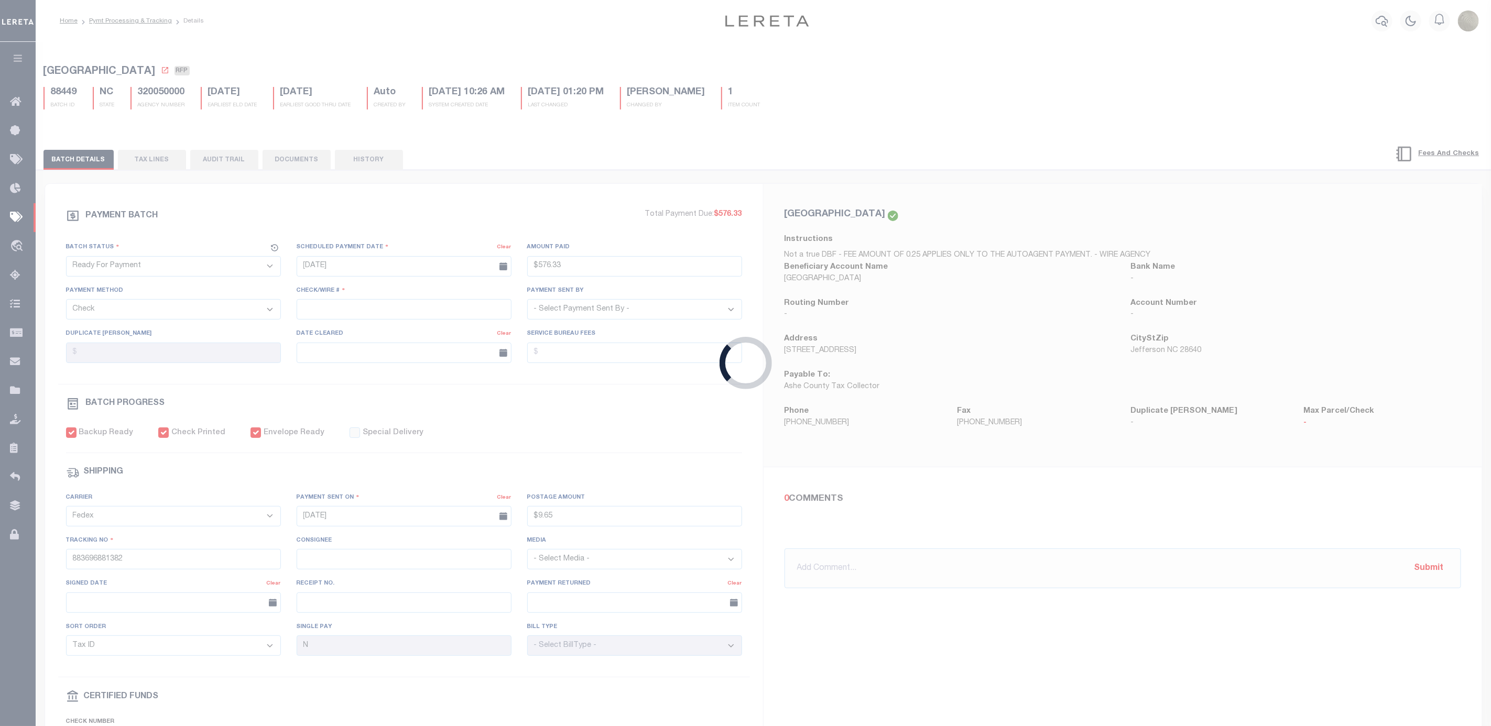
type input "$576.33"
type input "$9.65"
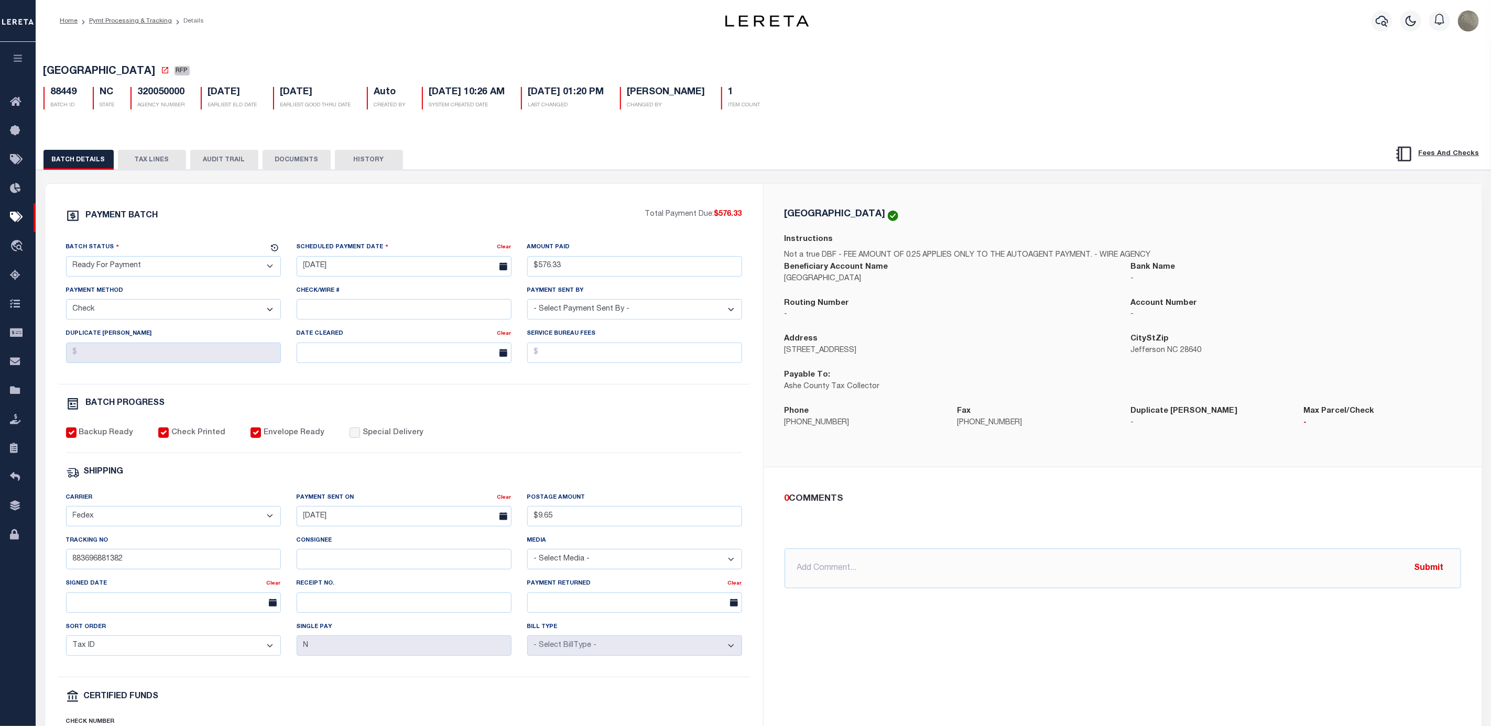
drag, startPoint x: 233, startPoint y: 142, endPoint x: 964, endPoint y: 206, distance: 733.8
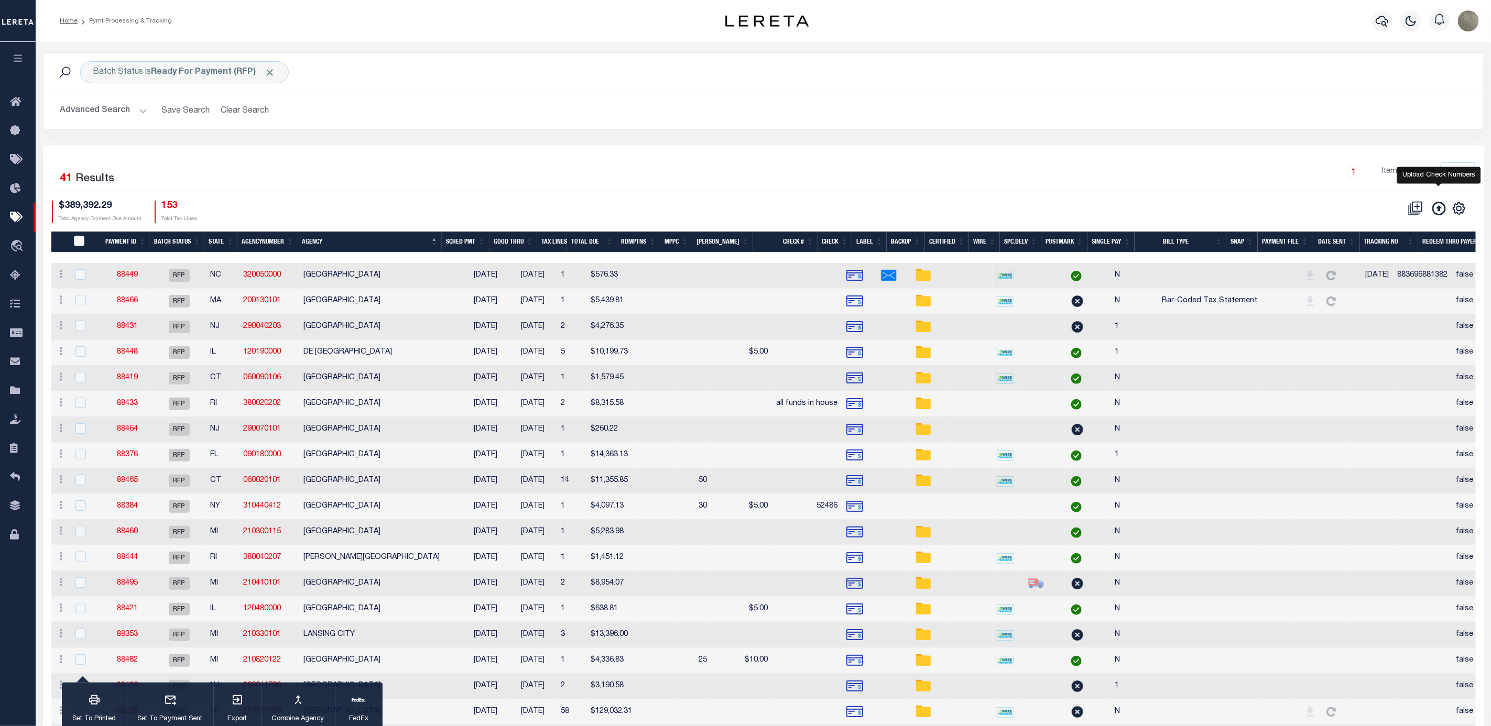
click at [1437, 210] on icon at bounding box center [1439, 209] width 14 height 14
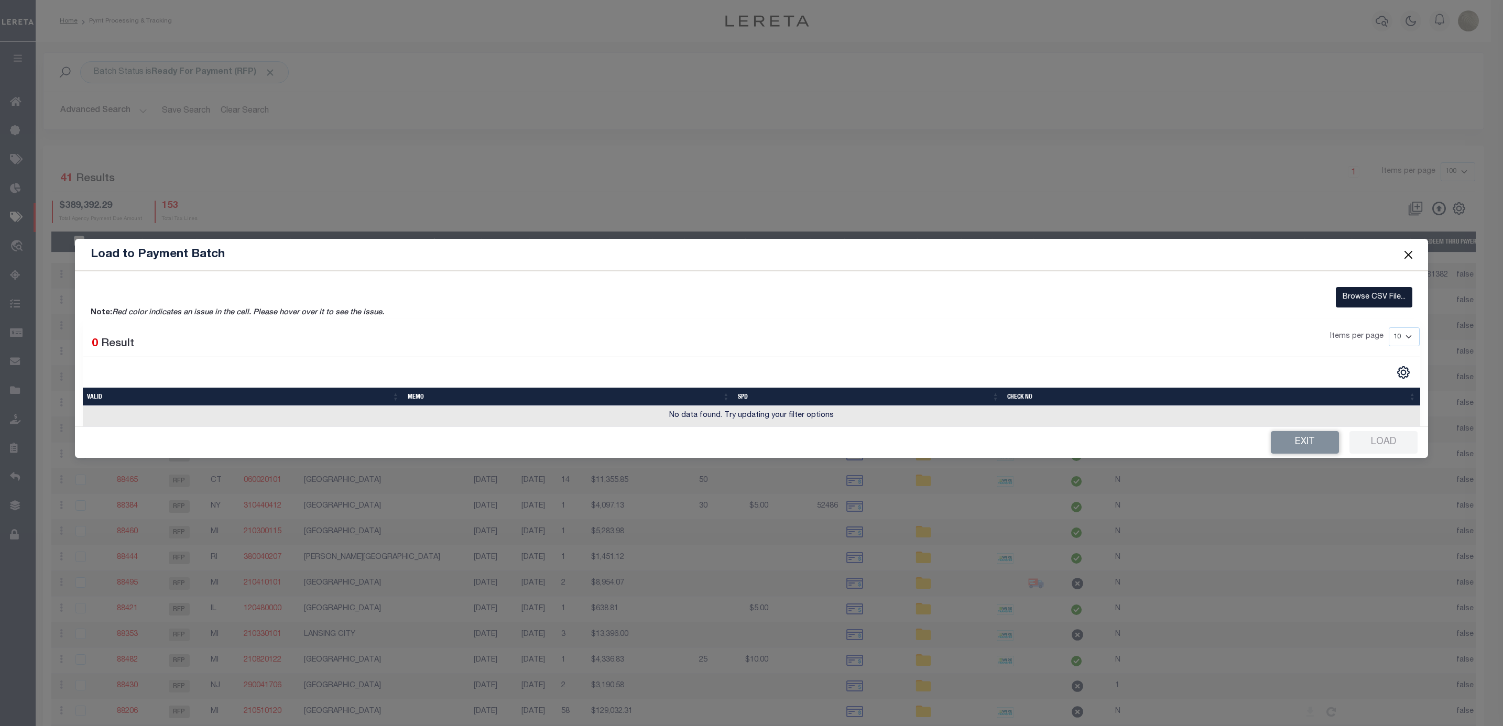
click at [1378, 296] on label "Browse CSV File..." at bounding box center [1374, 297] width 77 height 20
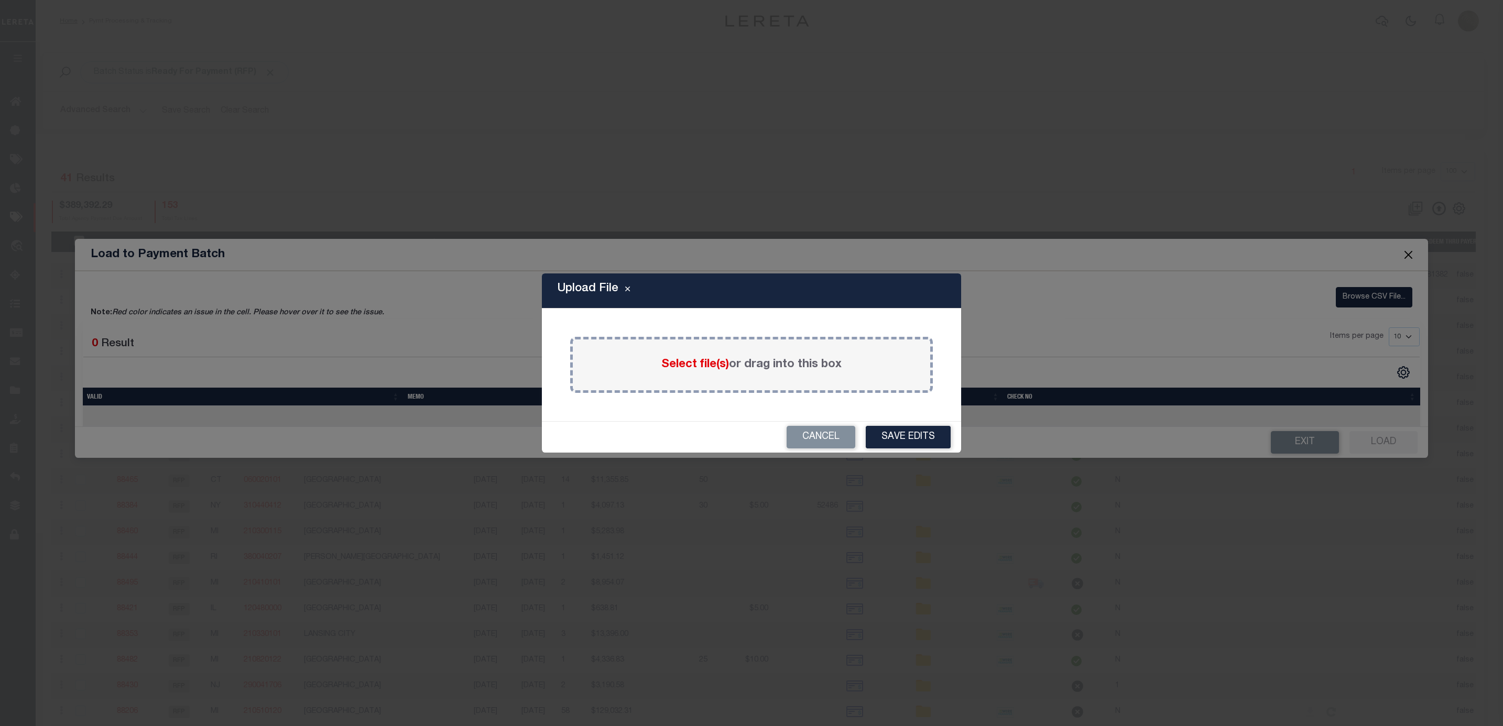
click at [689, 365] on span "Select file(s)" at bounding box center [695, 365] width 68 height 12
click at [0, 0] on input "Select file(s) or drag into this box" at bounding box center [0, 0] width 0 height 0
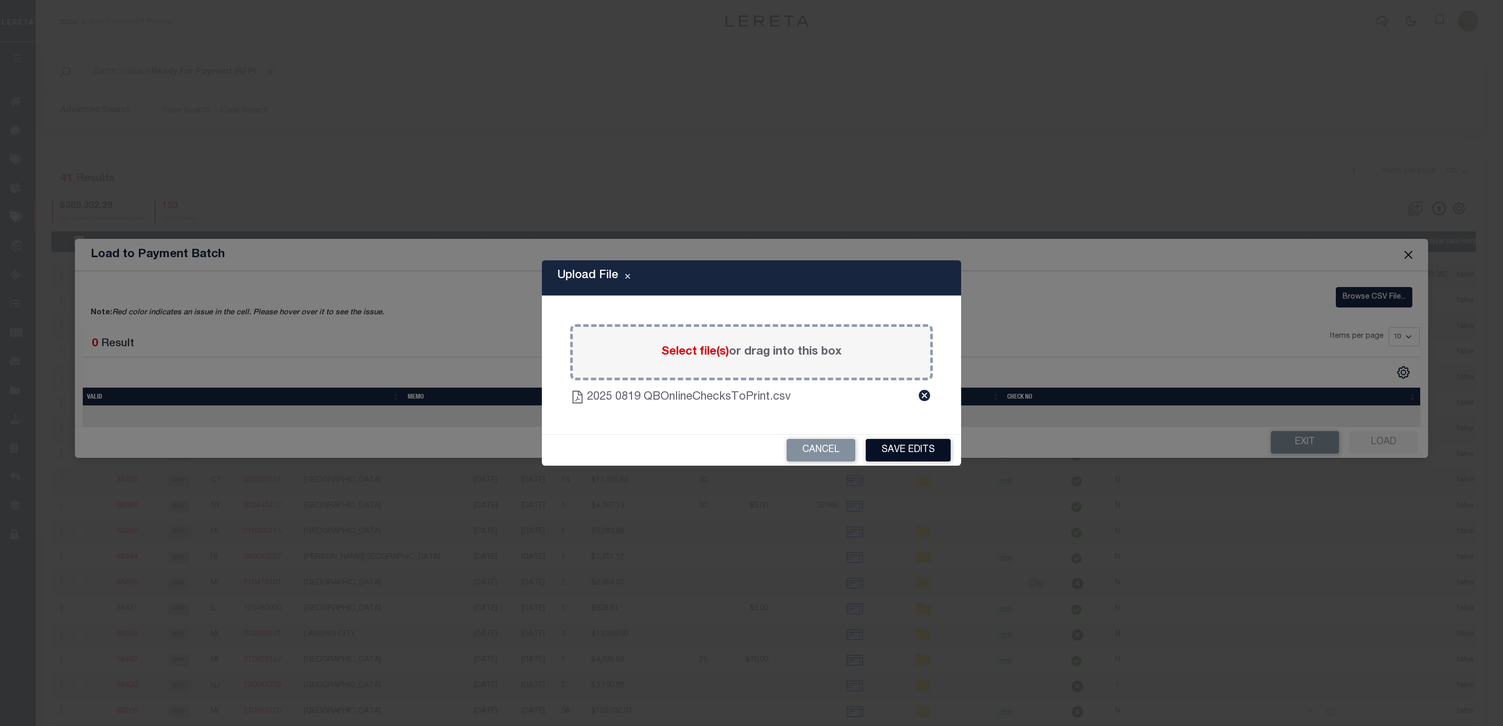
click at [898, 450] on button "Save Edits" at bounding box center [908, 450] width 85 height 23
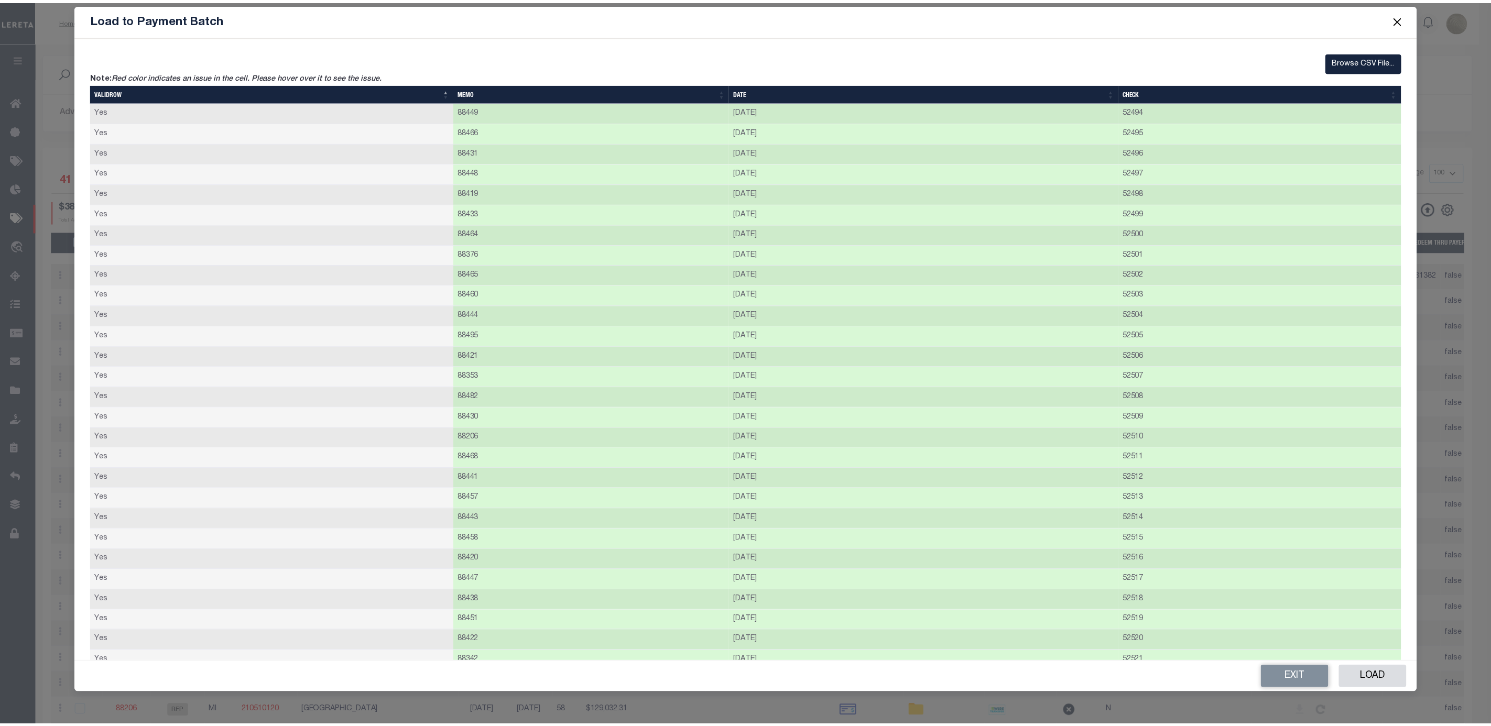
scroll to position [291, 0]
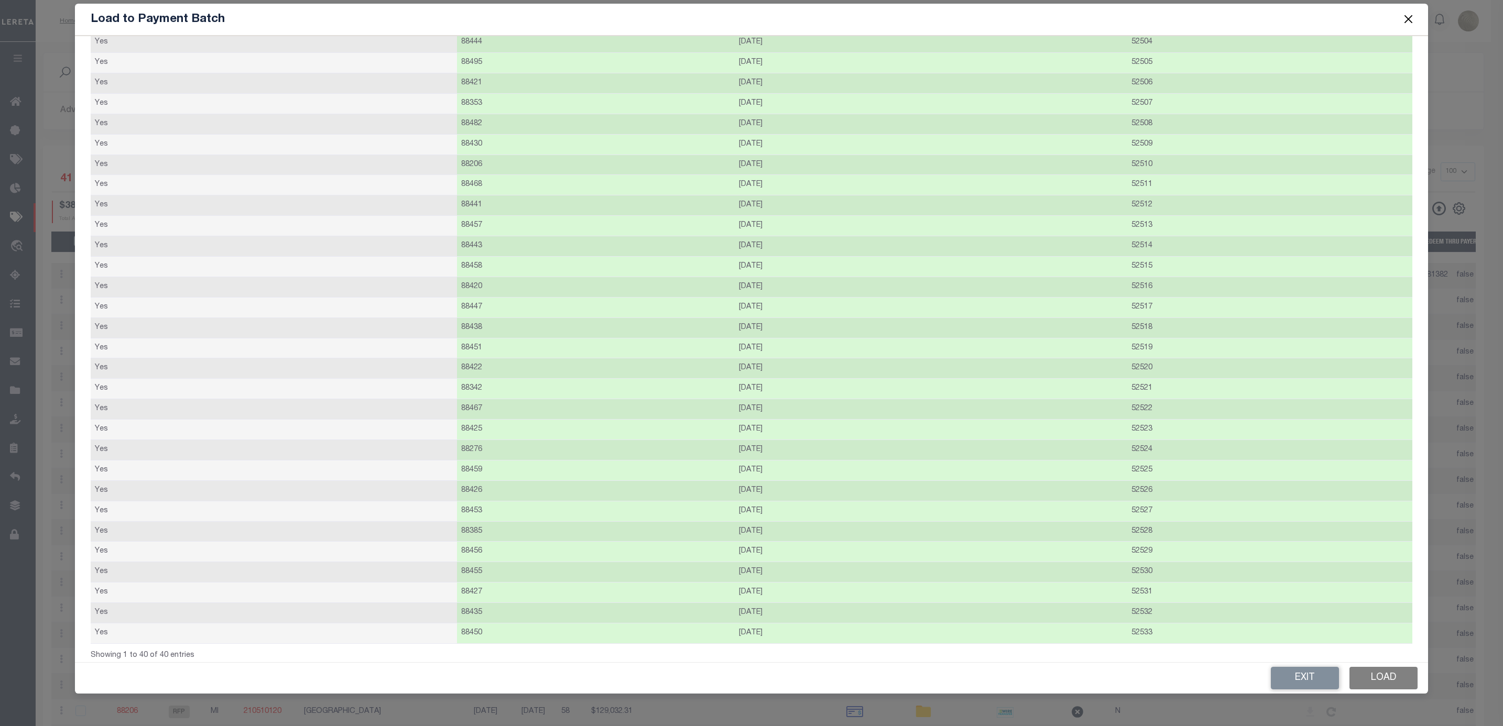
click at [1376, 674] on button "Load" at bounding box center [1383, 678] width 68 height 23
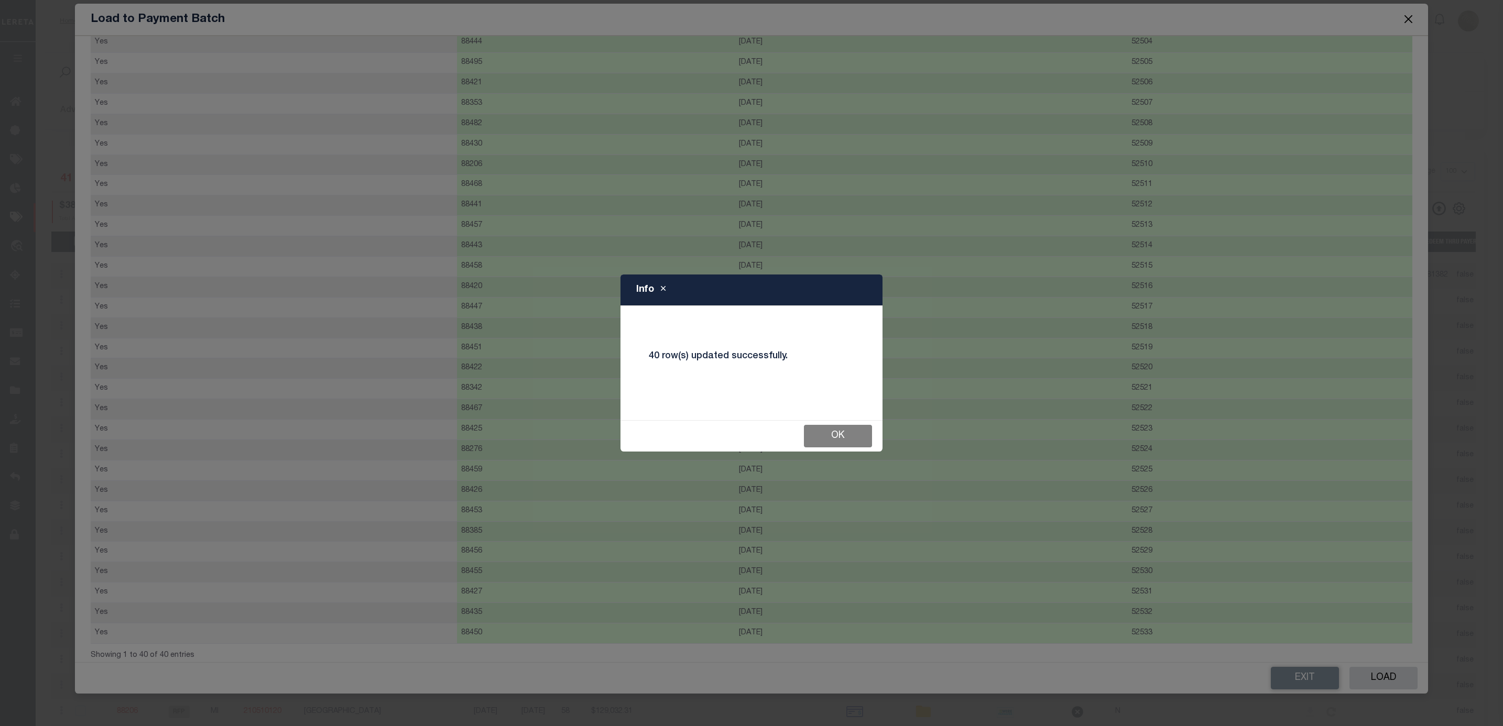
click at [846, 430] on button "Ok" at bounding box center [838, 436] width 68 height 23
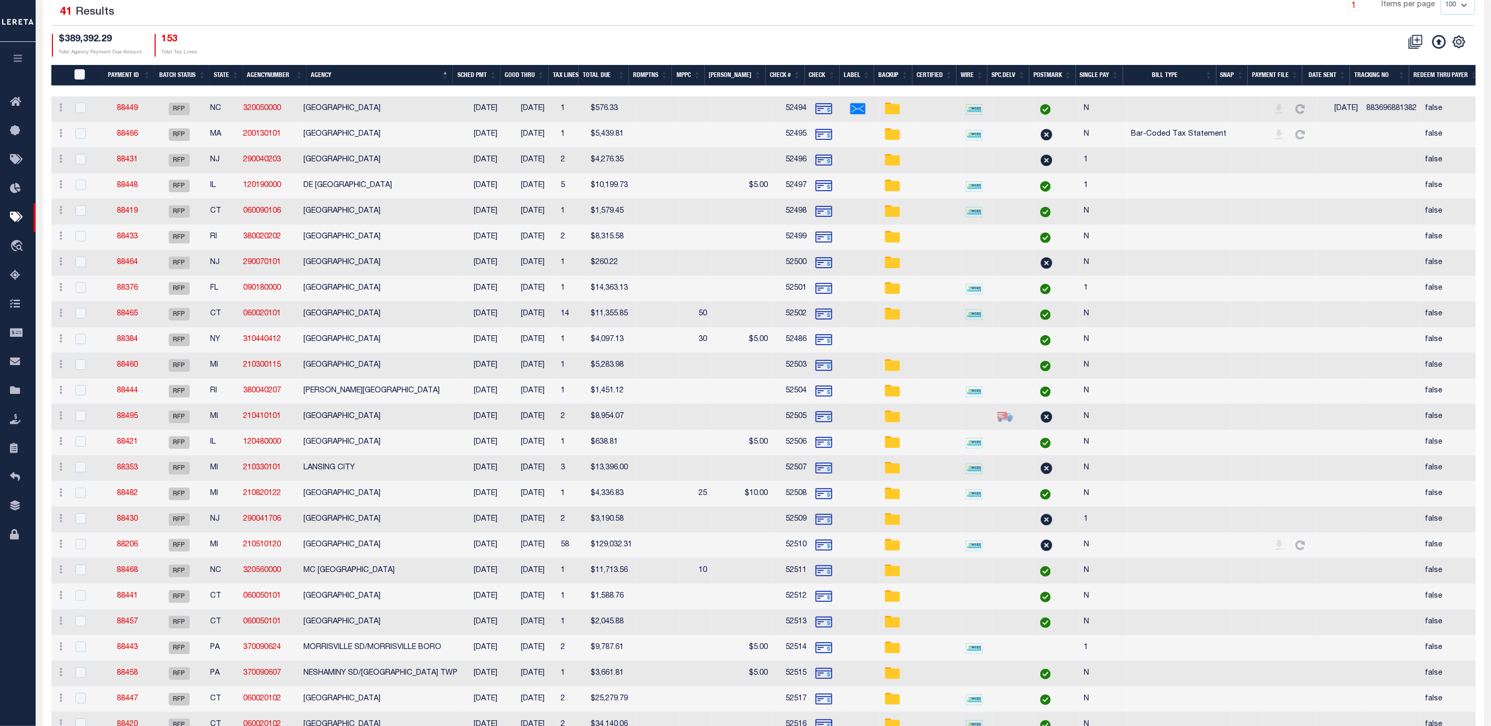
scroll to position [0, 0]
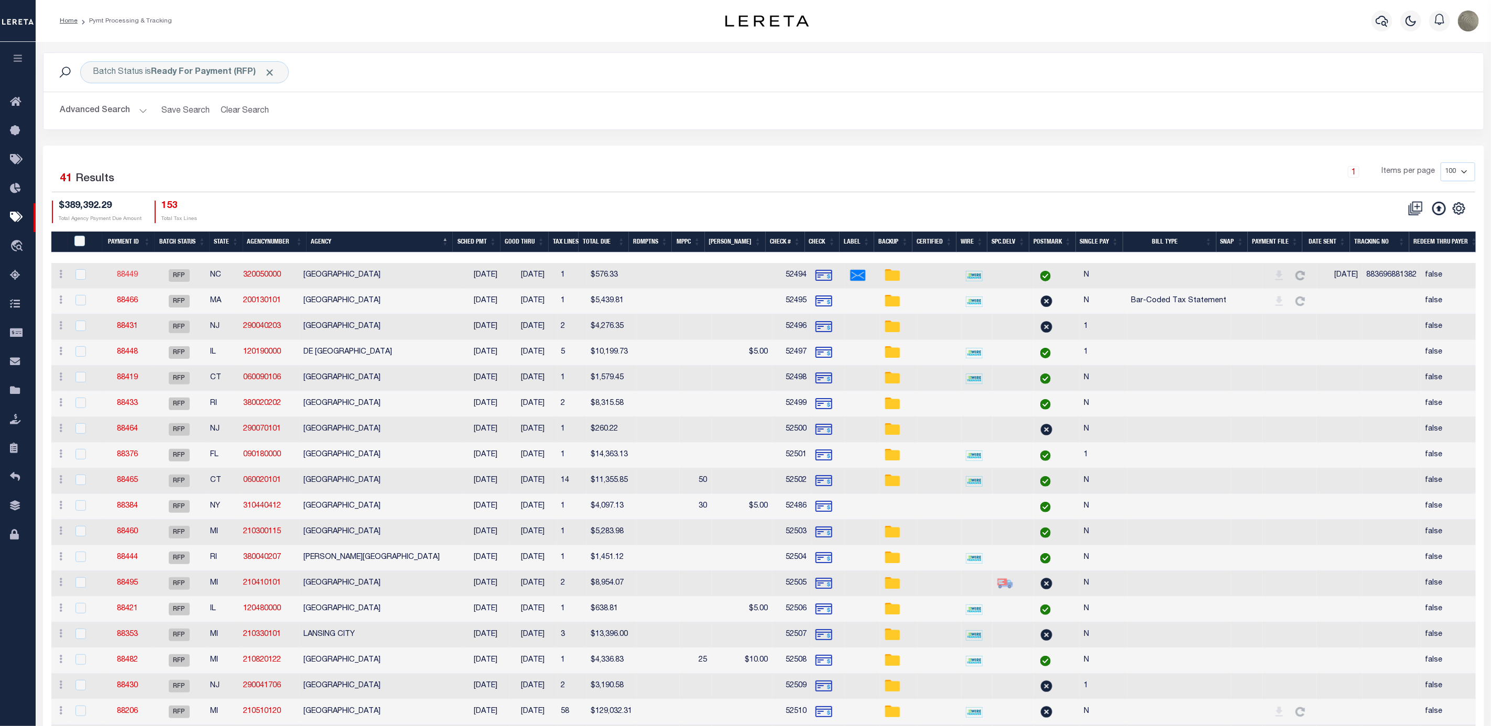
click at [126, 276] on link "88449" at bounding box center [127, 274] width 21 height 7
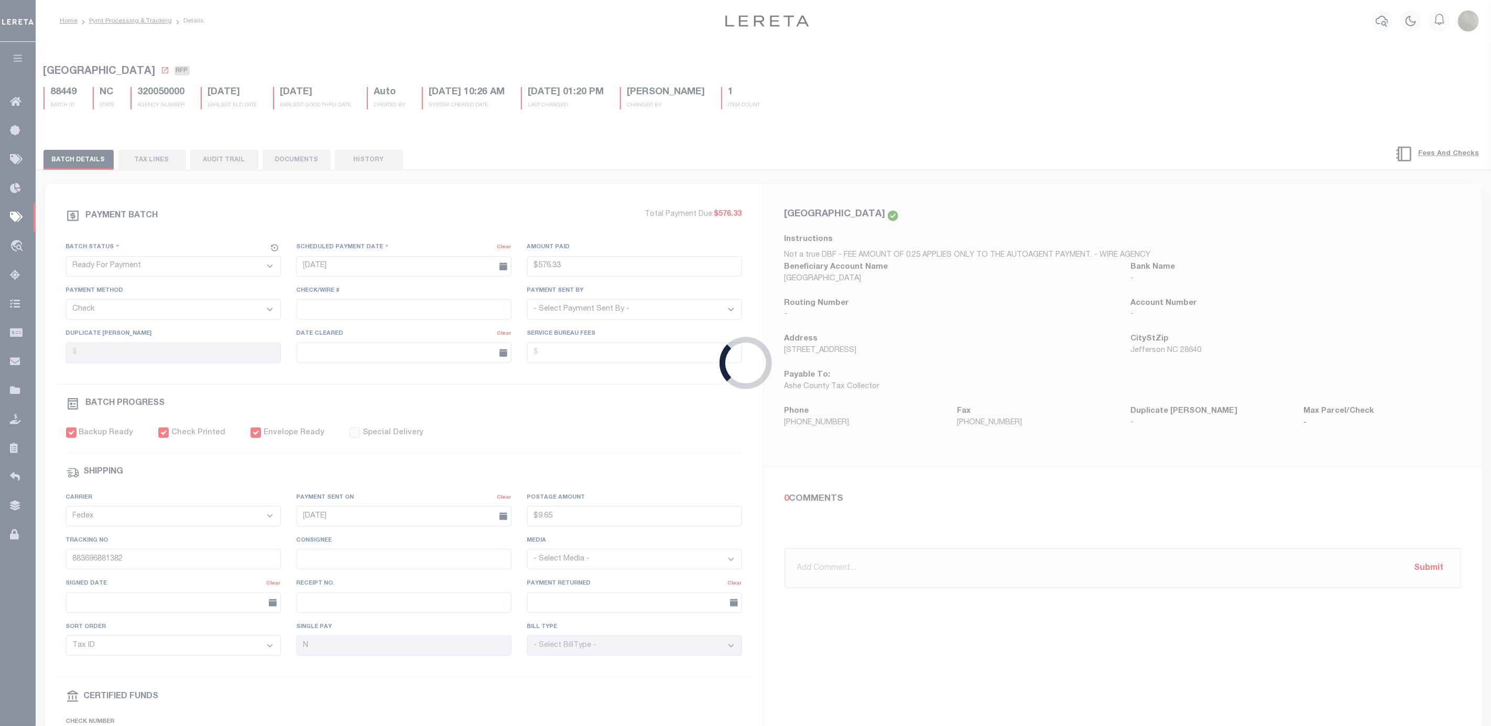
type input "$576.33"
type input "52494"
type input "$9.65"
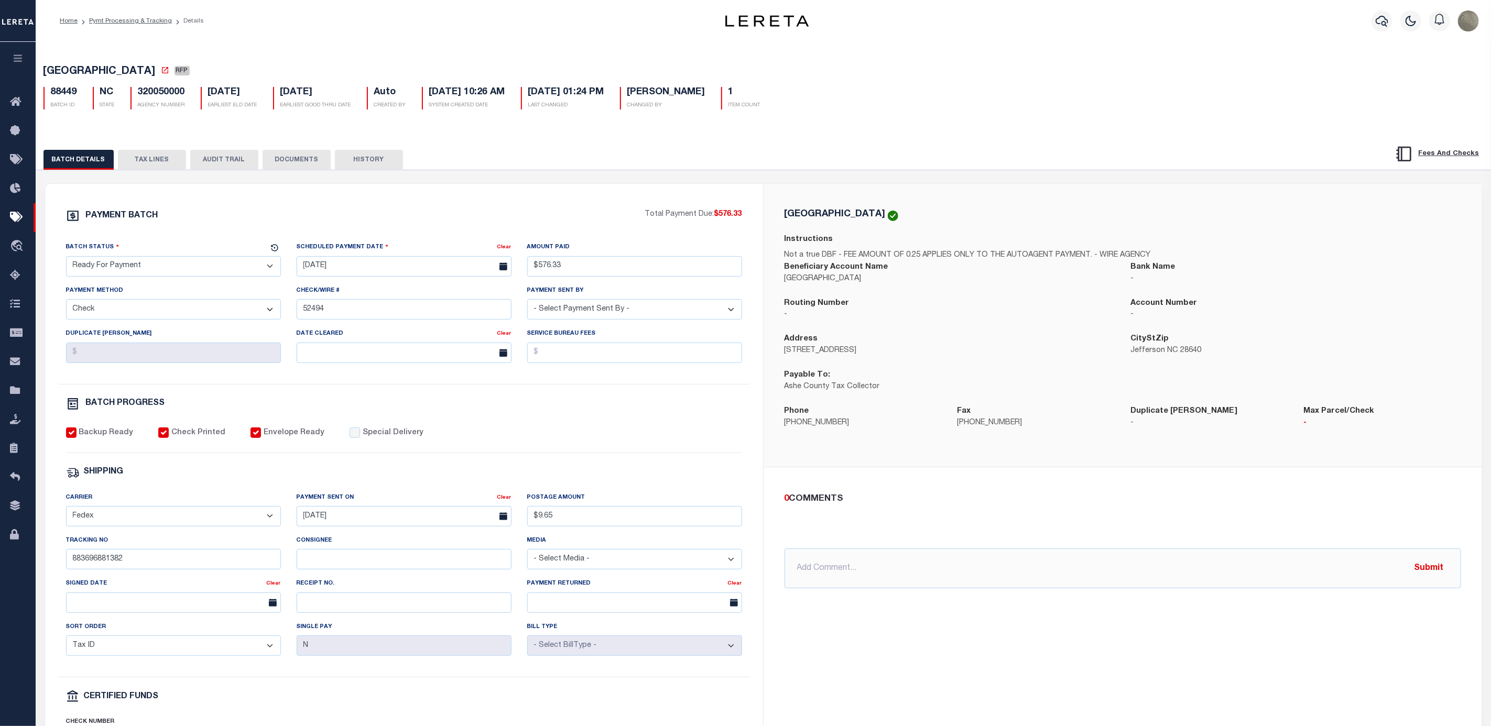
click at [147, 256] on div "Batch Status" at bounding box center [167, 249] width 202 height 15
click at [161, 260] on select "- Select Status - Scheduled for Payment Ready For Payment Payment Sent Cleared …" at bounding box center [173, 266] width 215 height 20
click at [66, 259] on select "- Select Status - Scheduled for Payment Ready For Payment Payment Sent Cleared …" at bounding box center [173, 266] width 215 height 20
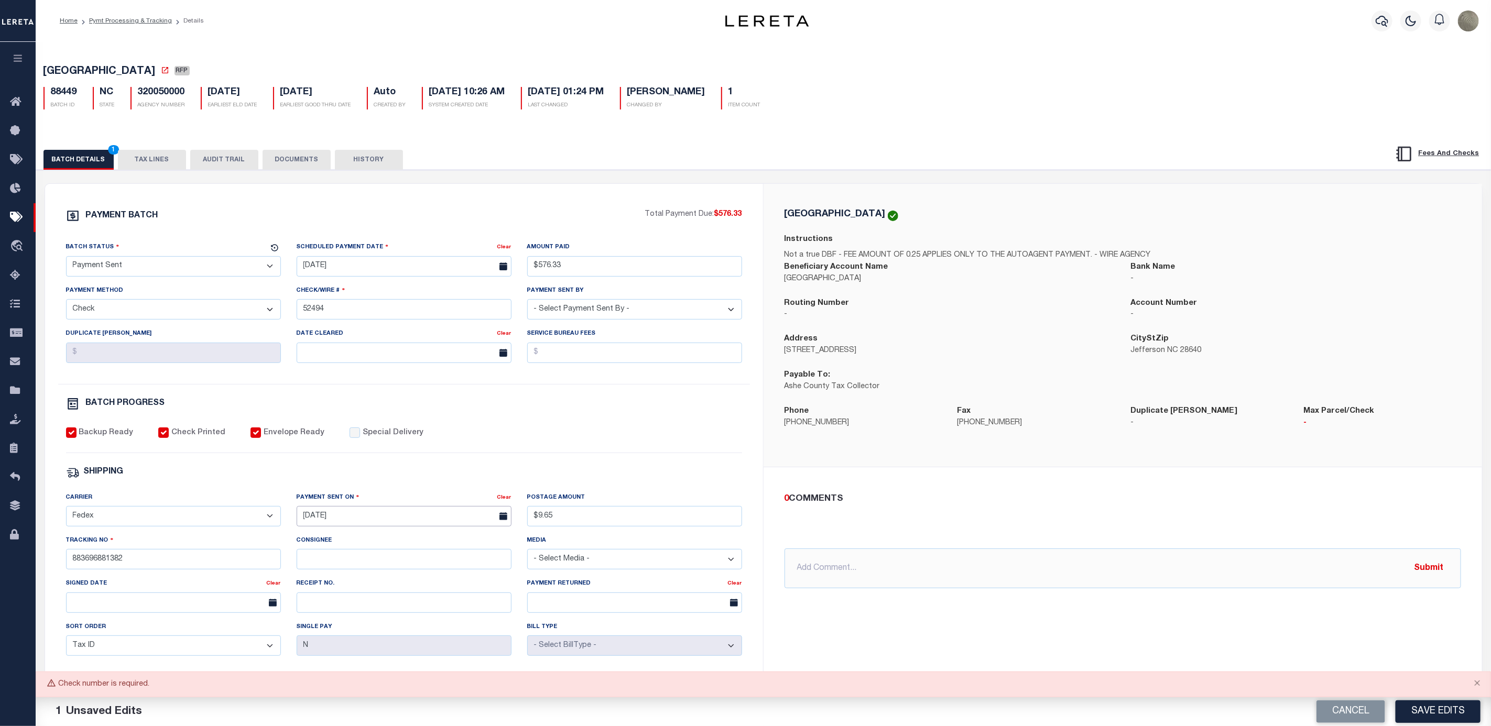
click at [329, 521] on input "[DATE]" at bounding box center [404, 516] width 215 height 20
click at [351, 645] on span "19" at bounding box center [354, 644] width 20 height 20
click at [363, 313] on input "52494" at bounding box center [404, 309] width 215 height 20
click at [378, 363] on input "text" at bounding box center [404, 353] width 215 height 20
click at [585, 408] on div "BATCH PROGRESS" at bounding box center [404, 404] width 676 height 14
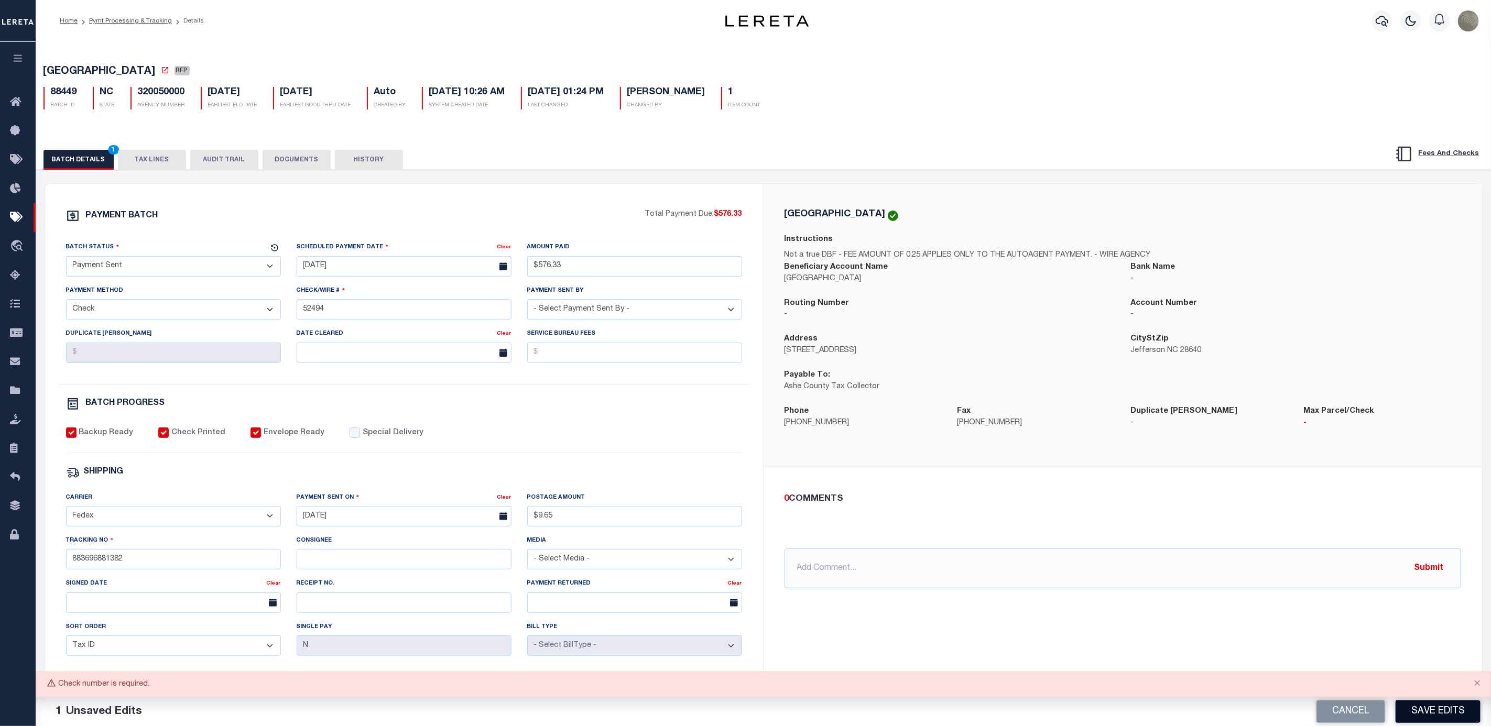
click at [1442, 709] on button "Save Edits" at bounding box center [1437, 712] width 85 height 23
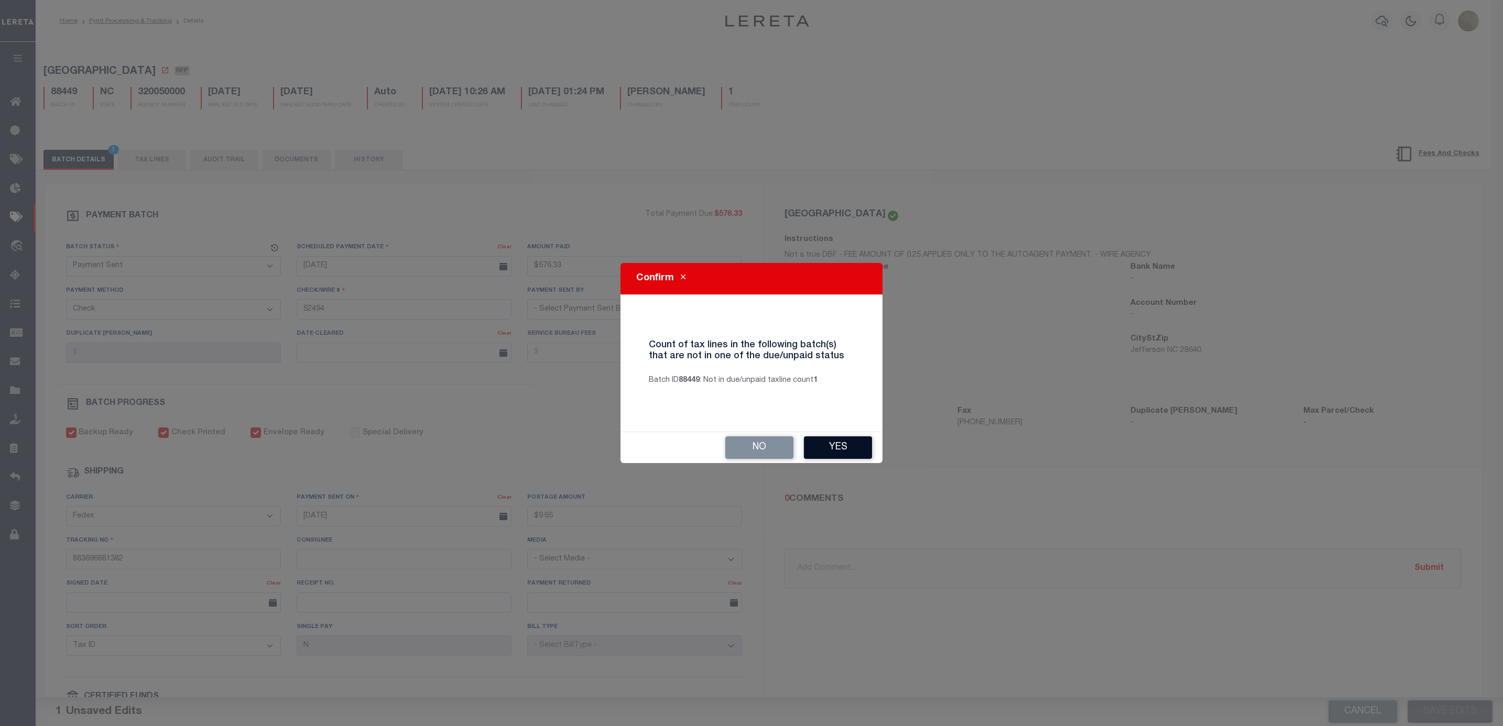
click at [838, 446] on button "Yes" at bounding box center [838, 447] width 68 height 23
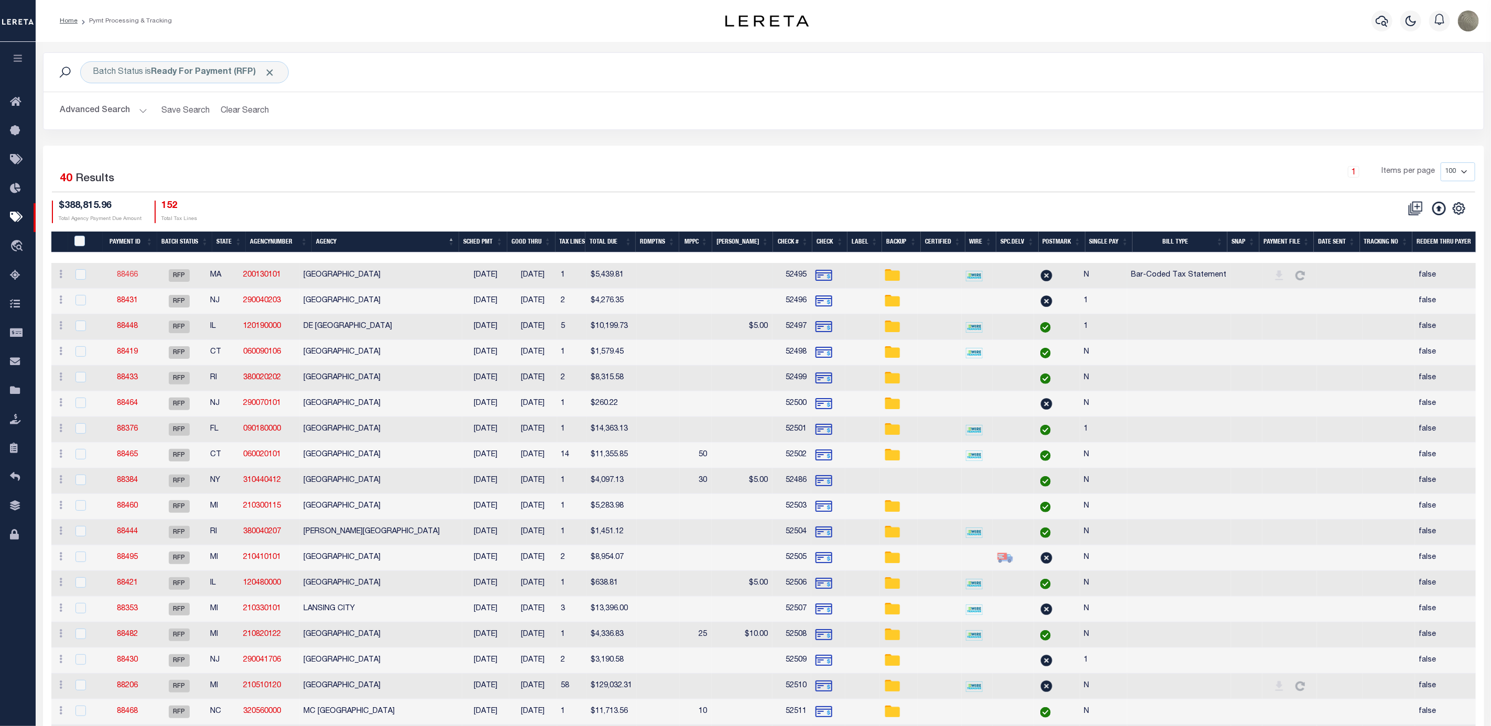
click at [121, 274] on link "88466" at bounding box center [127, 274] width 21 height 7
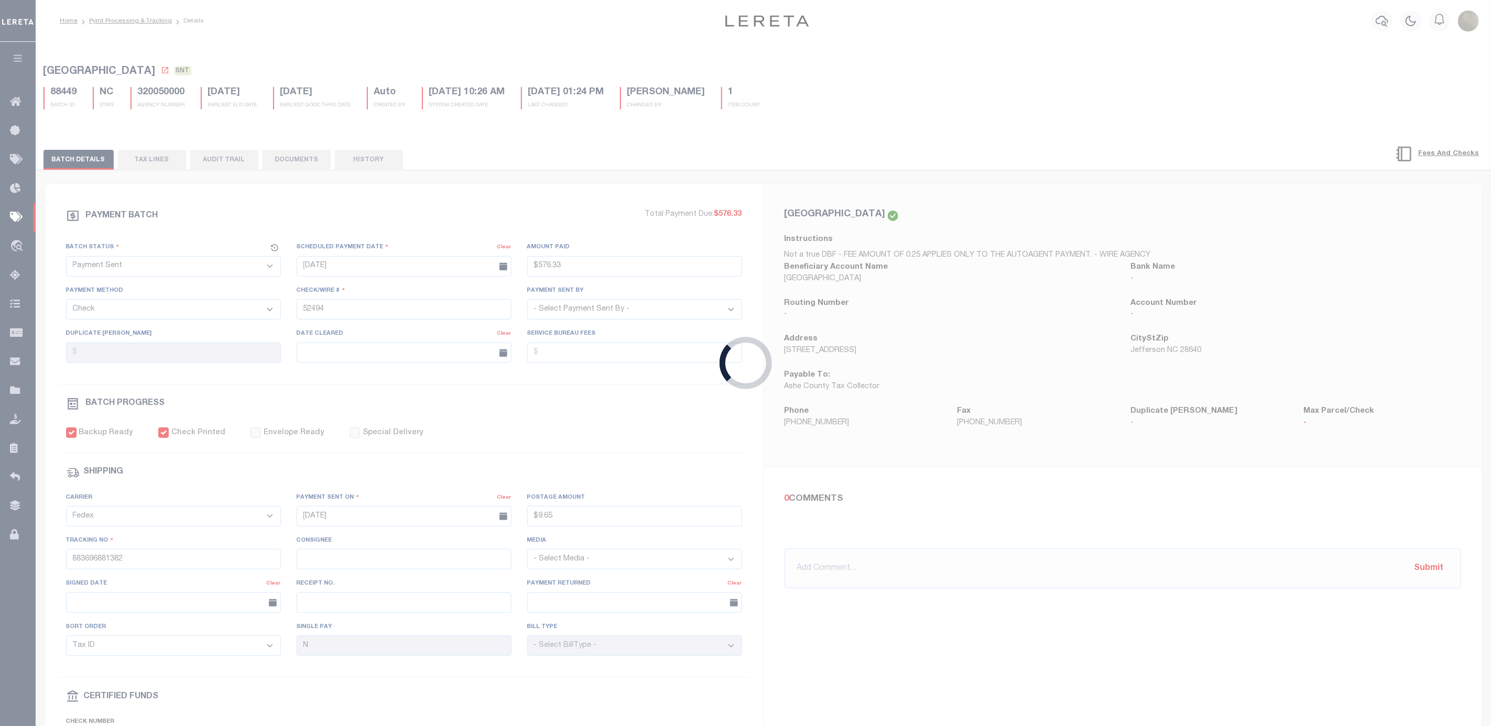
select select "RFP"
type input "$5,439.81"
type input "52495"
select select "[PERSON_NAME]"
checkbox input "false"
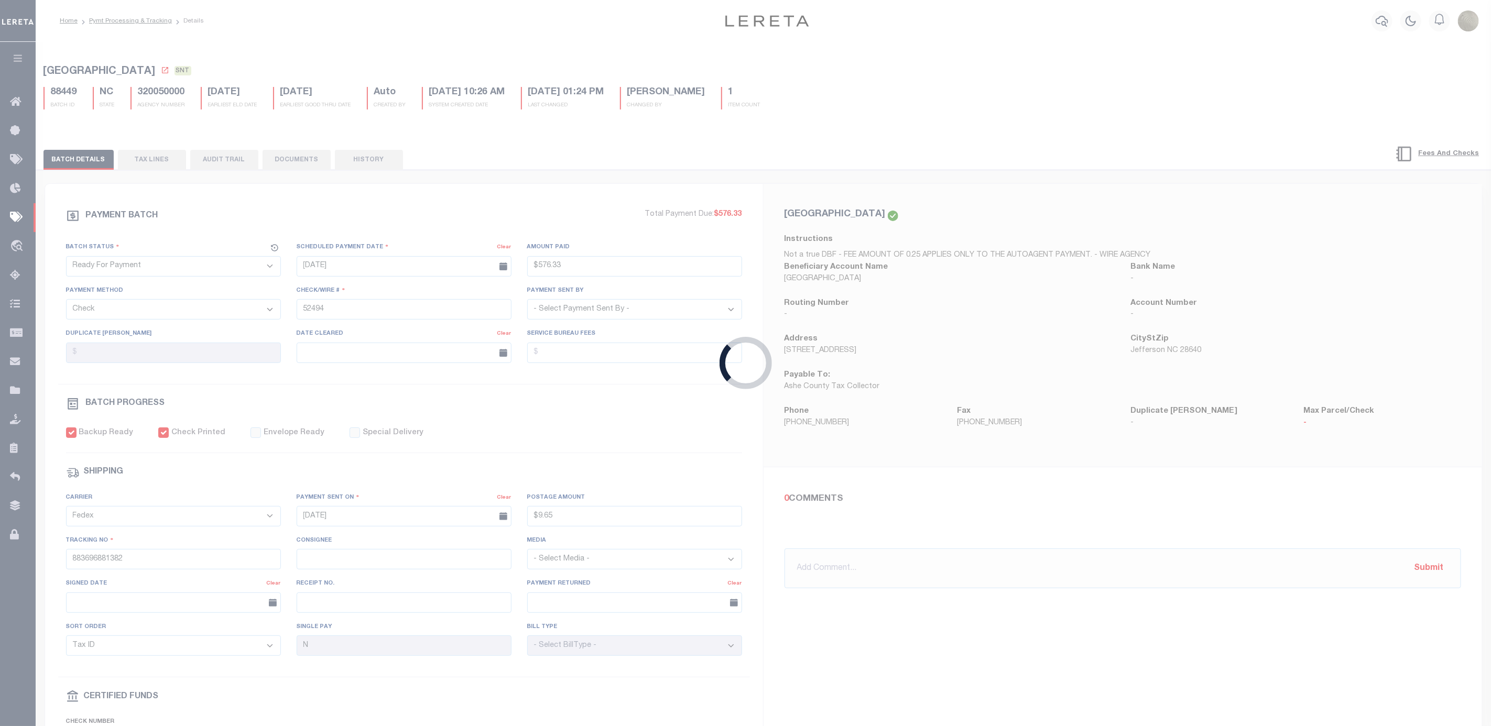
select select
select select "35"
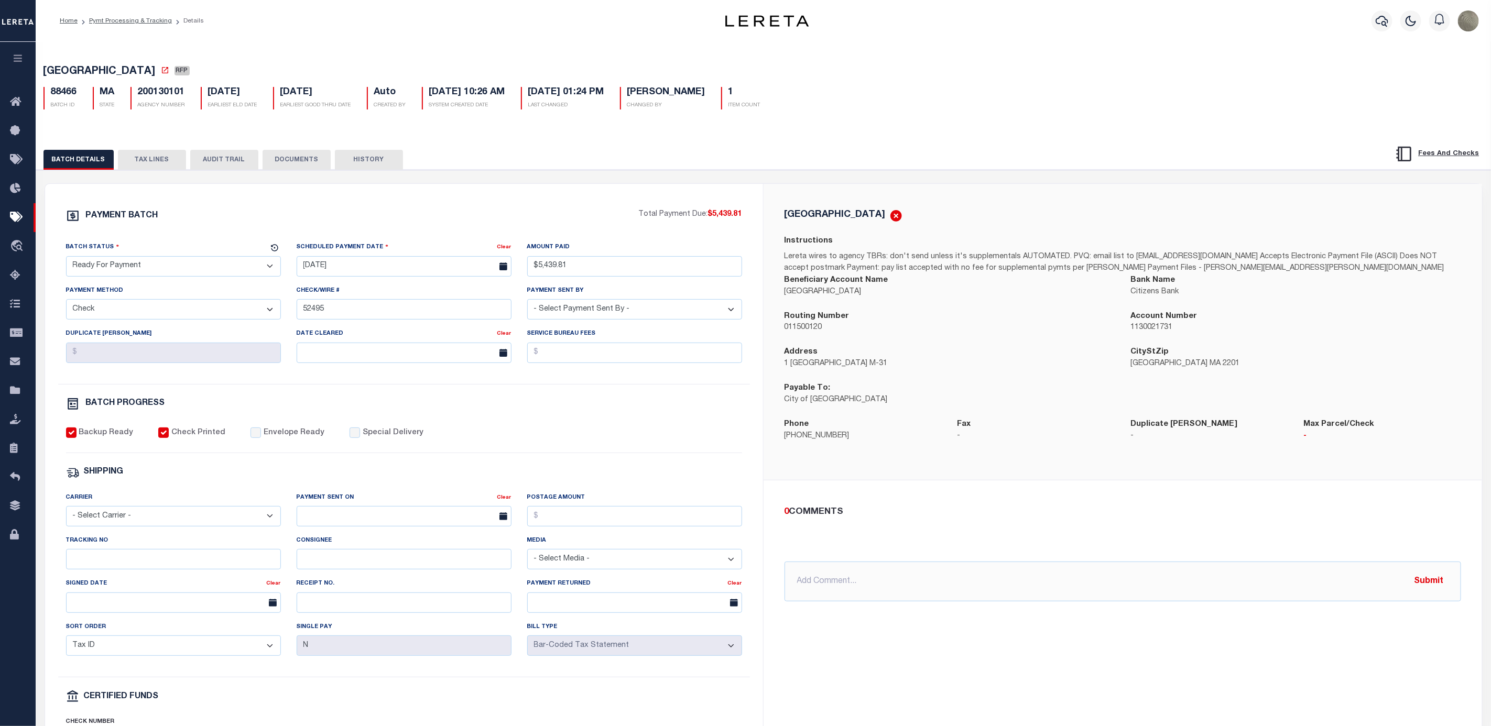
click at [118, 269] on select "- Select Status - Scheduled for Payment Ready For Payment Payment Sent Cleared …" at bounding box center [173, 266] width 215 height 20
select select "SNT"
click at [66, 259] on select "- Select Status - Scheduled for Payment Ready For Payment Payment Sent Cleared …" at bounding box center [173, 266] width 215 height 20
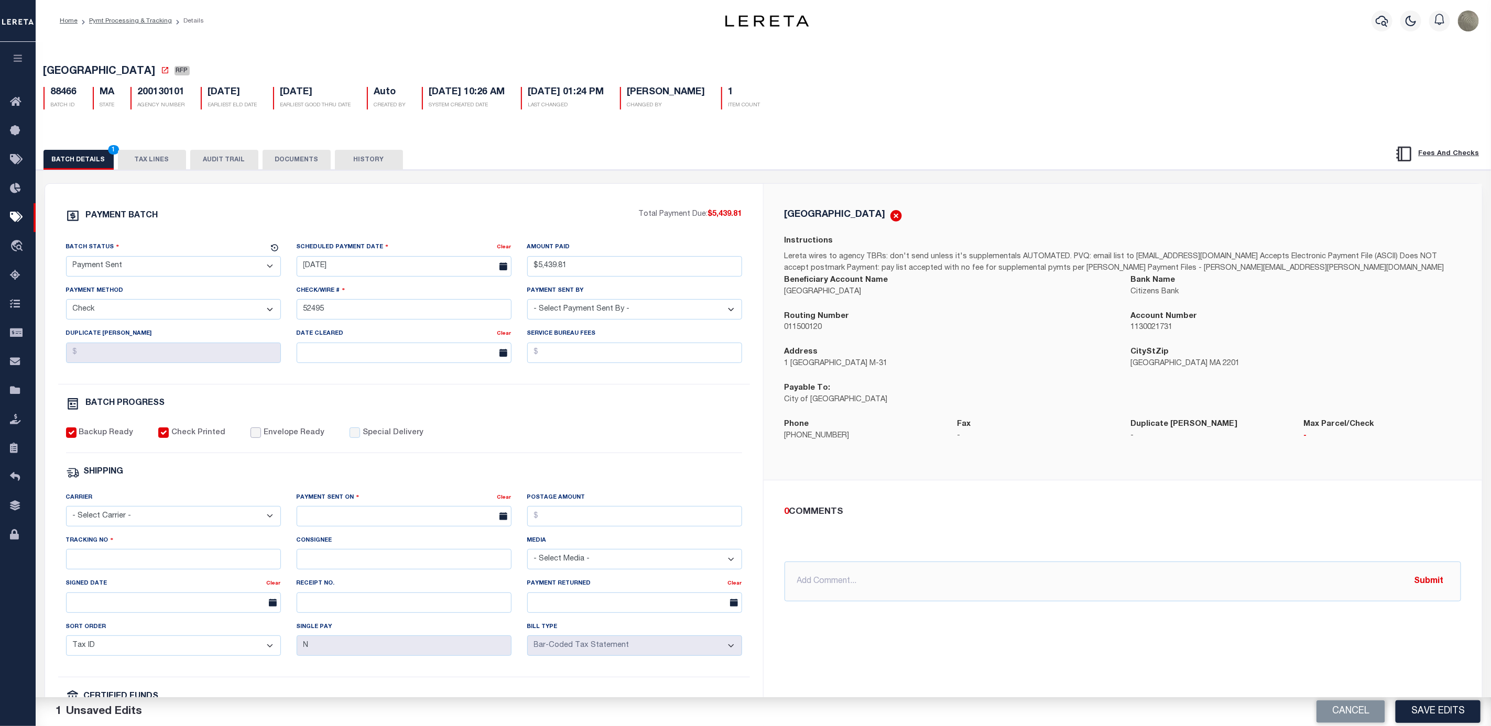
click at [250, 438] on input "Envelope Ready" at bounding box center [255, 433] width 10 height 10
checkbox input "true"
click at [174, 527] on select "- Select Carrier - E-mail Fax Fedex FTP Other UPS USPS" at bounding box center [173, 516] width 215 height 20
select select "FDX"
click at [66, 514] on select "- Select Carrier - E-mail Fax Fedex FTP Other UPS USPS" at bounding box center [173, 516] width 215 height 20
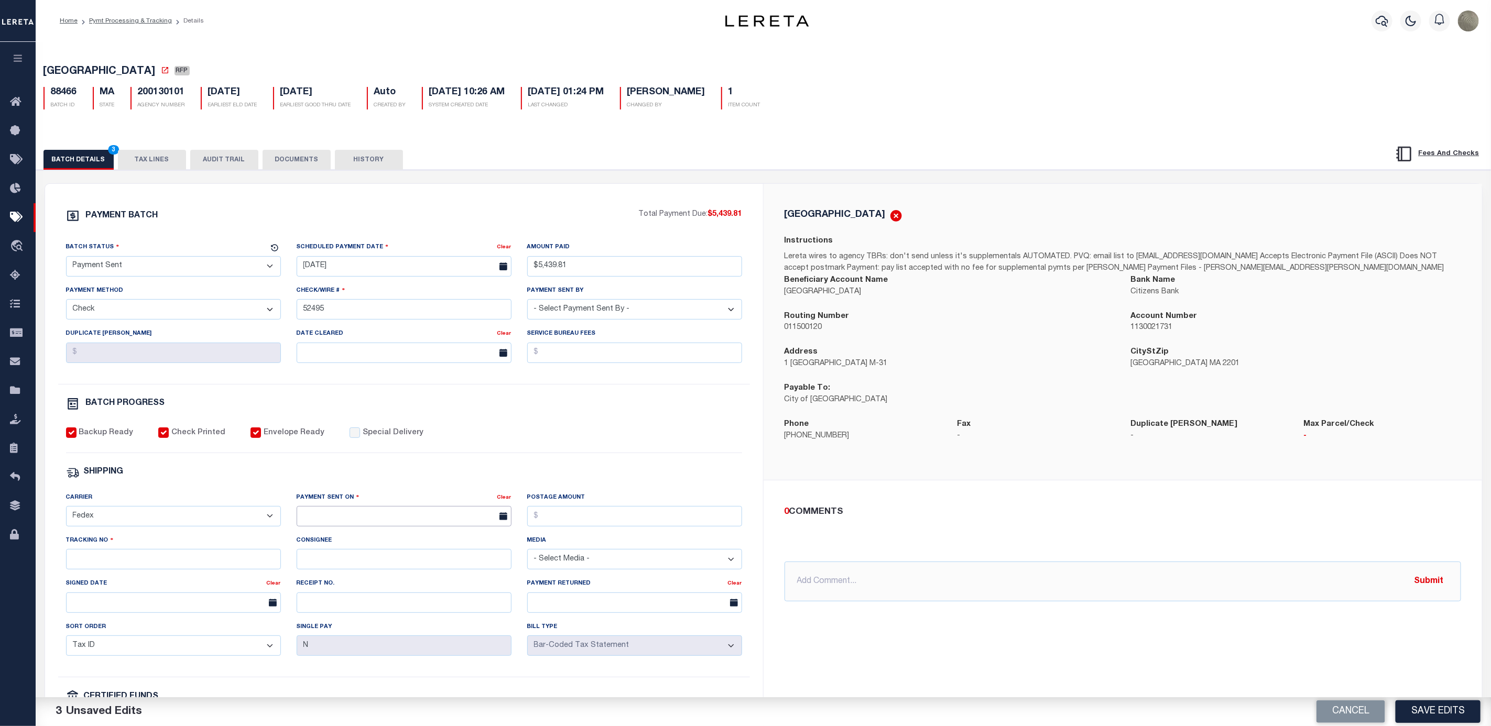
click at [335, 515] on input "text" at bounding box center [404, 516] width 215 height 20
click at [353, 648] on span "19" at bounding box center [354, 644] width 20 height 20
type input "[DATE]"
click at [555, 527] on input "Postage Amount" at bounding box center [634, 516] width 215 height 20
type input "$9.65"
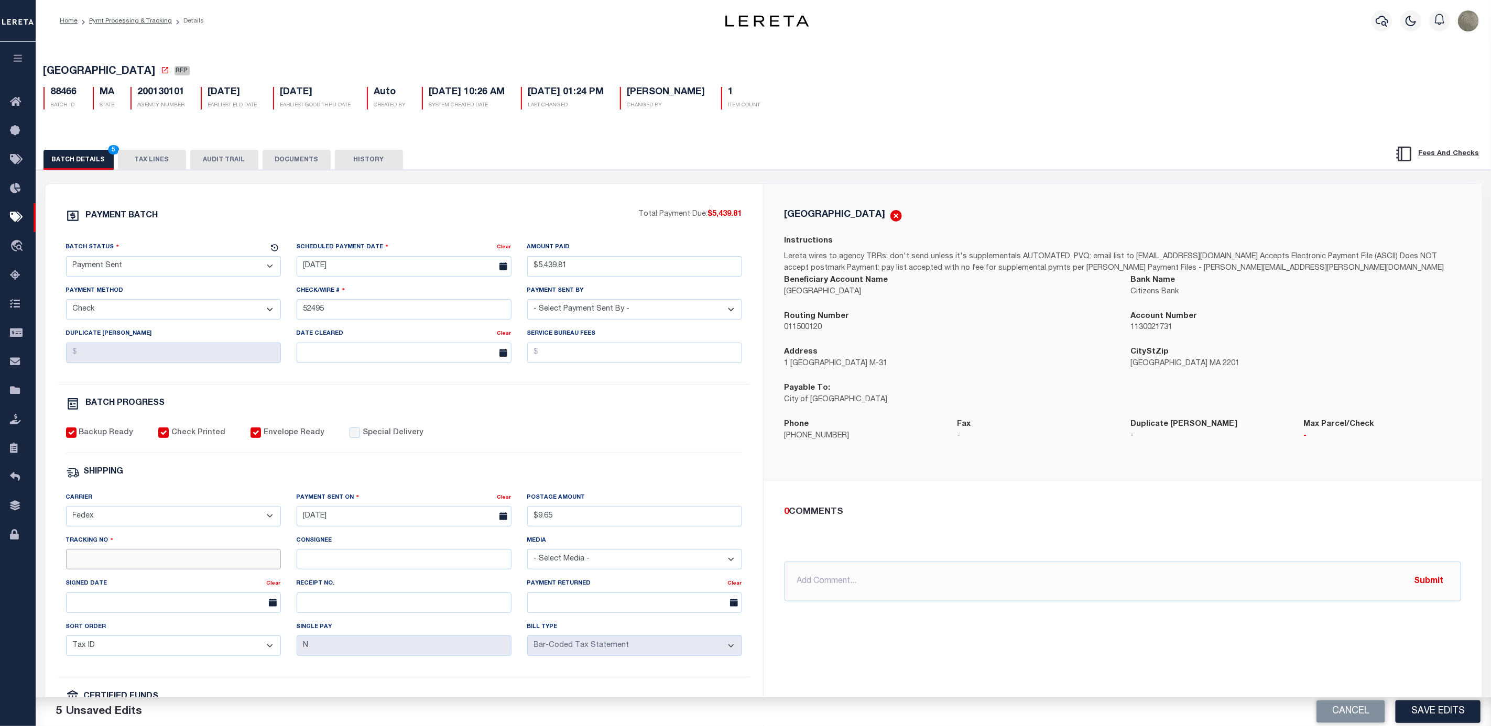
click at [88, 566] on input "Tracking No" at bounding box center [173, 559] width 215 height 20
type input "883696883569"
click at [701, 477] on div "SHIPPING" at bounding box center [404, 473] width 676 height 14
click at [1435, 718] on button "Save Edits" at bounding box center [1437, 712] width 85 height 23
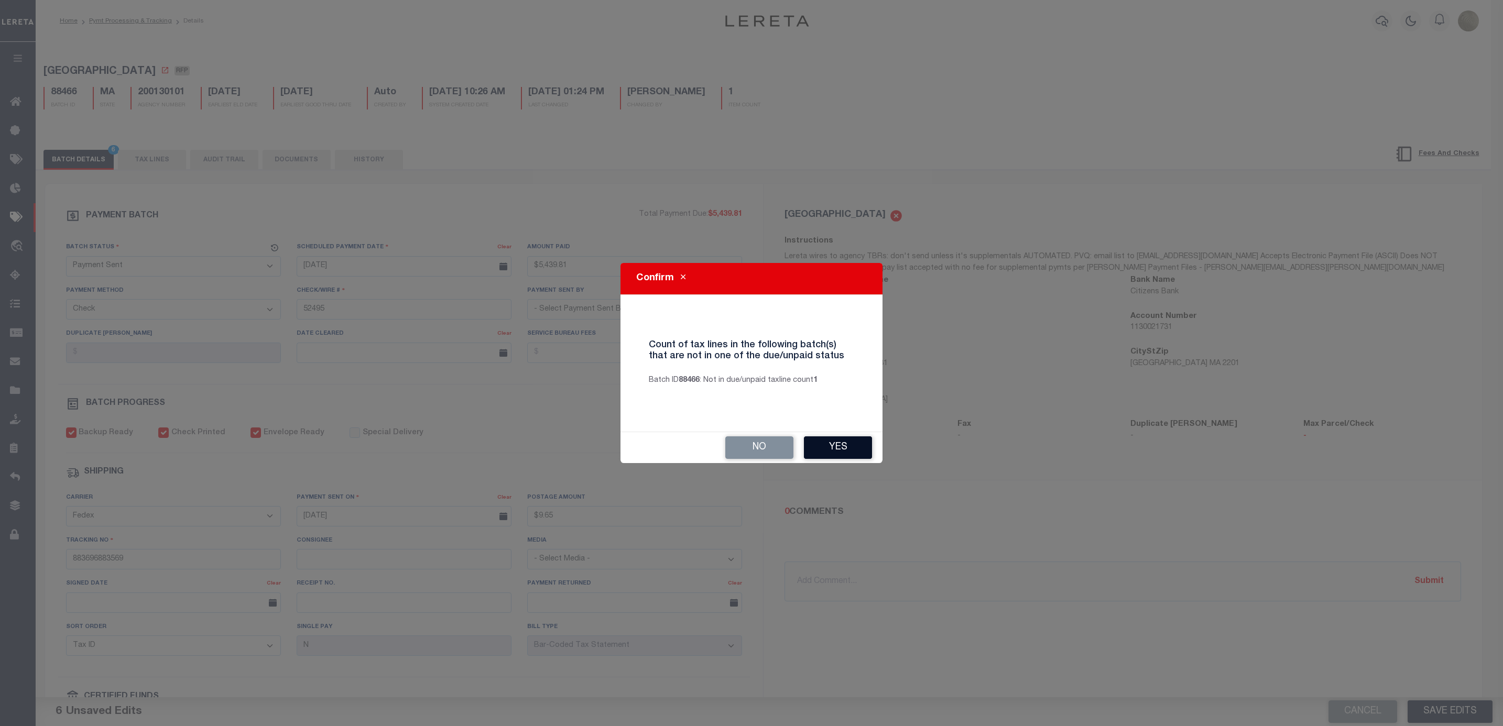
click at [834, 440] on button "Yes" at bounding box center [838, 447] width 68 height 23
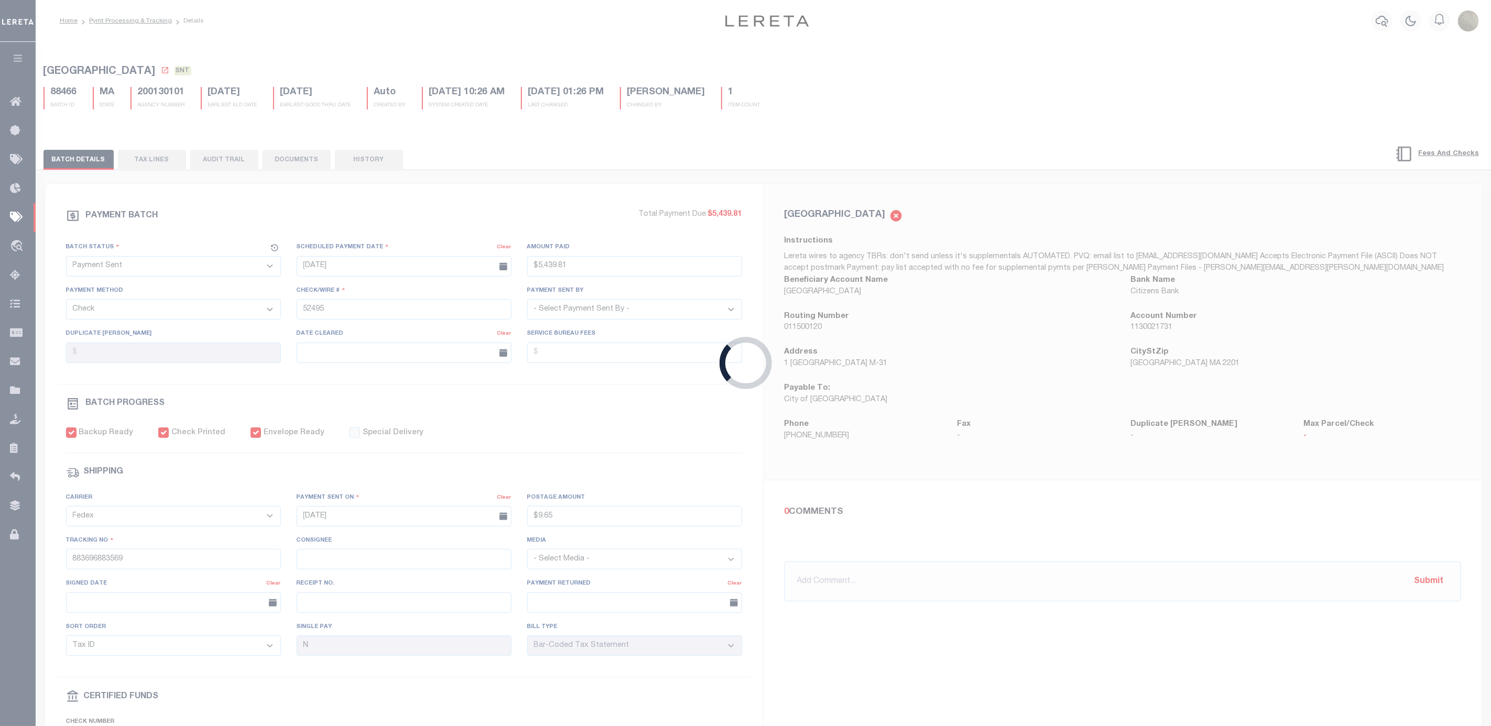
type input "$5,439.81"
type input "$9.65"
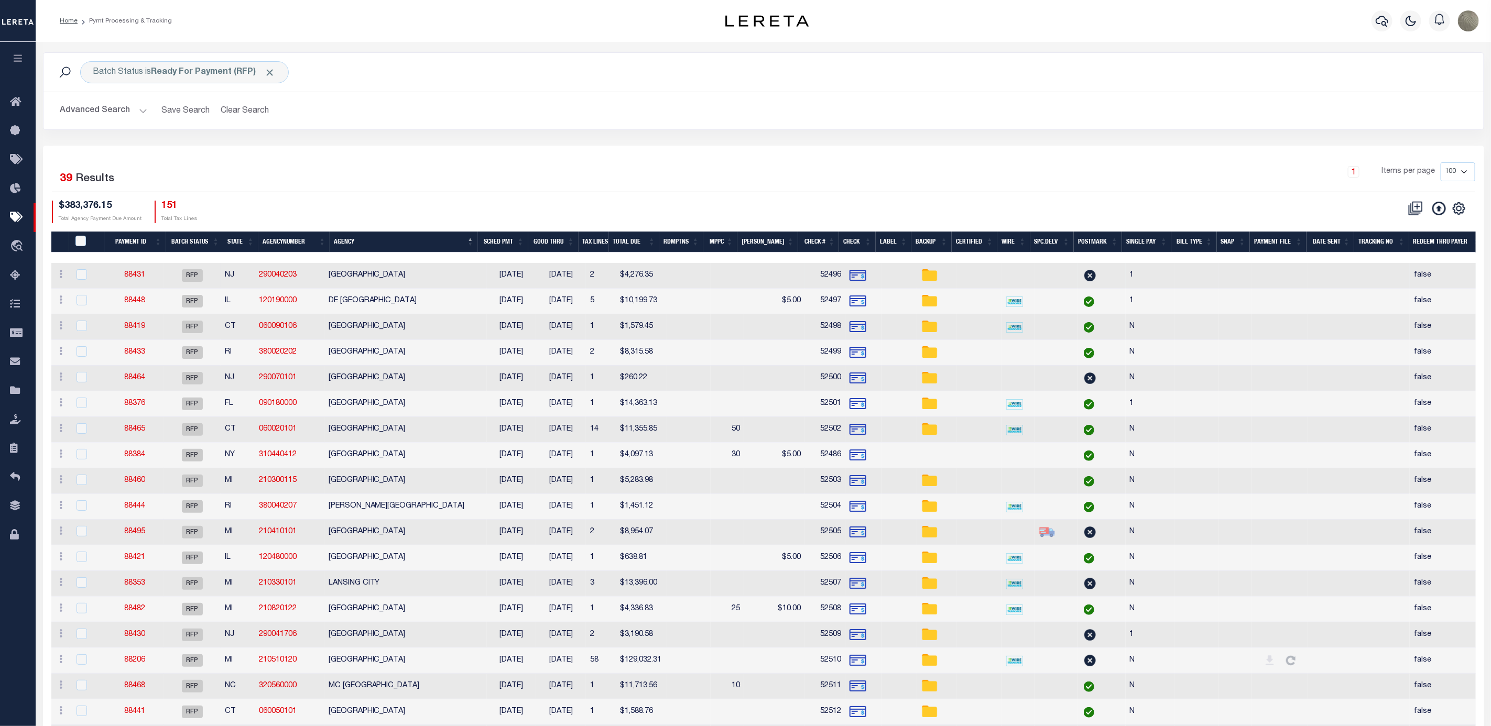
click at [135, 282] on td "88431" at bounding box center [134, 276] width 58 height 26
checkbox input "true"
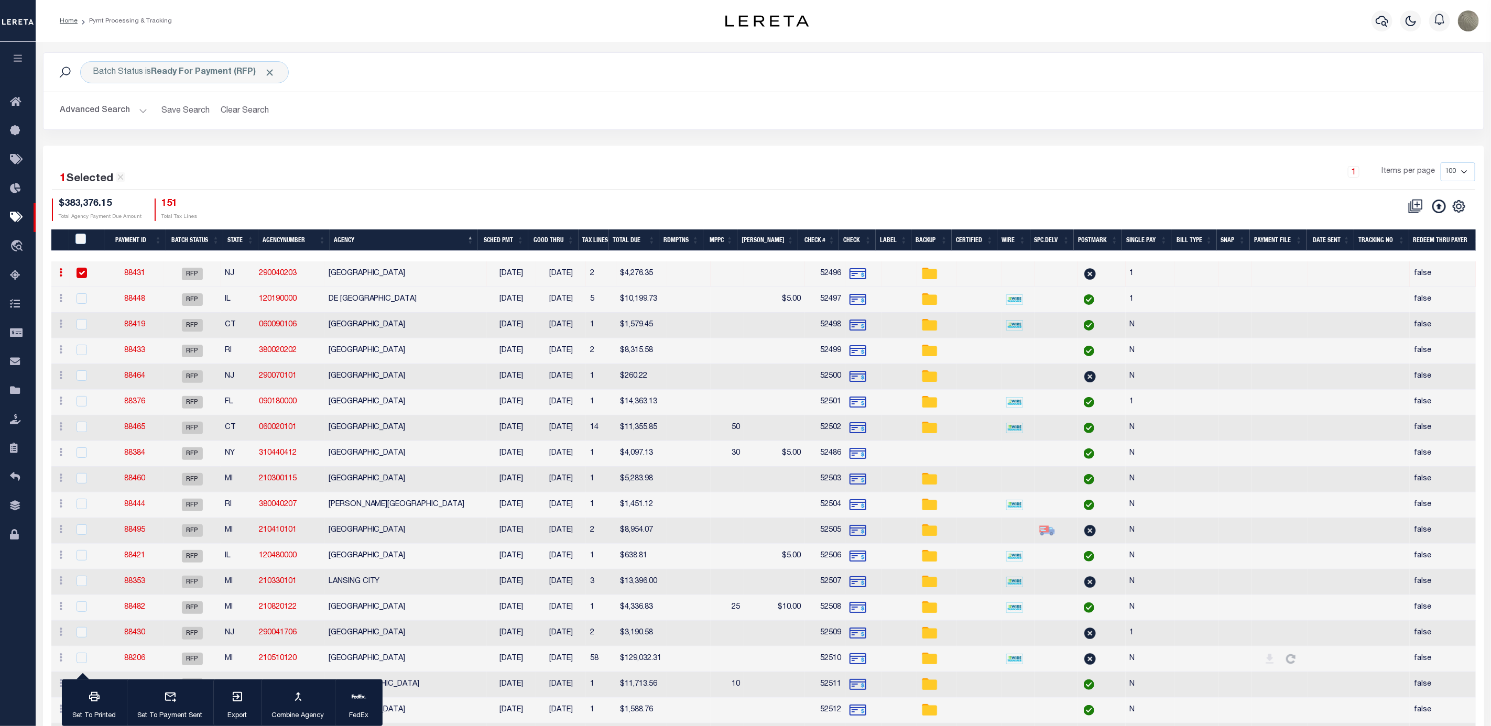
click at [137, 276] on link "88431" at bounding box center [134, 273] width 21 height 7
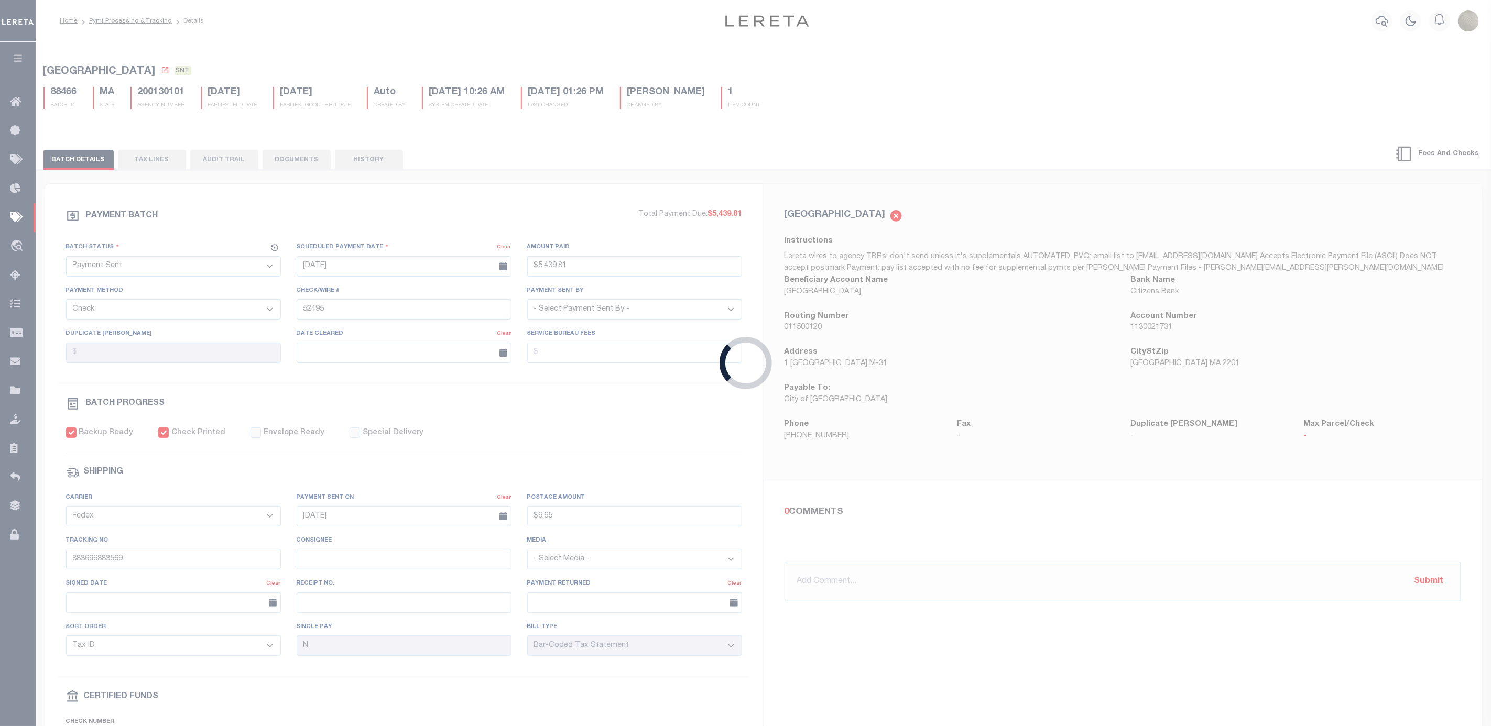
select select "RFP"
type input "$4,276.35"
type input "52496"
select select "[PERSON_NAME]"
checkbox input "false"
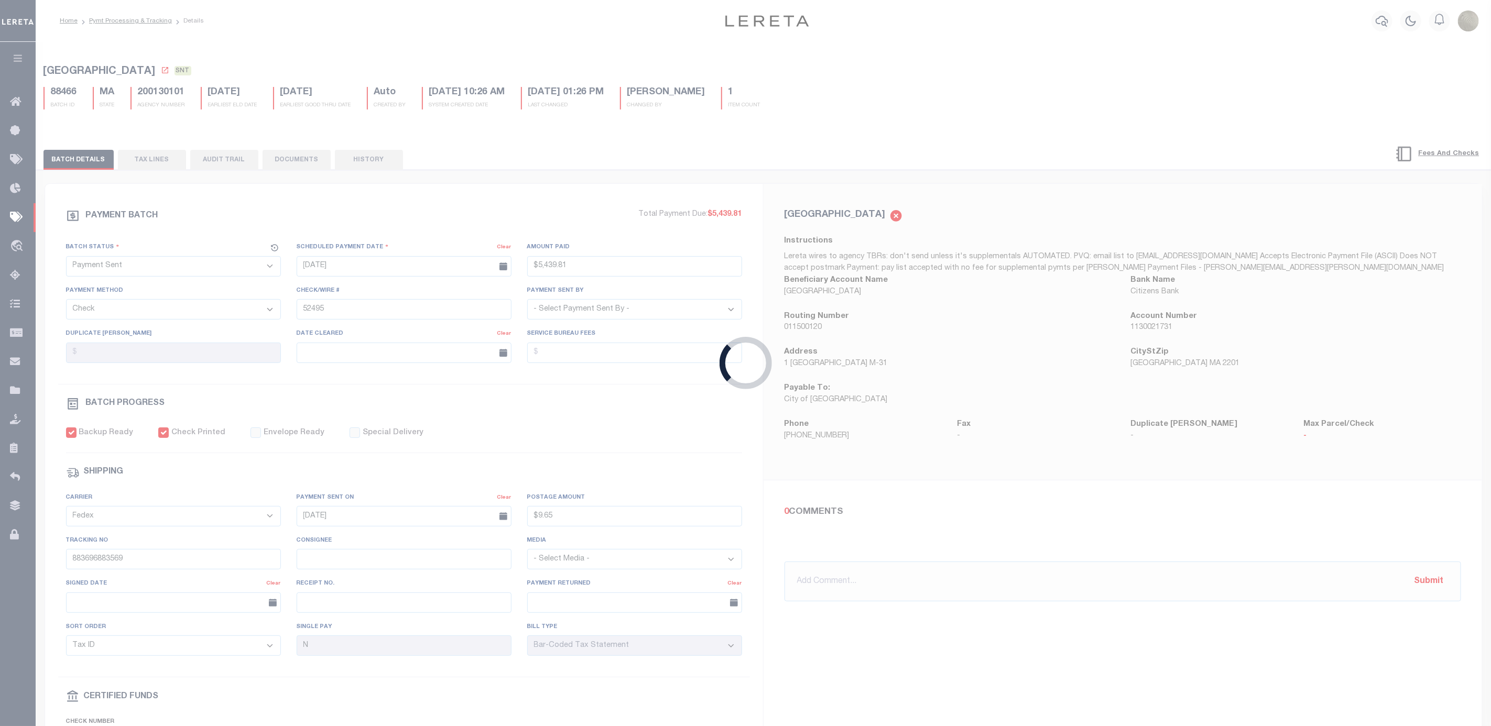
select select
type input "1"
select select
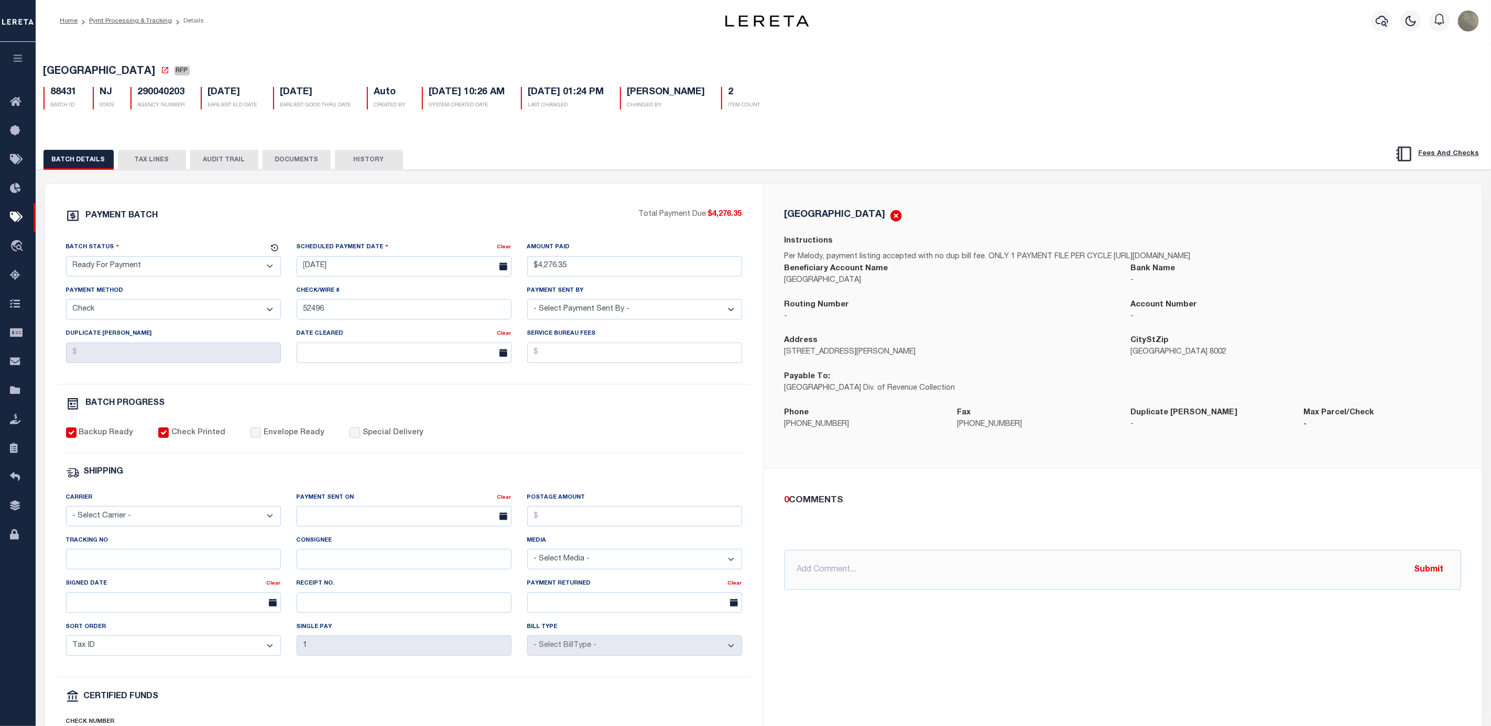
click at [142, 276] on select "- Select Status - Scheduled for Payment Ready For Payment Payment Sent Cleared …" at bounding box center [173, 266] width 215 height 20
select select "SNT"
click at [66, 259] on select "- Select Status - Scheduled for Payment Ready For Payment Payment Sent Cleared …" at bounding box center [173, 266] width 215 height 20
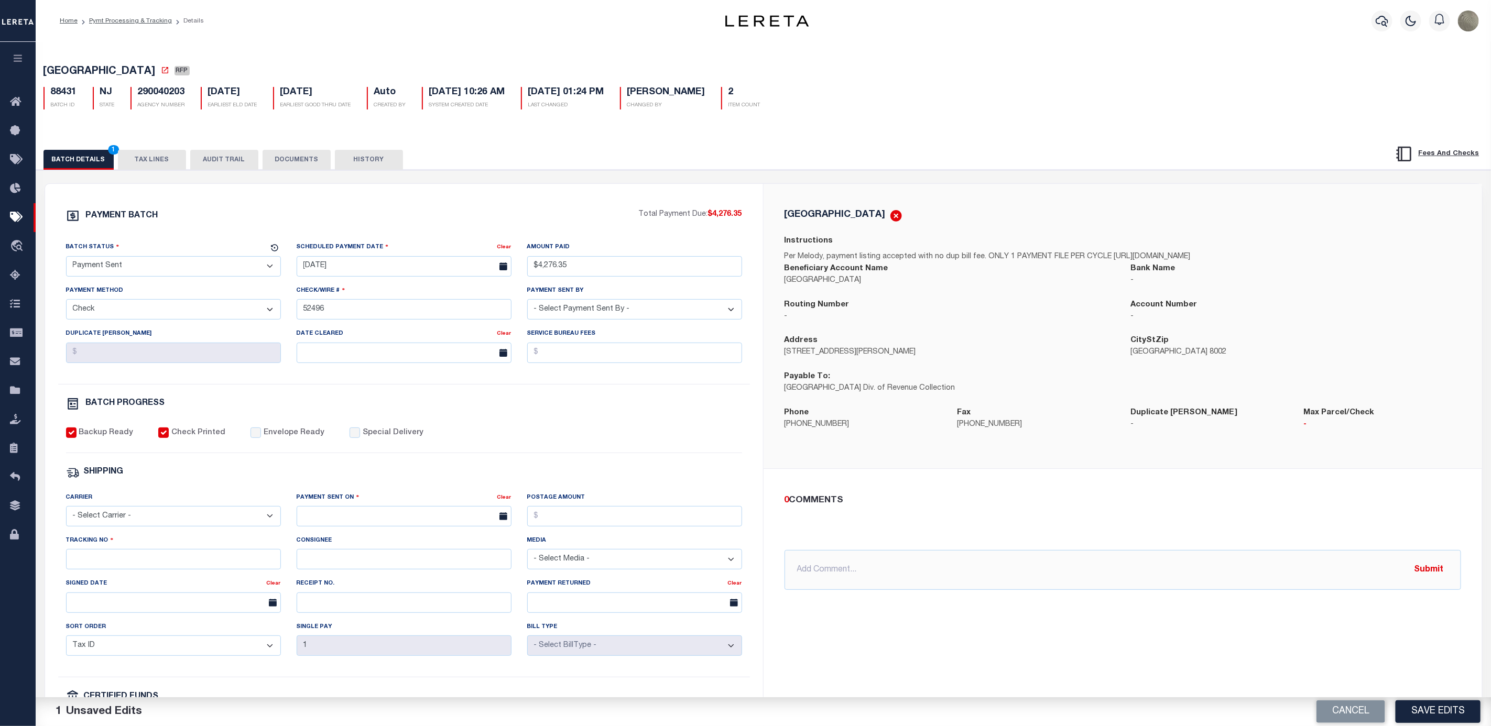
click at [254, 439] on div "Envelope Ready" at bounding box center [287, 434] width 74 height 12
click at [250, 438] on input "Envelope Ready" at bounding box center [255, 433] width 10 height 10
checkbox input "true"
click at [110, 527] on select "- Select Carrier - E-mail Fax Fedex FTP Other UPS USPS" at bounding box center [173, 516] width 215 height 20
select select "FDX"
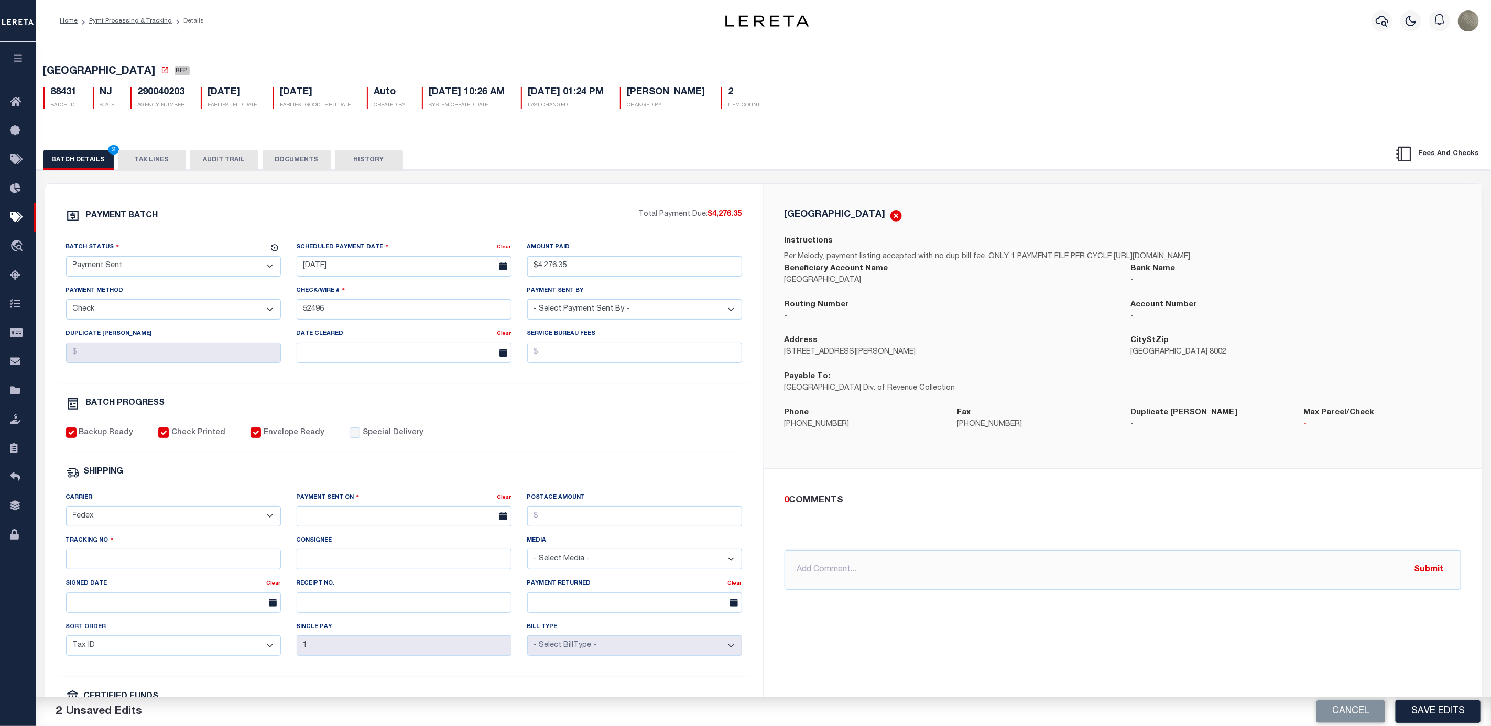
click at [66, 514] on select "- Select Carrier - E-mail Fax Fedex FTP Other UPS USPS" at bounding box center [173, 516] width 215 height 20
click at [380, 521] on input "text" at bounding box center [404, 516] width 215 height 20
click at [354, 648] on span "19" at bounding box center [354, 644] width 20 height 20
type input "[DATE]"
click at [582, 527] on input "Postage Amount" at bounding box center [634, 516] width 215 height 20
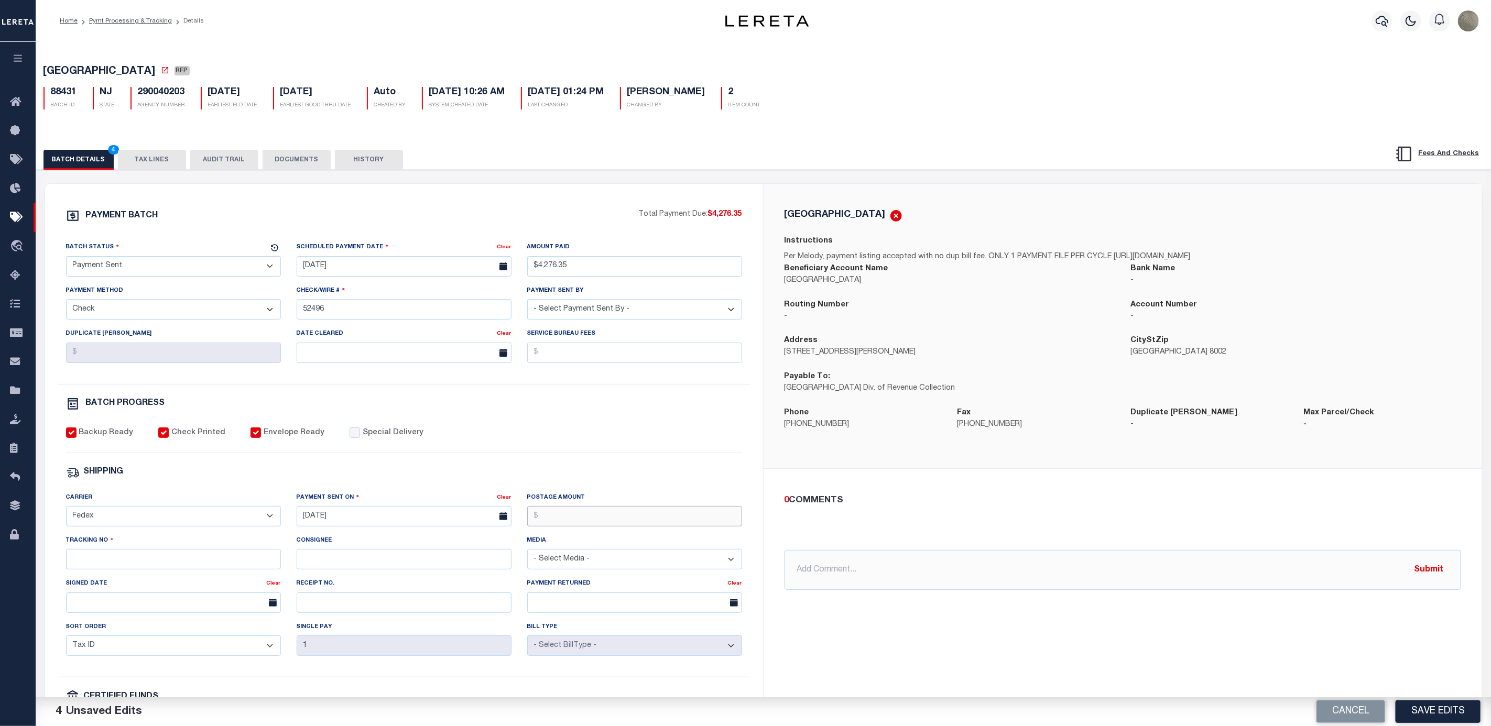
type input "$9.65"
click at [123, 569] on input "Tracking No" at bounding box center [173, 559] width 215 height 20
type input "883696882242"
click at [278, 479] on div "SHIPPING" at bounding box center [404, 473] width 676 height 14
click at [1435, 701] on button "Save Edits" at bounding box center [1437, 712] width 85 height 23
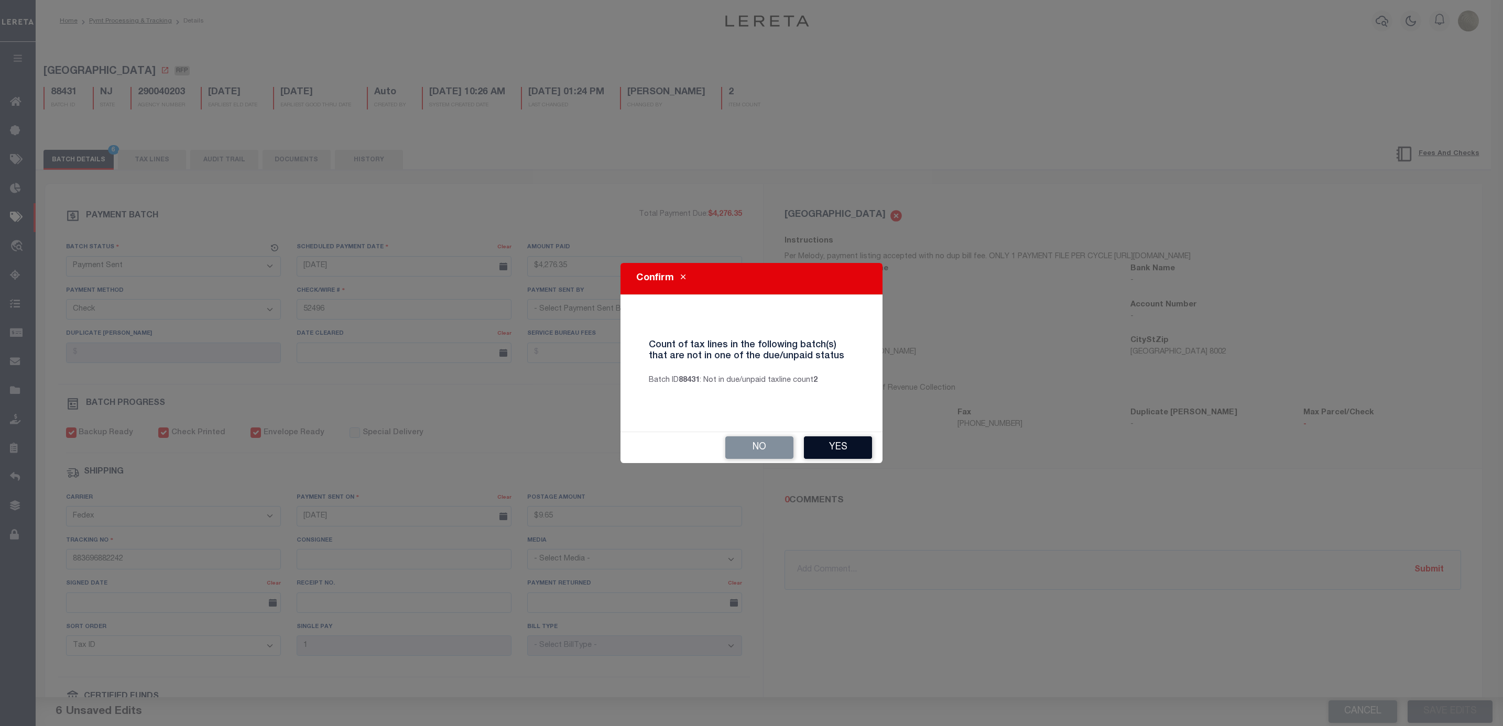
click at [845, 442] on button "Yes" at bounding box center [838, 447] width 68 height 23
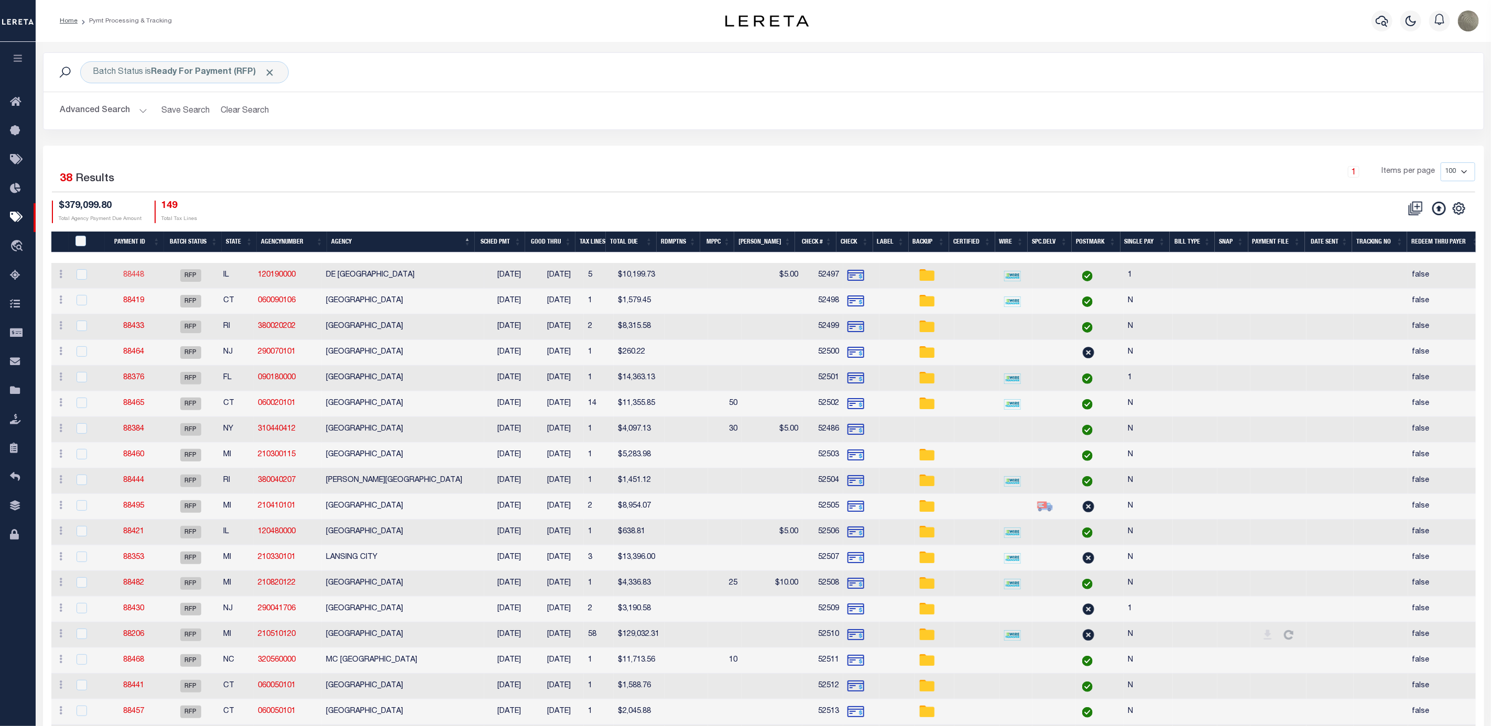
click at [144, 277] on link "88448" at bounding box center [133, 274] width 21 height 7
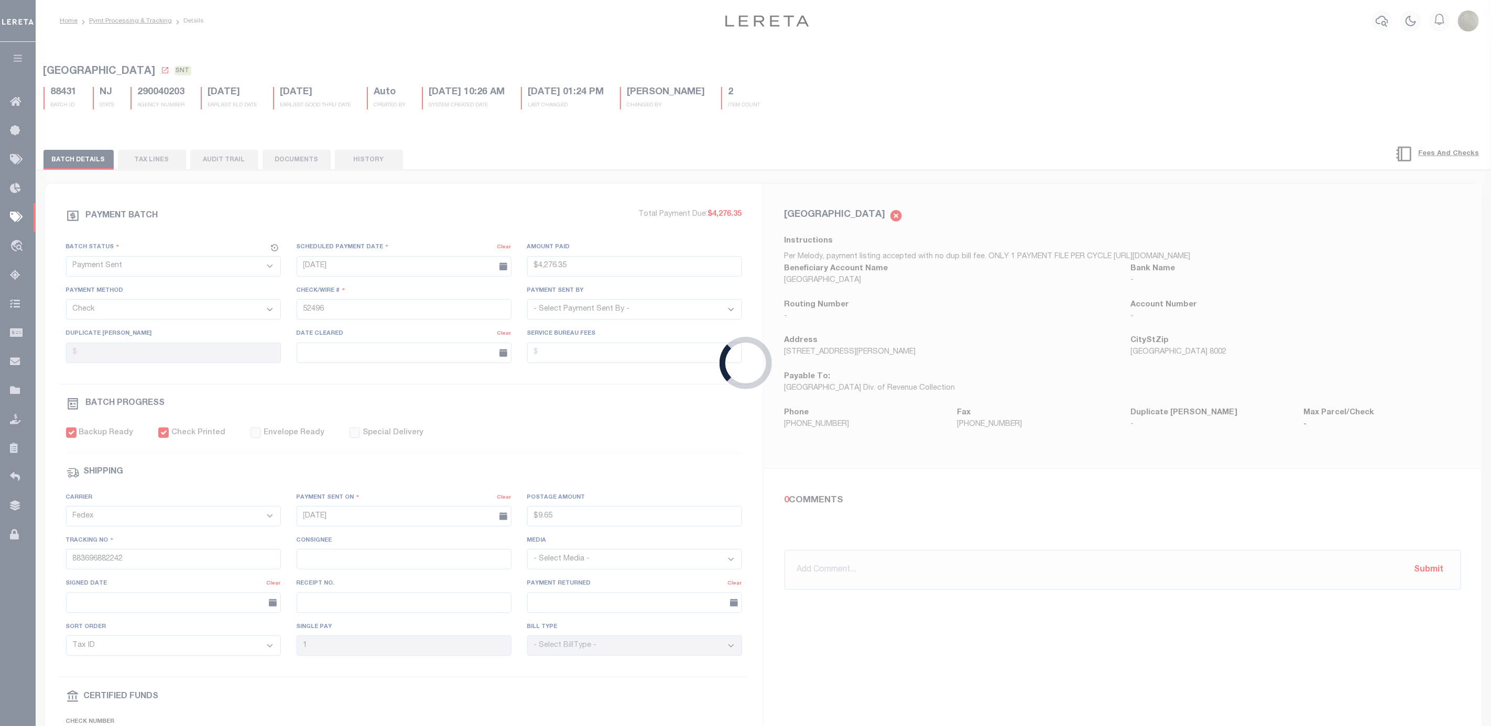
select select "RFP"
type input "$10,199.73"
type input "52497"
checkbox input "false"
select select
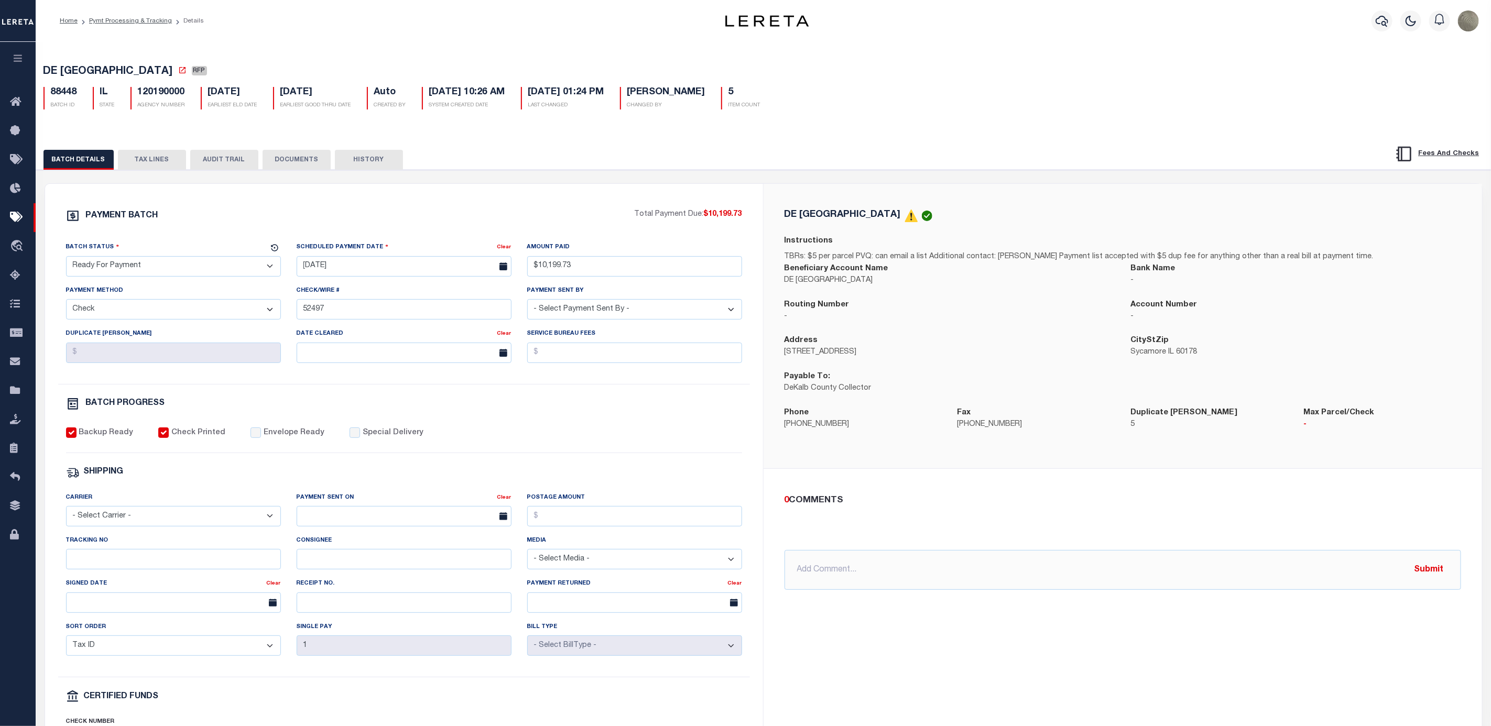
click at [156, 275] on select "- Select Status - Scheduled for Payment Ready For Payment Payment Sent Cleared …" at bounding box center [173, 266] width 215 height 20
select select "SNT"
click at [66, 259] on select "- Select Status - Scheduled for Payment Ready For Payment Payment Sent Cleared …" at bounding box center [173, 266] width 215 height 20
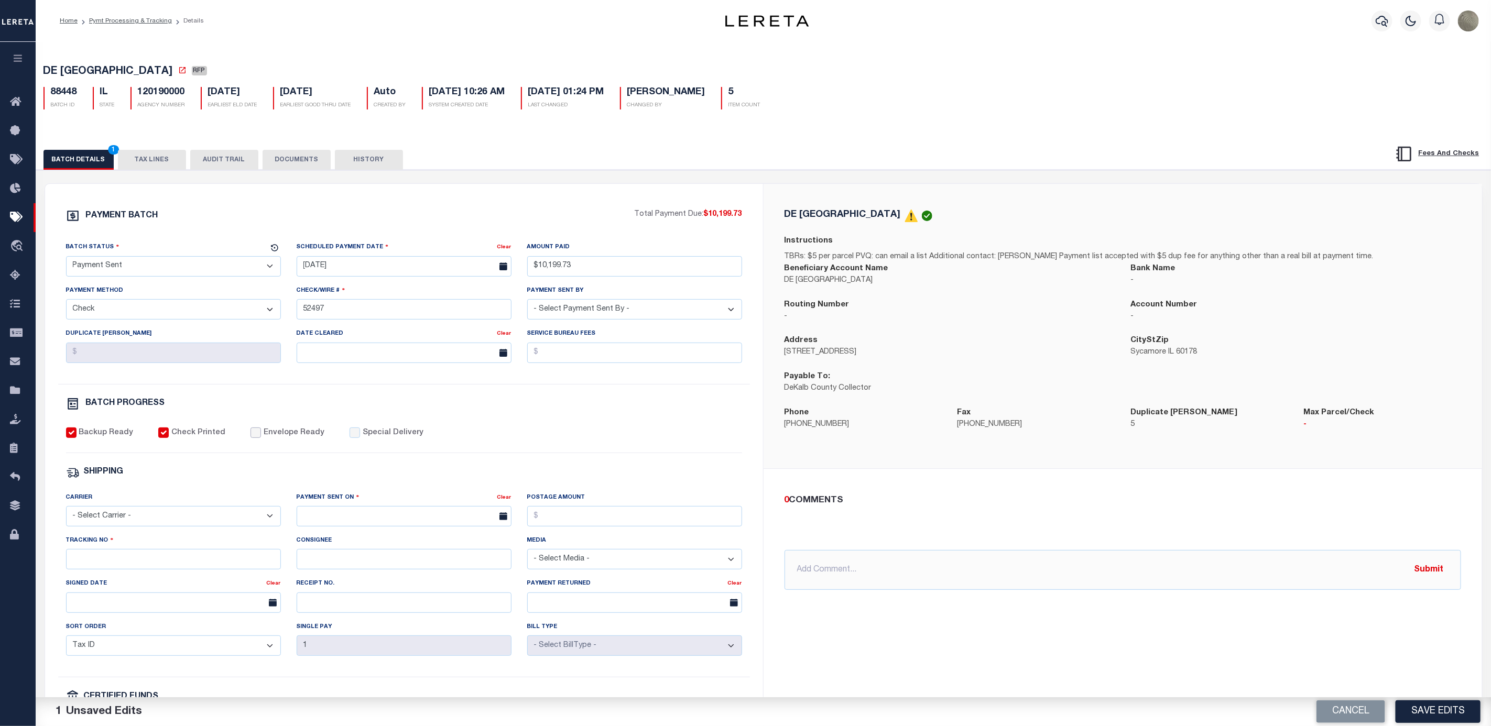
click at [252, 438] on input "Envelope Ready" at bounding box center [255, 433] width 10 height 10
checkbox input "true"
click at [129, 525] on select "- Select Carrier - E-mail Fax Fedex FTP Other UPS USPS" at bounding box center [173, 516] width 215 height 20
select select "FDX"
click at [66, 514] on select "- Select Carrier - E-mail Fax Fedex FTP Other UPS USPS" at bounding box center [173, 516] width 215 height 20
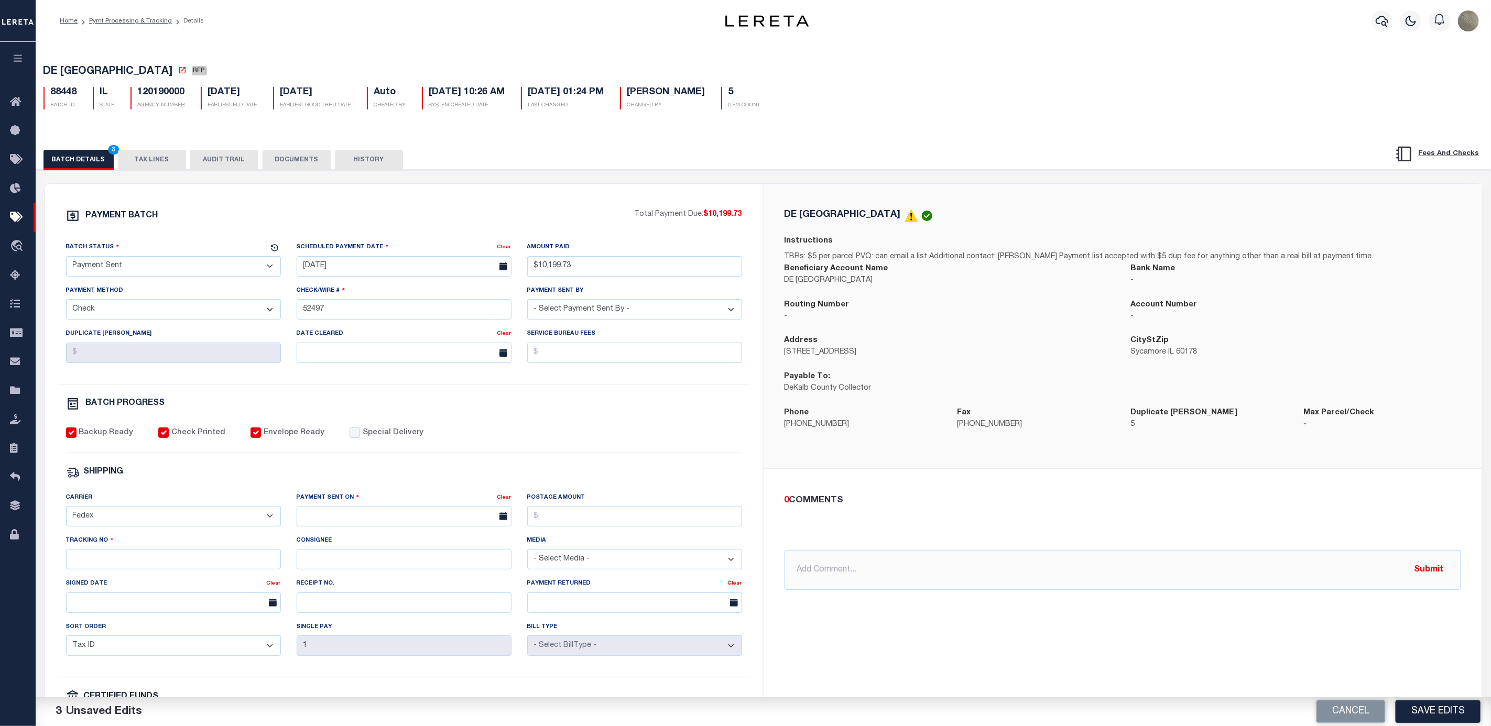
click at [434, 503] on div "Payment Sent On" at bounding box center [397, 499] width 201 height 15
click at [410, 519] on input "text" at bounding box center [404, 516] width 215 height 20
click at [353, 648] on span "19" at bounding box center [354, 644] width 20 height 20
type input "[DATE]"
click at [560, 524] on input "Postage Amount" at bounding box center [634, 516] width 215 height 20
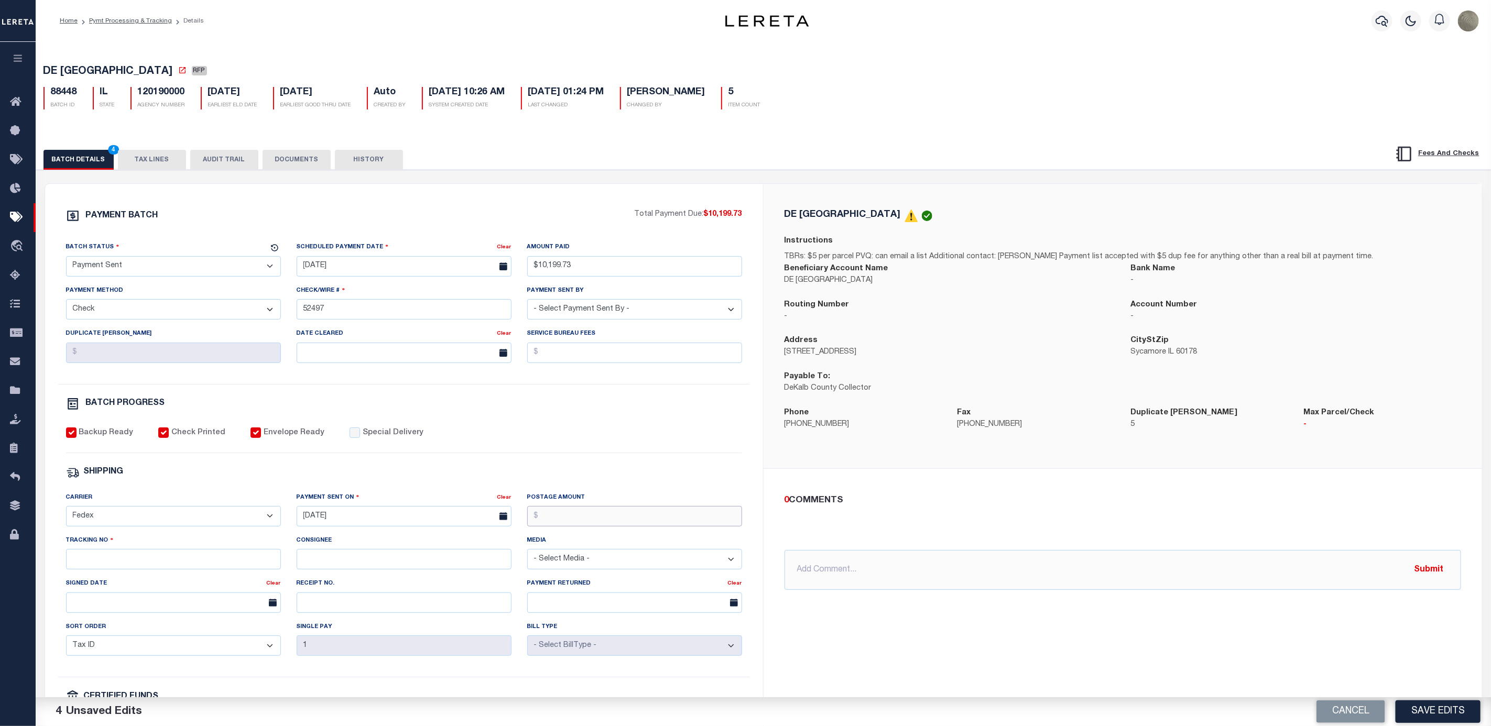
type input "$9.65"
click at [124, 562] on input "Tracking No" at bounding box center [173, 559] width 215 height 20
type input "883696884418"
click at [1447, 706] on button "Save Edits" at bounding box center [1437, 712] width 85 height 23
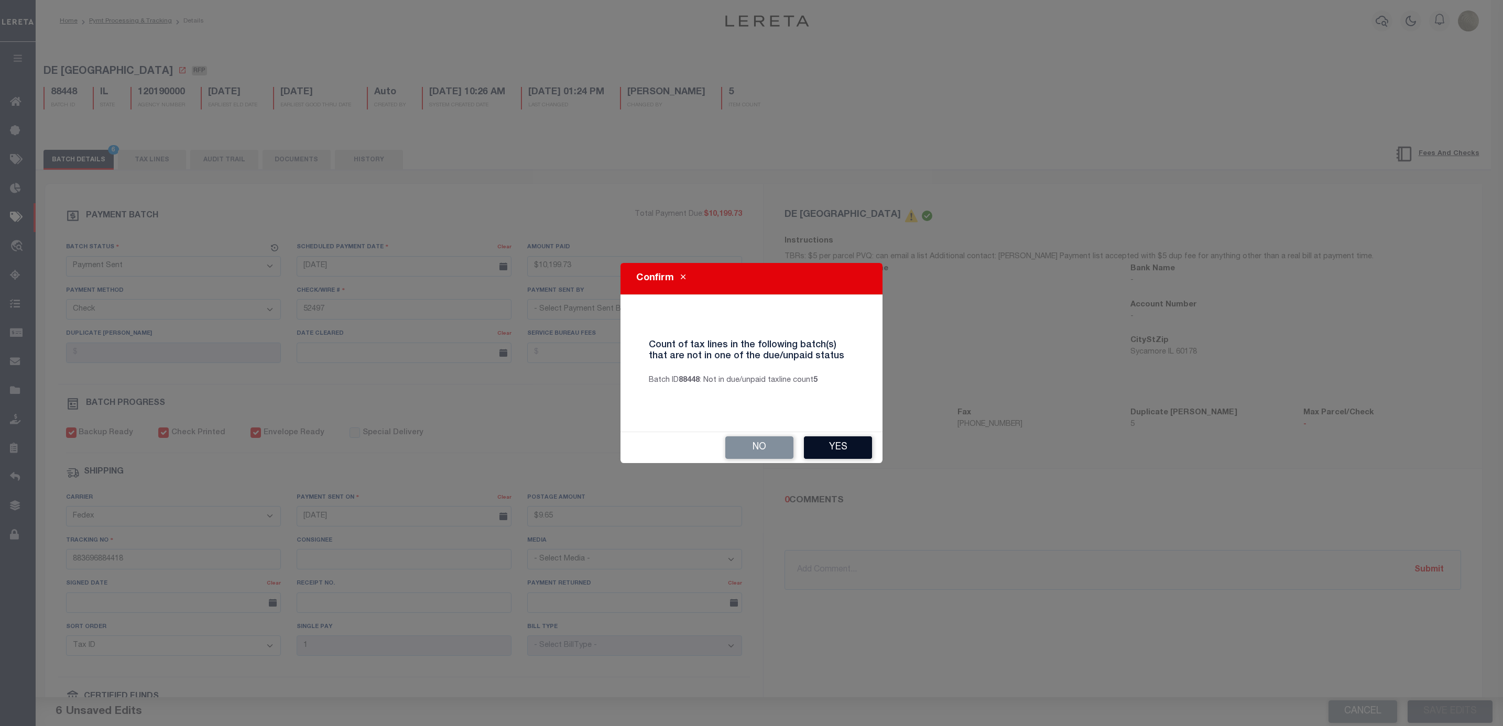
click at [865, 449] on button "Yes" at bounding box center [838, 447] width 68 height 23
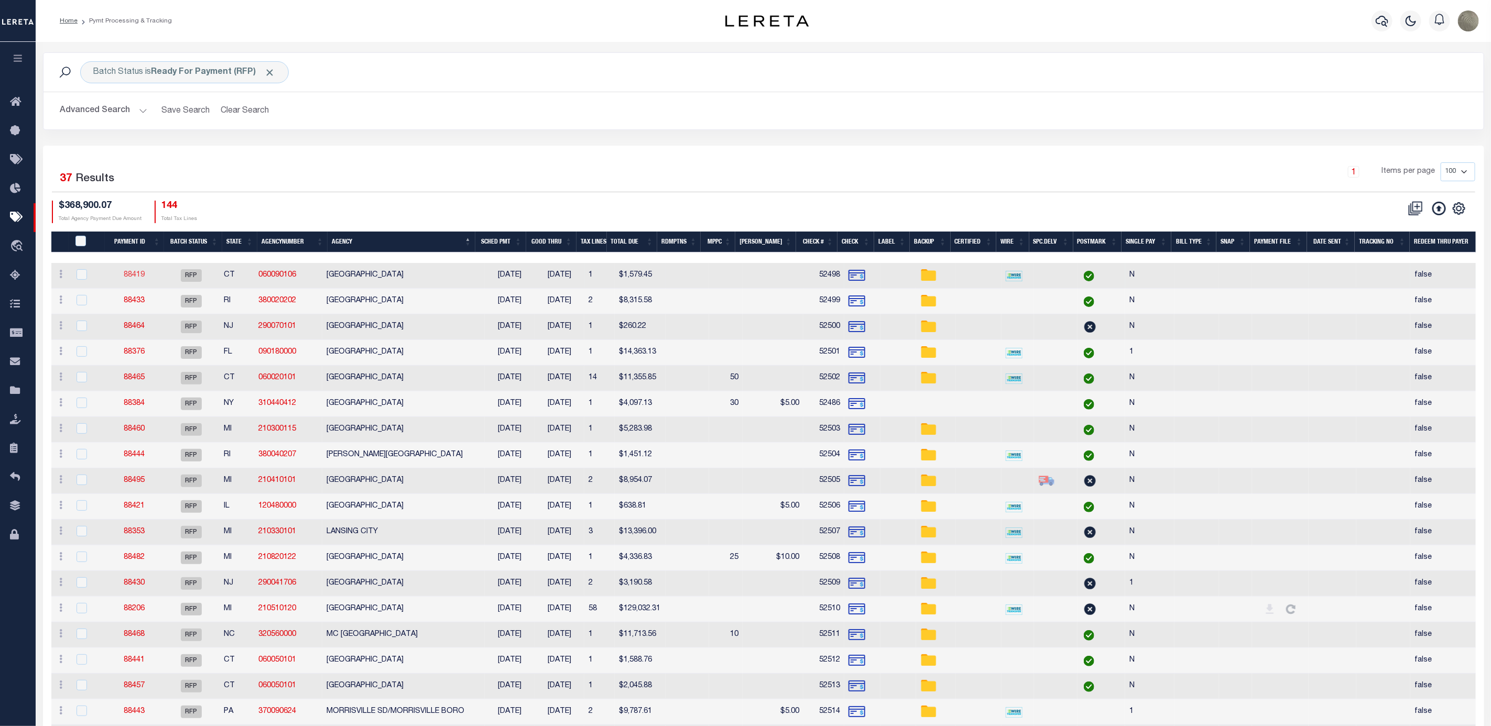
click at [138, 279] on link "88419" at bounding box center [134, 274] width 21 height 7
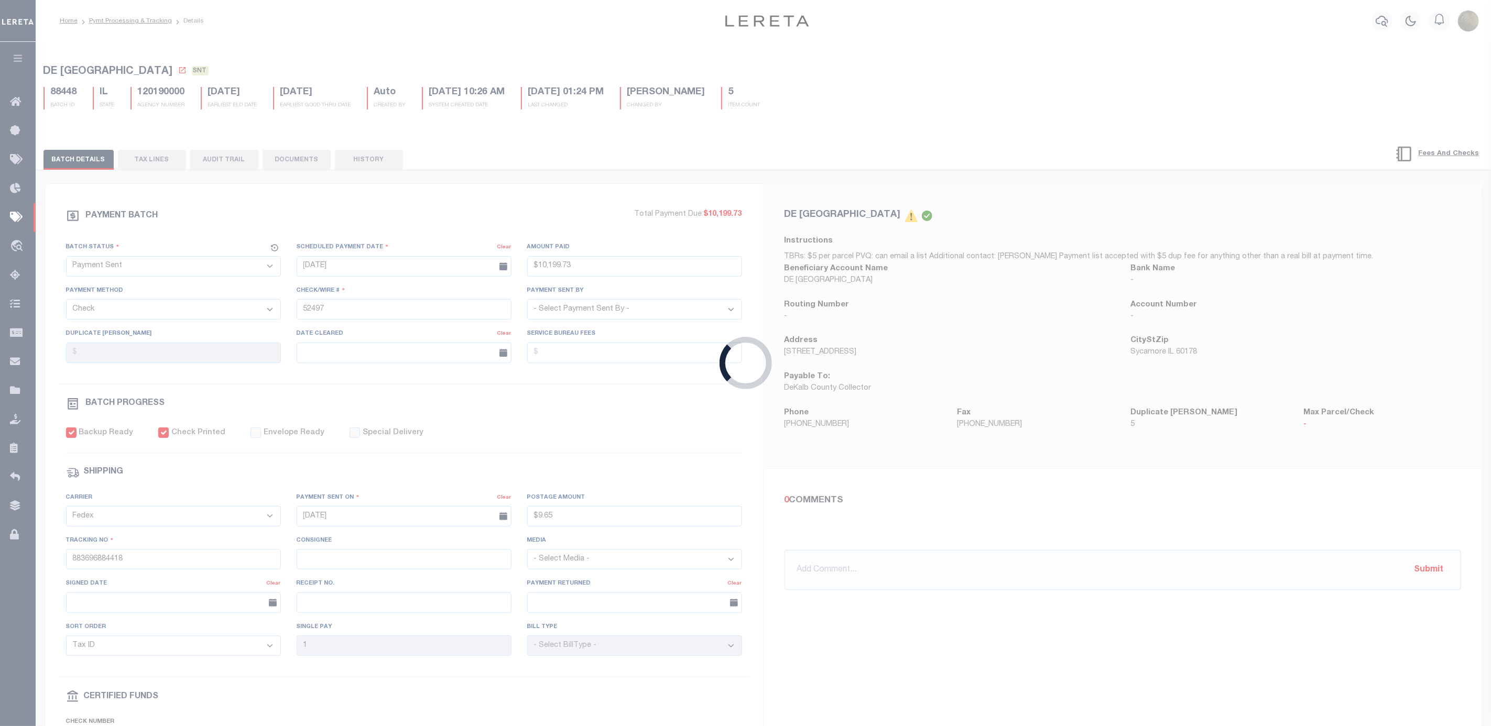
select select "RFP"
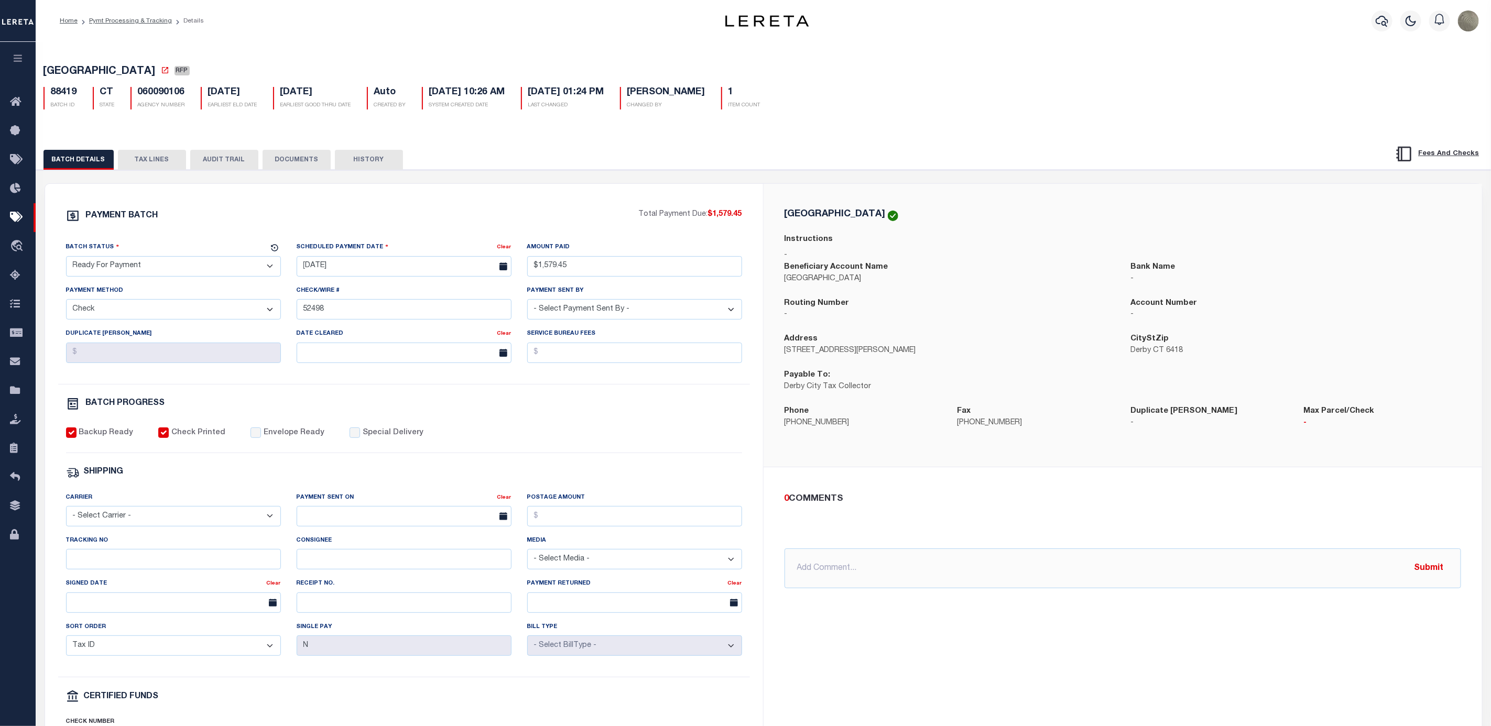
click at [137, 272] on select "- Select Status - Scheduled for Payment Ready For Payment Payment Sent Cleared …" at bounding box center [173, 266] width 215 height 20
click at [66, 259] on select "- Select Status - Scheduled for Payment Ready For Payment Payment Sent Cleared …" at bounding box center [173, 266] width 215 height 20
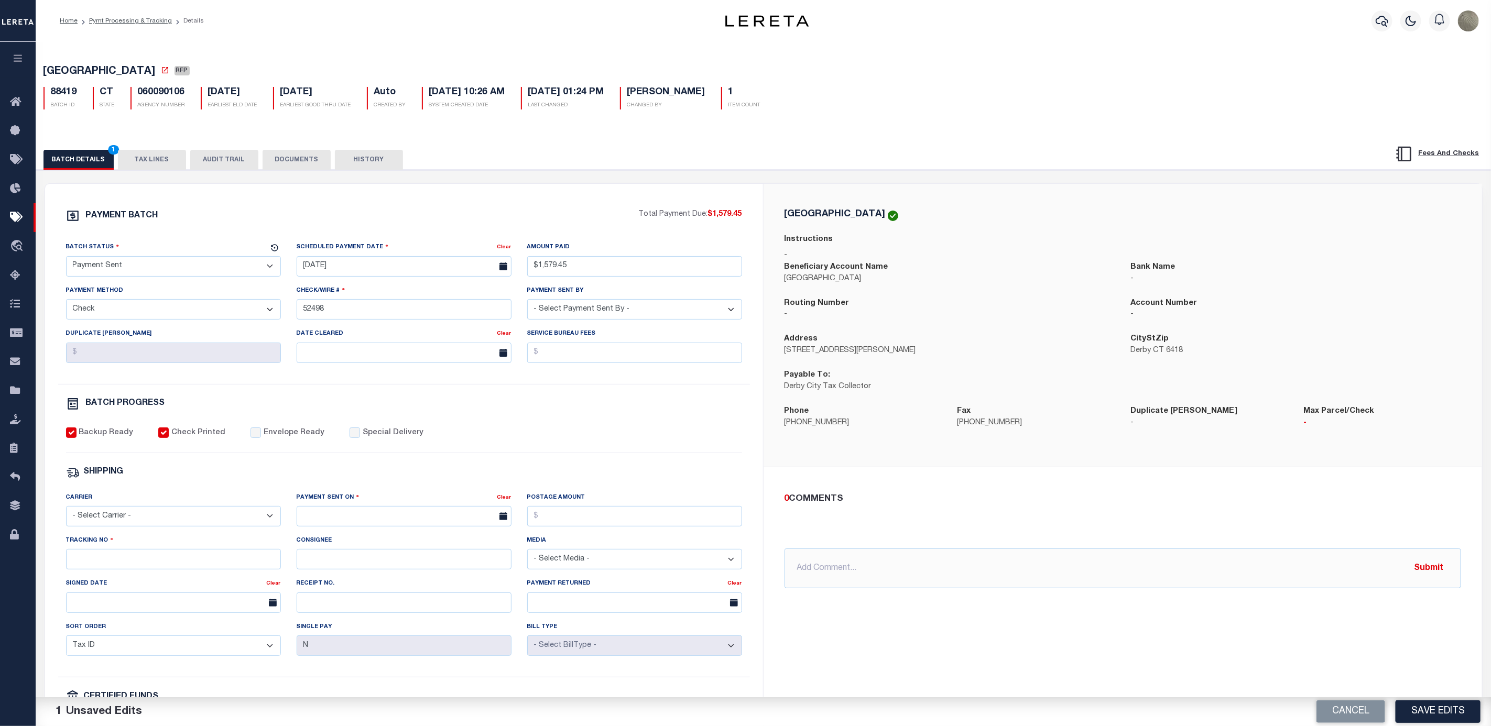
click at [266, 435] on label "Envelope Ready" at bounding box center [294, 434] width 61 height 12
click at [261, 435] on input "Envelope Ready" at bounding box center [255, 433] width 10 height 10
drag, startPoint x: 164, startPoint y: 519, endPoint x: 159, endPoint y: 531, distance: 13.6
click at [164, 519] on select "- Select Carrier - E-mail Fax Fedex FTP Other UPS USPS" at bounding box center [173, 516] width 215 height 20
click at [66, 514] on select "- Select Carrier - E-mail Fax Fedex FTP Other UPS USPS" at bounding box center [173, 516] width 215 height 20
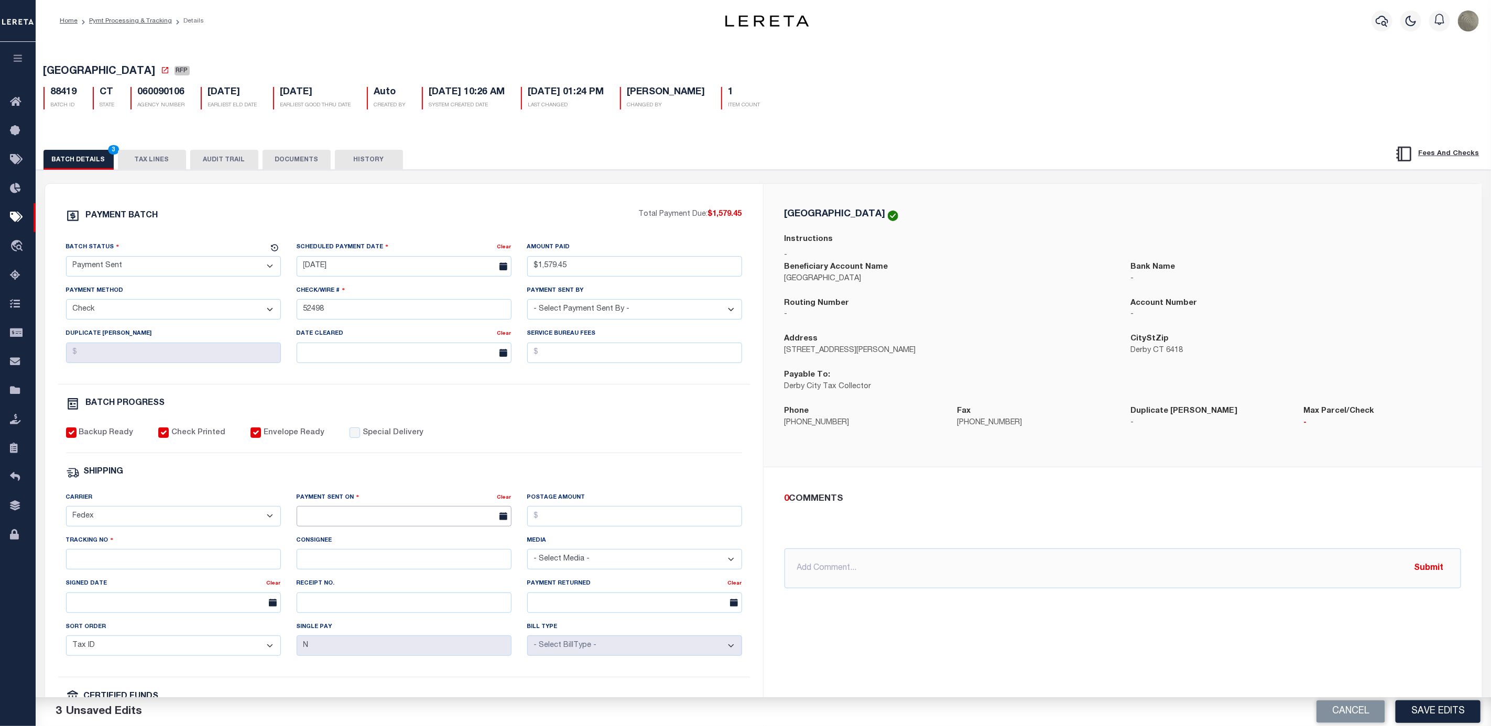
click at [344, 516] on input "text" at bounding box center [404, 516] width 215 height 20
click at [352, 645] on span "19" at bounding box center [354, 644] width 20 height 20
drag, startPoint x: 603, startPoint y: 515, endPoint x: 601, endPoint y: 520, distance: 6.1
click at [603, 515] on input "Postage Amount" at bounding box center [634, 516] width 215 height 20
click at [148, 565] on input "Tracking No" at bounding box center [173, 559] width 215 height 20
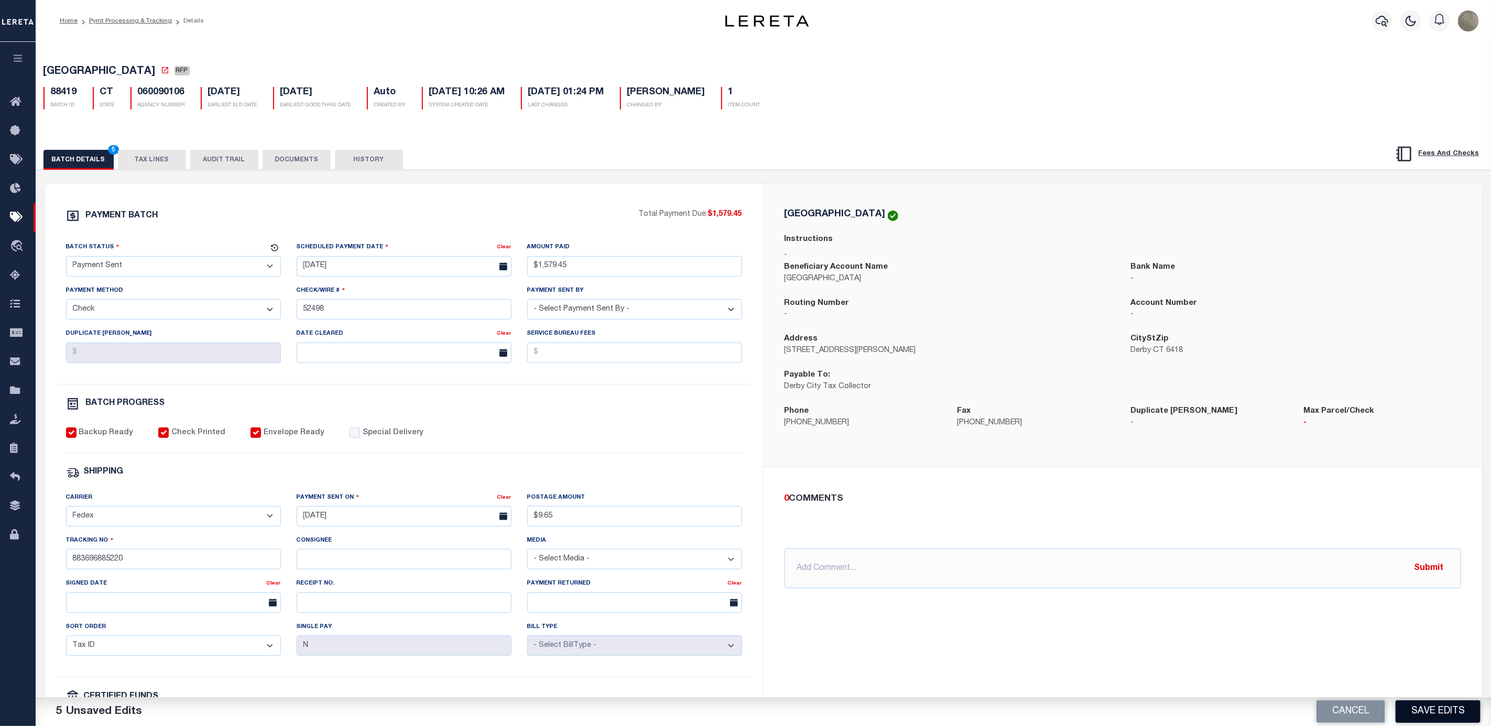
click at [1444, 711] on button "Save Edits" at bounding box center [1437, 712] width 85 height 23
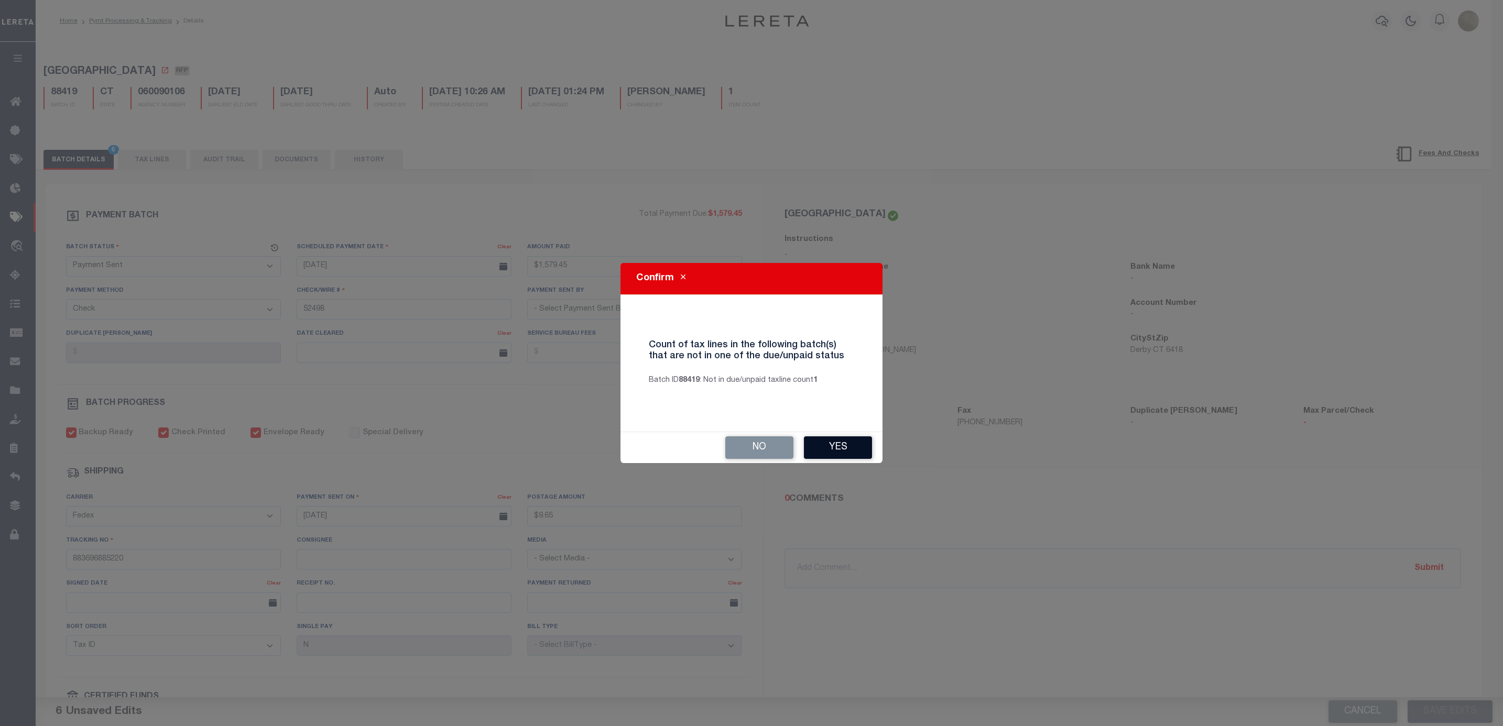
click at [848, 449] on button "Yes" at bounding box center [838, 447] width 68 height 23
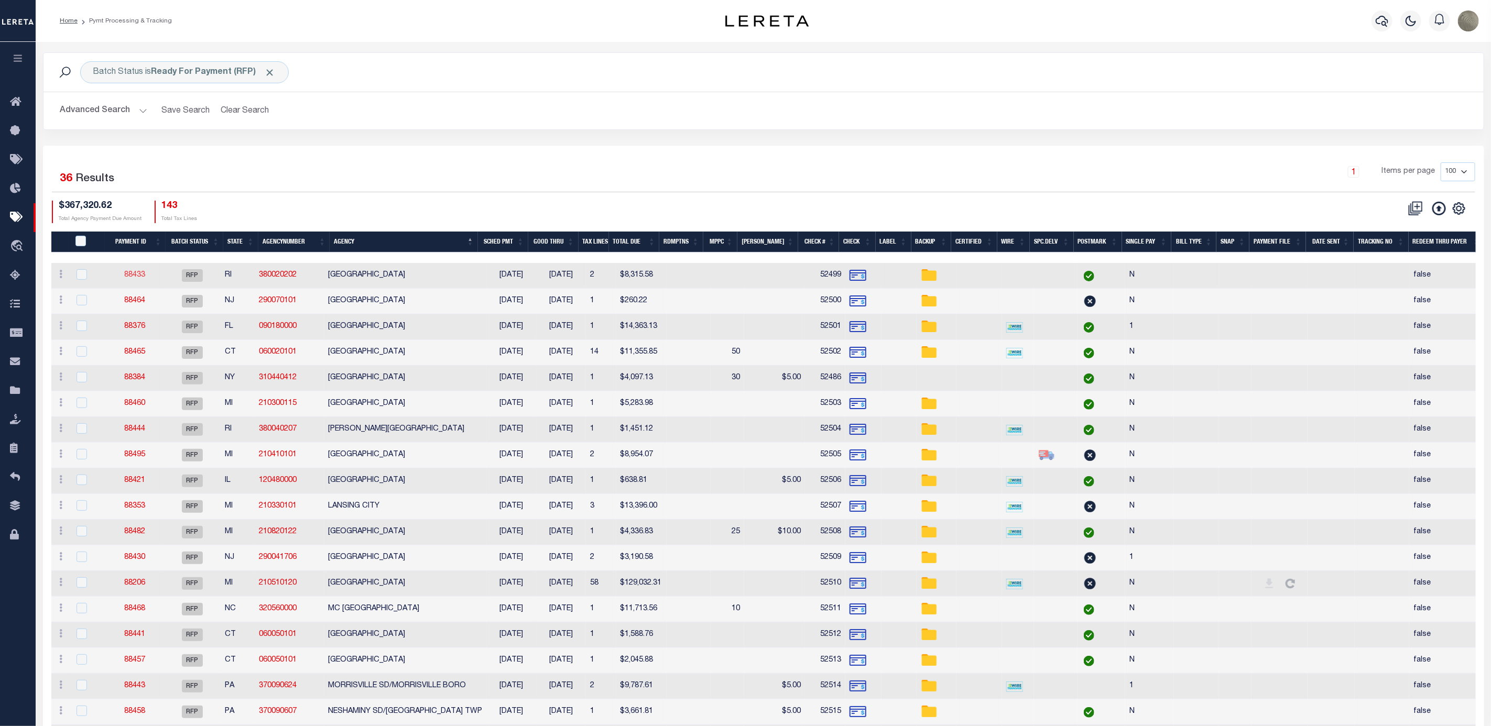
click at [134, 274] on link "88433" at bounding box center [134, 274] width 21 height 7
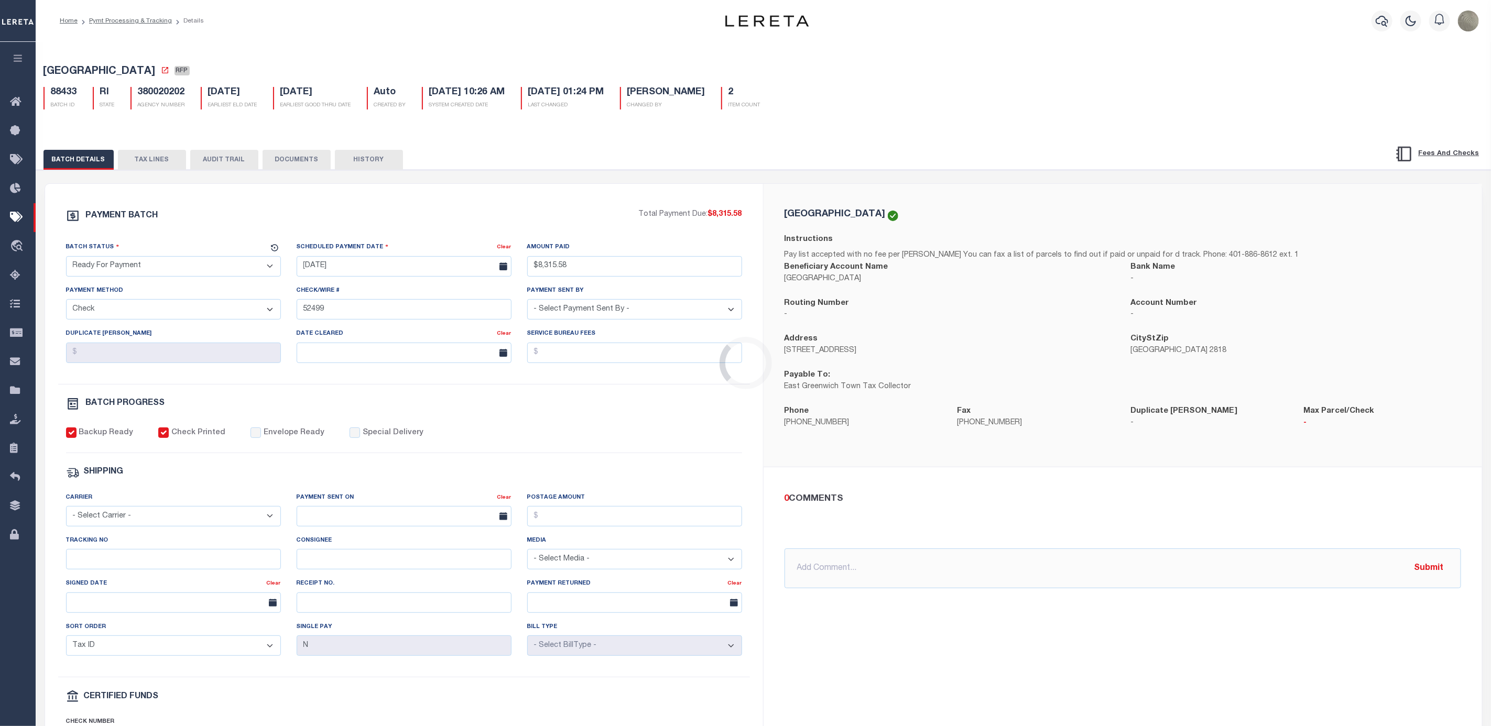
click at [163, 274] on select "- Select Status - Scheduled for Payment Ready For Payment Payment Sent Cleared …" at bounding box center [173, 266] width 215 height 20
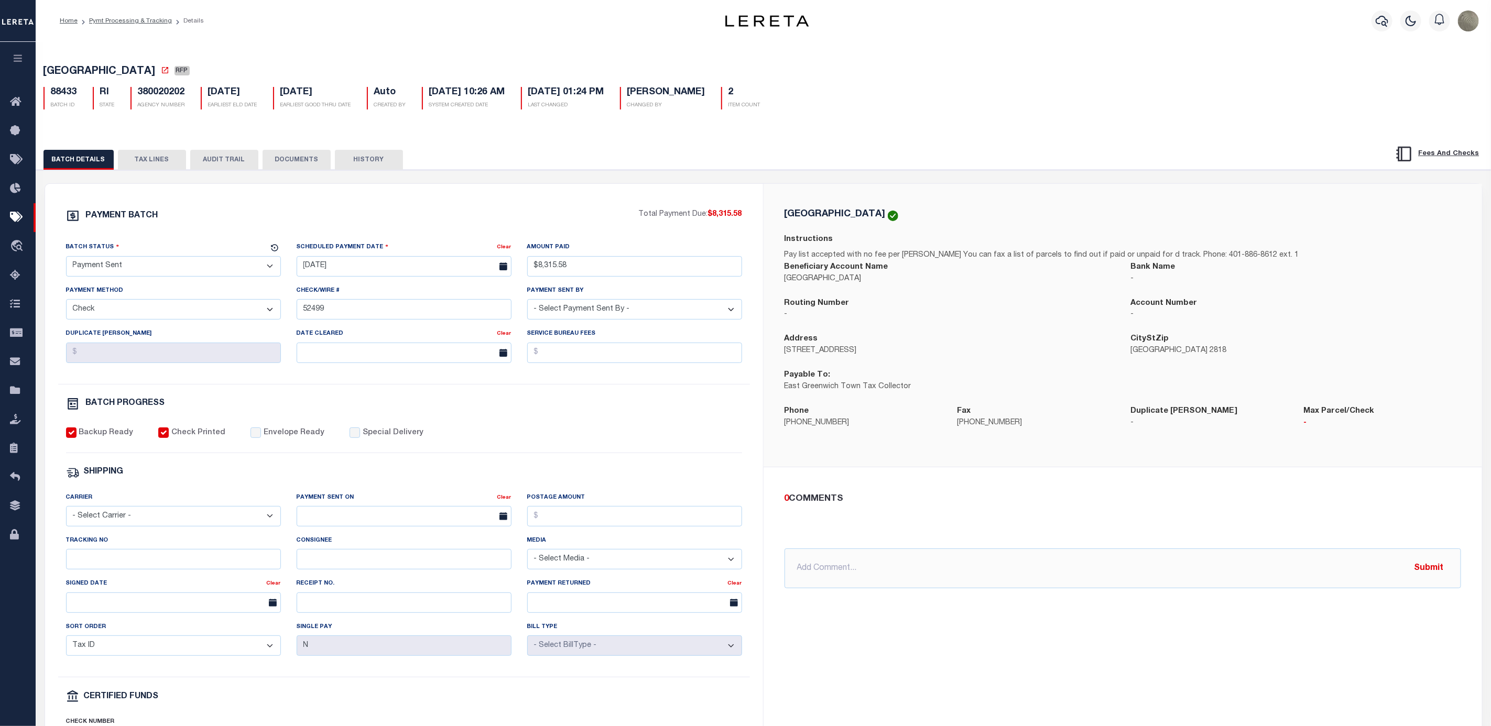
click at [66, 259] on select "- Select Status - Scheduled for Payment Ready For Payment Payment Sent Cleared …" at bounding box center [173, 266] width 215 height 20
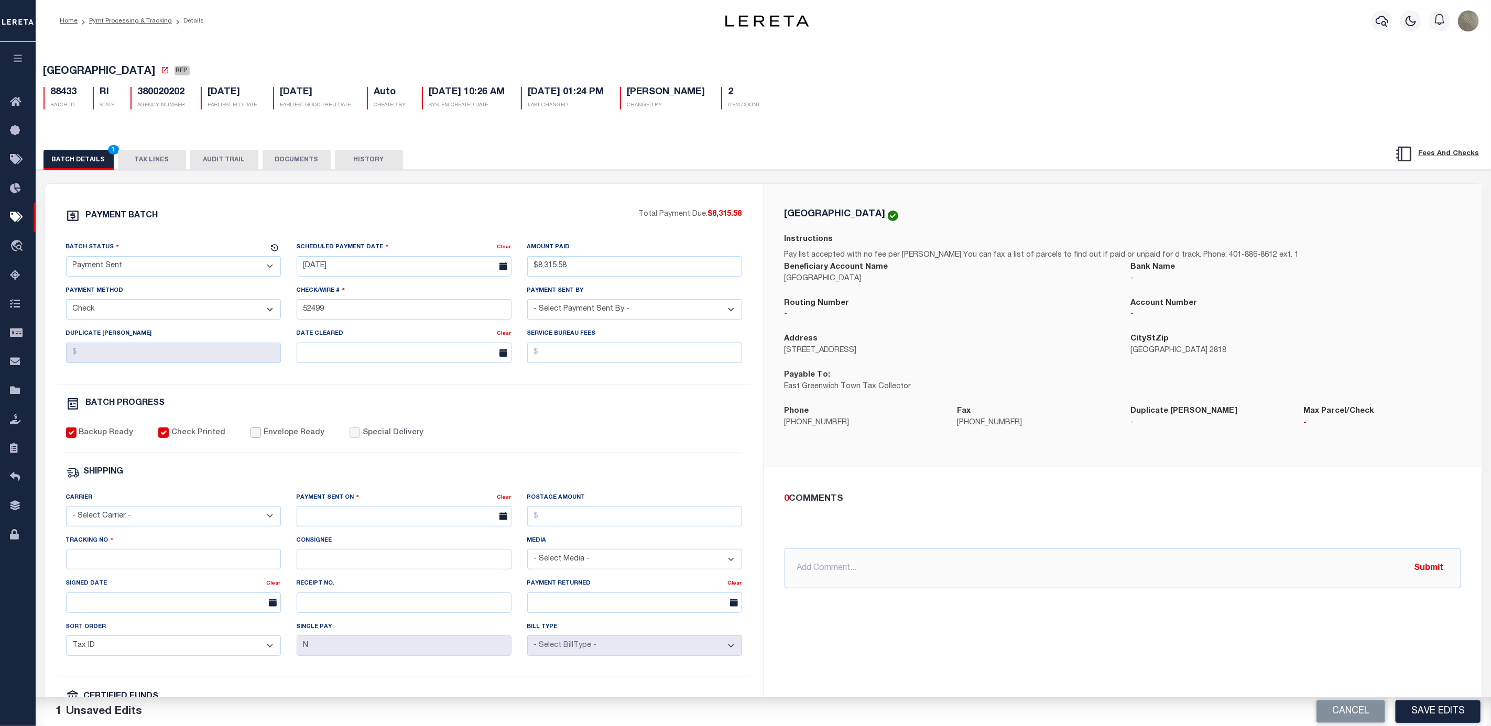
click at [253, 437] on input "Envelope Ready" at bounding box center [255, 433] width 10 height 10
click at [172, 527] on select "- Select Carrier - E-mail Fax Fedex FTP Other UPS USPS" at bounding box center [173, 516] width 215 height 20
click at [66, 514] on select "- Select Carrier - E-mail Fax Fedex FTP Other UPS USPS" at bounding box center [173, 516] width 215 height 20
click at [365, 524] on input "text" at bounding box center [404, 516] width 215 height 20
click at [355, 647] on span "19" at bounding box center [354, 644] width 20 height 20
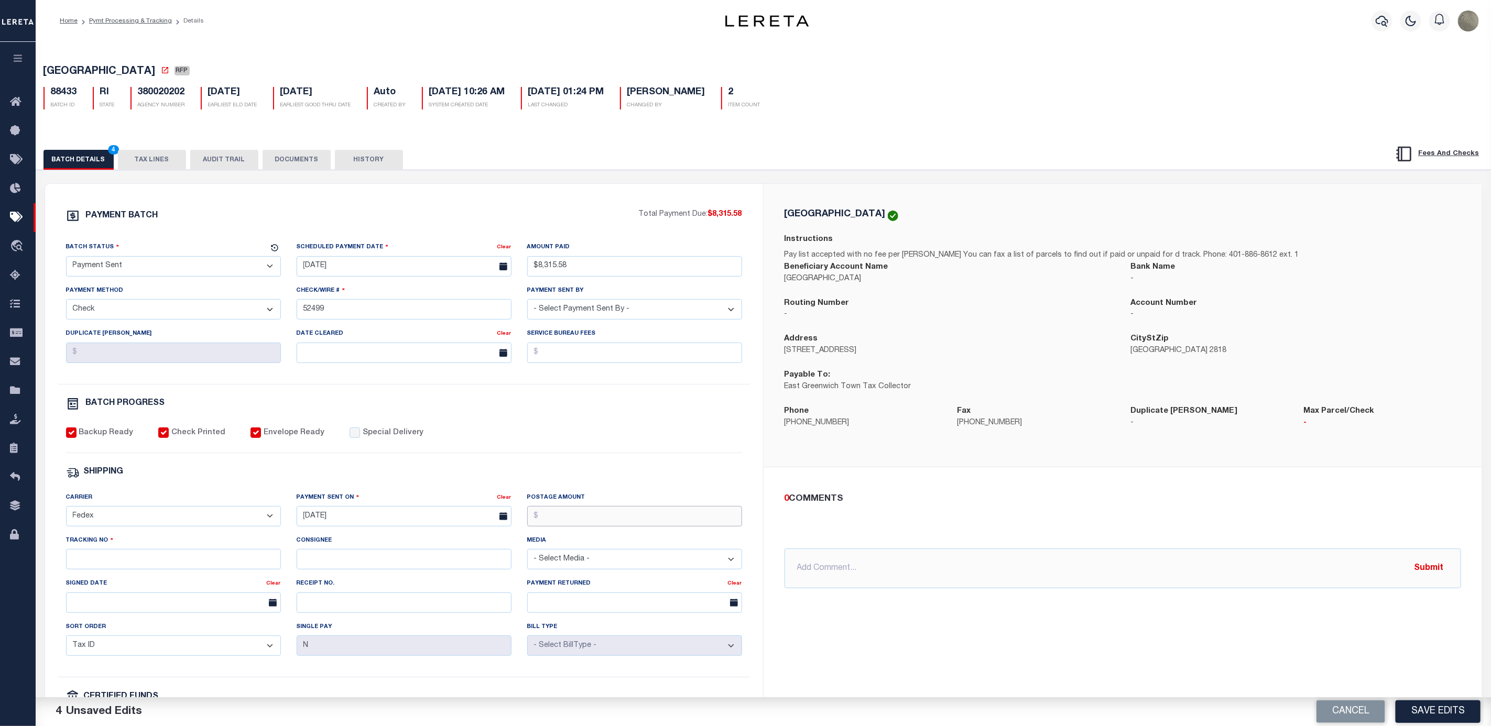
click at [550, 527] on input "Postage Amount" at bounding box center [634, 516] width 215 height 20
click at [112, 570] on input "Tracking No" at bounding box center [173, 559] width 215 height 20
click at [735, 436] on div "Backup Ready Check Printed Envelope Ready Special Delivery" at bounding box center [404, 441] width 676 height 26
click at [1456, 720] on button "Save Edits" at bounding box center [1437, 712] width 85 height 23
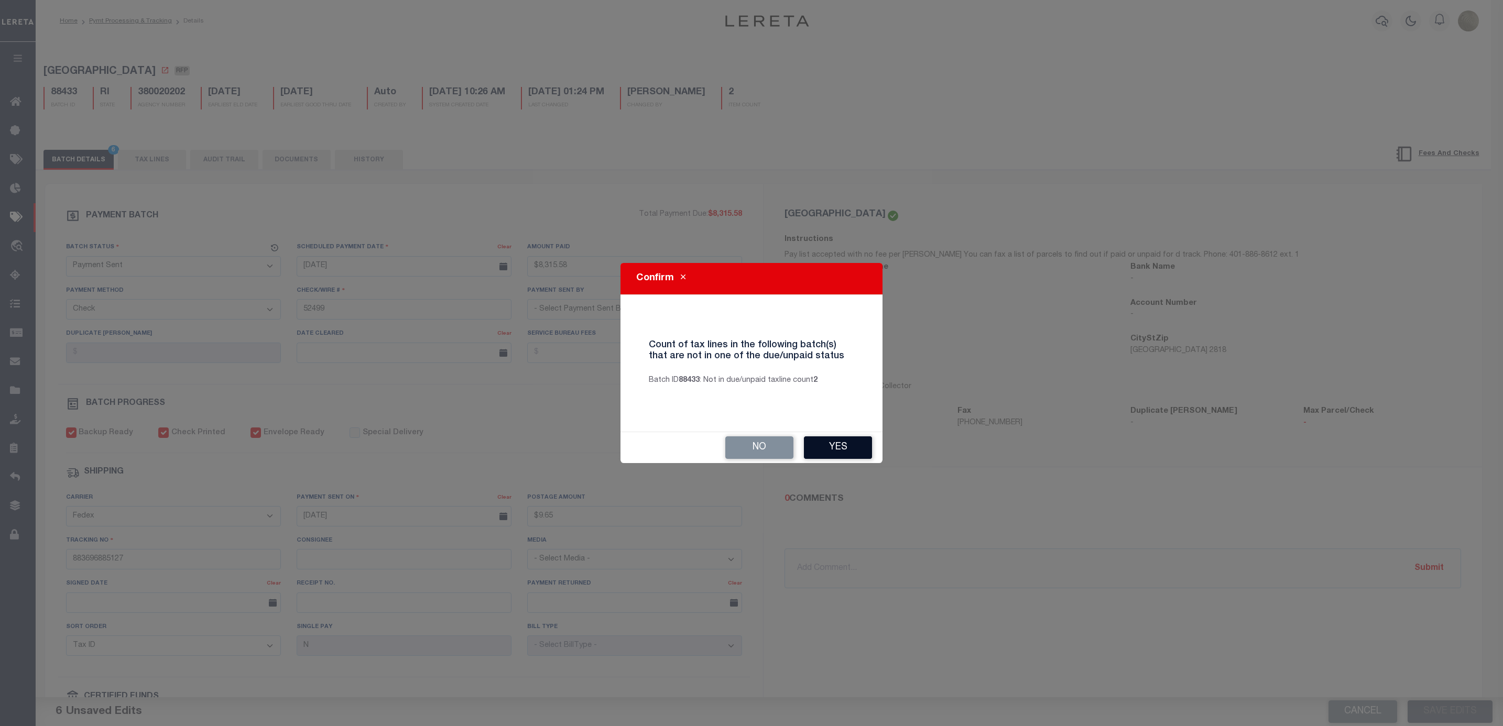
click at [819, 453] on button "Yes" at bounding box center [838, 447] width 68 height 23
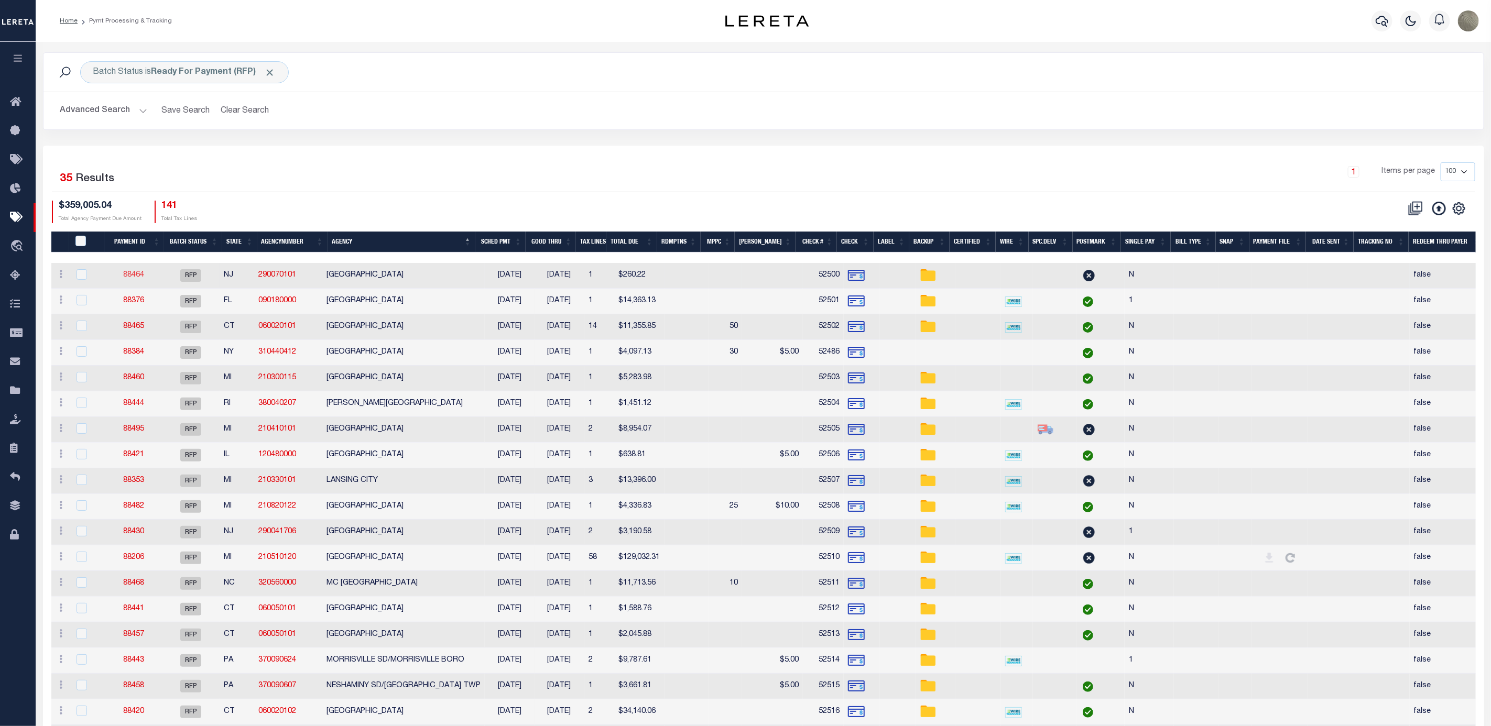
click at [139, 272] on link "88464" at bounding box center [133, 274] width 21 height 7
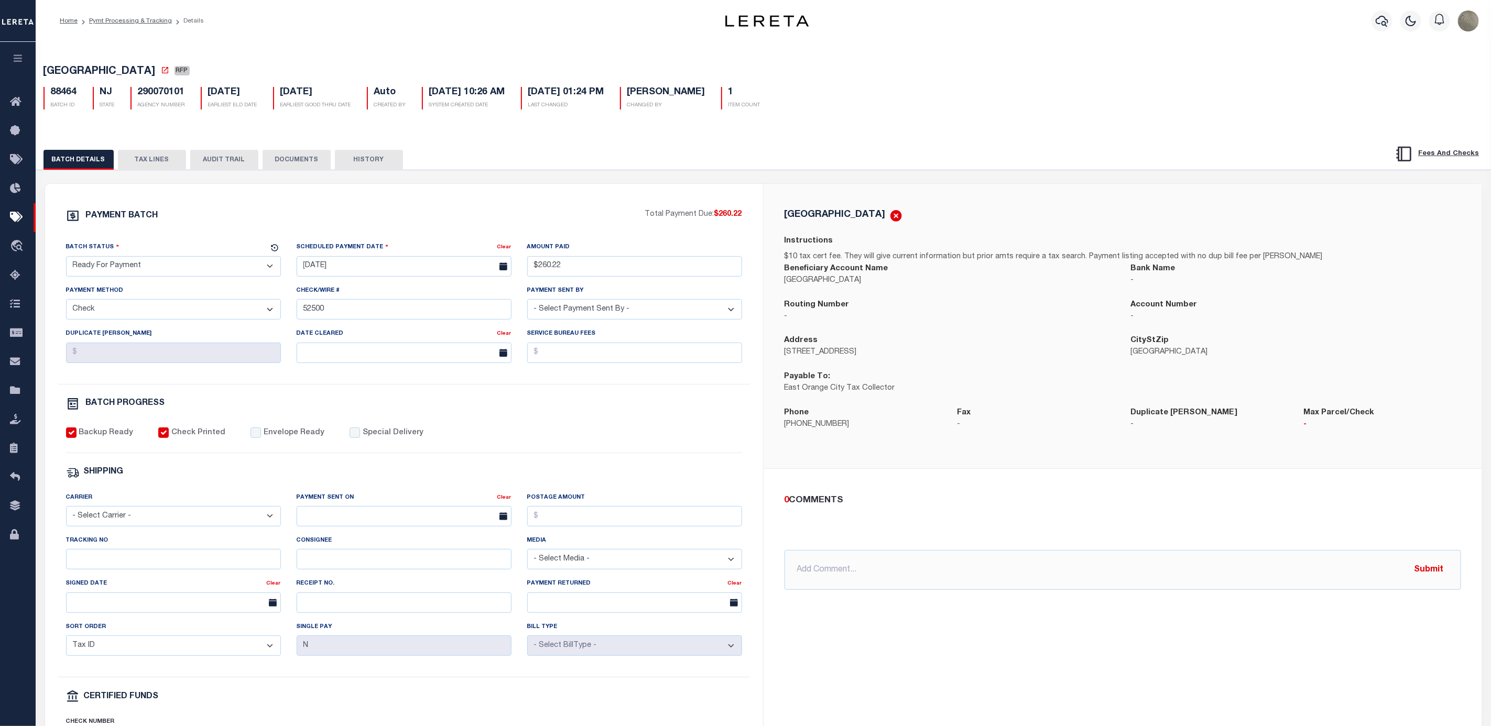
drag, startPoint x: 153, startPoint y: 274, endPoint x: 151, endPoint y: 282, distance: 8.6
click at [153, 274] on select "- Select Status - Scheduled for Payment Ready For Payment Payment Sent Cleared …" at bounding box center [173, 266] width 215 height 20
click at [66, 259] on select "- Select Status - Scheduled for Payment Ready For Payment Payment Sent Cleared …" at bounding box center [173, 266] width 215 height 20
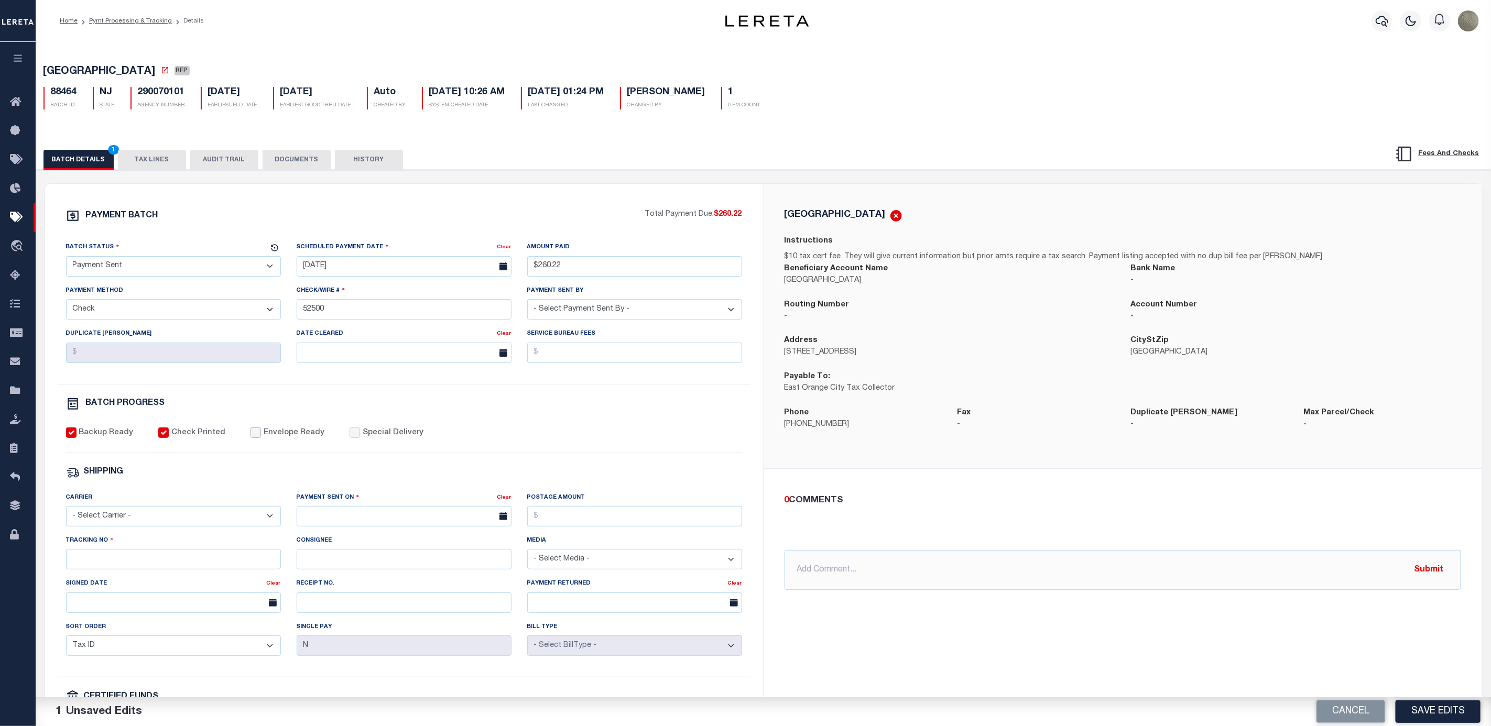
drag, startPoint x: 250, startPoint y: 439, endPoint x: 236, endPoint y: 453, distance: 19.3
click at [250, 438] on input "Envelope Ready" at bounding box center [255, 433] width 10 height 10
click at [146, 510] on div "Carrier - Select Carrier - E-mail Fax Fedex FTP Other UPS USPS" at bounding box center [173, 509] width 215 height 35
click at [136, 522] on select "- Select Carrier - E-mail Fax Fedex FTP Other UPS USPS" at bounding box center [173, 516] width 215 height 20
click at [66, 514] on select "- Select Carrier - E-mail Fax Fedex FTP Other UPS USPS" at bounding box center [173, 516] width 215 height 20
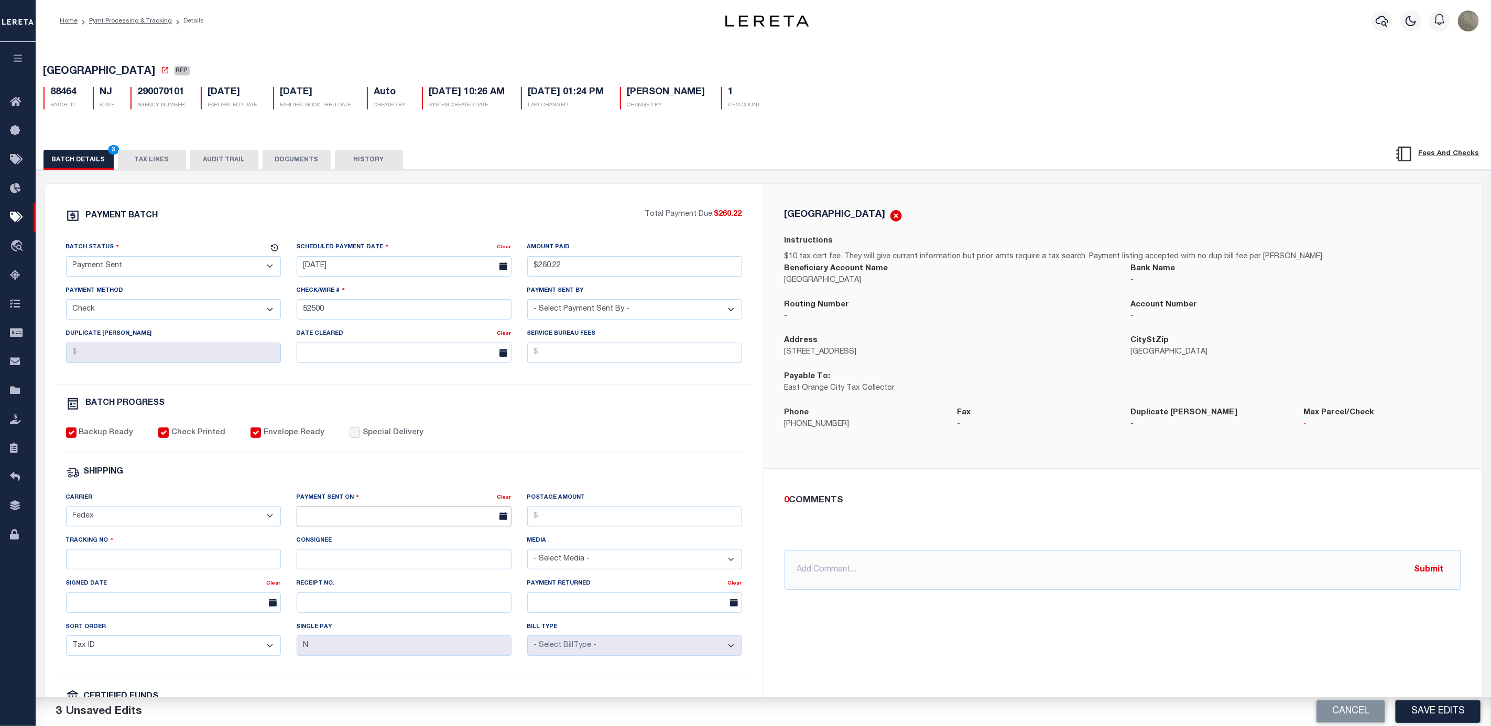
click at [299, 518] on input "text" at bounding box center [404, 516] width 215 height 20
click at [360, 651] on span "19" at bounding box center [354, 644] width 20 height 20
click at [596, 521] on input "Postage Amount" at bounding box center [634, 516] width 215 height 20
click at [128, 570] on input "Tracking No" at bounding box center [173, 559] width 215 height 20
click at [719, 474] on div "SHIPPING" at bounding box center [404, 473] width 676 height 14
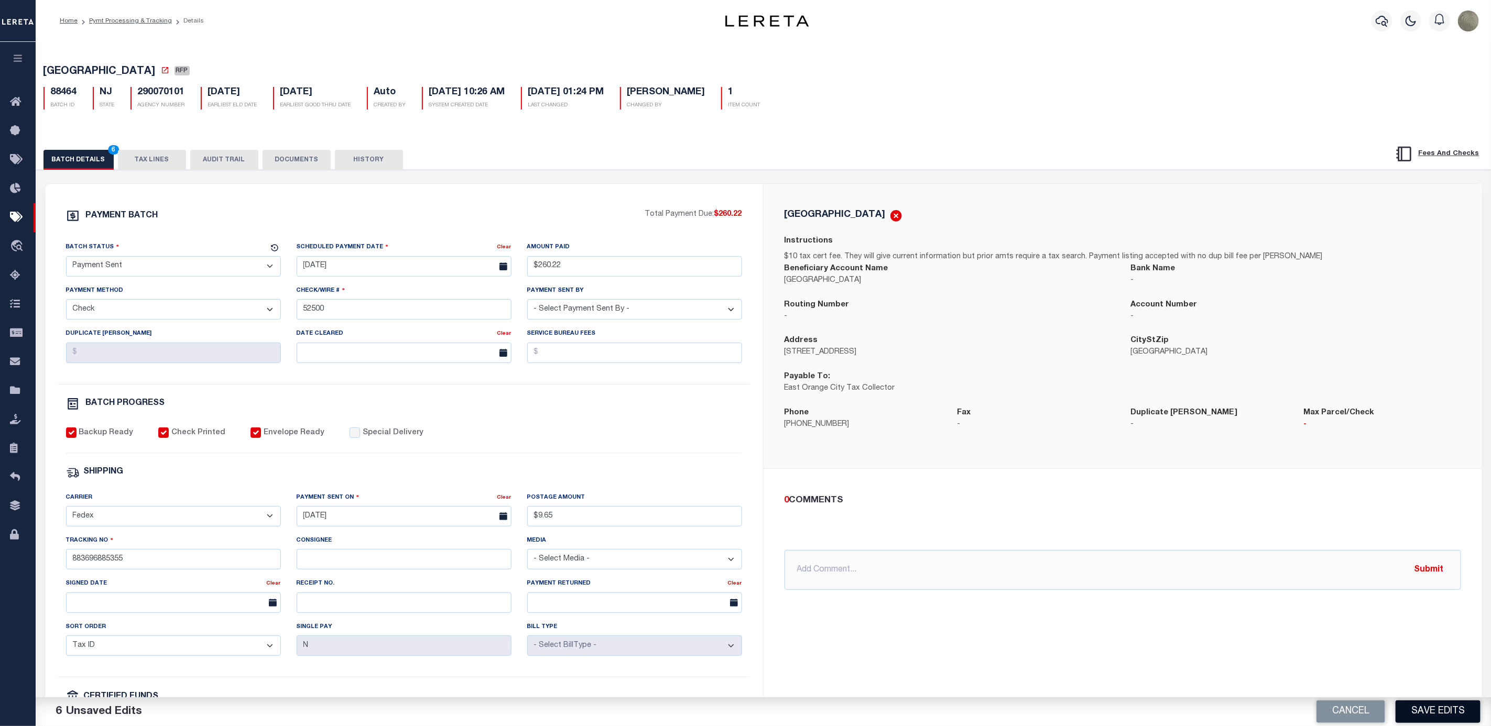
click at [1435, 716] on button "Save Edits" at bounding box center [1437, 712] width 85 height 23
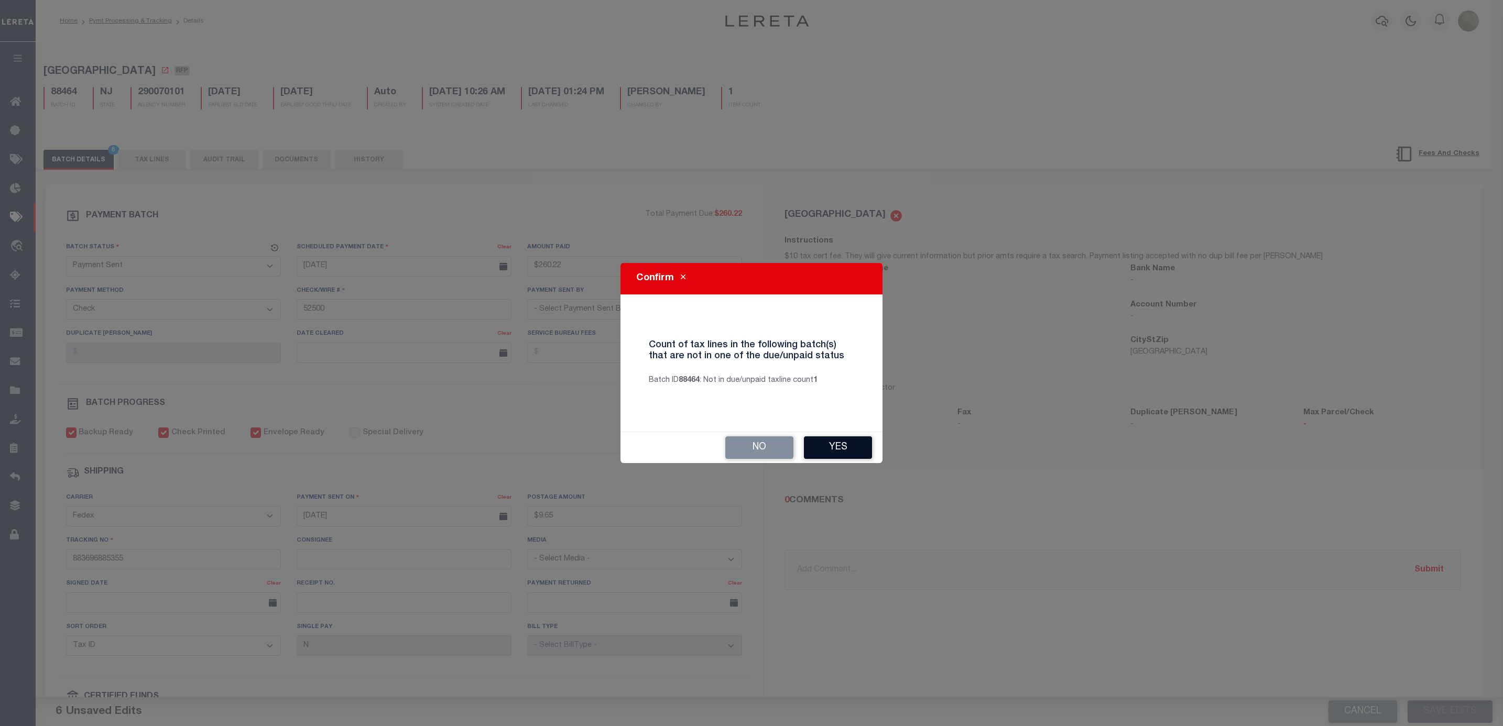
click at [835, 443] on button "Yes" at bounding box center [838, 447] width 68 height 23
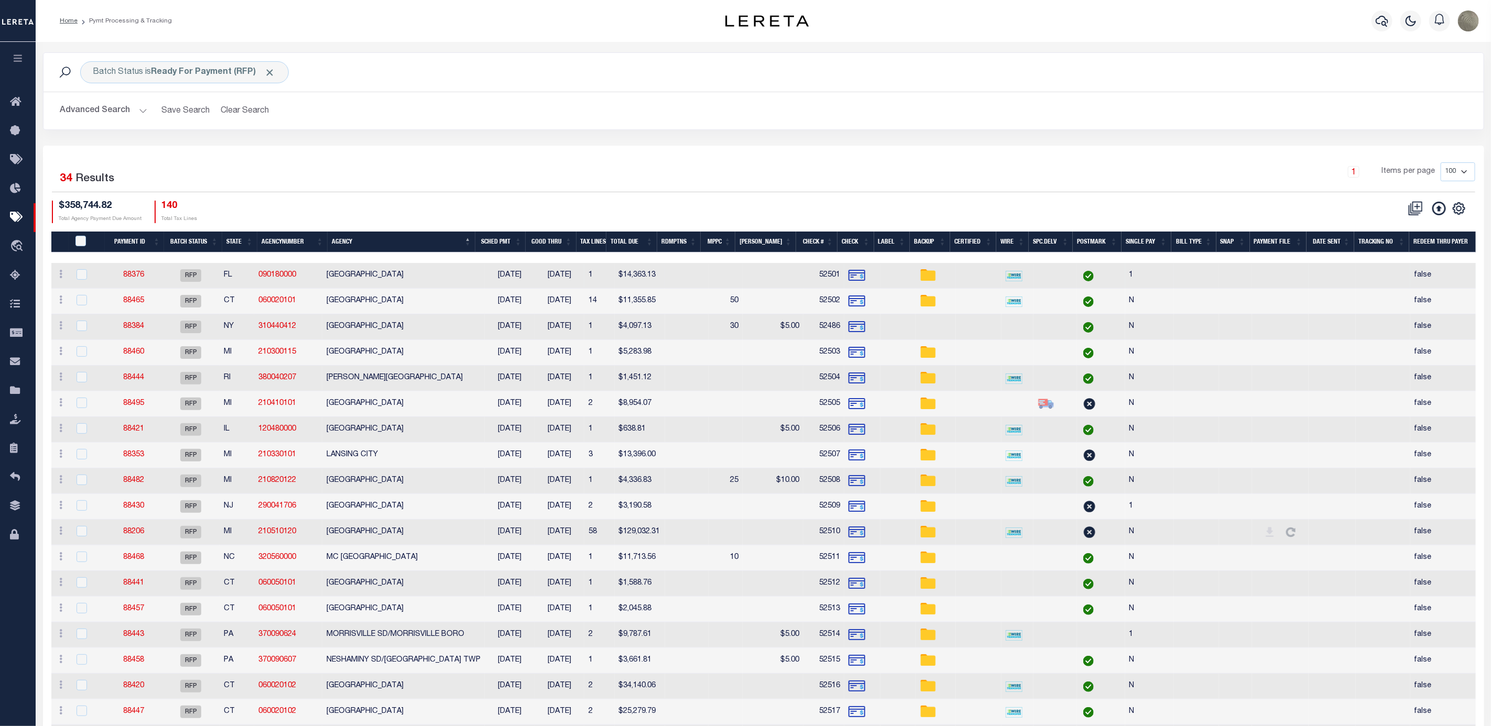
click at [124, 274] on td "88376" at bounding box center [133, 276] width 57 height 26
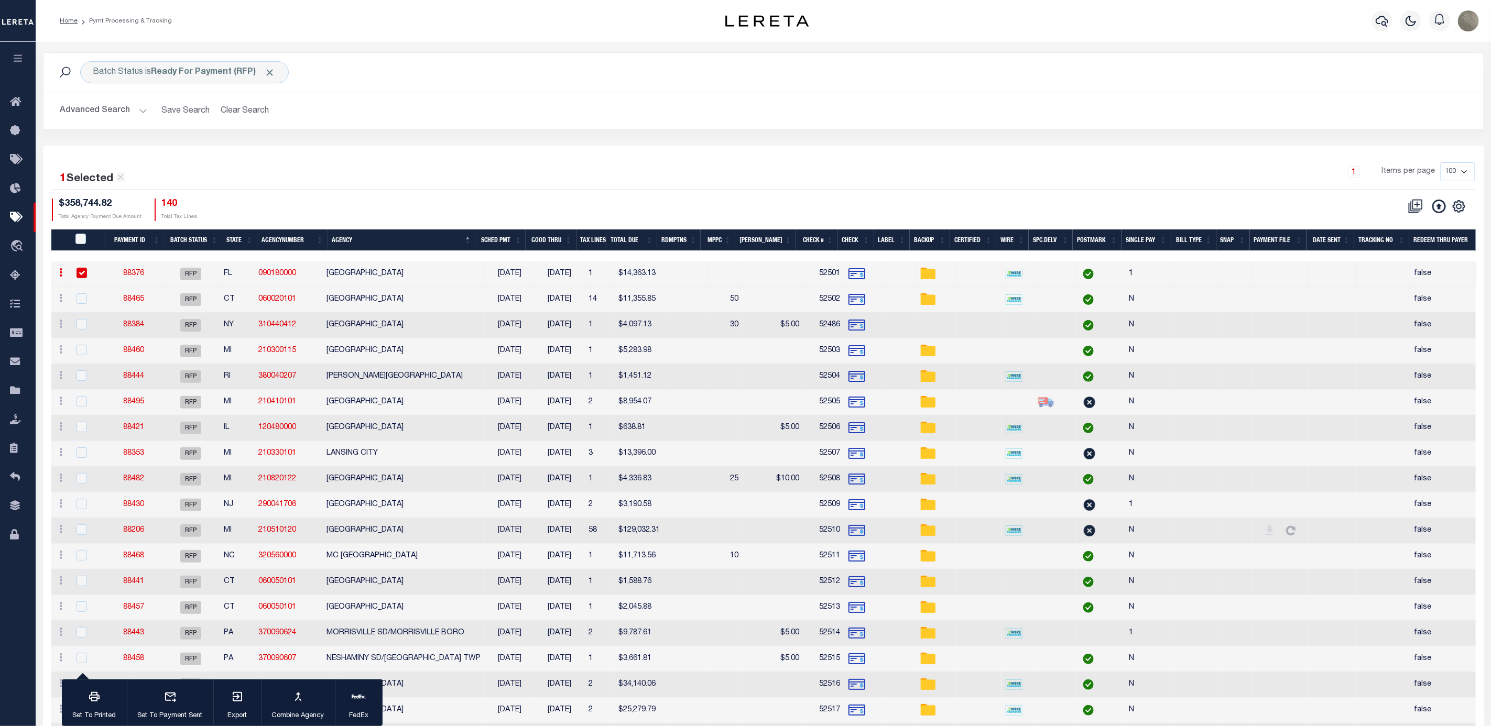
click at [132, 275] on link "88376" at bounding box center [134, 273] width 21 height 7
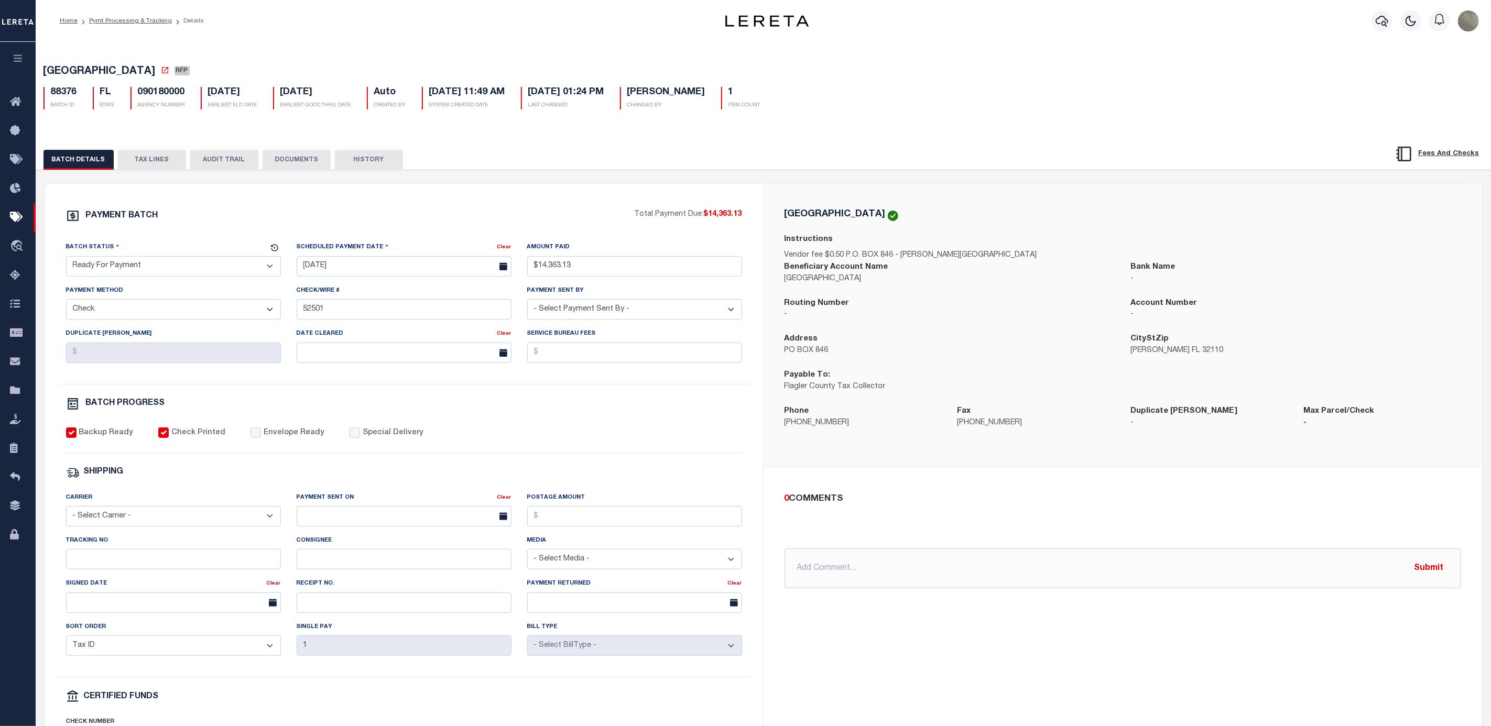
drag, startPoint x: 157, startPoint y: 276, endPoint x: 163, endPoint y: 281, distance: 8.5
click at [157, 276] on select "- Select Status - Scheduled for Payment Ready For Payment Payment Sent Cleared …" at bounding box center [173, 266] width 215 height 20
click at [66, 259] on select "- Select Status - Scheduled for Payment Ready For Payment Payment Sent Cleared …" at bounding box center [173, 266] width 215 height 20
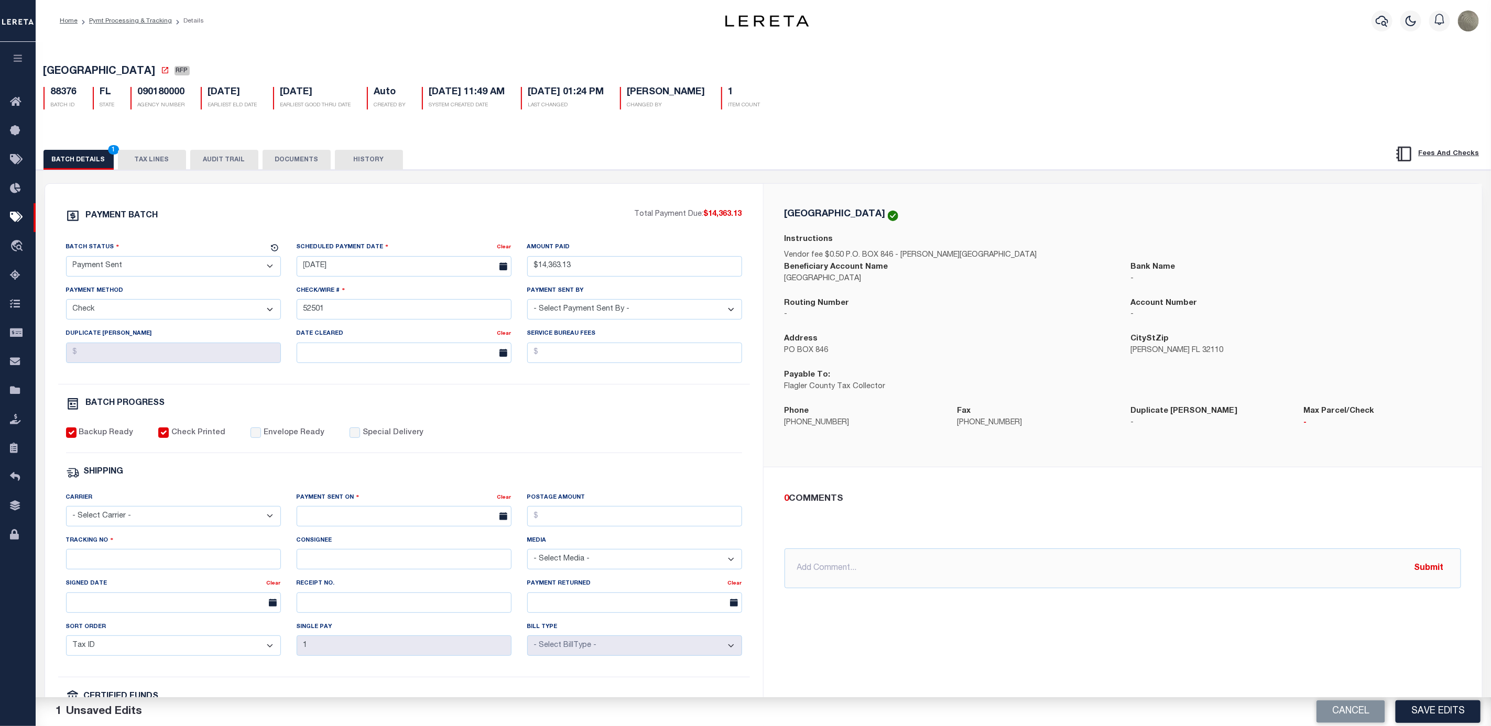
click at [255, 438] on div "Envelope Ready" at bounding box center [287, 434] width 74 height 12
drag, startPoint x: 244, startPoint y: 433, endPoint x: 252, endPoint y: 445, distance: 14.8
click at [250, 437] on div "Envelope Ready" at bounding box center [287, 434] width 74 height 12
click at [253, 446] on div "Backup Ready Check Printed Envelope Ready Special Delivery" at bounding box center [404, 441] width 676 height 26
click at [252, 436] on input "Envelope Ready" at bounding box center [255, 433] width 10 height 10
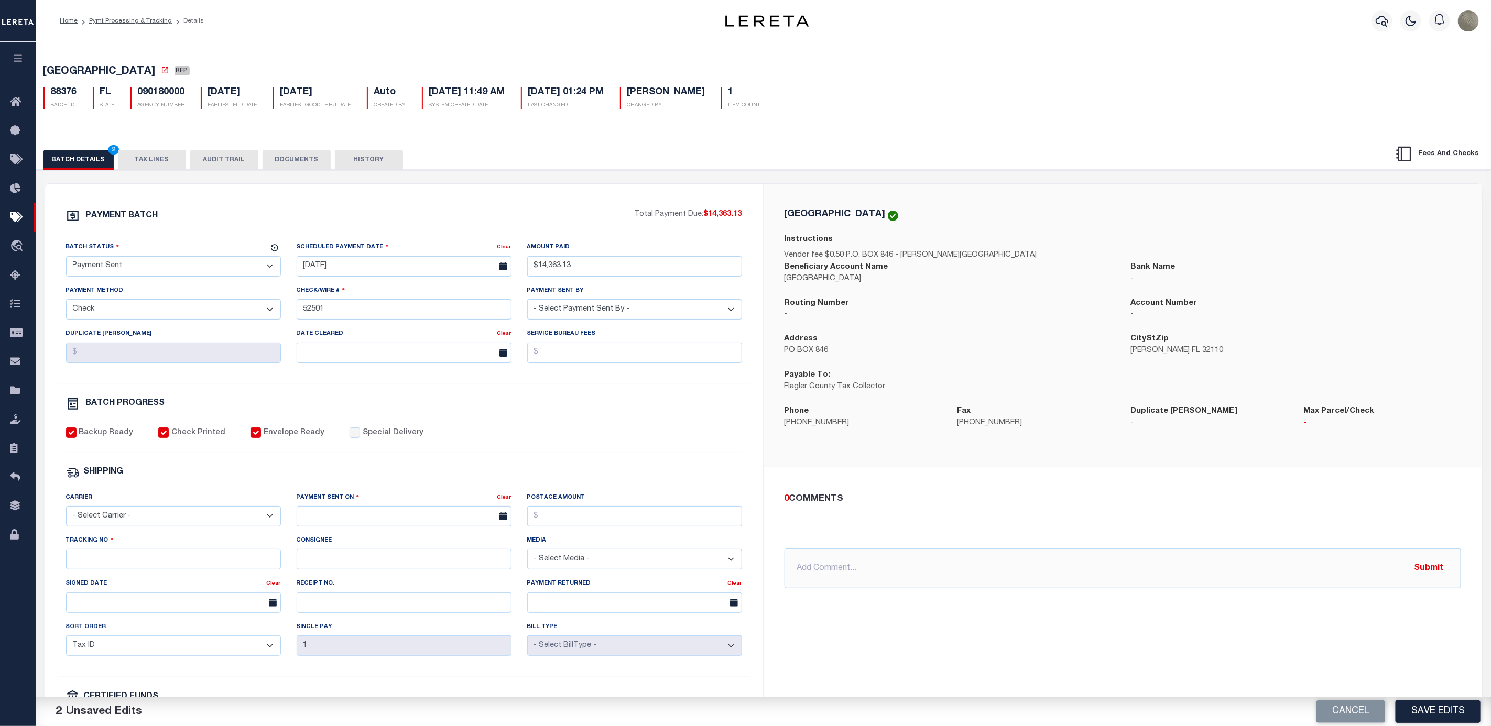
click at [232, 511] on div "Carrier - Select Carrier - E-mail Fax Fedex FTP Other UPS USPS" at bounding box center [173, 509] width 215 height 35
click at [227, 549] on div "Tracking No" at bounding box center [173, 552] width 215 height 35
click at [235, 516] on select "- Select Carrier - E-mail Fax Fedex FTP Other UPS USPS" at bounding box center [173, 516] width 215 height 20
click at [66, 514] on select "- Select Carrier - E-mail Fax Fedex FTP Other UPS USPS" at bounding box center [173, 516] width 215 height 20
click at [341, 521] on input "text" at bounding box center [404, 516] width 215 height 20
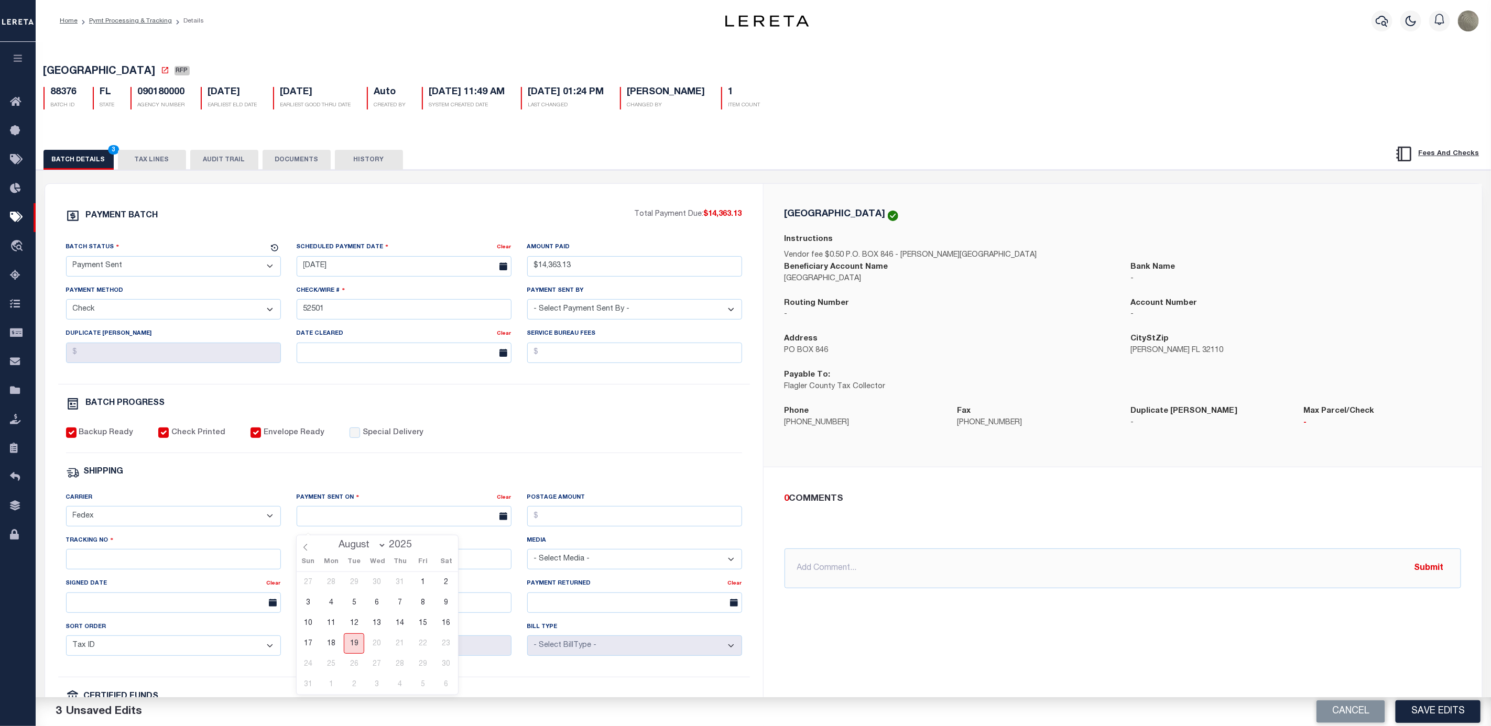
click at [349, 638] on span "19" at bounding box center [354, 644] width 20 height 20
drag, startPoint x: 596, startPoint y: 519, endPoint x: 595, endPoint y: 525, distance: 6.0
click at [596, 519] on input "Postage Amount" at bounding box center [634, 516] width 215 height 20
click at [88, 570] on input "Tracking No" at bounding box center [173, 559] width 215 height 20
click at [505, 184] on div "PAYMENT BATCH Total Payment Due: $14,363.13 Batch Status" at bounding box center [763, 509] width 1465 height 678
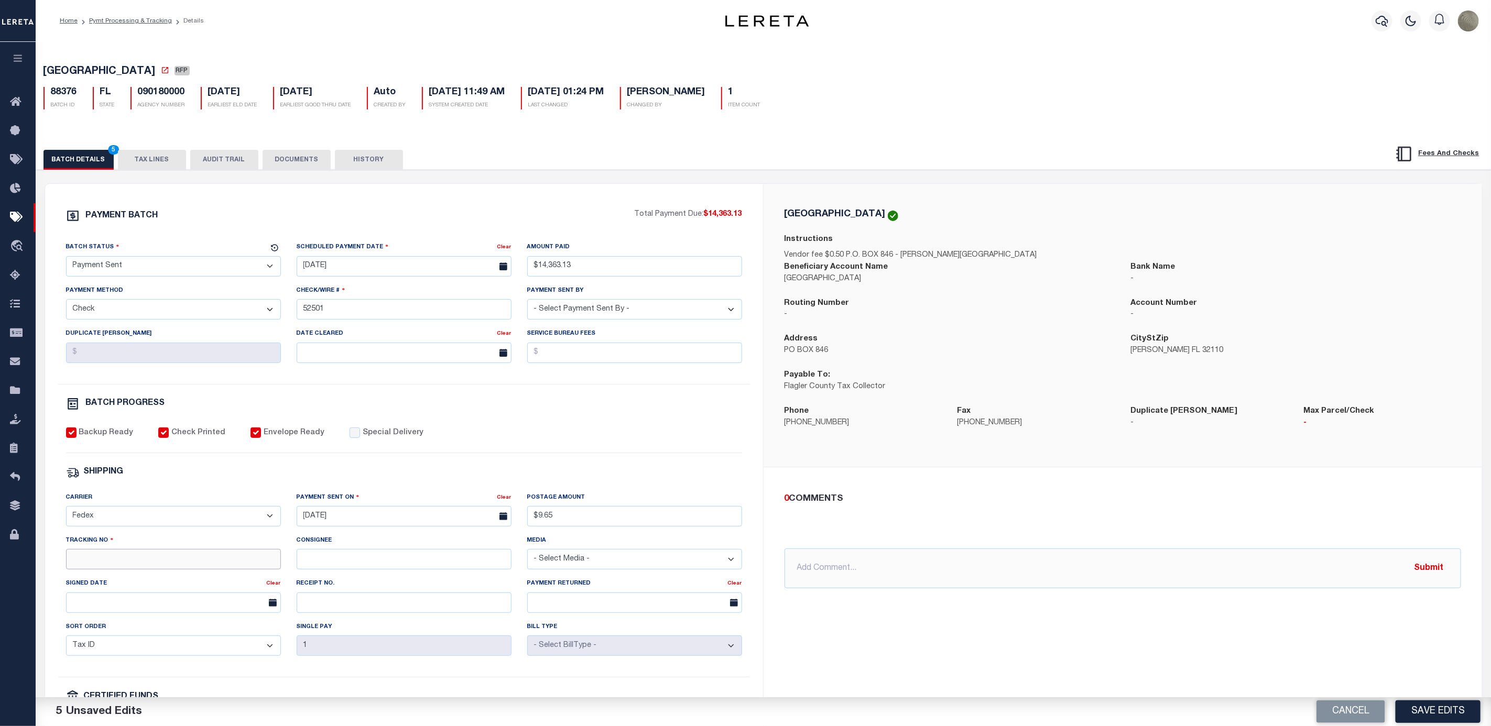
click at [127, 569] on input "Tracking No" at bounding box center [173, 559] width 215 height 20
click at [1444, 720] on button "Save Edits" at bounding box center [1437, 712] width 85 height 23
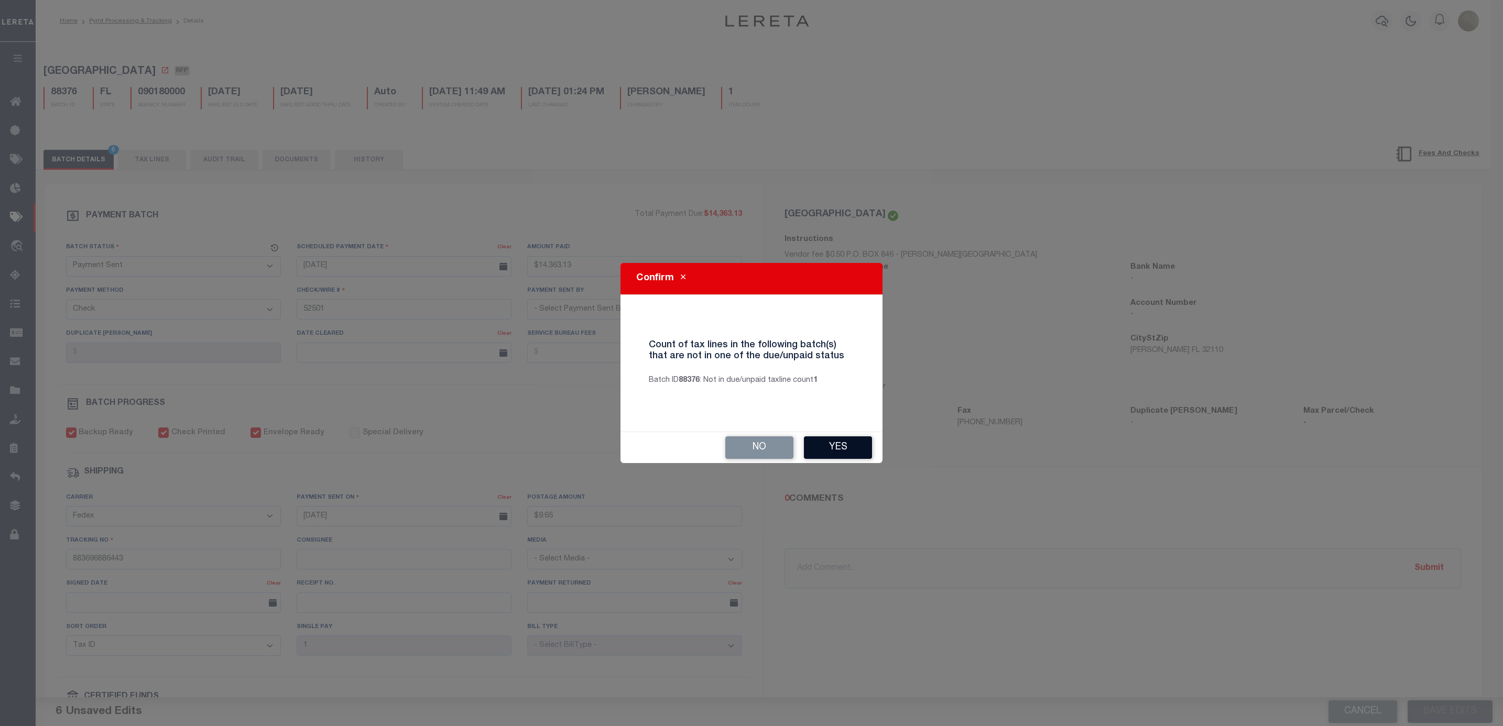
click at [828, 438] on button "Yes" at bounding box center [838, 447] width 68 height 23
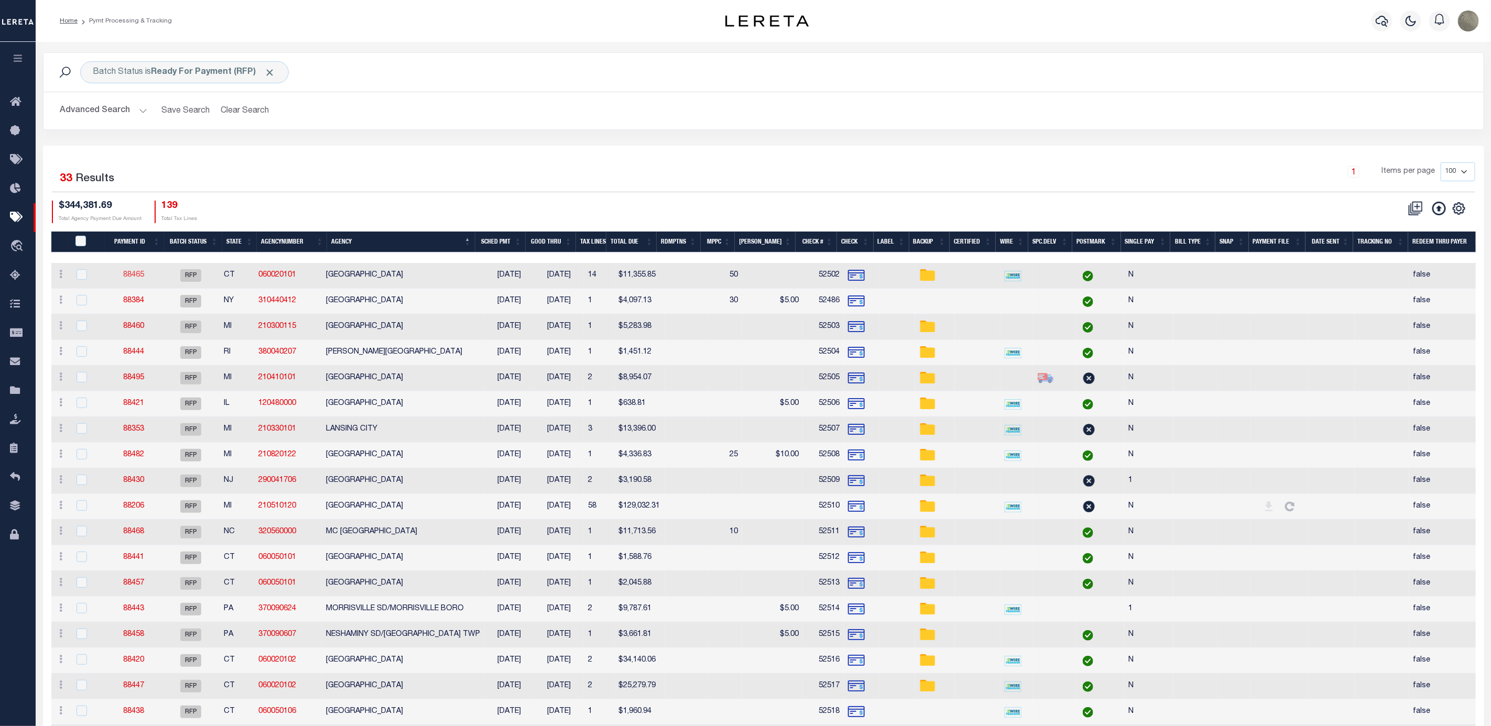
click at [143, 279] on link "88465" at bounding box center [133, 274] width 21 height 7
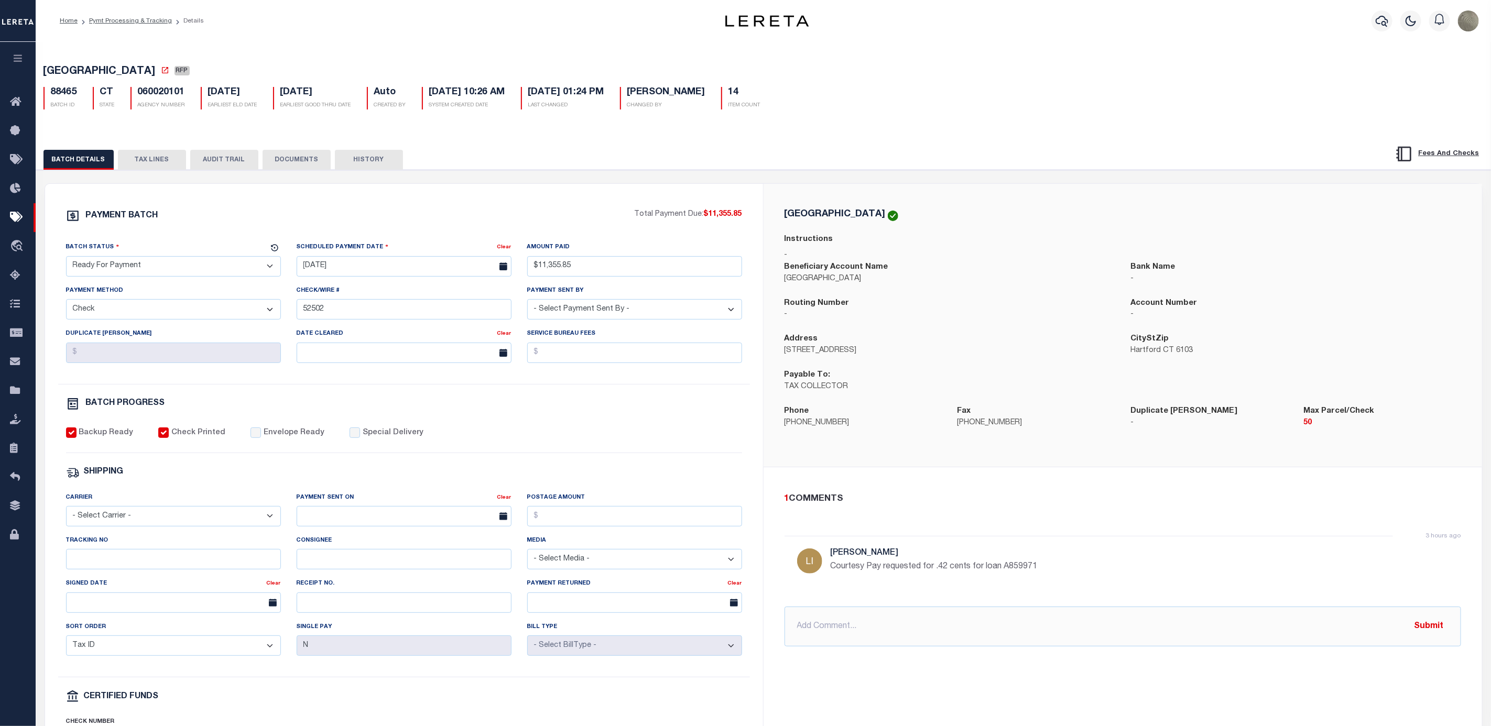
drag, startPoint x: 156, startPoint y: 276, endPoint x: 150, endPoint y: 282, distance: 8.5
click at [156, 276] on select "- Select Status - Scheduled for Payment Ready For Payment Payment Sent Cleared …" at bounding box center [173, 266] width 215 height 20
click at [66, 259] on select "- Select Status - Scheduled for Payment Ready For Payment Payment Sent Cleared …" at bounding box center [173, 266] width 215 height 20
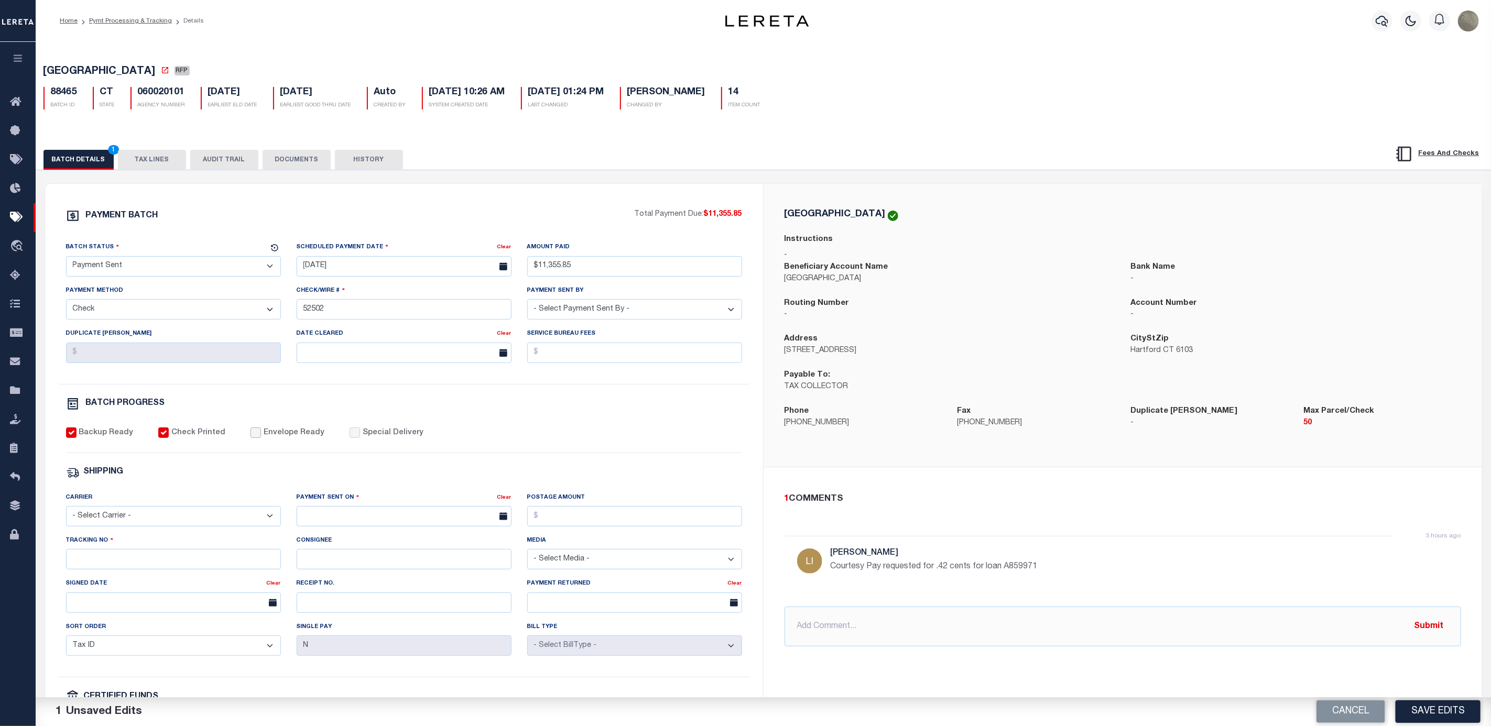
click at [252, 438] on input "Envelope Ready" at bounding box center [255, 433] width 10 height 10
click at [141, 521] on select "- Select Carrier - E-mail Fax Fedex FTP Other UPS USPS" at bounding box center [173, 516] width 215 height 20
click at [66, 514] on select "- Select Carrier - E-mail Fax Fedex FTP Other UPS USPS" at bounding box center [173, 516] width 215 height 20
click at [341, 527] on input "text" at bounding box center [404, 516] width 215 height 20
click at [360, 641] on span "19" at bounding box center [354, 644] width 20 height 20
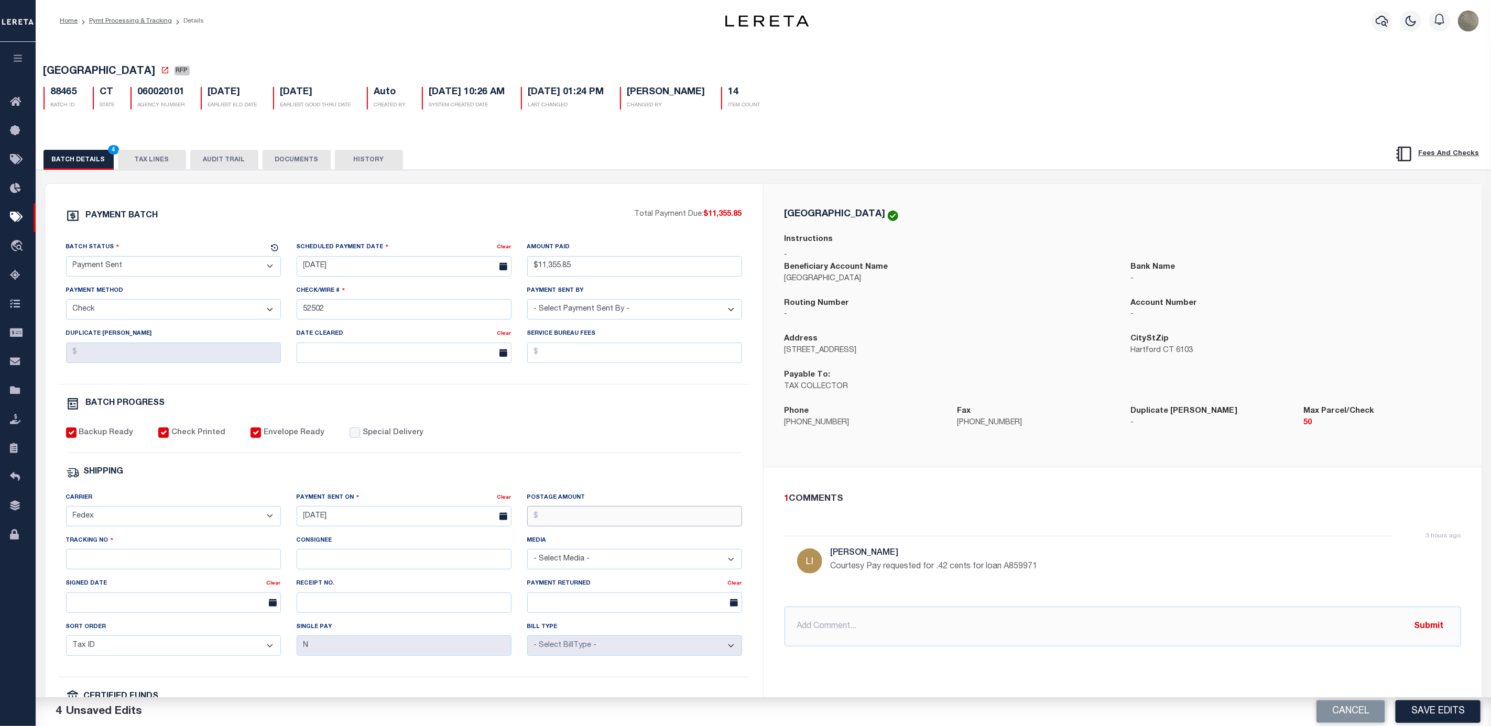
click at [665, 526] on input "Postage Amount" at bounding box center [634, 516] width 215 height 20
click at [176, 570] on input "Tracking No" at bounding box center [173, 559] width 215 height 20
click at [586, 460] on div "PAYMENT BATCH Total Payment Due: $11,355.85 Batch Status - Select Status -" at bounding box center [404, 490] width 693 height 563
click at [1453, 708] on button "Save Edits" at bounding box center [1437, 712] width 85 height 23
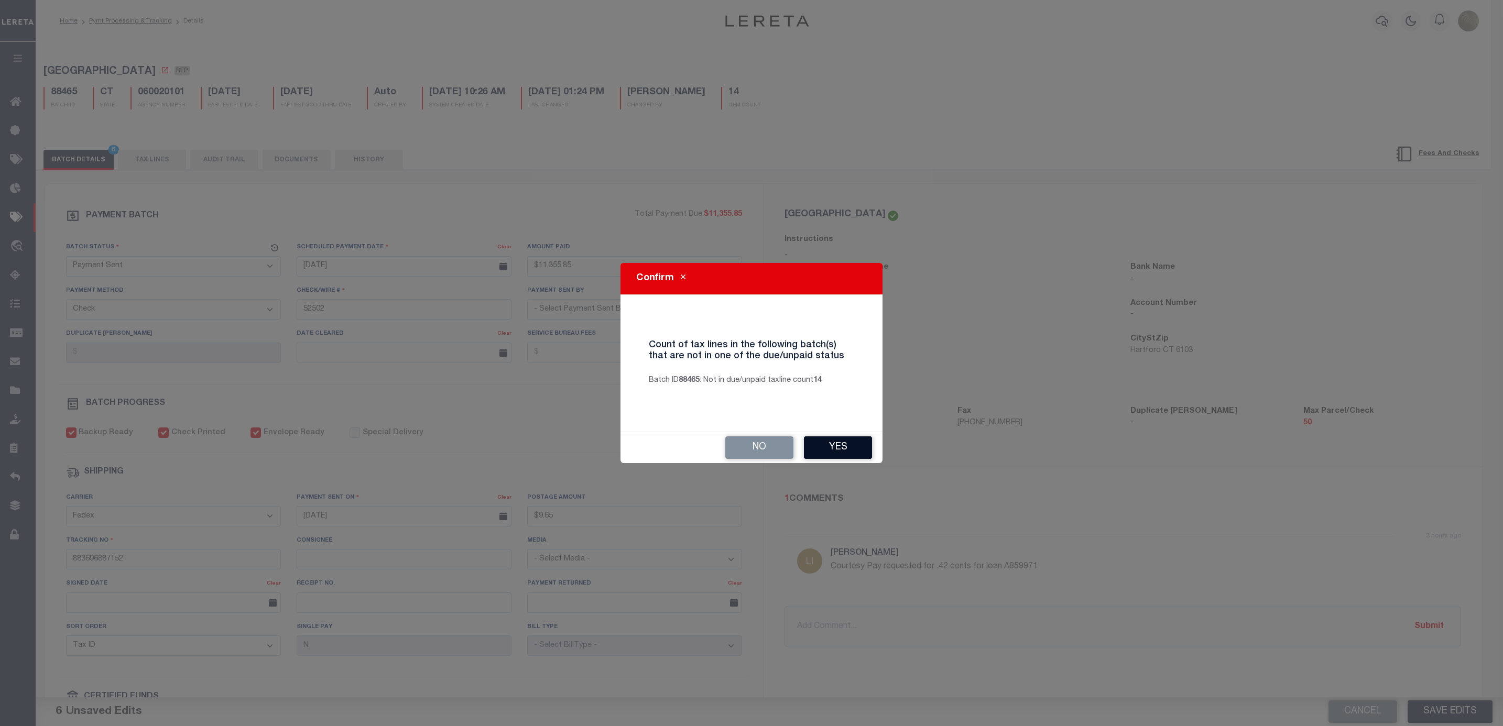
click at [838, 442] on button "Yes" at bounding box center [838, 447] width 68 height 23
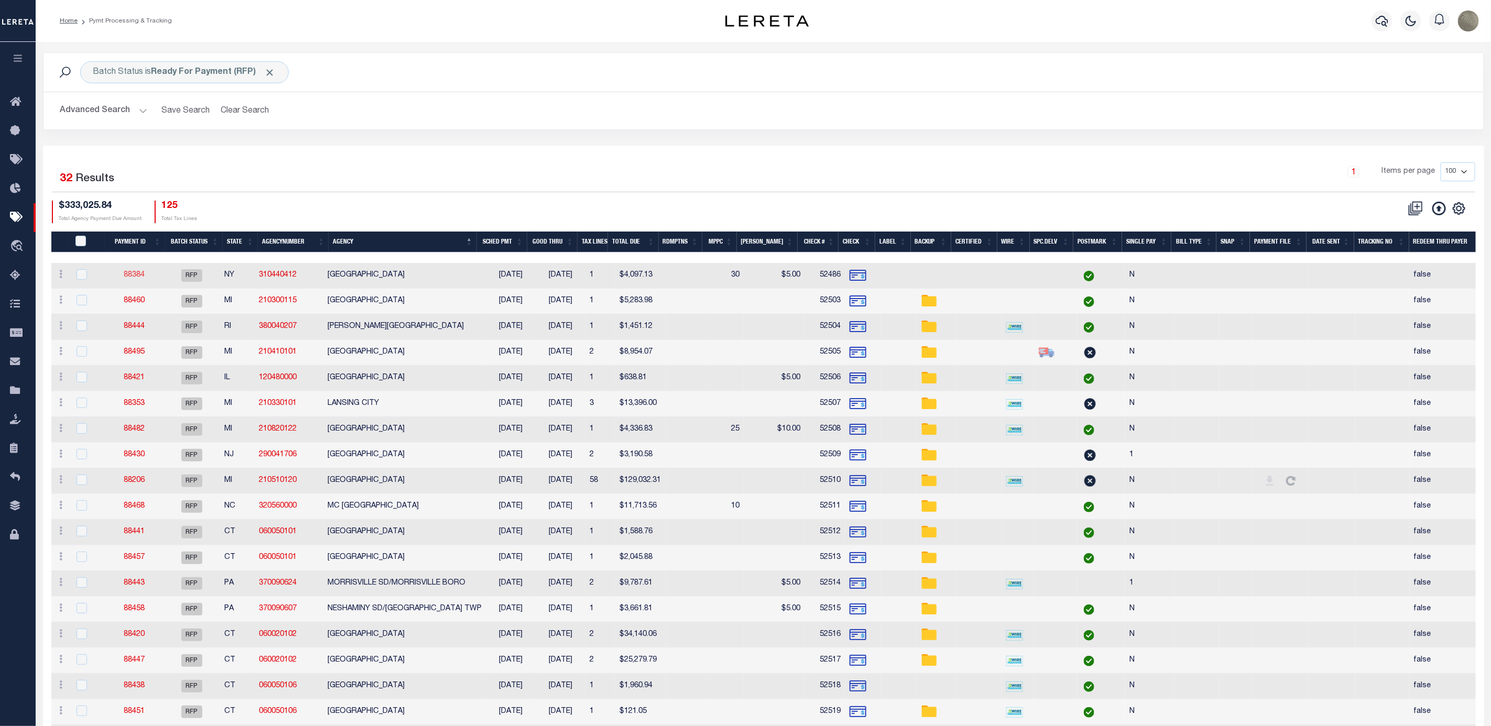
click at [139, 276] on link "88384" at bounding box center [134, 274] width 21 height 7
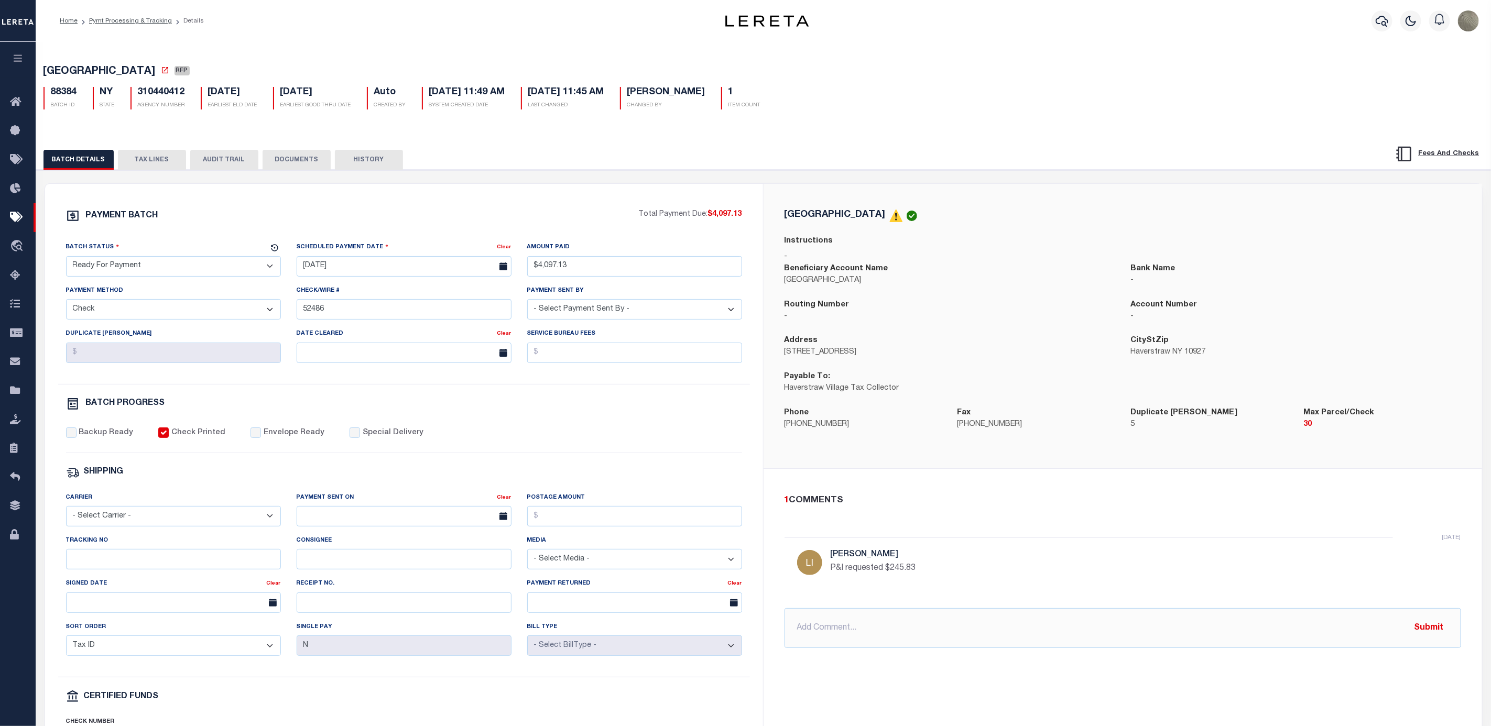
click at [134, 269] on select "- Select Status - Scheduled for Payment Ready For Payment Payment Sent Cleared …" at bounding box center [173, 266] width 215 height 20
click at [66, 259] on select "- Select Status - Scheduled for Payment Ready For Payment Payment Sent Cleared …" at bounding box center [173, 266] width 215 height 20
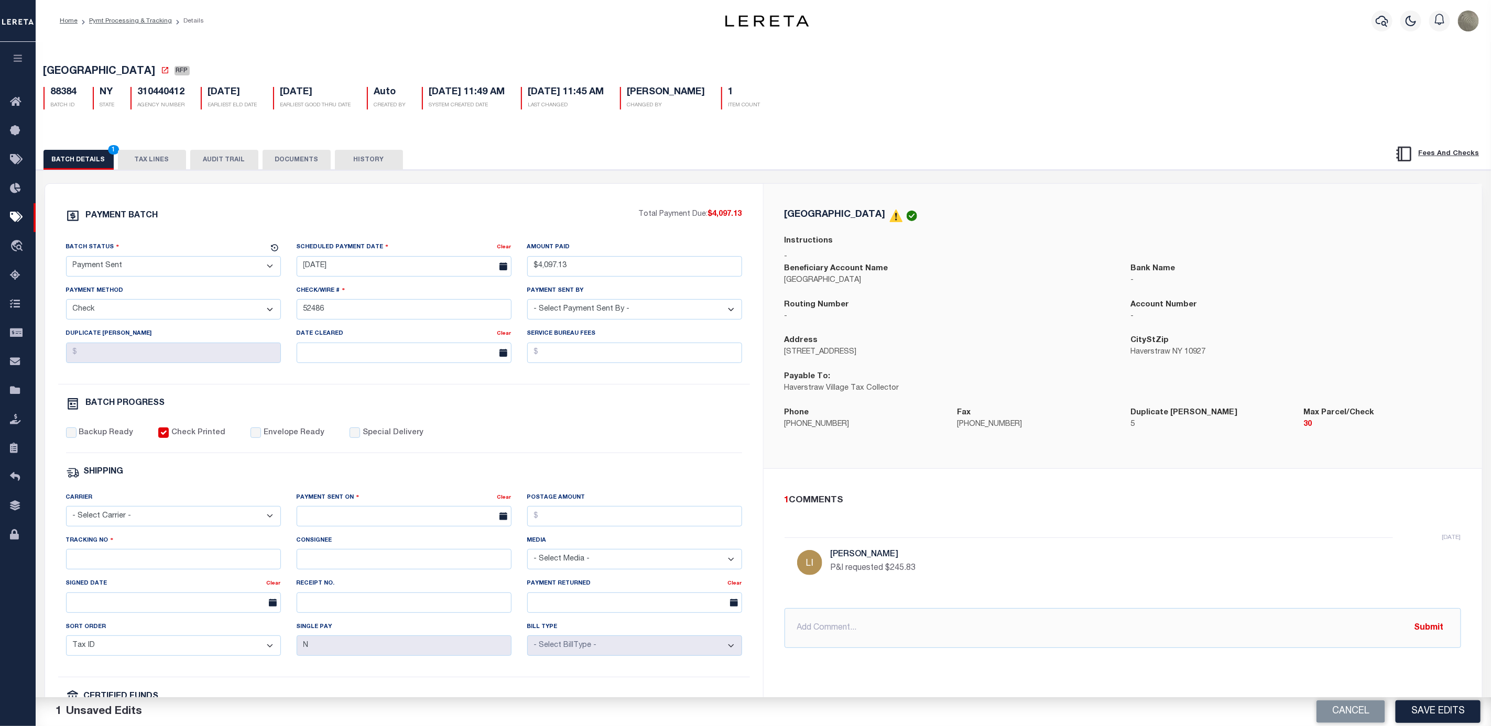
click at [264, 439] on label "Envelope Ready" at bounding box center [294, 434] width 61 height 12
click at [257, 438] on input "Envelope Ready" at bounding box center [255, 433] width 10 height 10
drag, startPoint x: 85, startPoint y: 429, endPoint x: 83, endPoint y: 440, distance: 11.2
click at [85, 430] on div "PAYMENT BATCH Total Payment Due: $4,097.13 Batch Status - Select Status -" at bounding box center [404, 490] width 693 height 563
click at [82, 439] on label "Backup Ready" at bounding box center [106, 434] width 54 height 12
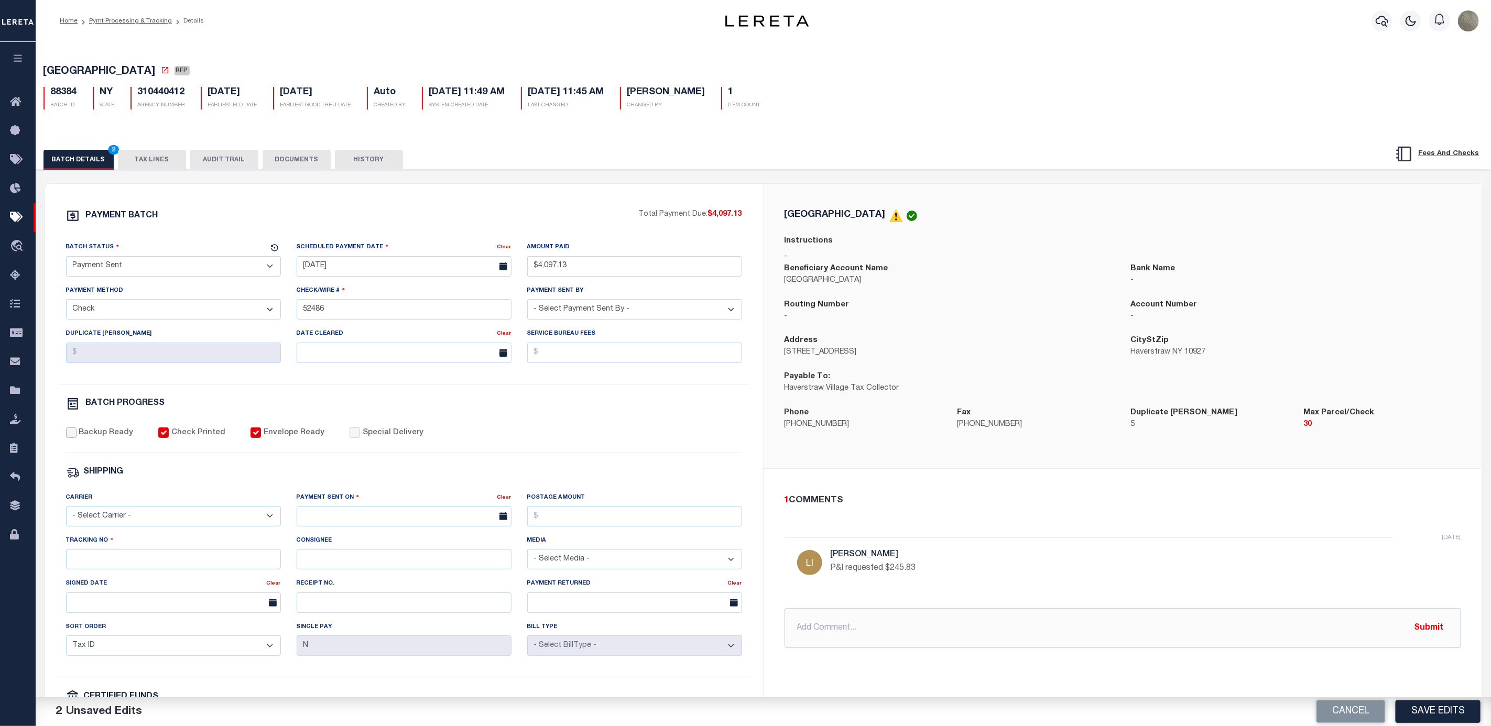
click at [77, 438] on input "Backup Ready" at bounding box center [71, 433] width 10 height 10
drag, startPoint x: 86, startPoint y: 525, endPoint x: 92, endPoint y: 537, distance: 12.7
click at [86, 525] on select "- Select Carrier - E-mail Fax Fedex FTP Other UPS USPS" at bounding box center [173, 516] width 215 height 20
click at [66, 514] on select "- Select Carrier - E-mail Fax Fedex FTP Other UPS USPS" at bounding box center [173, 516] width 215 height 20
click at [389, 514] on input "text" at bounding box center [404, 516] width 215 height 20
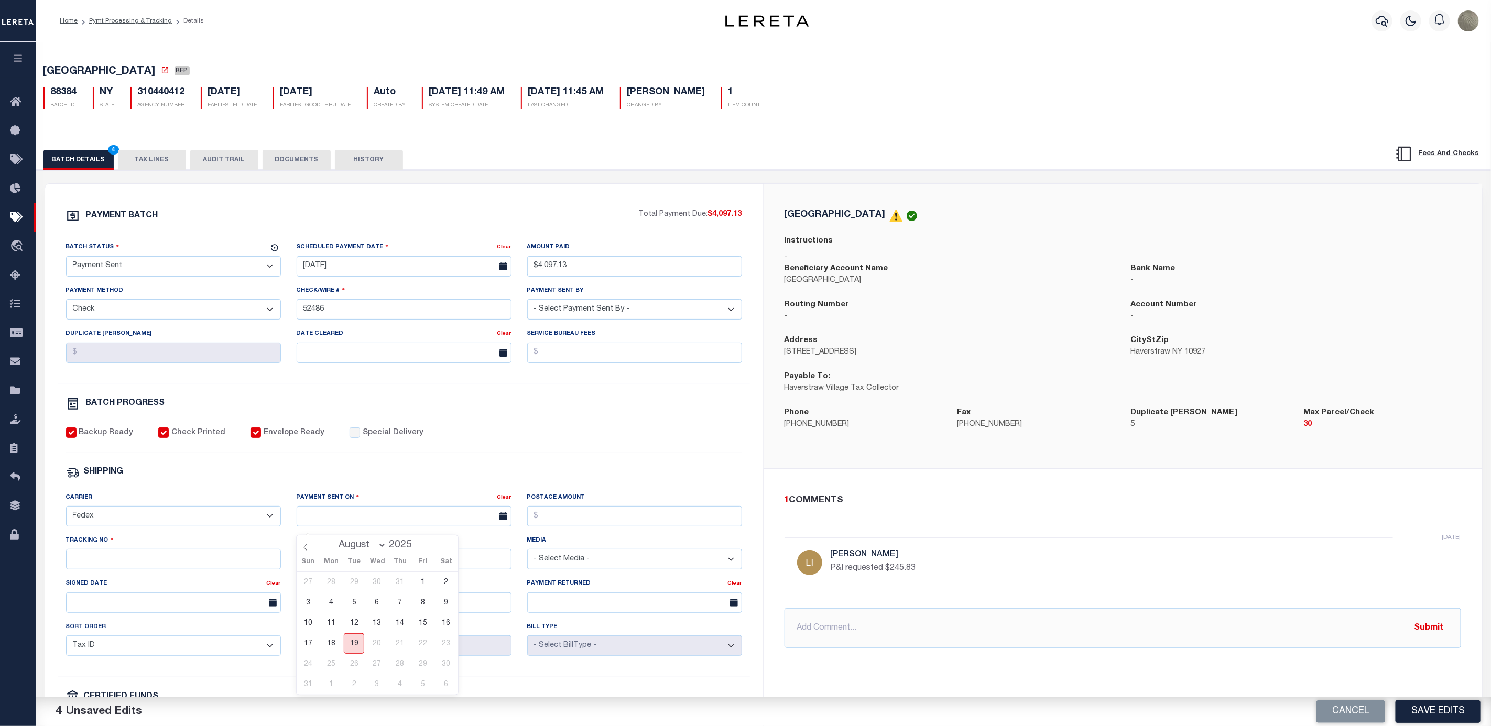
click at [355, 646] on span "19" at bounding box center [354, 644] width 20 height 20
drag, startPoint x: 614, startPoint y: 519, endPoint x: 610, endPoint y: 528, distance: 9.9
click at [614, 519] on input "Postage Amount" at bounding box center [634, 516] width 215 height 20
click at [167, 568] on input "Tracking No" at bounding box center [173, 559] width 215 height 20
click at [77, 570] on input "Tracking No" at bounding box center [173, 559] width 215 height 20
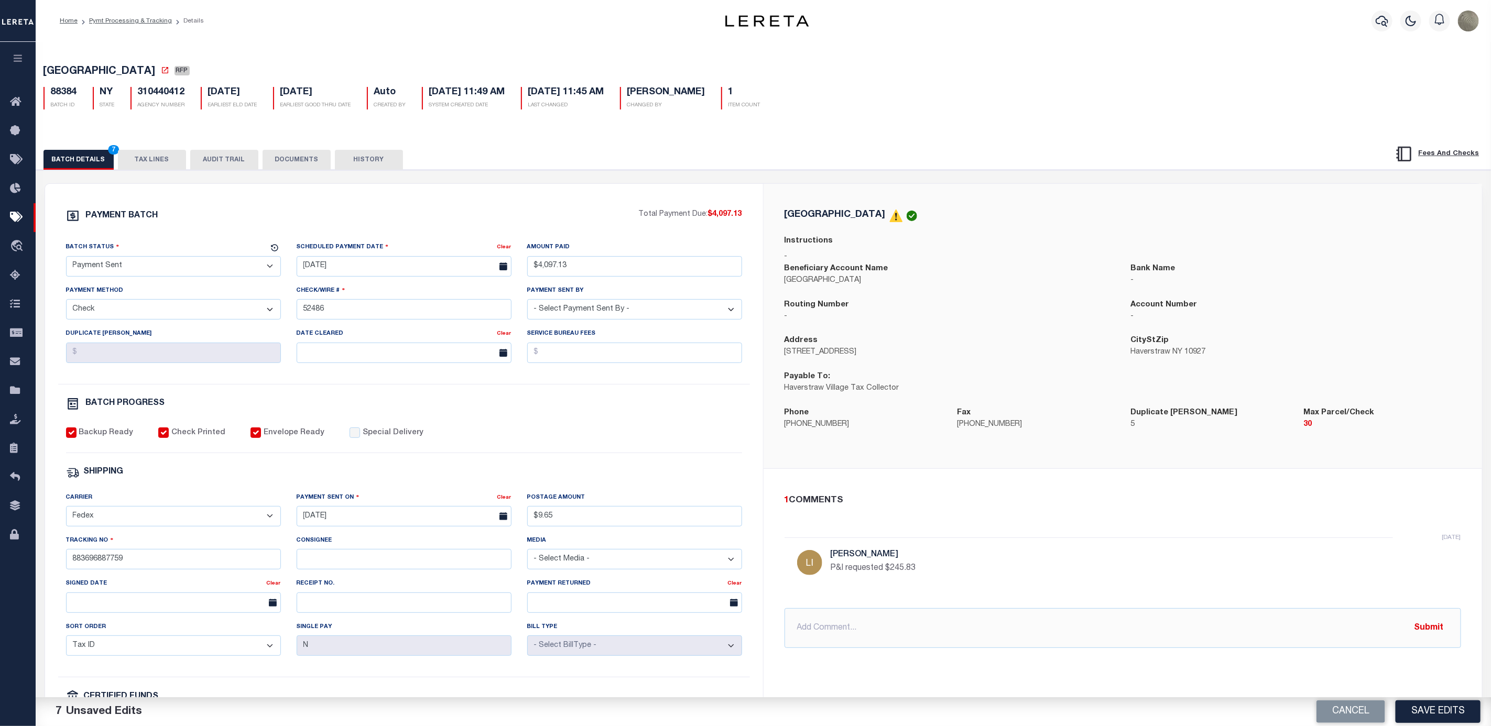
click at [604, 463] on div "PAYMENT BATCH Total Payment Due: $4,097.13 Batch Status - Select Status -" at bounding box center [404, 490] width 693 height 563
click at [1428, 711] on button "Save Edits" at bounding box center [1437, 712] width 85 height 23
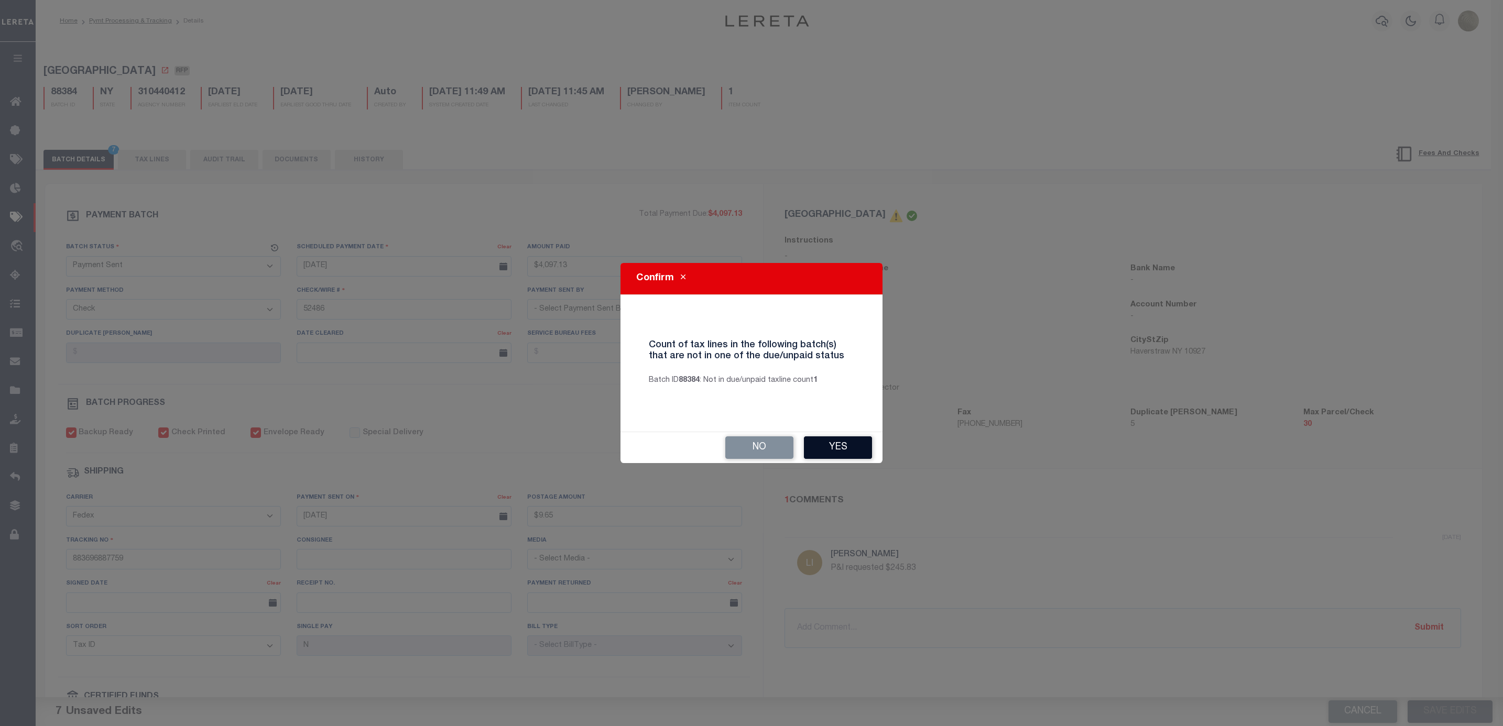
click at [843, 448] on button "Yes" at bounding box center [838, 447] width 68 height 23
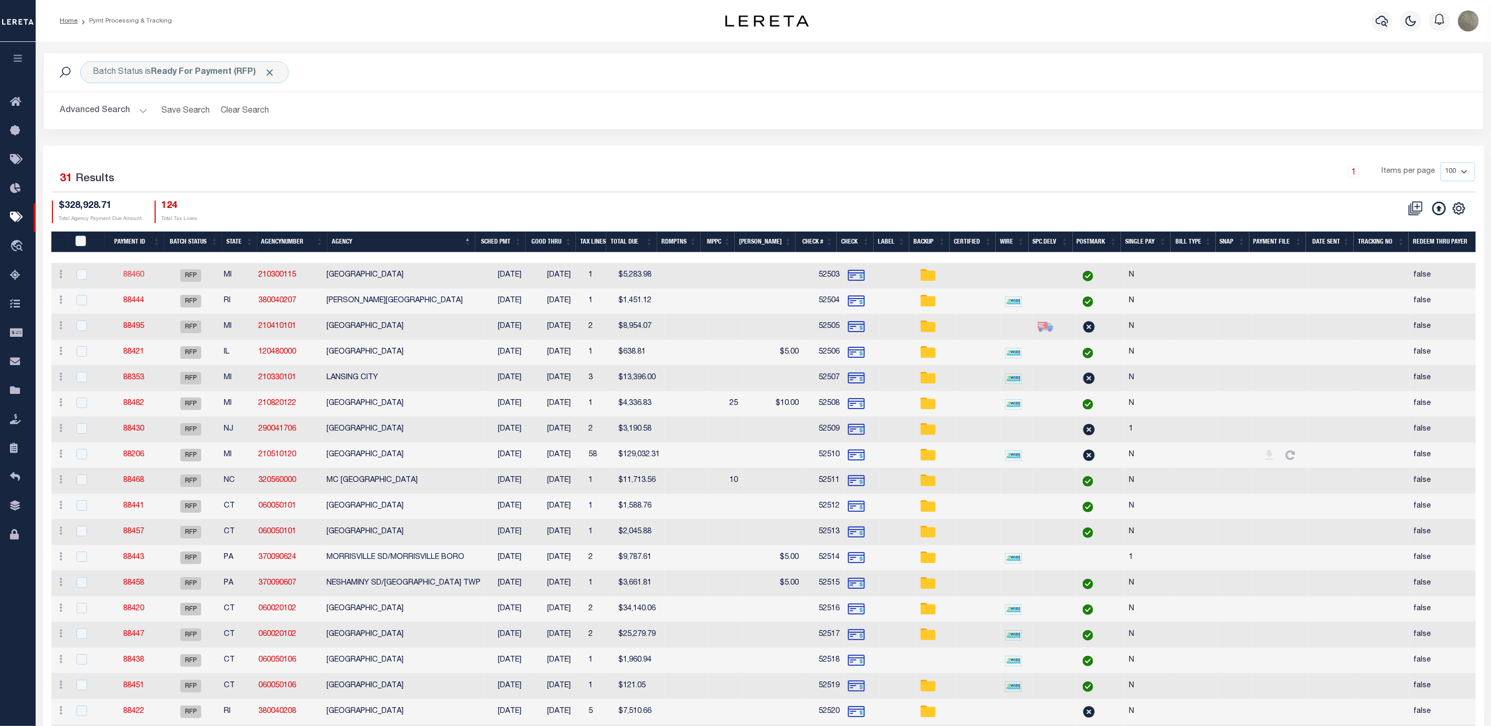
click at [134, 279] on link "88460" at bounding box center [133, 274] width 21 height 7
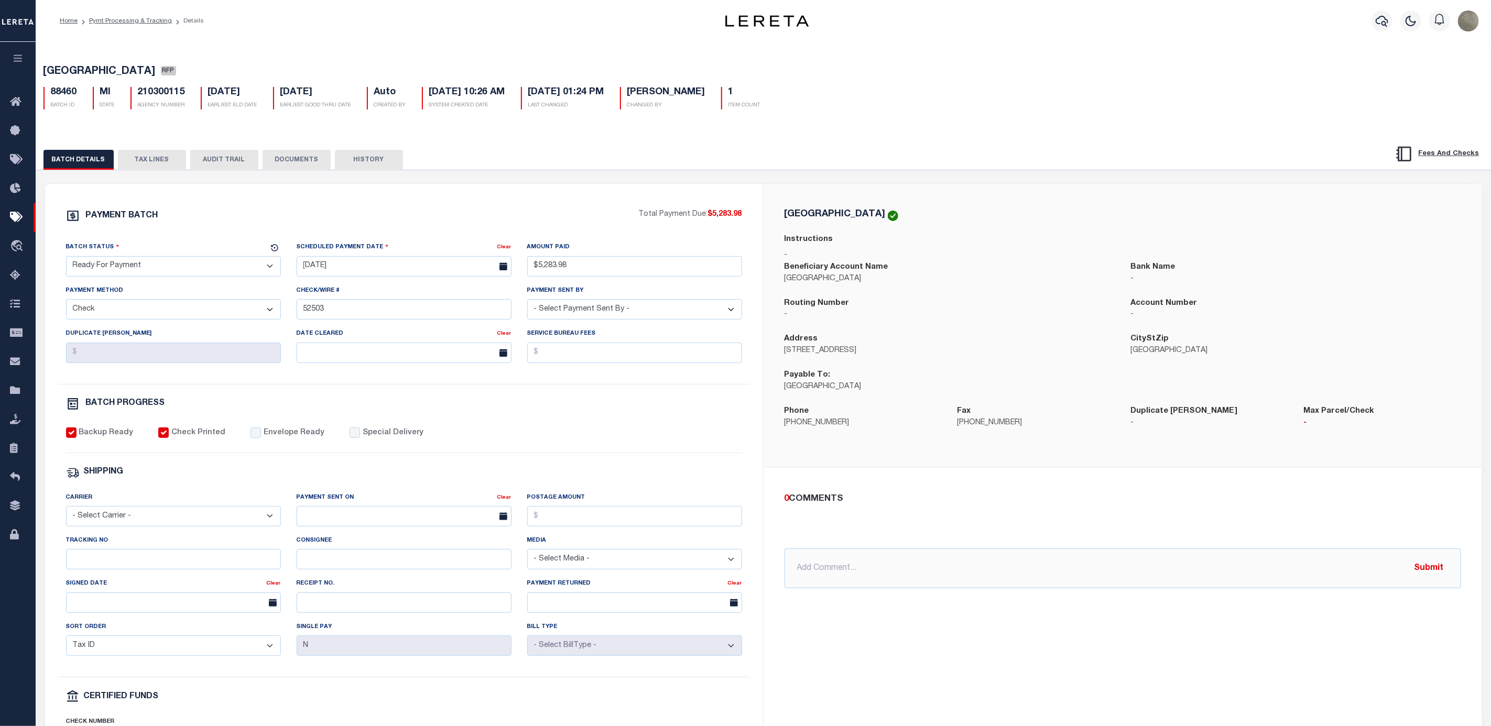
click at [159, 269] on select "- Select Status - Scheduled for Payment Ready For Payment Payment Sent Cleared …" at bounding box center [173, 266] width 215 height 20
click at [66, 259] on select "- Select Status - Scheduled for Payment Ready For Payment Payment Sent Cleared …" at bounding box center [173, 266] width 215 height 20
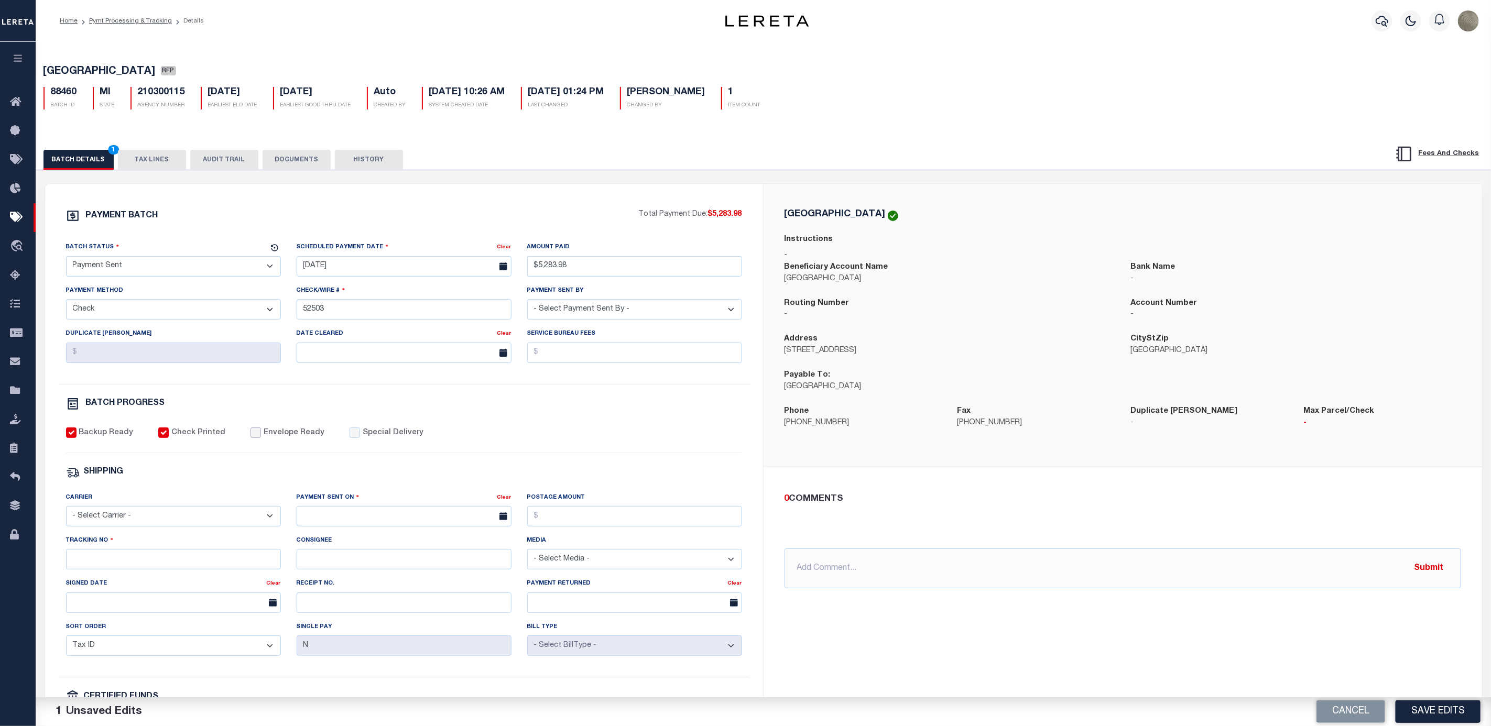
click at [250, 437] on input "Envelope Ready" at bounding box center [255, 433] width 10 height 10
click at [153, 523] on select "- Select Carrier - E-mail Fax Fedex FTP Other UPS USPS" at bounding box center [173, 516] width 215 height 20
click at [66, 514] on select "- Select Carrier - E-mail Fax Fedex FTP Other UPS USPS" at bounding box center [173, 516] width 215 height 20
click at [401, 520] on input "text" at bounding box center [404, 516] width 215 height 20
click at [357, 641] on span "19" at bounding box center [354, 644] width 20 height 20
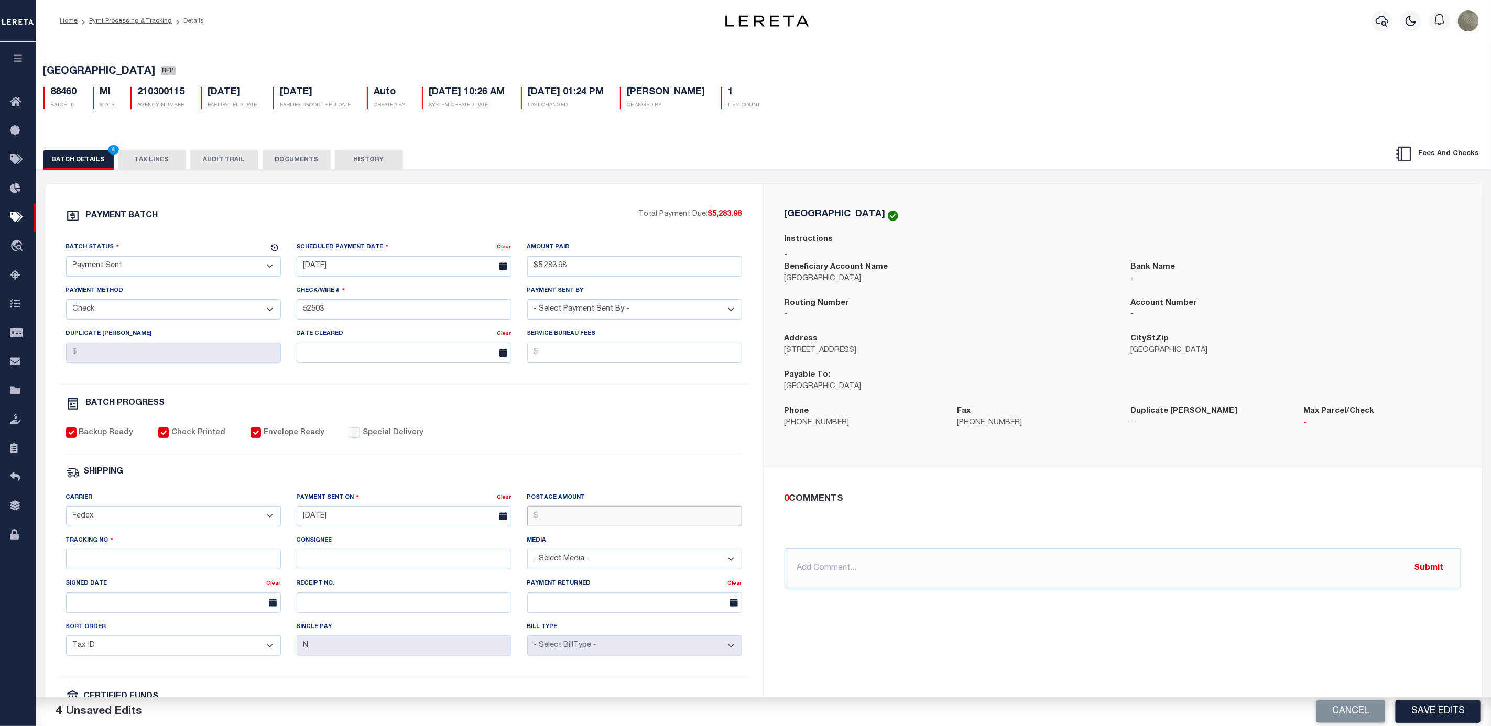
click at [568, 519] on input "Postage Amount" at bounding box center [634, 516] width 215 height 20
click at [148, 570] on input "Tracking No" at bounding box center [173, 559] width 215 height 20
click at [635, 404] on div "PAYMENT BATCH Total Payment Due: $5,283.98 Batch Status - Select Status -" at bounding box center [404, 490] width 693 height 563
click at [1451, 713] on button "Save Edits" at bounding box center [1437, 712] width 85 height 23
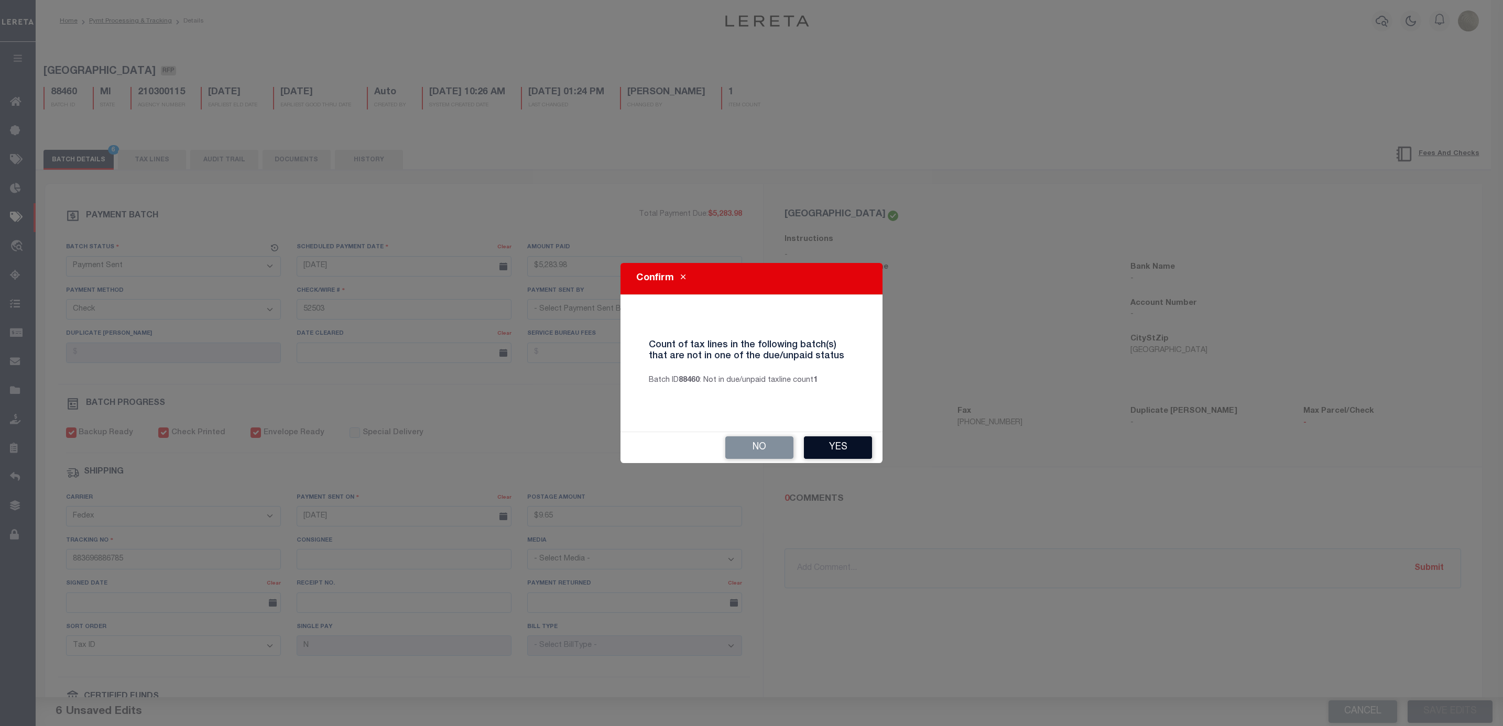
click at [835, 442] on button "Yes" at bounding box center [838, 447] width 68 height 23
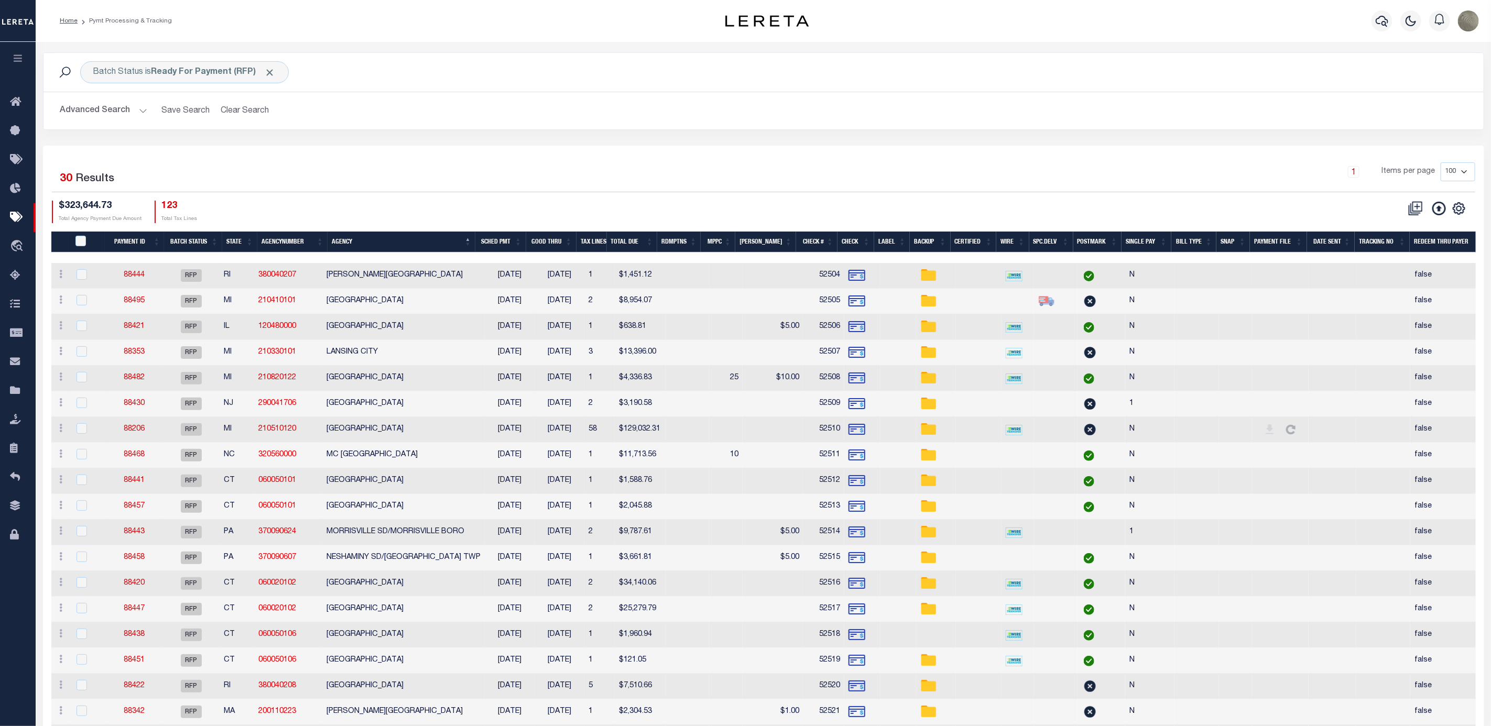
click at [142, 279] on link "88444" at bounding box center [134, 274] width 21 height 7
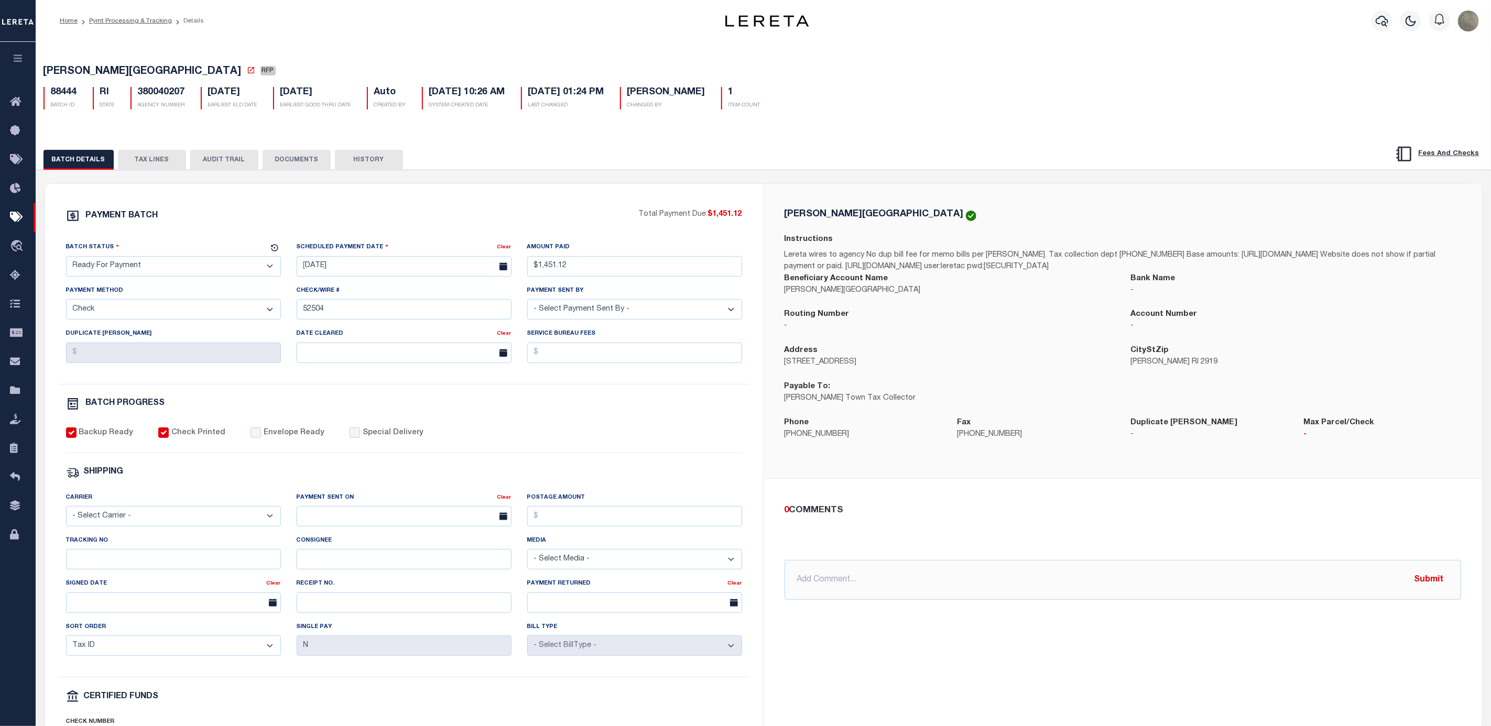
click at [135, 263] on select "- Select Status - Scheduled for Payment Ready For Payment Payment Sent Cleared …" at bounding box center [173, 266] width 215 height 20
click at [66, 259] on select "- Select Status - Scheduled for Payment Ready For Payment Payment Sent Cleared …" at bounding box center [173, 266] width 215 height 20
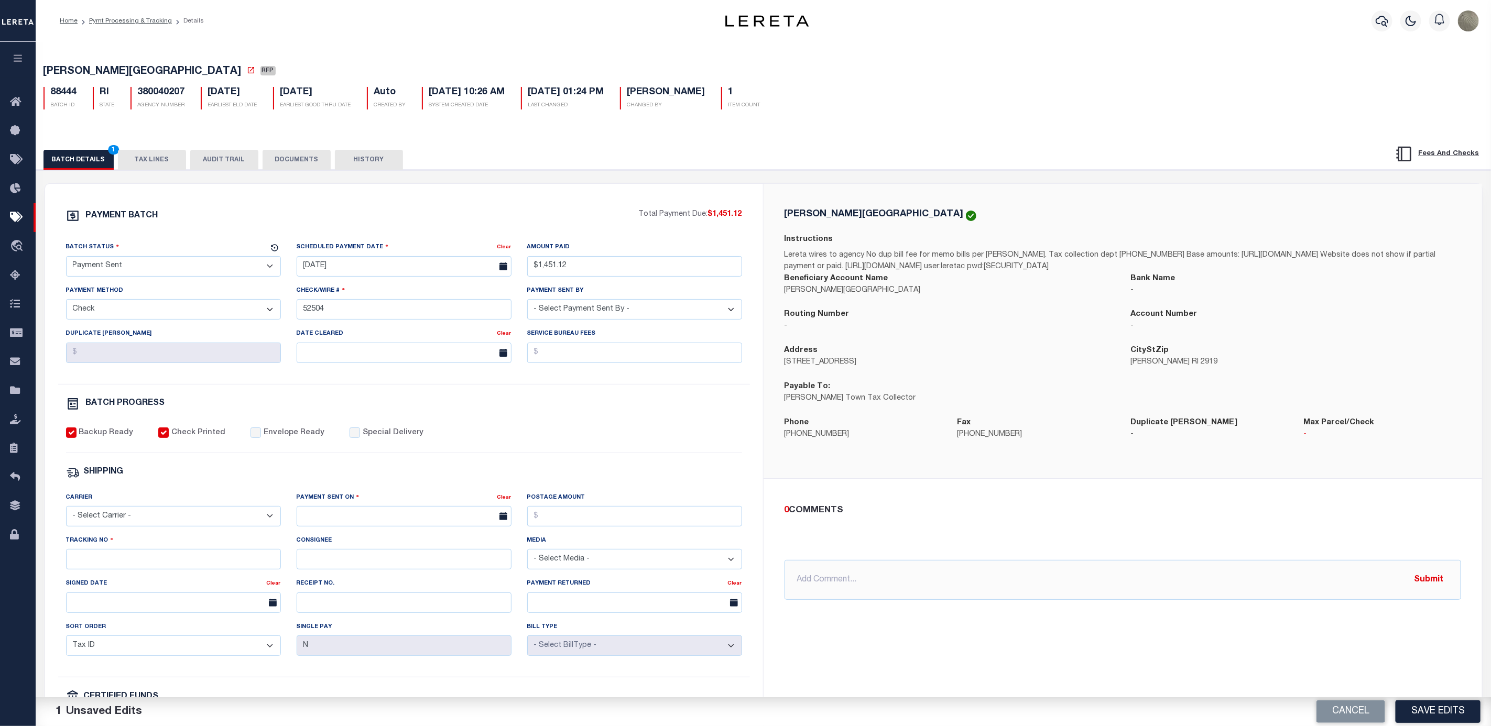
click at [241, 442] on div "Backup Ready Check Printed Envelope Ready Special Delivery" at bounding box center [404, 441] width 676 height 26
click at [250, 438] on input "Envelope Ready" at bounding box center [255, 433] width 10 height 10
drag, startPoint x: 151, startPoint y: 525, endPoint x: 140, endPoint y: 537, distance: 15.9
click at [151, 525] on select "- Select Carrier - E-mail Fax Fedex FTP Other UPS USPS" at bounding box center [173, 516] width 215 height 20
click at [66, 514] on select "- Select Carrier - E-mail Fax Fedex FTP Other UPS USPS" at bounding box center [173, 516] width 215 height 20
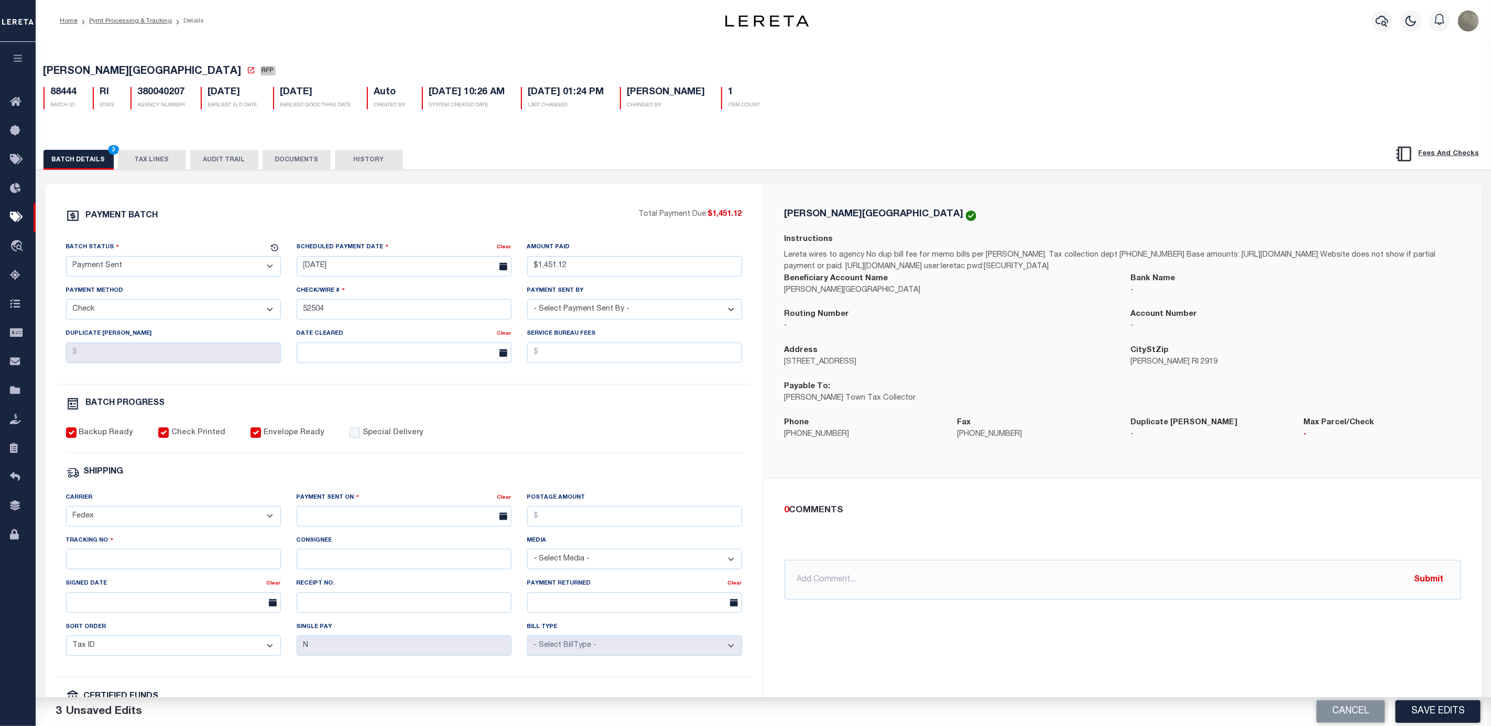
click at [399, 507] on div "Payment Sent On" at bounding box center [397, 499] width 201 height 15
click at [387, 518] on input "text" at bounding box center [404, 516] width 215 height 20
click at [348, 643] on span "19" at bounding box center [354, 644] width 20 height 20
click at [574, 522] on input "Postage Amount" at bounding box center [634, 516] width 215 height 20
click at [97, 570] on input "Tracking No" at bounding box center [173, 559] width 215 height 20
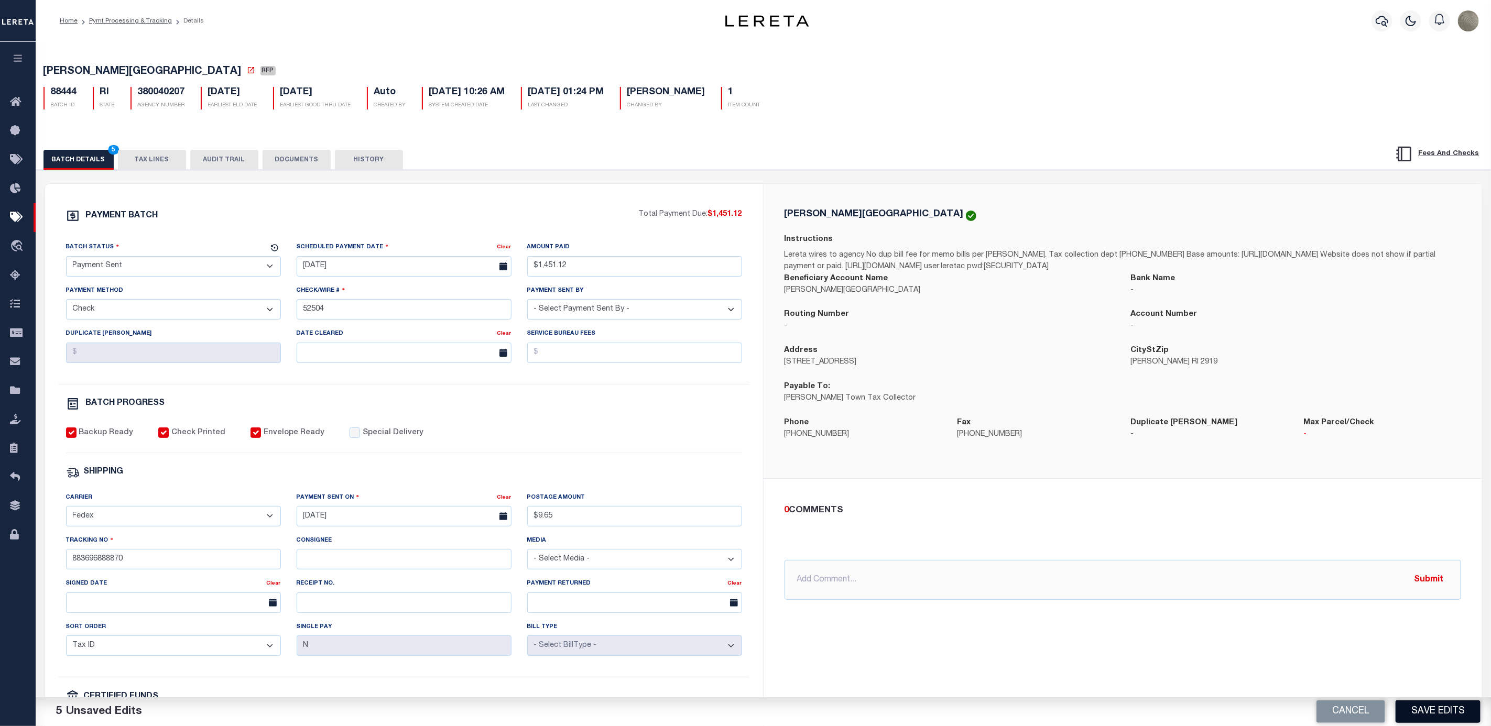
click at [1429, 706] on button "Save Edits" at bounding box center [1437, 712] width 85 height 23
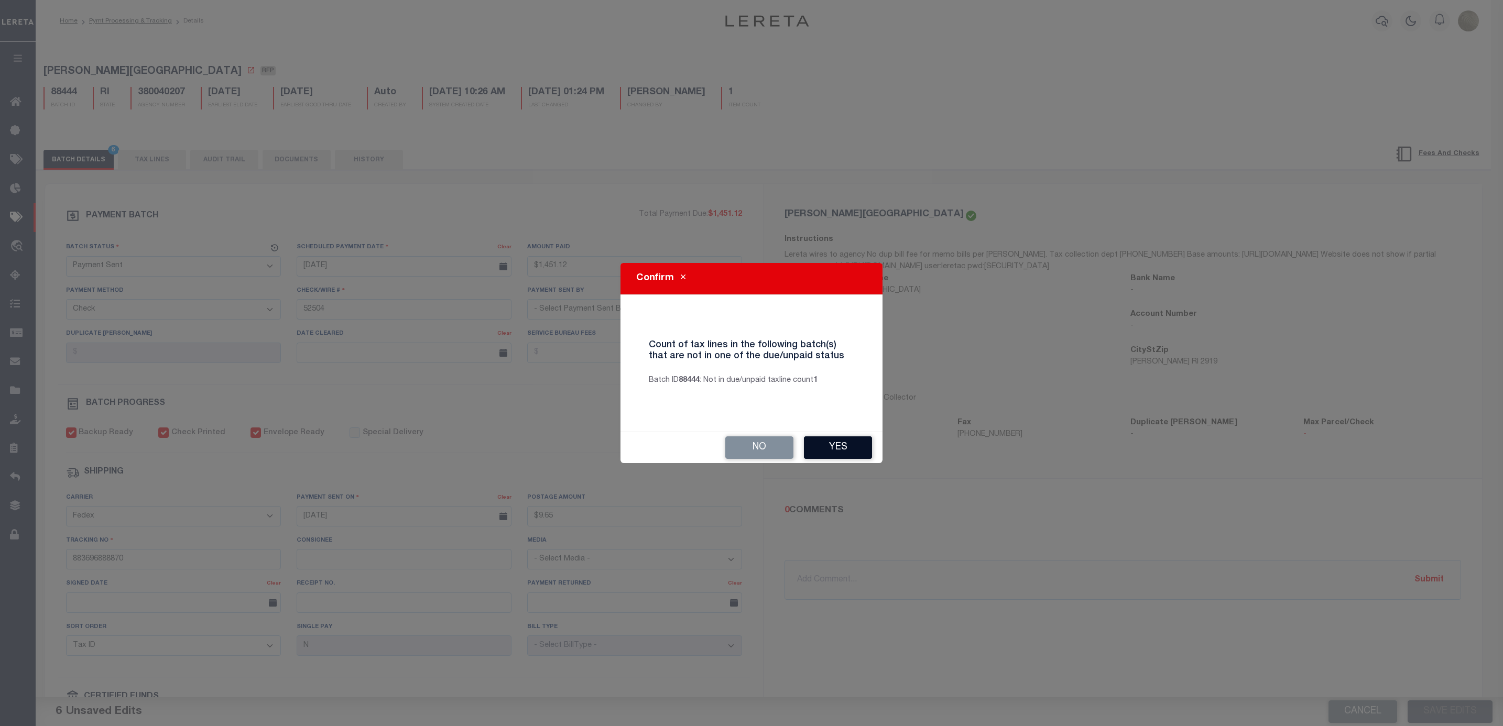
click at [843, 442] on button "Yes" at bounding box center [838, 447] width 68 height 23
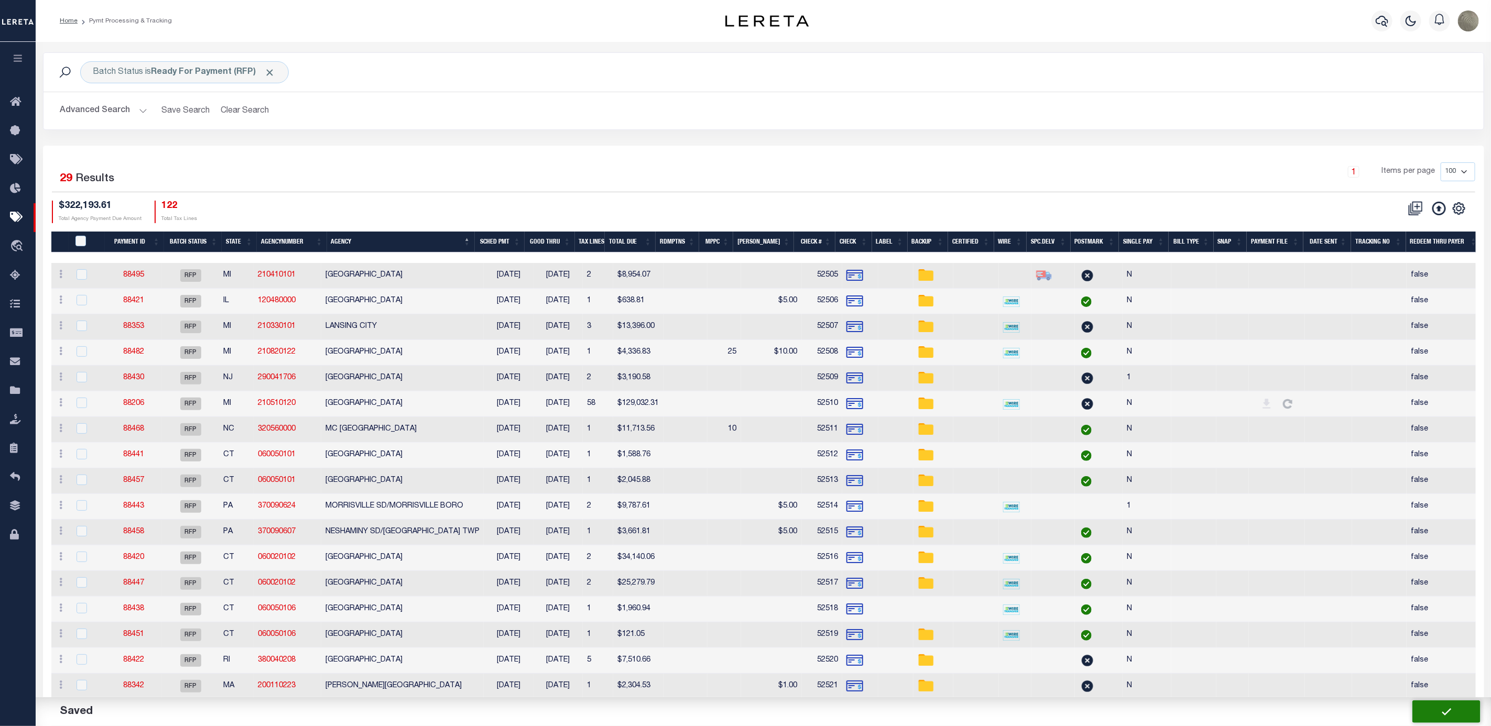
click at [480, 192] on div "1 Items per page 100 200 500 1000" at bounding box center [942, 176] width 1079 height 29
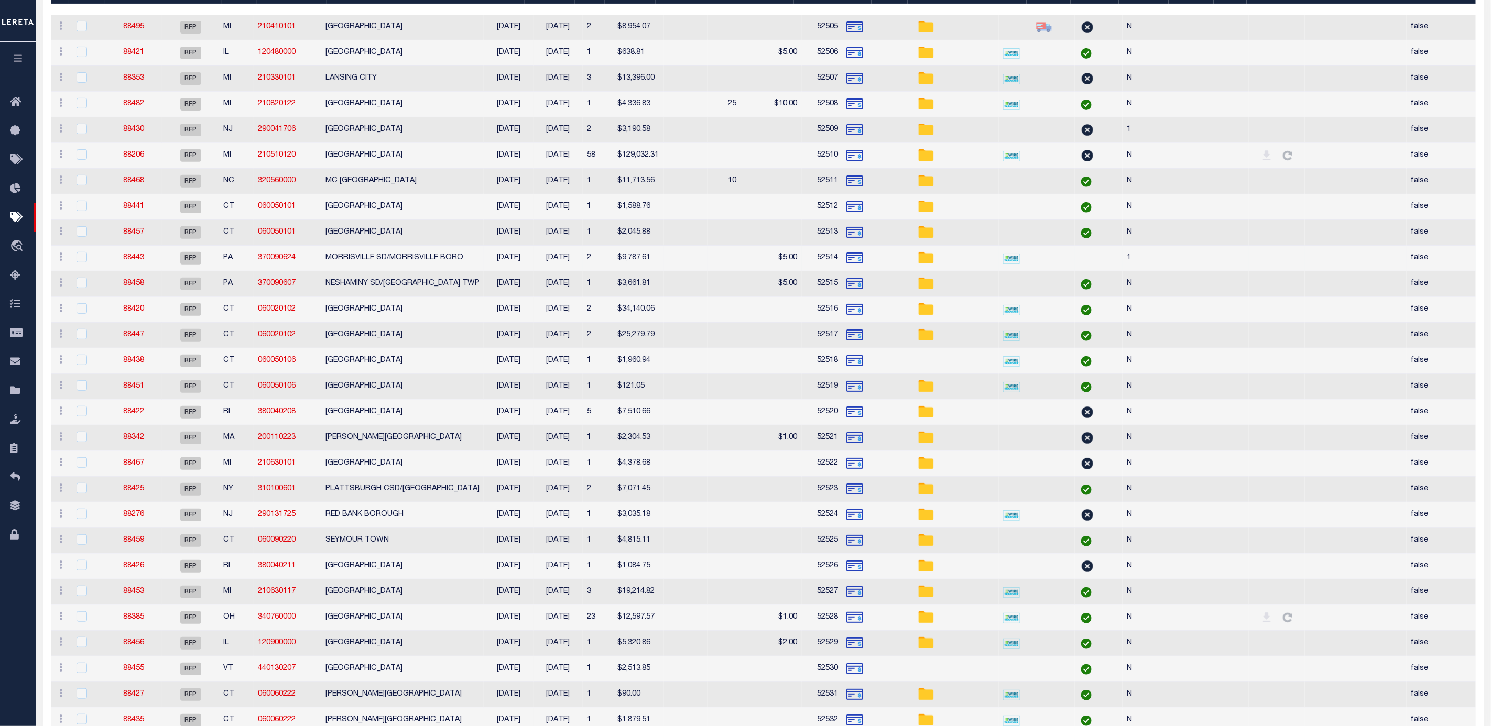
scroll to position [170, 0]
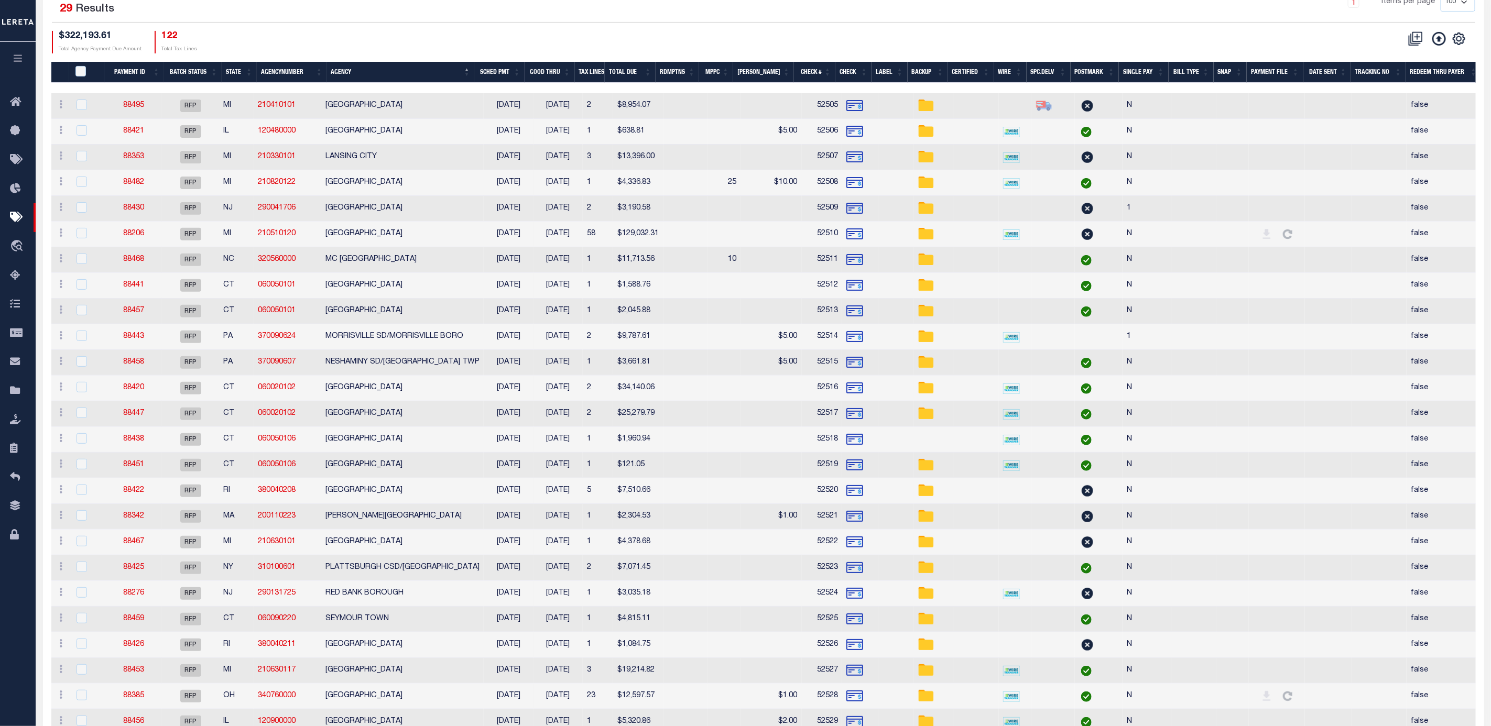
click at [417, 18] on div "1 Items per page 100 200 500 1000" at bounding box center [943, 6] width 1064 height 27
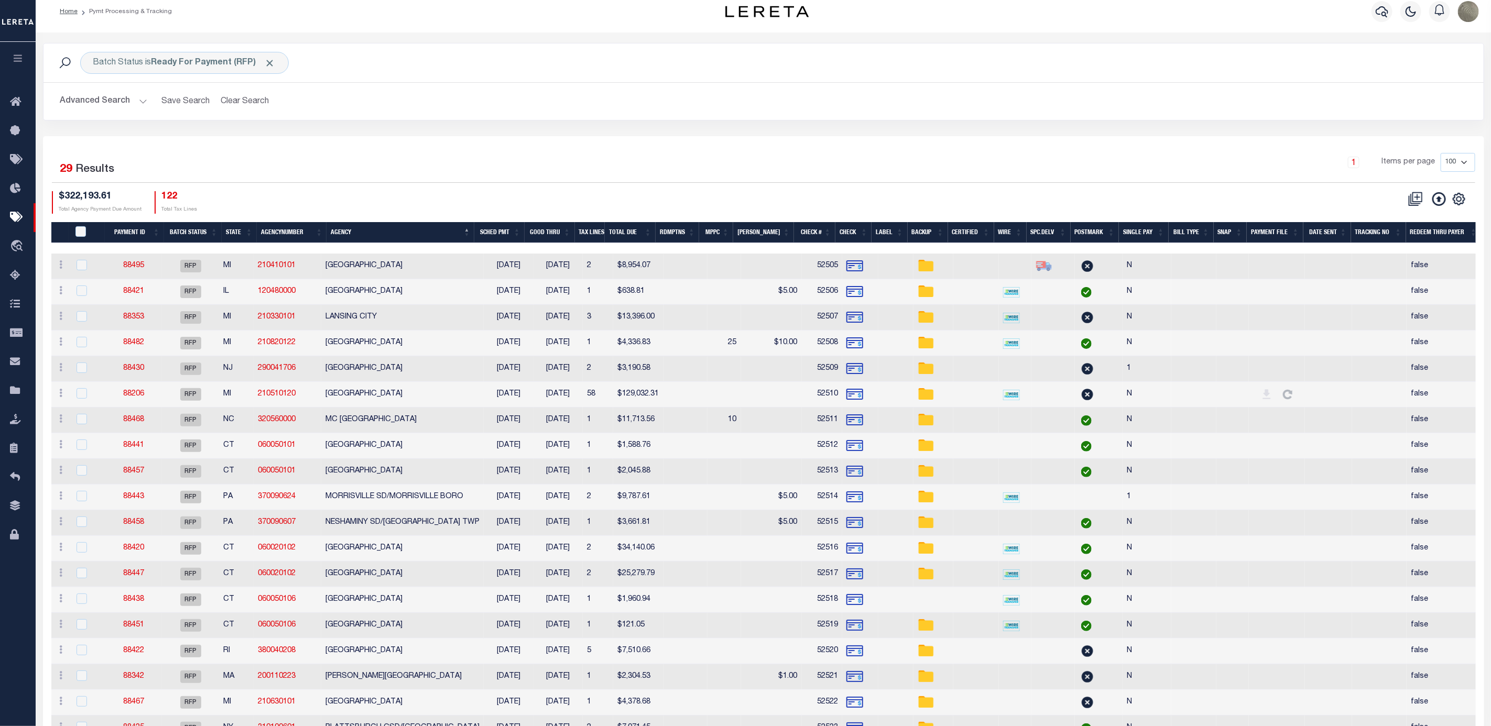
scroll to position [0, 0]
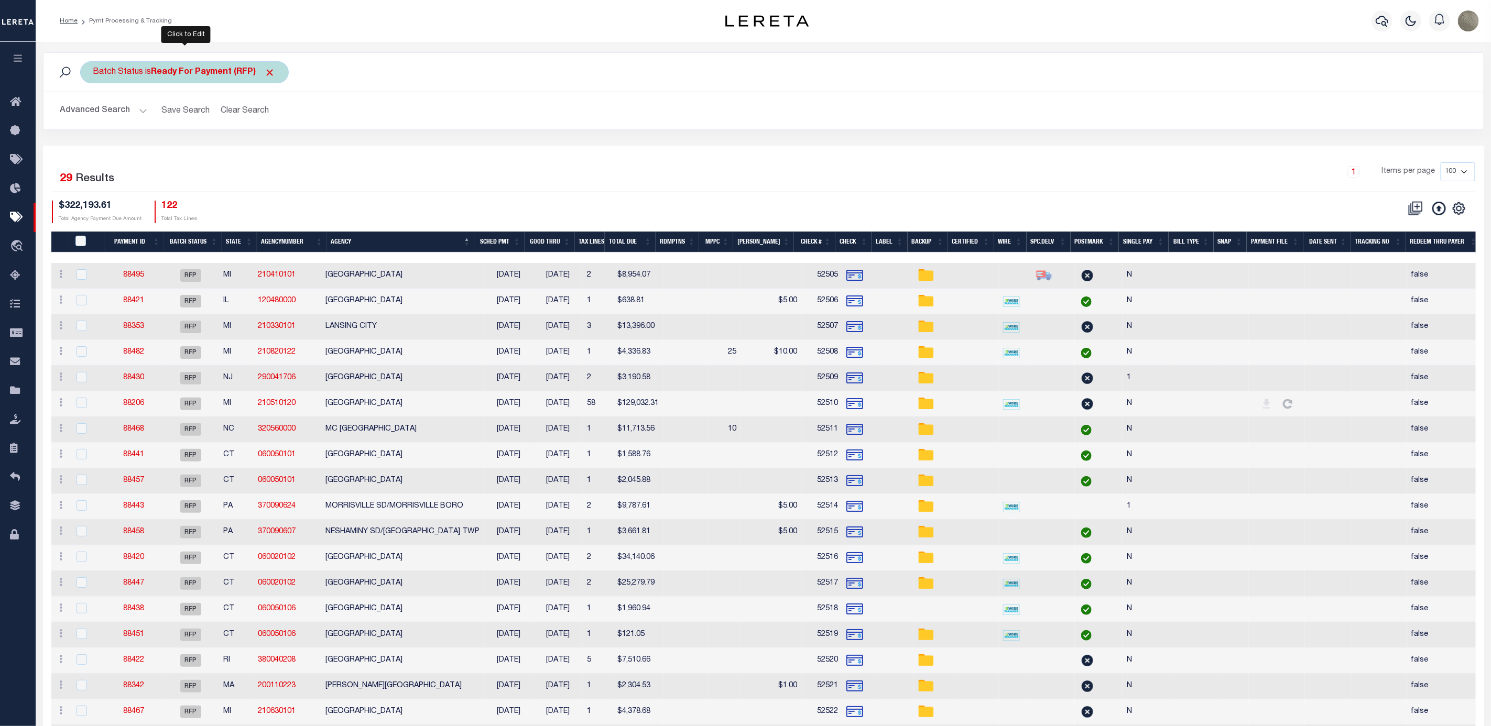
click at [215, 83] on div "Batch Status is Ready For Payment (RFP)" at bounding box center [184, 72] width 209 height 22
click at [160, 133] on div "Is Contains Awaiting Funds (AWF) Cleared and Complete (CAC) New Check Needed (N…" at bounding box center [171, 120] width 167 height 82
click at [160, 130] on select "Awaiting Funds (AWF) Cleared and Complete (CAC) New Check Needed (NCN) Payment …" at bounding box center [171, 124] width 154 height 20
click at [94, 115] on select "Awaiting Funds (AWF) Cleared and Complete (CAC) New Check Needed (NCN) Payment …" at bounding box center [171, 124] width 154 height 20
drag, startPoint x: 239, startPoint y: 139, endPoint x: 233, endPoint y: 151, distance: 14.3
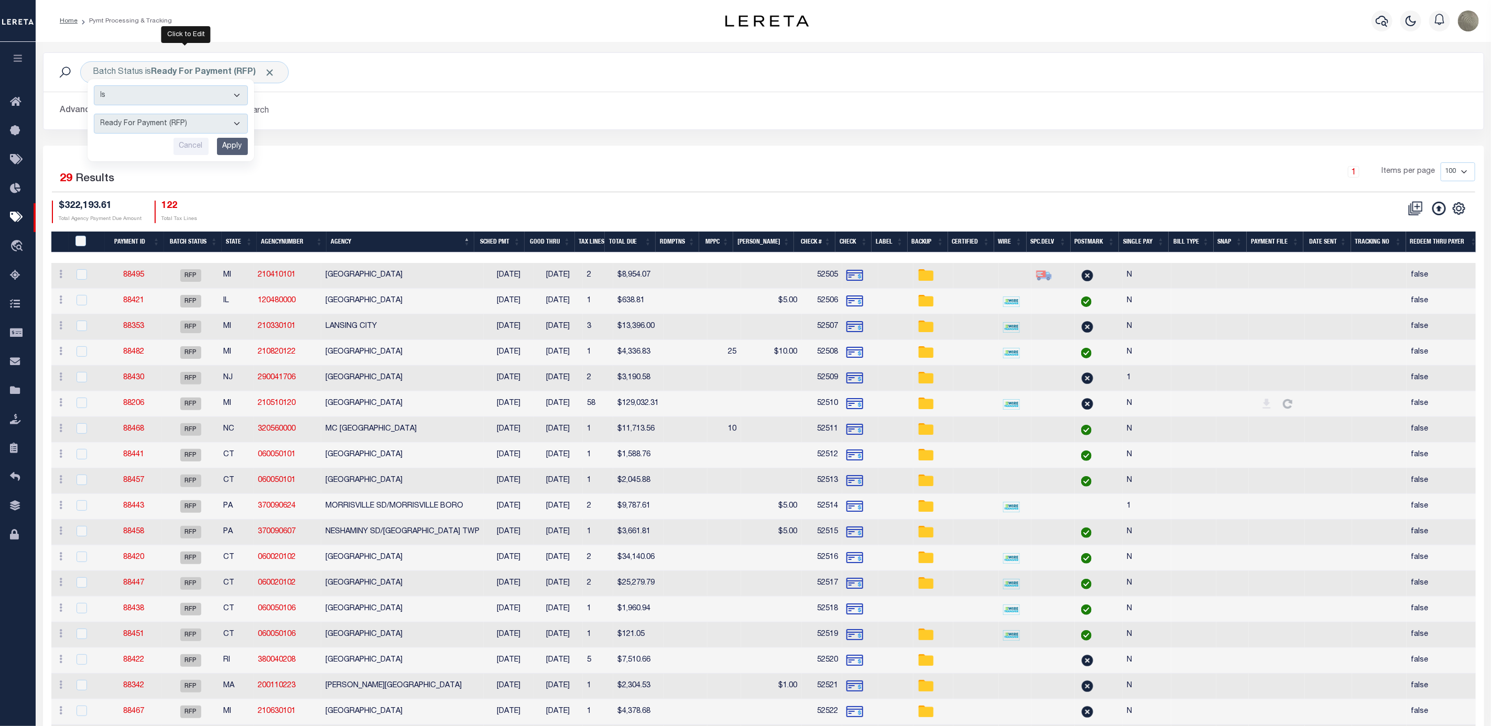
click at [239, 139] on input "Apply" at bounding box center [232, 146] width 31 height 17
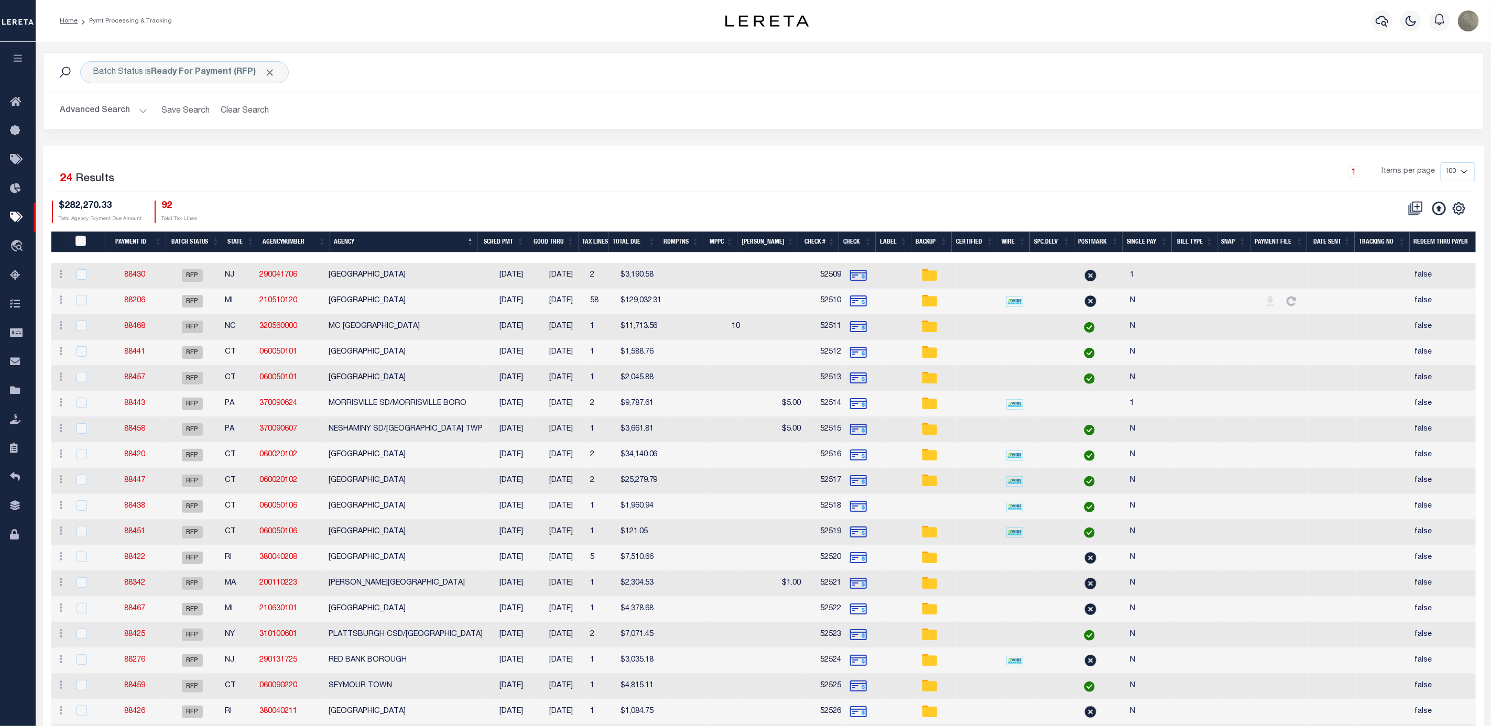
click at [231, 152] on div "1 Selected 24 Results 1 Items per page 100 200 500 1000 $282,270.33 92" at bounding box center [763, 517] width 1441 height 742
click at [185, 71] on b "Ready For Payment (RFP)" at bounding box center [213, 72] width 124 height 8
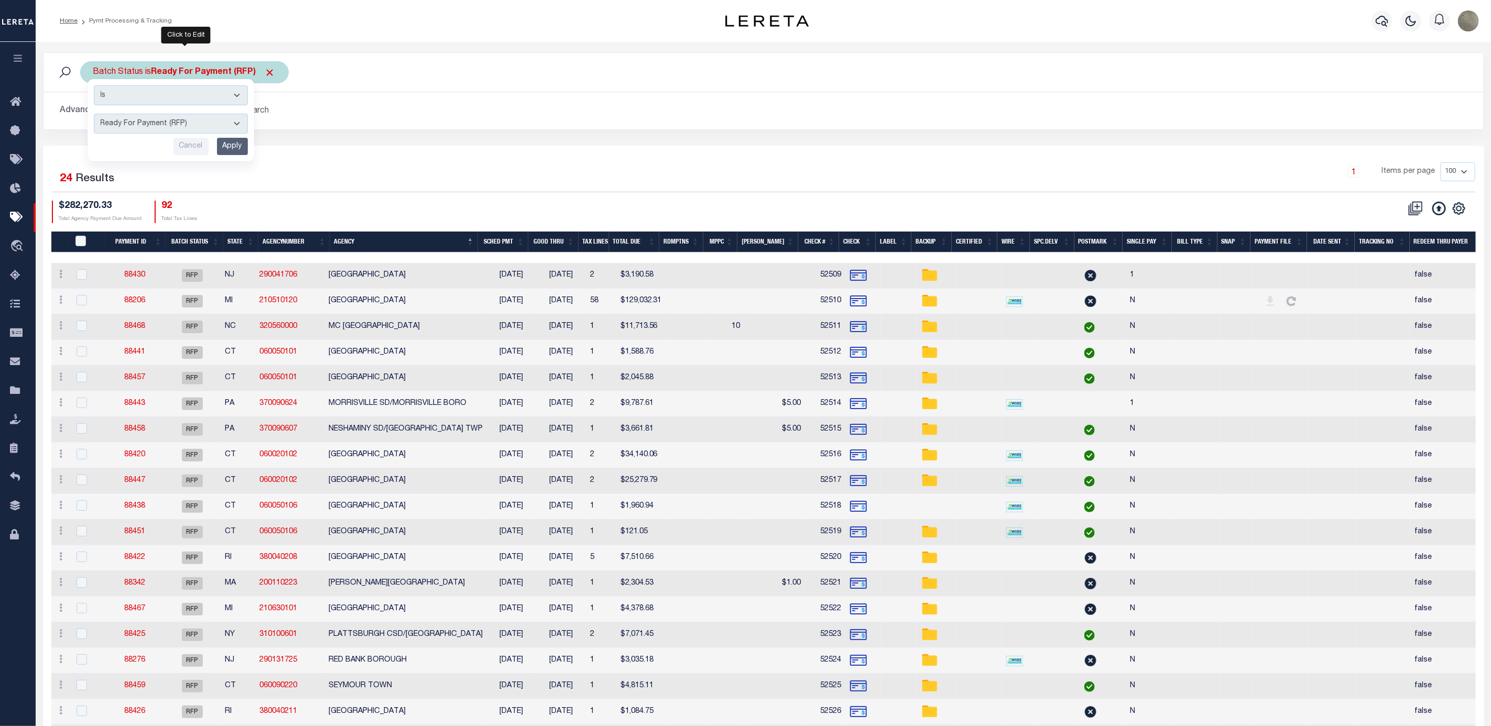
click at [151, 122] on select "Awaiting Funds (AWF) Cleared and Complete (CAC) New Check Needed (NCN) Payment …" at bounding box center [171, 124] width 154 height 20
click at [94, 115] on select "Awaiting Funds (AWF) Cleared and Complete (CAC) New Check Needed (NCN) Payment …" at bounding box center [171, 124] width 154 height 20
click at [230, 149] on input "Apply" at bounding box center [232, 146] width 31 height 17
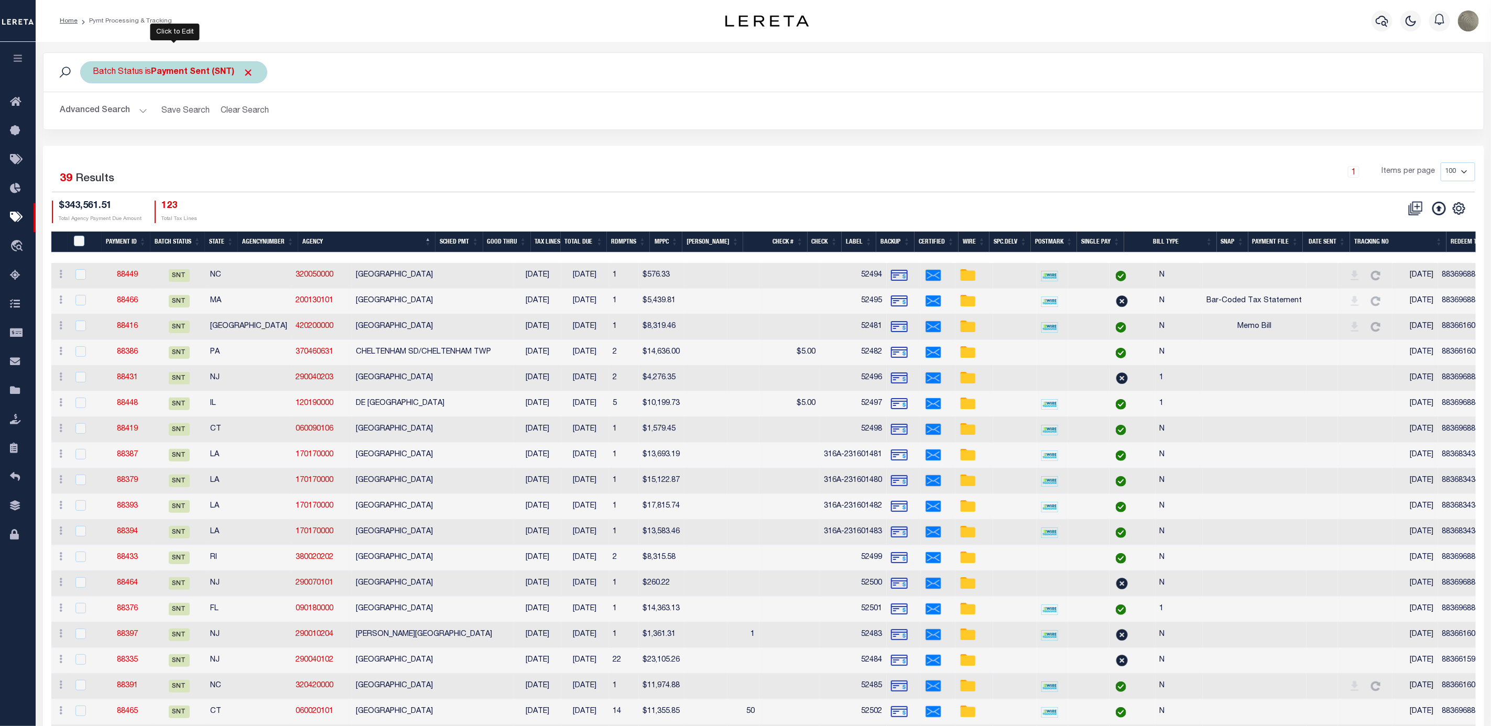
click at [154, 71] on b "Payment Sent (SNT)" at bounding box center [202, 72] width 103 height 8
click at [156, 128] on select "Awaiting Funds (AWF) Cleared and Complete (CAC) New Check Needed (NCN) Payment …" at bounding box center [171, 124] width 154 height 20
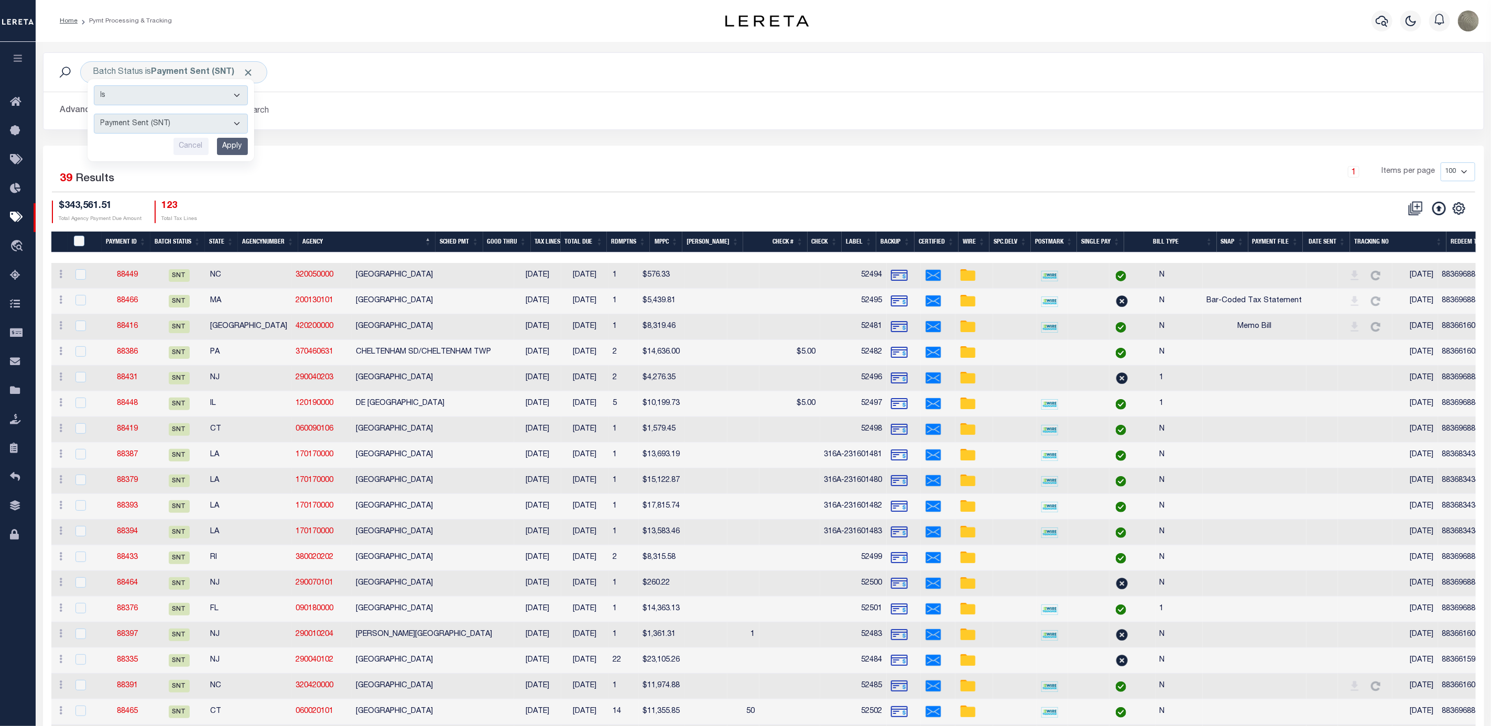
click at [392, 172] on div "1 Selected 39 Results" at bounding box center [224, 176] width 344 height 29
click at [22, 336] on icon at bounding box center [18, 333] width 17 height 13
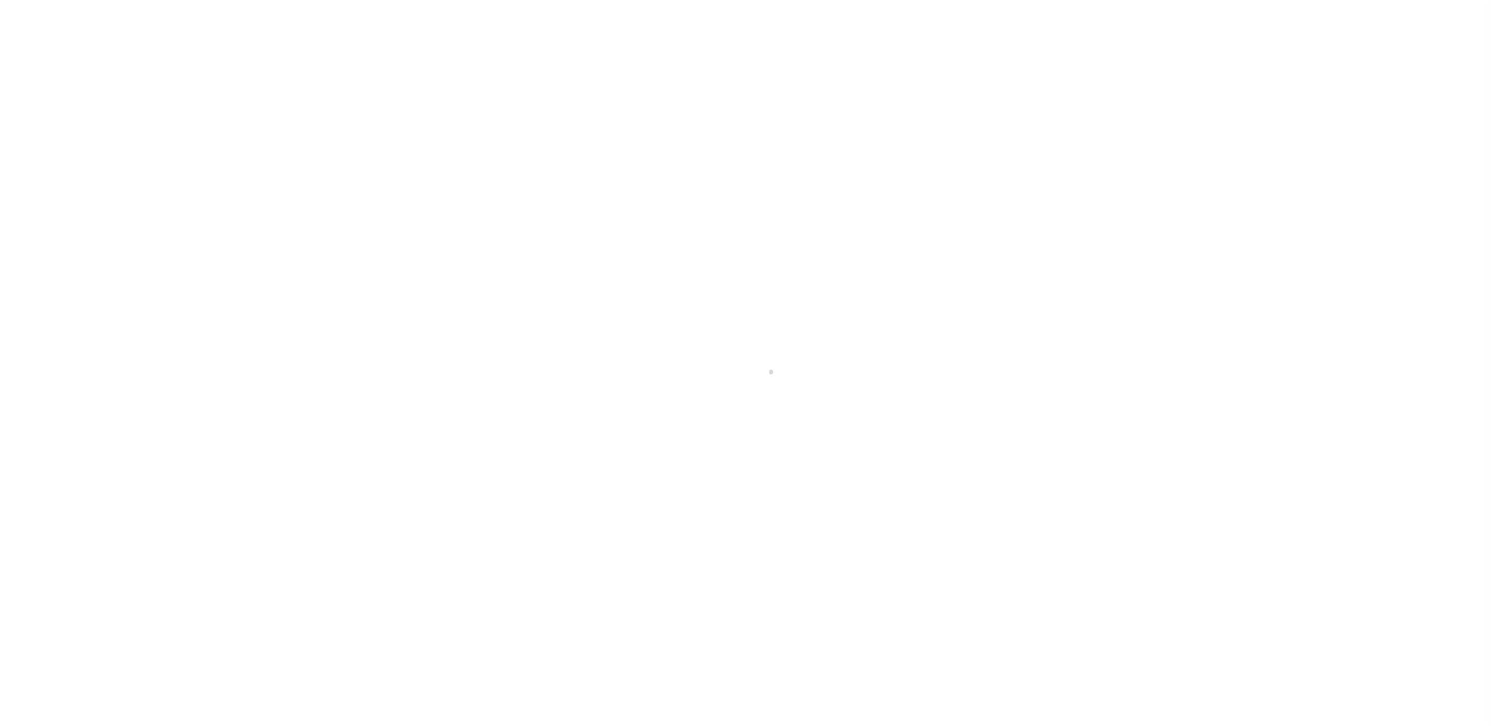
select select "RFP"
select select "CHK"
select select "[PERSON_NAME]"
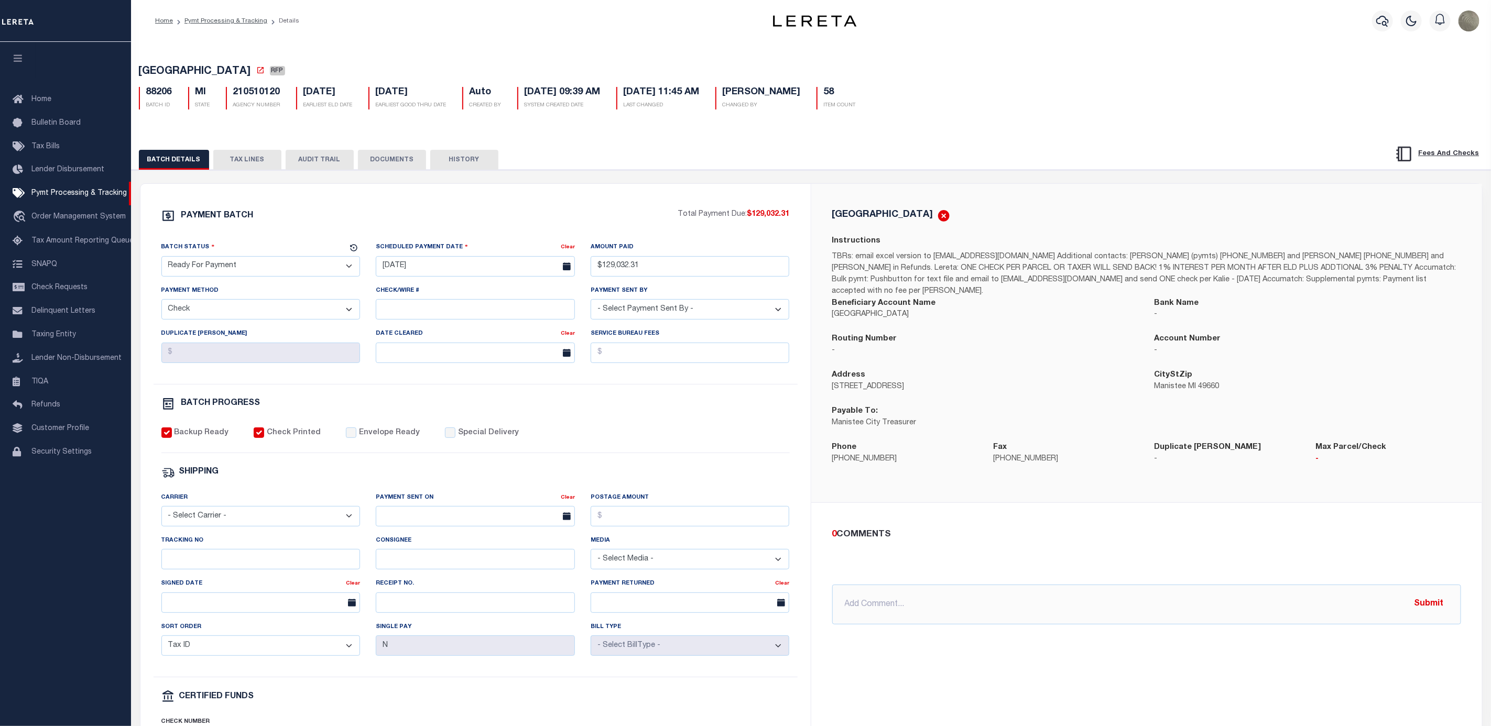
click at [765, 439] on div "Backup Ready Check Printed Envelope Ready Special Delivery" at bounding box center [475, 441] width 628 height 26
click at [442, 217] on div "PAYMENT BATCH" at bounding box center [419, 219] width 517 height 20
click at [650, 216] on div "PAYMENT BATCH" at bounding box center [419, 219] width 517 height 20
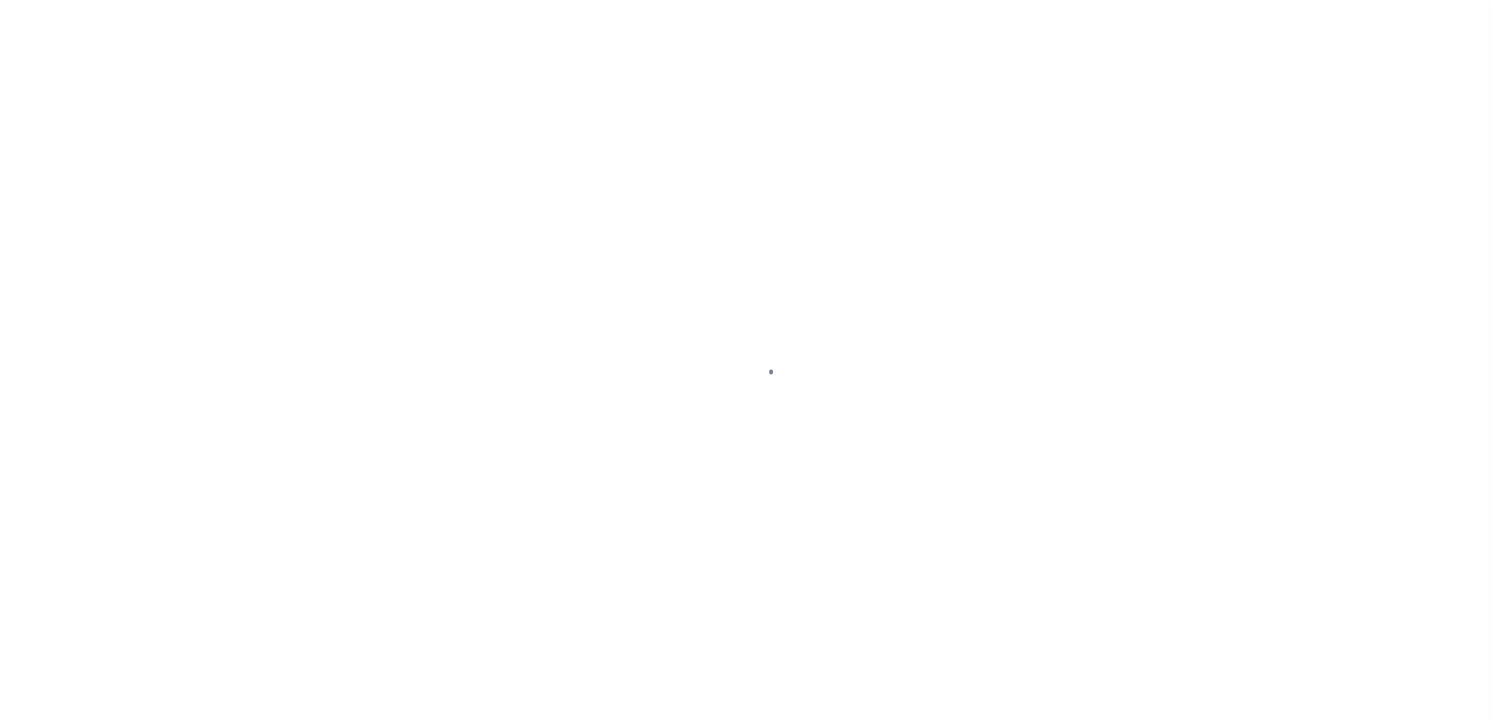
select select "RFP"
select select "CHK"
select select "[PERSON_NAME]"
select select "FDX"
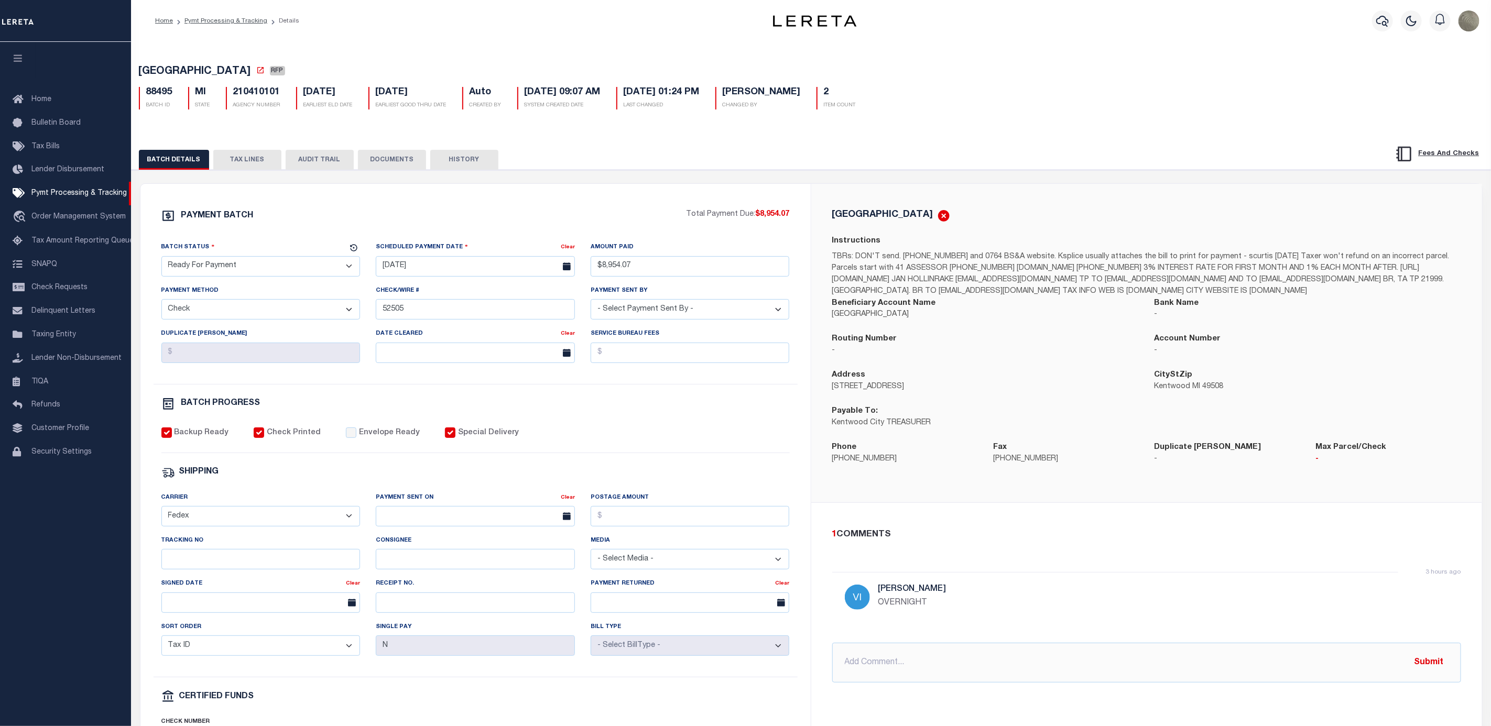
drag, startPoint x: 647, startPoint y: 423, endPoint x: 643, endPoint y: 417, distance: 7.0
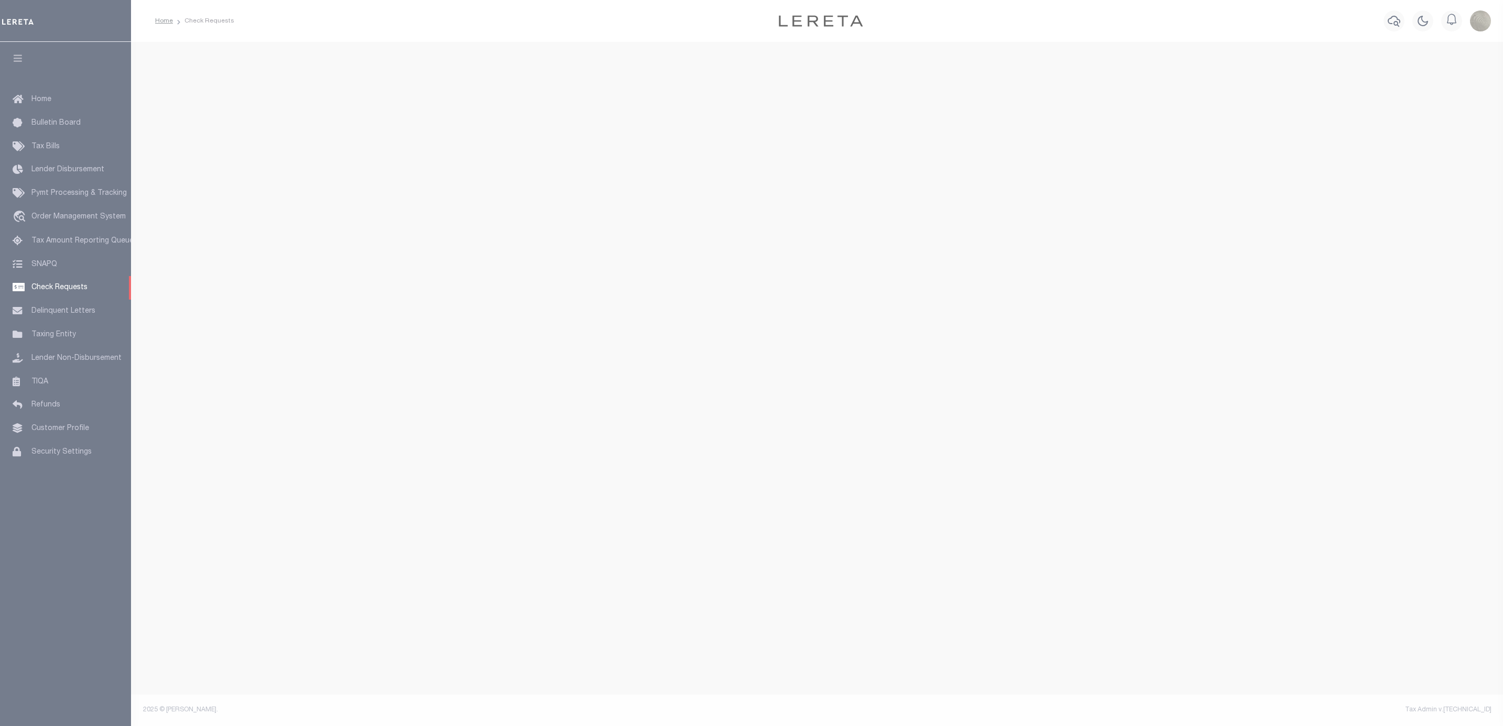
select select "50"
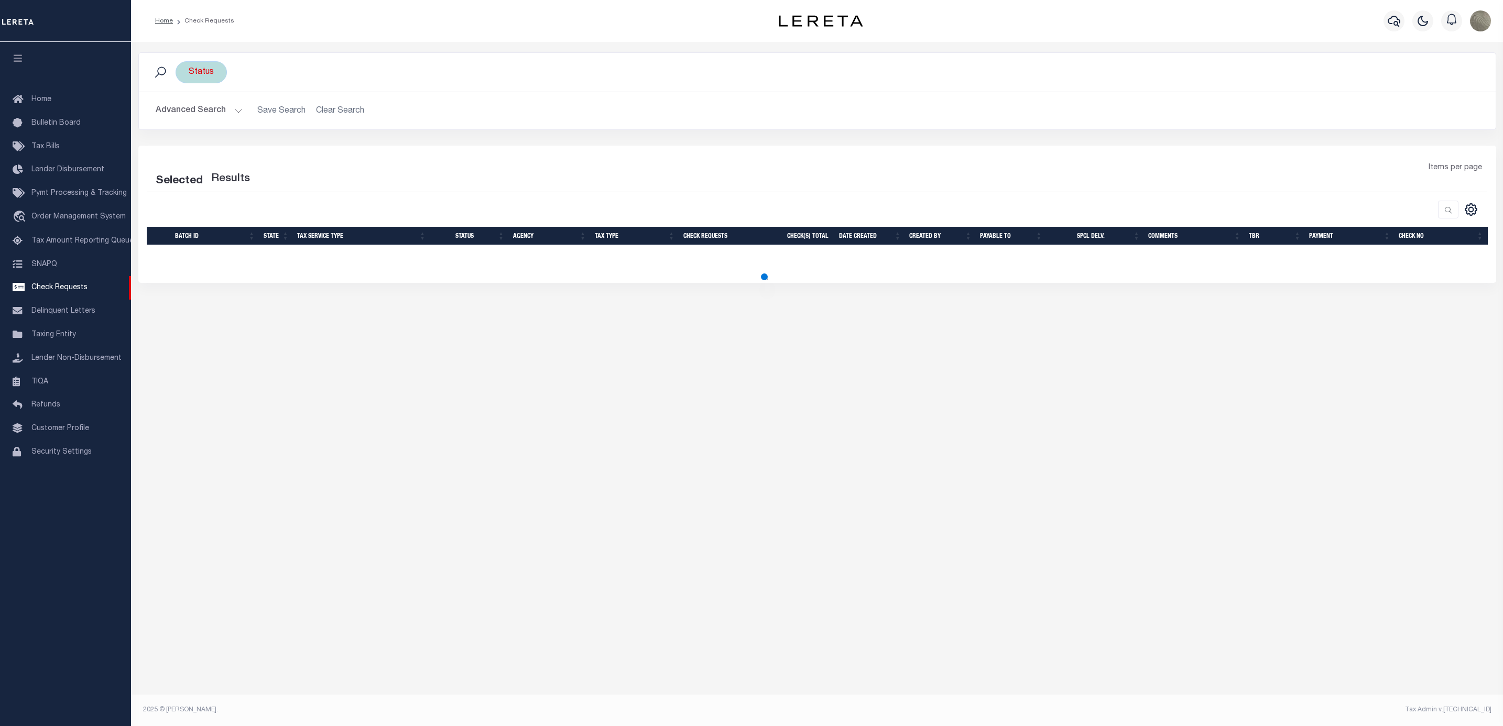
select select "50"
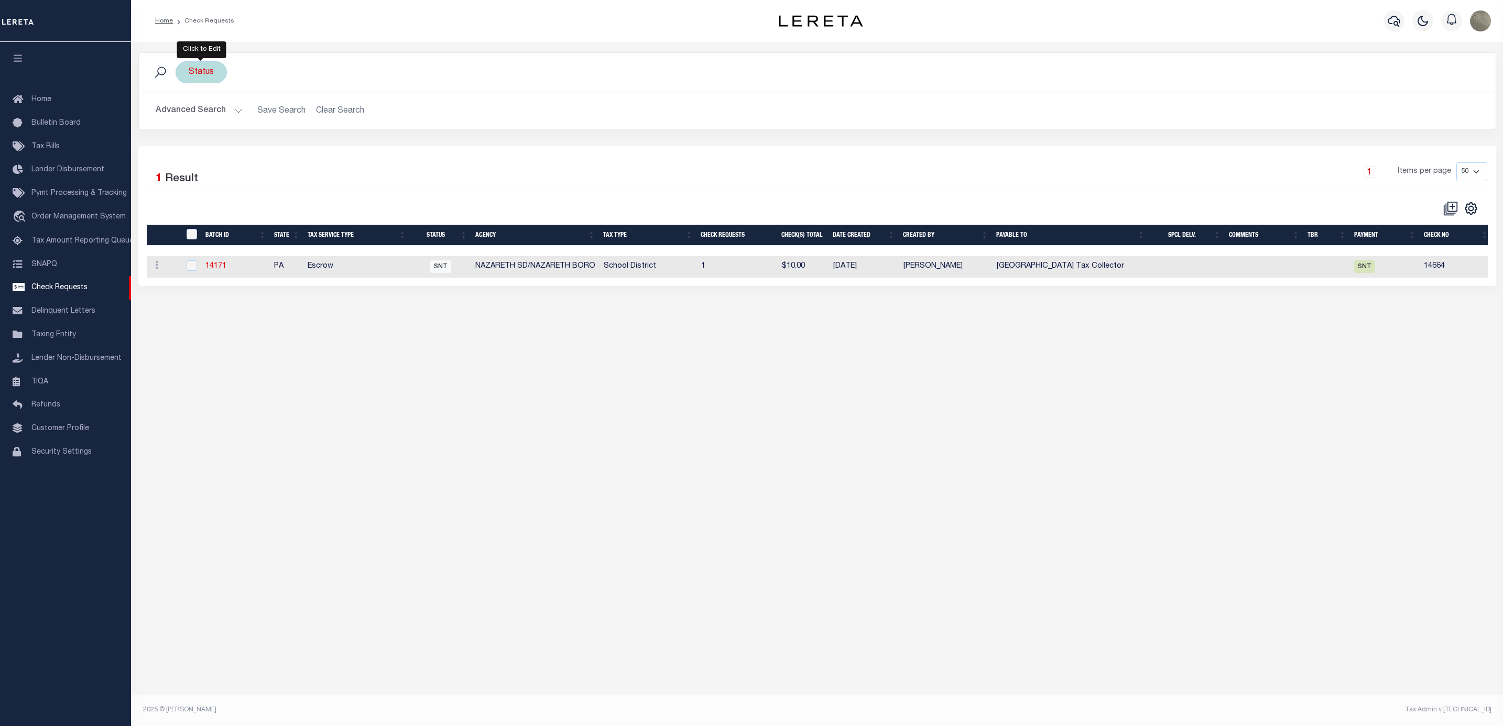
click at [210, 73] on div "Status" at bounding box center [201, 72] width 51 height 22
click at [241, 119] on select "Approval Needed (APN) Batching In Progress (BIP) Check Returned (CKR) Cleared a…" at bounding box center [266, 124] width 154 height 20
select select "CAC"
click at [189, 115] on select "Approval Needed (APN) Batching In Progress (BIP) Check Returned (CKR) Cleared a…" at bounding box center [266, 124] width 154 height 20
click at [250, 118] on select "Approval Needed (APN) Batching In Progress (BIP) Check Returned (CKR) Cleared a…" at bounding box center [266, 124] width 154 height 20
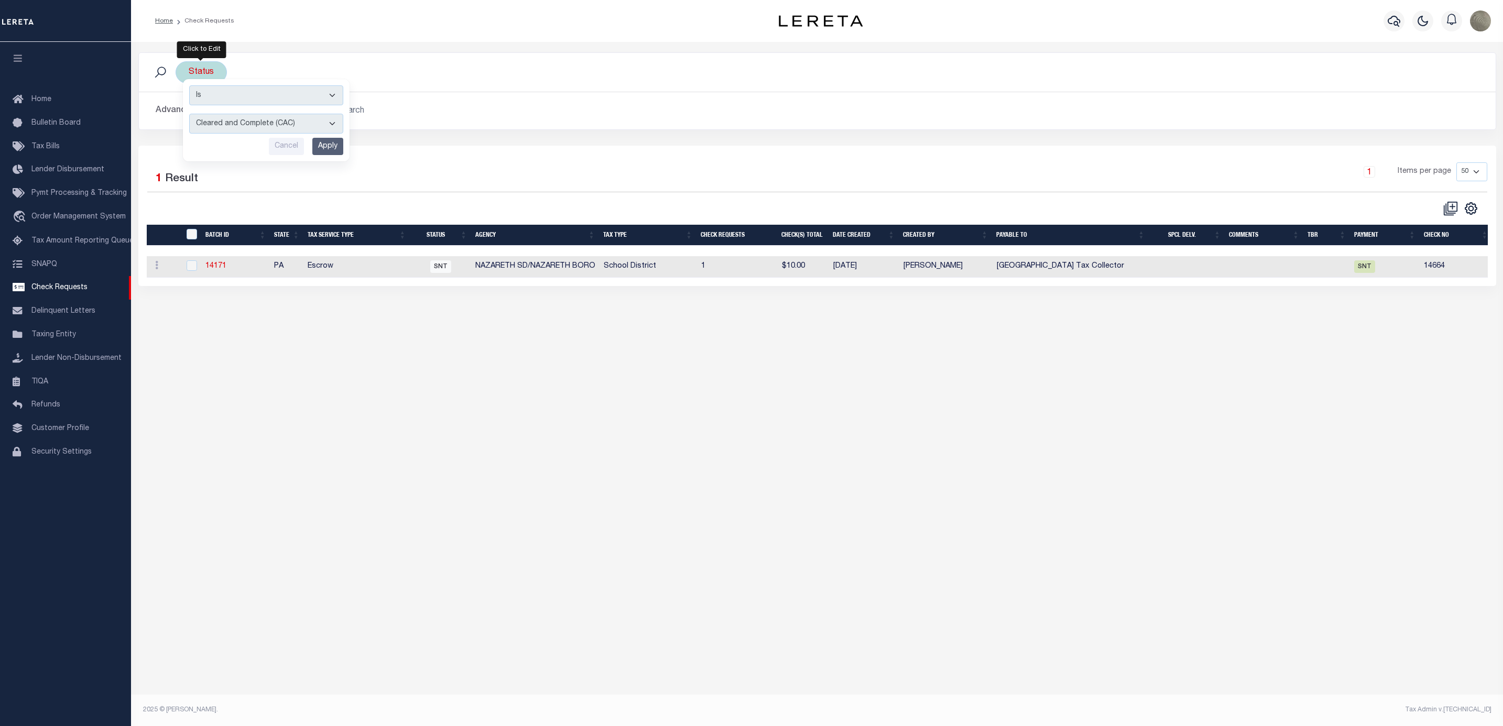
click at [189, 115] on select "Approval Needed (APN) Batching In Progress (BIP) Check Returned (CKR) Cleared a…" at bounding box center [266, 124] width 154 height 20
click at [321, 142] on input "Apply" at bounding box center [327, 146] width 31 height 17
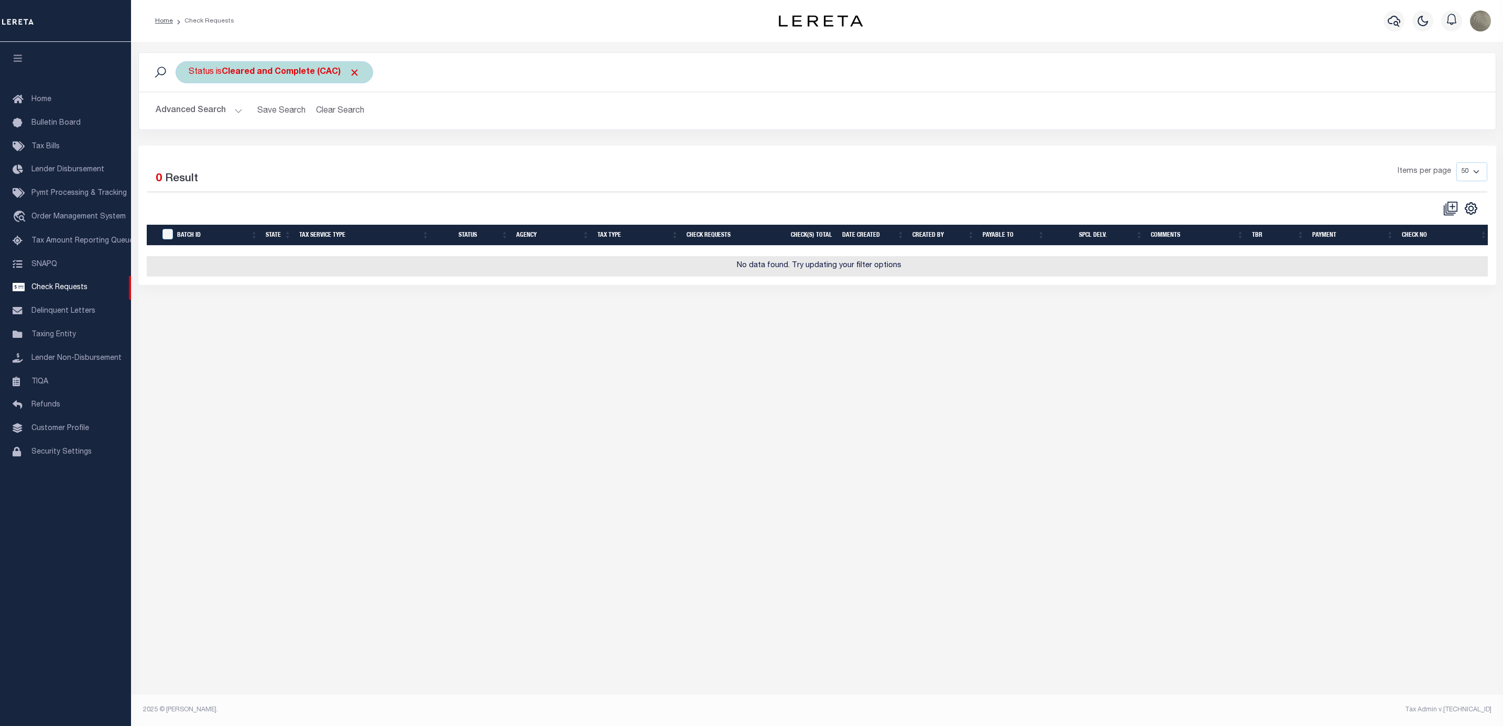
click at [285, 77] on b "Cleared and Complete (CAC)" at bounding box center [291, 72] width 138 height 8
click at [256, 127] on select "Approval Needed (APN) Batching In Progress (BIP) Check Returned (CKR) Cleared a…" at bounding box center [266, 124] width 154 height 20
select select "RTS"
click at [189, 115] on select "Approval Needed (APN) Batching In Progress (BIP) Check Returned (CKR) Cleared a…" at bounding box center [266, 124] width 154 height 20
click at [324, 151] on input "Apply" at bounding box center [327, 146] width 31 height 17
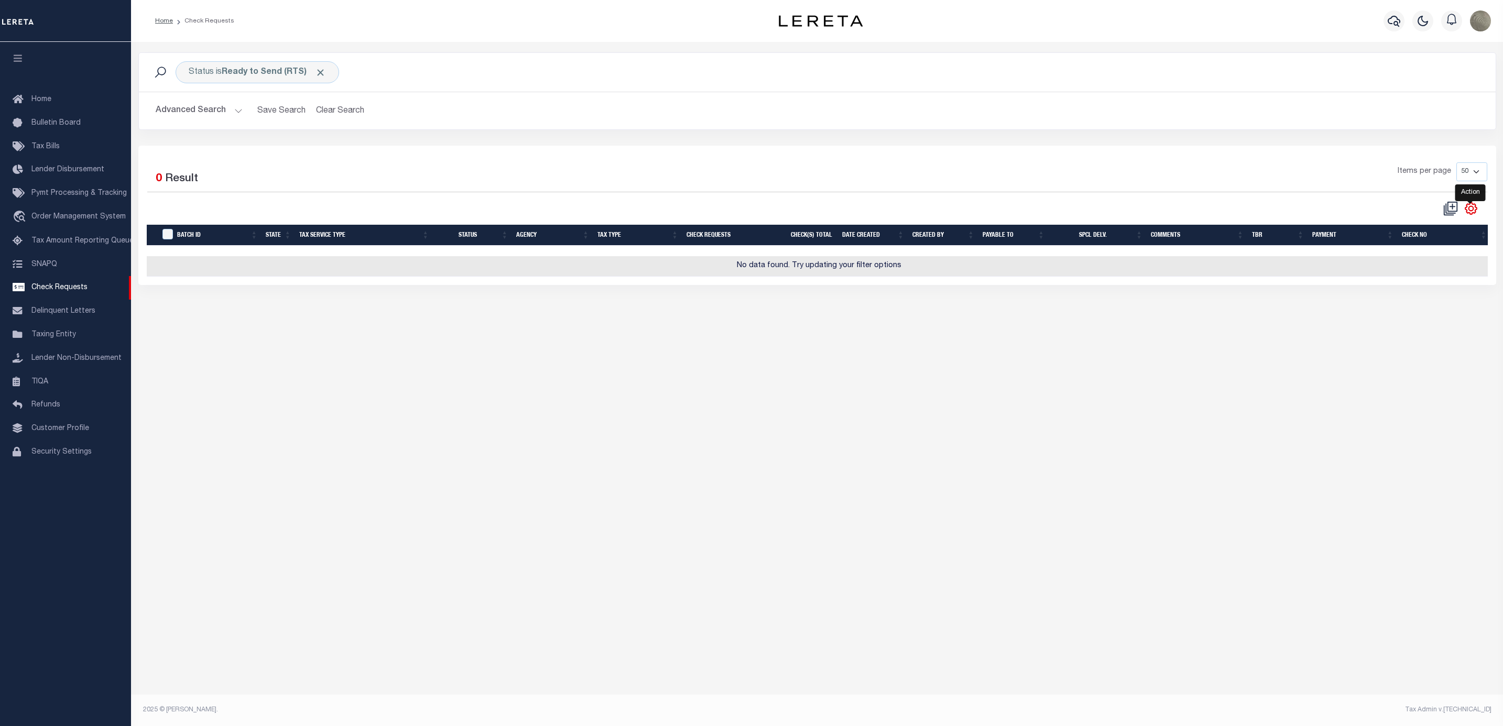
click at [1466, 212] on icon "" at bounding box center [1471, 209] width 12 height 12
click at [610, 189] on div "Items per page 10 25 50 100" at bounding box center [986, 175] width 1001 height 27
click at [331, 109] on button "Clear Search" at bounding box center [340, 111] width 57 height 20
click at [272, 69] on b "Batching In Progress (BIP)" at bounding box center [286, 72] width 128 height 8
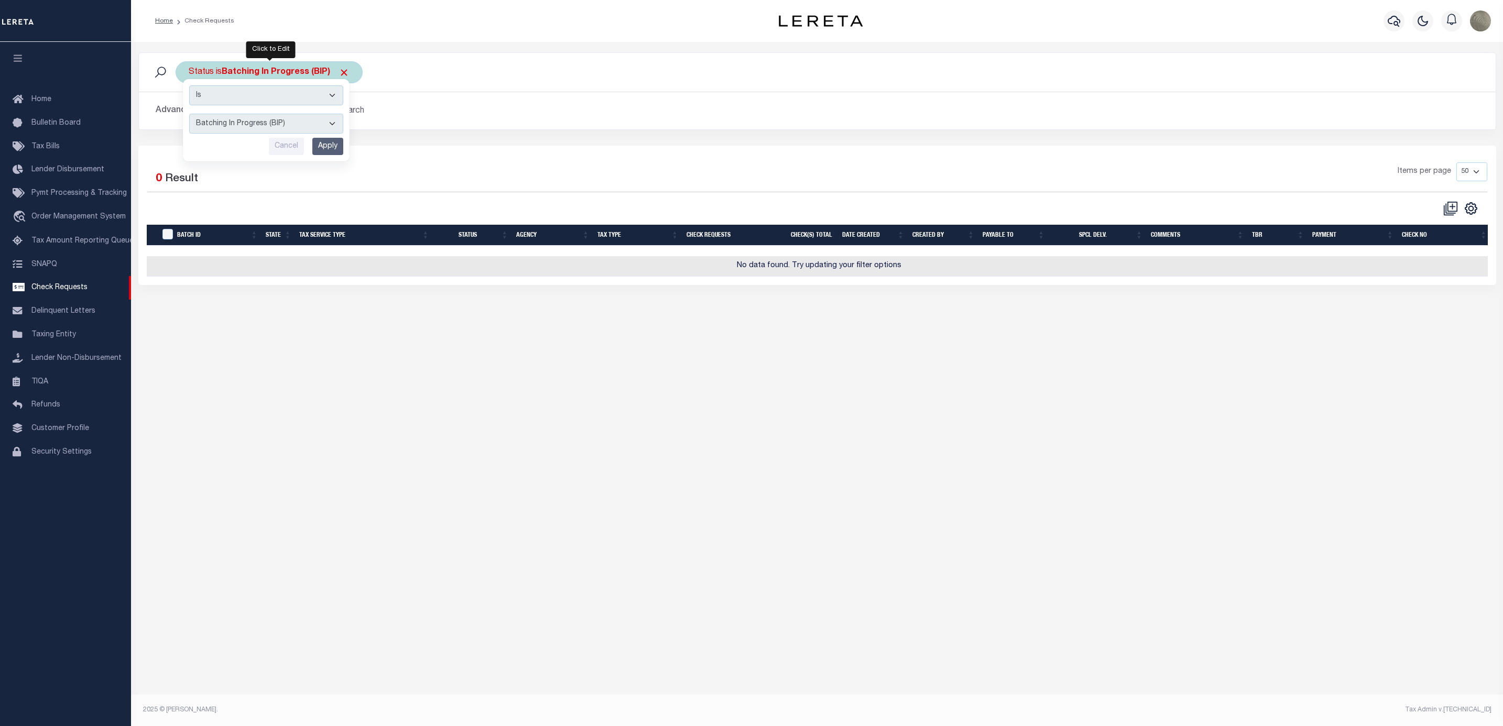
click at [231, 130] on select "Approval Needed (APN) Batching In Progress (BIP) Check Returned (CKR) Cleared a…" at bounding box center [266, 124] width 154 height 20
select select "RTS"
click at [189, 115] on select "Approval Needed (APN) Batching In Progress (BIP) Check Returned (CKR) Cleared a…" at bounding box center [266, 124] width 154 height 20
click at [326, 147] on input "Apply" at bounding box center [327, 146] width 31 height 17
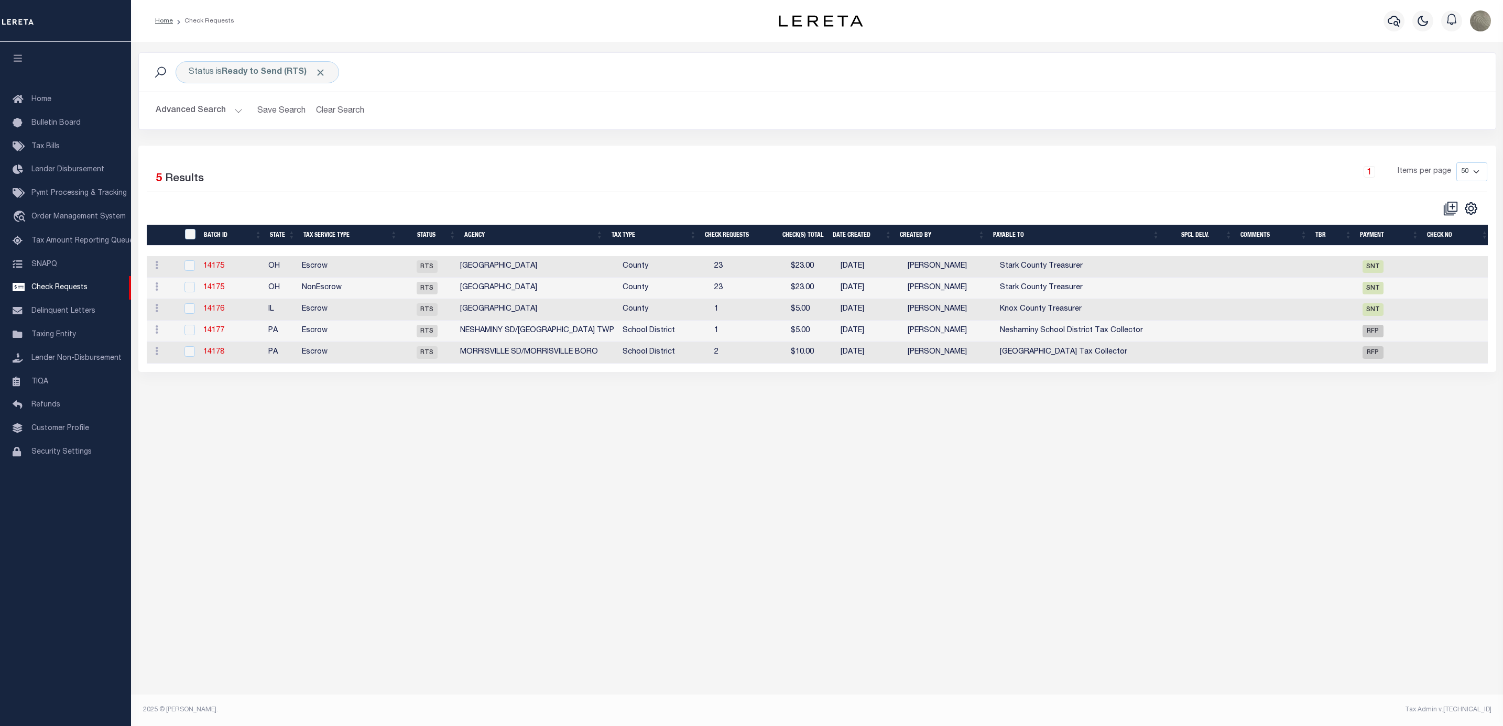
click at [172, 96] on div "Advanced Search Save Search Clear Search CheckRequestSearchTable_dynamictable__…" at bounding box center [817, 110] width 1357 height 37
click at [221, 269] on link "14175" at bounding box center [213, 266] width 21 height 7
select select "RTS"
type input "Yes"
type input "$0.00"
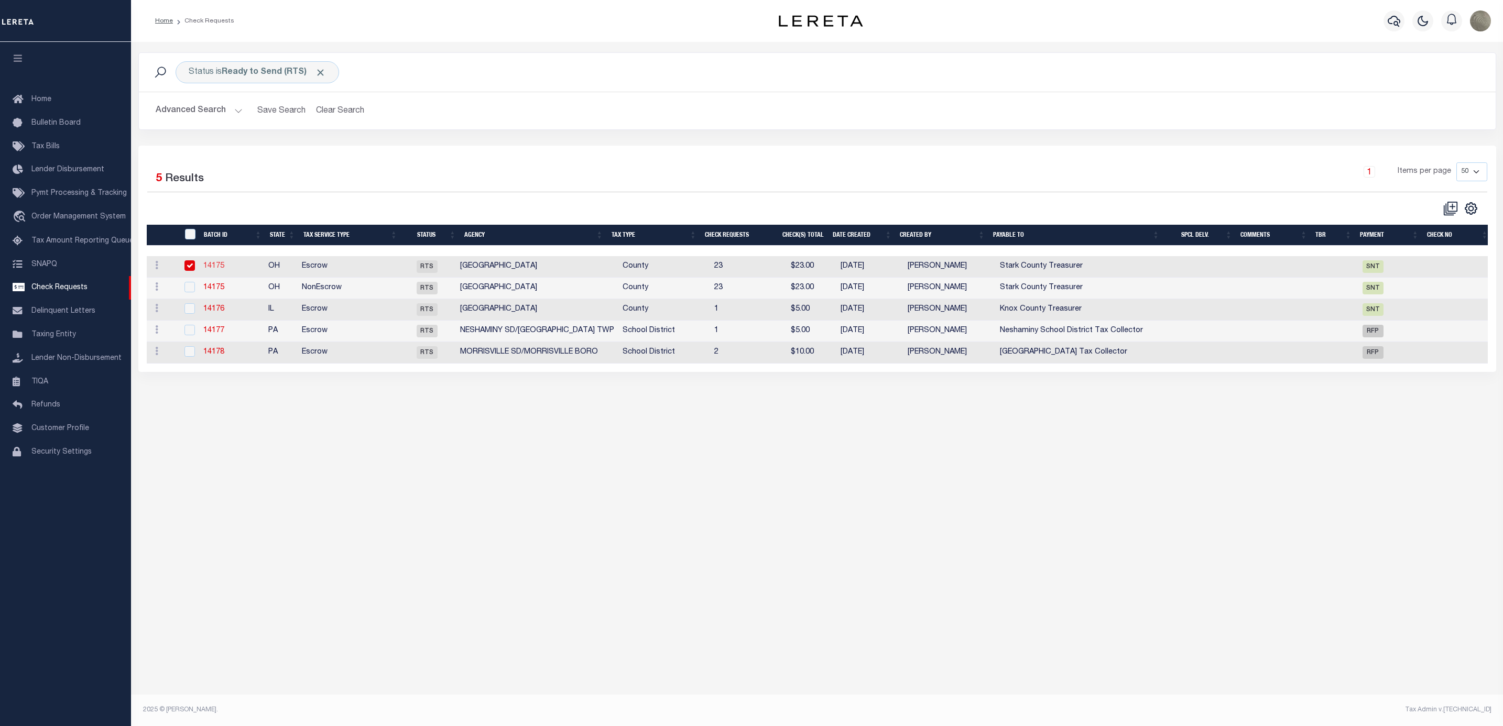
type input "Stark County Treasurer"
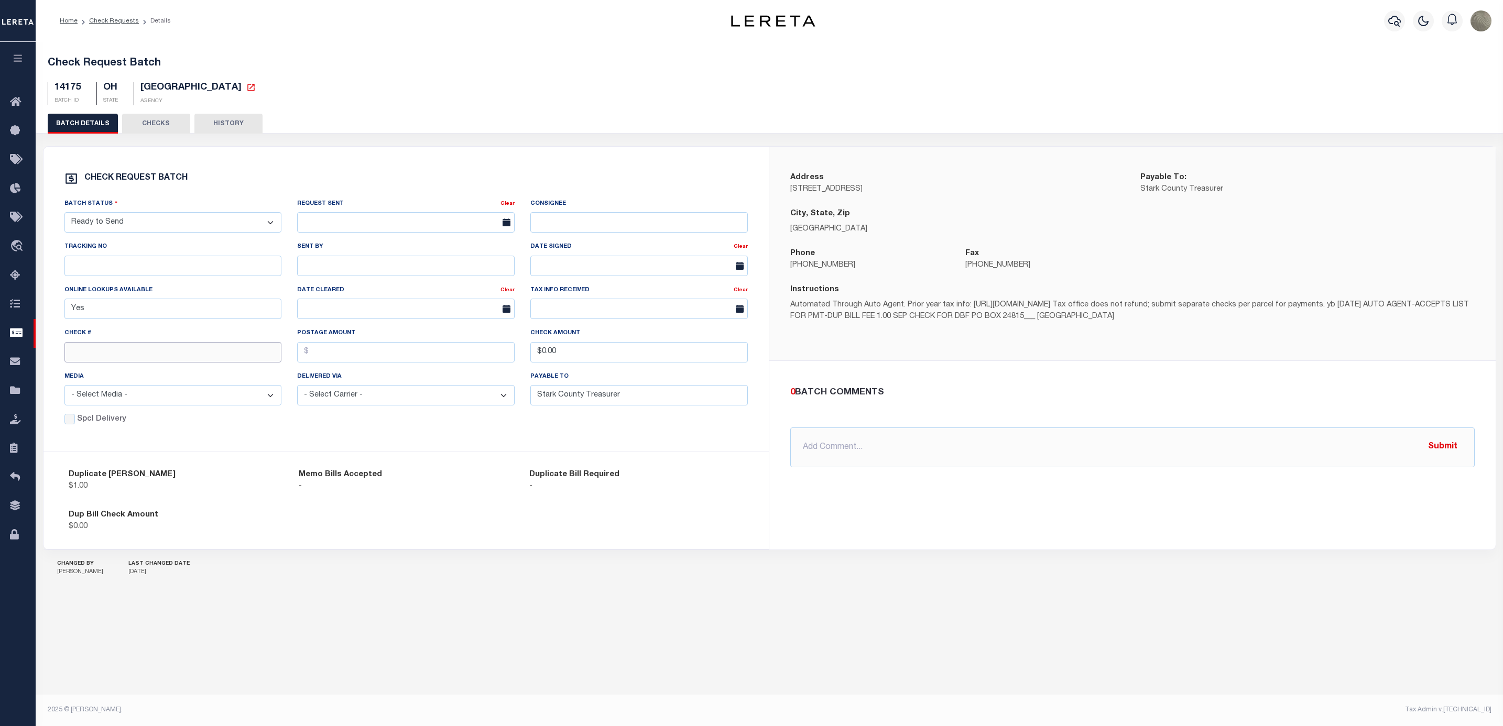
click at [121, 351] on input "text" at bounding box center [172, 352] width 217 height 20
click at [121, 353] on input "text" at bounding box center [172, 352] width 217 height 20
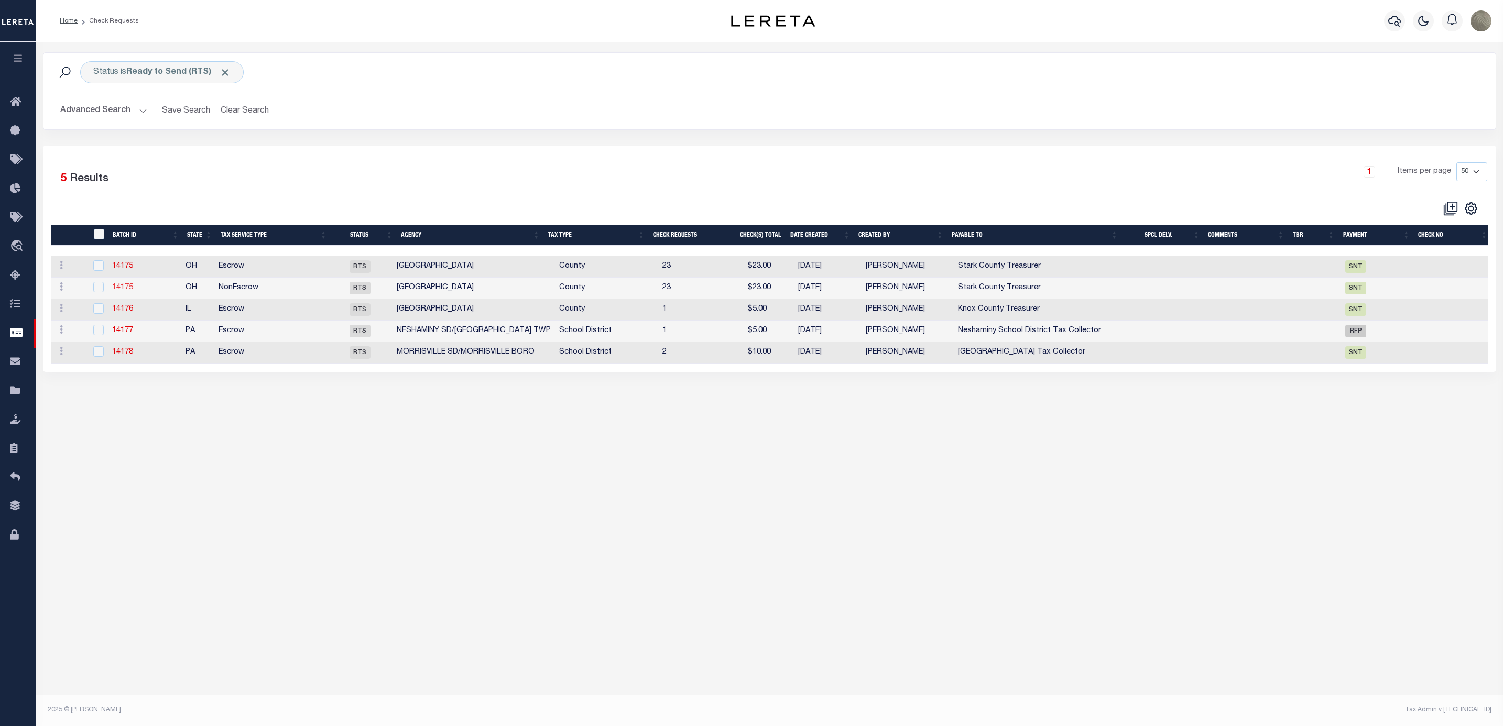
click at [127, 291] on link "14175" at bounding box center [122, 287] width 21 height 7
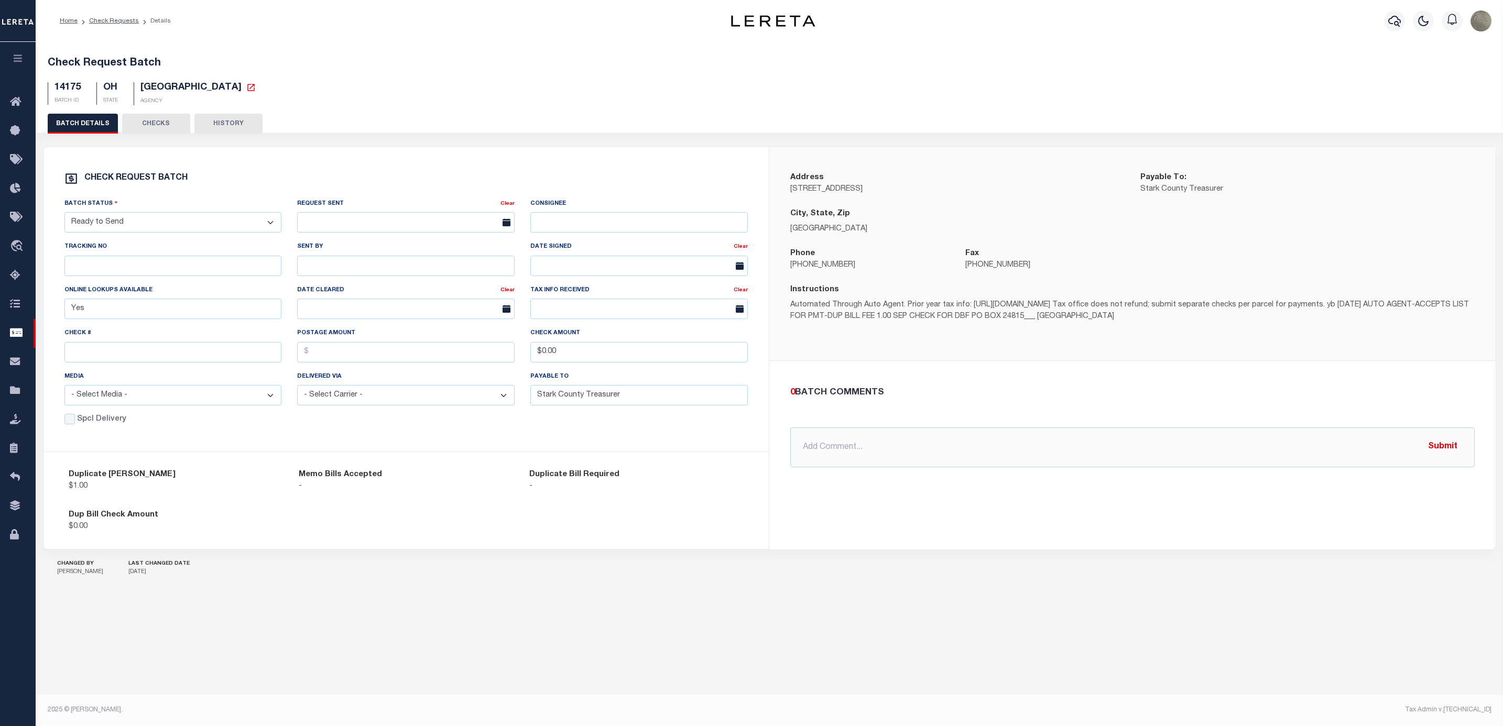
click at [607, 156] on div "Check REQUEST BATCH Batch Status - Select Status - Approval Needed Batching In …" at bounding box center [406, 299] width 726 height 305
drag, startPoint x: 324, startPoint y: 60, endPoint x: 321, endPoint y: 56, distance: 5.7
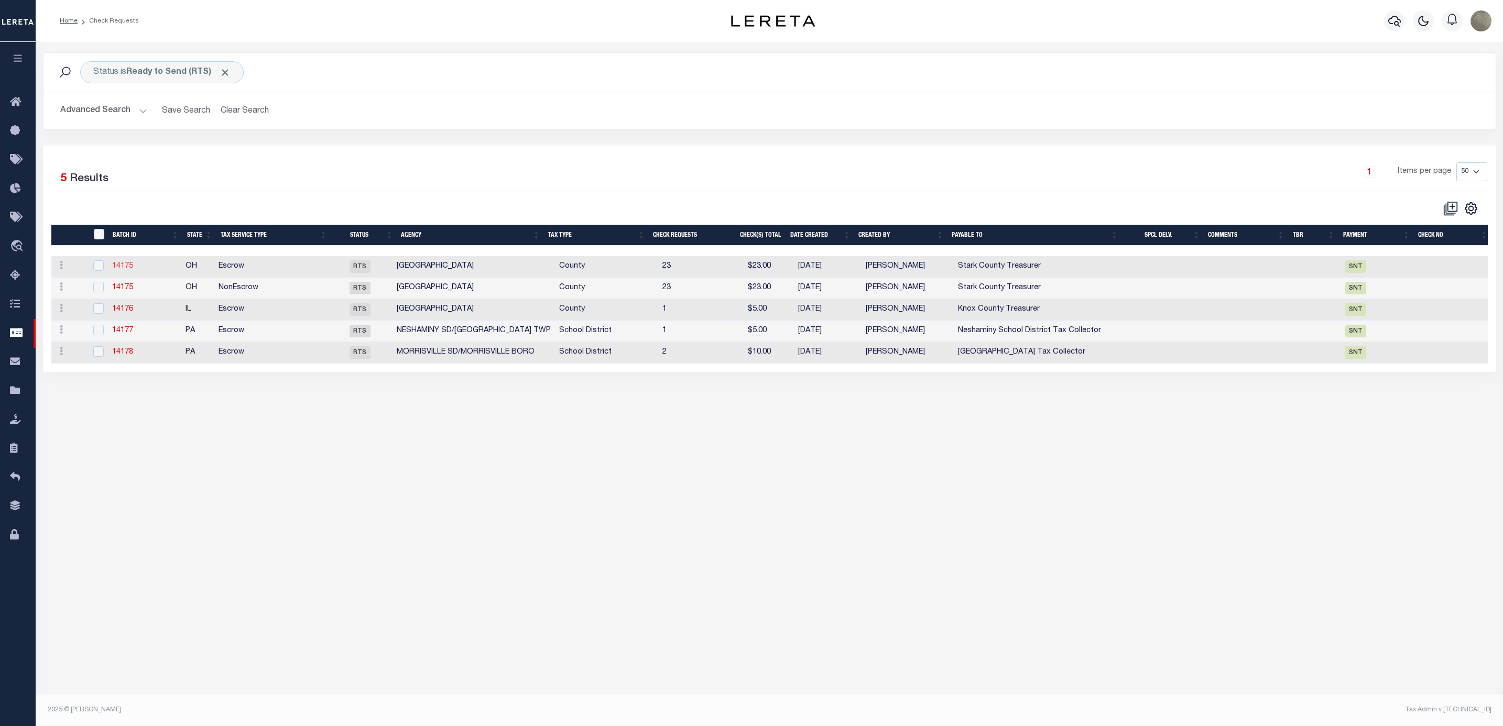
click at [127, 270] on link "14175" at bounding box center [122, 266] width 21 height 7
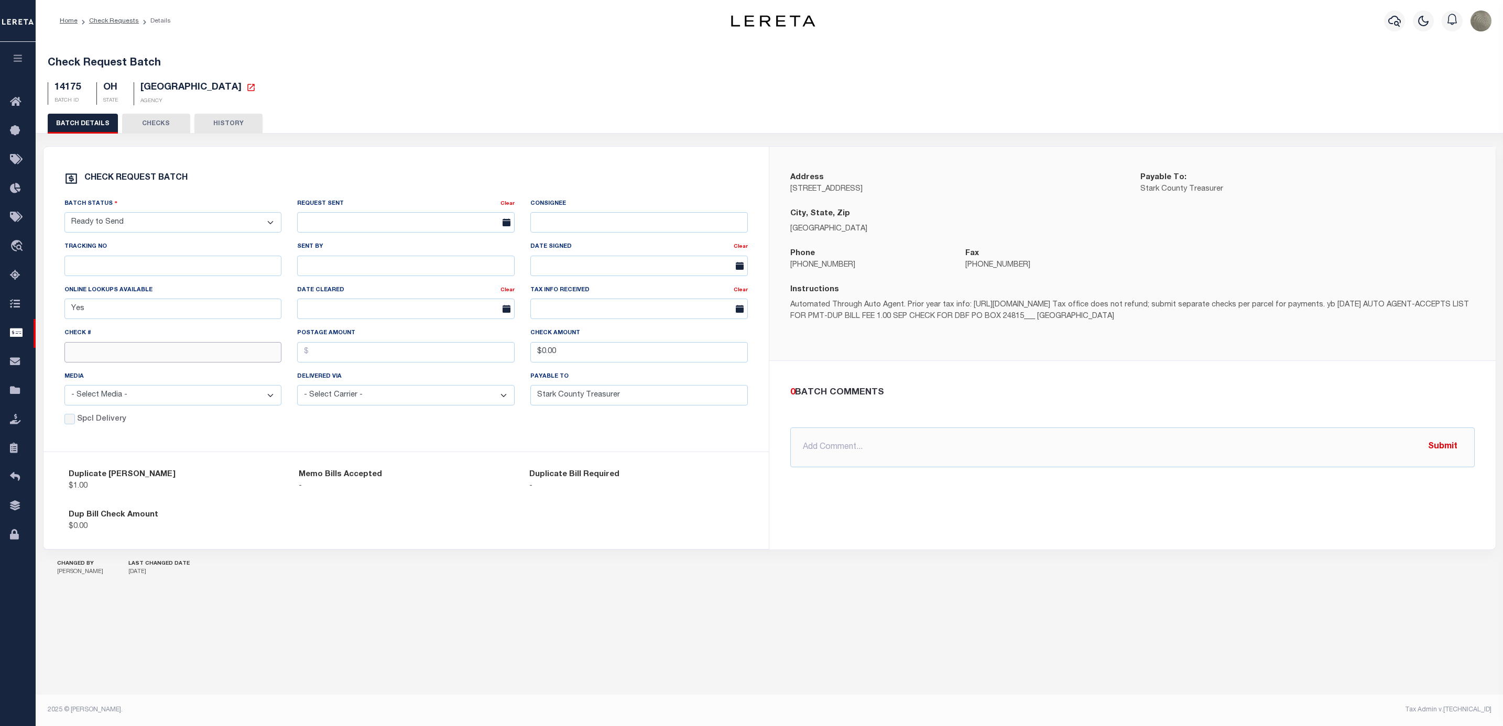
click at [138, 362] on input "text" at bounding box center [172, 352] width 217 height 20
click at [175, 361] on input "text" at bounding box center [172, 352] width 217 height 20
type input "3041"
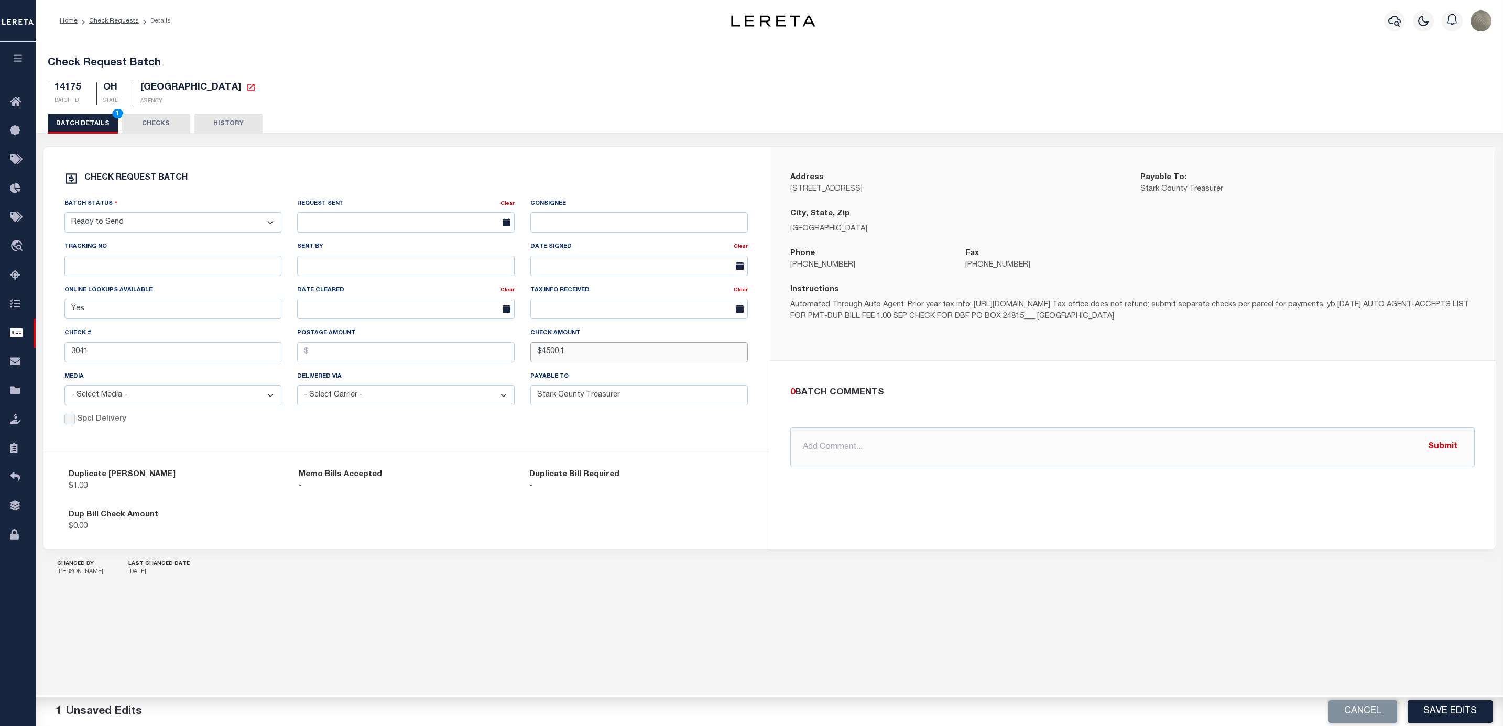
type input "$4,500.1"
click at [605, 355] on input "$4,500.1" at bounding box center [638, 352] width 217 height 20
type input "$100.54"
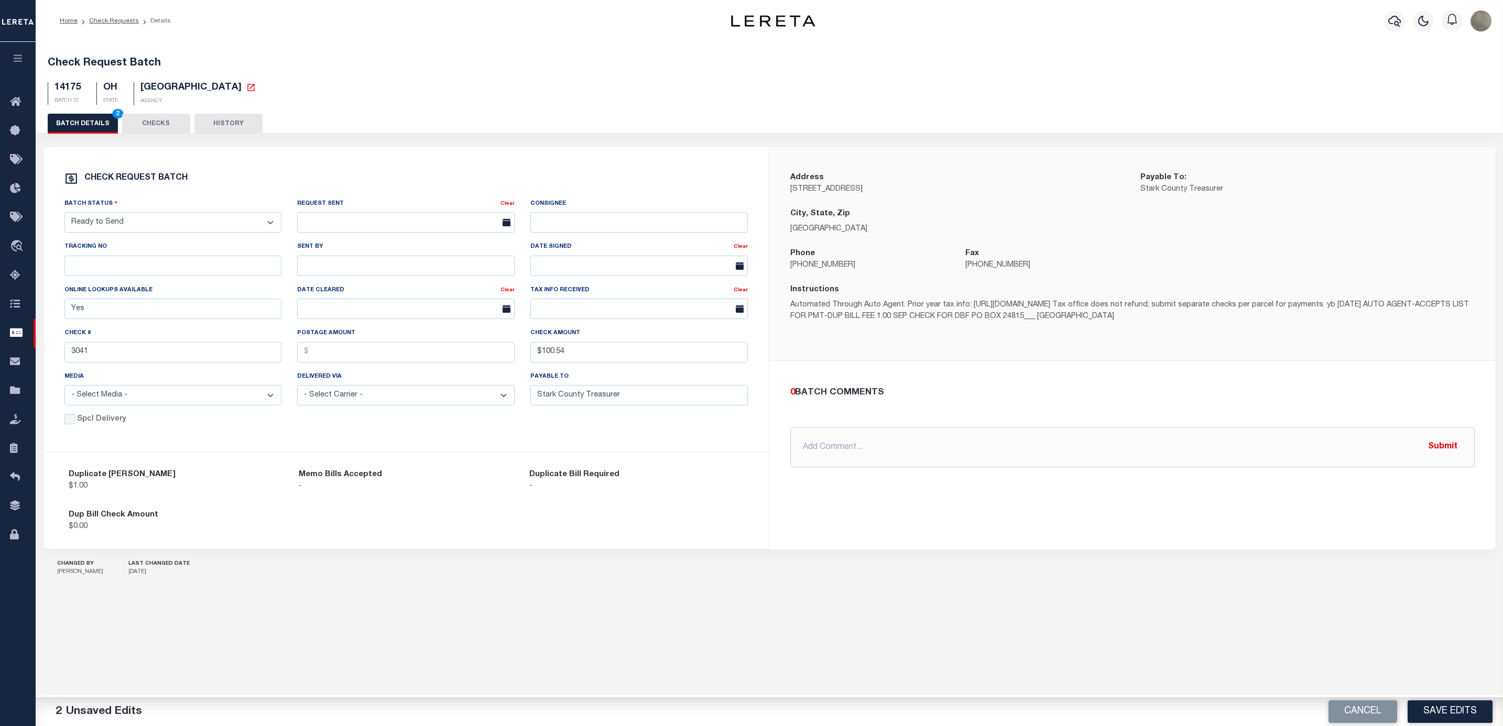
click at [221, 228] on select "- Select Status - Approval Needed Batching In Progress Check Returned Cleared a…" at bounding box center [172, 222] width 217 height 20
click at [326, 156] on div "Check REQUEST BATCH Batch Status - Select Status - Approval Needed Batching In …" at bounding box center [406, 299] width 726 height 305
click at [1453, 714] on button "Save Edits" at bounding box center [1449, 712] width 85 height 23
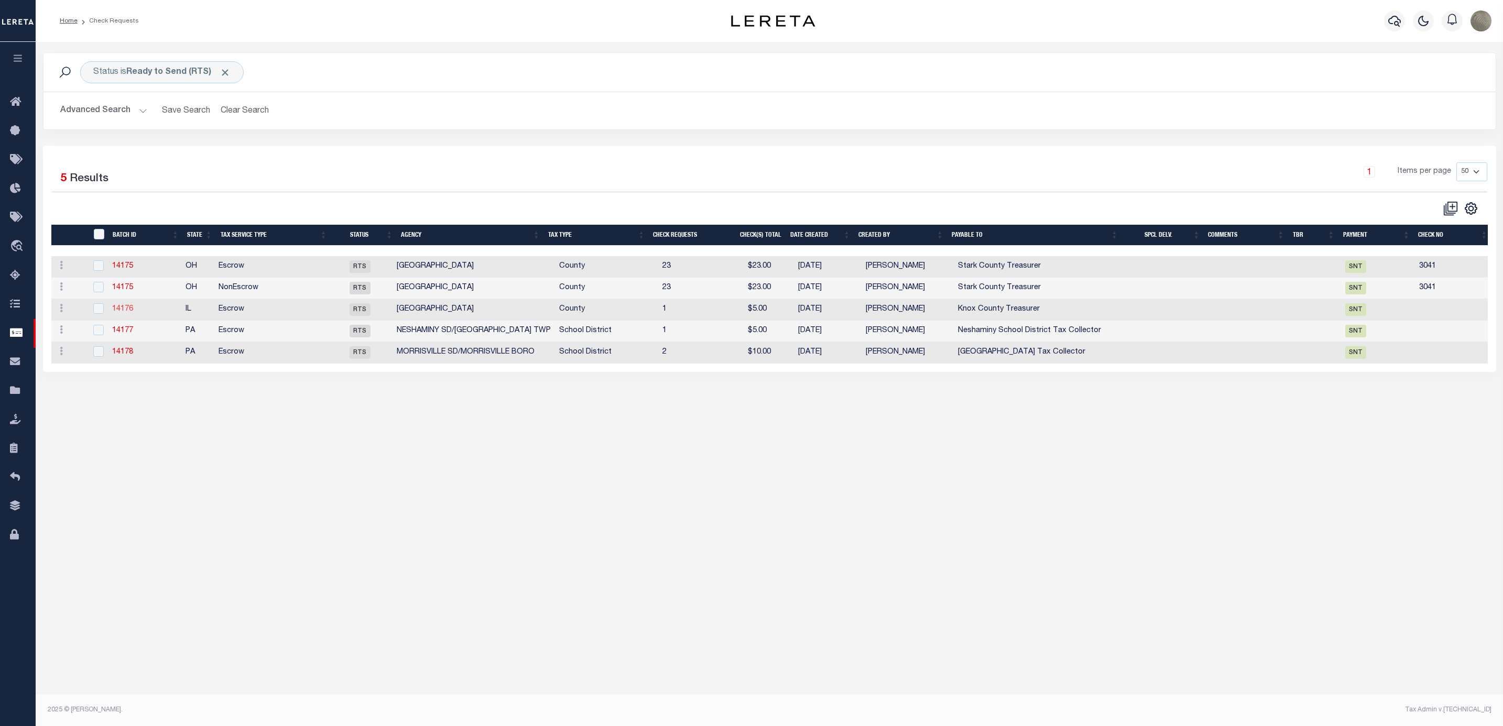
click at [126, 313] on link "14176" at bounding box center [122, 308] width 21 height 7
type input "$0.00"
type input "Knox County Treasurer"
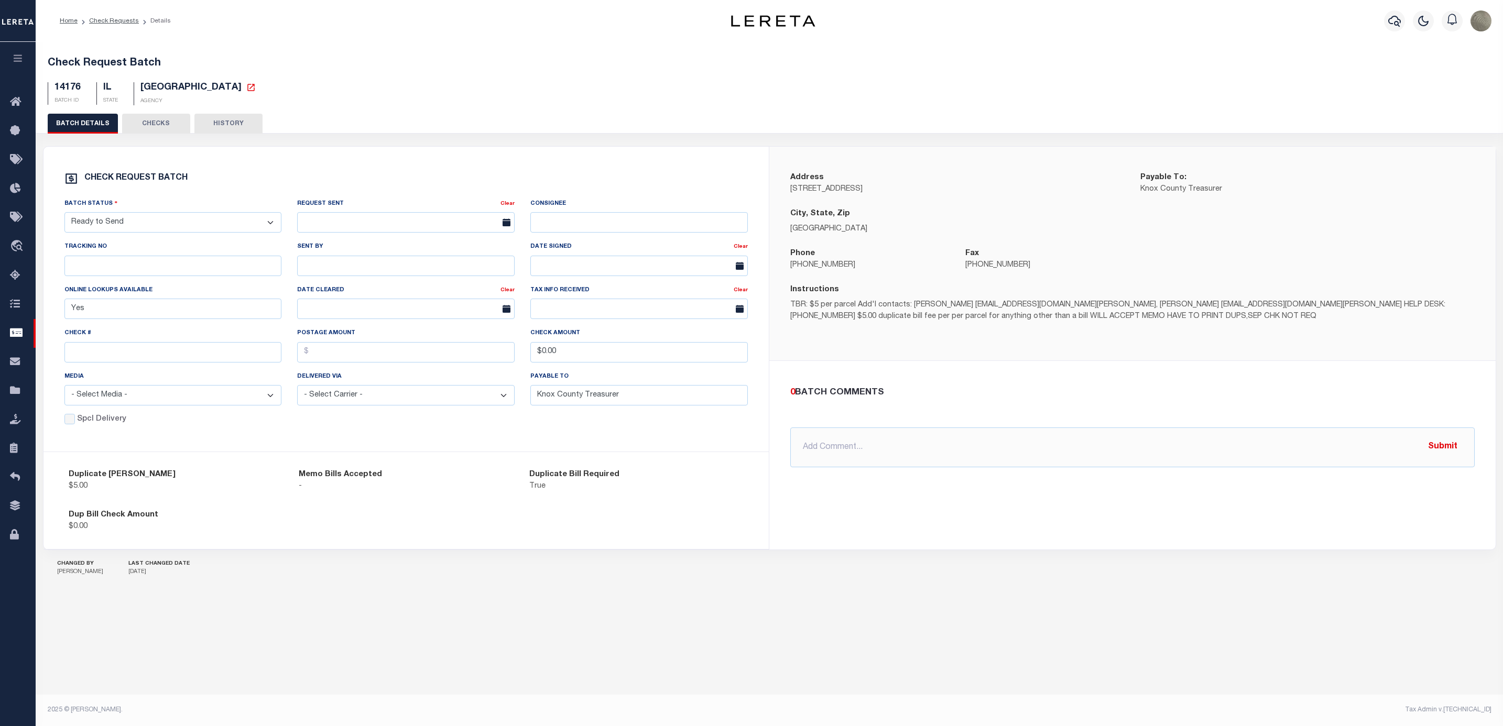
click at [423, 180] on div "Check REQUEST BATCH" at bounding box center [406, 179] width 684 height 14
drag, startPoint x: 566, startPoint y: 154, endPoint x: 553, endPoint y: 148, distance: 13.8
click at [566, 154] on div "Check REQUEST BATCH Batch Status - Select Status - Approval Needed Batching In …" at bounding box center [406, 299] width 726 height 305
click at [334, 361] on input "text" at bounding box center [405, 352] width 217 height 20
click at [150, 357] on input "text" at bounding box center [172, 352] width 217 height 20
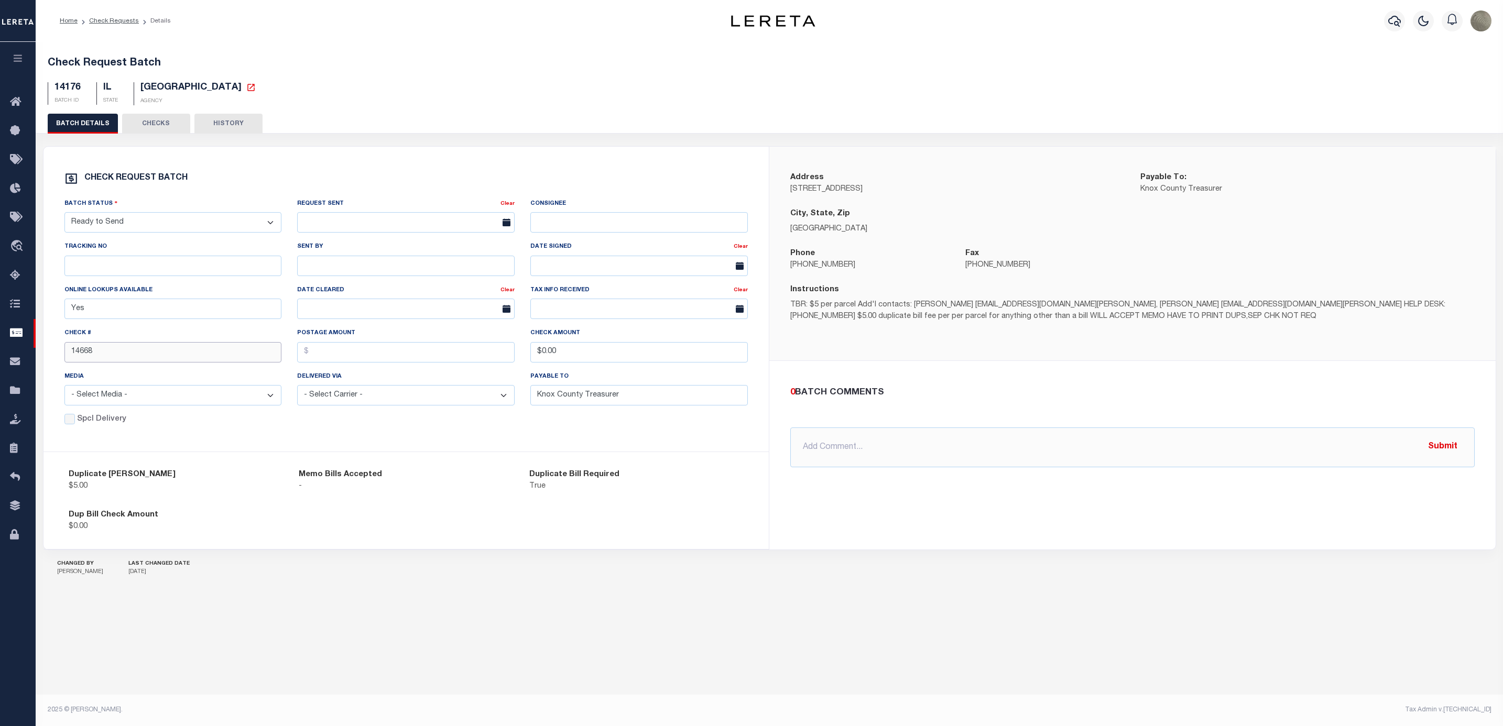
type input "14668"
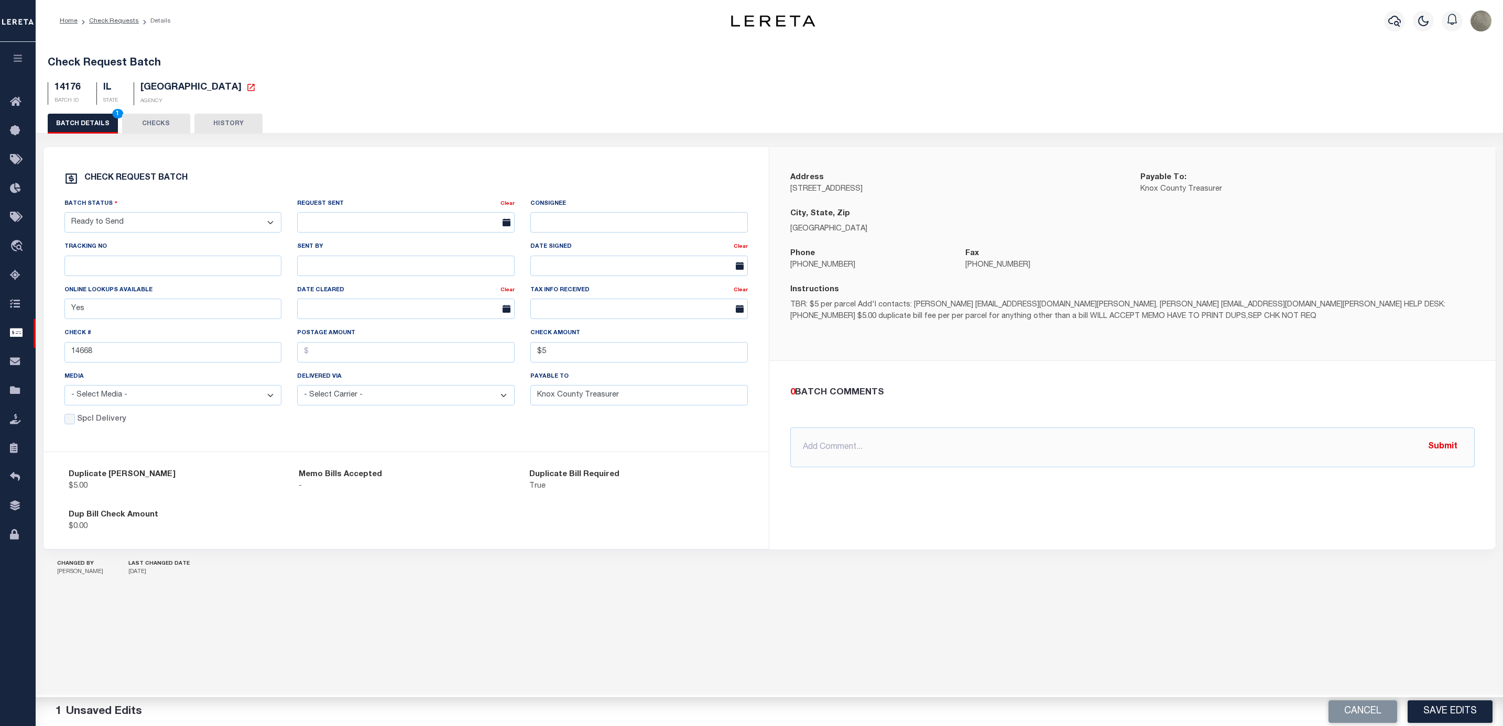
type input "$5.00"
click at [1025, 608] on div "Check Request Batch 14176 BATCH ID IL STATE KNOX COUNTY AGENCY 2" at bounding box center [769, 330] width 1467 height 576
click at [1455, 713] on button "Save Edits" at bounding box center [1449, 712] width 85 height 23
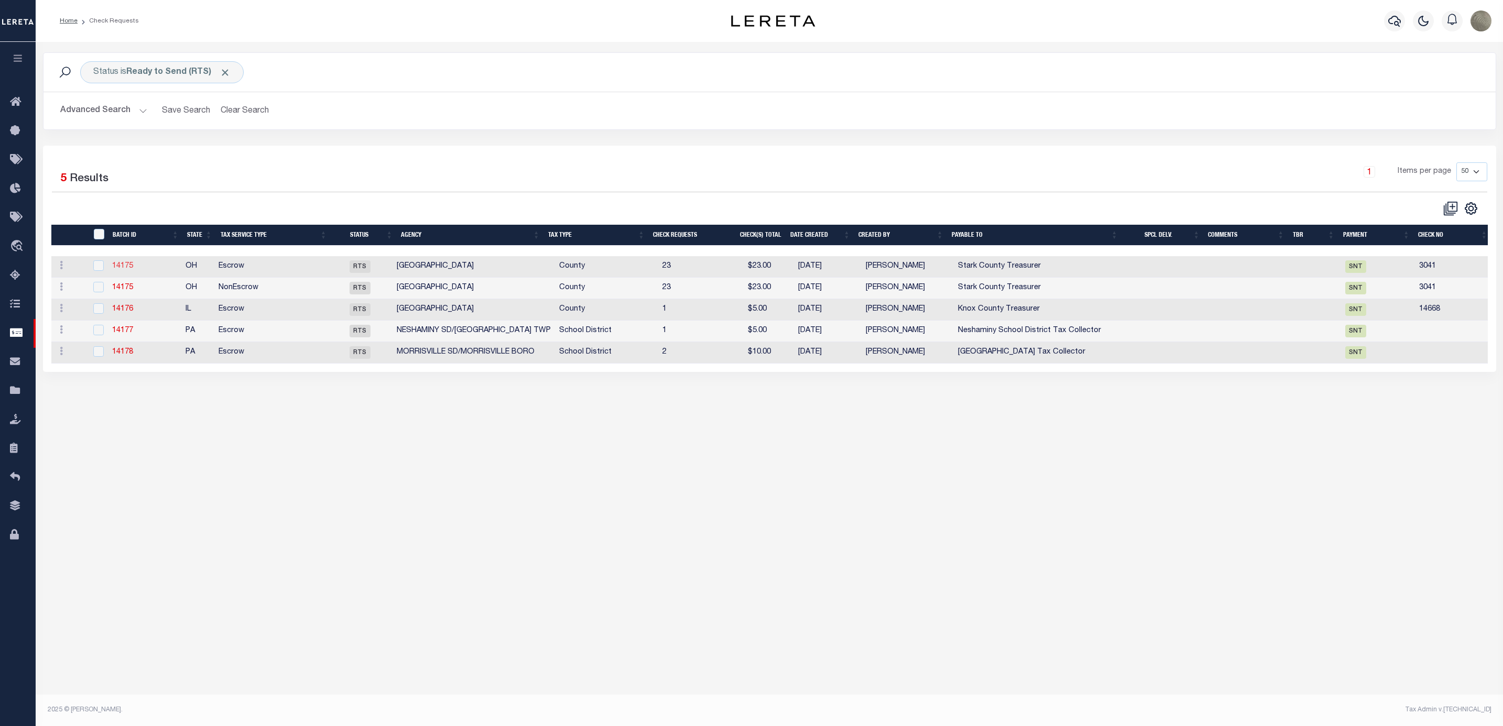
click at [123, 270] on link "14175" at bounding box center [122, 266] width 21 height 7
type input "3041"
type input "$100.54"
type input "Stark County Treasurer"
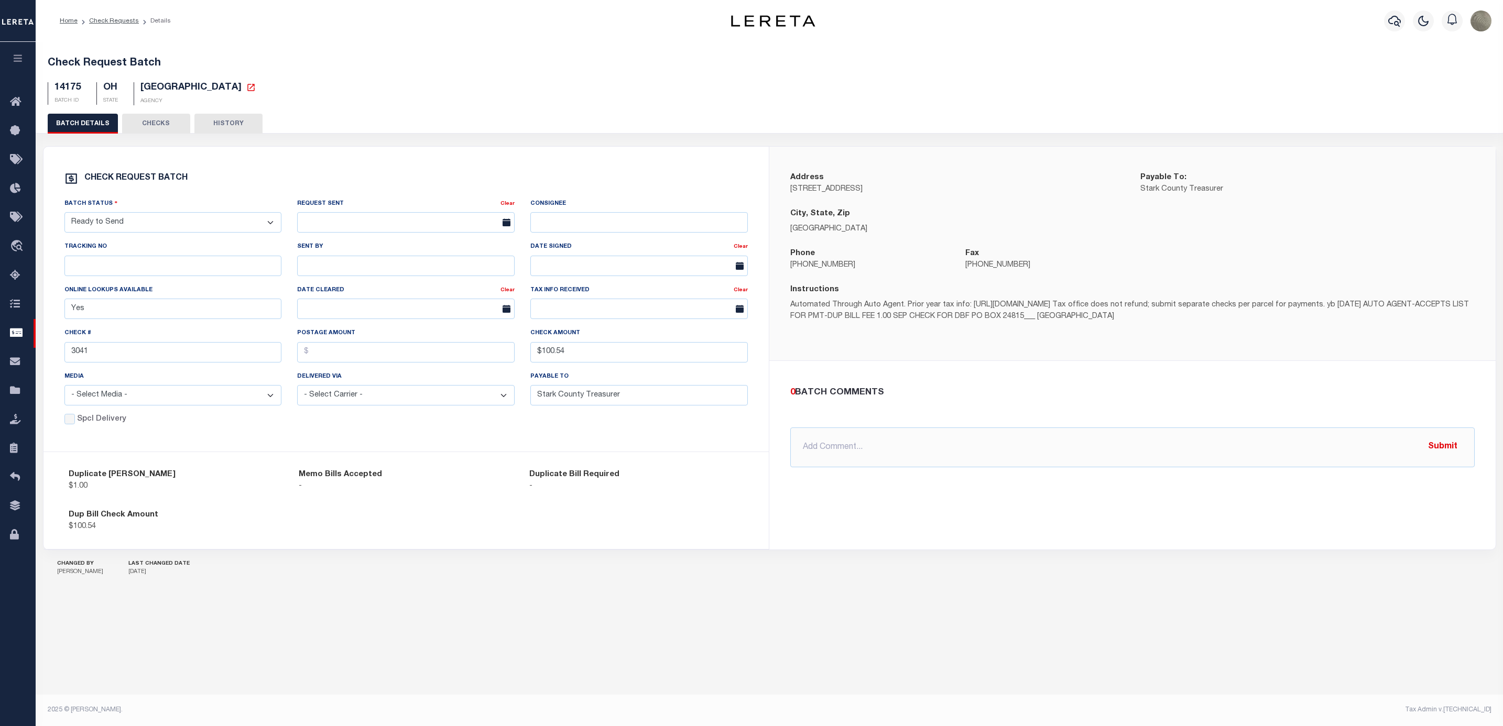
click at [88, 347] on div "Check # 3041" at bounding box center [172, 345] width 217 height 35
click at [87, 353] on input "3041" at bounding box center [172, 352] width 217 height 20
click at [87, 354] on input "3041" at bounding box center [172, 352] width 217 height 20
type input "14670"
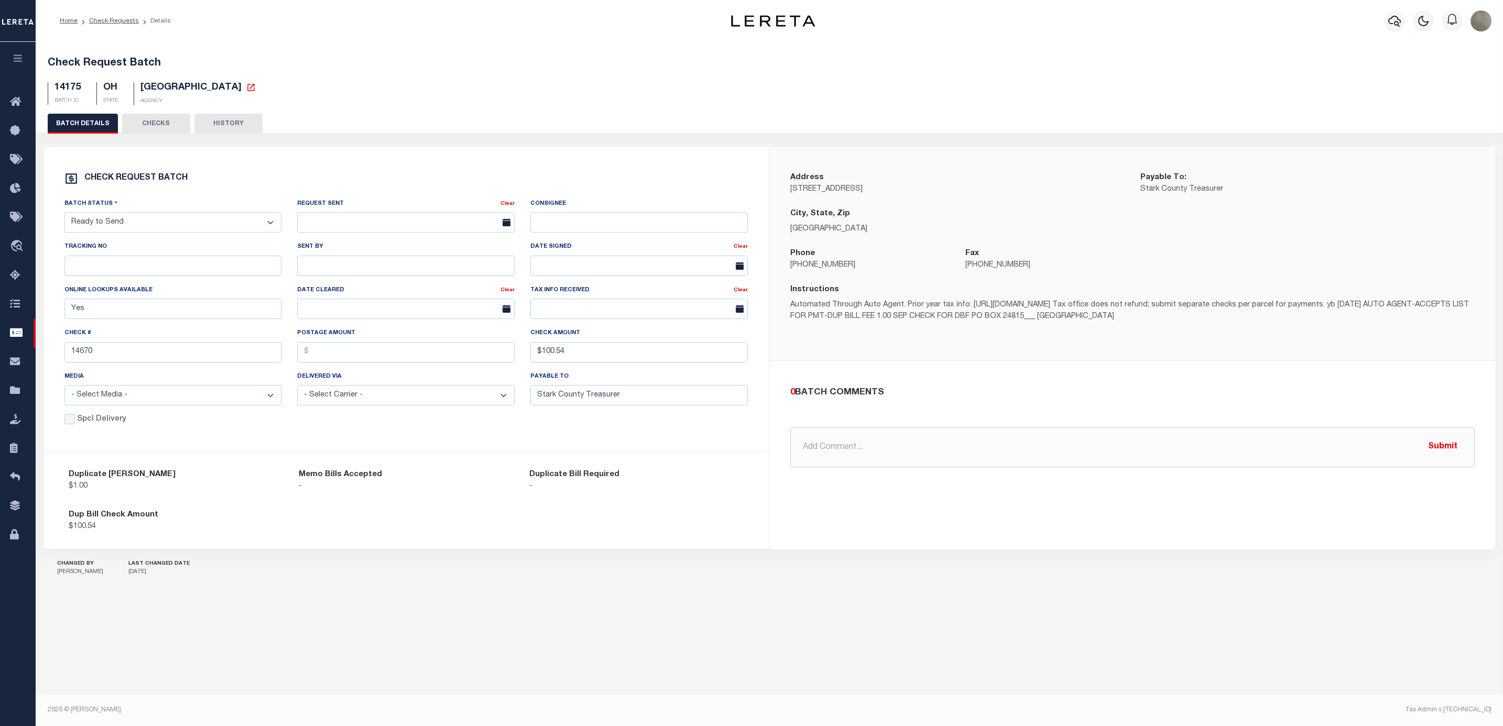
click at [687, 522] on div "Dup Bill Check Amount $100.54" at bounding box center [406, 521] width 691 height 40
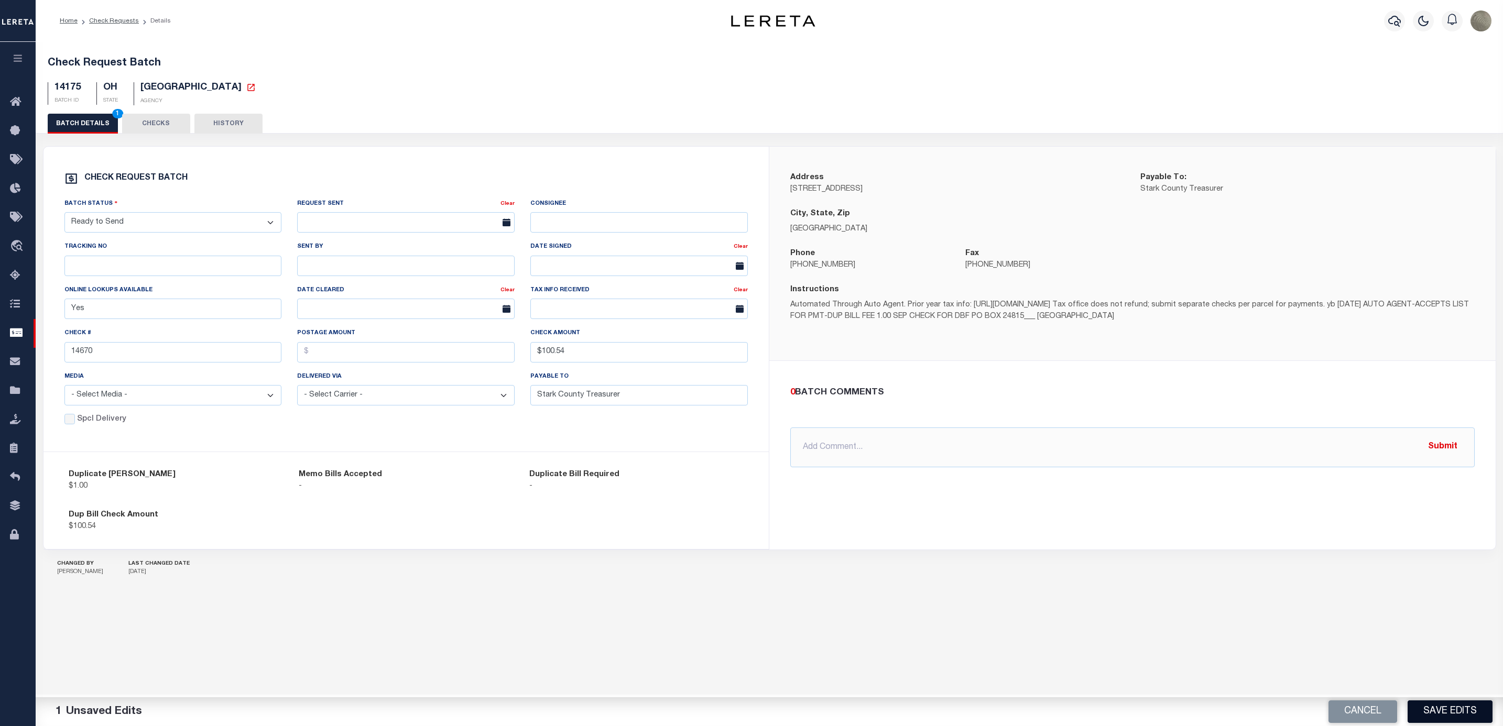
click at [1465, 712] on button "Save Edits" at bounding box center [1449, 712] width 85 height 23
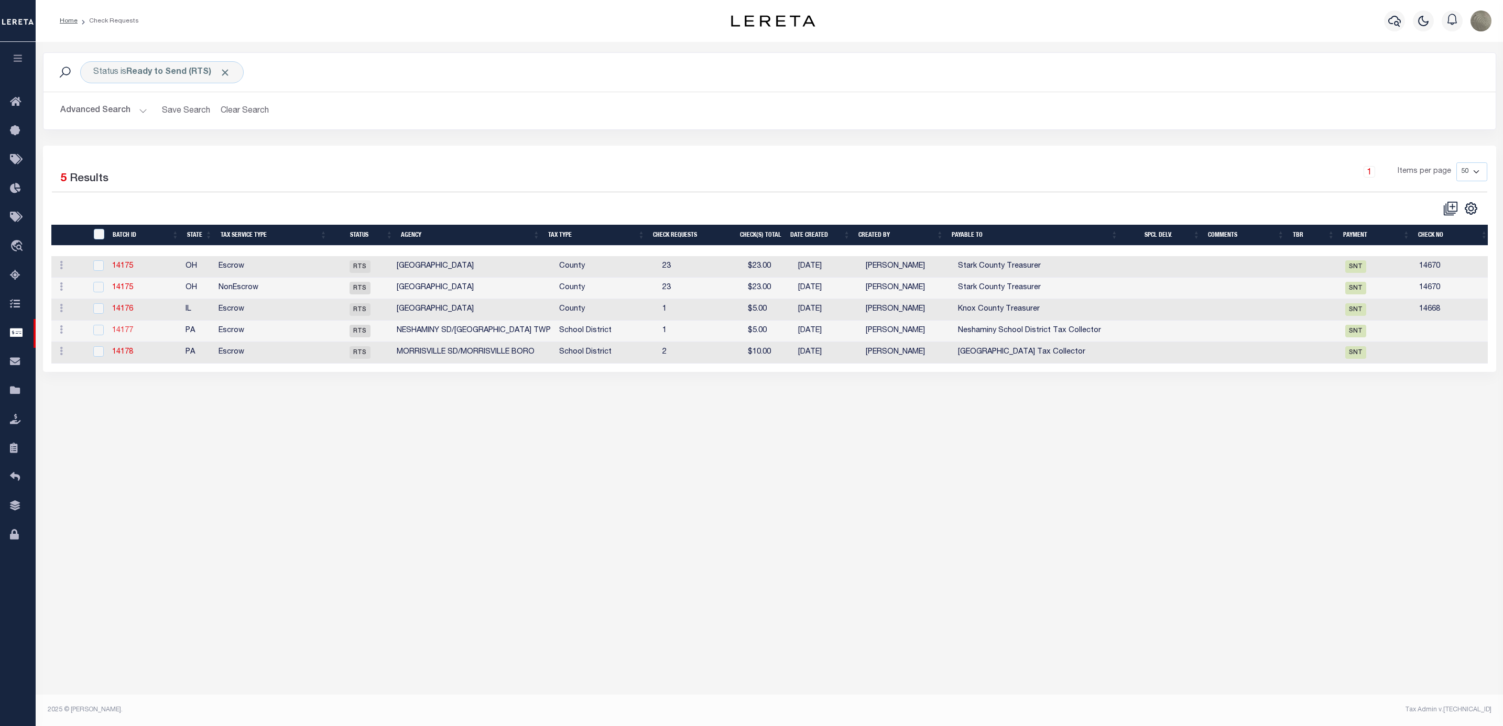
click at [132, 334] on link "14177" at bounding box center [122, 330] width 21 height 7
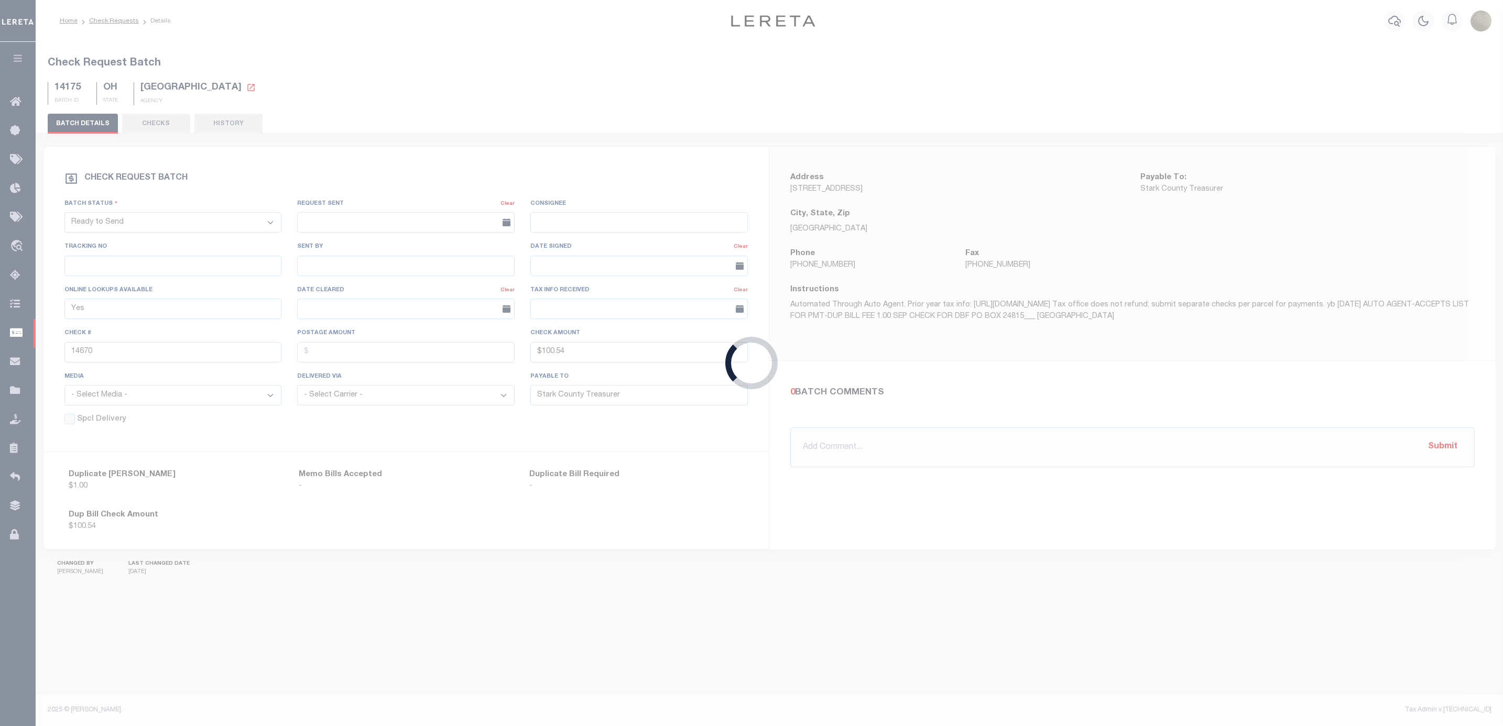
type input "No"
type input "$0.00"
type input "Neshaminy School District Tax Collector"
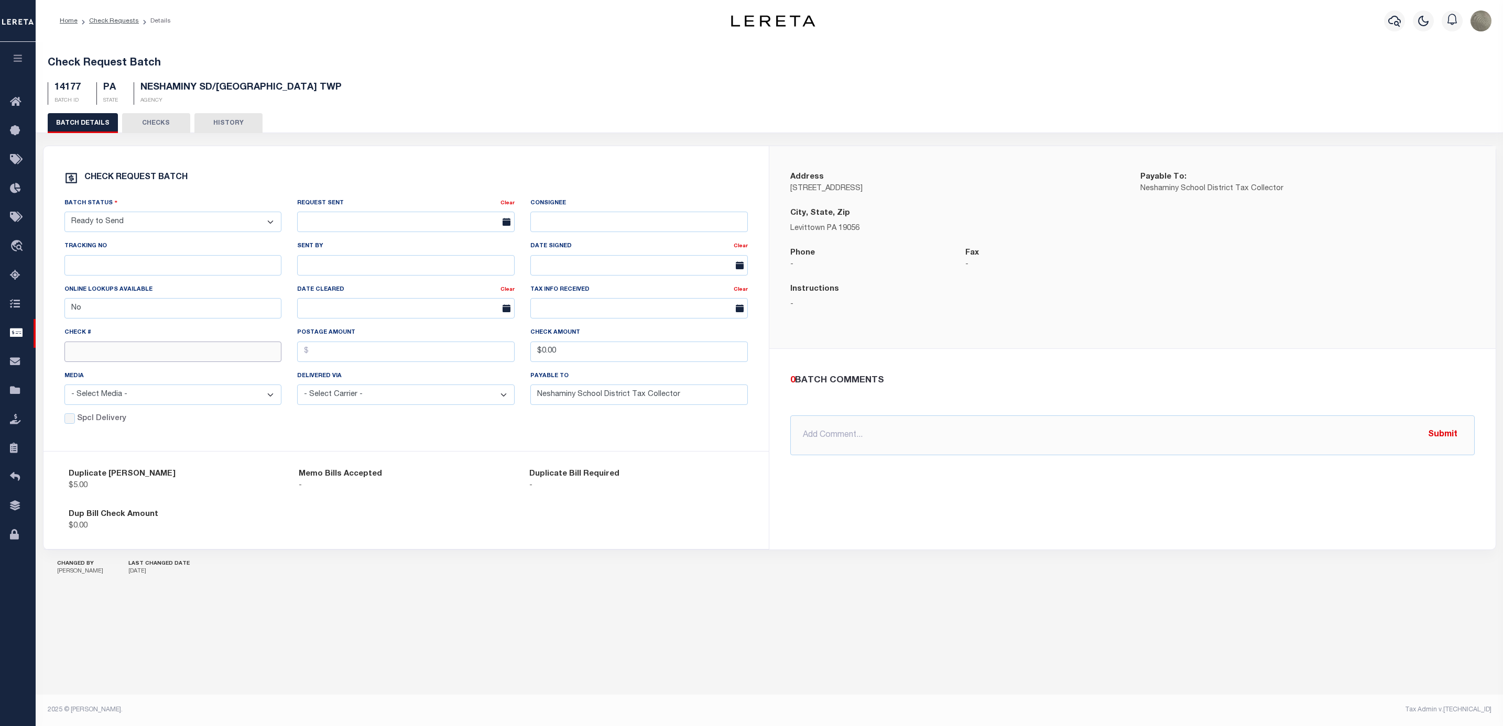
click at [182, 353] on input "text" at bounding box center [172, 352] width 217 height 20
click at [105, 343] on div "Check #" at bounding box center [172, 344] width 217 height 35
click at [97, 355] on input "text" at bounding box center [172, 352] width 217 height 20
type input "14669"
click at [671, 352] on input "$0.00" at bounding box center [638, 352] width 217 height 20
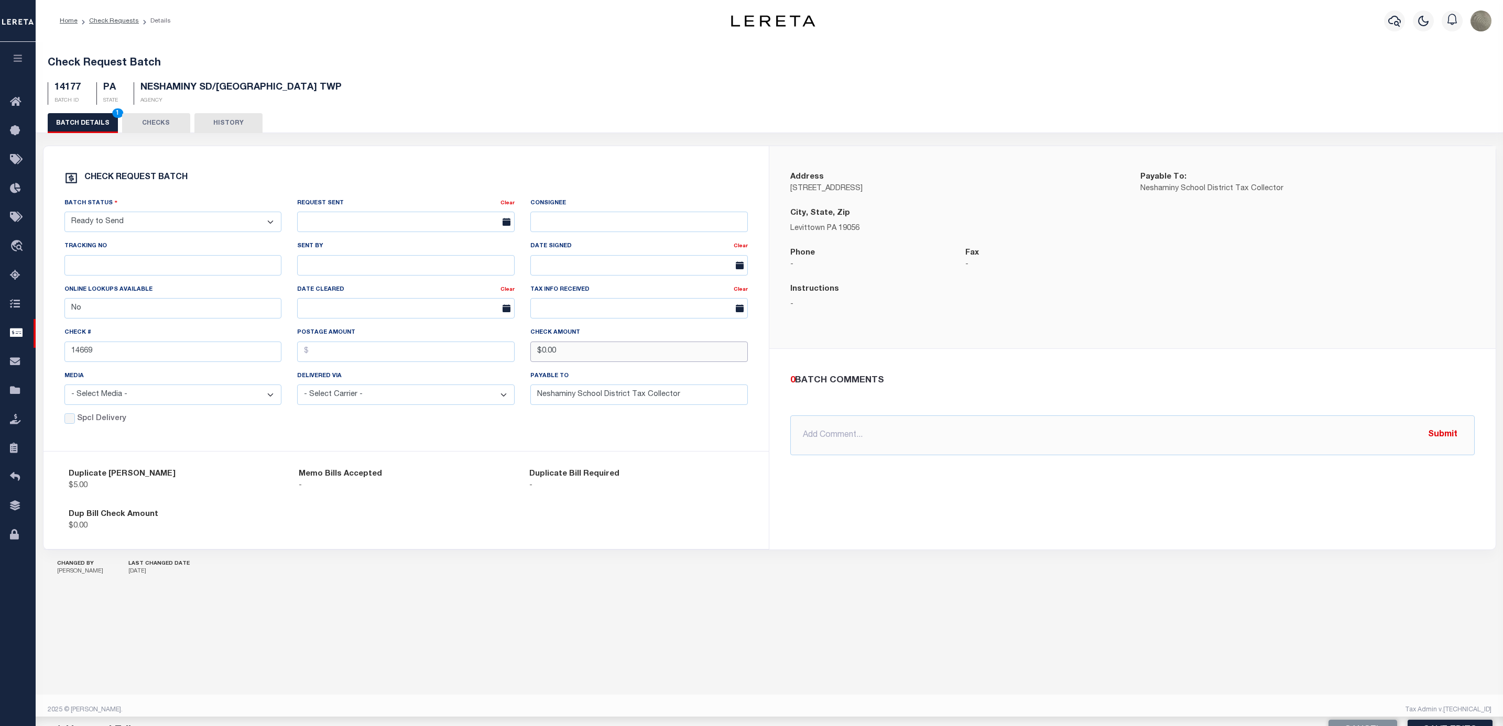
click at [671, 352] on input "$0.00" at bounding box center [638, 352] width 217 height 20
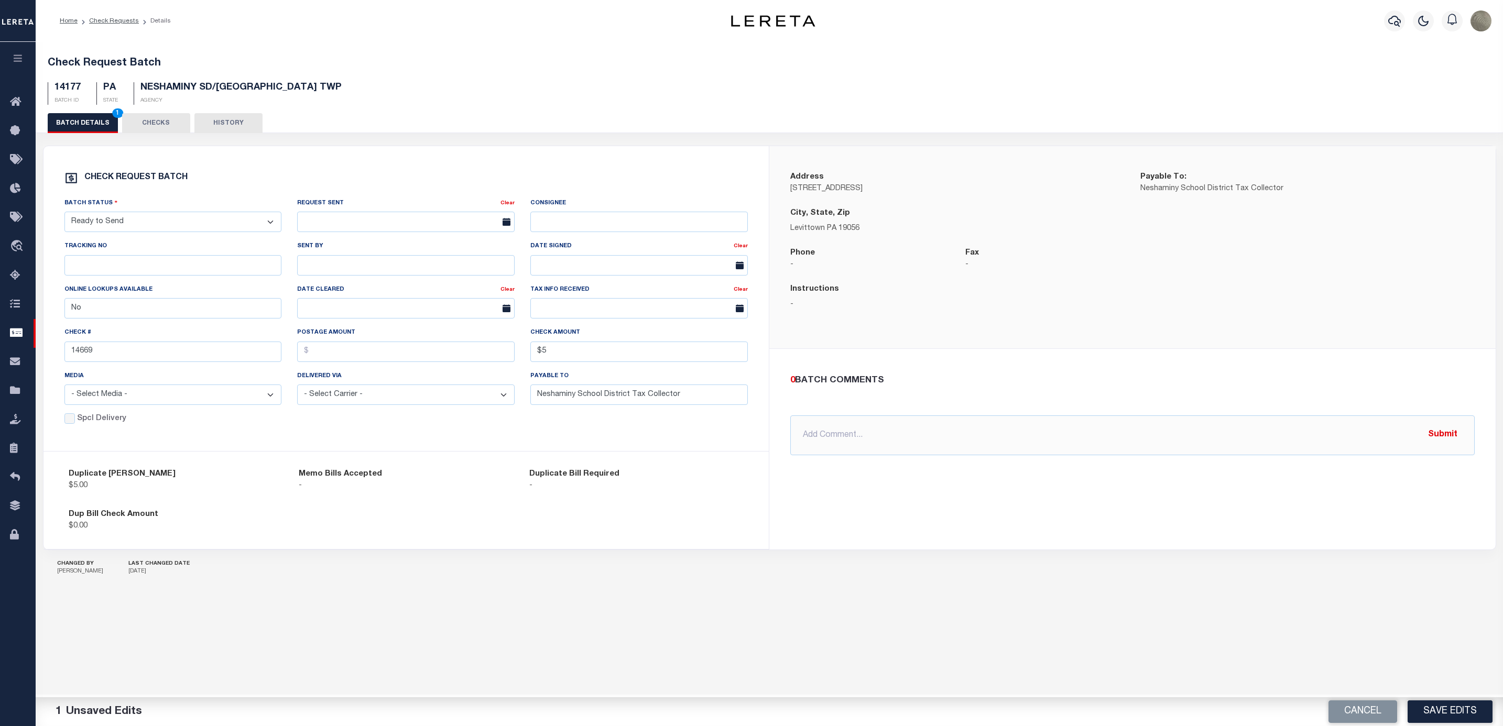
type input "$5.00"
click at [672, 189] on div "Check REQUEST BATCH Batch Status - Select Status - Approval Needed Batching In …" at bounding box center [406, 292] width 701 height 242
click at [1467, 703] on button "Save Edits" at bounding box center [1449, 712] width 85 height 23
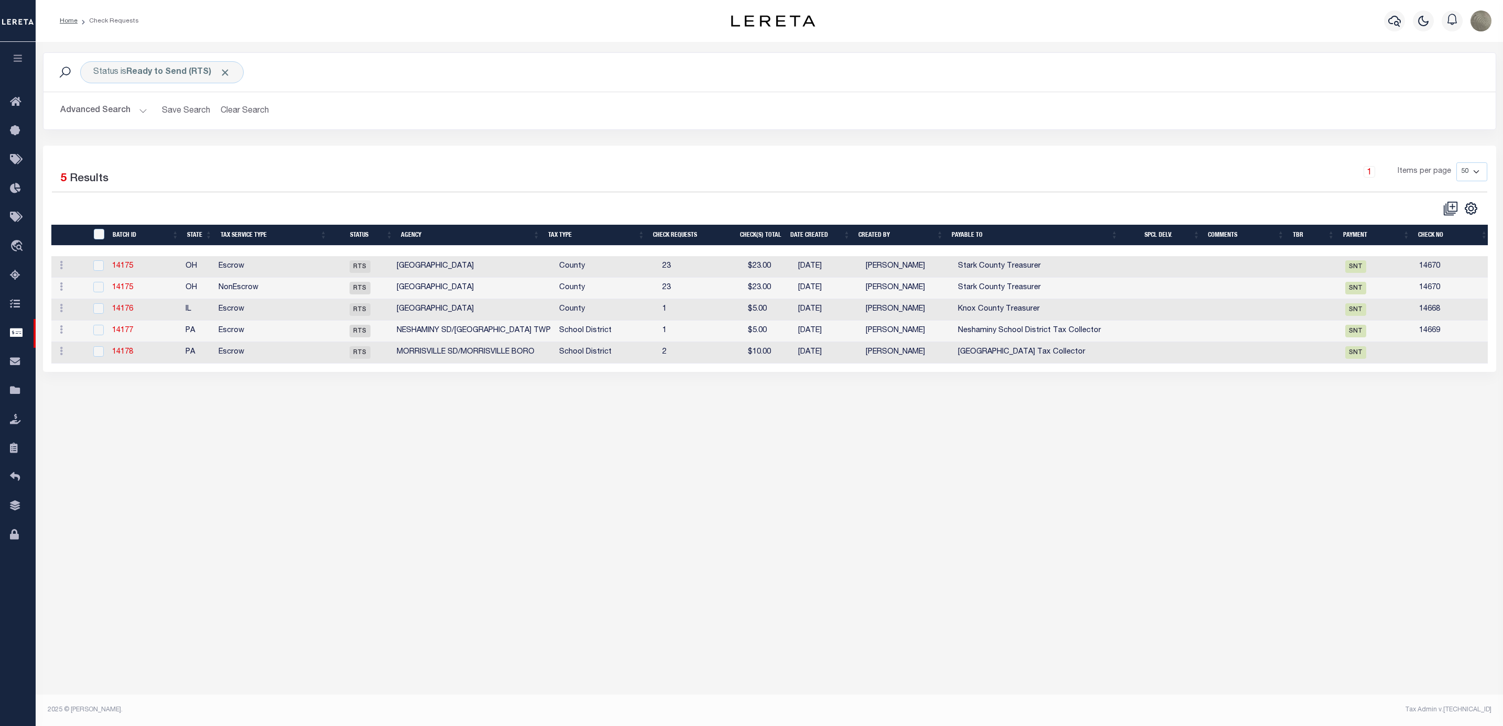
click at [123, 364] on td "14178" at bounding box center [144, 352] width 73 height 21
checkbox input "true"
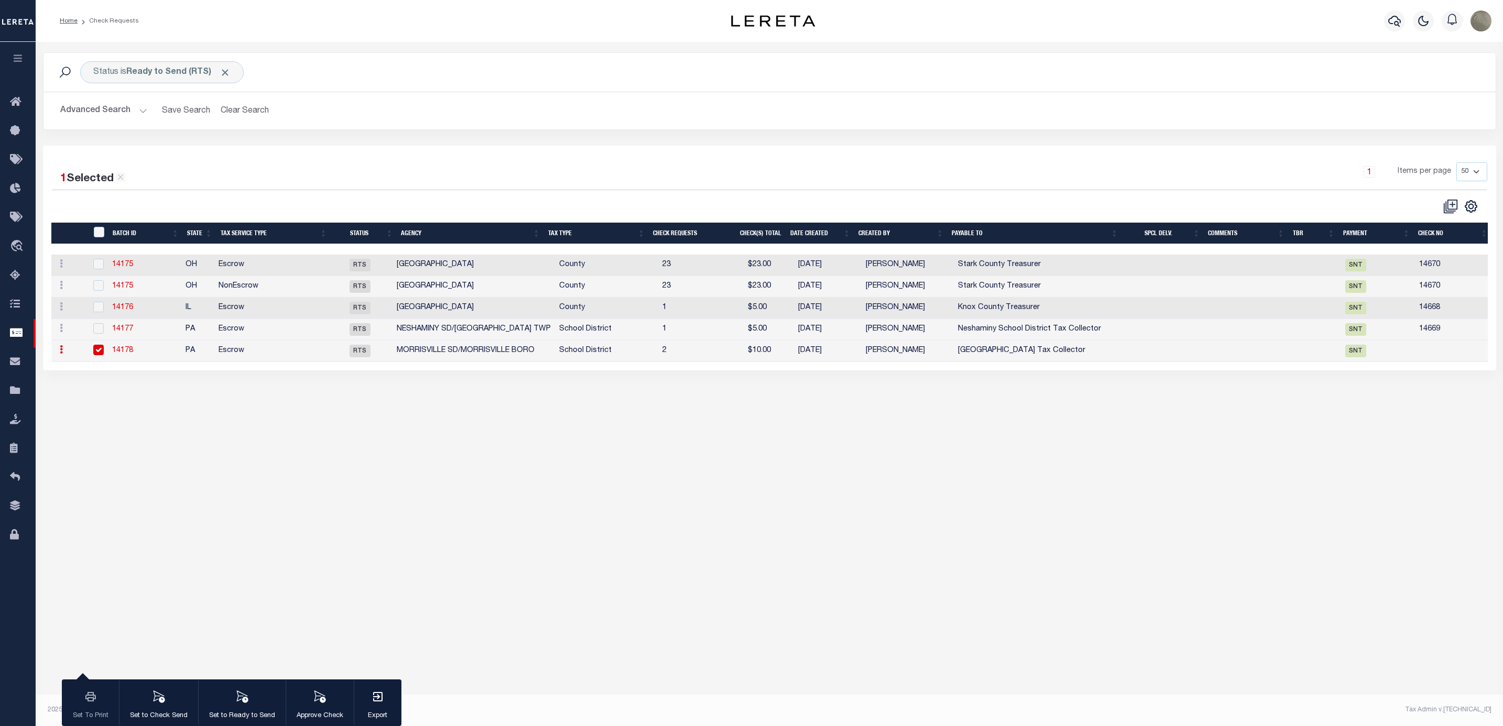
click at [123, 354] on link "14178" at bounding box center [122, 350] width 21 height 7
type input "$0.00"
type input "Morrisville Borough School District Tax Collector"
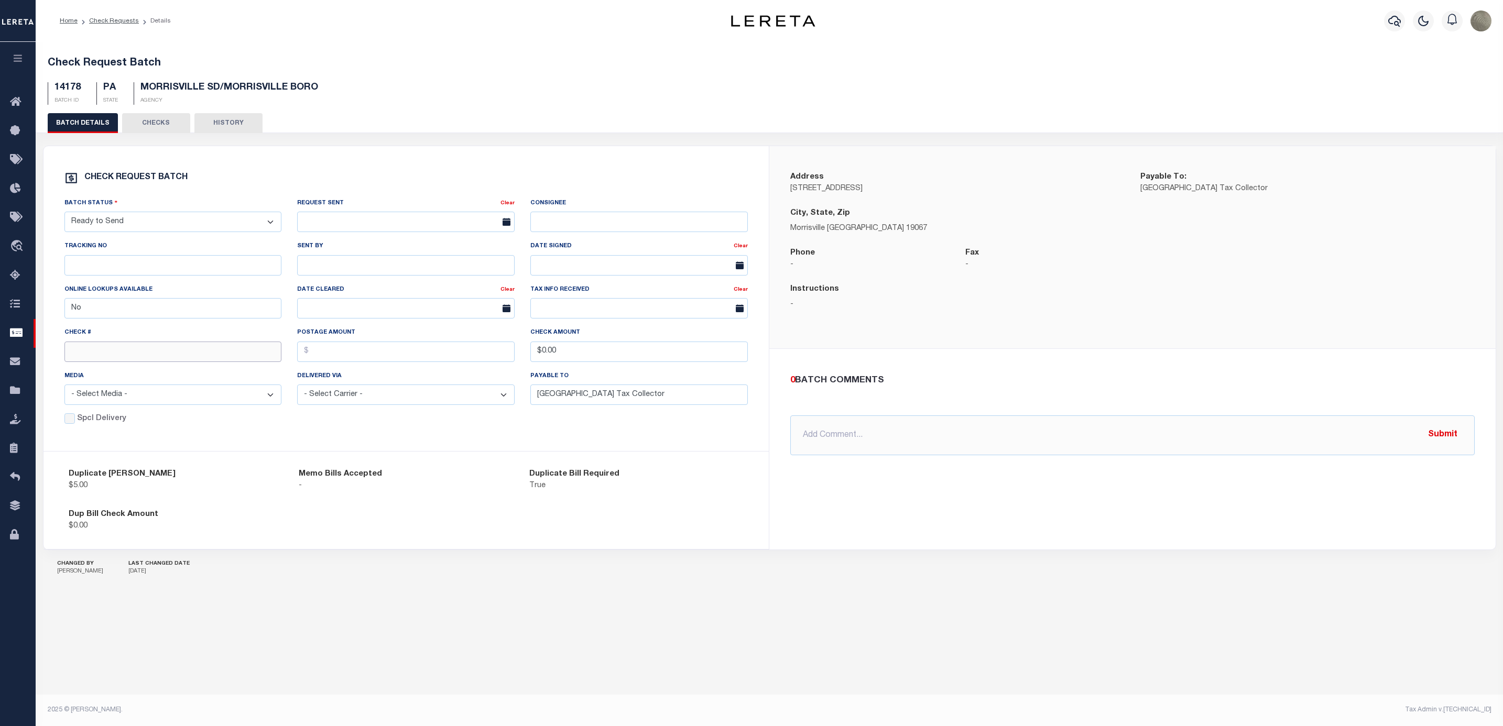
click at [138, 346] on input "text" at bounding box center [172, 352] width 217 height 20
type input "14671"
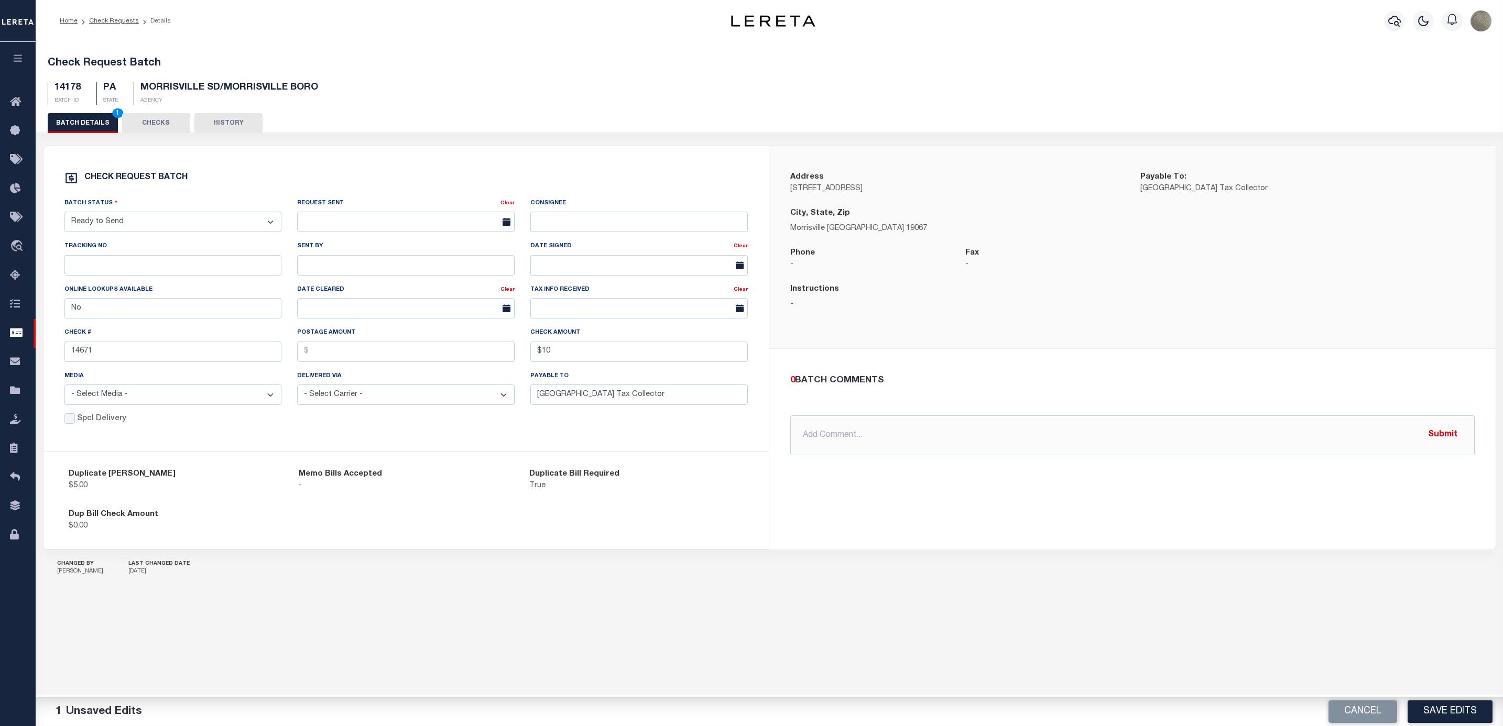
type input "$10.00"
click at [722, 524] on div "Dup Bill Check Amount $0.00" at bounding box center [406, 520] width 691 height 40
click at [1464, 703] on button "Save Edits" at bounding box center [1449, 712] width 85 height 23
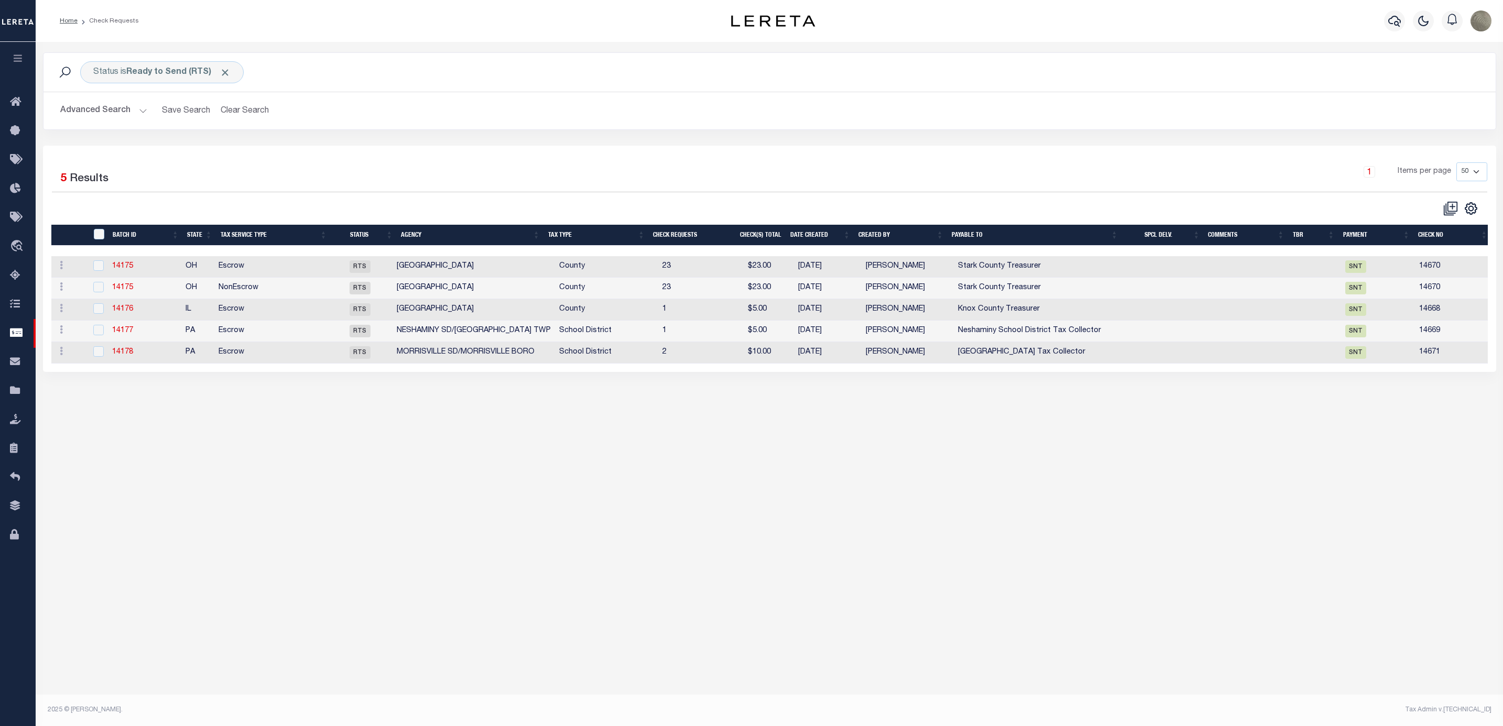
click at [1127, 184] on div "1 Items per page 10 25 50 100" at bounding box center [950, 175] width 1073 height 27
click at [101, 235] on input "" at bounding box center [99, 234] width 10 height 10
checkbox input "true"
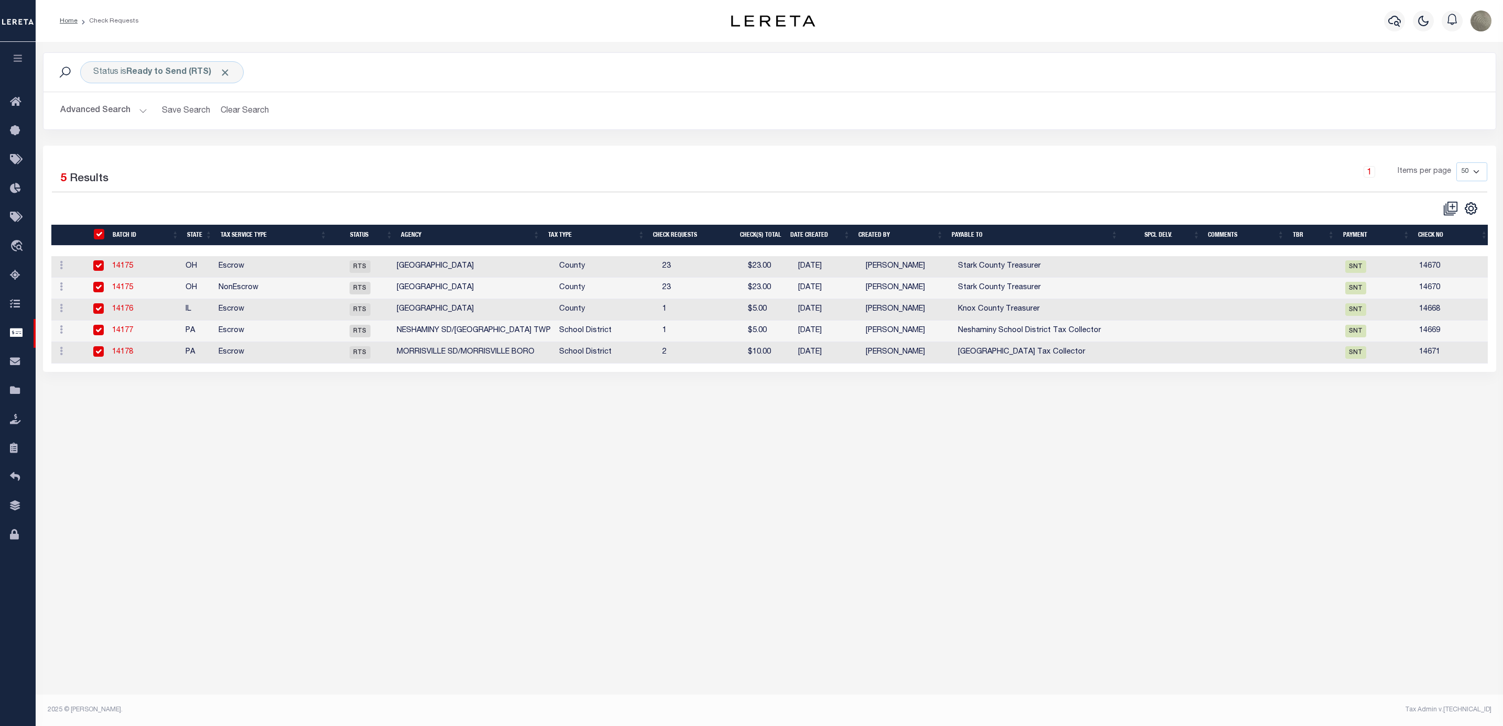
checkbox input "true"
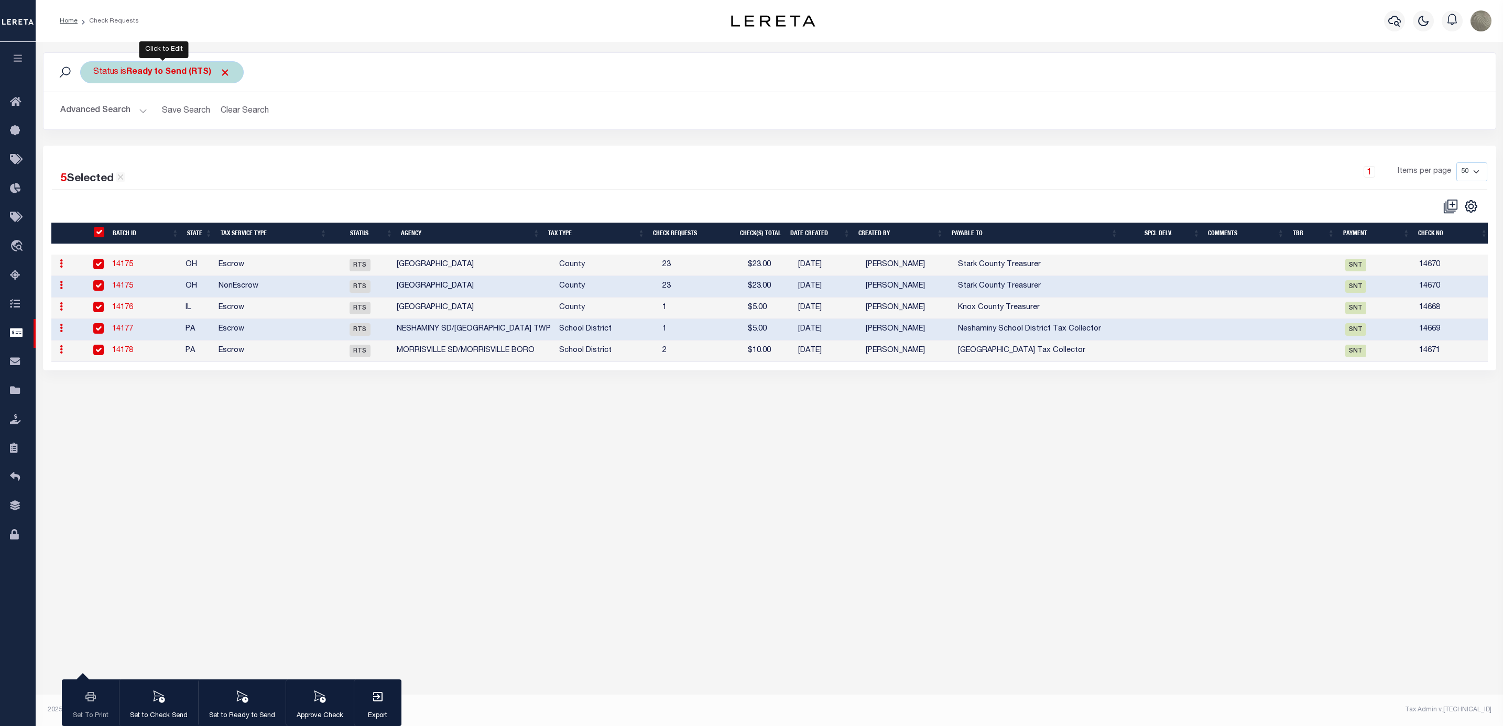
click at [166, 71] on b "Ready to Send (RTS)" at bounding box center [178, 72] width 104 height 8
select select "RTS"
click at [165, 126] on select "Approval Needed (APN) Batching In Progress (BIP) Check Returned (CKR) Cleared a…" at bounding box center [171, 124] width 154 height 20
click at [309, 186] on div "5 Selected 5 Results" at bounding box center [225, 175] width 363 height 27
click at [318, 566] on div "Status is Ready to Send (RTS) Is Contains Approval Needed (APN) Batching In Pro…" at bounding box center [769, 368] width 1467 height 653
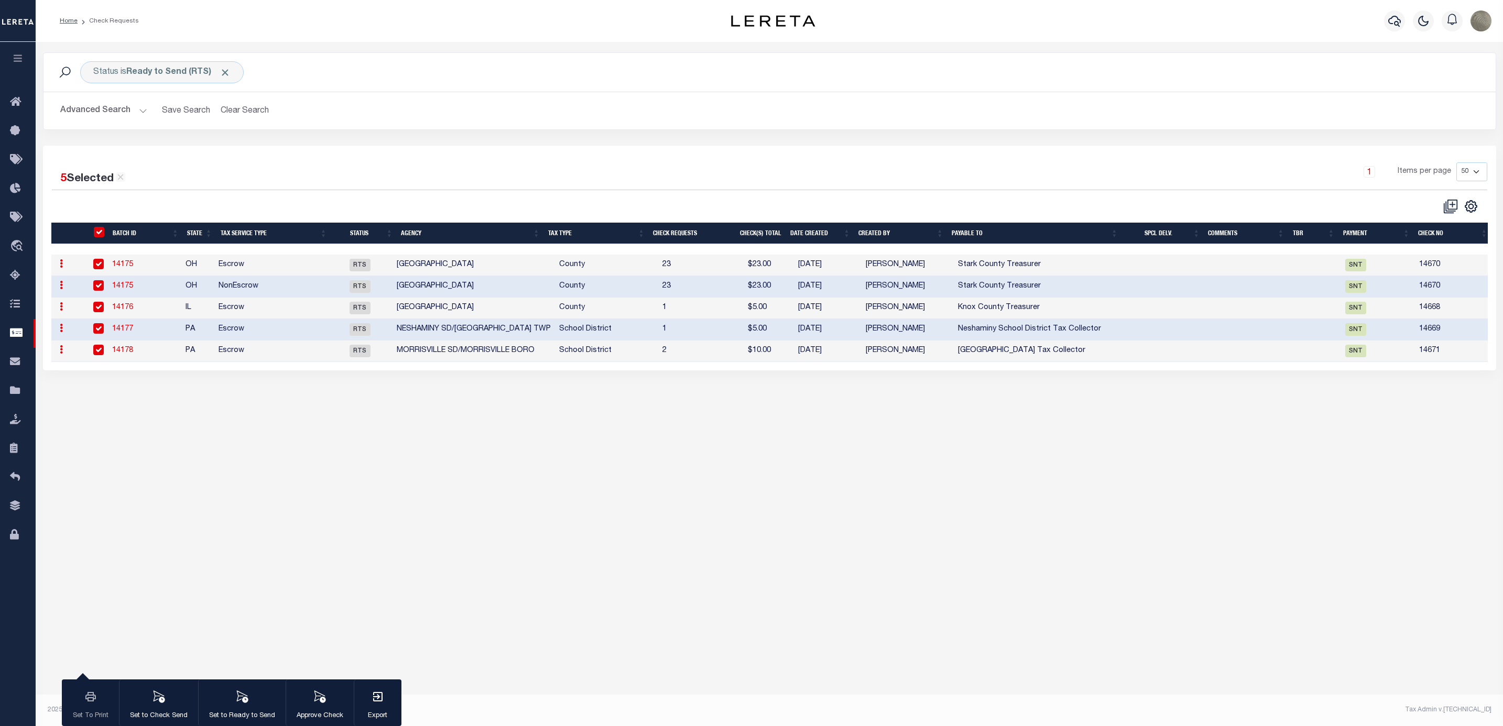
click at [447, 133] on div "Status is Ready to Send (RTS) Is Contains Approval Needed (APN) Batching In Pro…" at bounding box center [769, 98] width 1469 height 93
click at [16, 219] on icon at bounding box center [18, 217] width 17 height 13
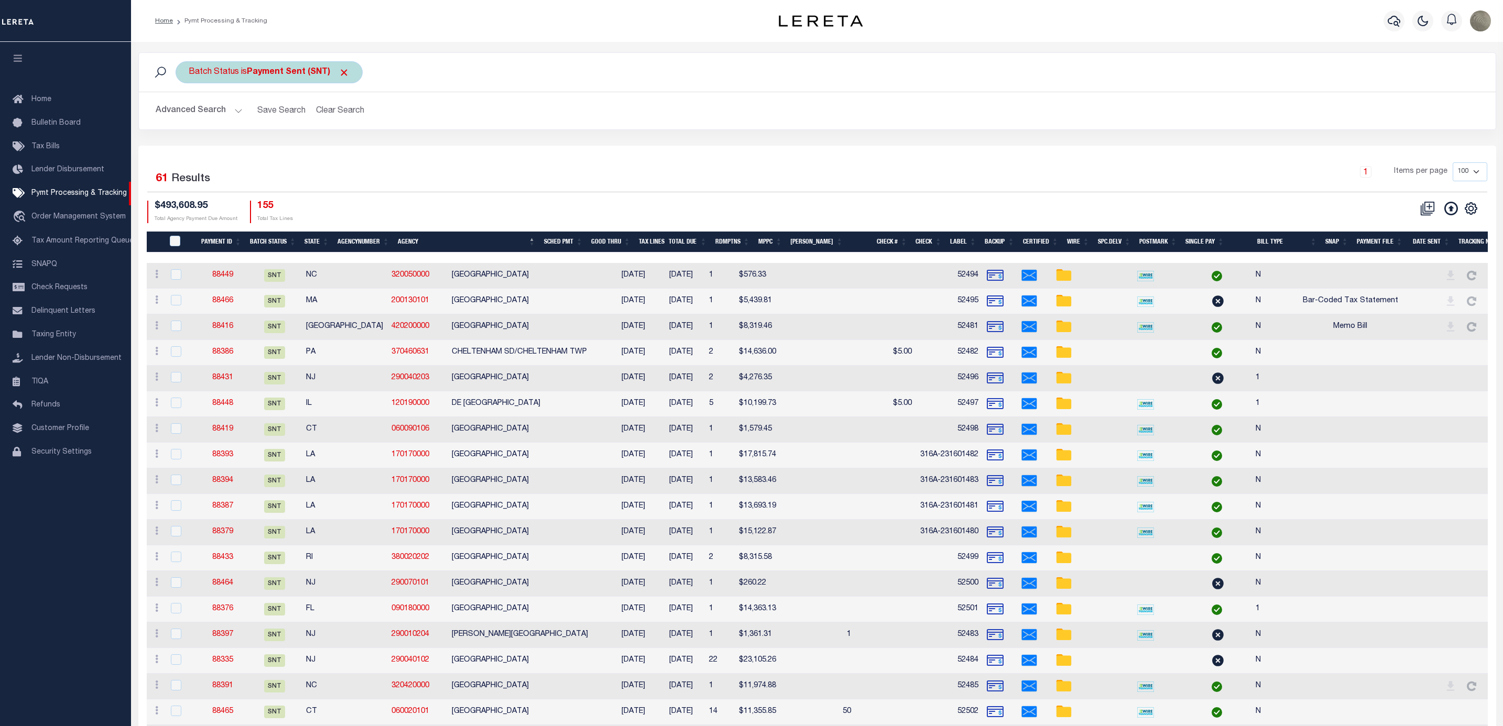
click at [232, 83] on div "Batch Status is Payment Sent (SNT)" at bounding box center [269, 72] width 187 height 22
select select "SNT"
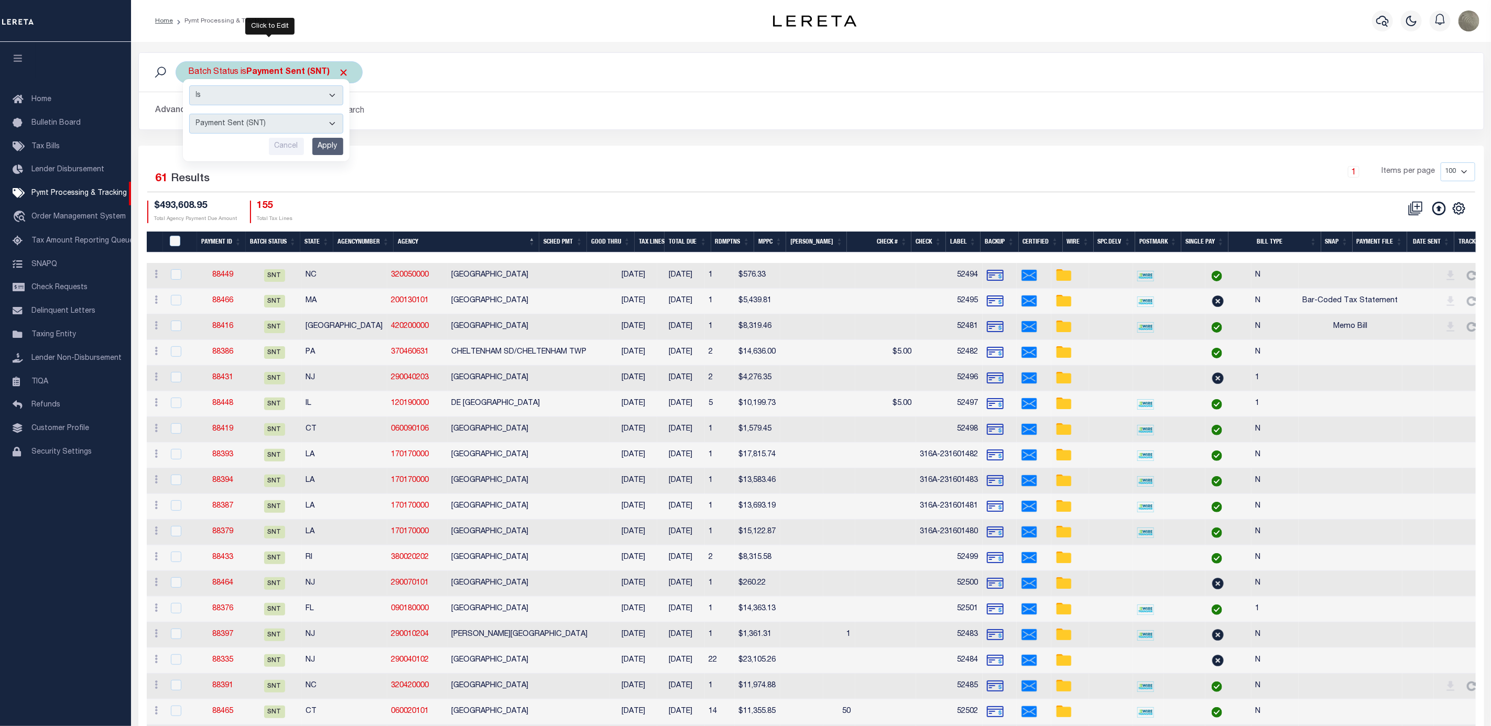
click at [258, 62] on div "Batch Status is Payment Sent (SNT) Is Contains Awaiting Funds (AWF) Cleared and…" at bounding box center [269, 72] width 187 height 22
click at [234, 119] on select "Awaiting Funds (AWF) Cleared and Complete (CAC) New Check Needed (NCN) Payment …" at bounding box center [266, 124] width 154 height 20
select select "RFP"
click at [189, 115] on select "Awaiting Funds (AWF) Cleared and Complete (CAC) New Check Needed (NCN) Payment …" at bounding box center [266, 124] width 154 height 20
click at [324, 147] on input "Apply" at bounding box center [327, 146] width 31 height 17
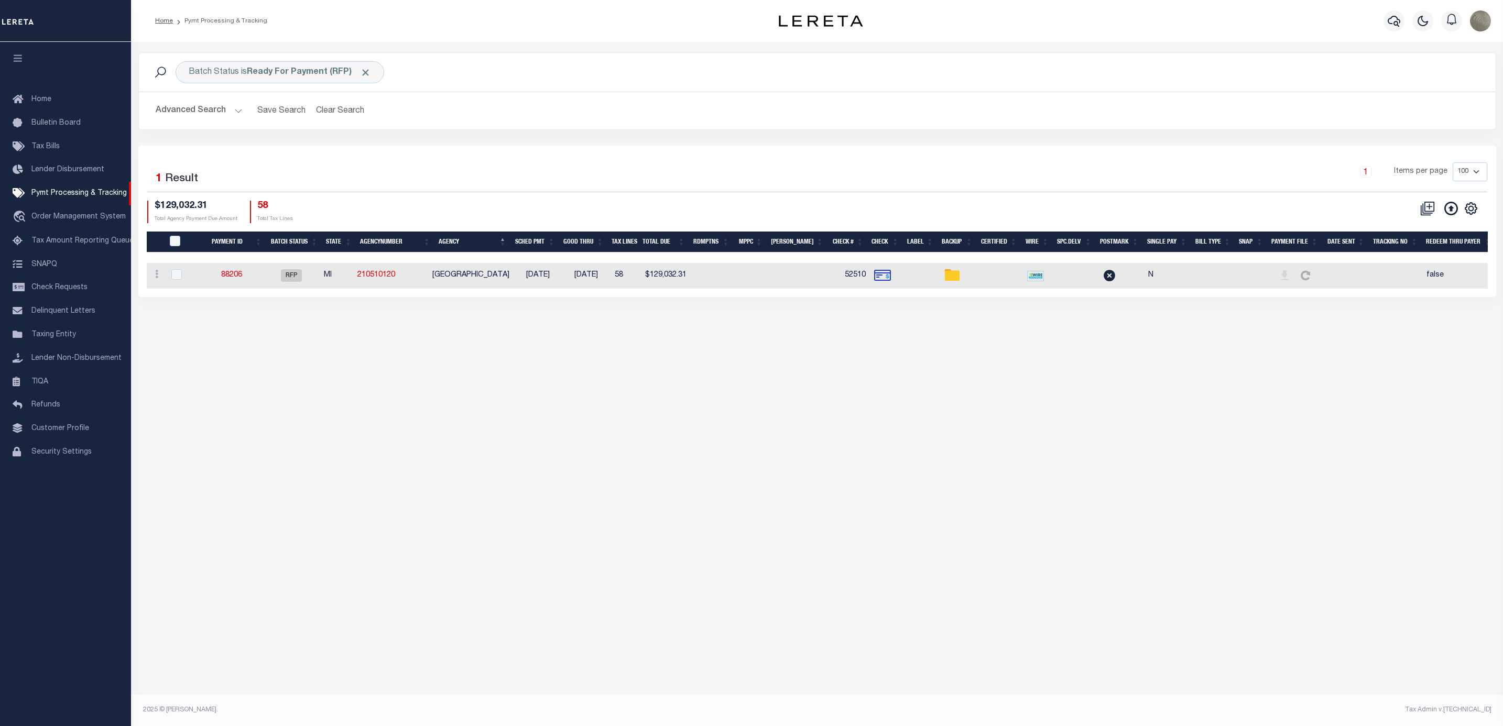
click at [379, 152] on div "Selected 1 Result 1 Items per page 100 200 500 1000 $129,032.31 58" at bounding box center [817, 221] width 1358 height 151
click at [71, 283] on link "Check Requests" at bounding box center [65, 288] width 131 height 24
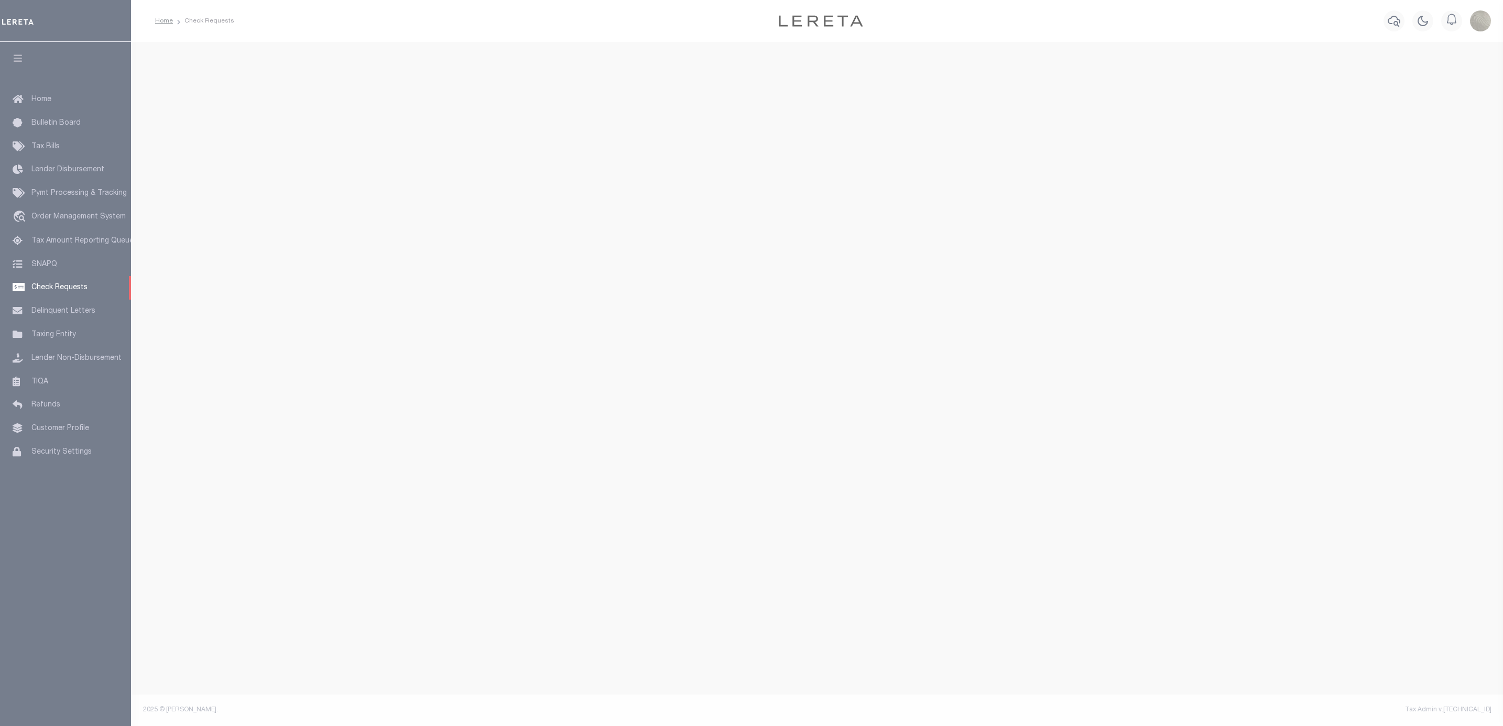
select select "50"
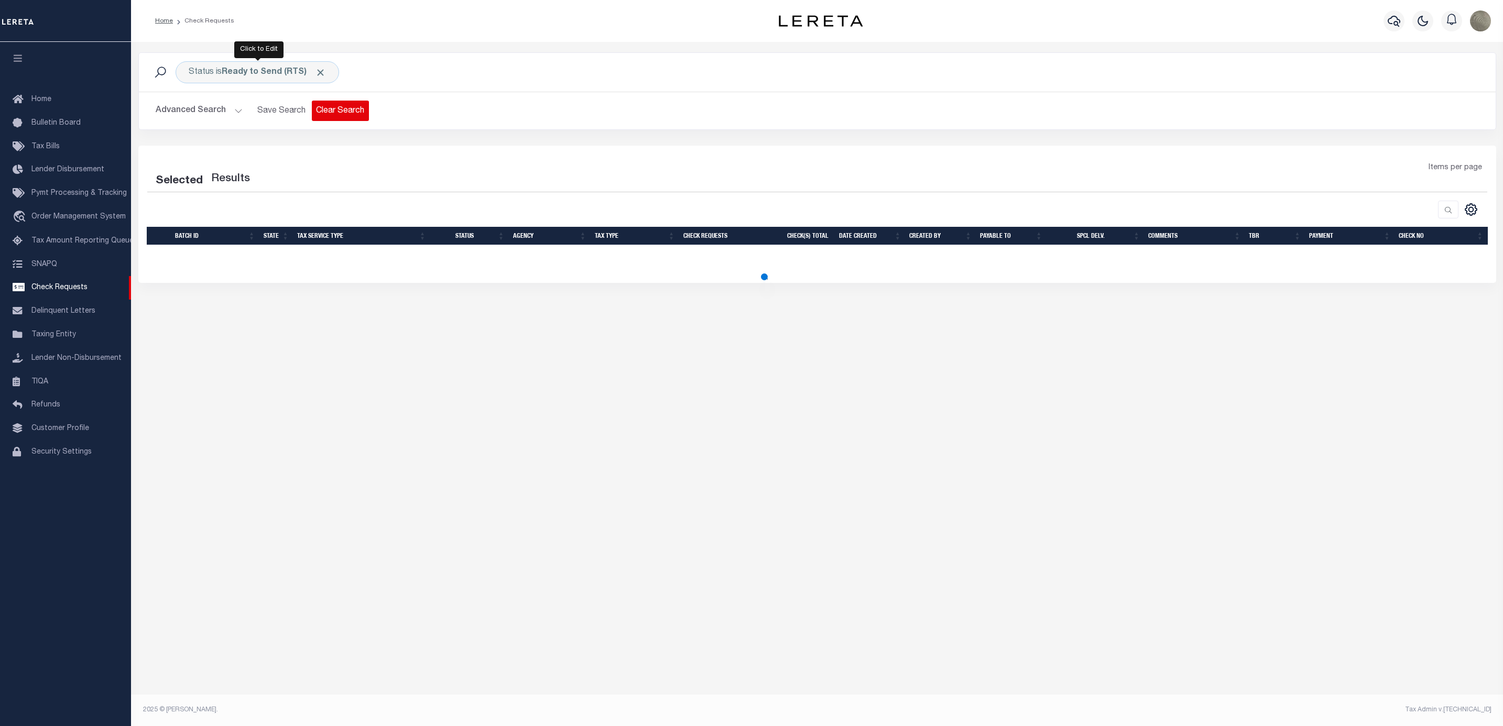
select select "50"
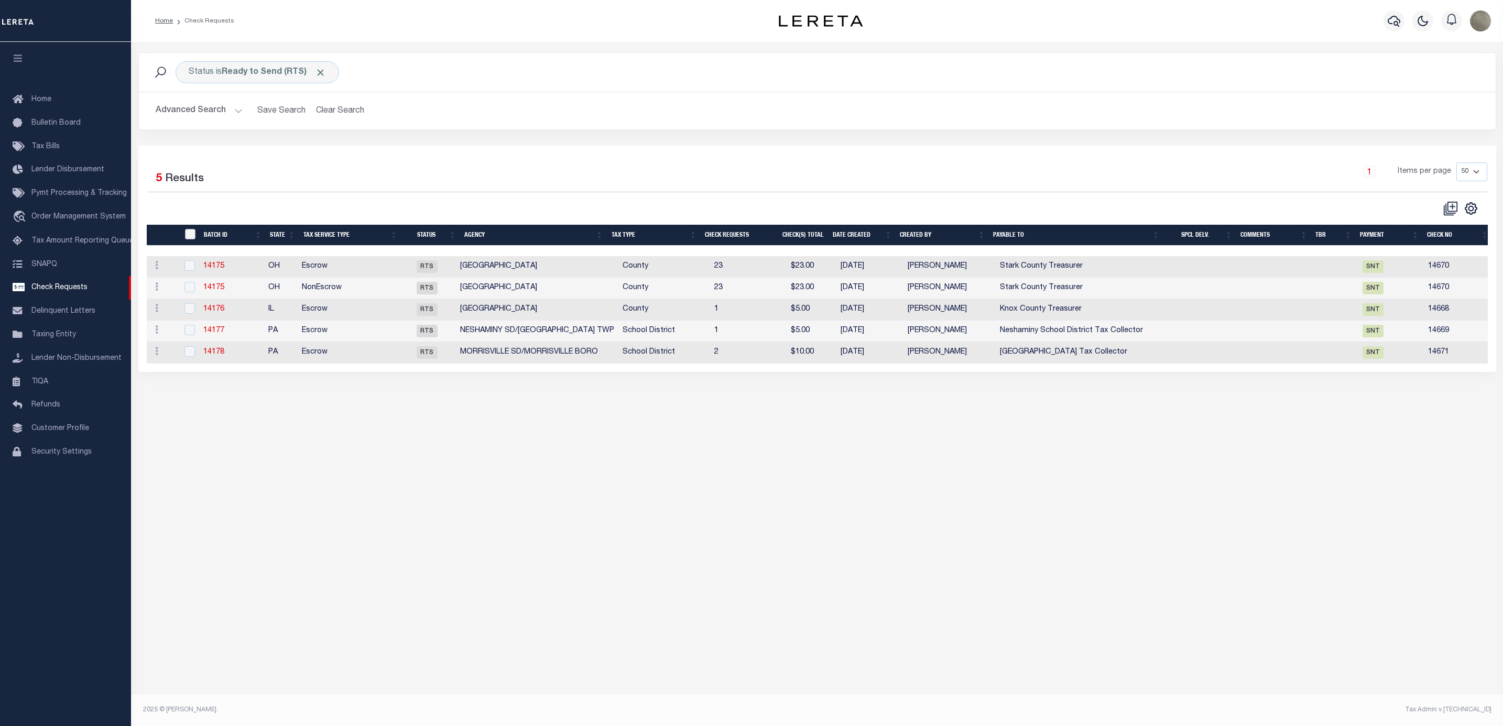
click at [186, 233] on input "" at bounding box center [190, 234] width 10 height 10
checkbox input "true"
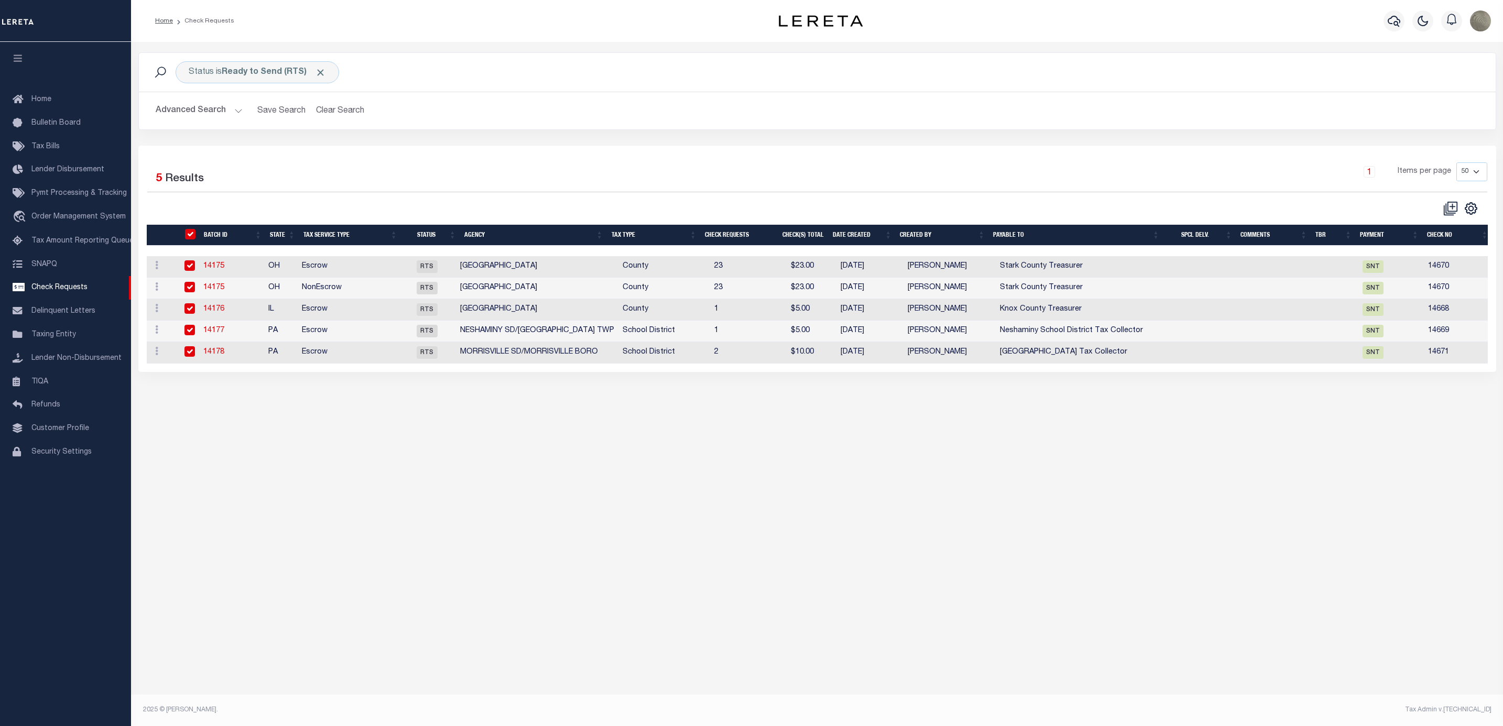
checkbox input "true"
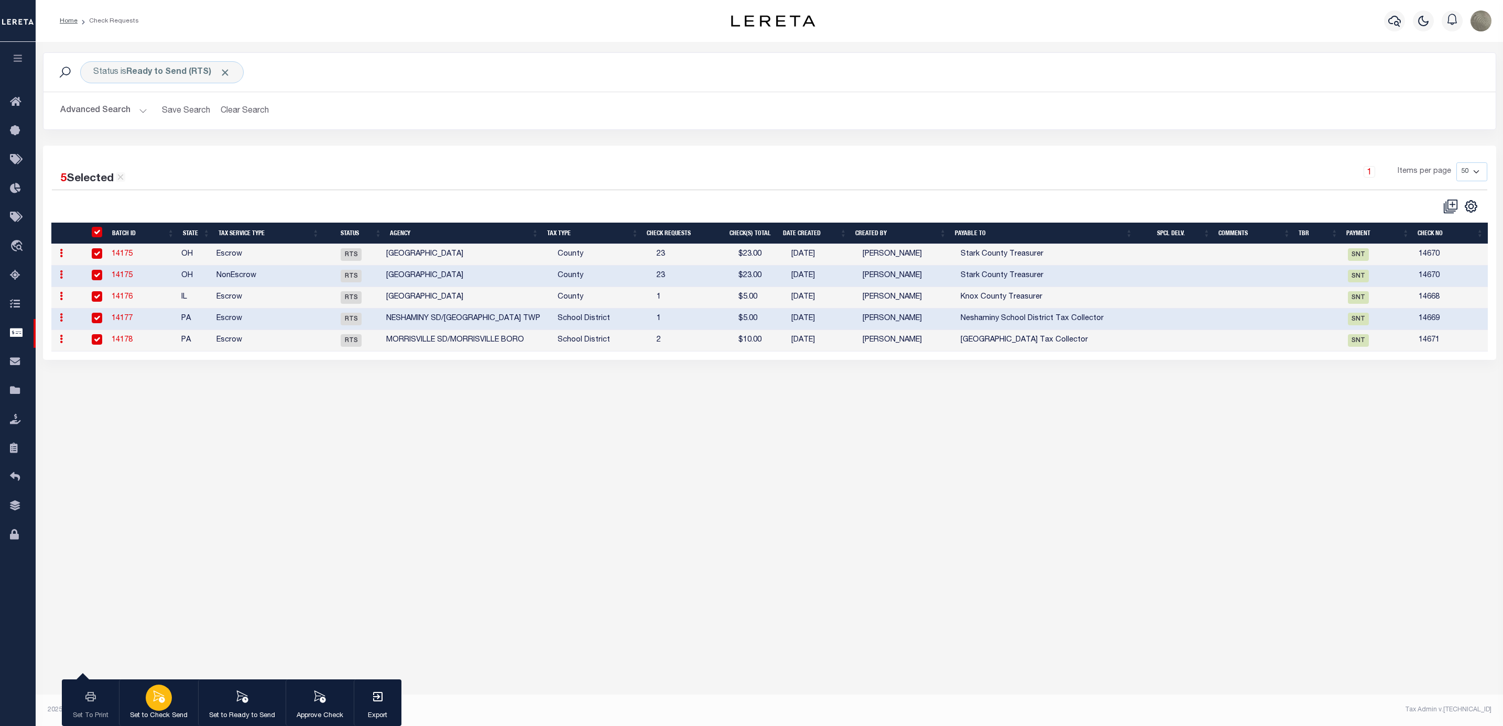
click at [166, 705] on div "button" at bounding box center [159, 698] width 26 height 26
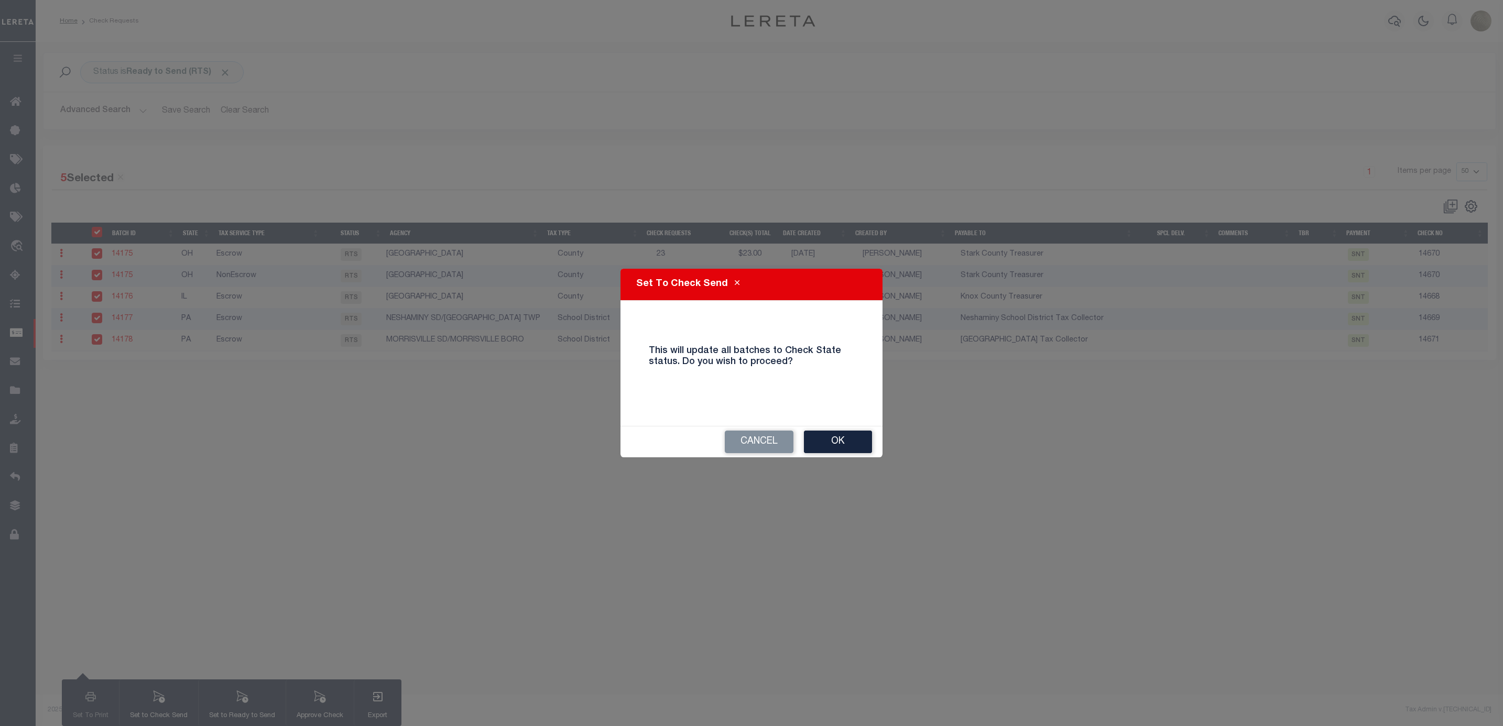
click at [926, 418] on div "Set To Check Send This will update all batches to Check State status. Do you wi…" at bounding box center [751, 363] width 1503 height 726
click at [722, 283] on h5 "Set To Check Send" at bounding box center [682, 284] width 92 height 14
click at [735, 282] on icon "Close" at bounding box center [737, 283] width 5 height 8
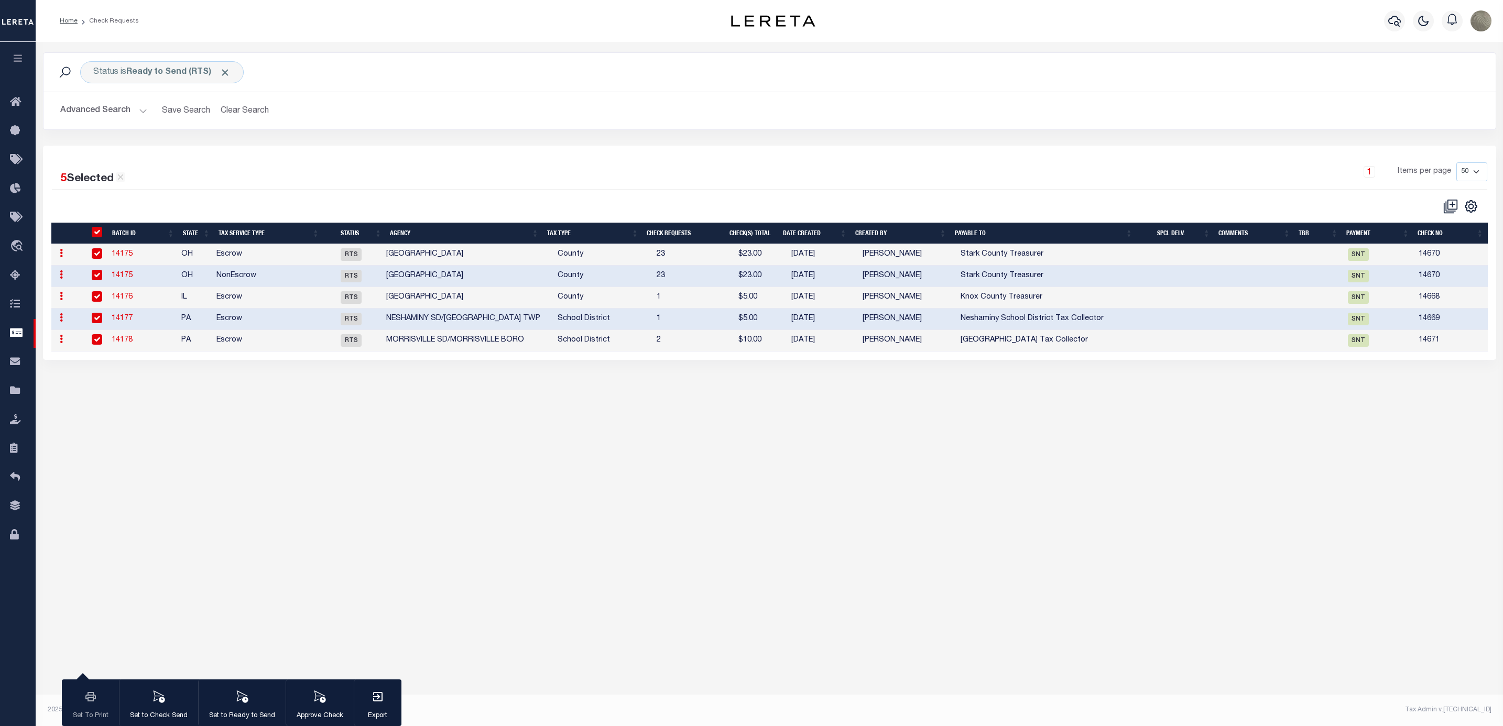
click at [211, 373] on div "Status is Ready to Send (RTS) Search Advanced Search Save Search Clear Search C…" at bounding box center [769, 217] width 1467 height 350
click at [121, 257] on link "14175" at bounding box center [122, 253] width 21 height 7
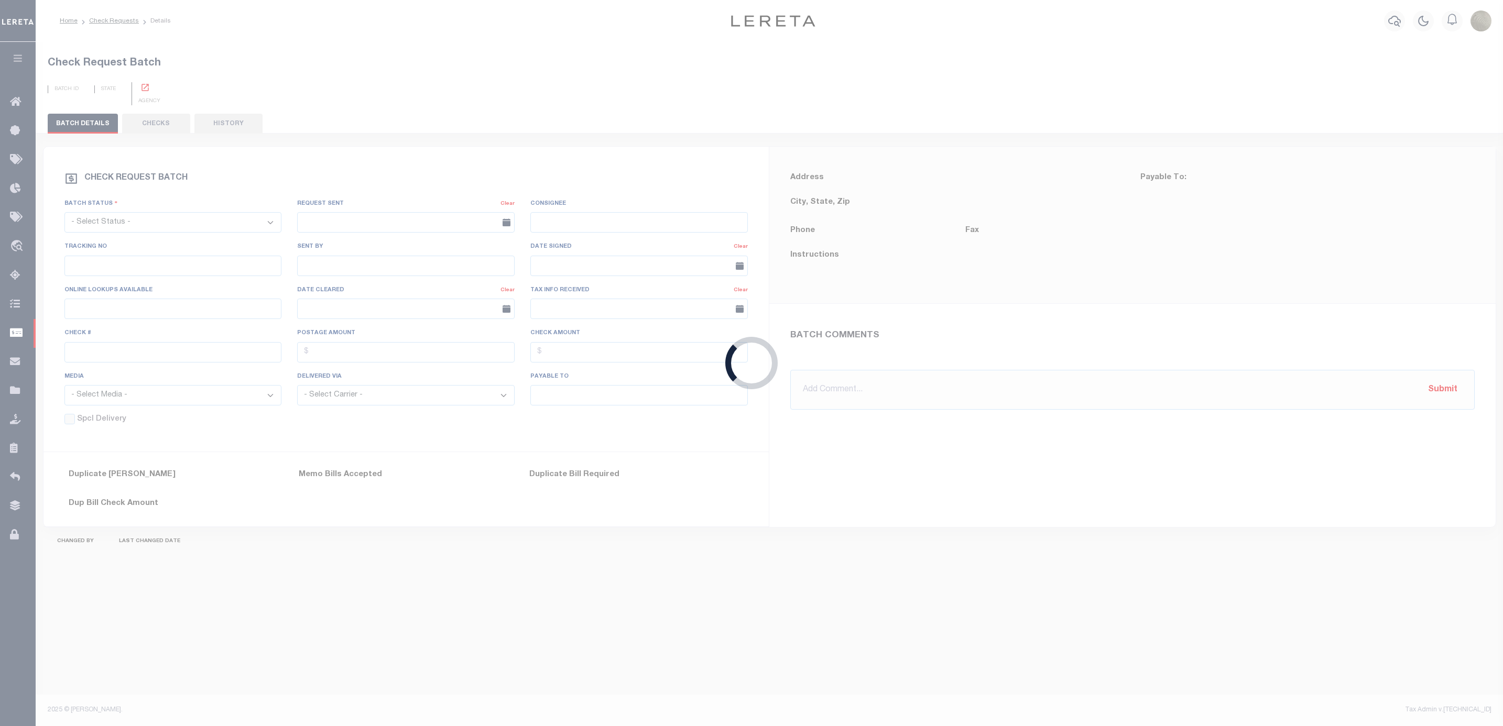
select select "RTS"
type input "Yes"
type input "14670"
type input "$100.54"
type input "Stark County Treasurer"
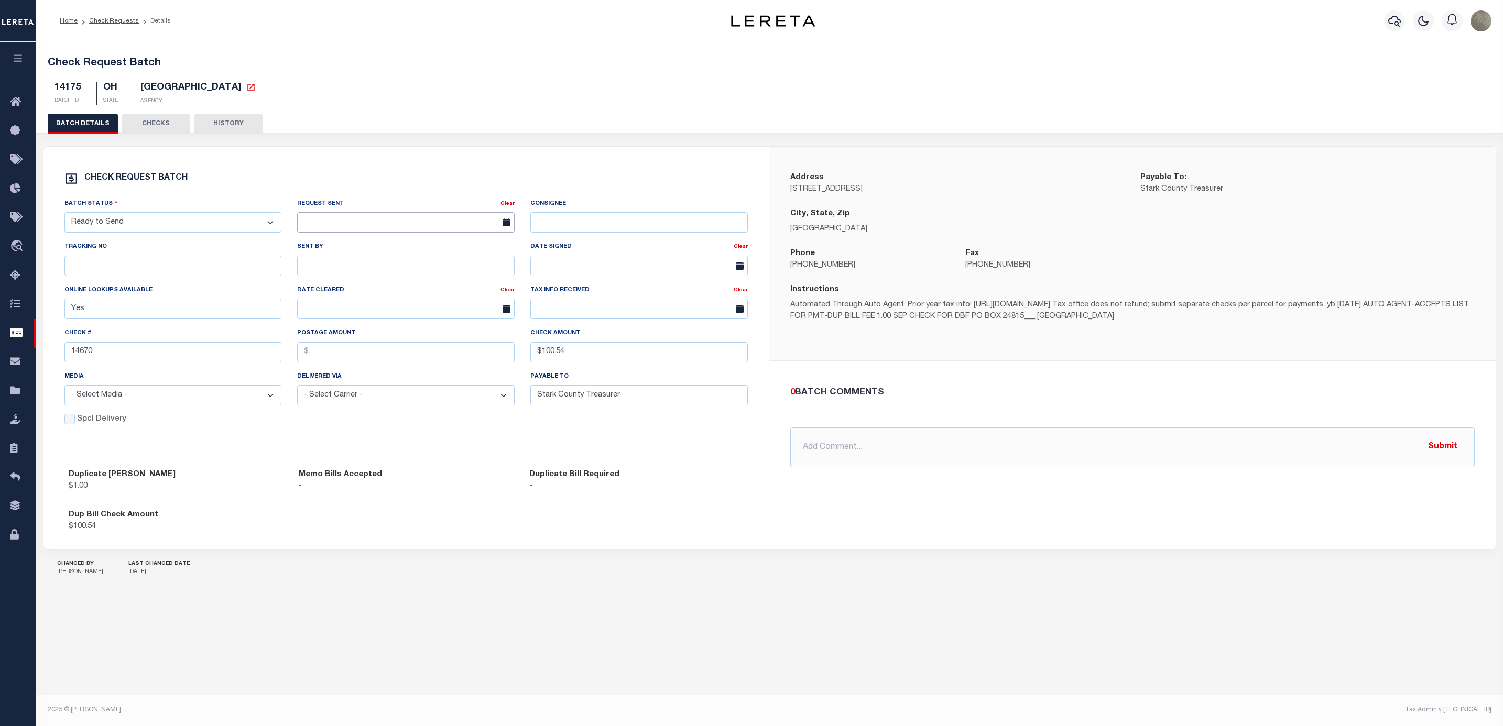
click at [361, 225] on input "text" at bounding box center [405, 222] width 217 height 20
click at [351, 346] on span "19" at bounding box center [353, 345] width 20 height 20
type input "[DATE]"
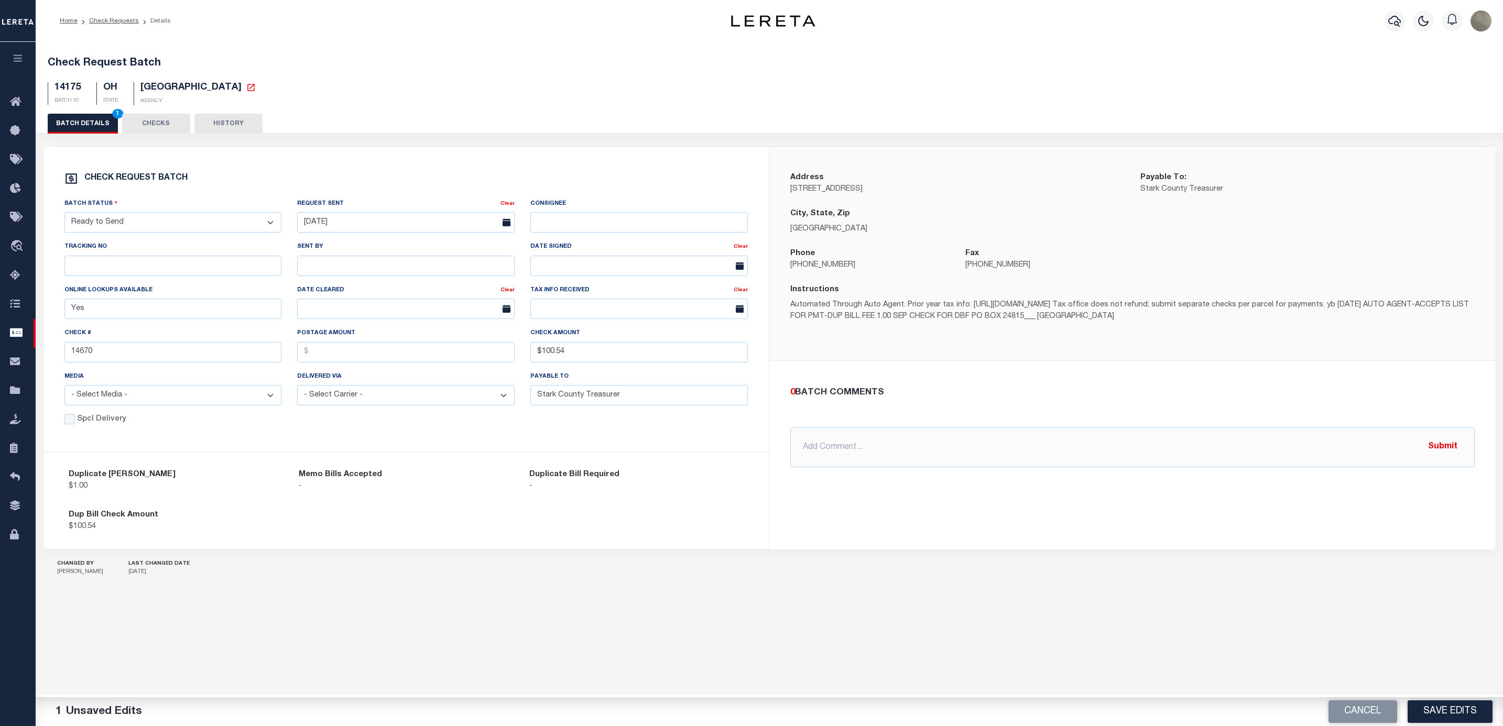
click at [412, 440] on div "Check REQUEST BATCH Batch Status - Select Status - Approval Needed Batching In …" at bounding box center [406, 299] width 726 height 305
click at [1456, 706] on button "Save Edits" at bounding box center [1449, 712] width 85 height 23
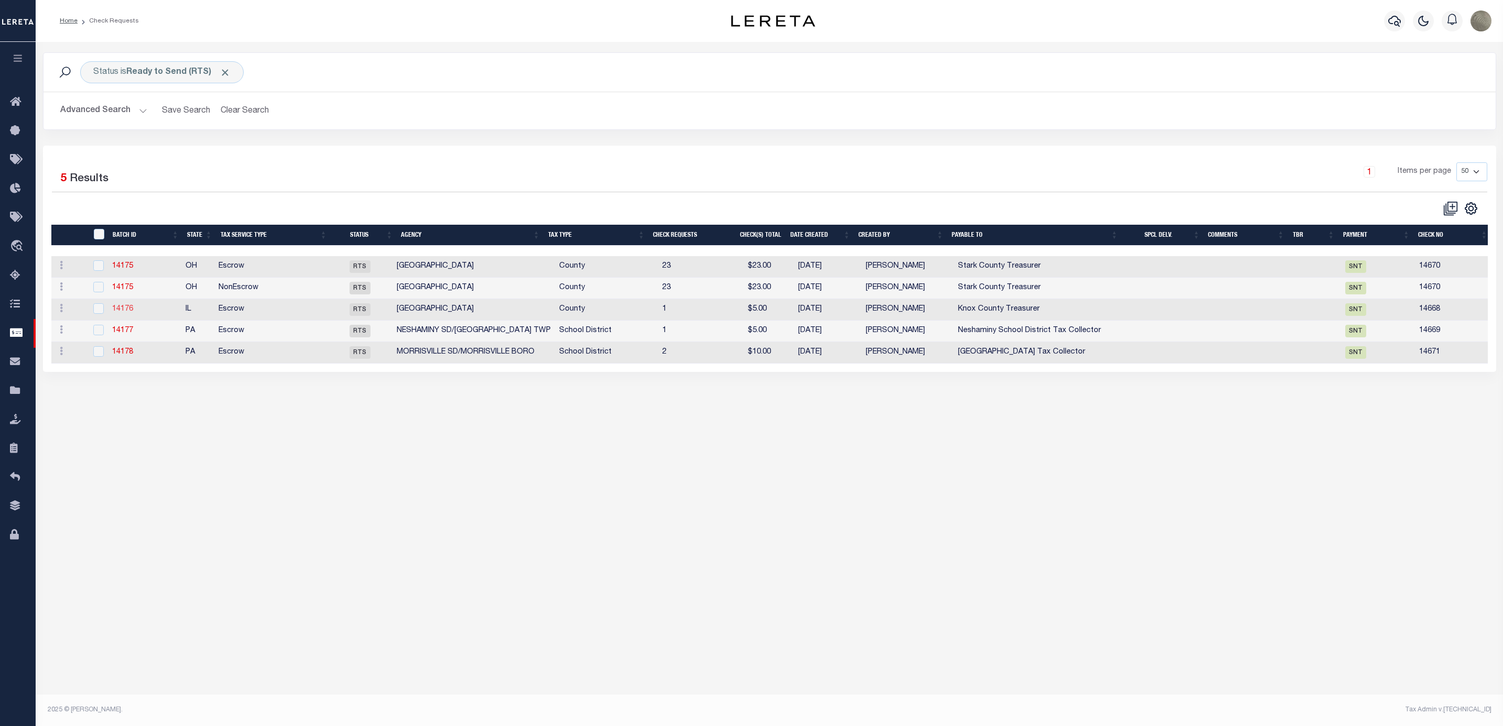
click at [123, 313] on link "14176" at bounding box center [122, 308] width 21 height 7
type input "14668"
type input "$5.00"
type input "Knox County Treasurer"
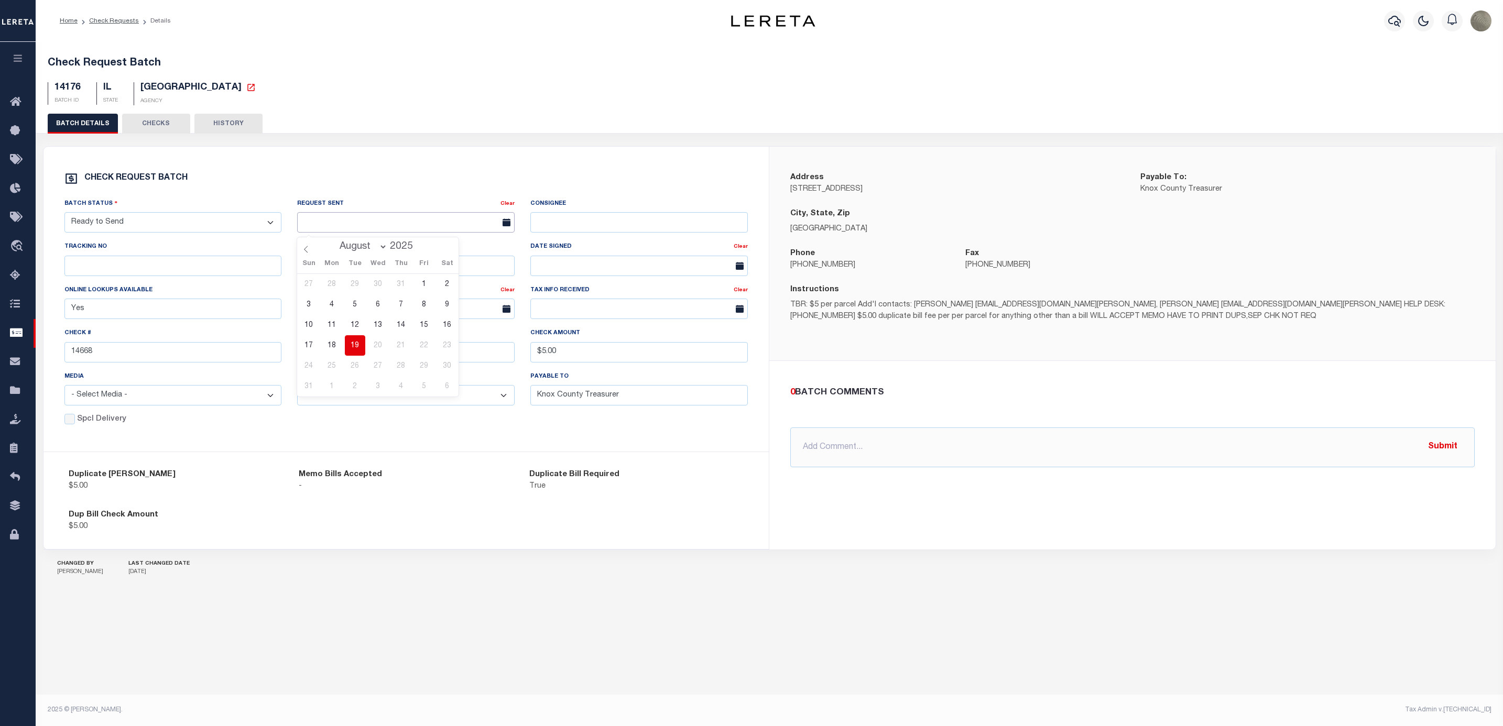
click at [345, 223] on input "text" at bounding box center [405, 222] width 217 height 20
click at [353, 345] on span "19" at bounding box center [355, 345] width 20 height 20
type input "[DATE]"
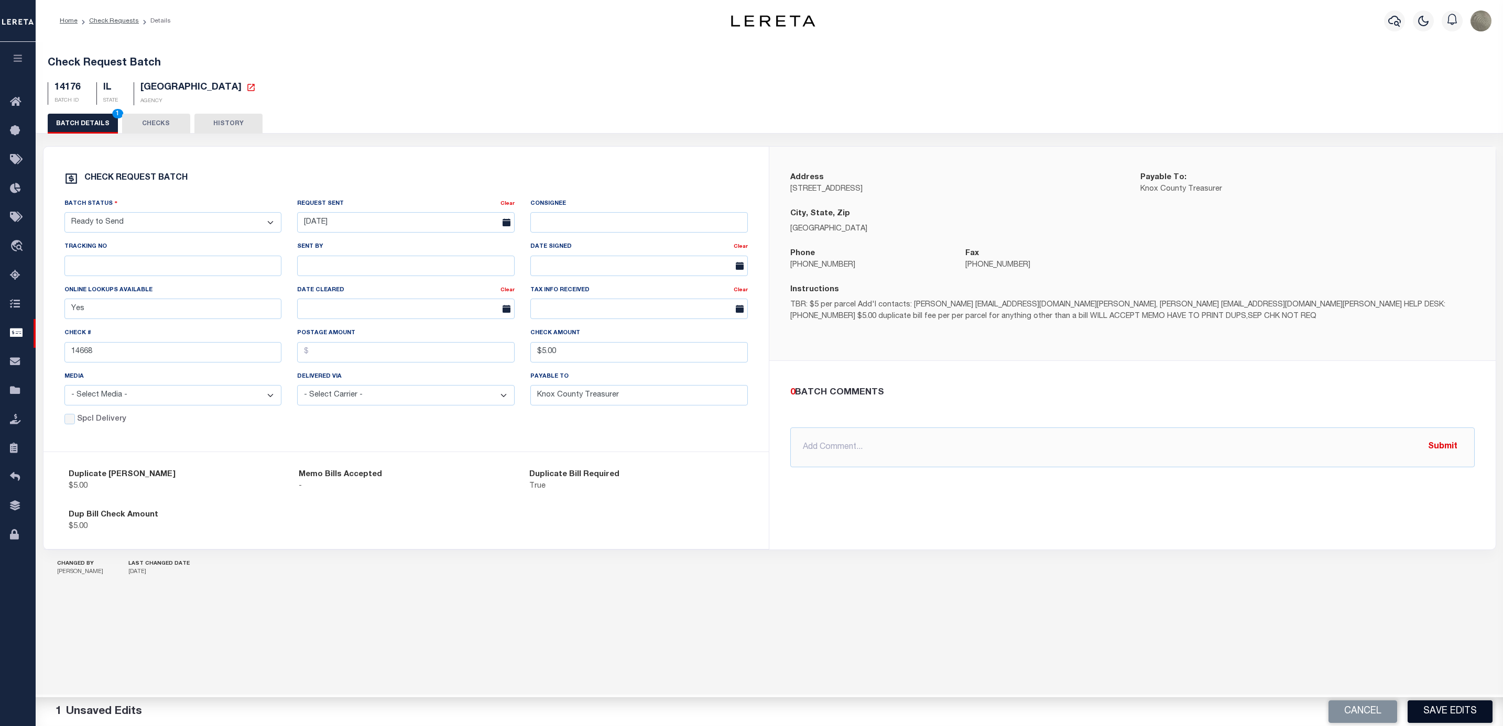
click at [1431, 709] on button "Save Edits" at bounding box center [1449, 712] width 85 height 23
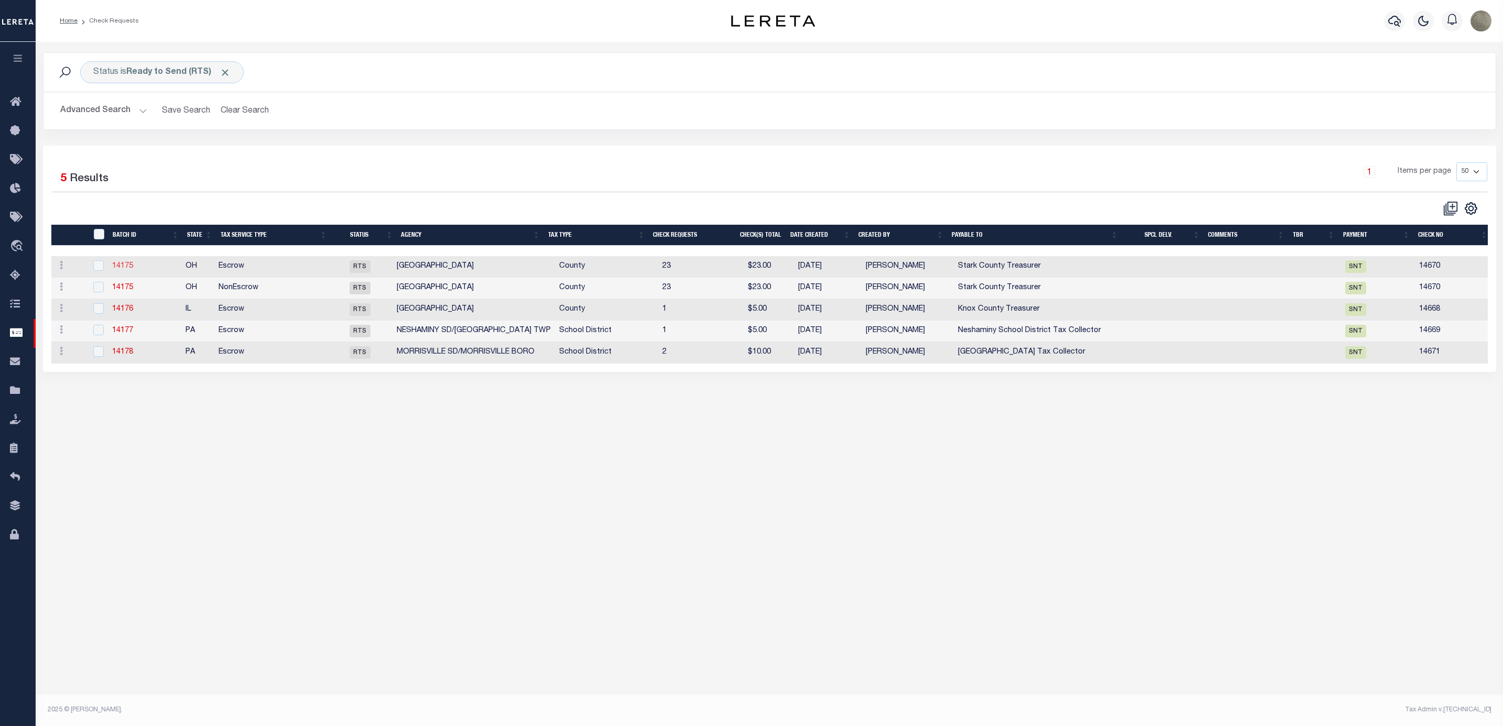
click at [125, 270] on link "14175" at bounding box center [122, 266] width 21 height 7
type input "14670"
type input "$100.54"
type input "Stark County Treasurer"
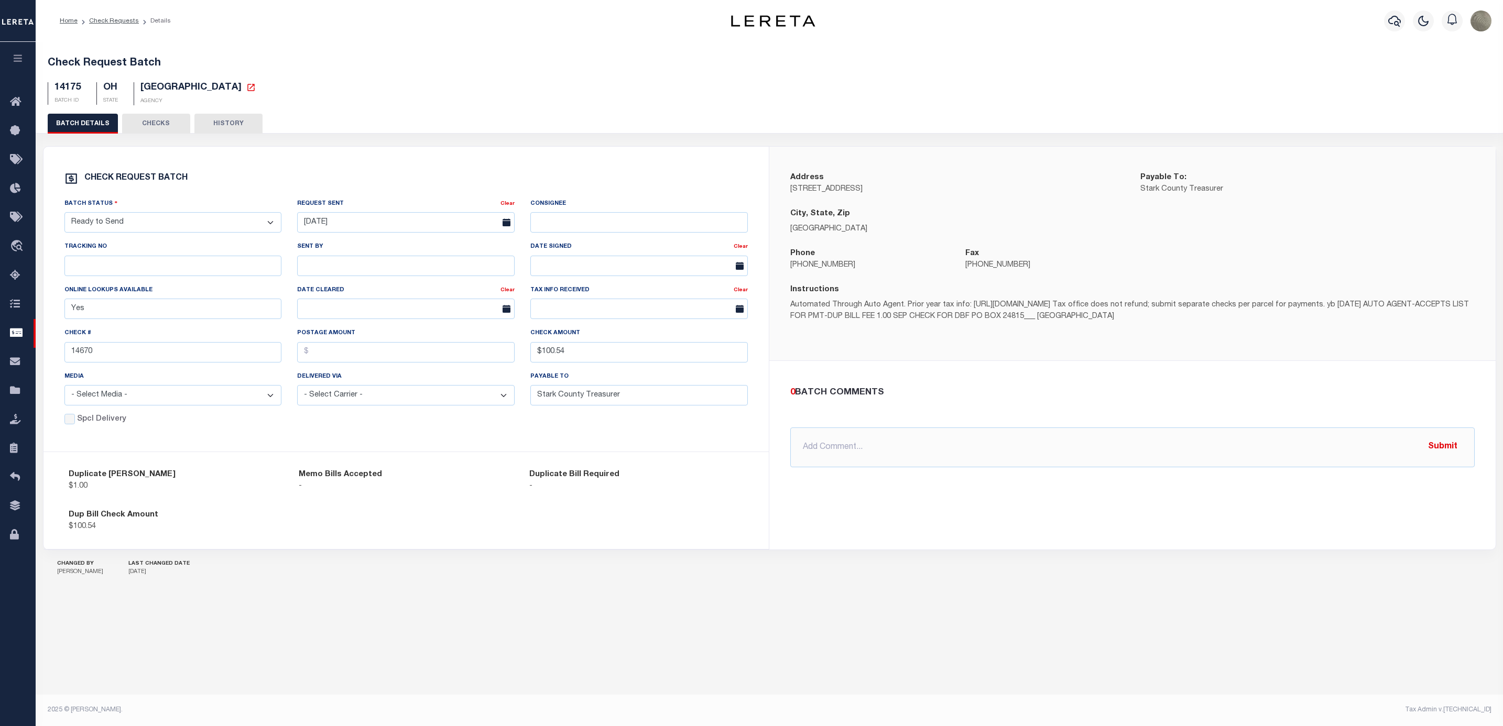
click at [103, 230] on select "- Select Status - Approval Needed Batching In Progress Check Returned Cleared a…" at bounding box center [172, 222] width 217 height 20
click at [64, 215] on select "- Select Status - Approval Needed Batching In Progress Check Returned Cleared a…" at bounding box center [172, 222] width 217 height 20
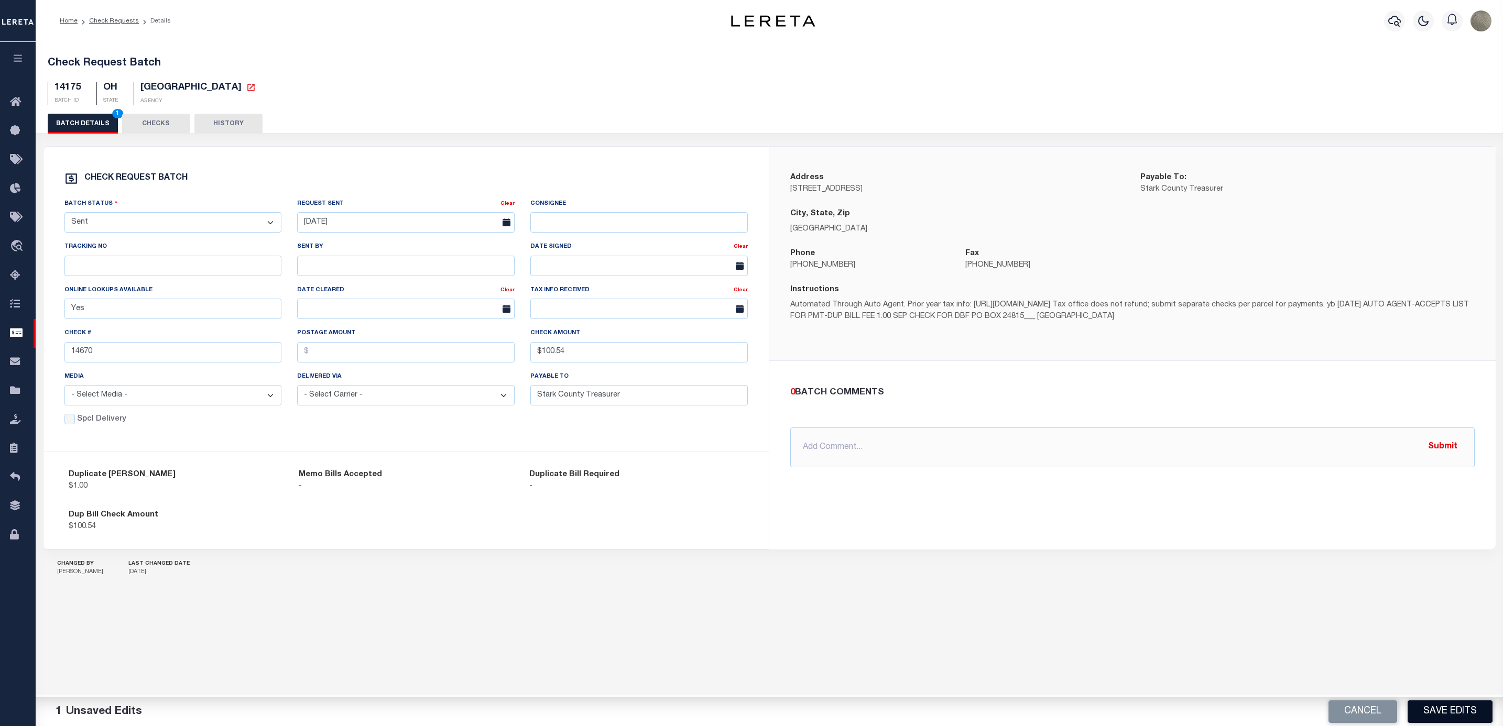
click at [1435, 703] on button "Save Edits" at bounding box center [1449, 712] width 85 height 23
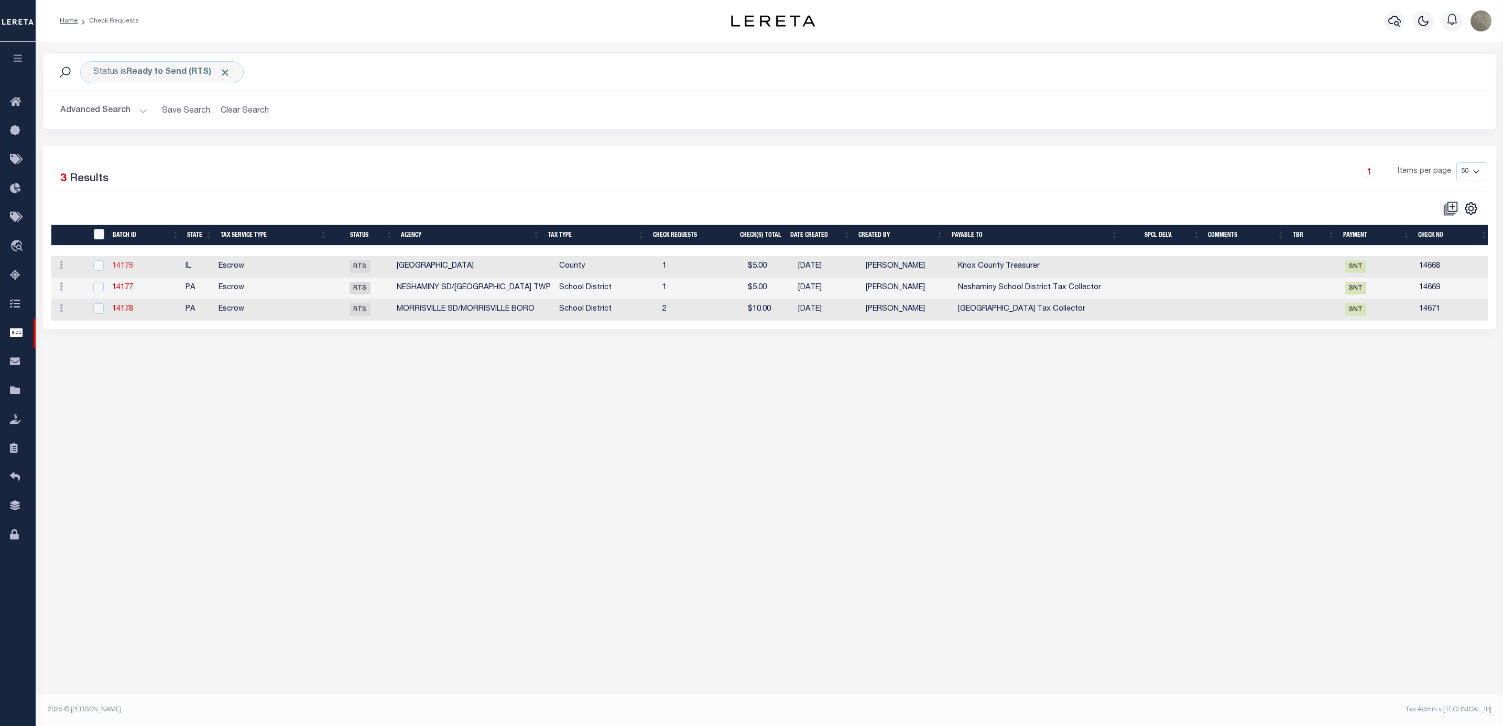
click at [116, 270] on link "14176" at bounding box center [122, 266] width 21 height 7
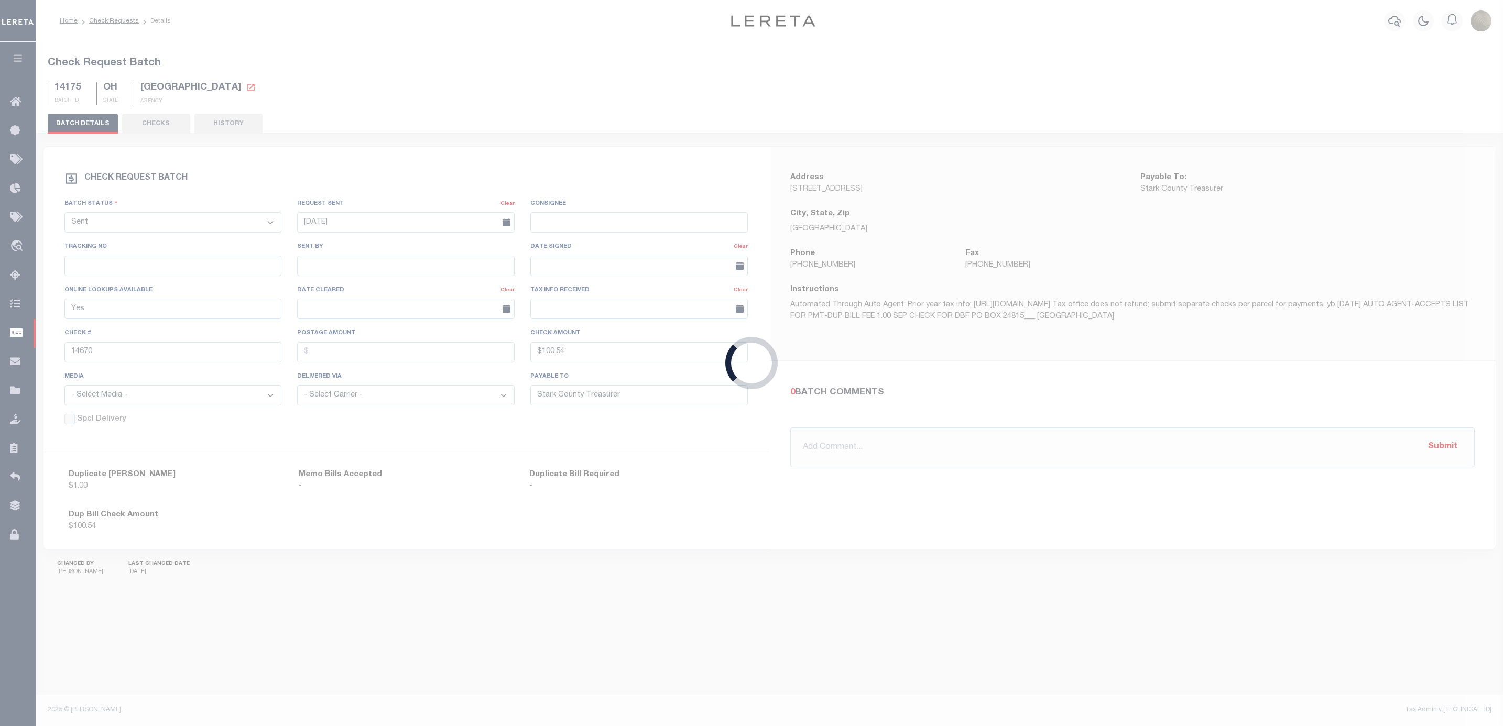
select select "RTS"
type input "14668"
type input "$5.00"
type input "Knox County Treasurer"
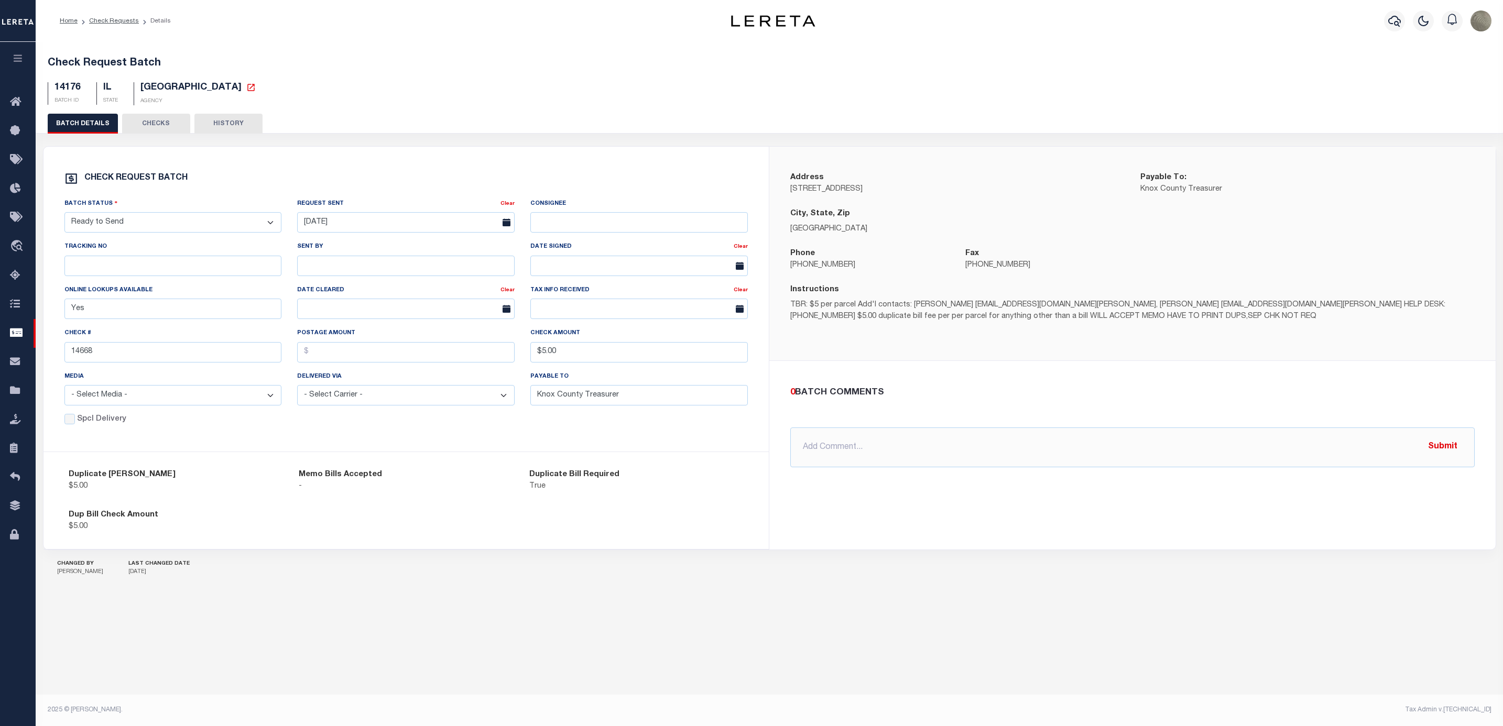
click at [122, 222] on select "- Select Status - Approval Needed Batching In Progress Check Returned Cleared a…" at bounding box center [172, 222] width 217 height 20
click at [64, 215] on select "- Select Status - Approval Needed Batching In Progress Check Returned Cleared a…" at bounding box center [172, 222] width 217 height 20
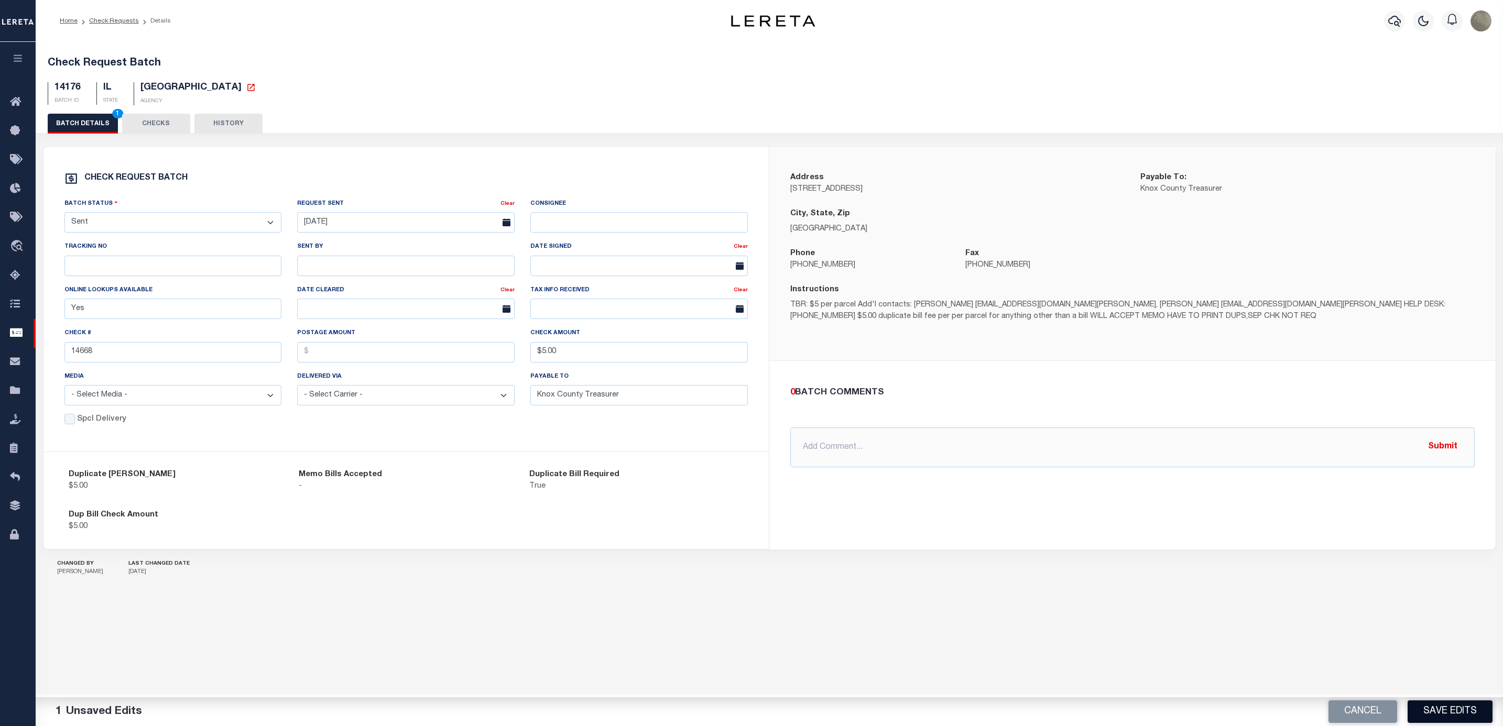
click at [1442, 705] on button "Save Edits" at bounding box center [1449, 712] width 85 height 23
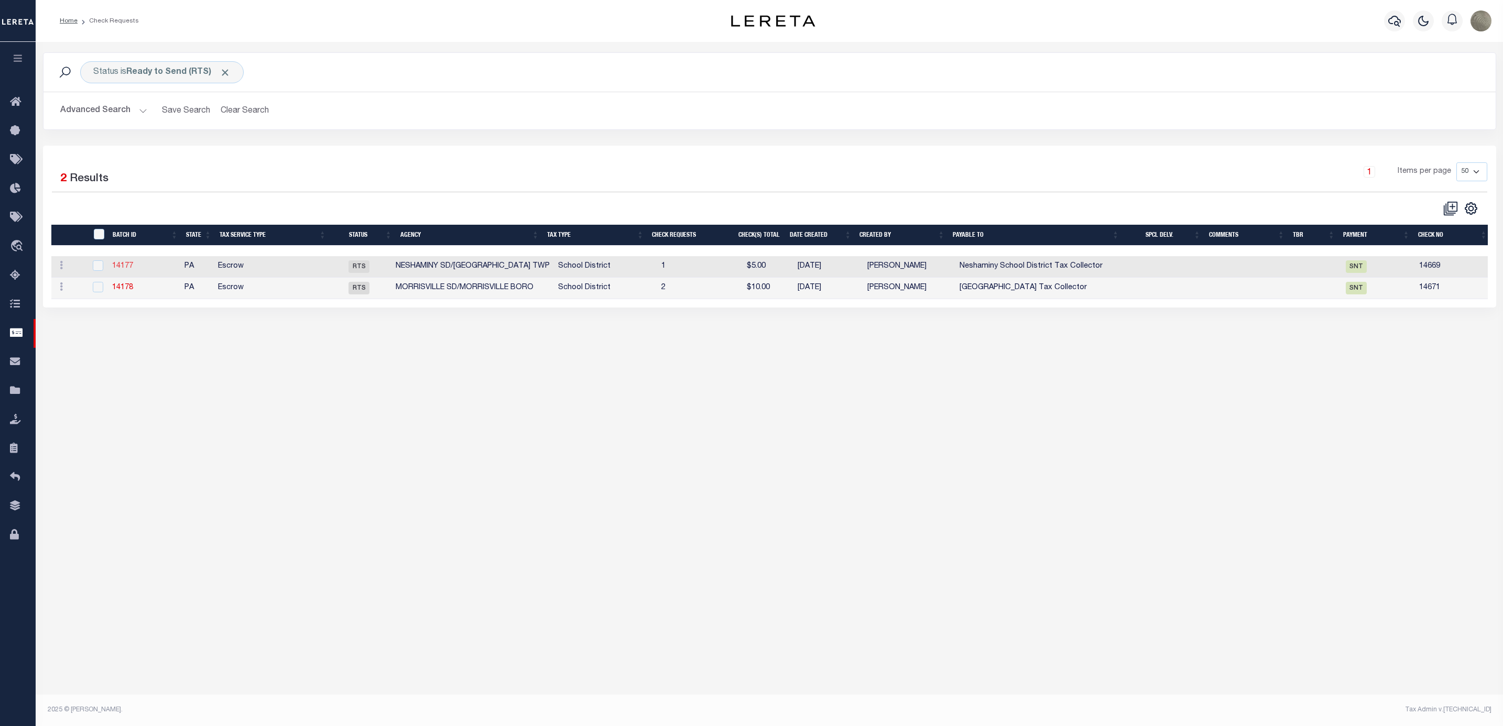
click at [126, 270] on link "14177" at bounding box center [122, 266] width 21 height 7
select select "RTS"
type input "No"
type input "14669"
type input "Neshaminy School District Tax Collector"
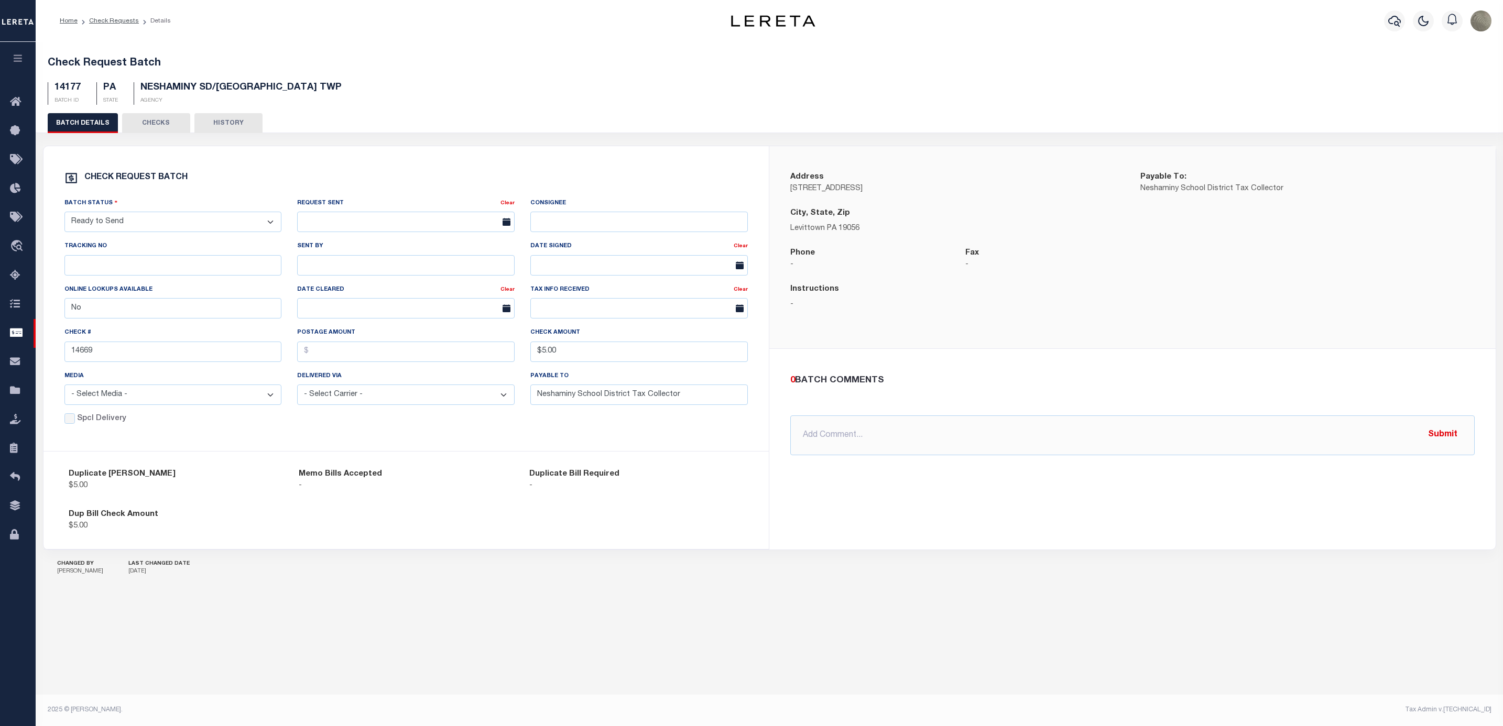
click at [148, 222] on select "- Select Status - Approval Needed Batching In Progress Check Returned Cleared a…" at bounding box center [172, 222] width 217 height 20
select select "SNT"
click at [64, 213] on select "- Select Status - Approval Needed Batching In Progress Check Returned Cleared a…" at bounding box center [172, 222] width 217 height 20
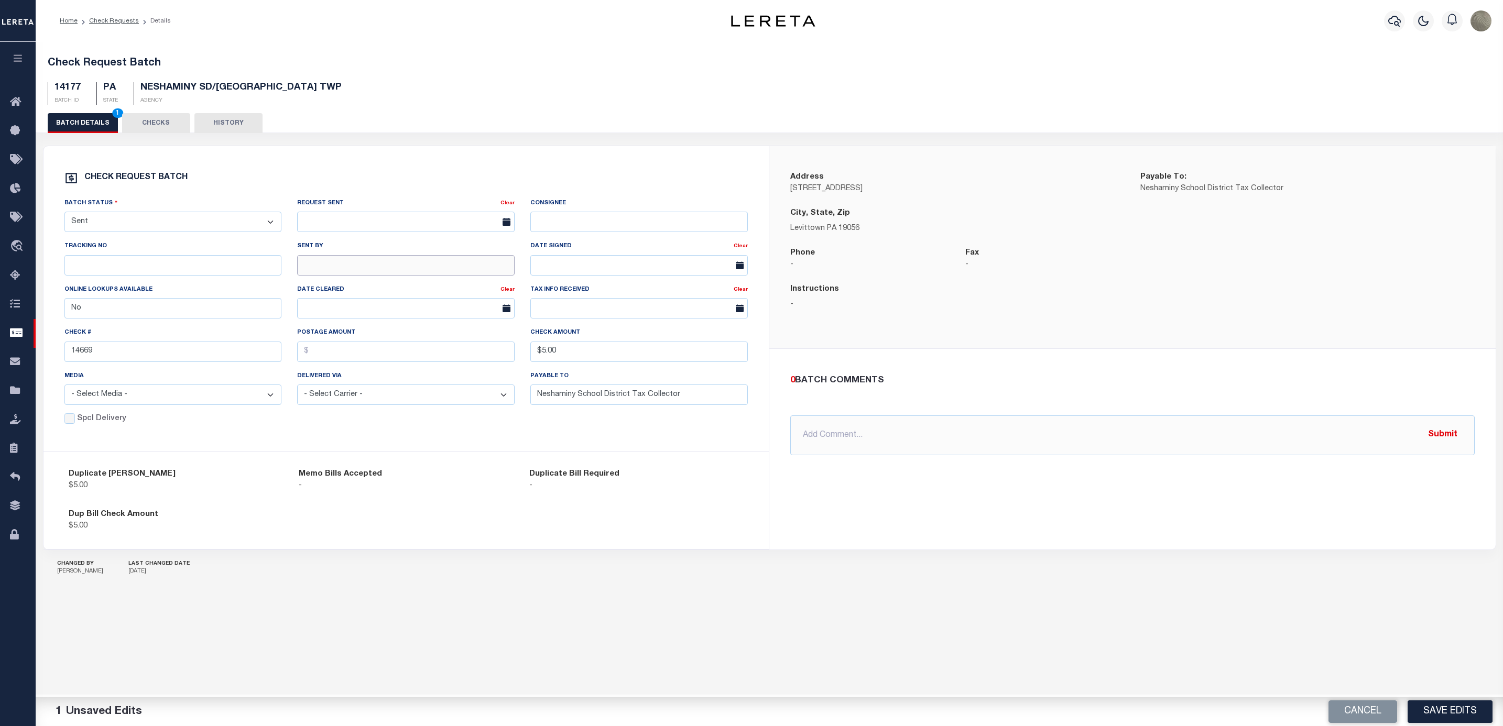
click at [351, 265] on input "text" at bounding box center [405, 265] width 217 height 20
type input "a"
type input "A [PERSON_NAME]"
click at [356, 209] on div "Request Sent" at bounding box center [398, 205] width 203 height 15
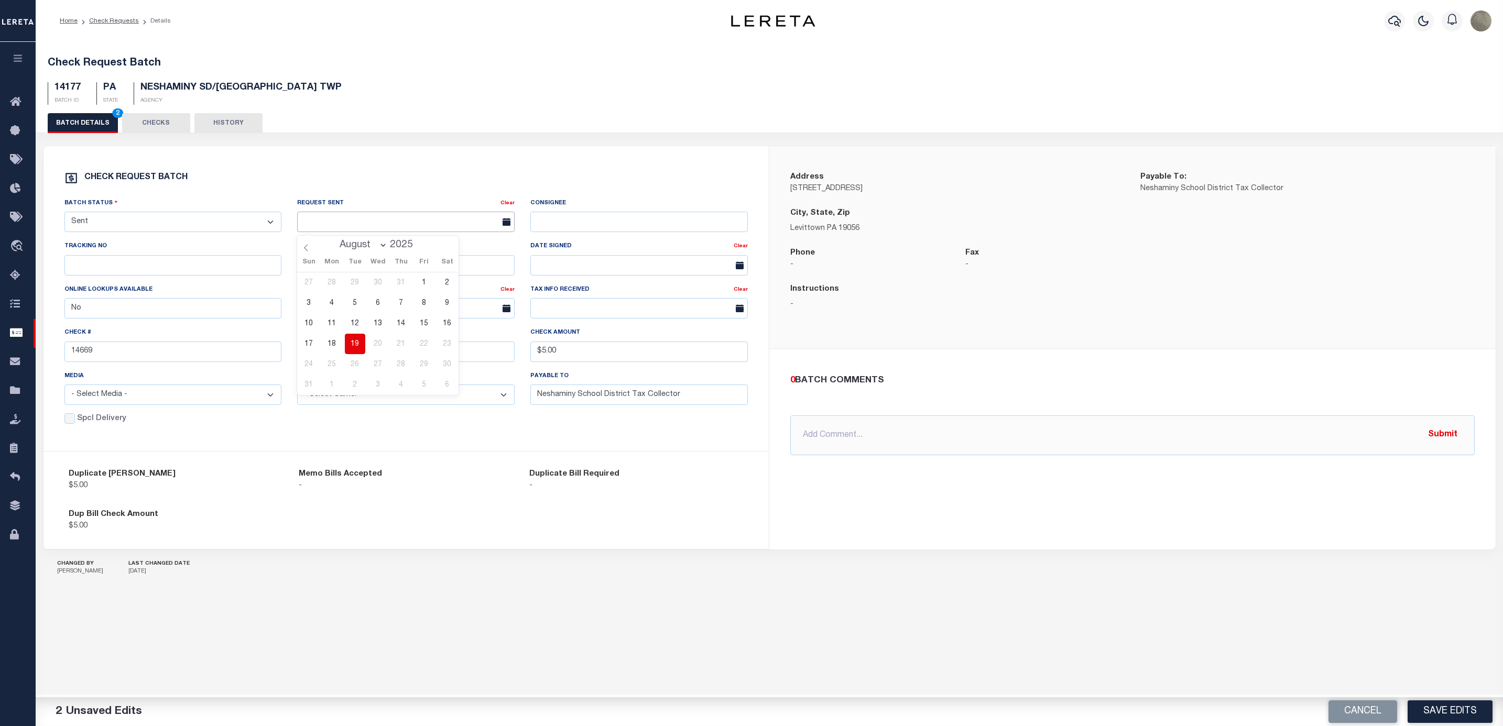
click at [355, 230] on input "text" at bounding box center [405, 222] width 217 height 20
click at [349, 339] on span "19" at bounding box center [355, 344] width 20 height 20
type input "[DATE]"
click at [1453, 711] on button "Save Edits" at bounding box center [1449, 712] width 85 height 23
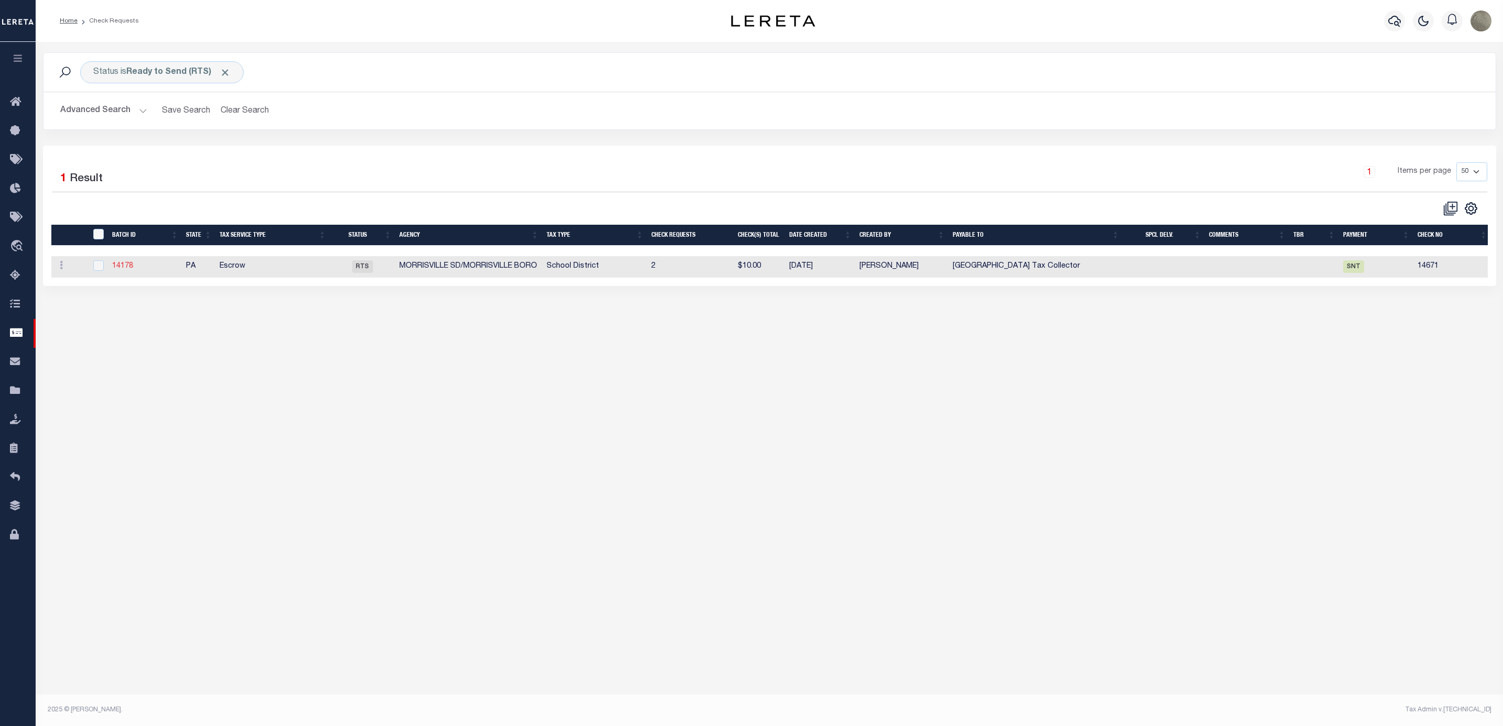
click at [126, 266] on link "14178" at bounding box center [122, 266] width 21 height 7
select select "RTS"
type input "14671"
type input "$10.00"
type input "[GEOGRAPHIC_DATA] Tax Collector"
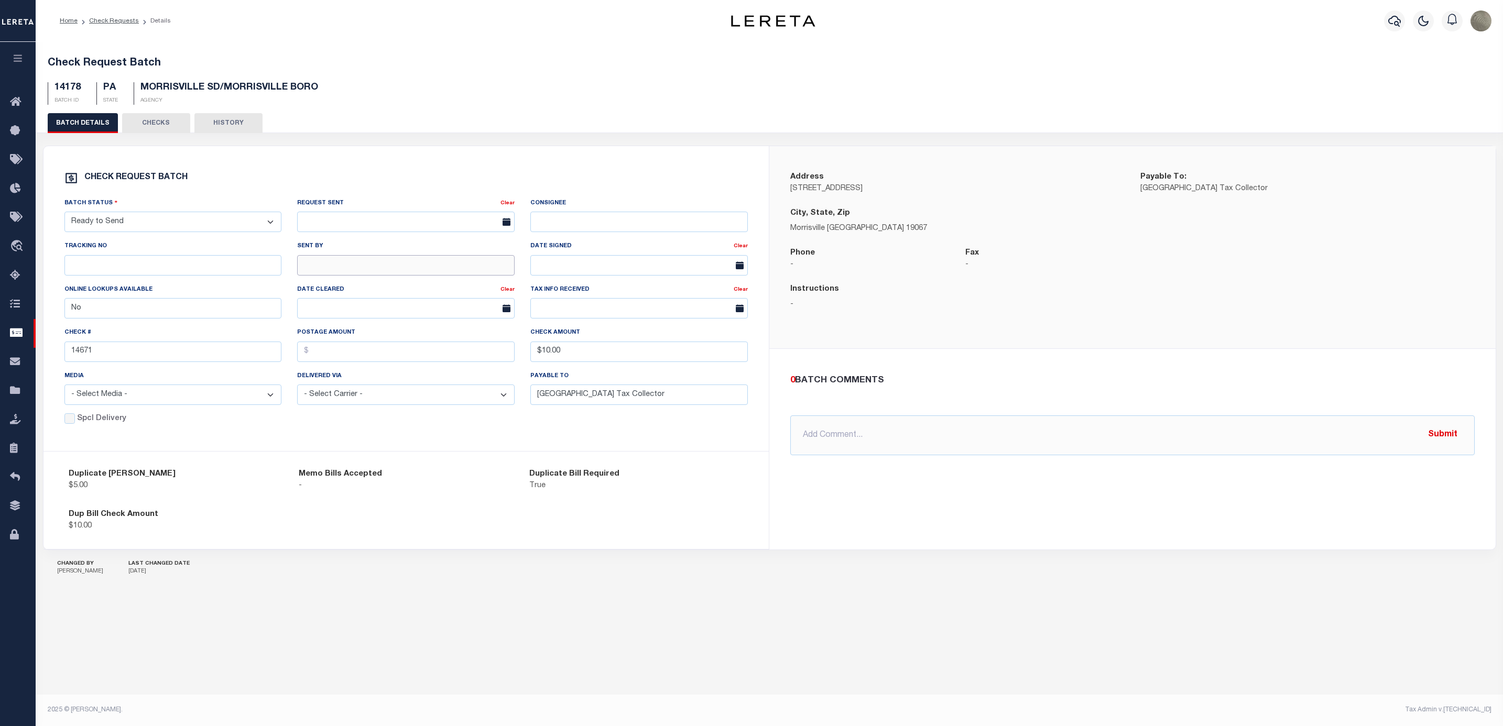
click at [360, 258] on input "text" at bounding box center [405, 265] width 217 height 20
type input "A [PERSON_NAME]"
click at [374, 220] on input "text" at bounding box center [405, 222] width 217 height 20
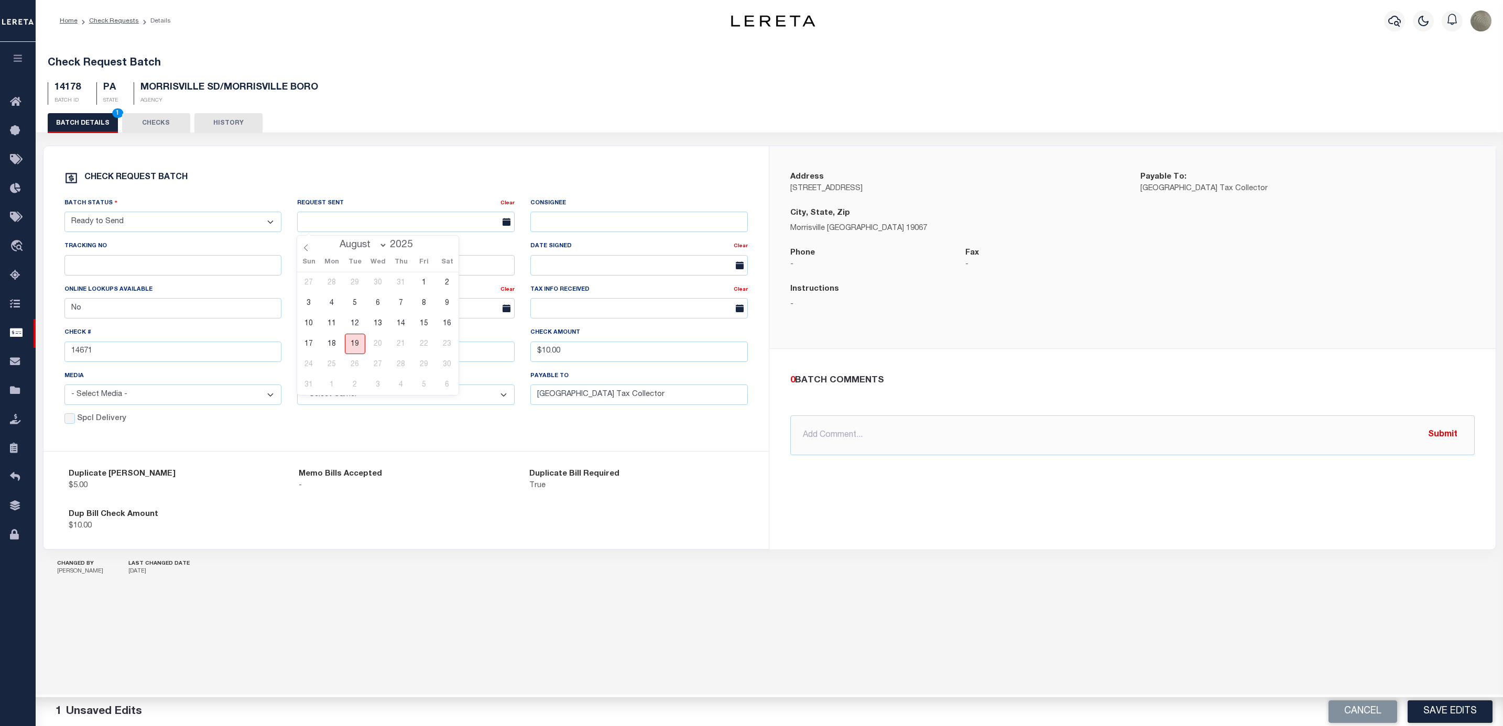
click at [349, 346] on span "19" at bounding box center [355, 344] width 20 height 20
type input "[DATE]"
click at [191, 226] on select "- Select Status - Approval Needed Batching In Progress Check Returned Cleared a…" at bounding box center [172, 222] width 217 height 20
select select "SNT"
click at [64, 213] on select "- Select Status - Approval Needed Batching In Progress Check Returned Cleared a…" at bounding box center [172, 222] width 217 height 20
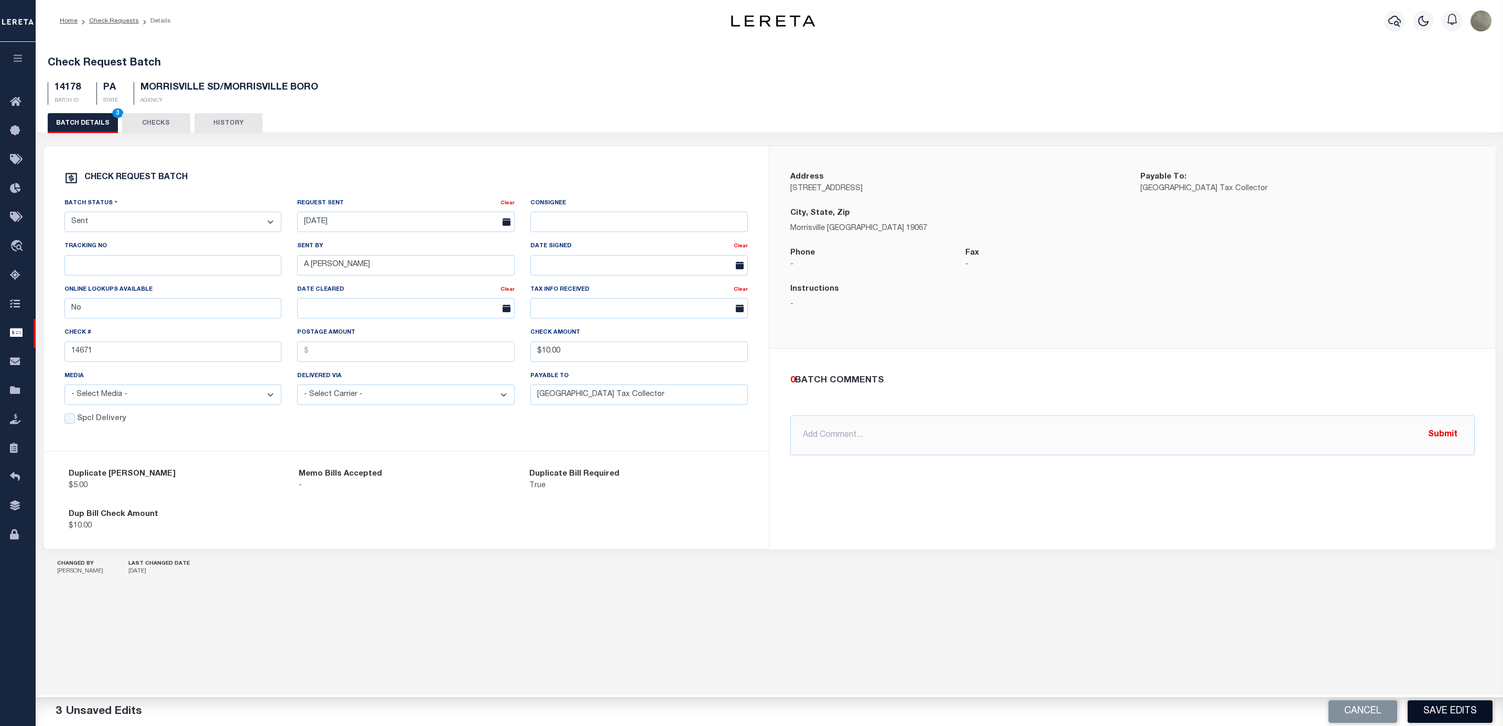
click at [1432, 711] on button "Save Edits" at bounding box center [1449, 712] width 85 height 23
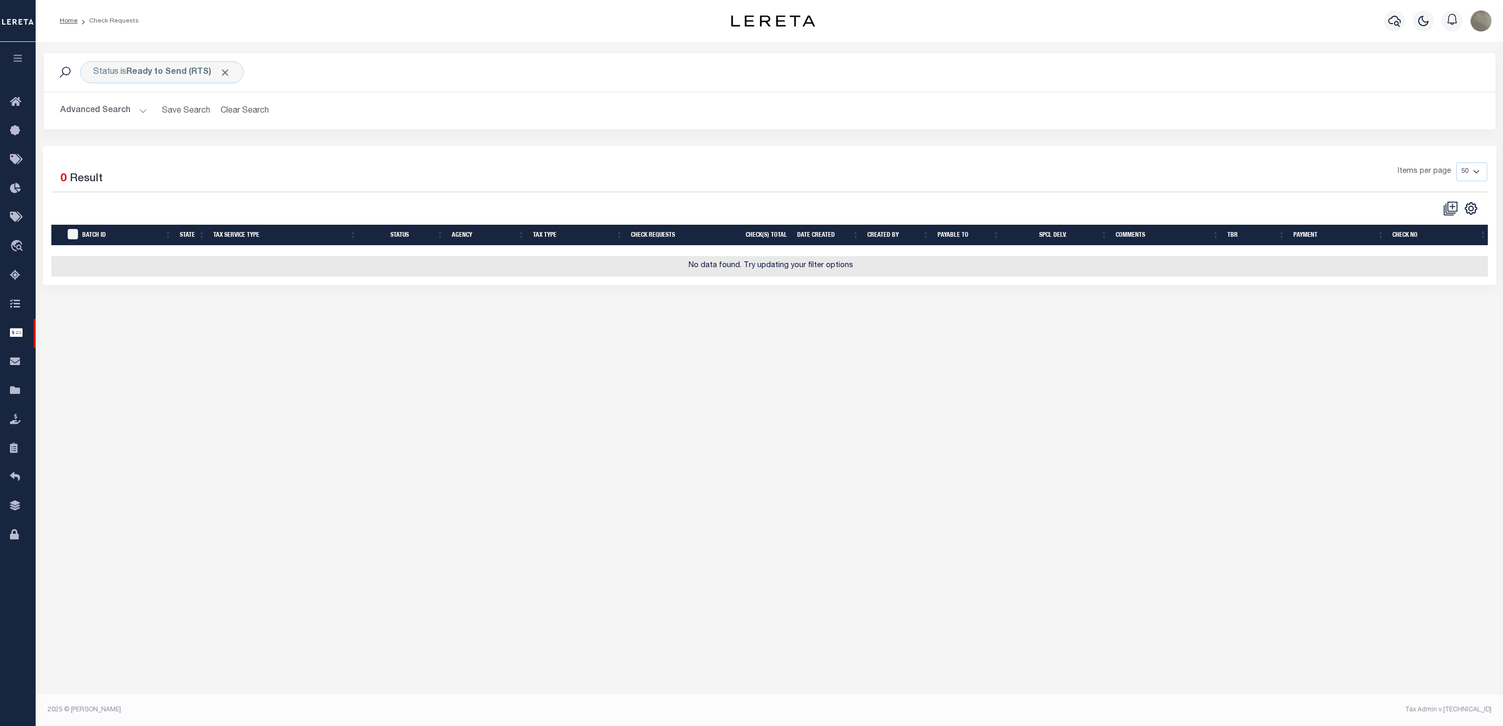
click at [576, 186] on div "Items per page 10 25 50 100" at bounding box center [950, 175] width 1073 height 27
type input "14669"
type input "$5.00"
type input "Neshaminy School District Tax Collector"
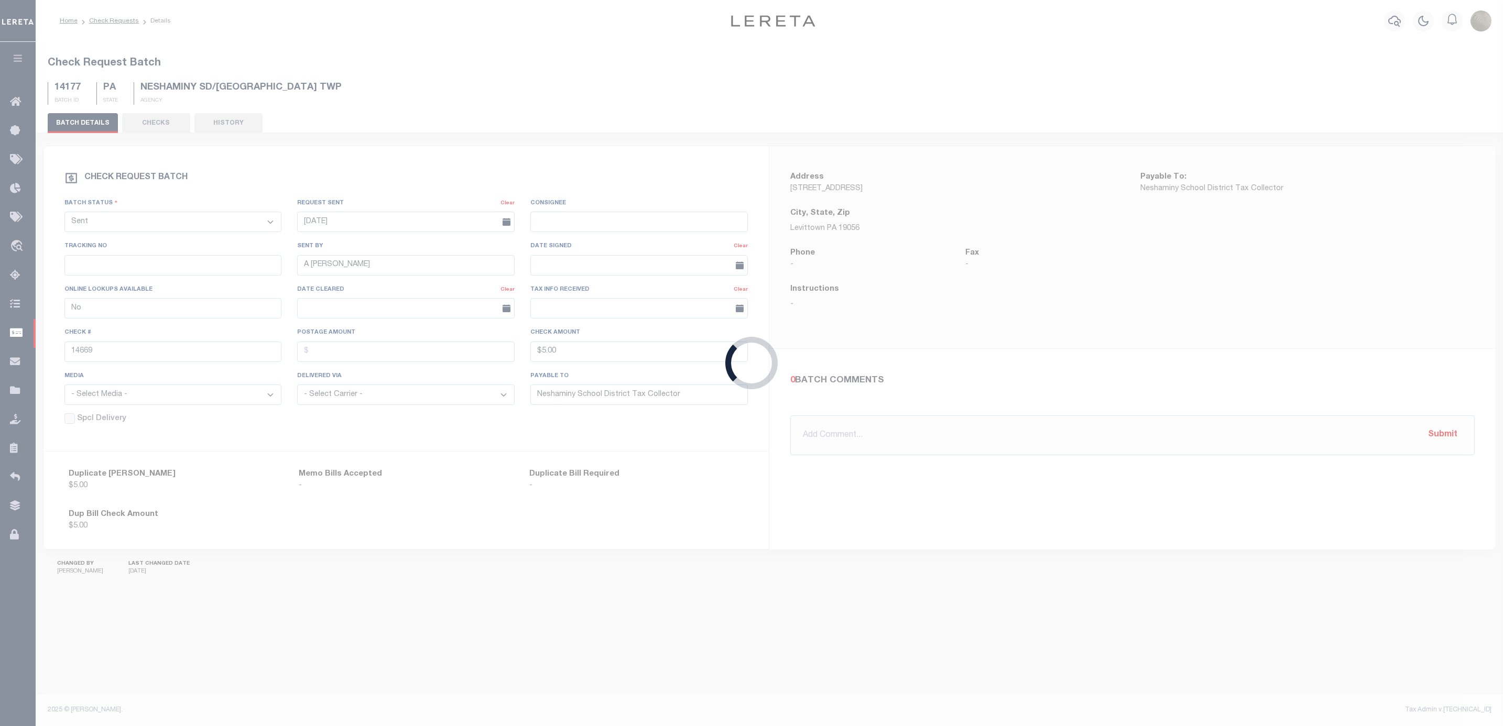
type input "Yes"
type input "14668"
type input "Knox County Treasurer"
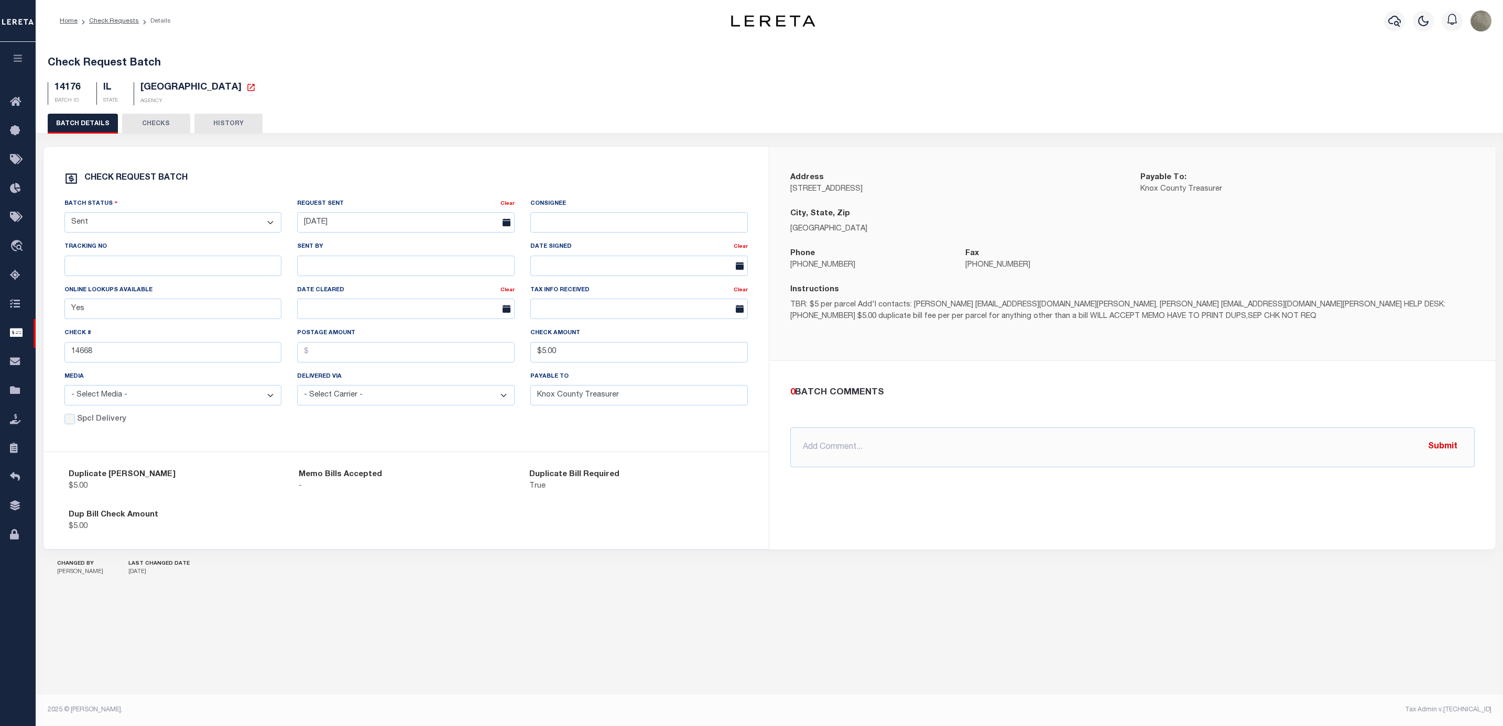
click at [345, 282] on div "Sent By" at bounding box center [405, 262] width 233 height 43
drag, startPoint x: 338, startPoint y: 272, endPoint x: 335, endPoint y: 261, distance: 11.9
click at [332, 270] on input "text" at bounding box center [405, 266] width 217 height 20
type input "A [PERSON_NAME]"
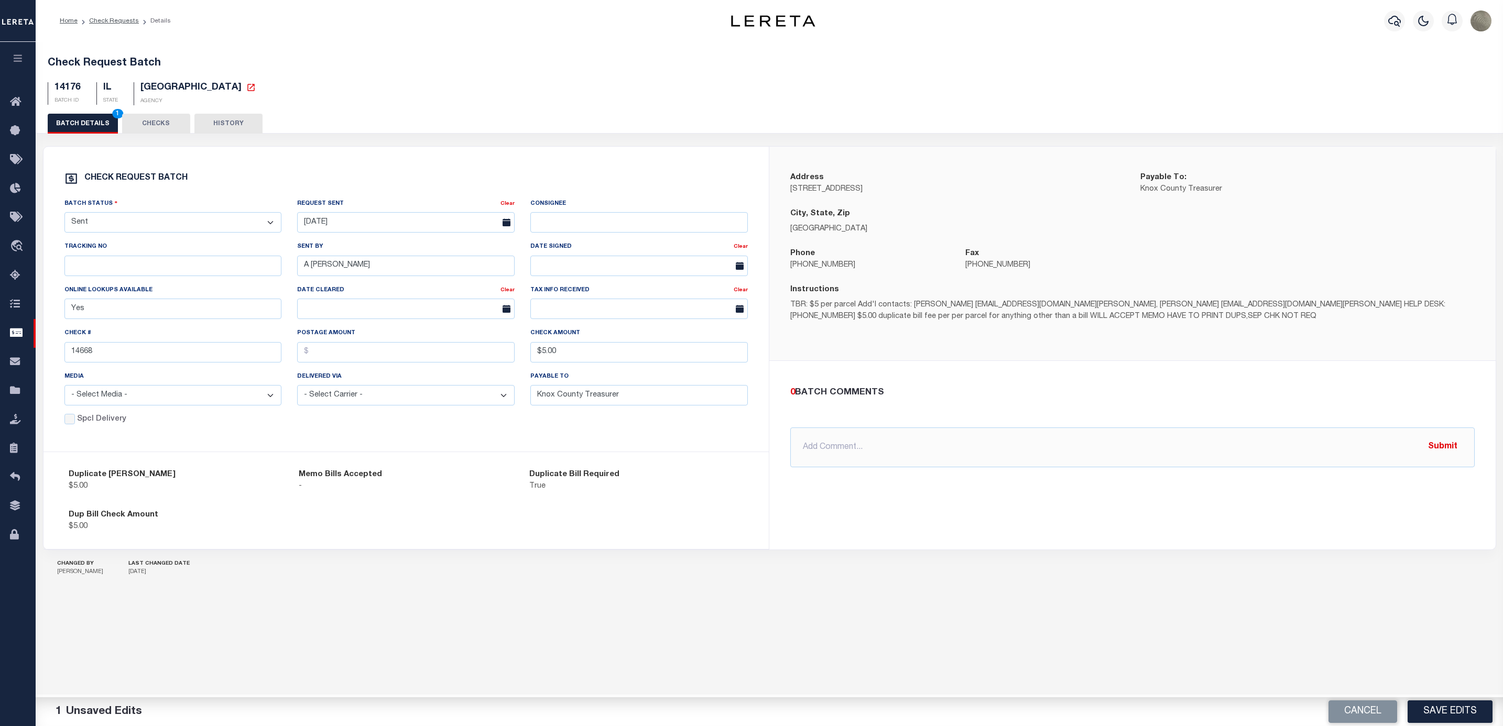
click at [724, 481] on div "Duplicate Bill Required True" at bounding box center [636, 481] width 215 height 24
click at [1458, 708] on button "Save Edits" at bounding box center [1449, 712] width 85 height 23
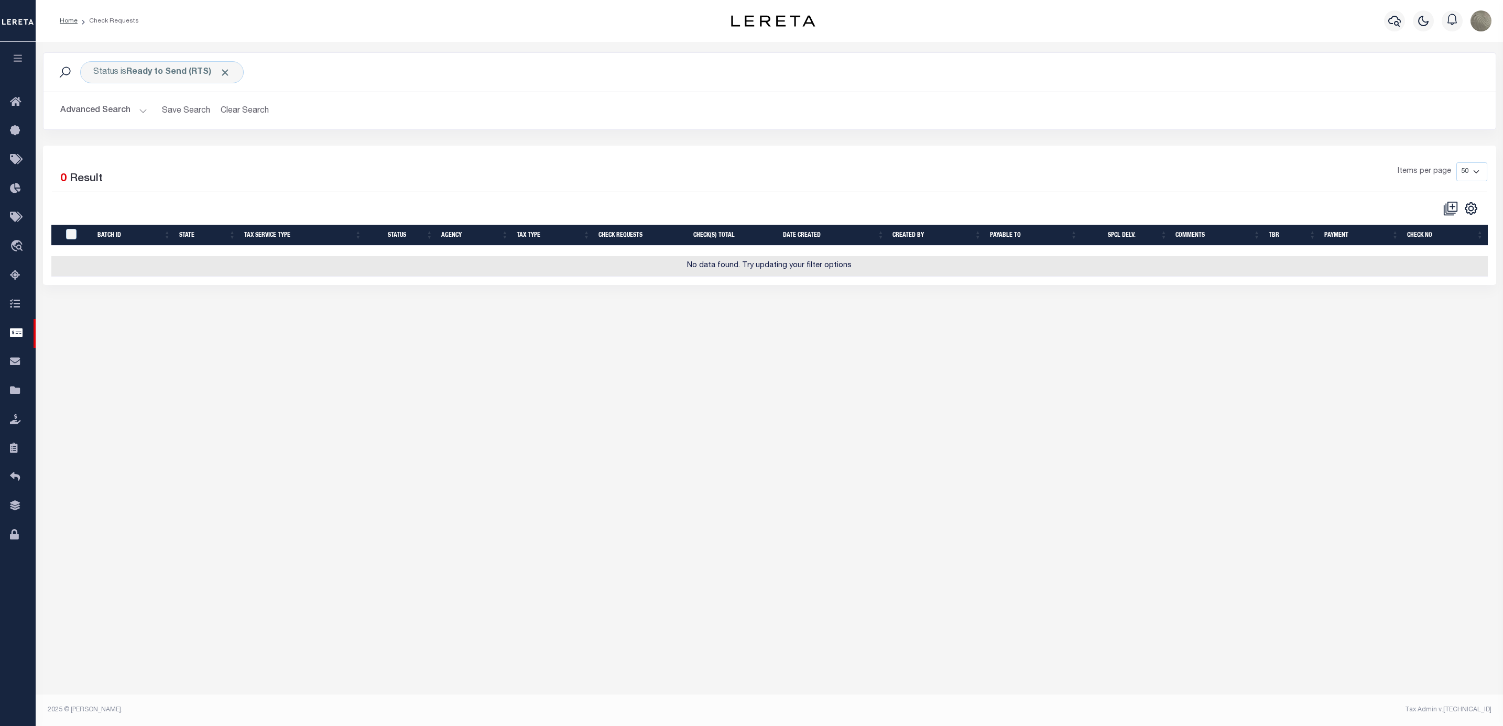
type input "14670"
type input "$100.54"
type input "Stark County Treasurer"
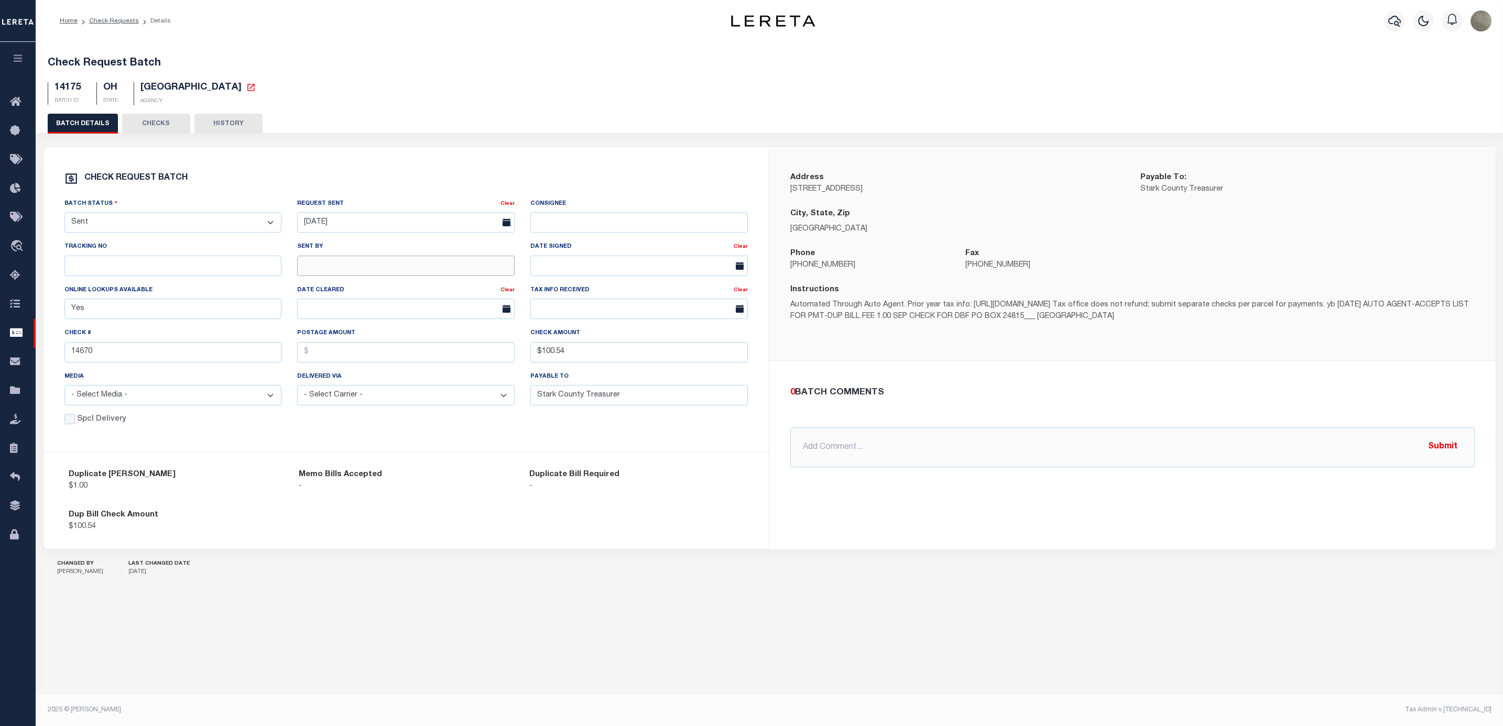
click at [416, 276] on input "text" at bounding box center [405, 266] width 217 height 20
type input "A [PERSON_NAME]"
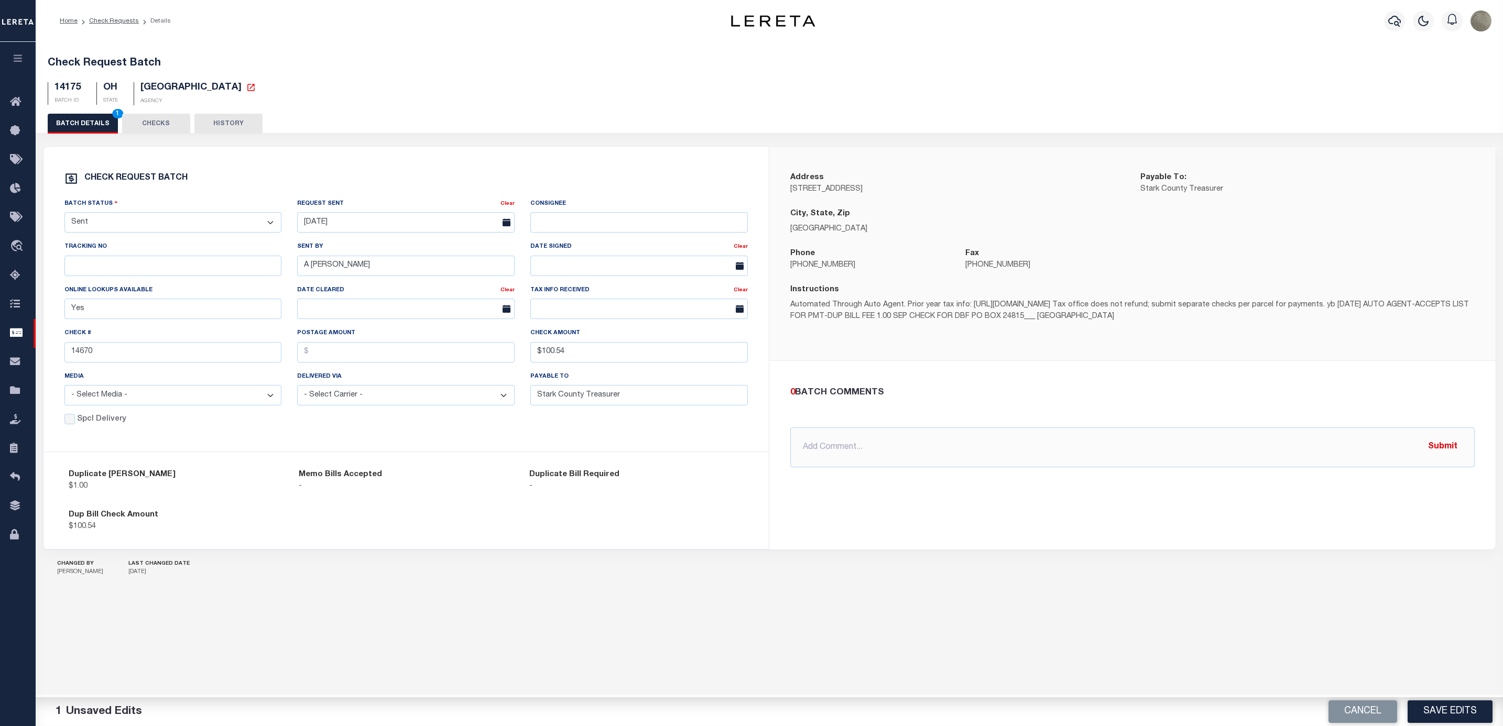
click at [580, 541] on div "Dup Bill Check Amount $100.54" at bounding box center [406, 521] width 691 height 40
click at [1424, 713] on button "Save Edits" at bounding box center [1449, 712] width 85 height 23
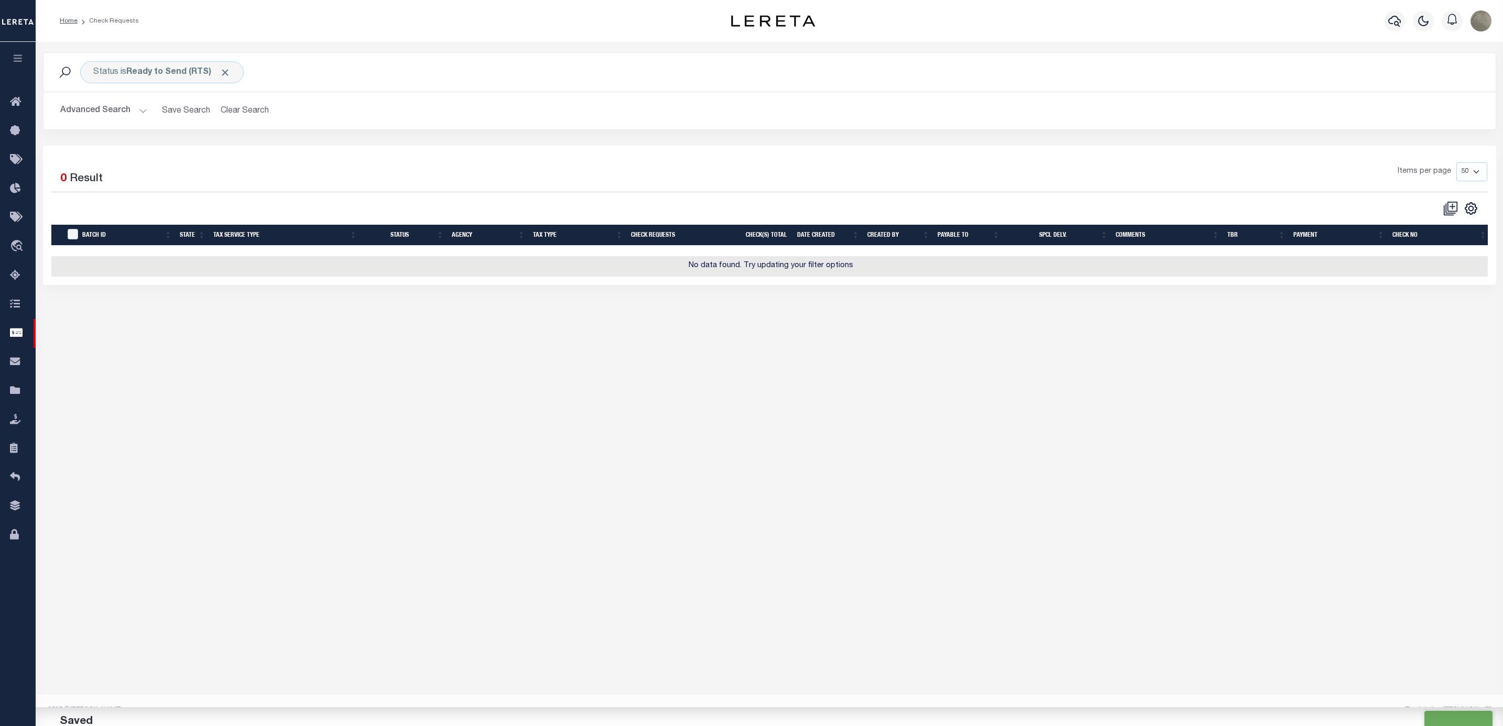
click at [618, 197] on div "1 Selected 0 Result Items per page 10 25 50 100" at bounding box center [769, 189] width 1452 height 54
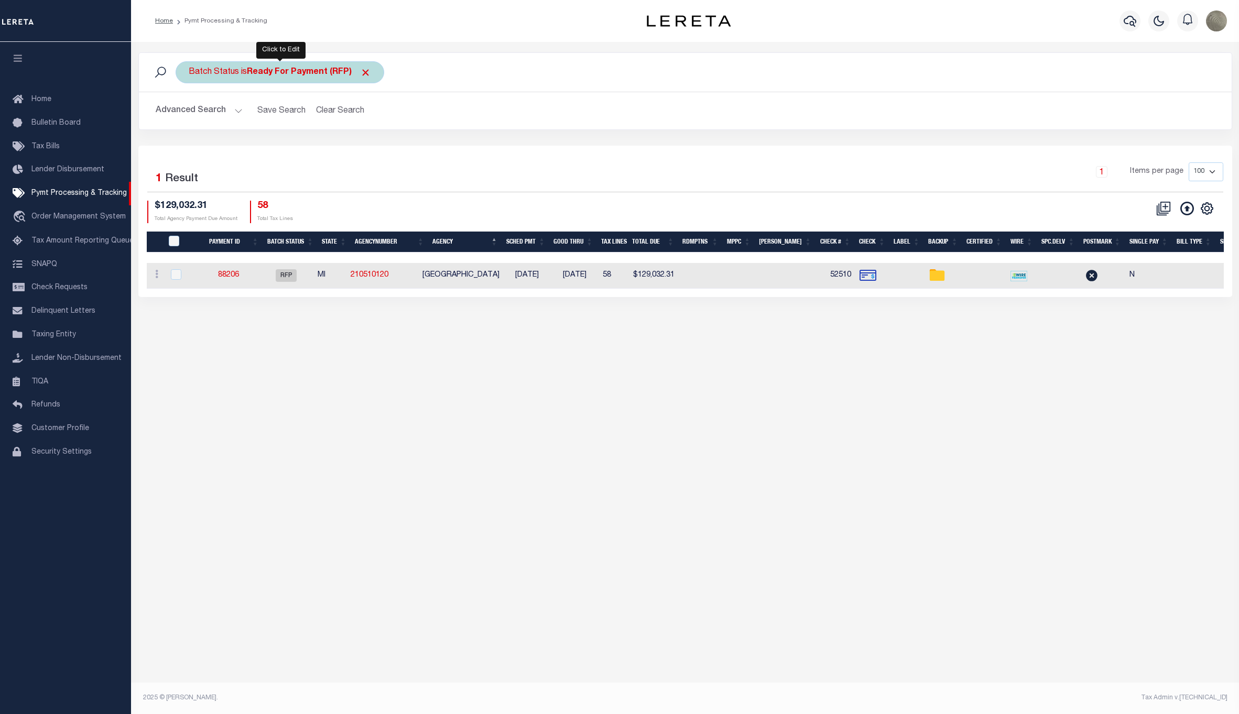
click at [258, 77] on b "Ready For Payment (RFP)" at bounding box center [309, 72] width 124 height 8
click at [255, 124] on select "Awaiting Funds (AWF) Cleared and Complete (CAC) New Check Needed (NCN) Payment …" at bounding box center [266, 124] width 154 height 20
select select "SNT"
click at [189, 115] on select "Awaiting Funds (AWF) Cleared and Complete (CAC) New Check Needed (NCN) Payment …" at bounding box center [266, 124] width 154 height 20
click at [330, 151] on input "Apply" at bounding box center [327, 146] width 31 height 17
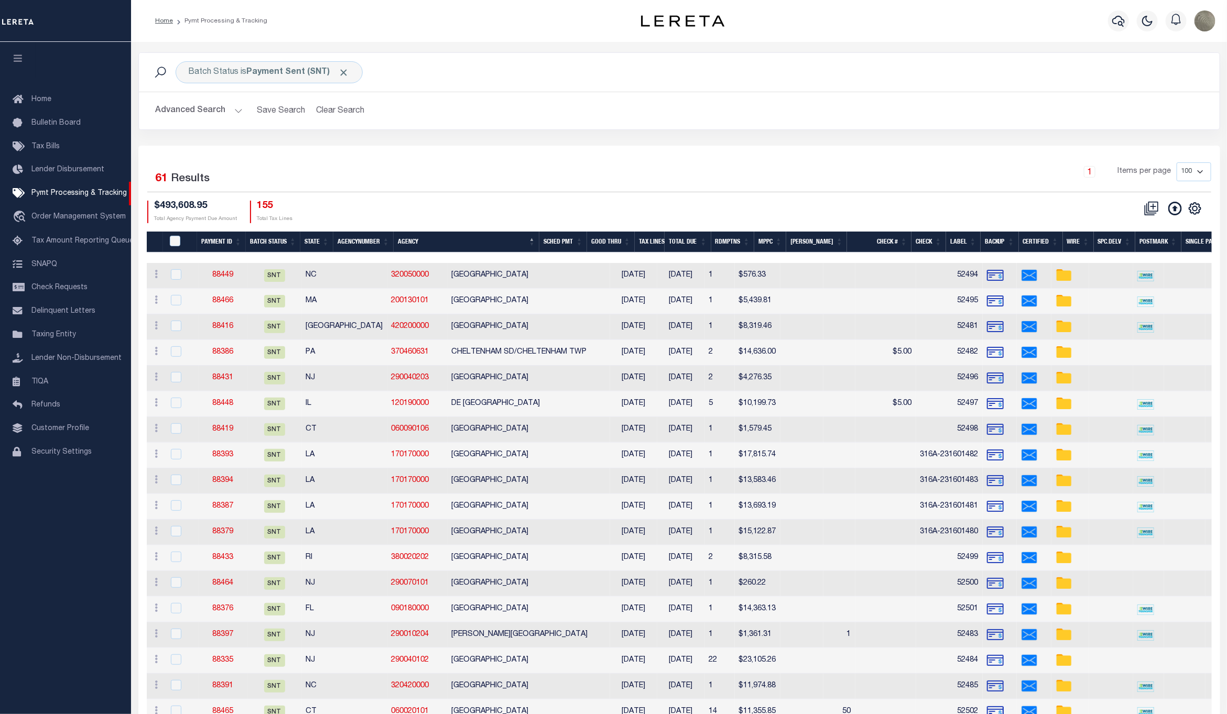
click at [181, 118] on button "Advanced Search" at bounding box center [199, 111] width 87 height 20
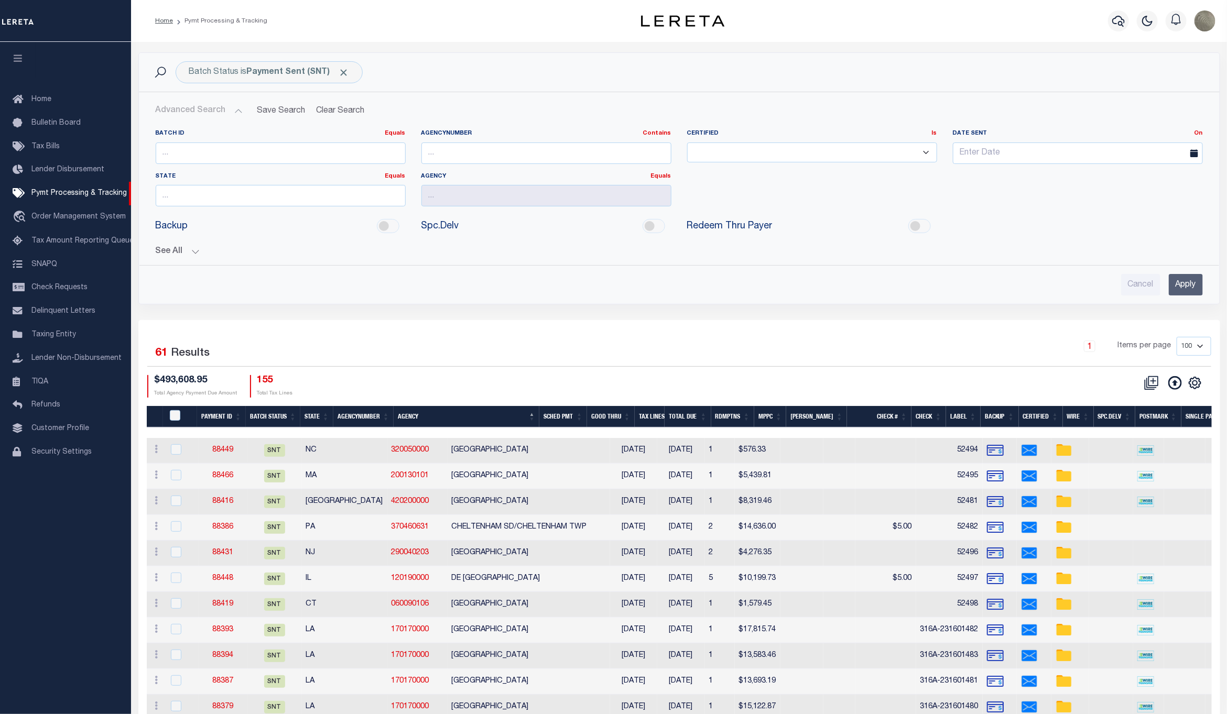
click at [179, 254] on button "See All" at bounding box center [679, 252] width 1047 height 10
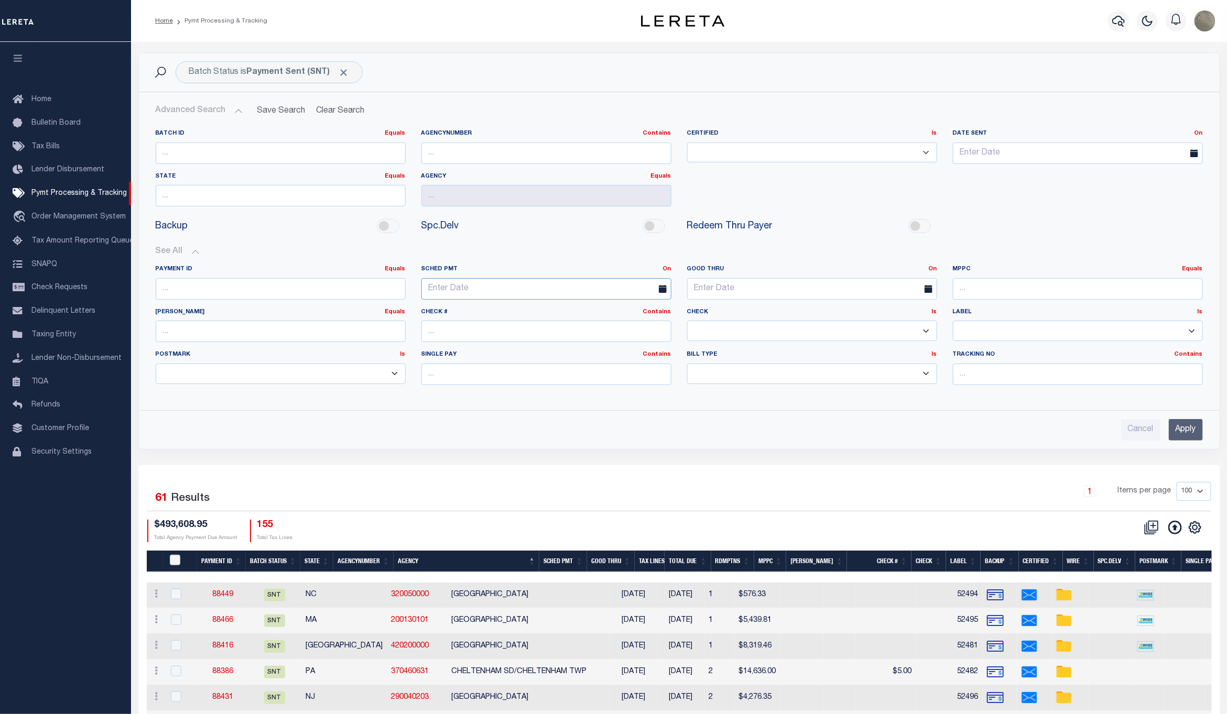
click at [486, 289] on input "text" at bounding box center [546, 288] width 250 height 21
click at [521, 261] on div "Payment ID Equals Equals Is Not Equal To Is Greater Than Is Less Than SCHED PMT…" at bounding box center [679, 329] width 1063 height 145
click at [474, 415] on span "19" at bounding box center [478, 411] width 20 height 20
type input "[DATE]"
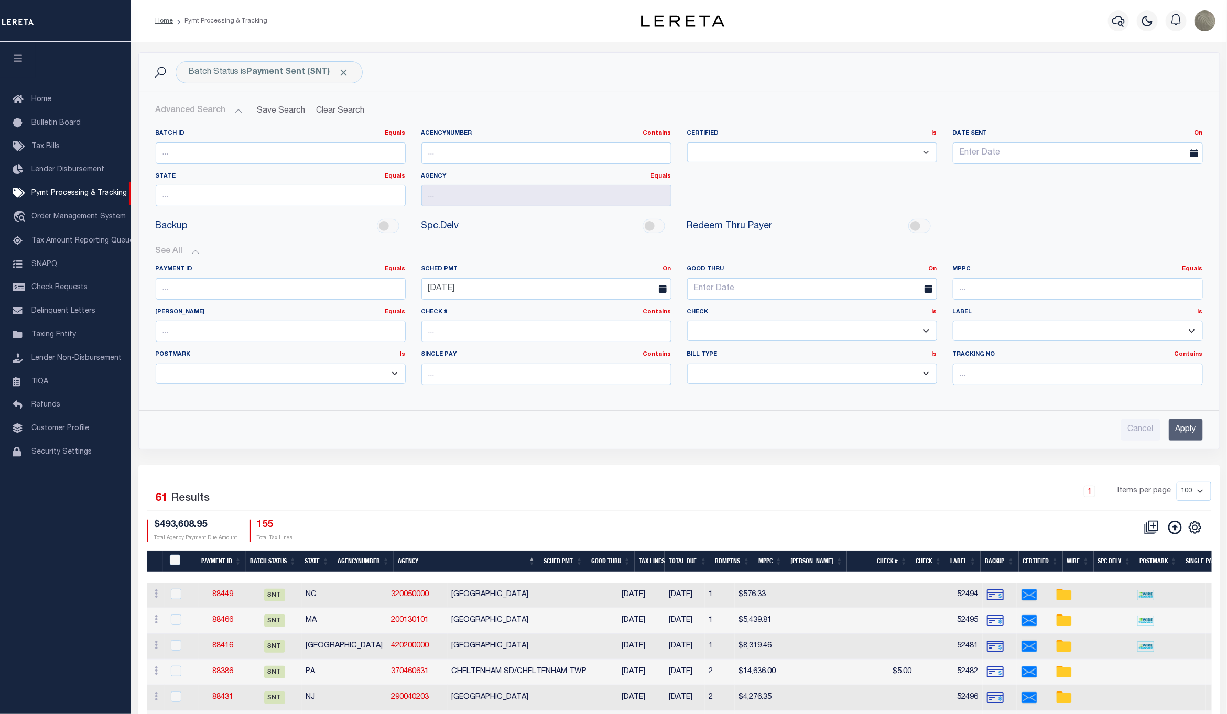
click at [1191, 441] on input "Apply" at bounding box center [1186, 429] width 34 height 21
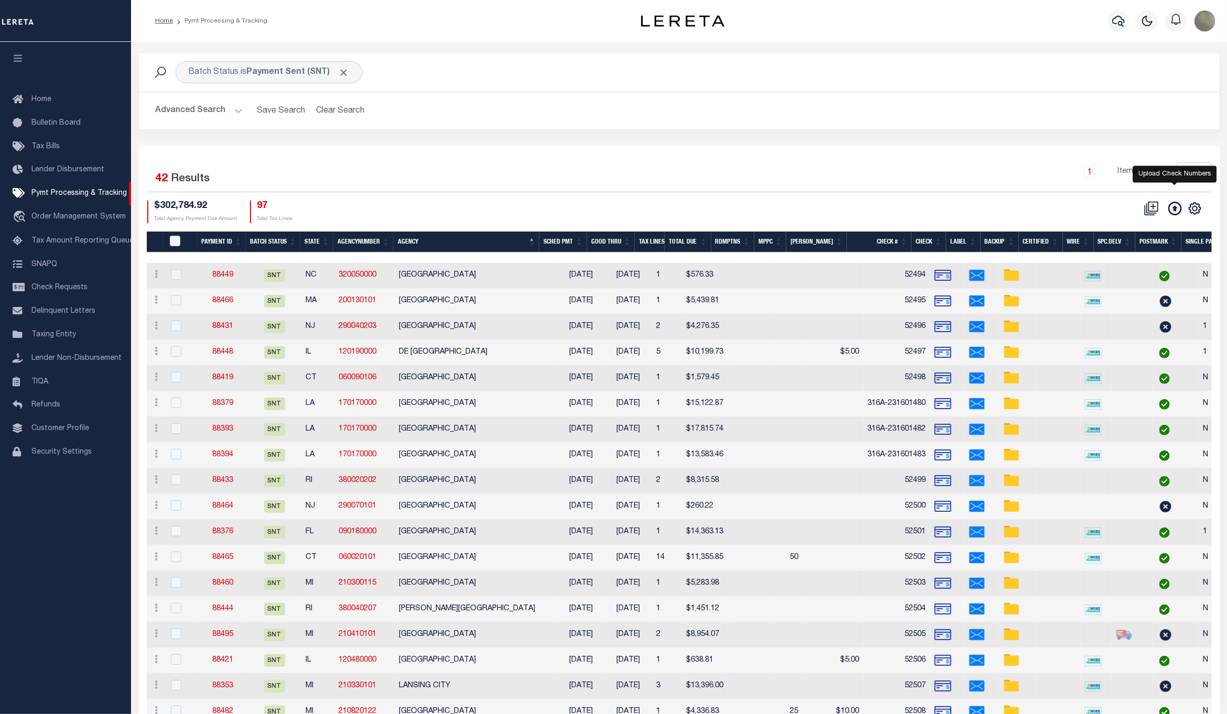
click at [1173, 213] on icon at bounding box center [1175, 209] width 14 height 14
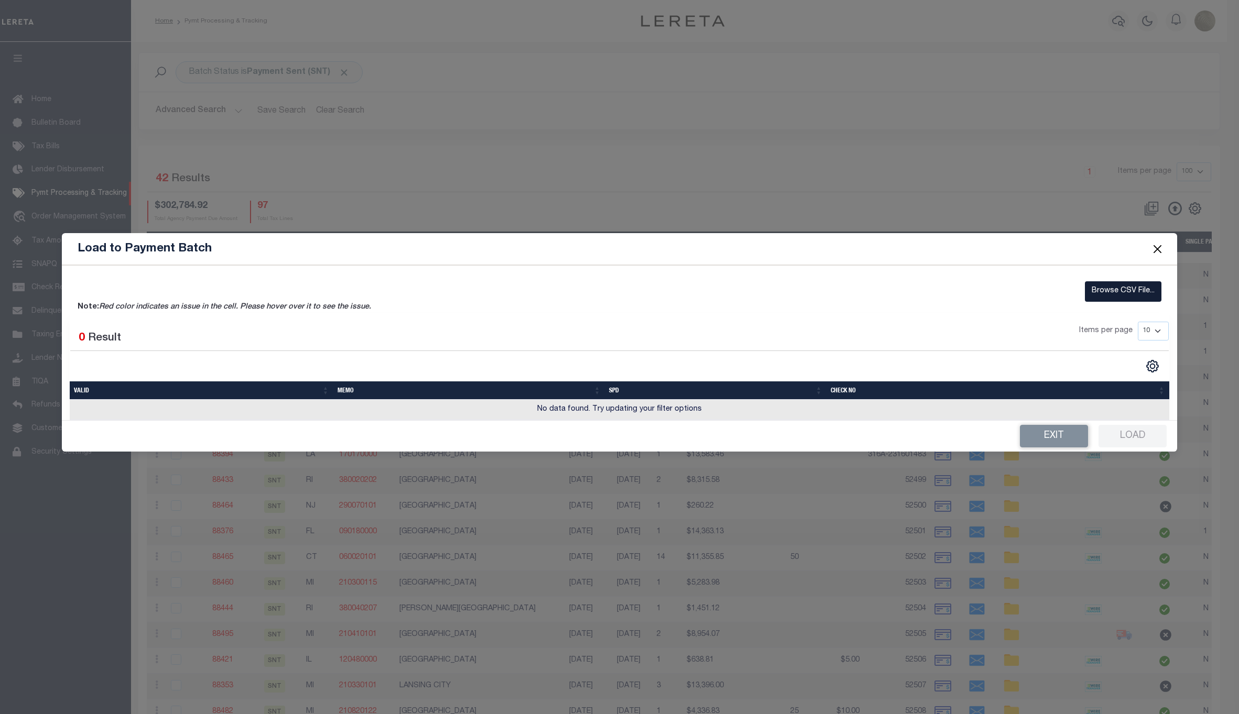
click at [1118, 288] on label "Browse CSV File..." at bounding box center [1123, 291] width 77 height 20
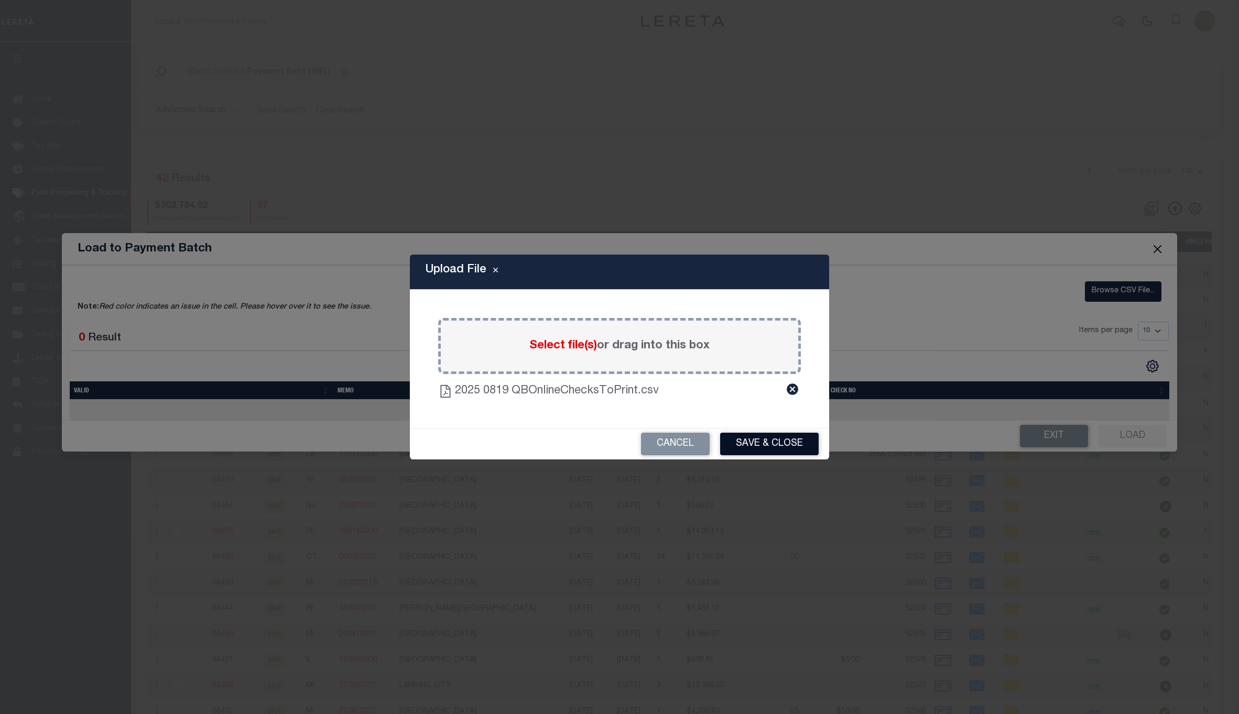
click at [777, 434] on button "Save & Close" at bounding box center [769, 444] width 99 height 23
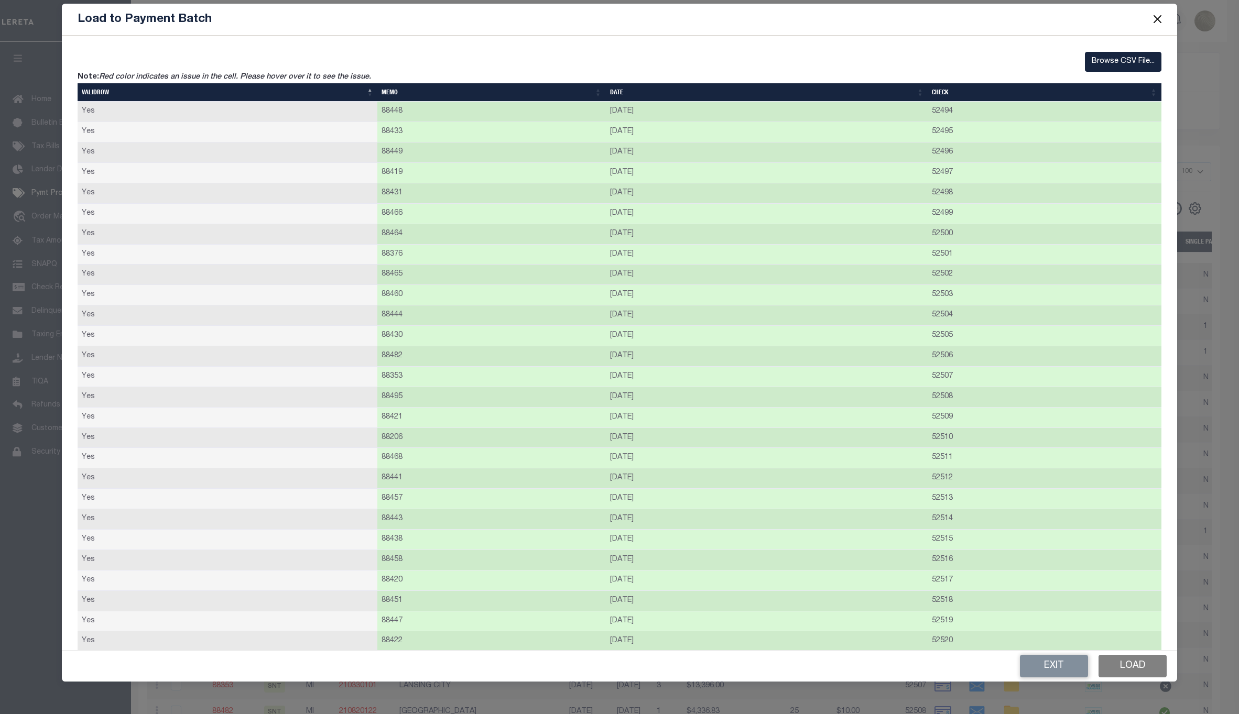
click at [1140, 664] on button "Load" at bounding box center [1132, 666] width 68 height 23
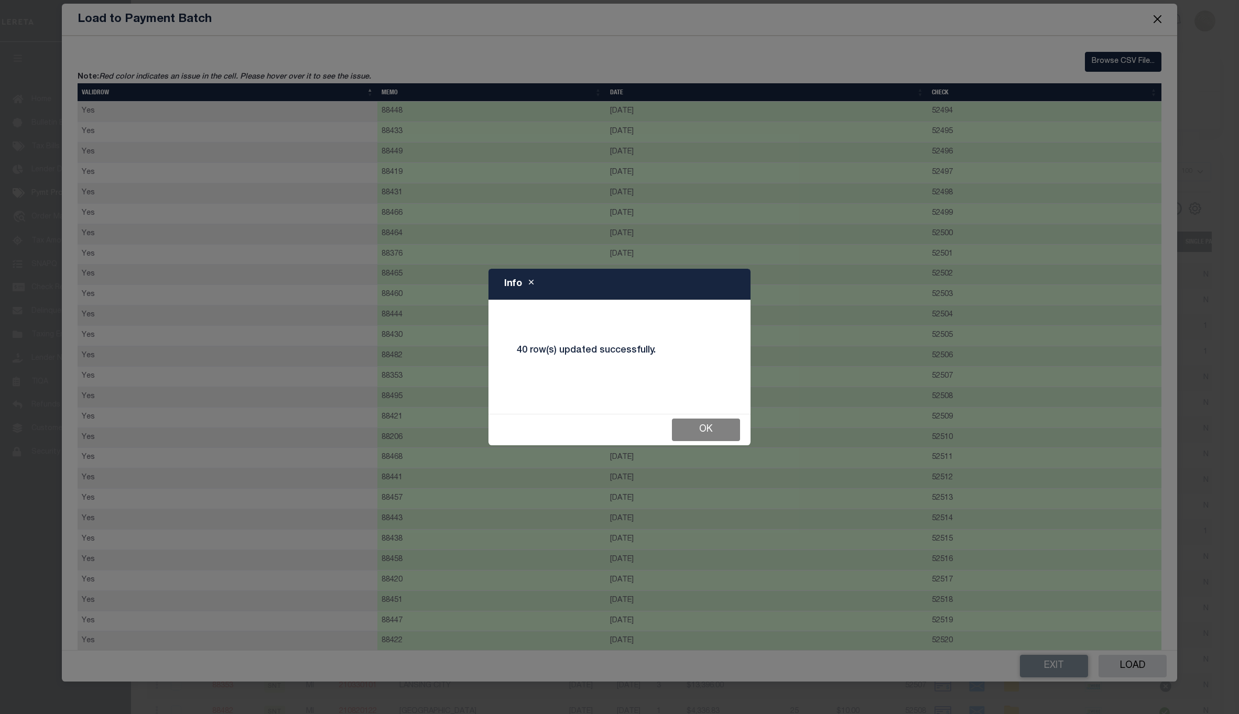
click at [692, 425] on button "Ok" at bounding box center [706, 430] width 68 height 23
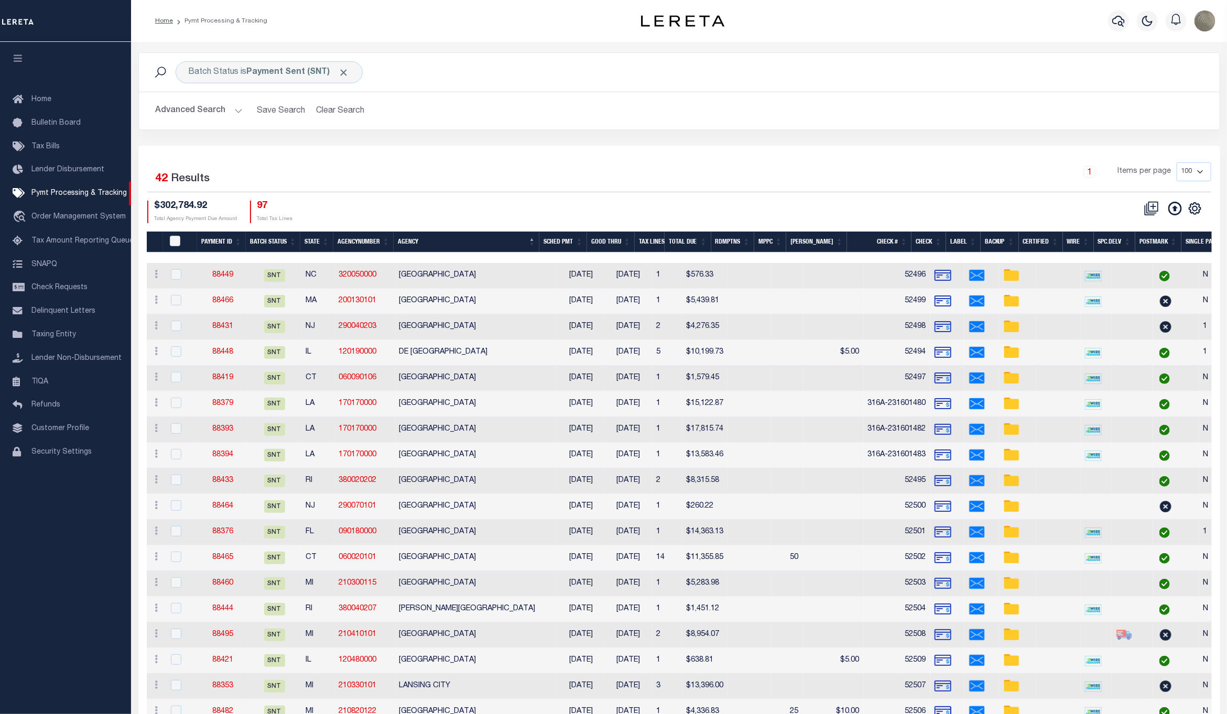
click at [846, 260] on div at bounding box center [679, 258] width 1065 height 10
